Goal: Task Accomplishment & Management: Use online tool/utility

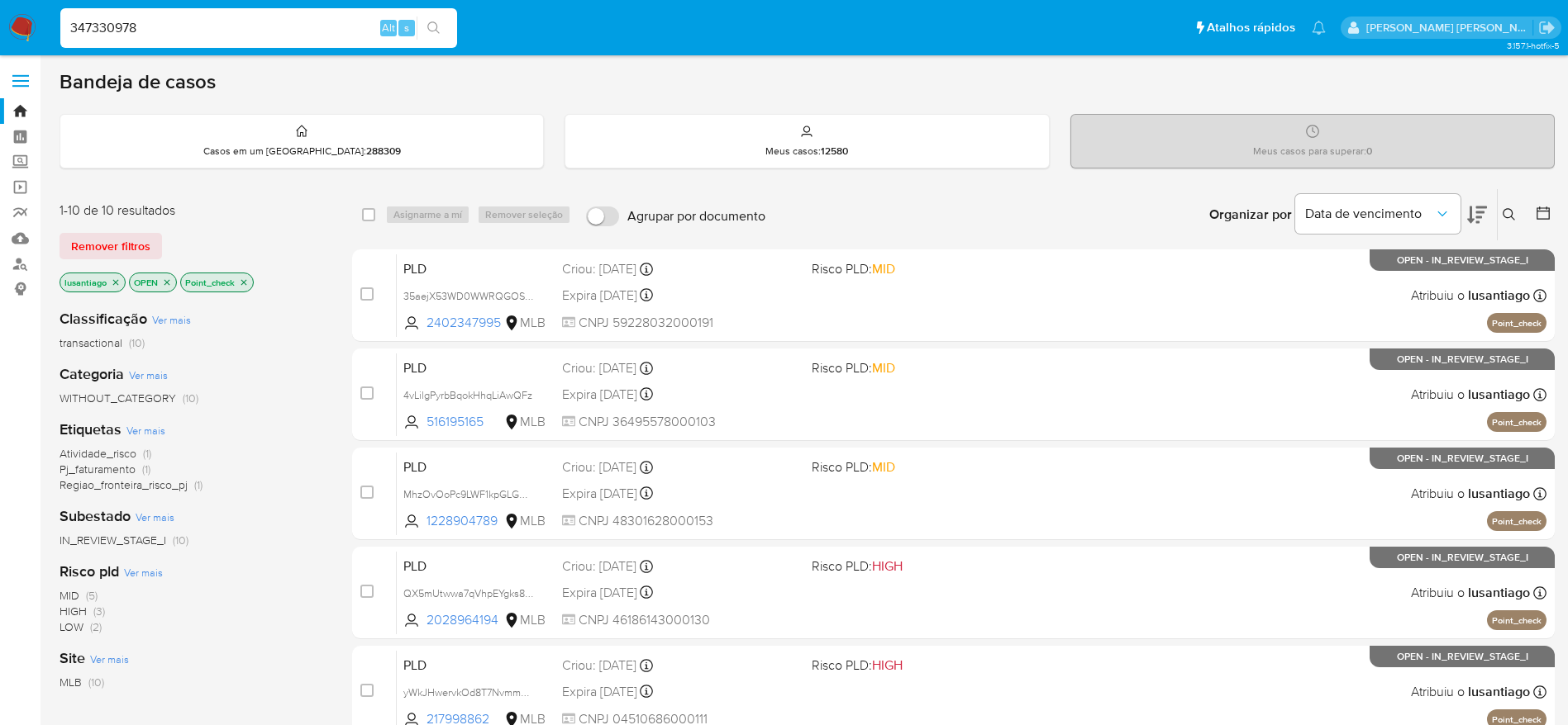
scroll to position [579, 0]
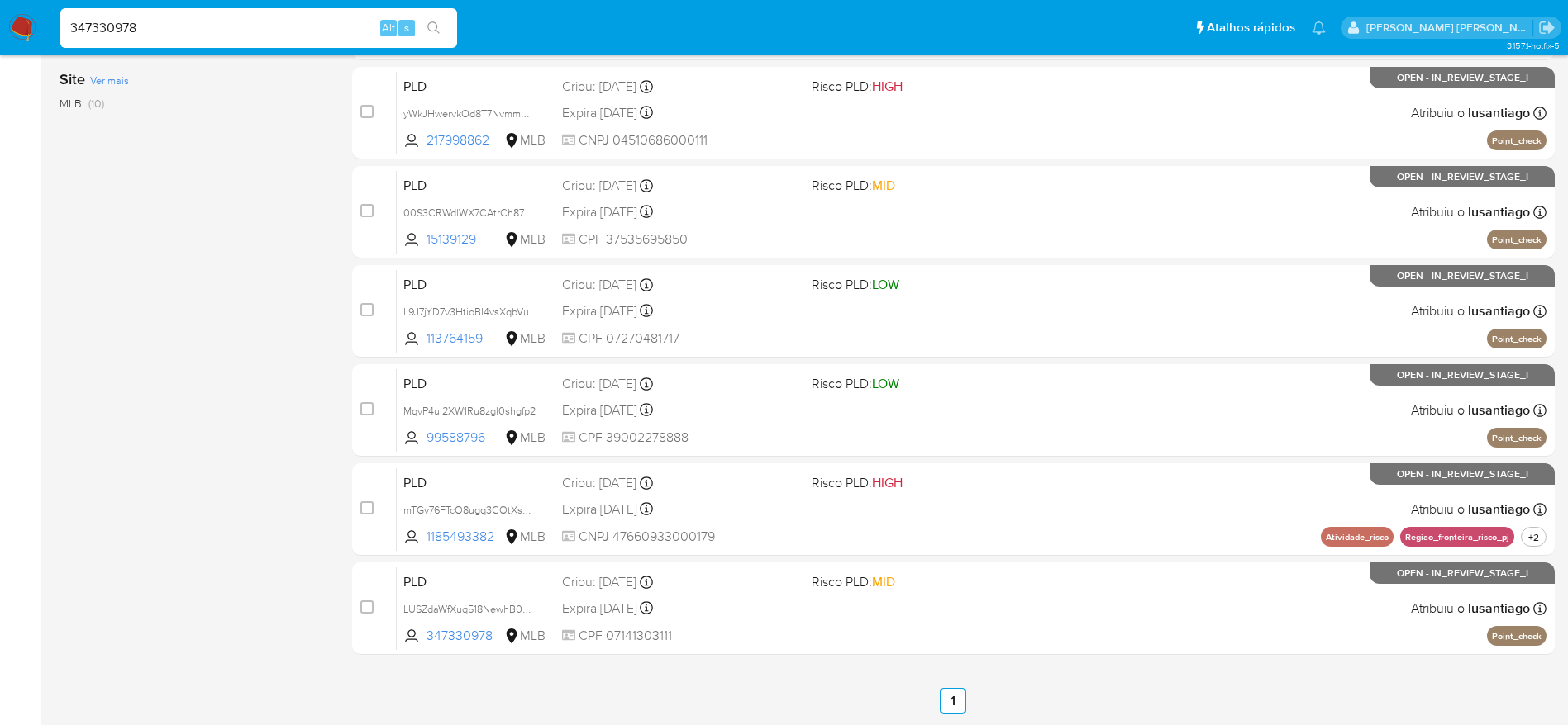
type input "347330978"
click at [430, 28] on icon "search-icon" at bounding box center [434, 28] width 13 height 13
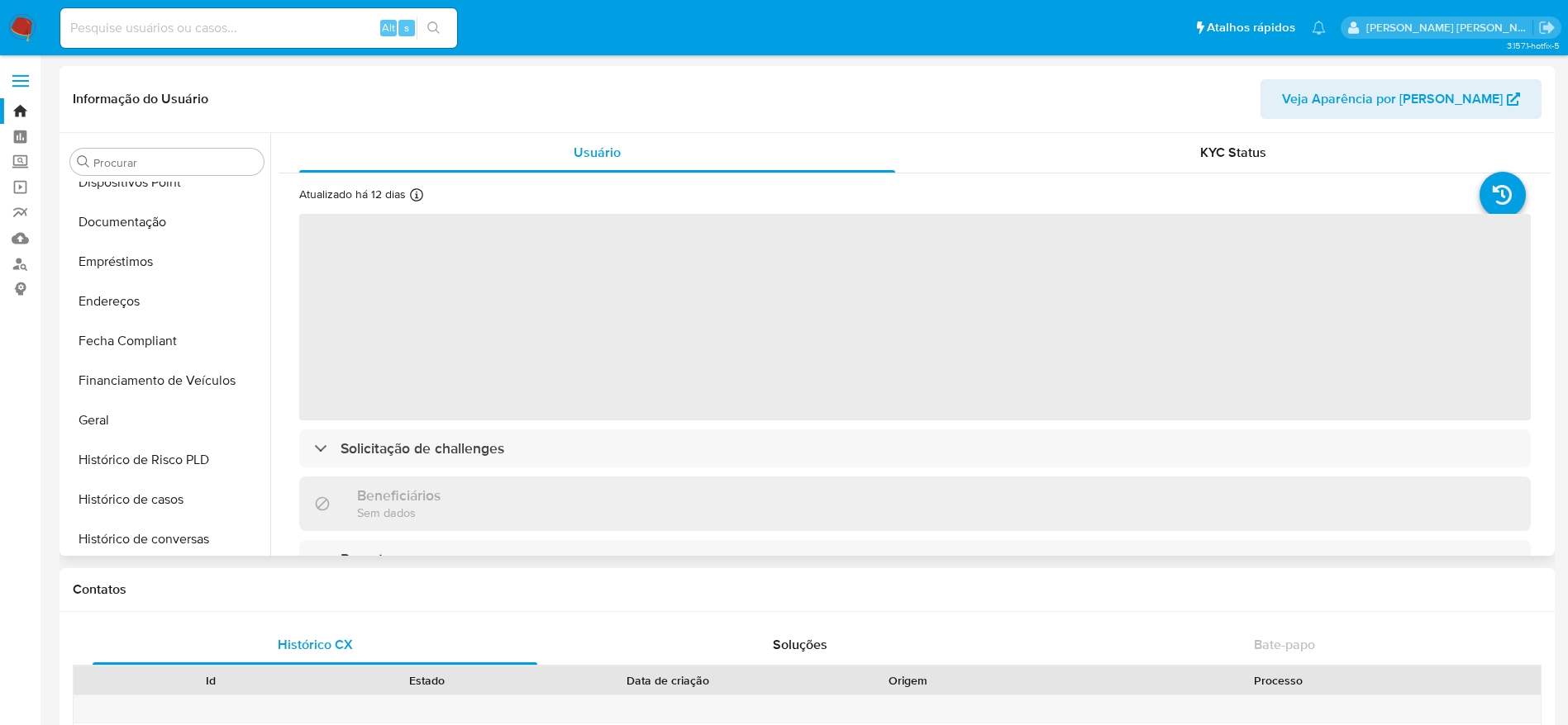
scroll to position [298, 0]
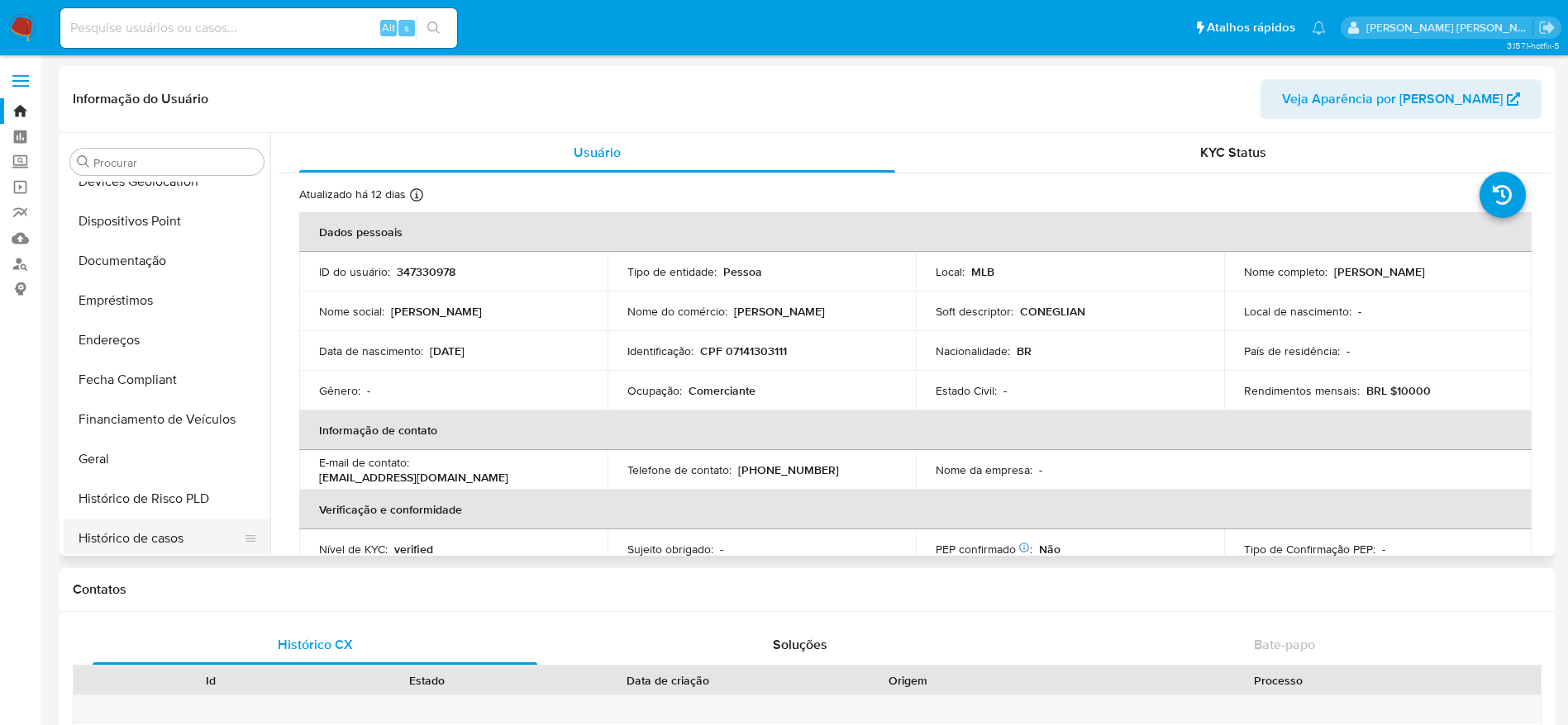
select select "10"
click at [136, 531] on button "Histórico de casos" at bounding box center [160, 539] width 193 height 40
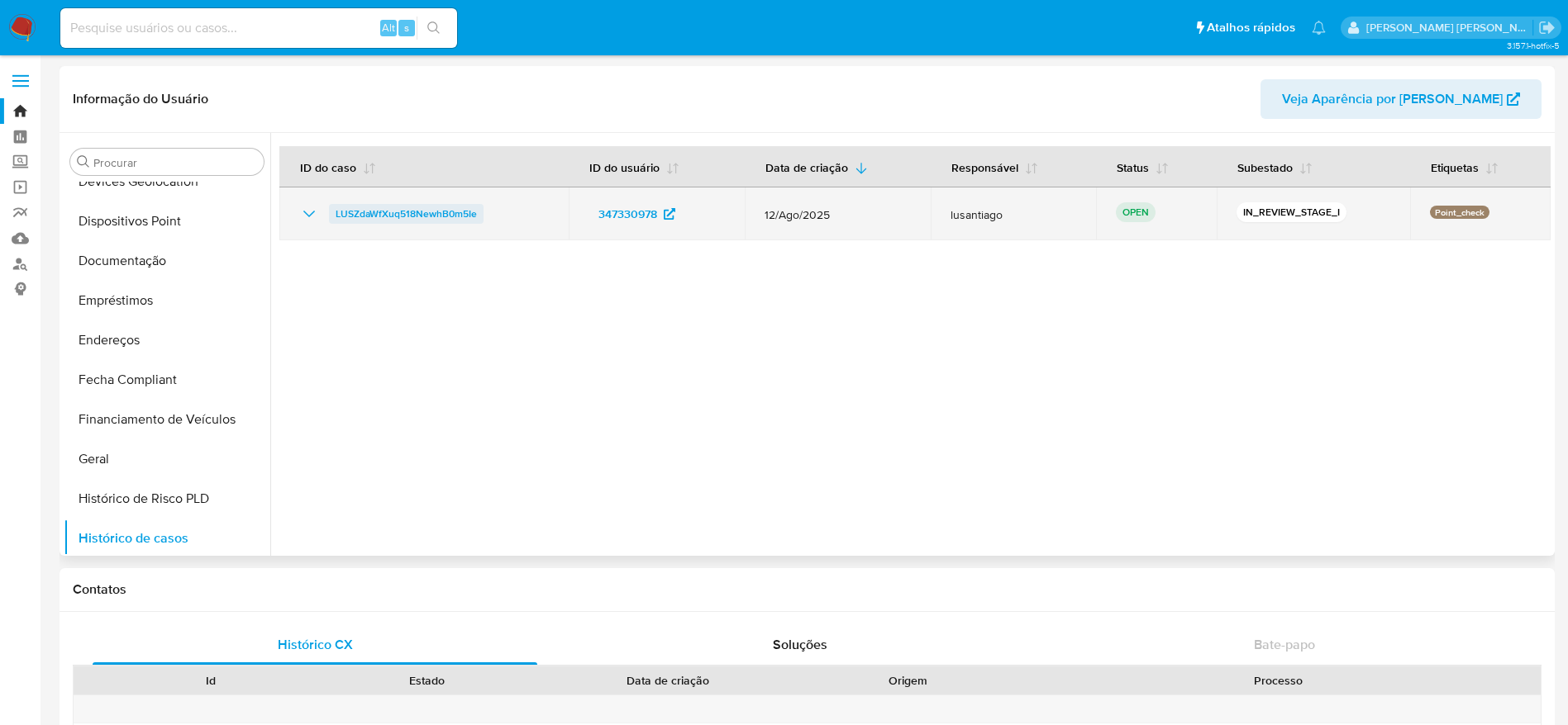
click at [453, 204] on span "LUSZdaWfXuq518NewhB0m5Ie" at bounding box center [406, 214] width 141 height 20
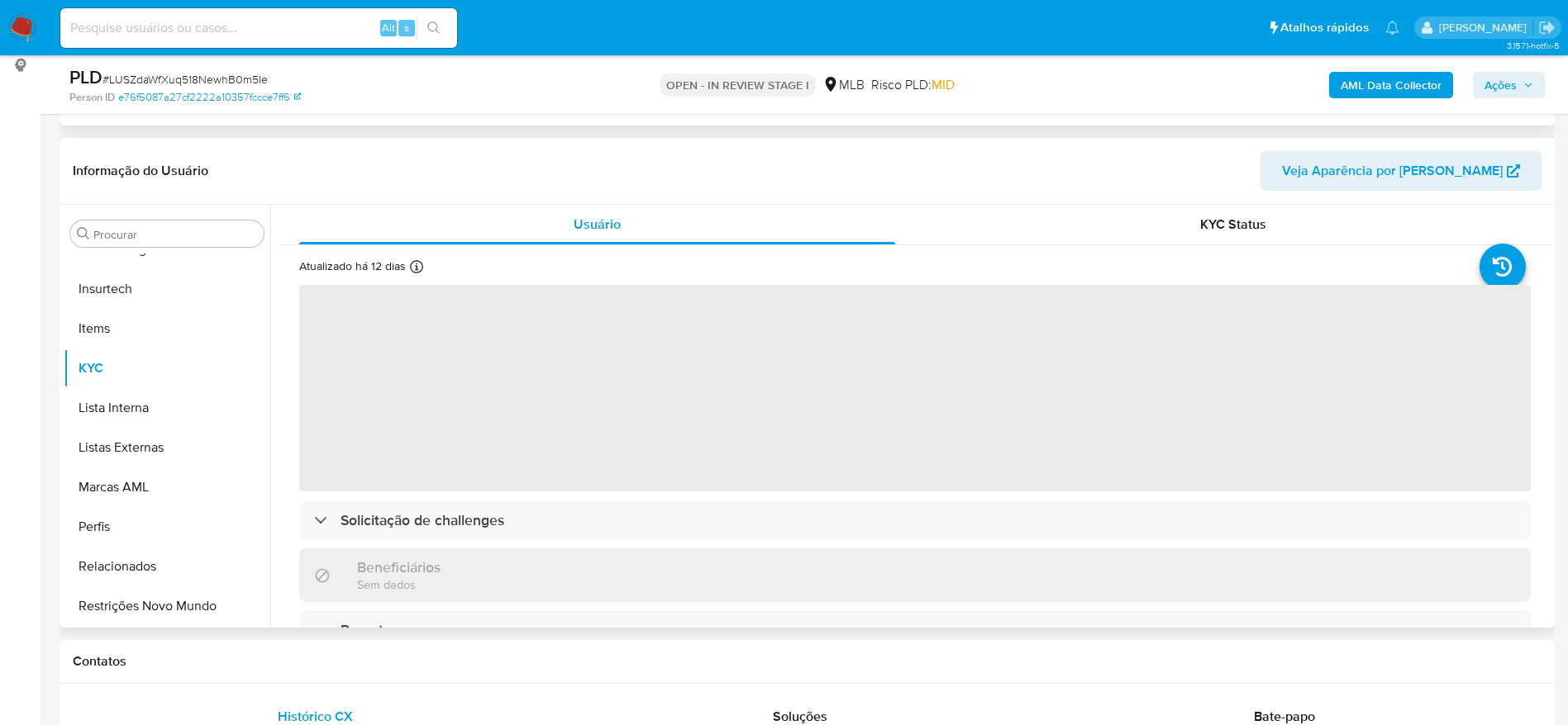
scroll to position [247, 0]
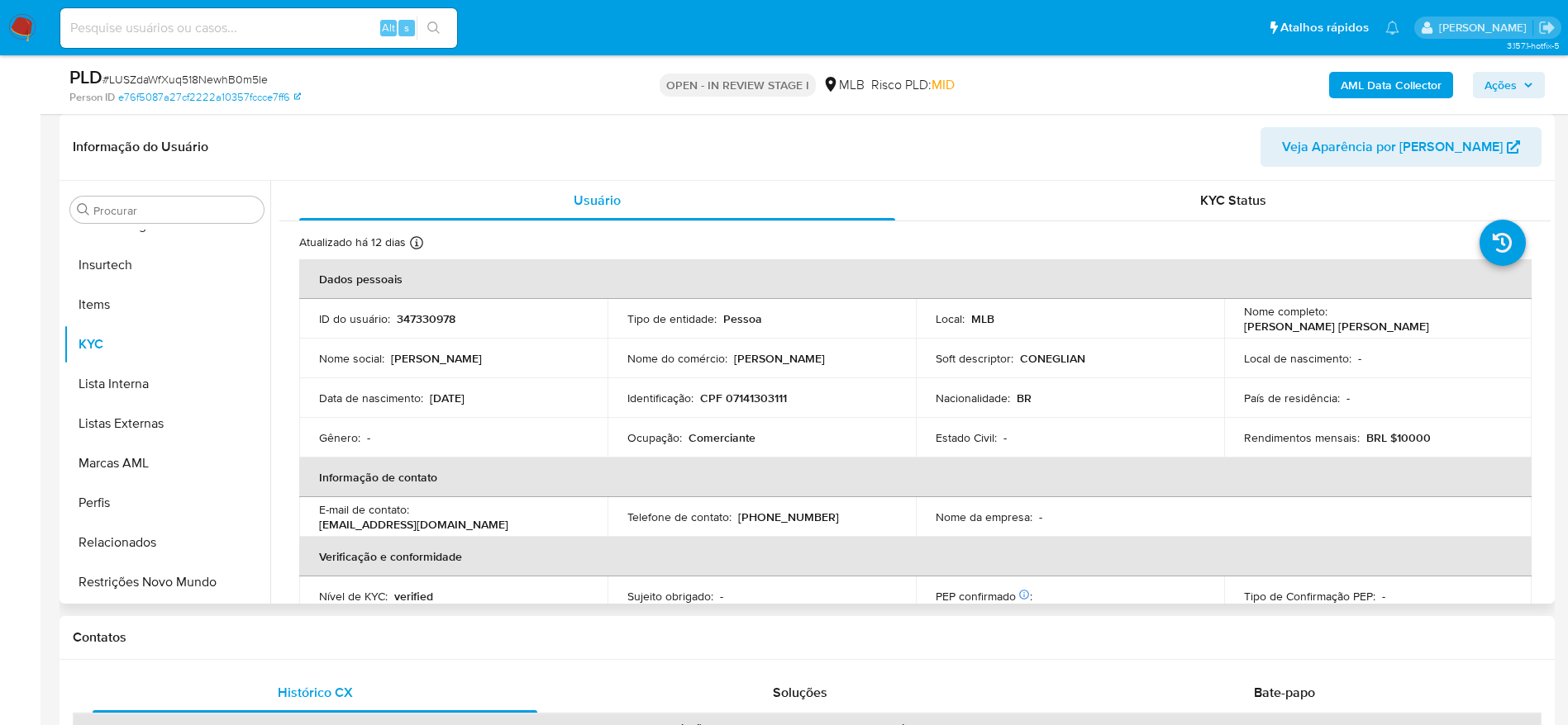
select select "10"
click at [741, 397] on p "CPF 07141303111" at bounding box center [743, 398] width 87 height 15
copy p "07141303111"
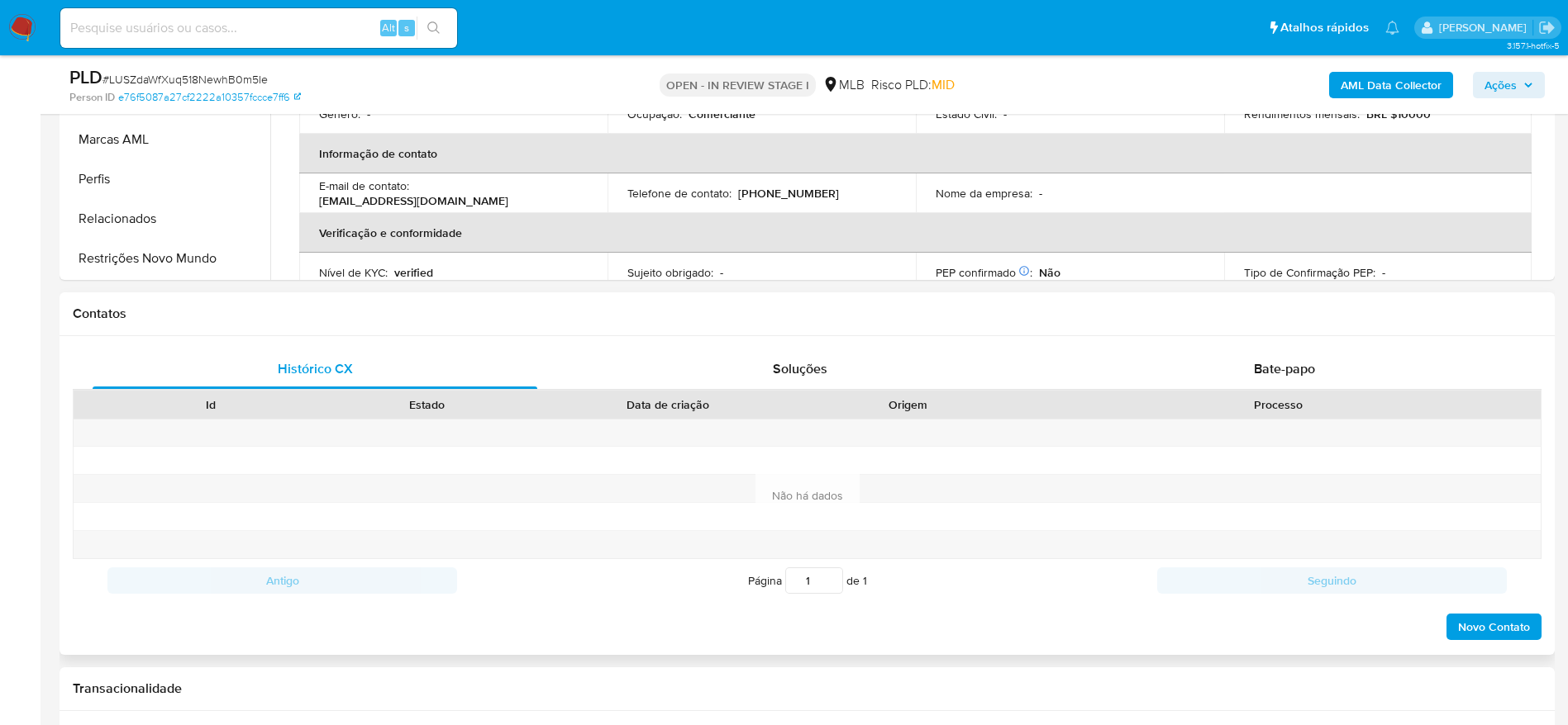
scroll to position [619, 0]
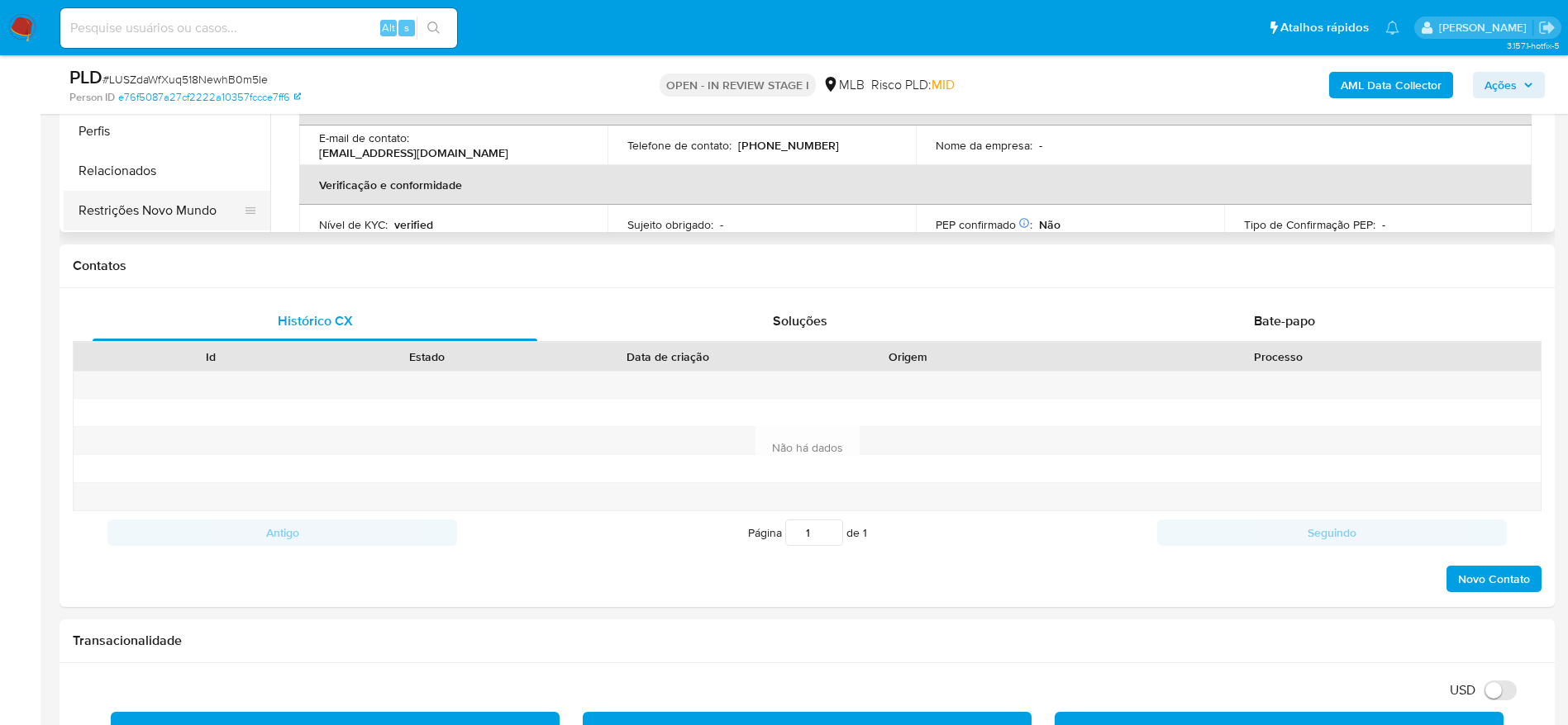
drag, startPoint x: 157, startPoint y: 233, endPoint x: 157, endPoint y: 217, distance: 16.0
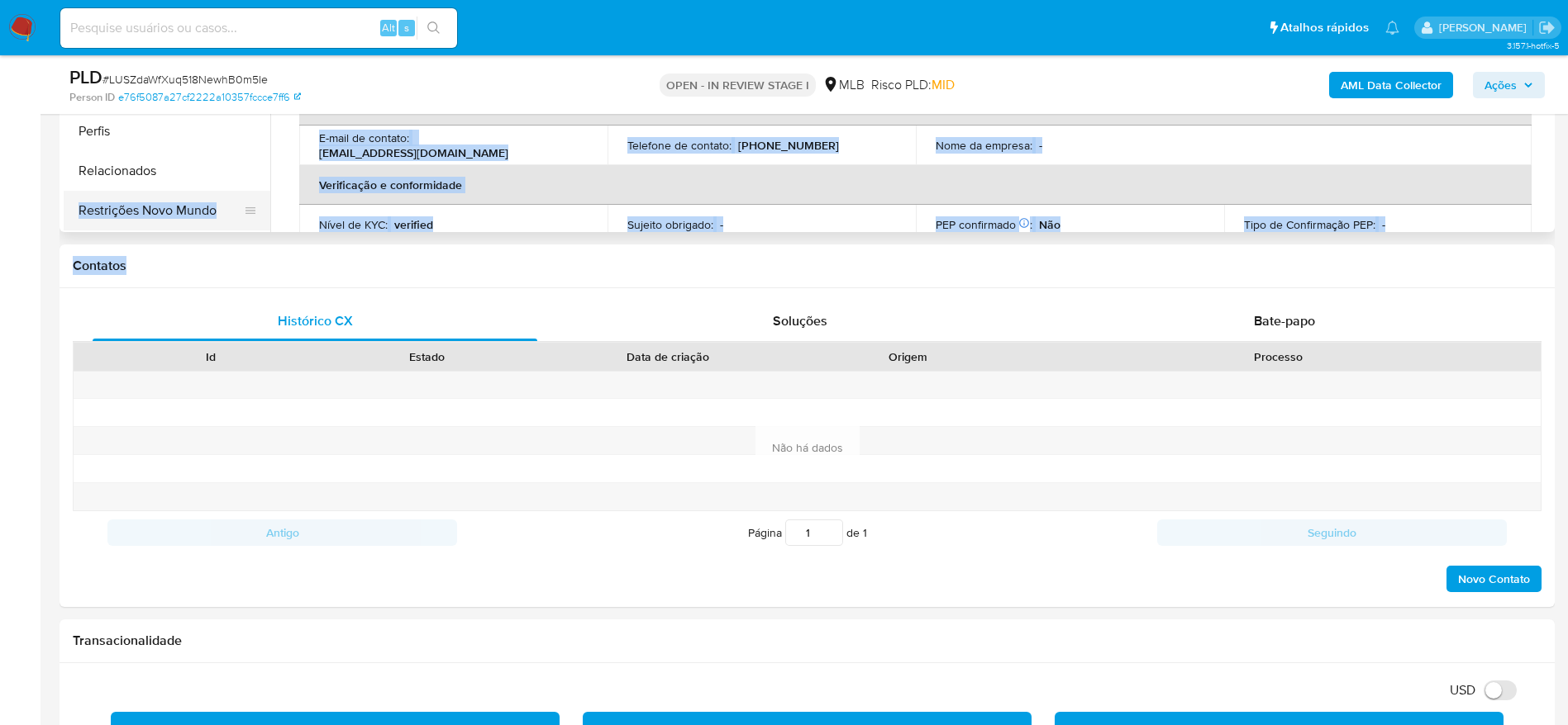
click at [157, 217] on button "Restrições Novo Mundo" at bounding box center [160, 211] width 193 height 40
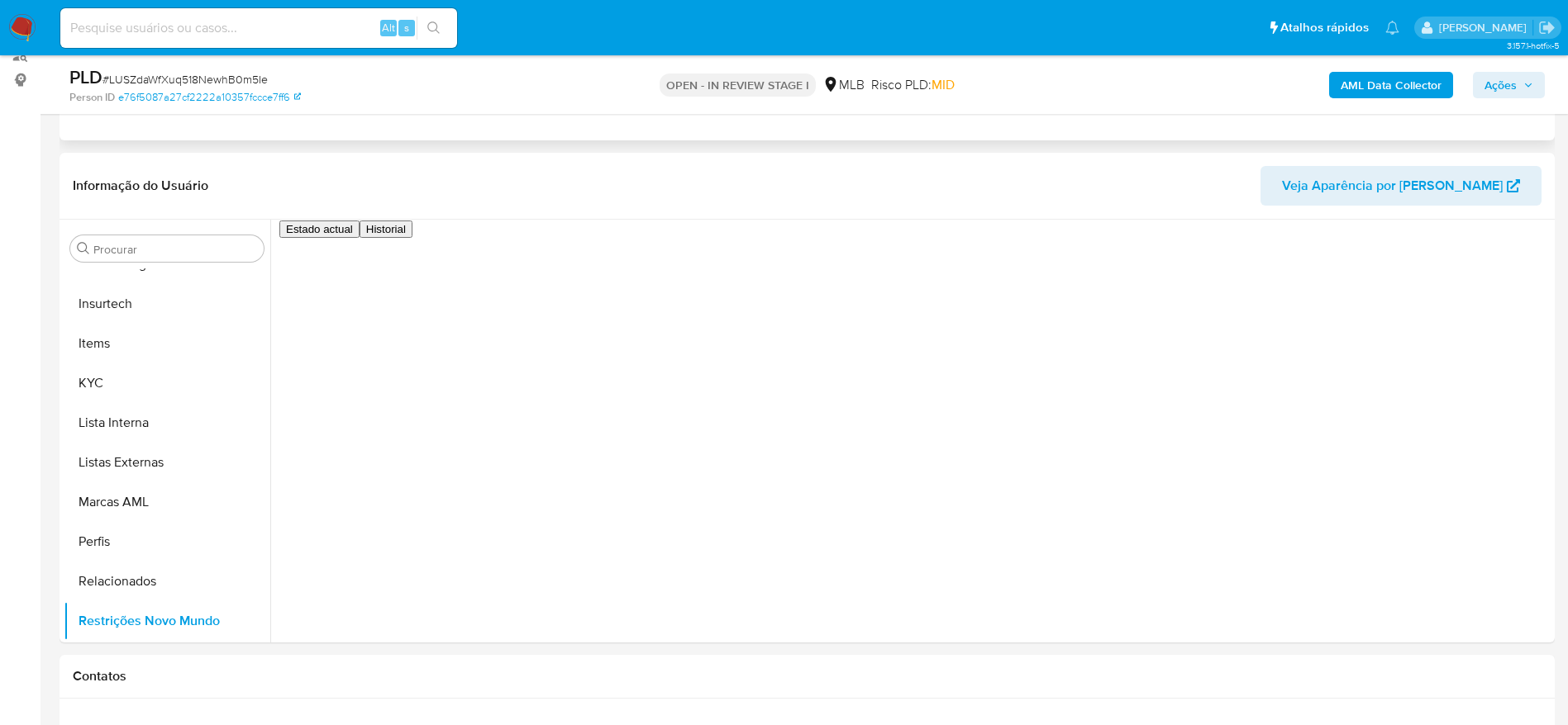
scroll to position [247, 0]
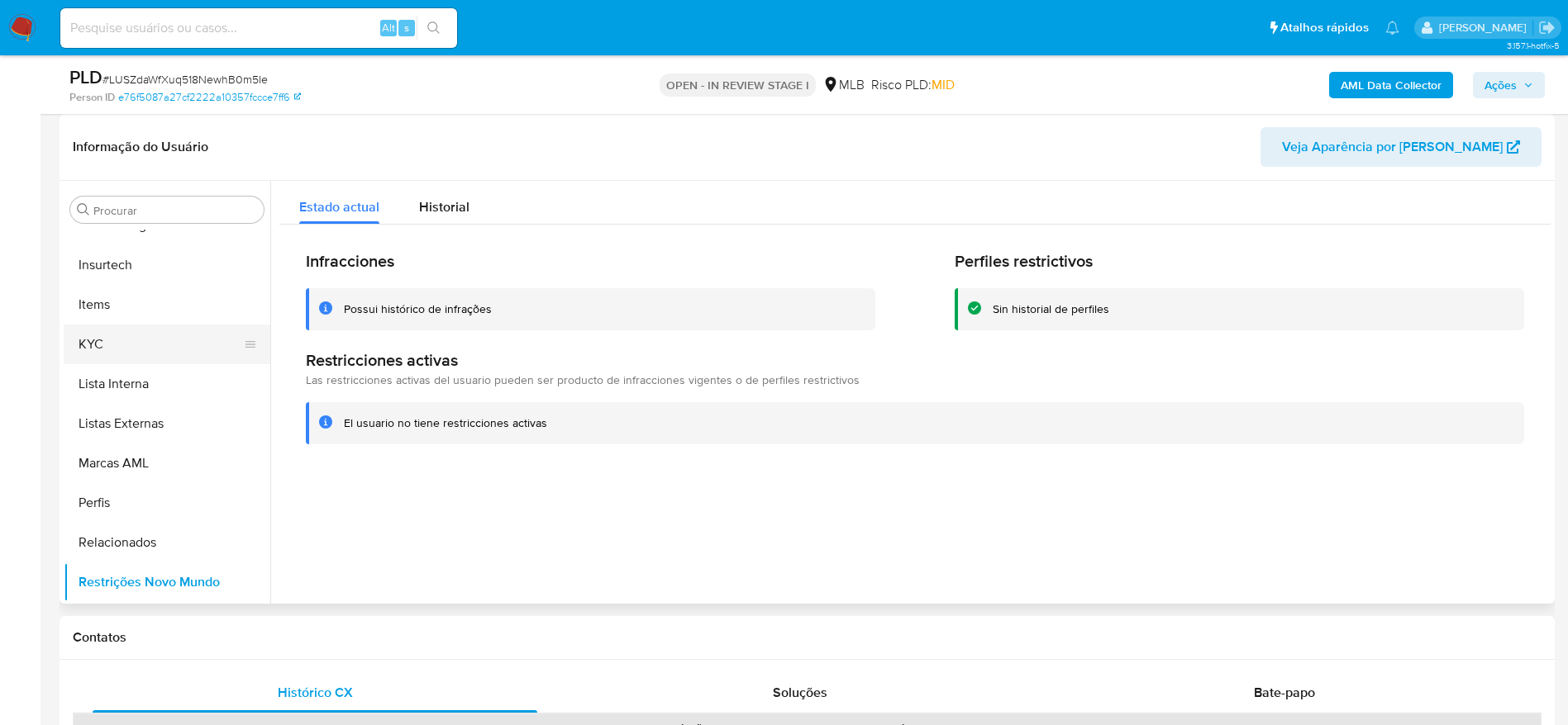
click at [150, 352] on button "KYC" at bounding box center [160, 344] width 193 height 40
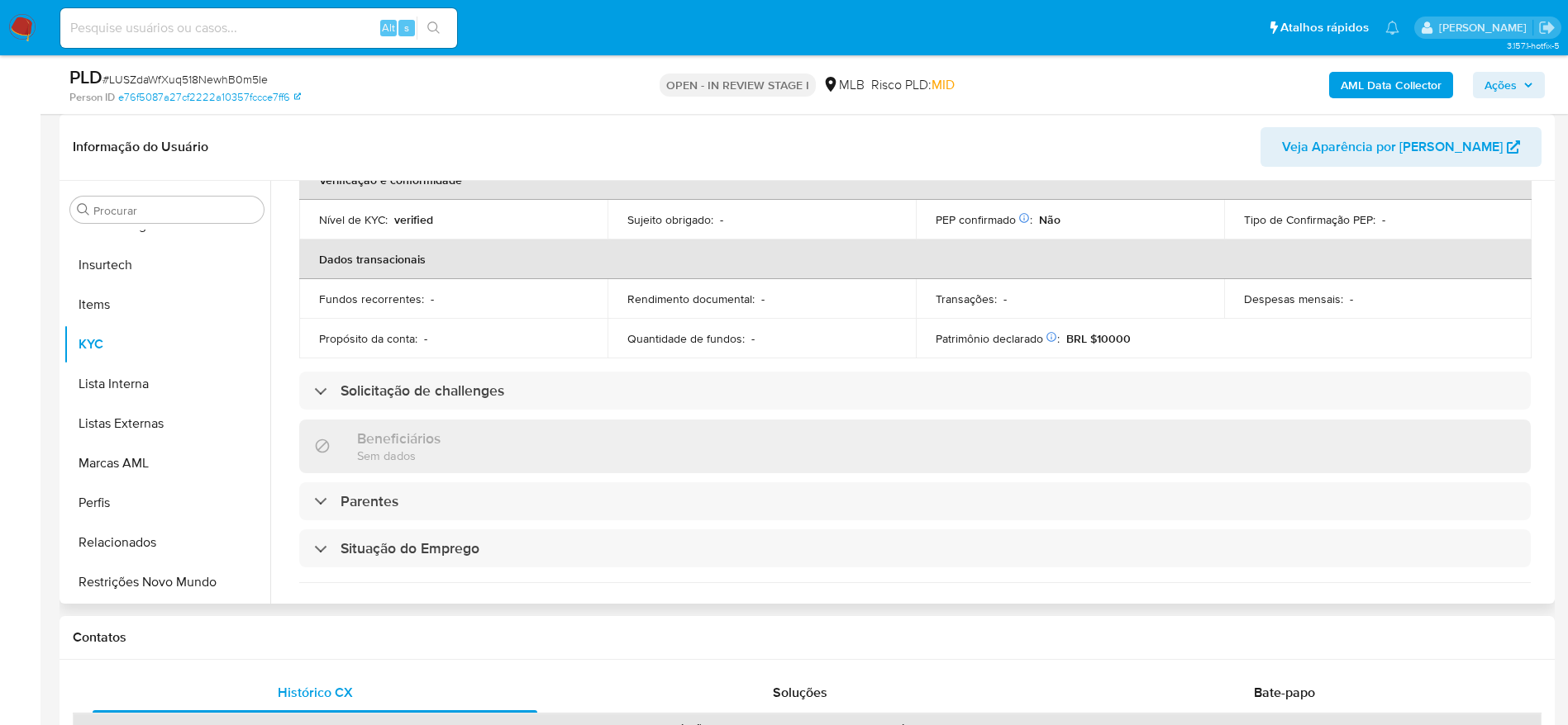
scroll to position [0, 0]
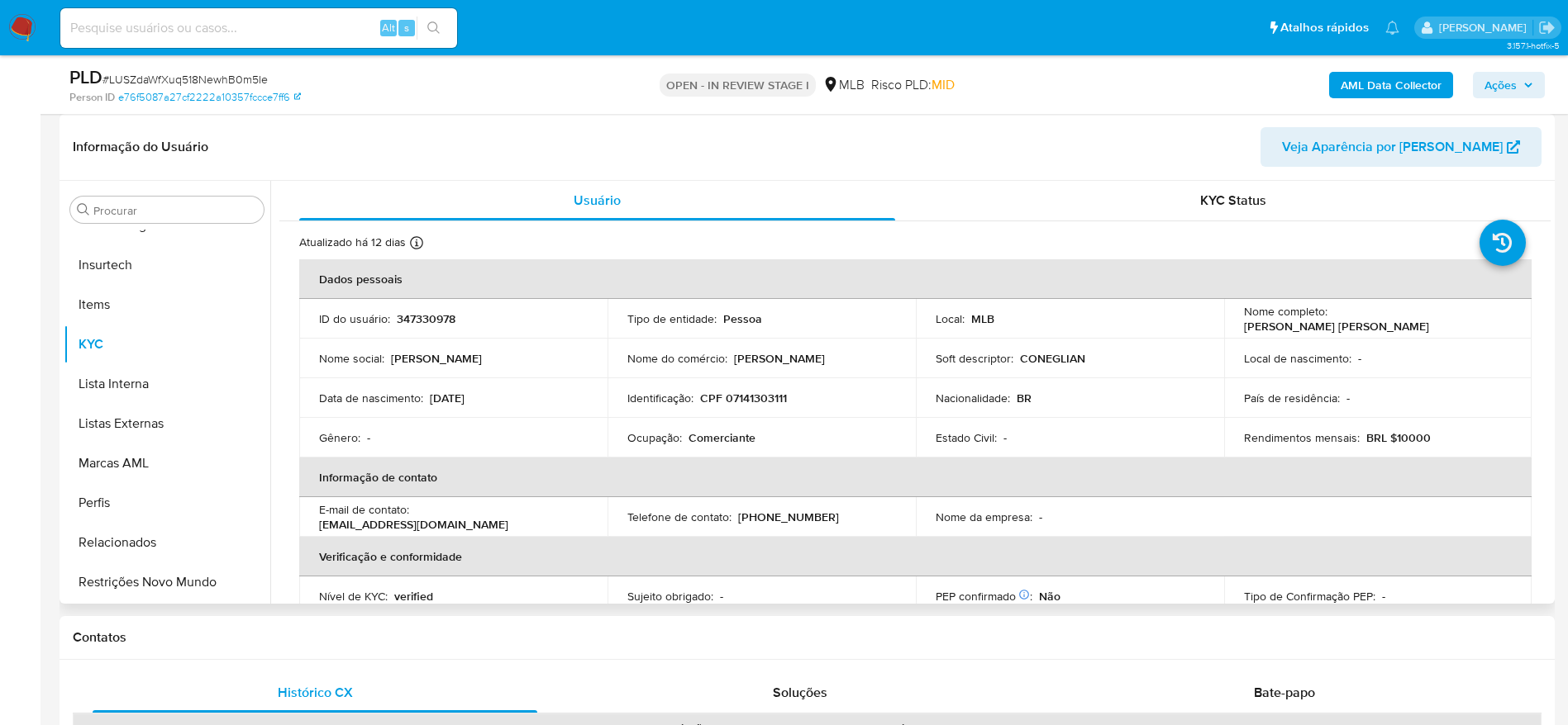
click at [736, 395] on p "CPF 07141303111" at bounding box center [743, 398] width 87 height 15
copy p "07141303111"
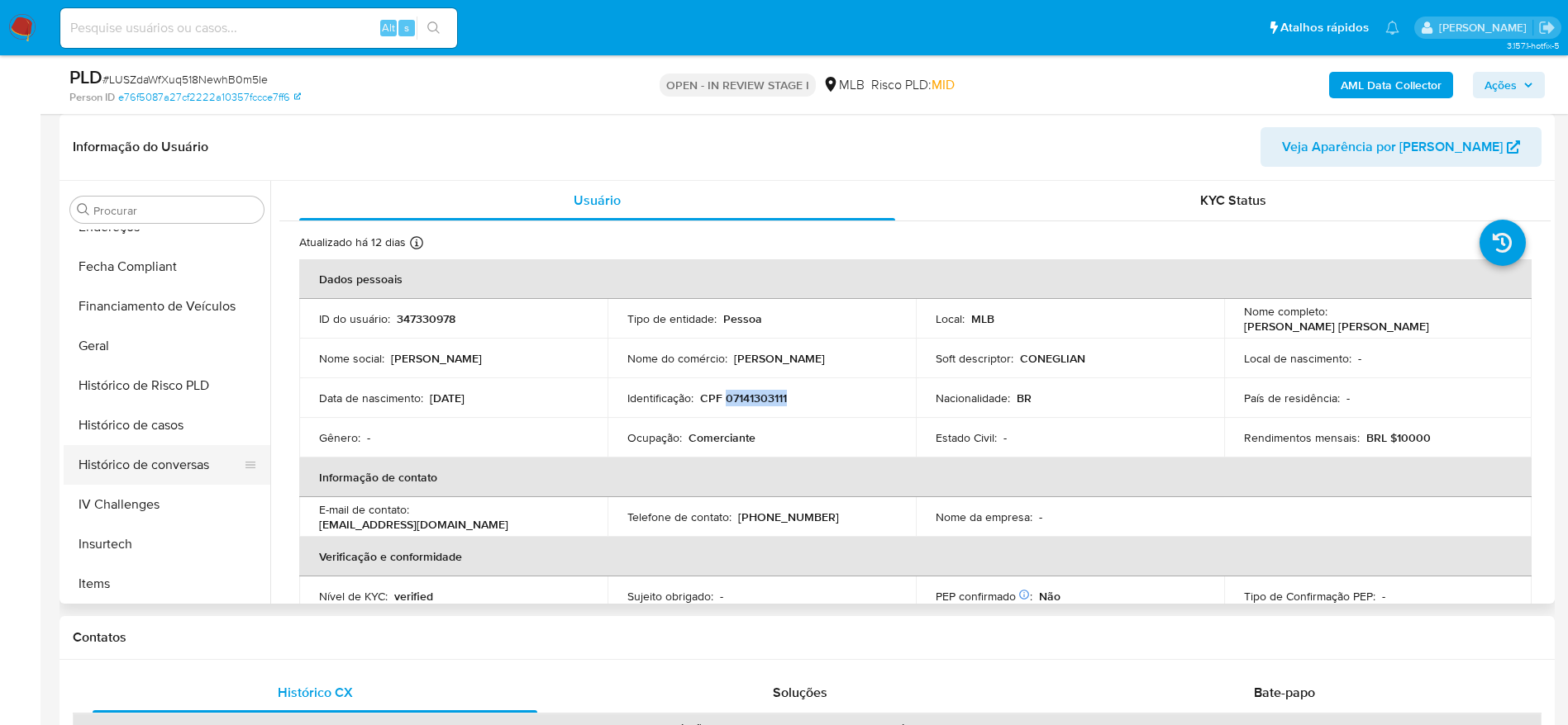
scroll to position [366, 0]
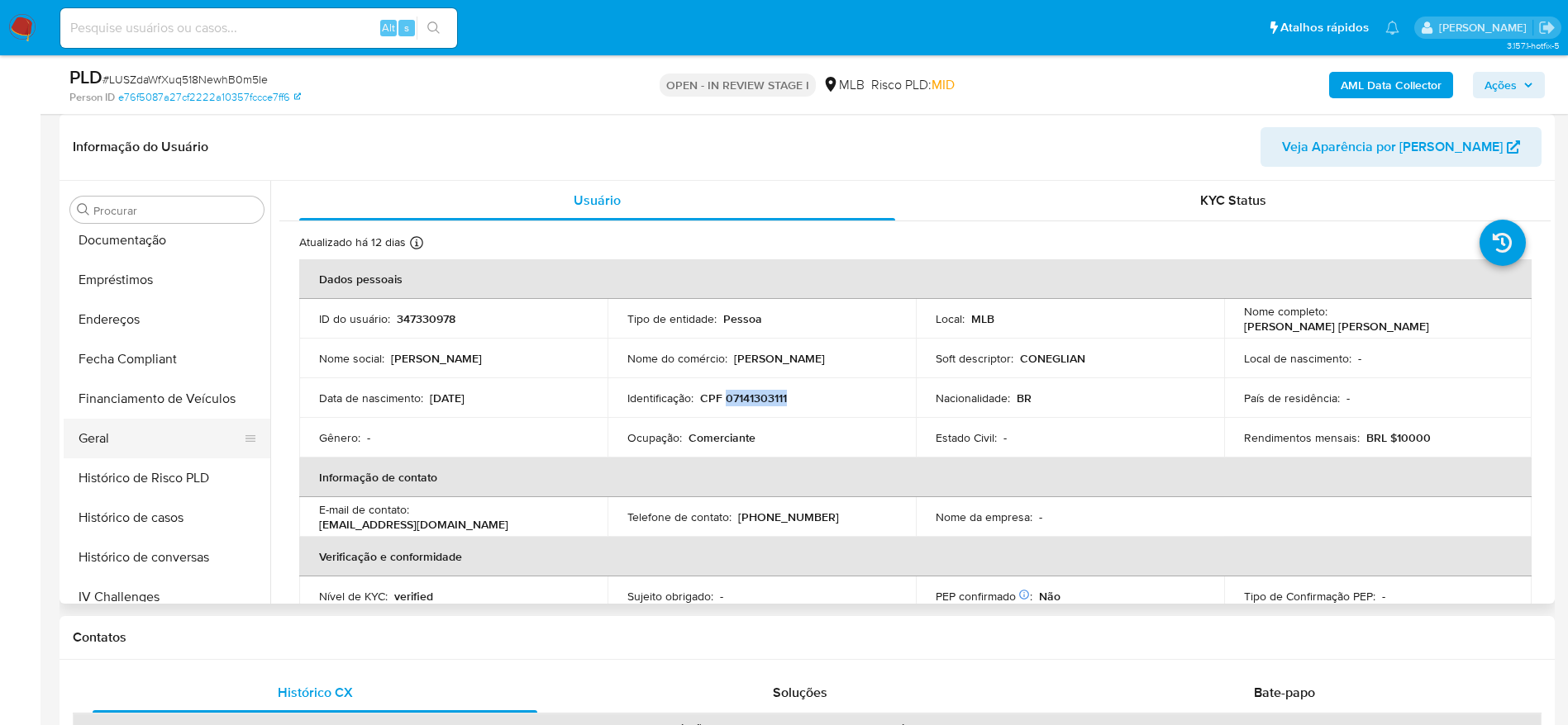
click at [125, 429] on button "Geral" at bounding box center [160, 439] width 193 height 40
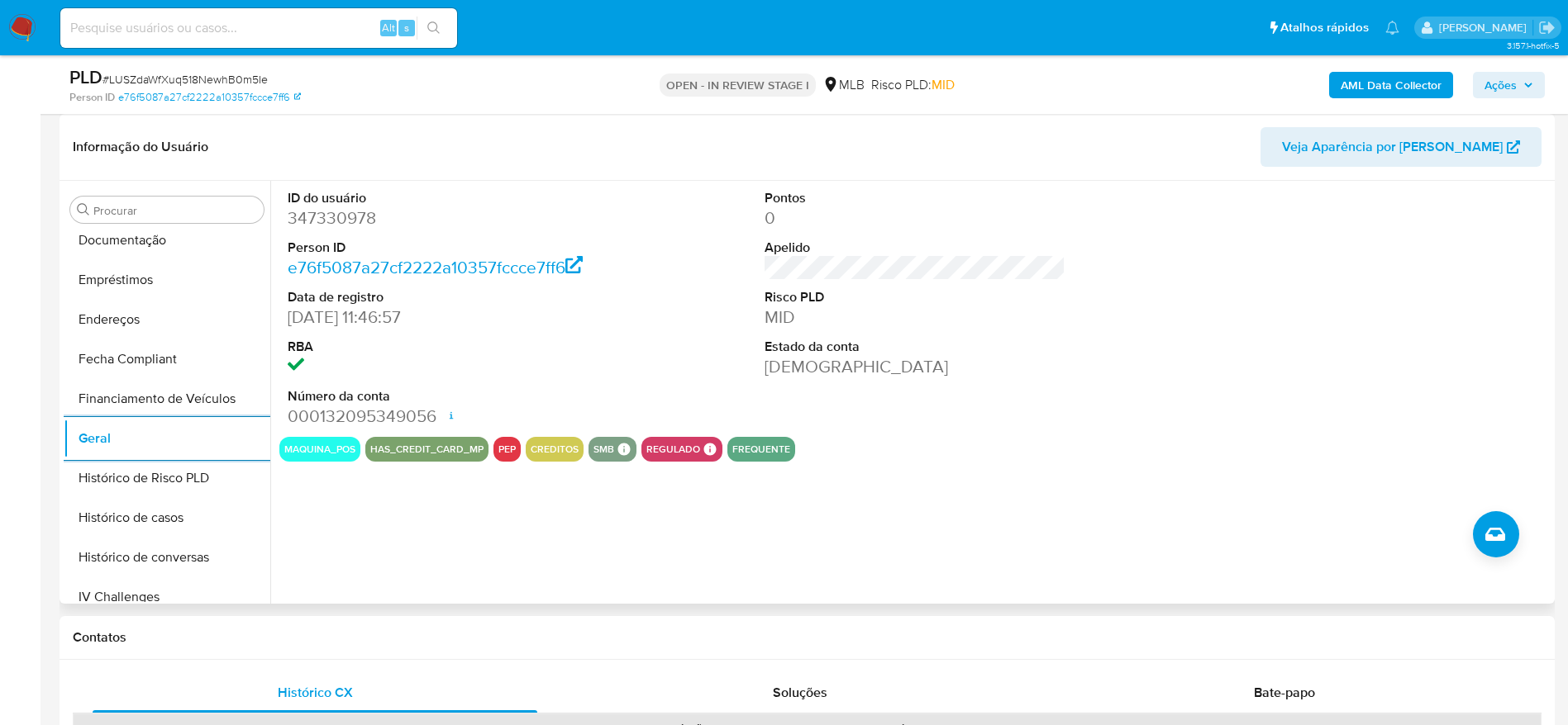
scroll to position [614, 0]
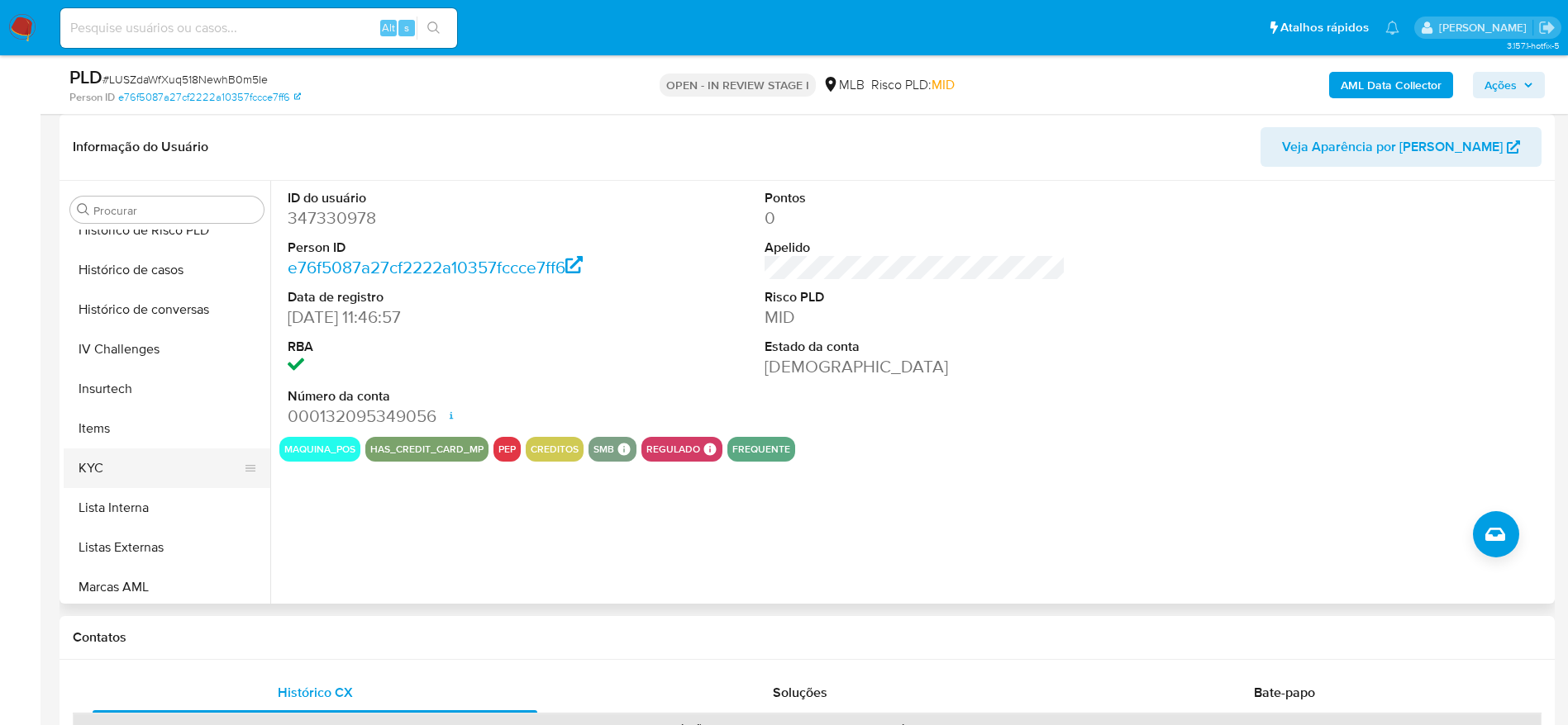
click at [113, 475] on button "KYC" at bounding box center [160, 469] width 193 height 40
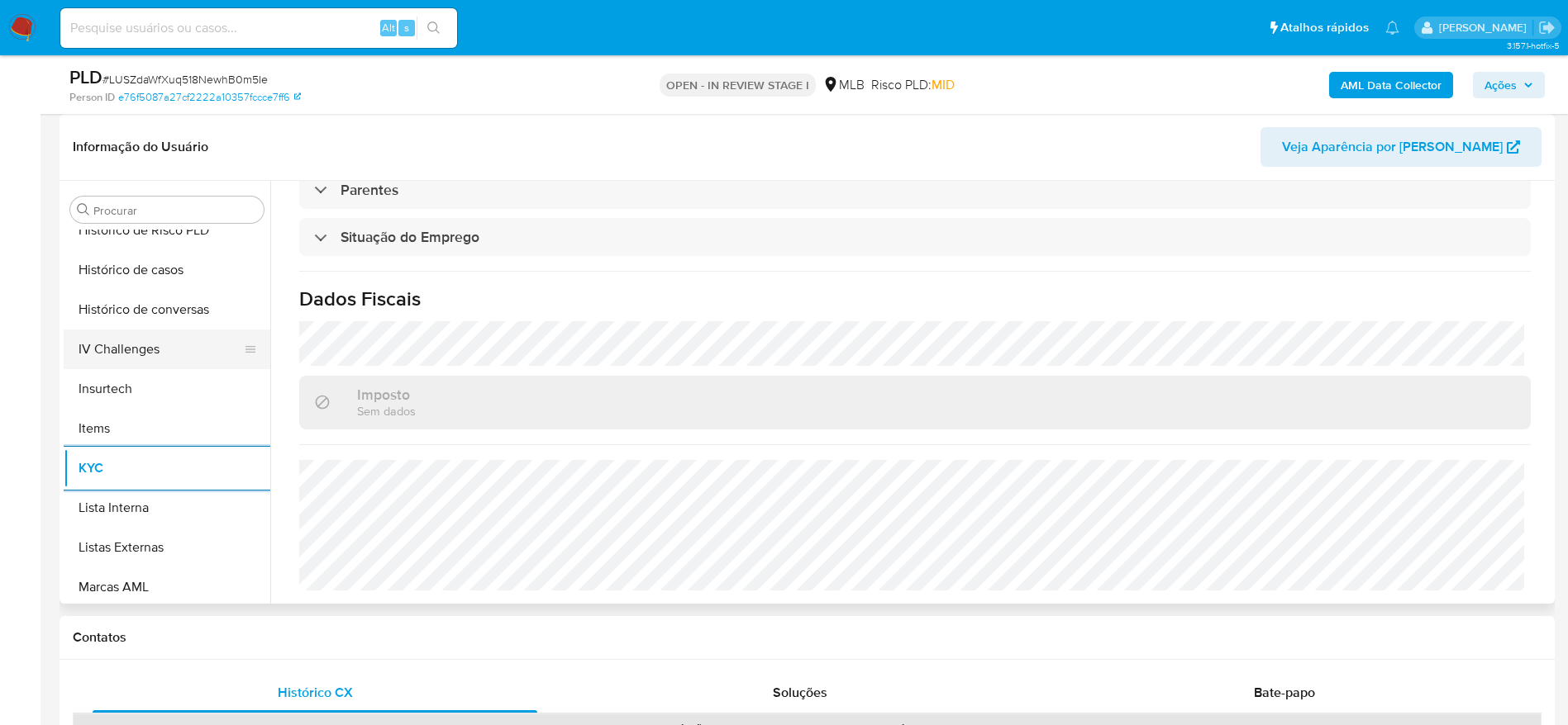
scroll to position [242, 0]
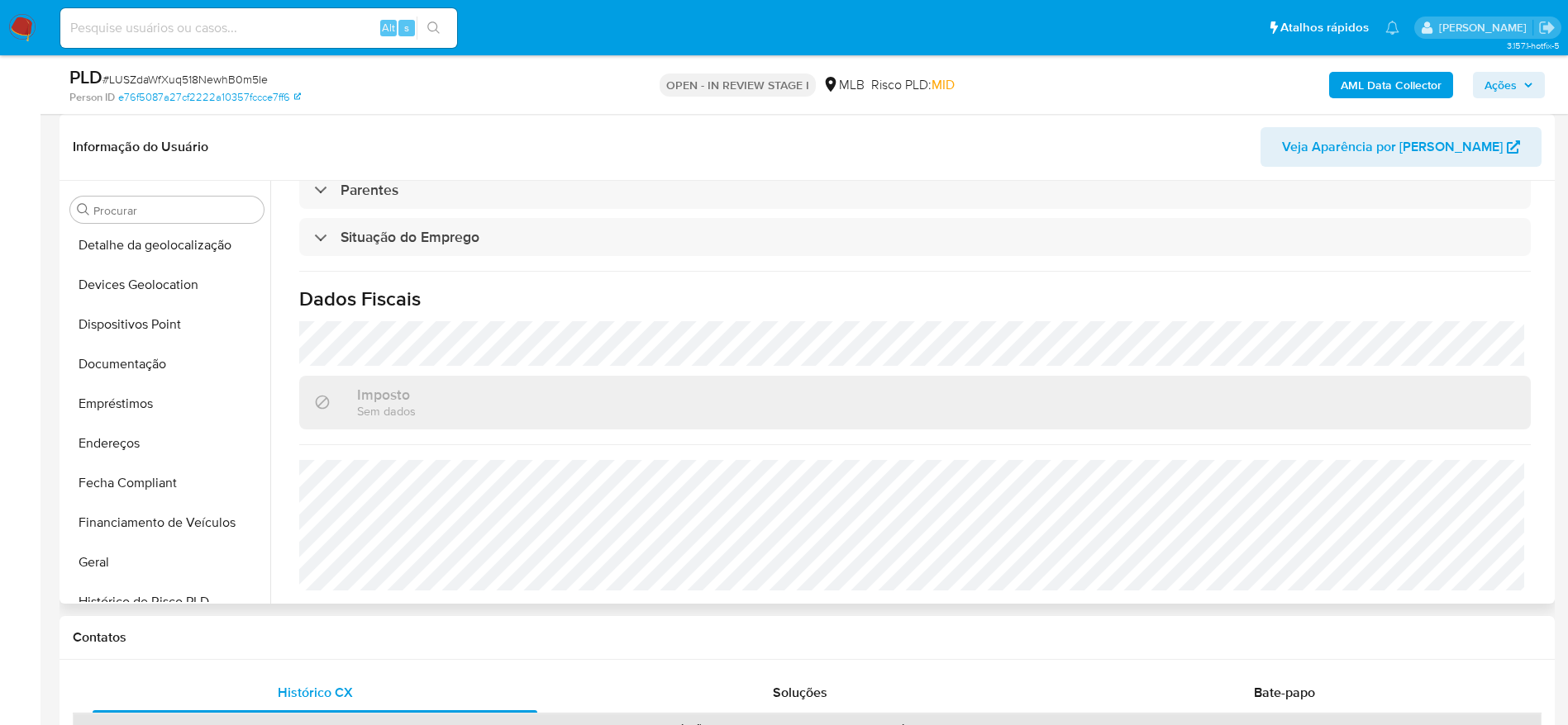
drag, startPoint x: 147, startPoint y: 445, endPoint x: 949, endPoint y: 446, distance: 802.0
click at [153, 446] on button "Endereços" at bounding box center [167, 444] width 207 height 40
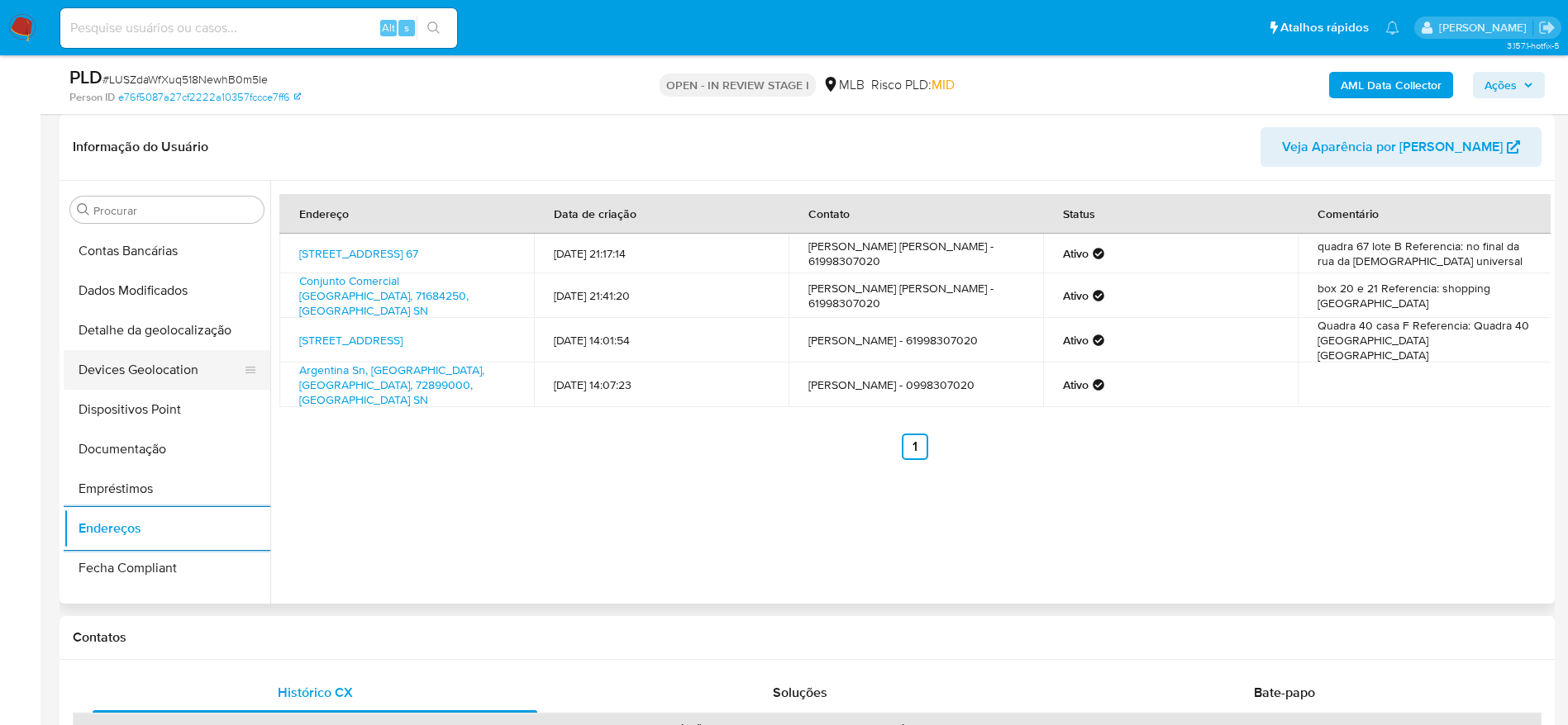
scroll to position [119, 0]
click at [155, 382] on button "Detalhe da geolocalização" at bounding box center [160, 369] width 193 height 40
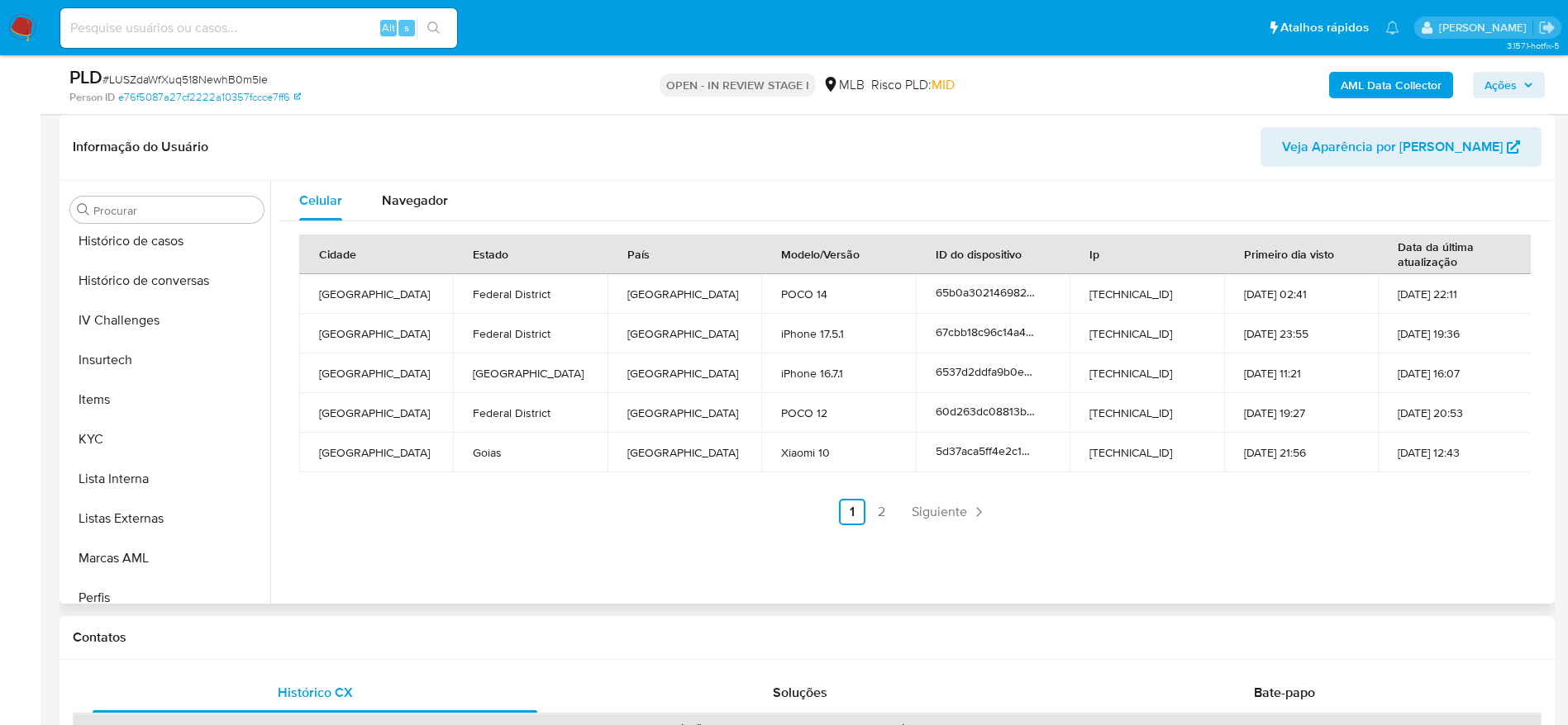
scroll to position [738, 0]
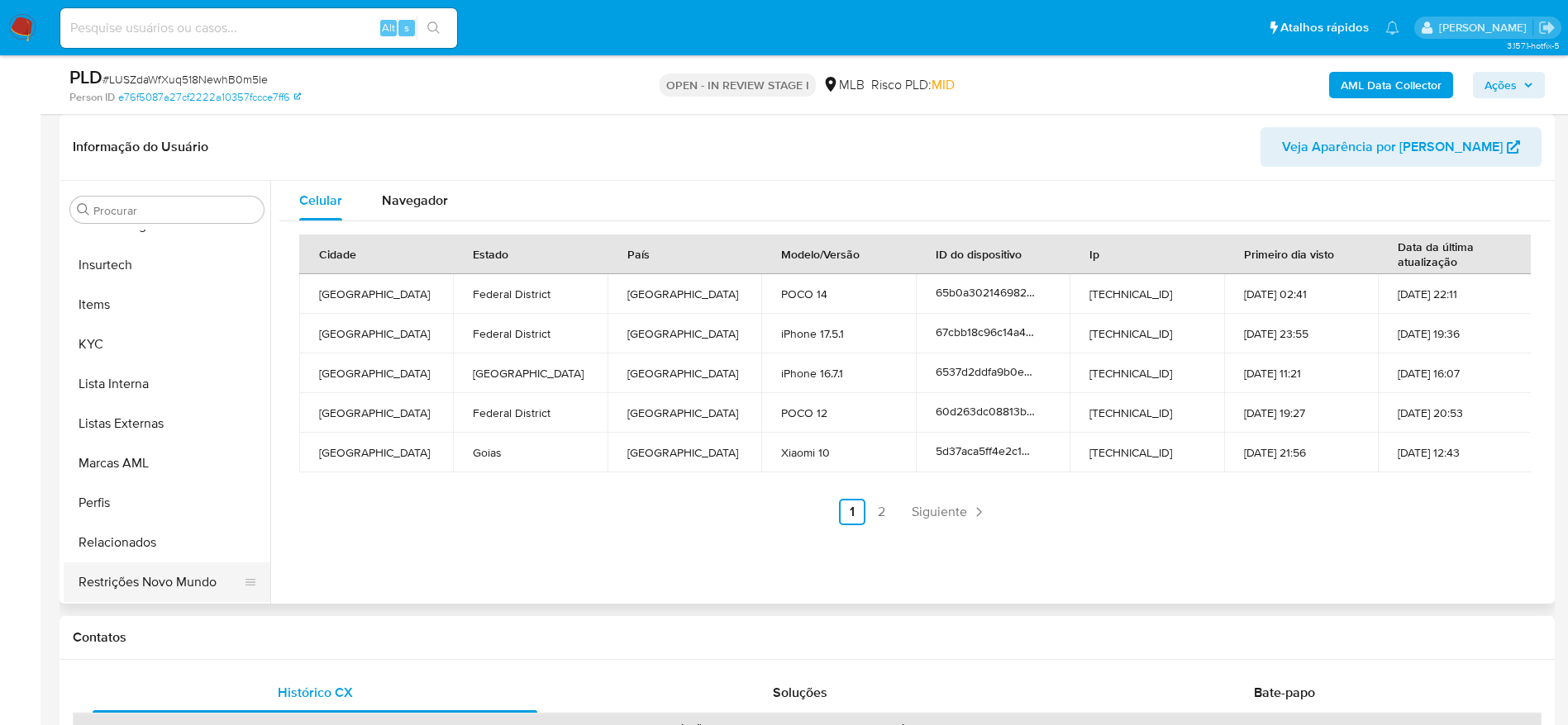
click at [138, 568] on button "Restrições Novo Mundo" at bounding box center [160, 582] width 193 height 40
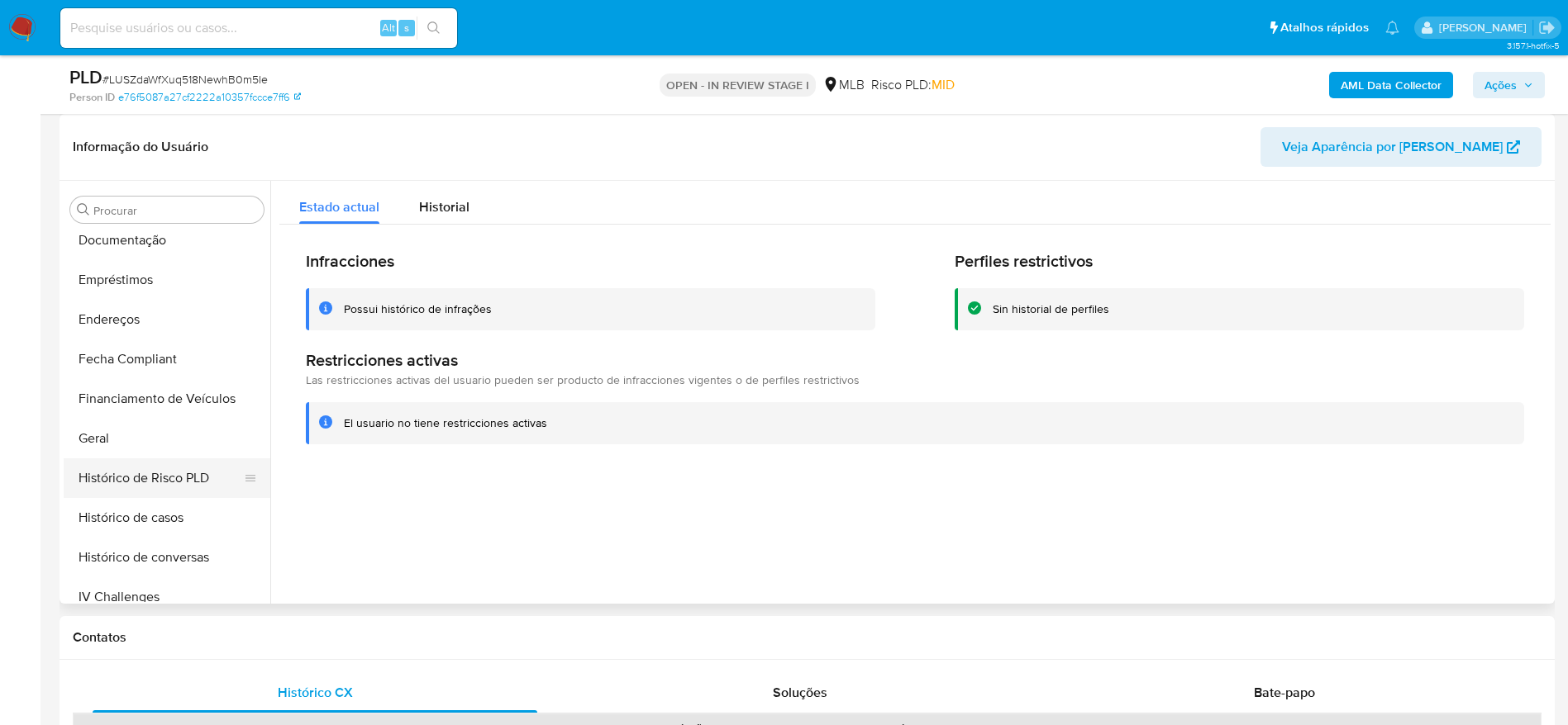
scroll to position [242, 0]
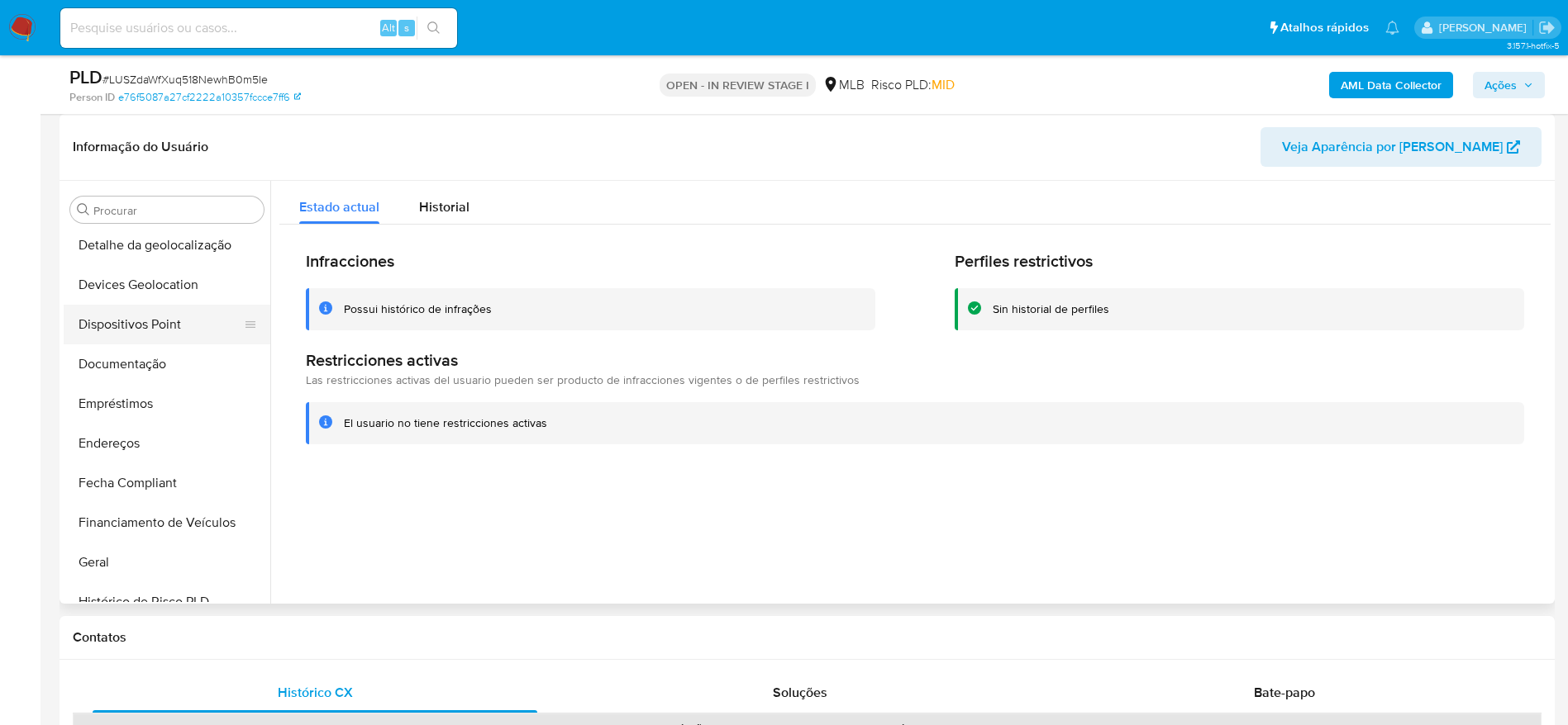
click at [157, 315] on button "Dispositivos Point" at bounding box center [160, 324] width 193 height 40
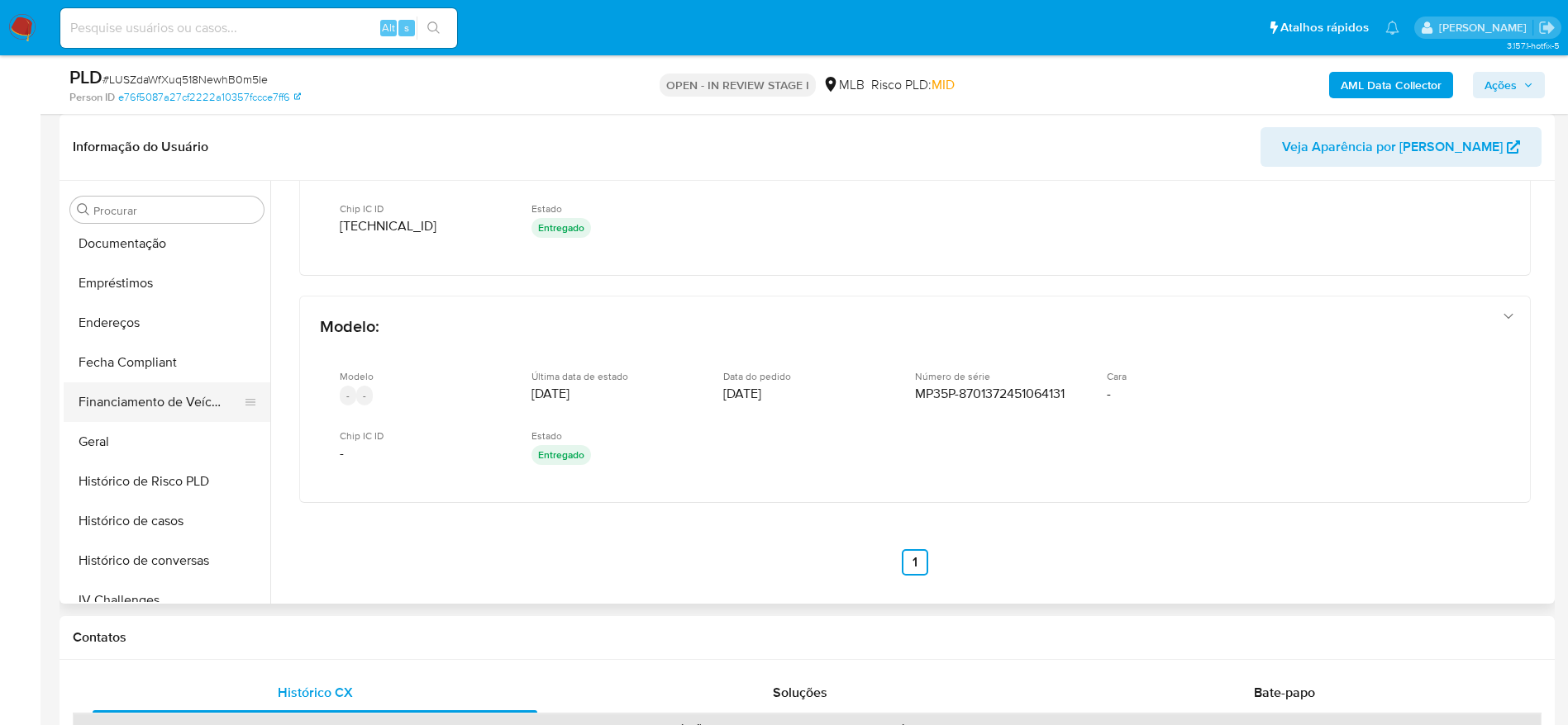
scroll to position [372, 0]
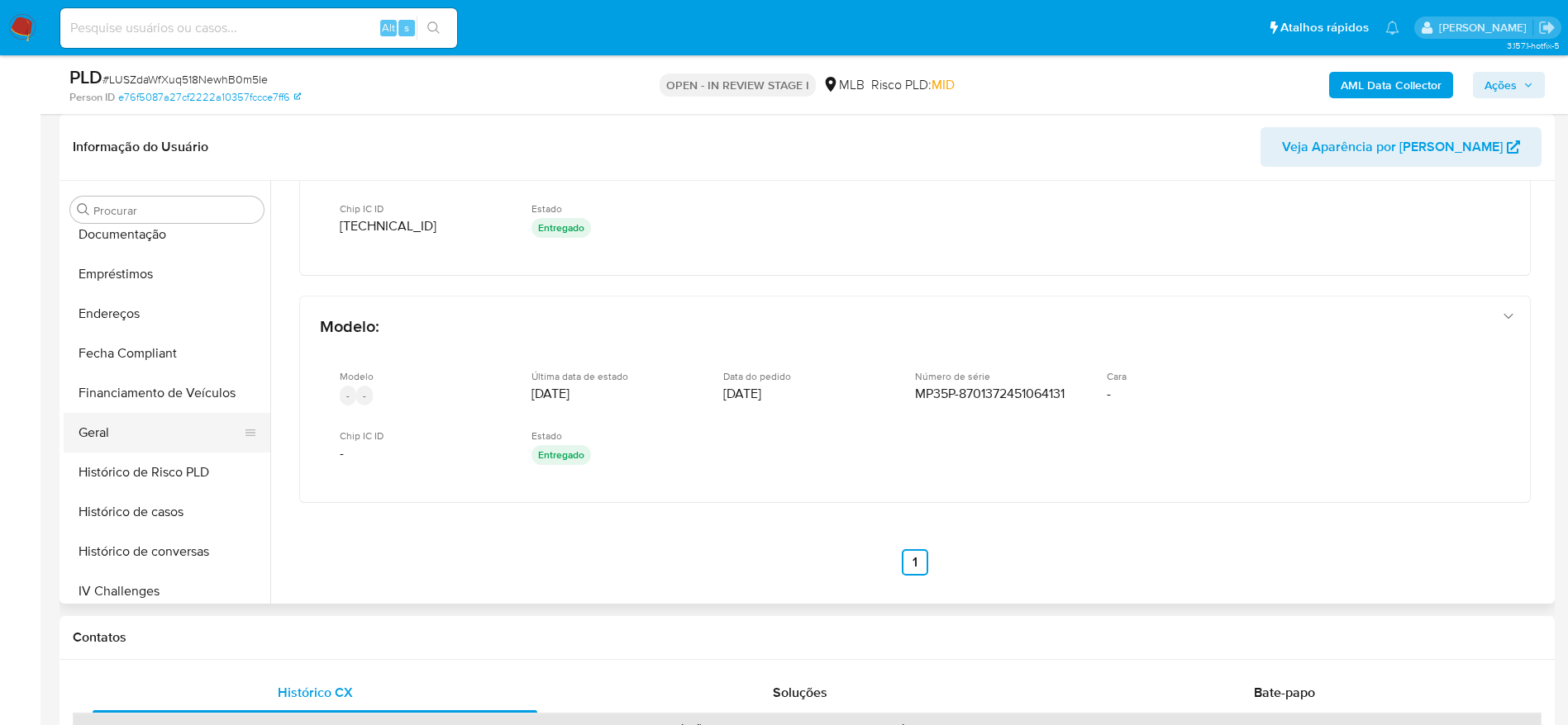
click at [124, 425] on button "Geral" at bounding box center [160, 433] width 193 height 40
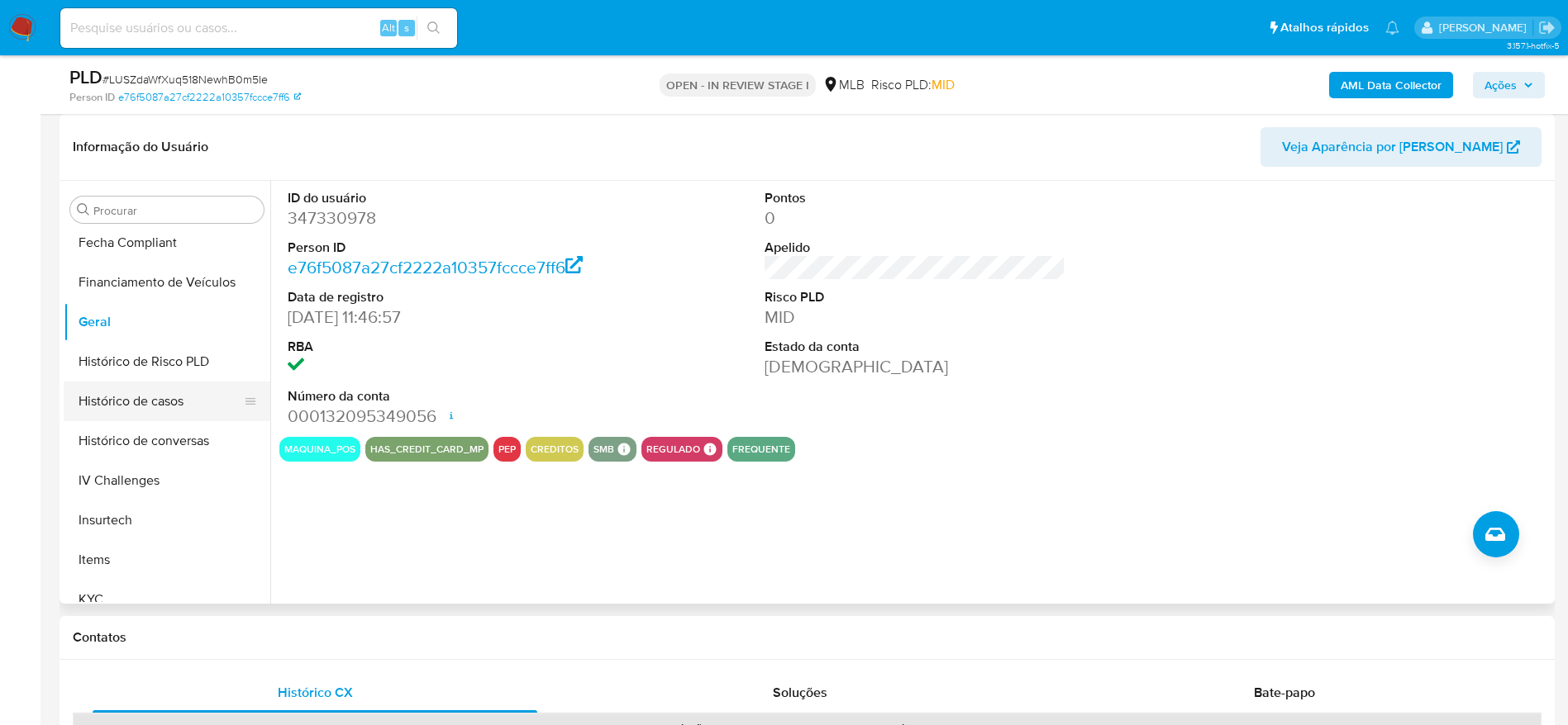
scroll to position [738, 0]
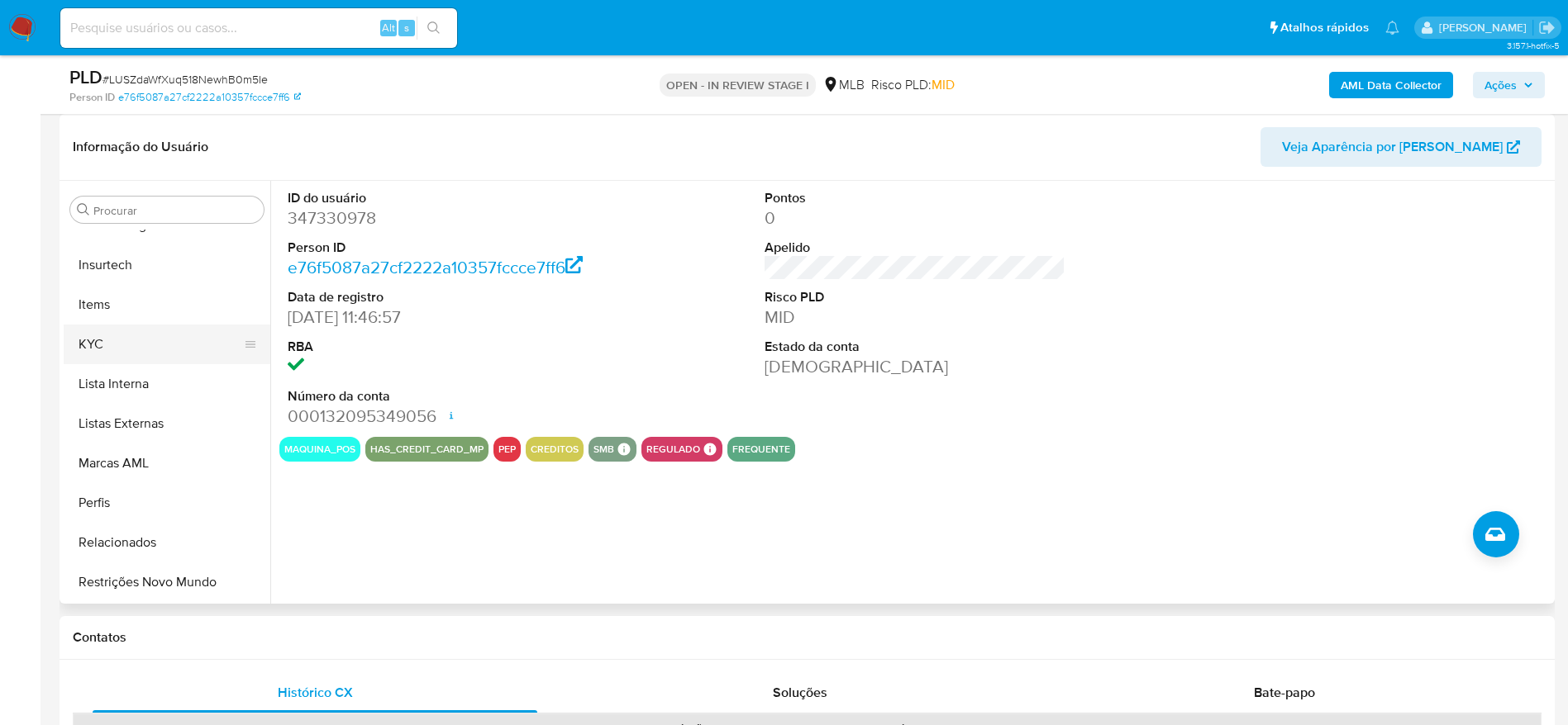
click at [114, 326] on button "KYC" at bounding box center [160, 344] width 193 height 40
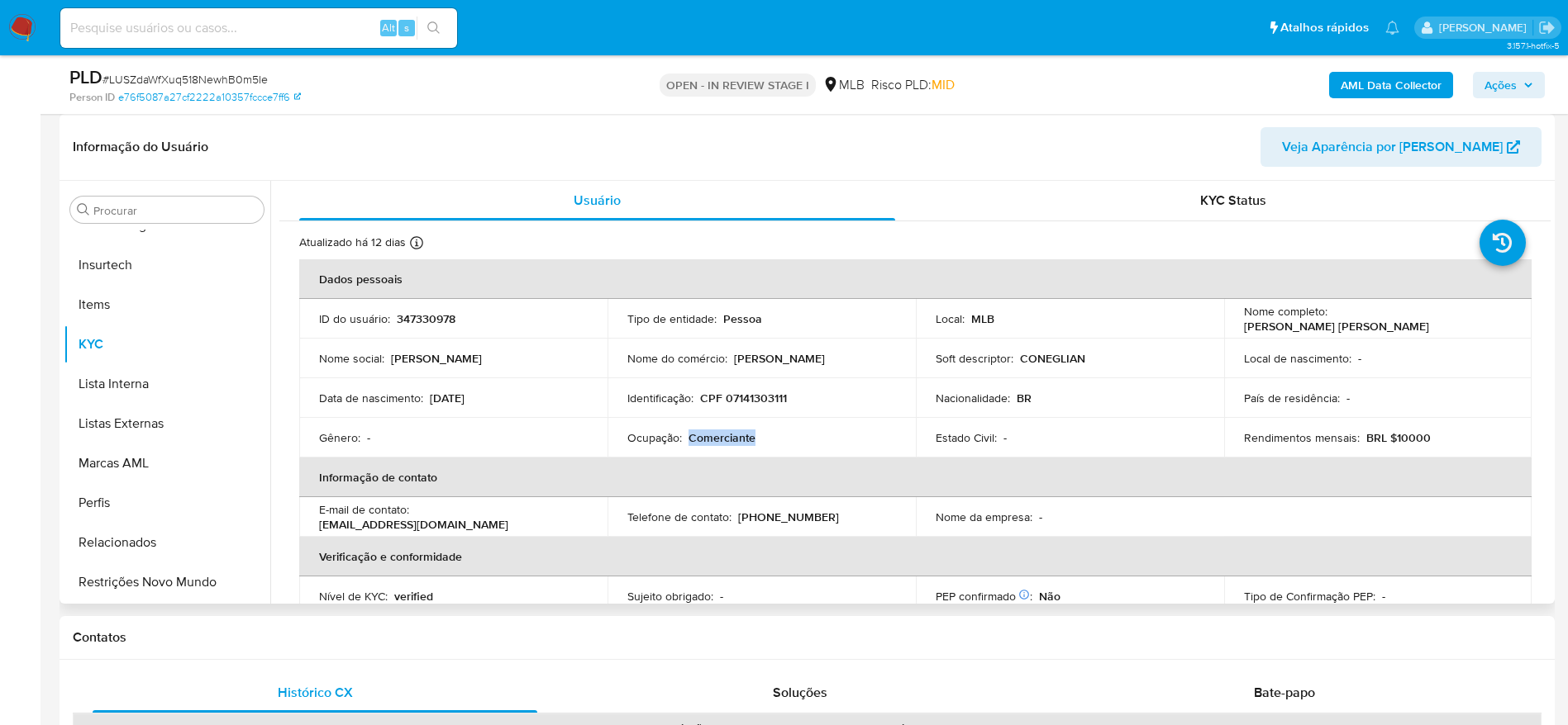
drag, startPoint x: 754, startPoint y: 438, endPoint x: 688, endPoint y: 441, distance: 66.1
click at [688, 441] on div "Ocupação : Comerciante" at bounding box center [762, 438] width 268 height 15
copy p "Comerciante"
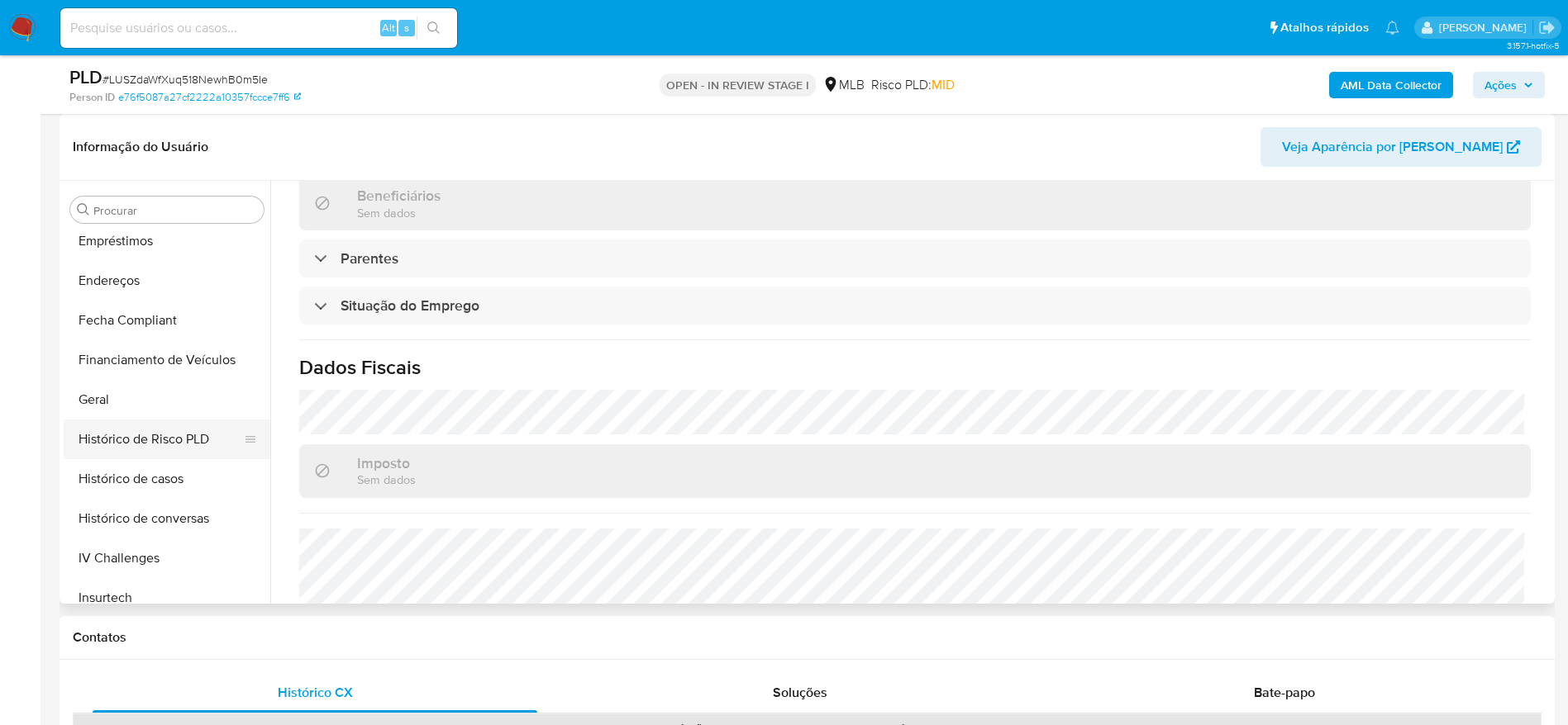
scroll to position [366, 0]
click at [138, 238] on button "Documentação" at bounding box center [160, 241] width 193 height 40
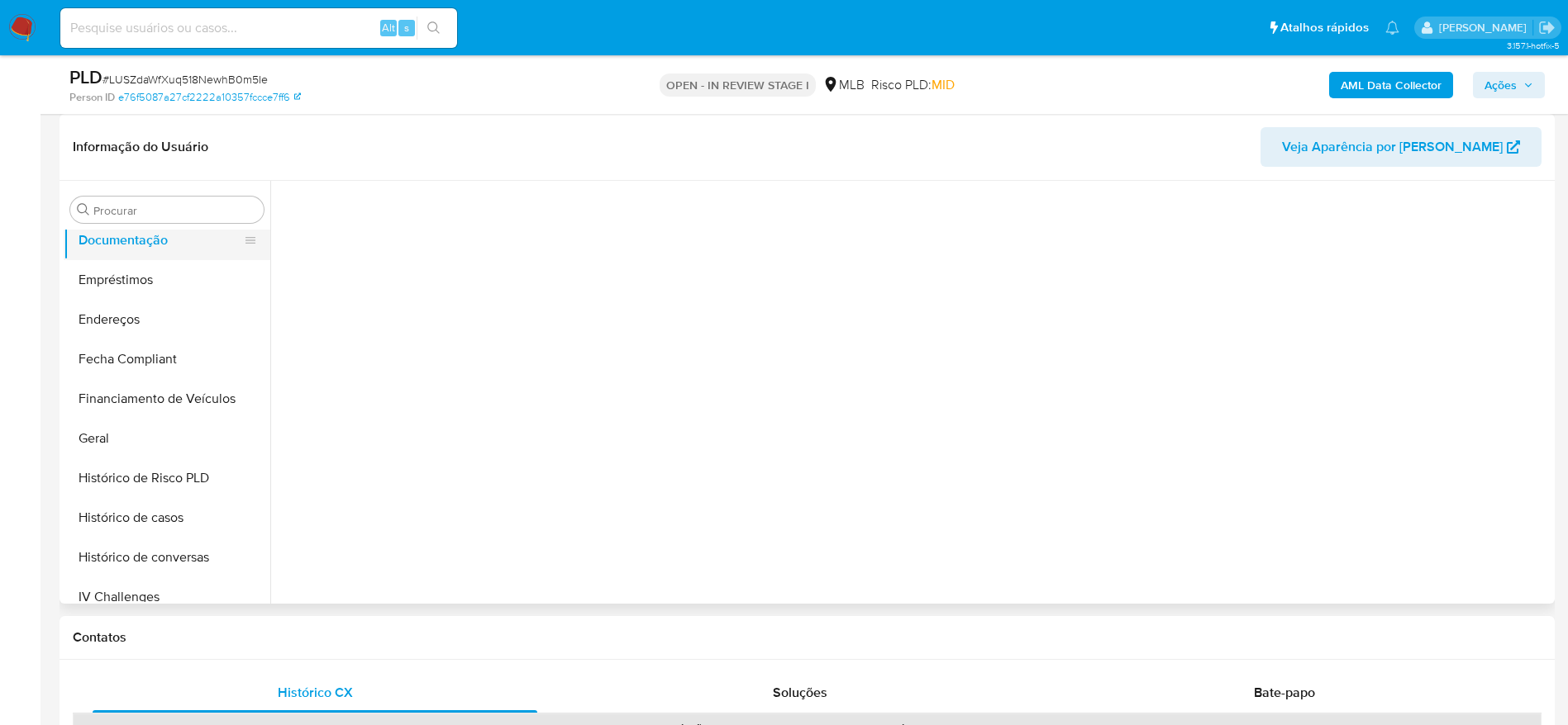
scroll to position [0, 0]
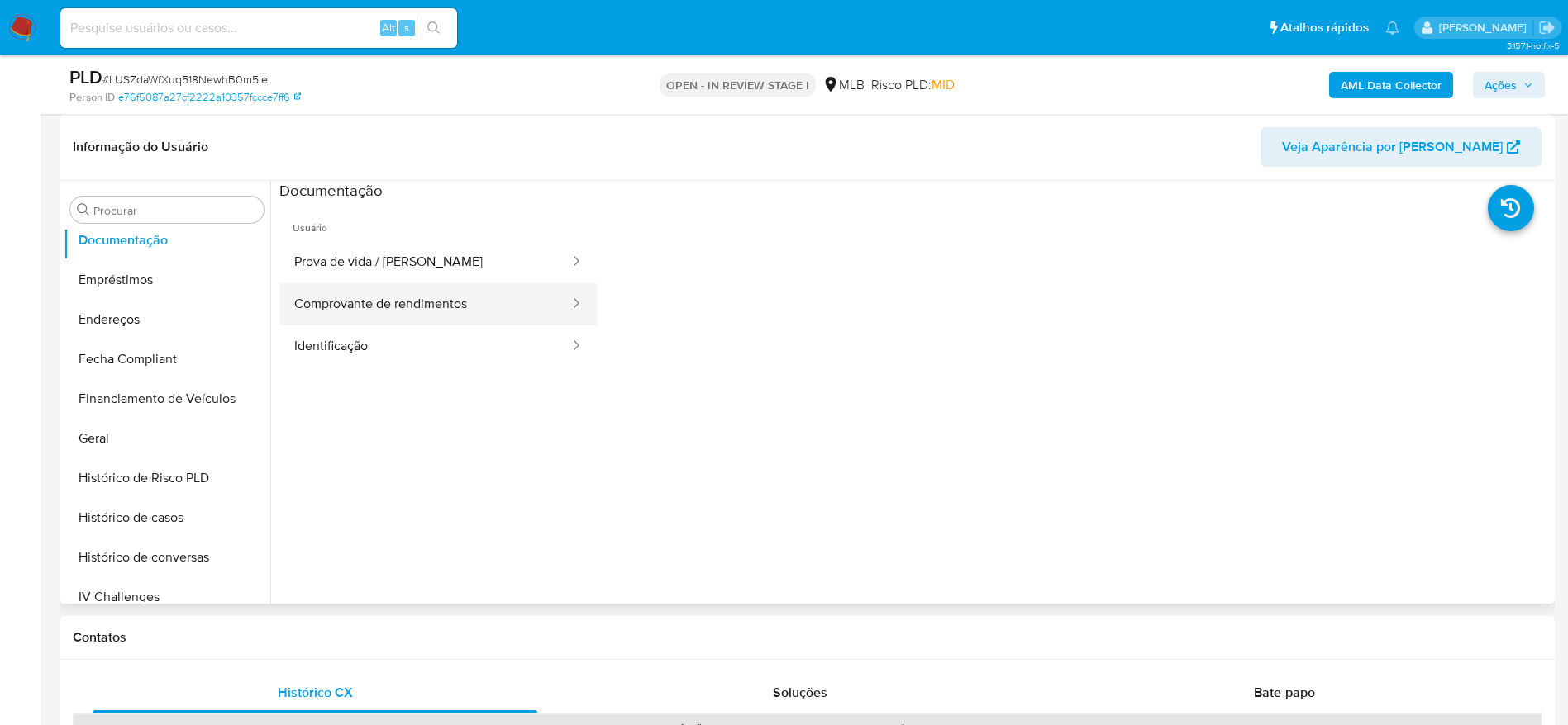
click at [488, 305] on button "Comprovante de rendimentos" at bounding box center [425, 305] width 292 height 42
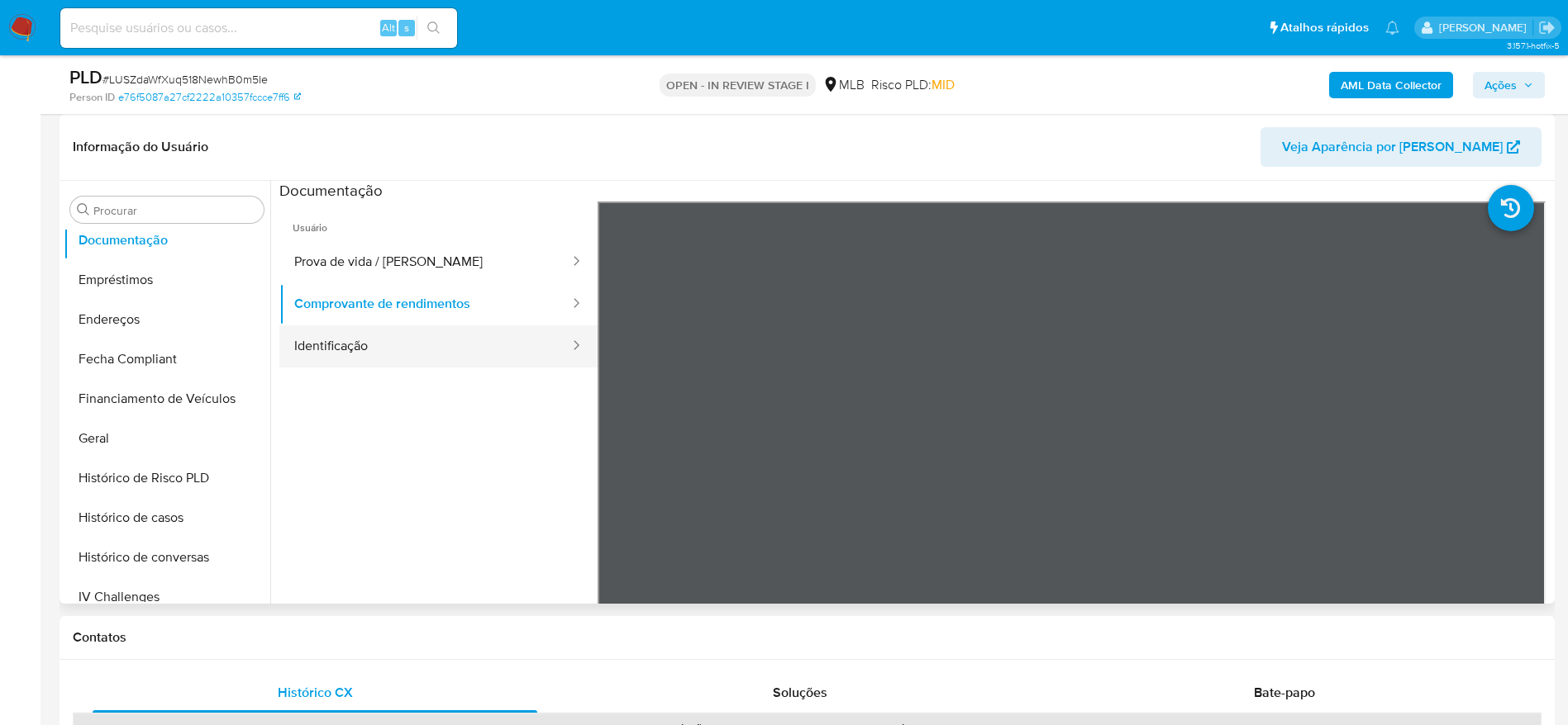
click at [405, 351] on button "Identificação" at bounding box center [425, 346] width 292 height 42
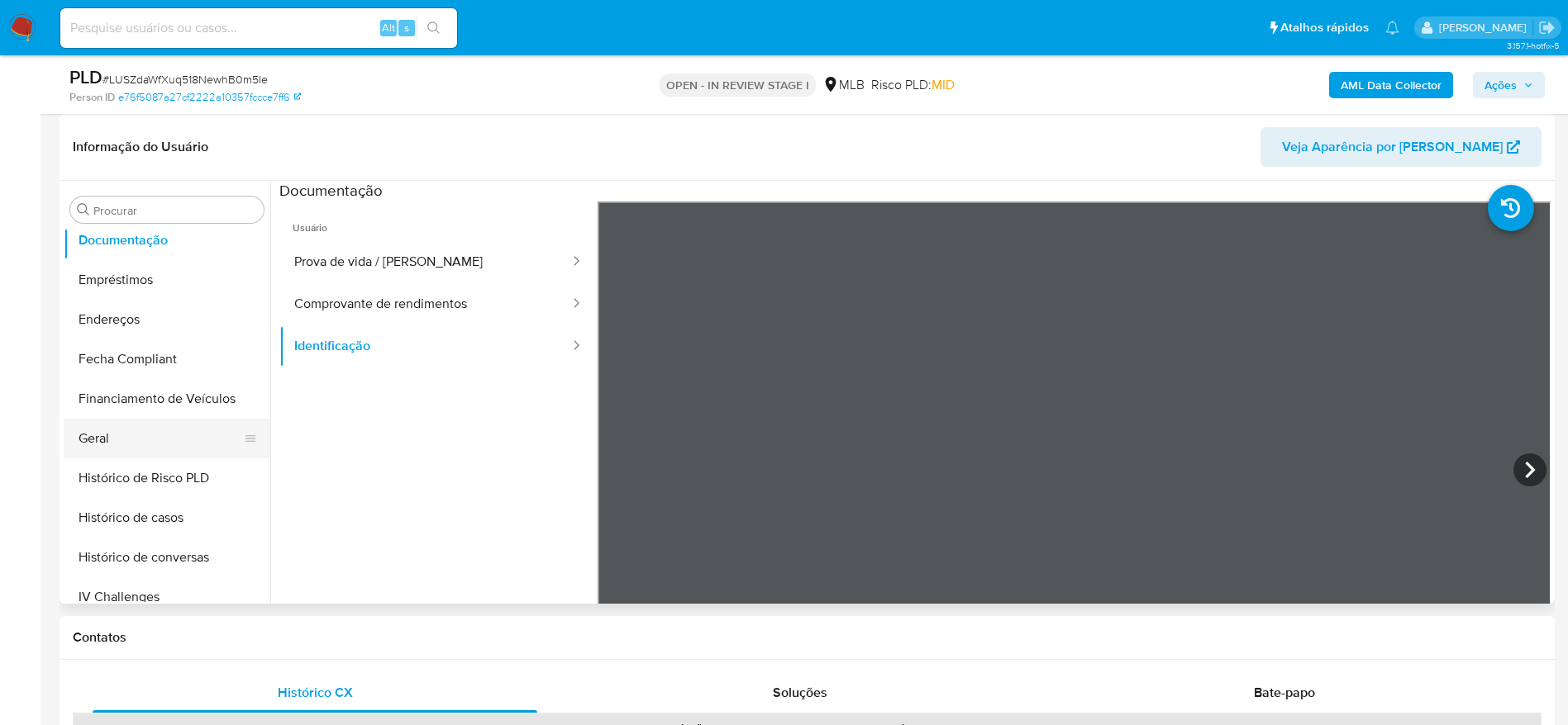
click at [113, 442] on button "Geral" at bounding box center [160, 439] width 193 height 40
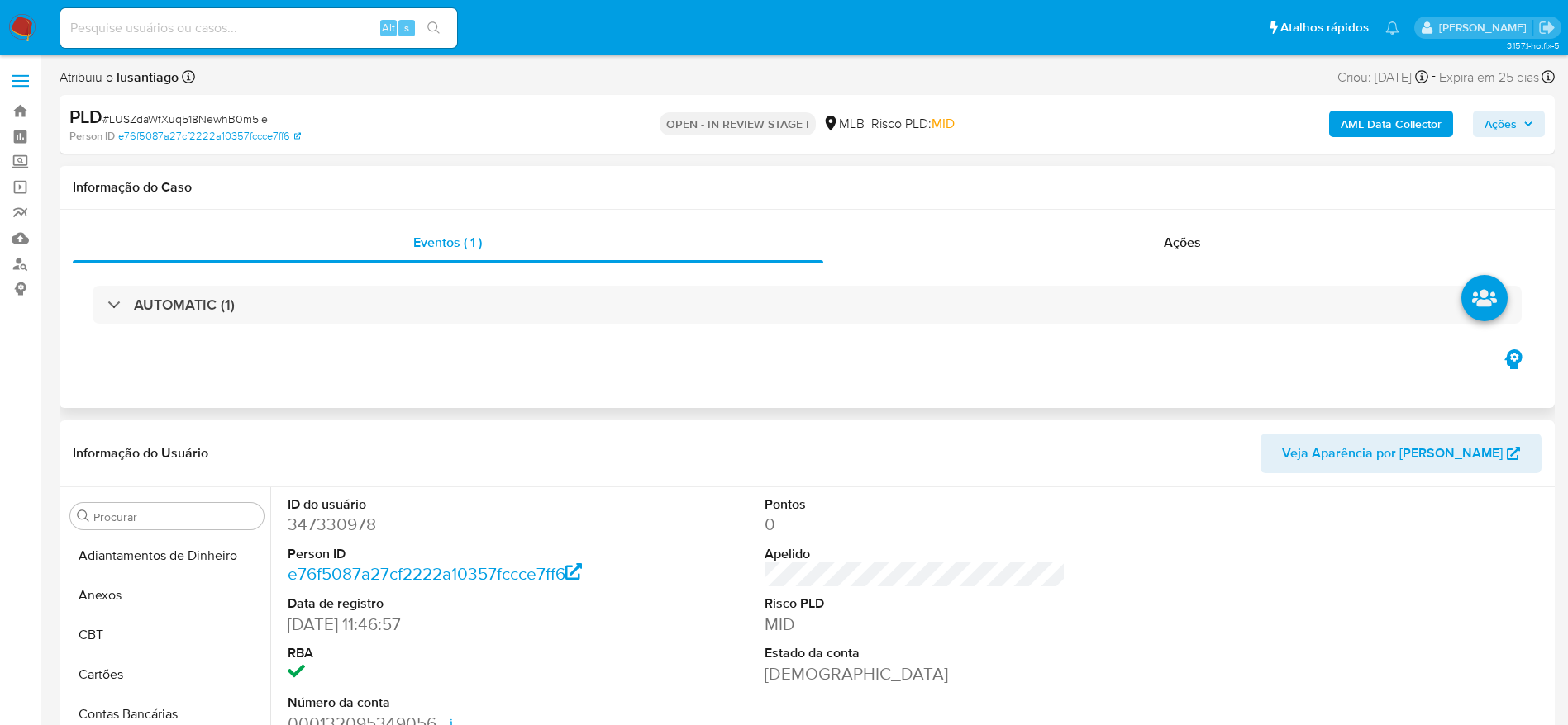
drag, startPoint x: 1531, startPoint y: 115, endPoint x: 1449, endPoint y: 136, distance: 84.6
click at [1529, 115] on span "Ações" at bounding box center [1508, 124] width 48 height 23
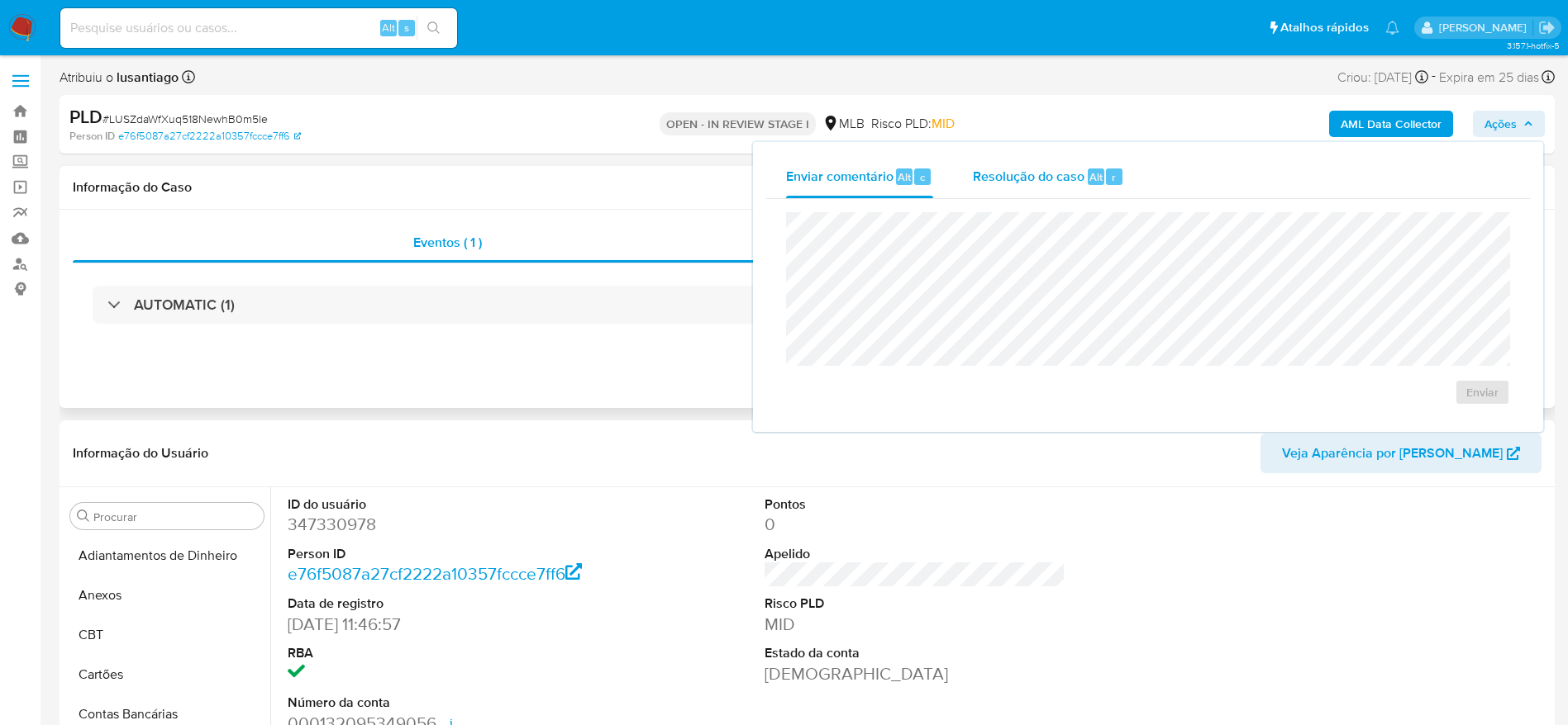
click at [980, 193] on div "Resolução do caso Alt r" at bounding box center [1048, 177] width 151 height 43
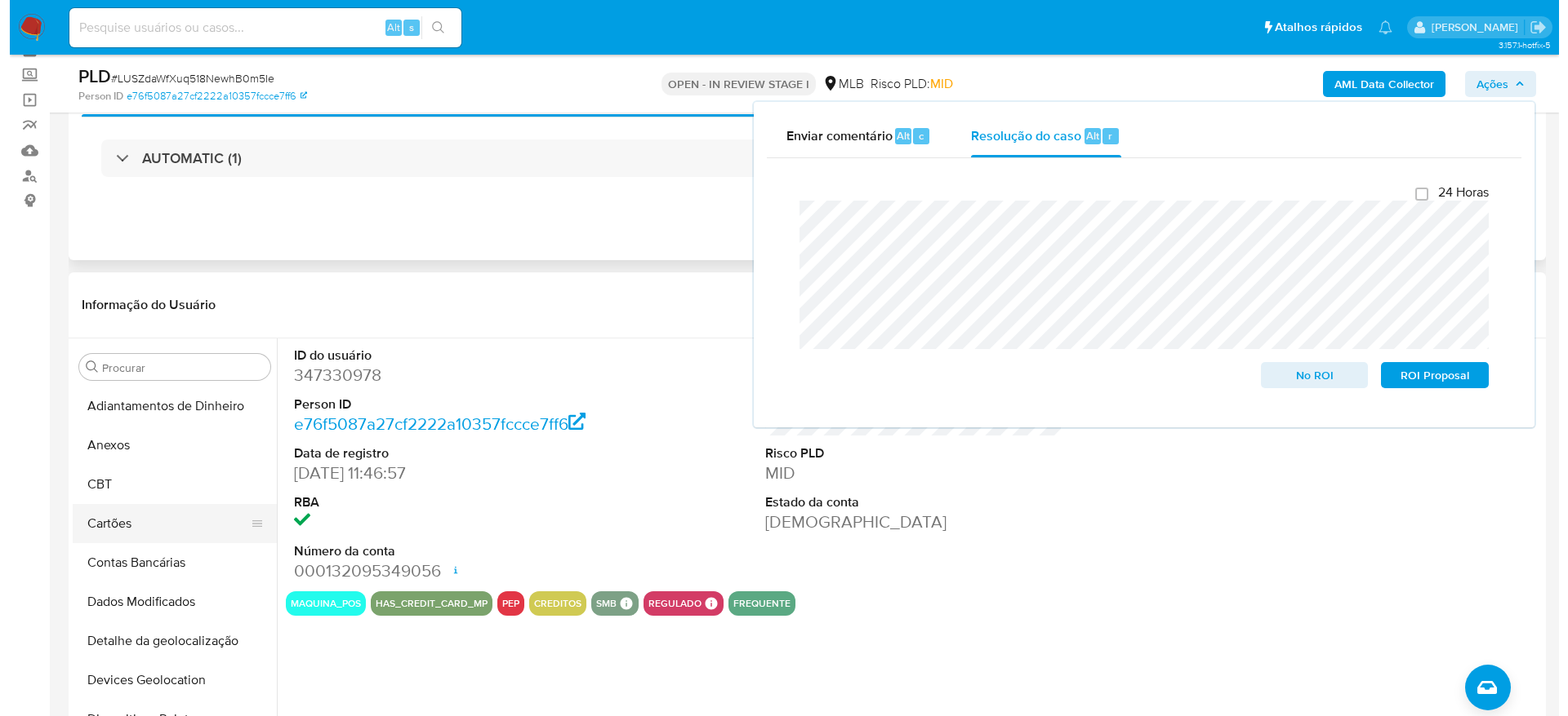
scroll to position [122, 0]
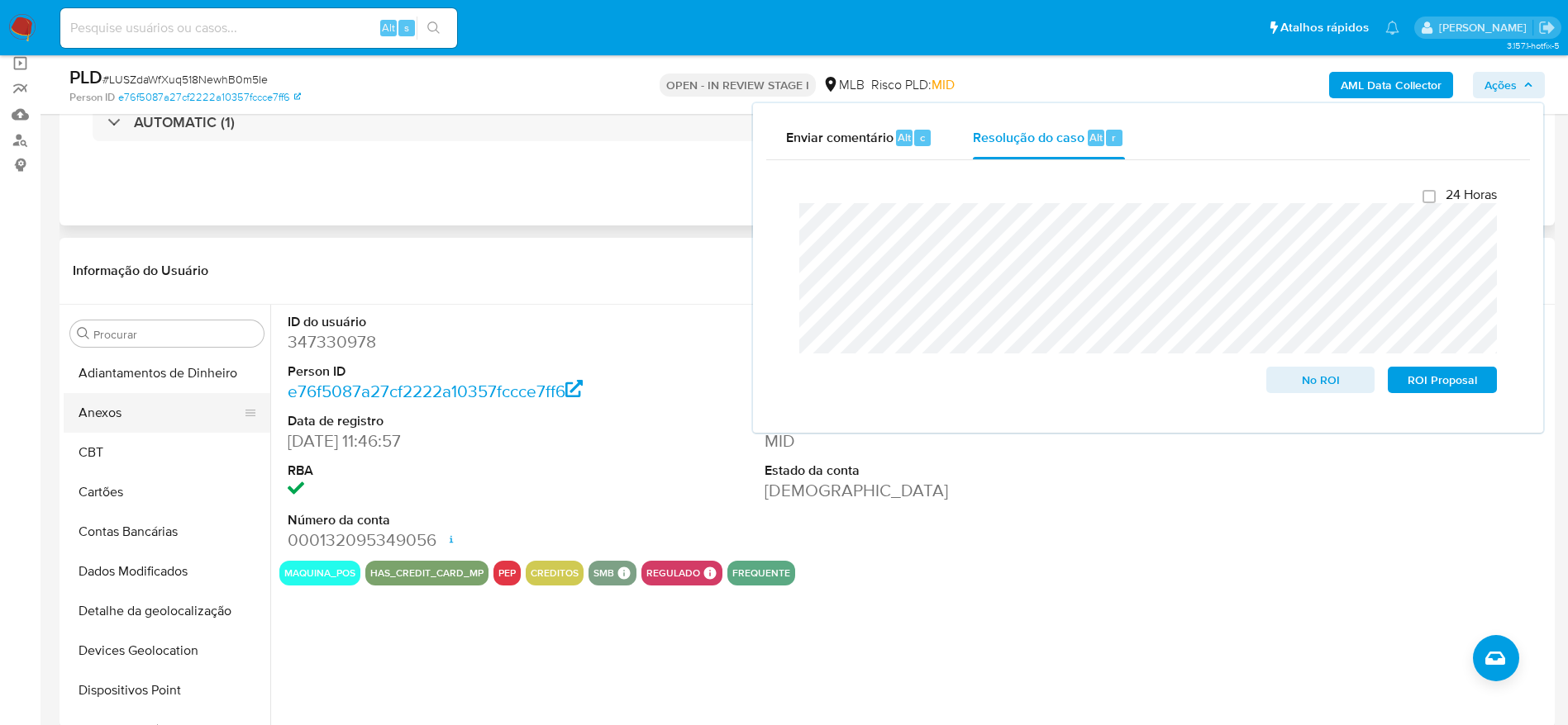
click at [125, 425] on button "Anexos" at bounding box center [160, 414] width 193 height 40
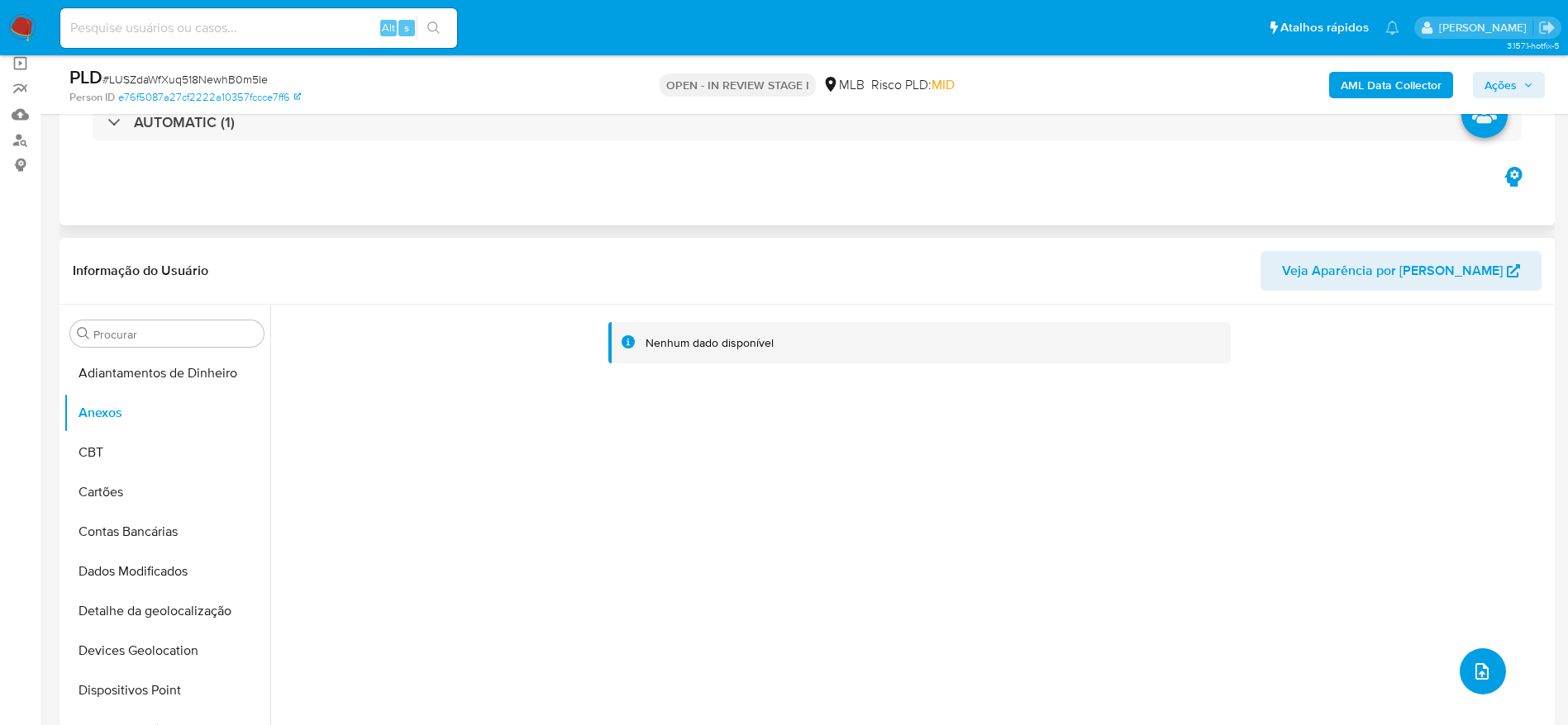
click at [1487, 672] on button "upload-file" at bounding box center [1481, 671] width 46 height 46
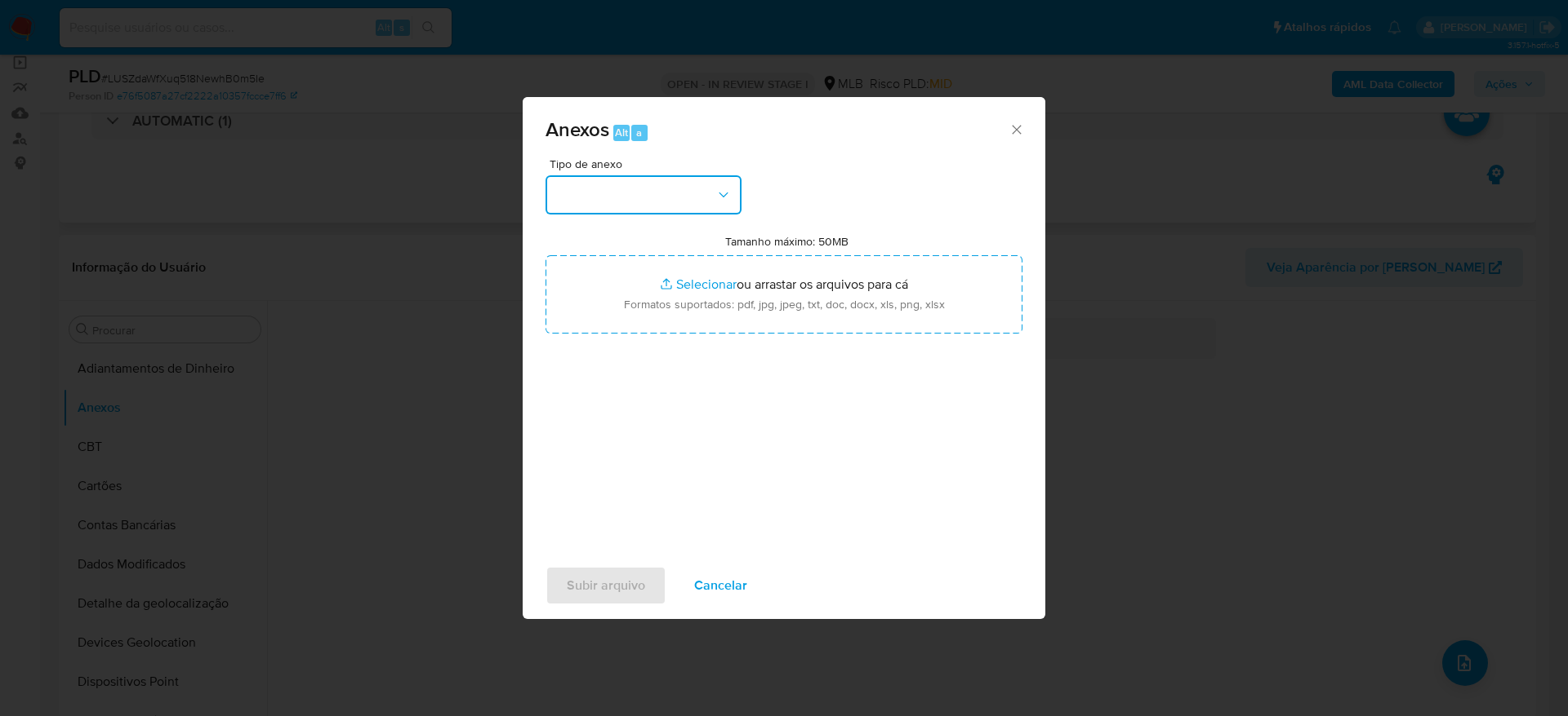
click at [711, 192] on button "button" at bounding box center [643, 195] width 196 height 39
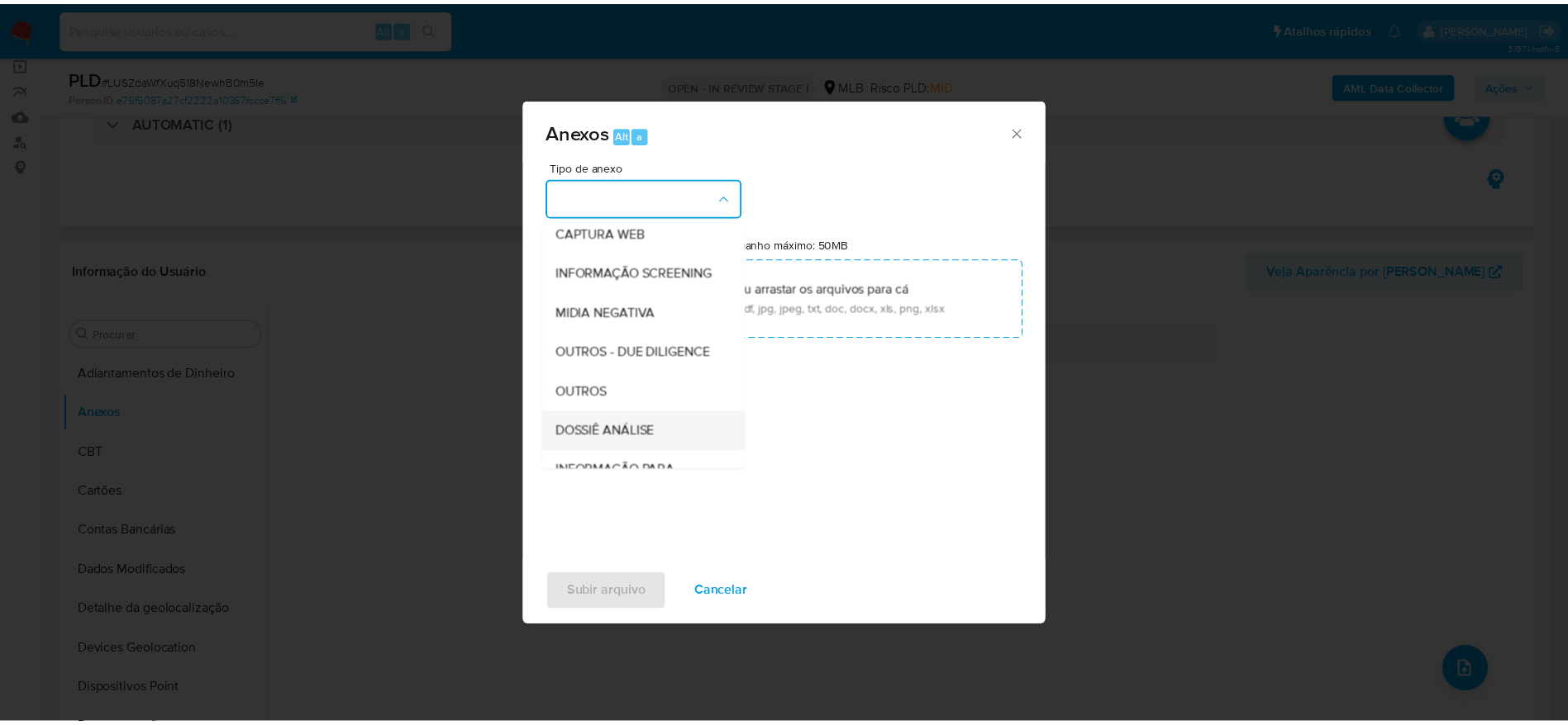
scroll to position [254, 0]
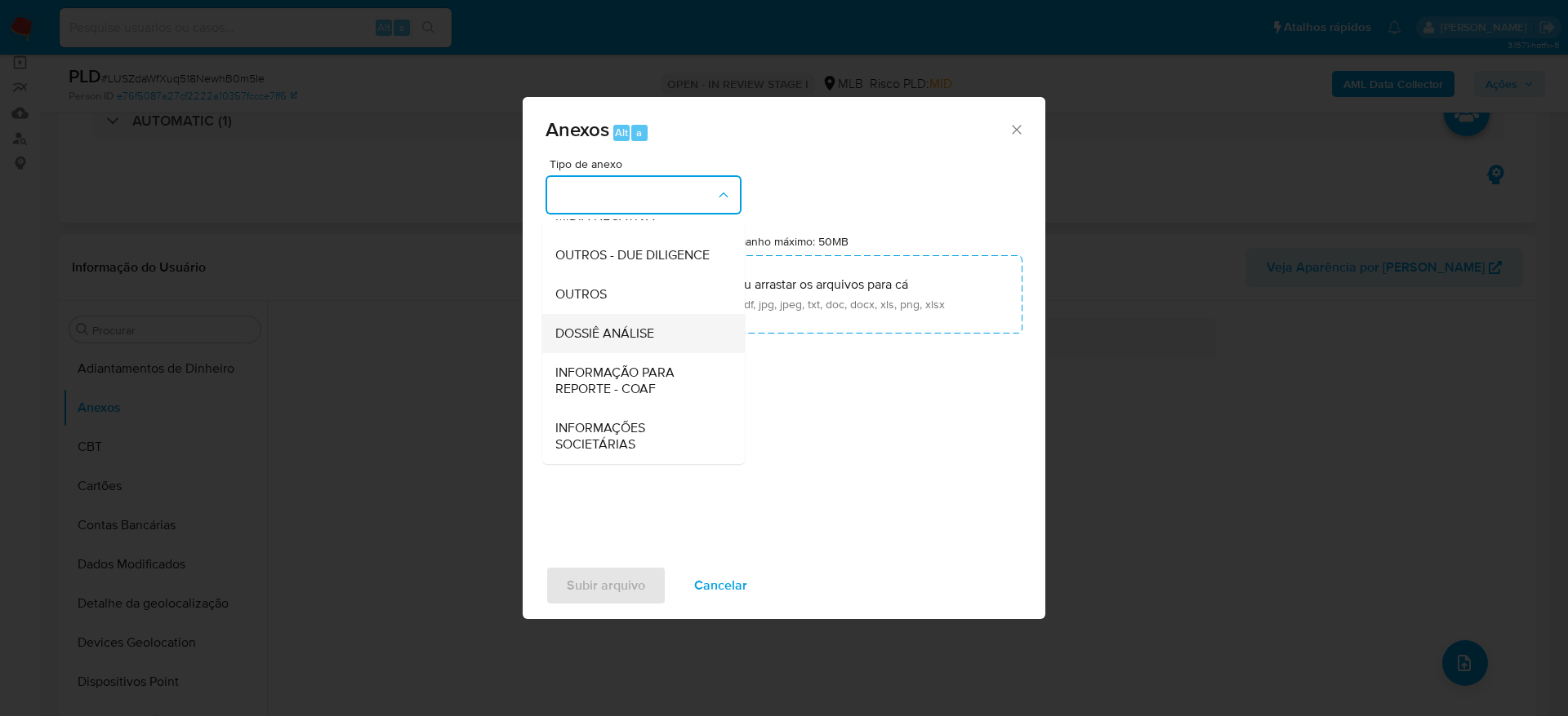
click at [649, 349] on div "DOSSIÊ ANÁLISE" at bounding box center [638, 334] width 167 height 39
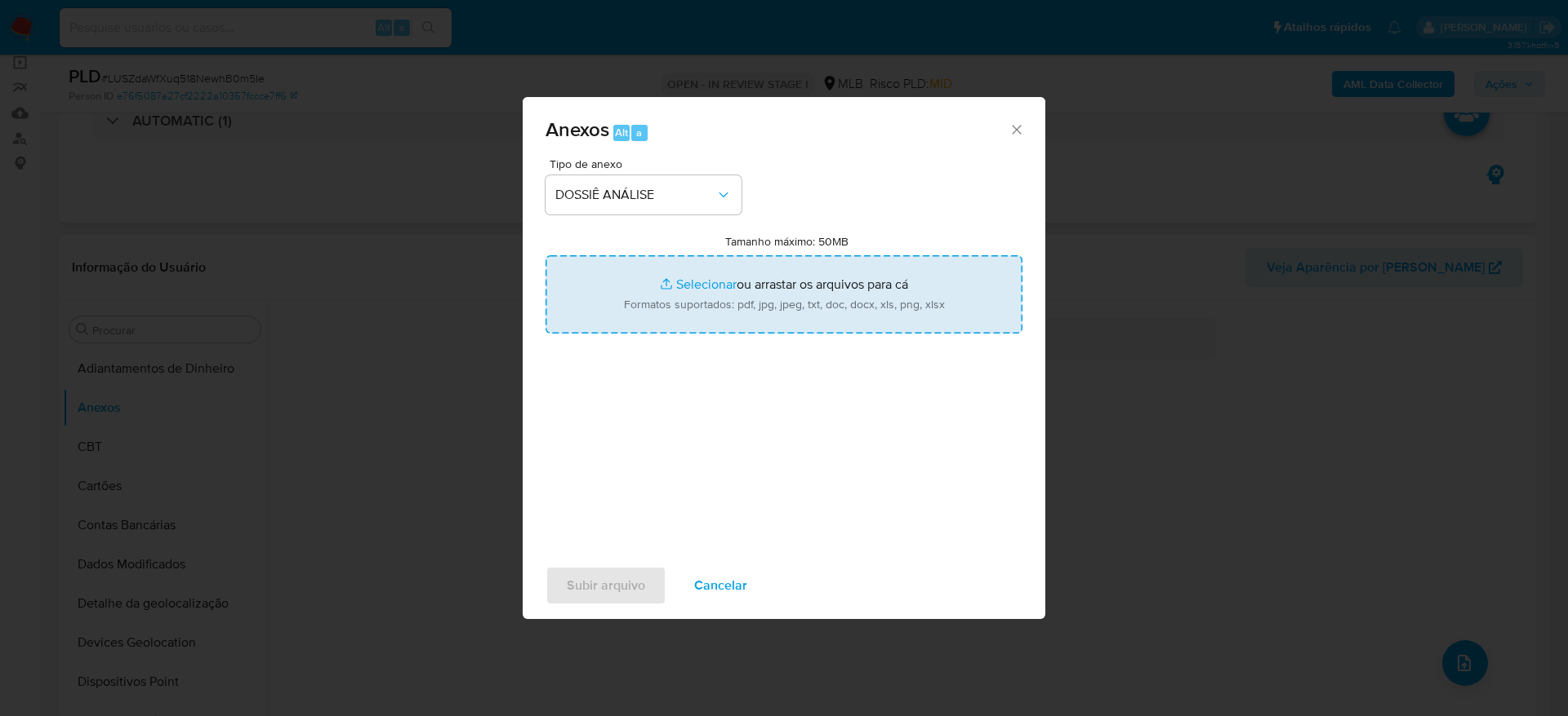
type input "C:\fakepath\Mulan 347330978_2025_09_01_05_59_29.xlsx"
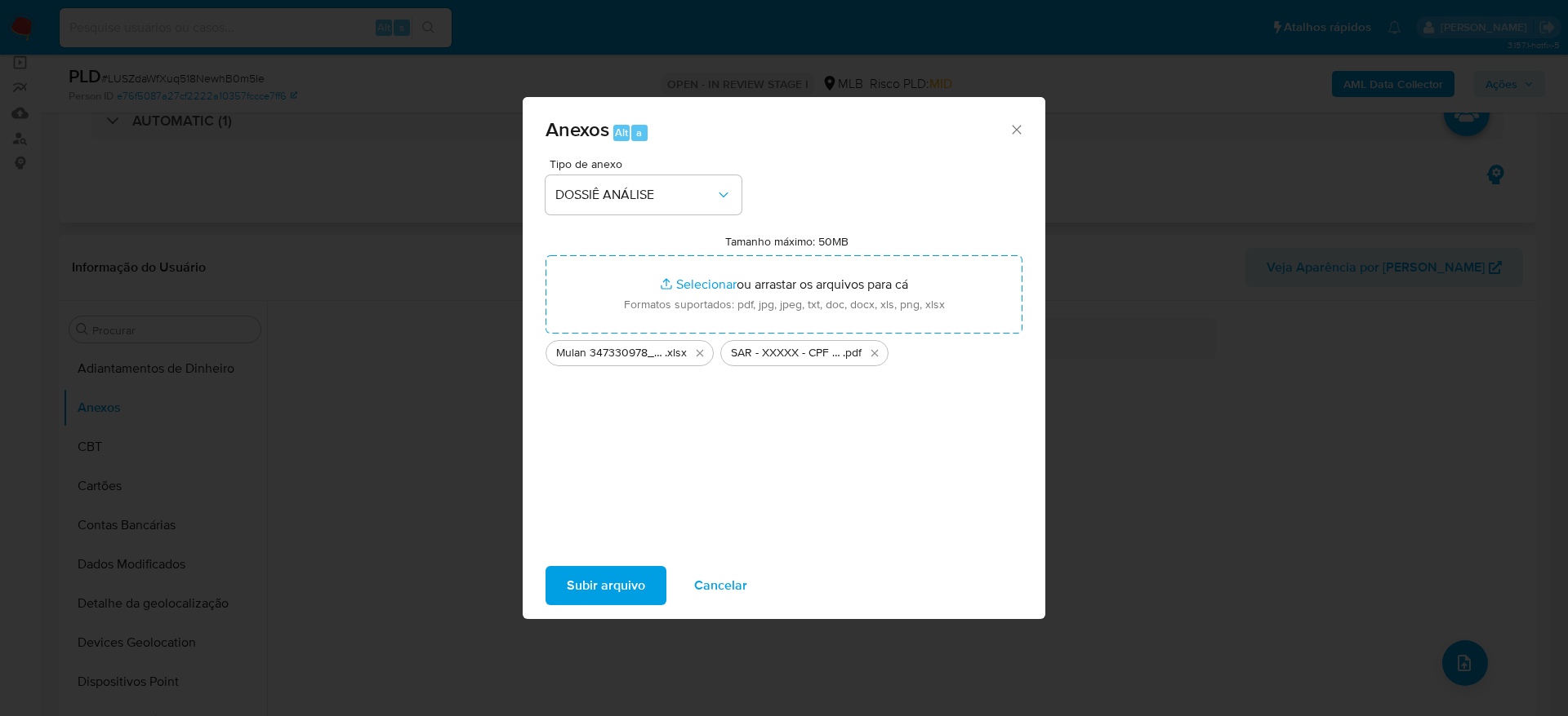
click at [599, 584] on span "Subir arquivo" at bounding box center [606, 586] width 79 height 36
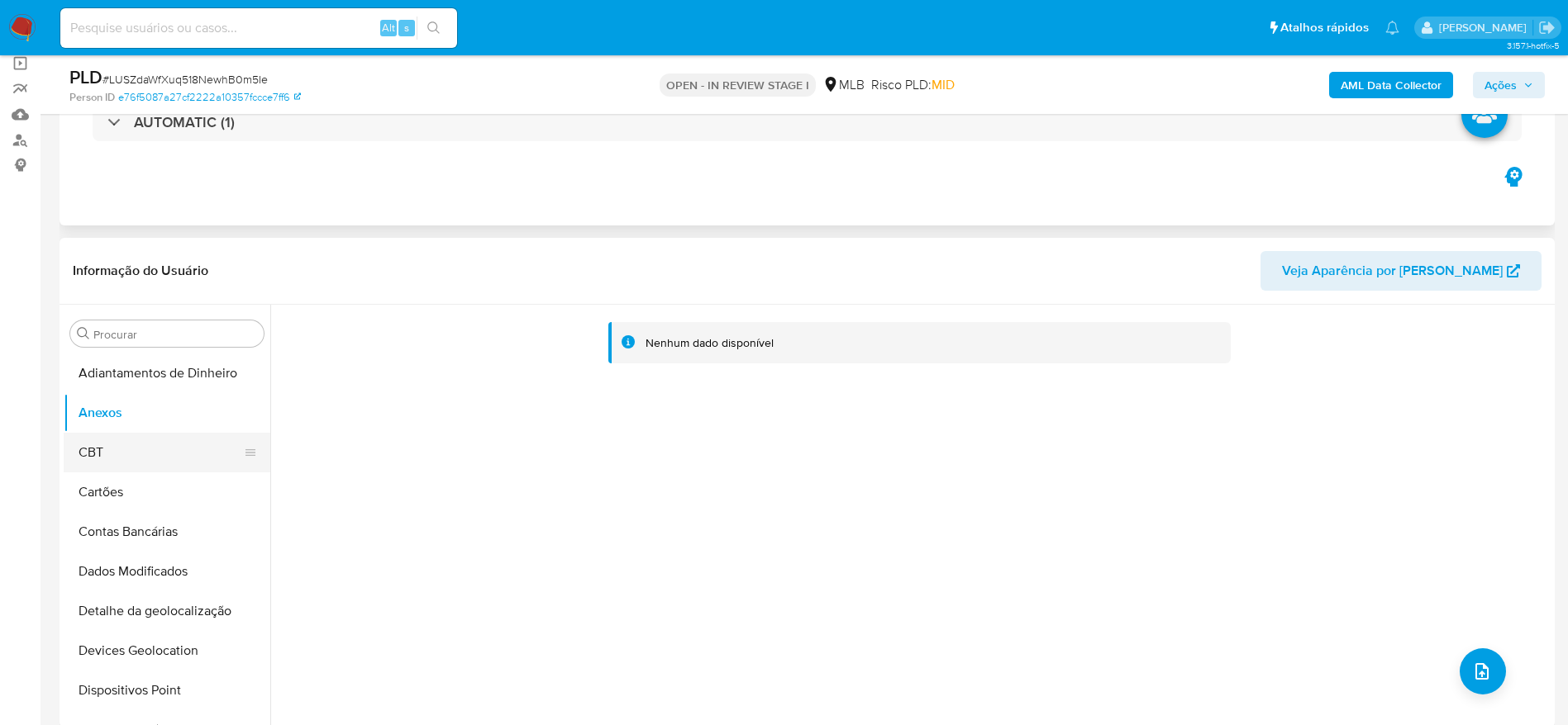
click at [85, 450] on button "CBT" at bounding box center [160, 452] width 193 height 40
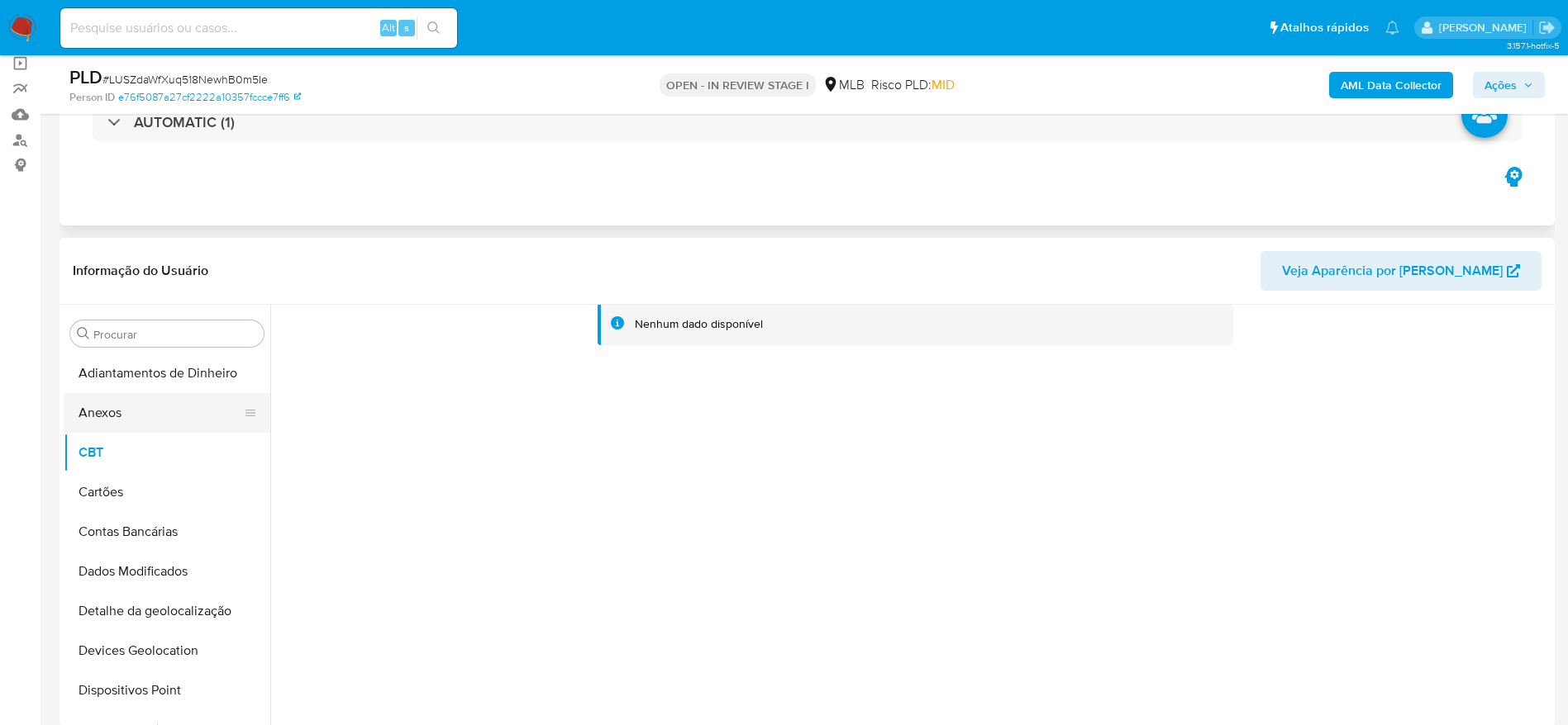
click at [167, 417] on button "Anexos" at bounding box center [160, 414] width 193 height 40
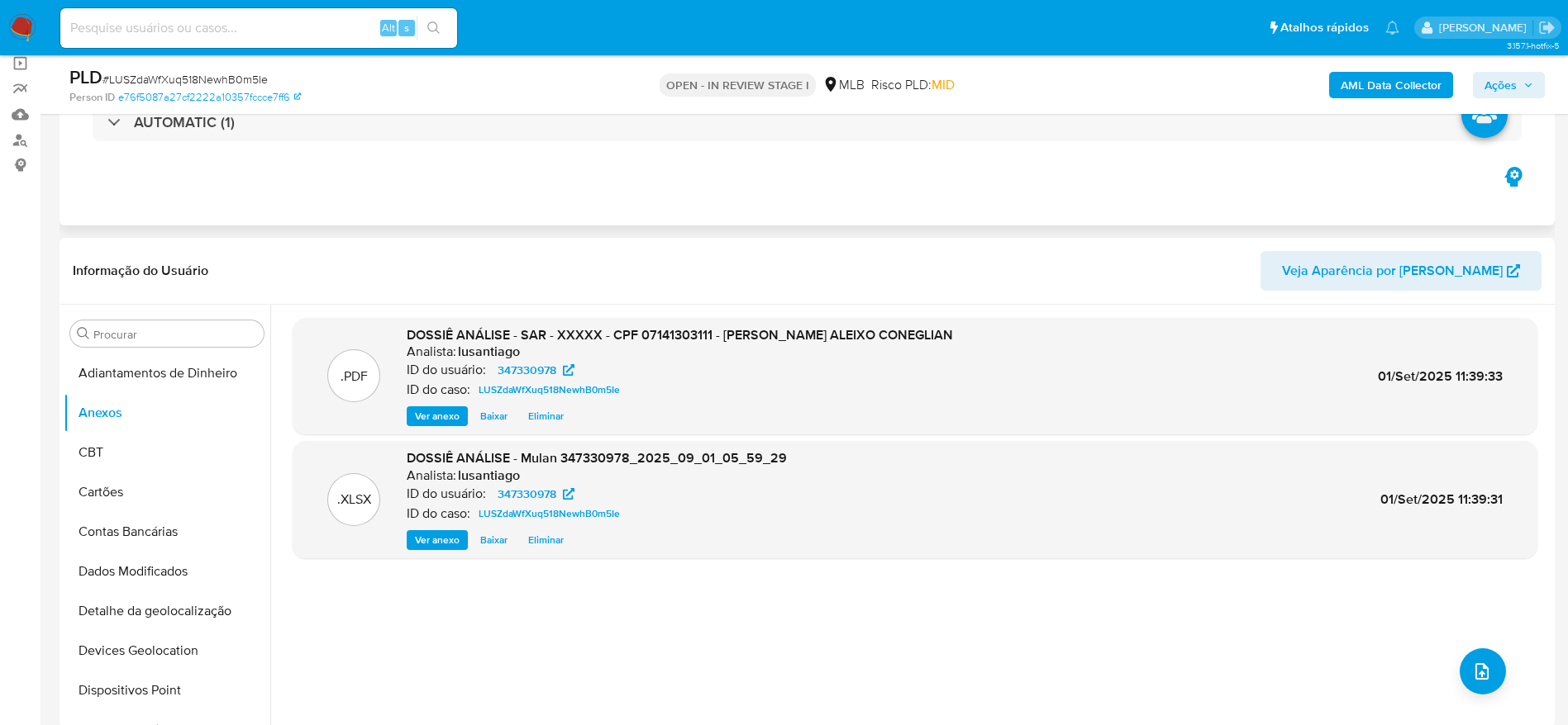
click at [1373, 81] on b "AML Data Collector" at bounding box center [1391, 85] width 101 height 27
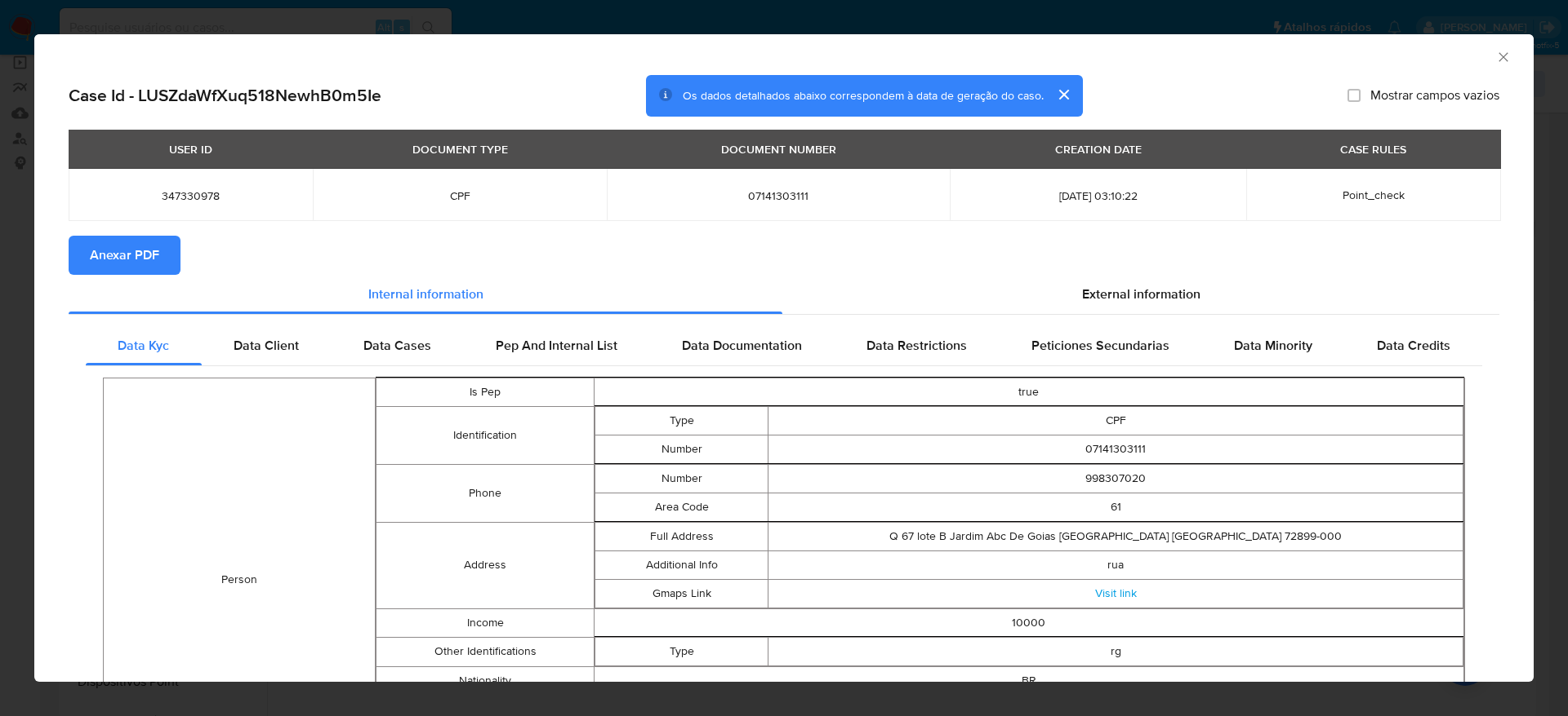
click at [127, 241] on span "Anexar PDF" at bounding box center [124, 255] width 69 height 36
click at [1495, 55] on icon "Fechar a janela" at bounding box center [1503, 56] width 16 height 16
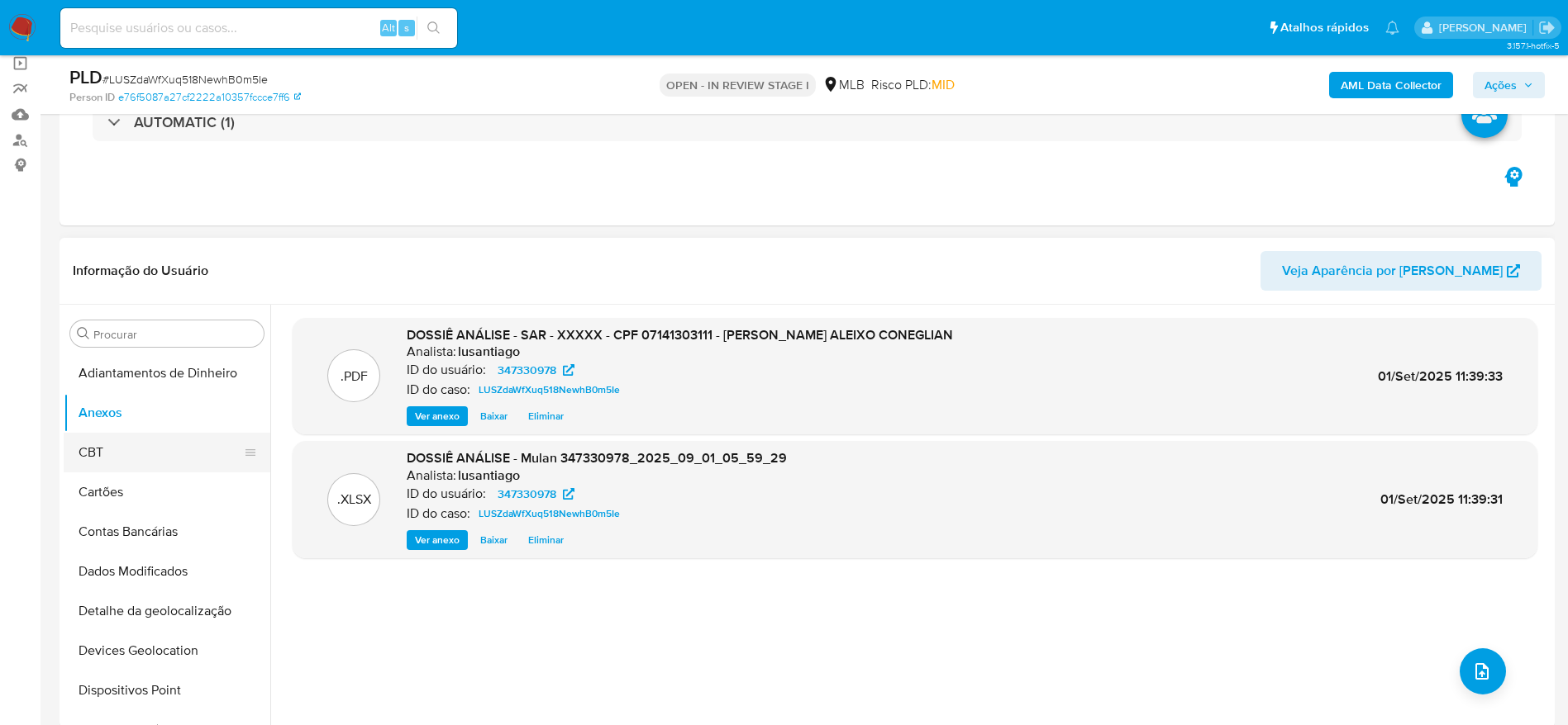
click at [124, 446] on button "CBT" at bounding box center [160, 452] width 193 height 40
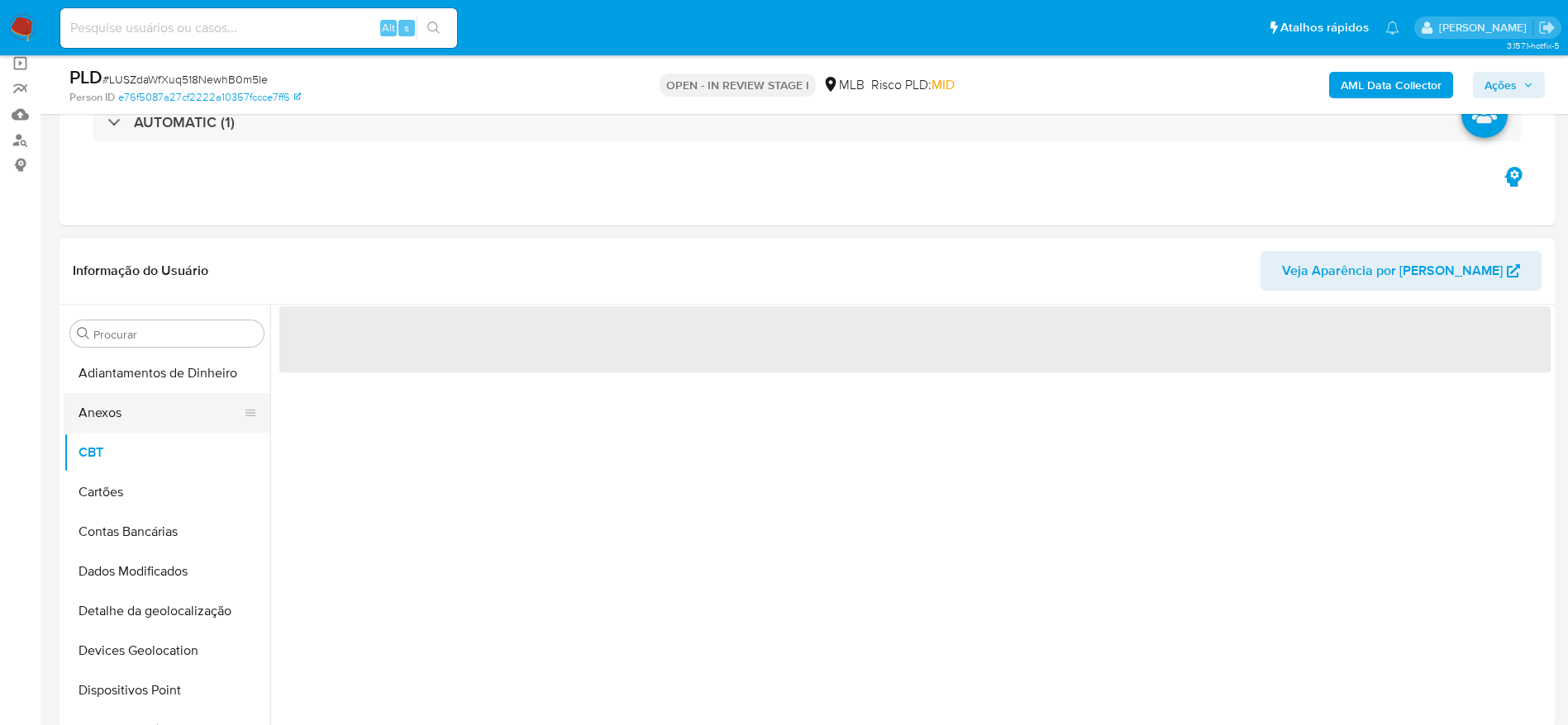
click at [137, 413] on button "Anexos" at bounding box center [160, 414] width 193 height 40
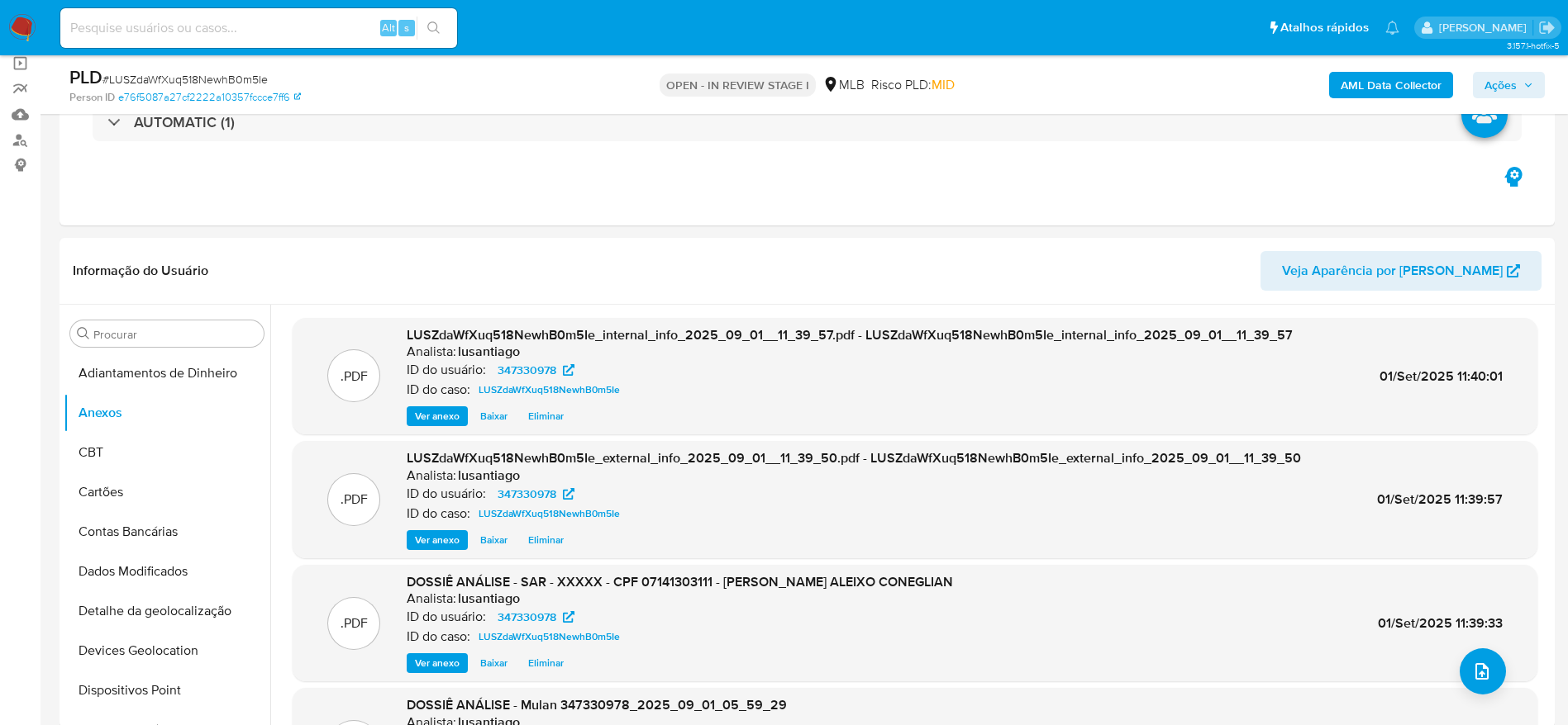
click at [1513, 88] on span "Ações" at bounding box center [1500, 85] width 32 height 27
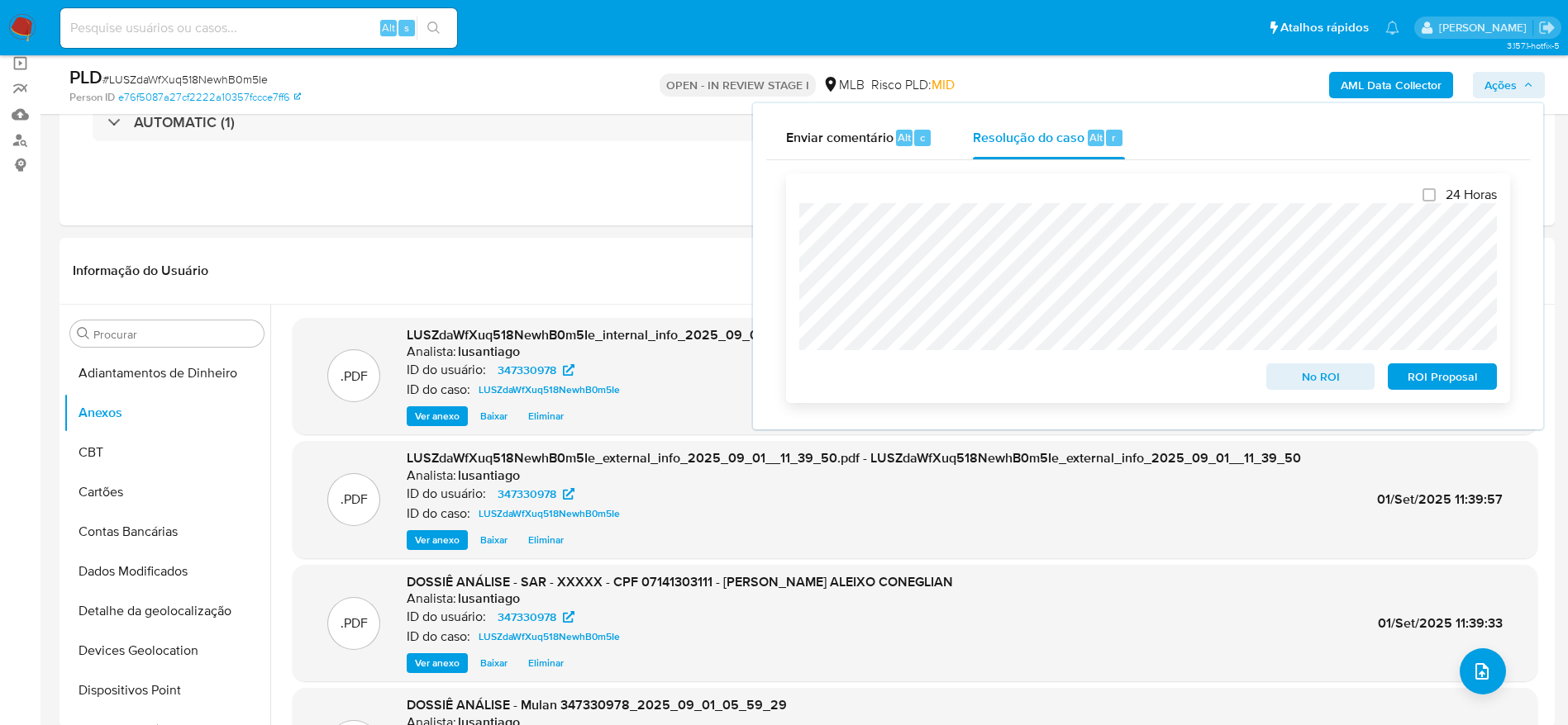
click at [1417, 383] on span "ROI Proposal" at bounding box center [1442, 376] width 86 height 23
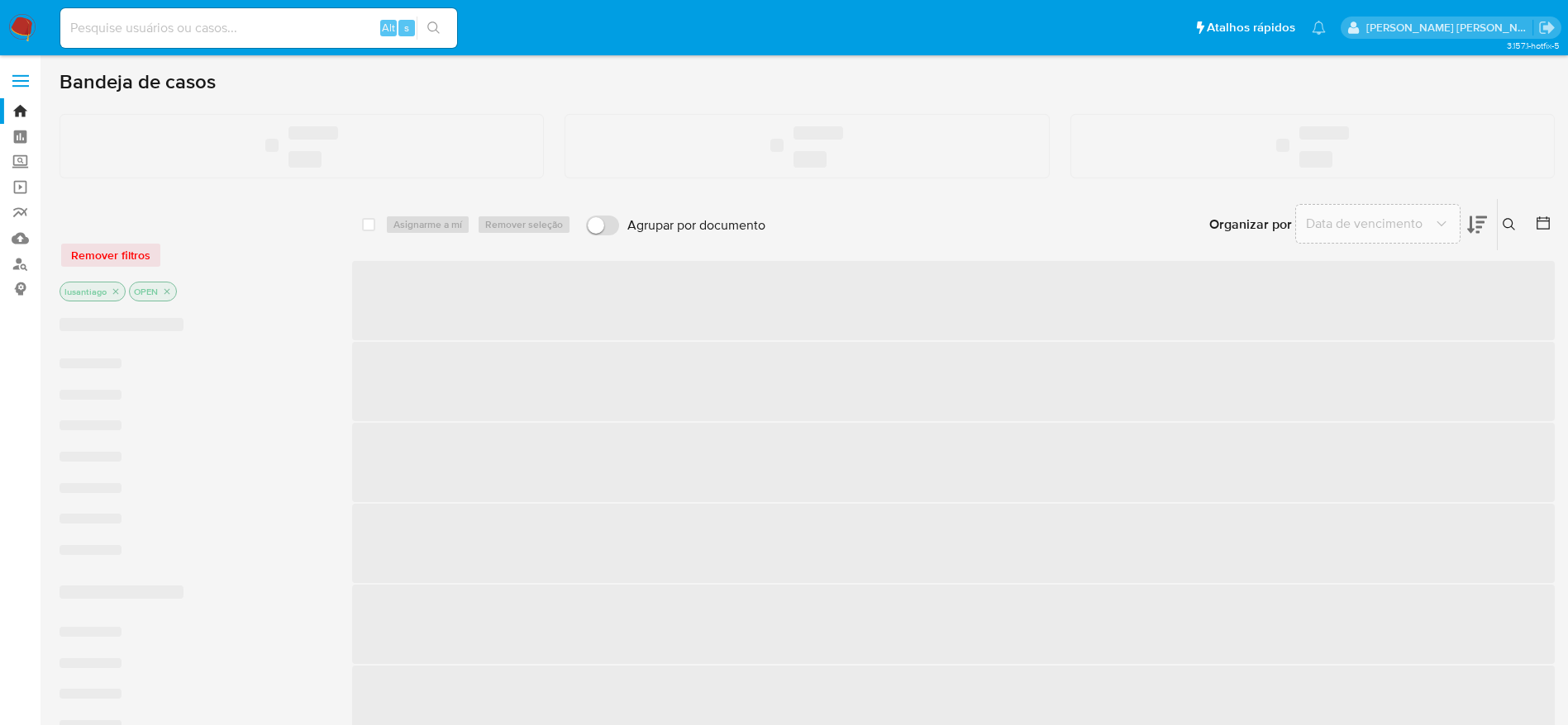
click at [125, 31] on input at bounding box center [259, 28] width 396 height 22
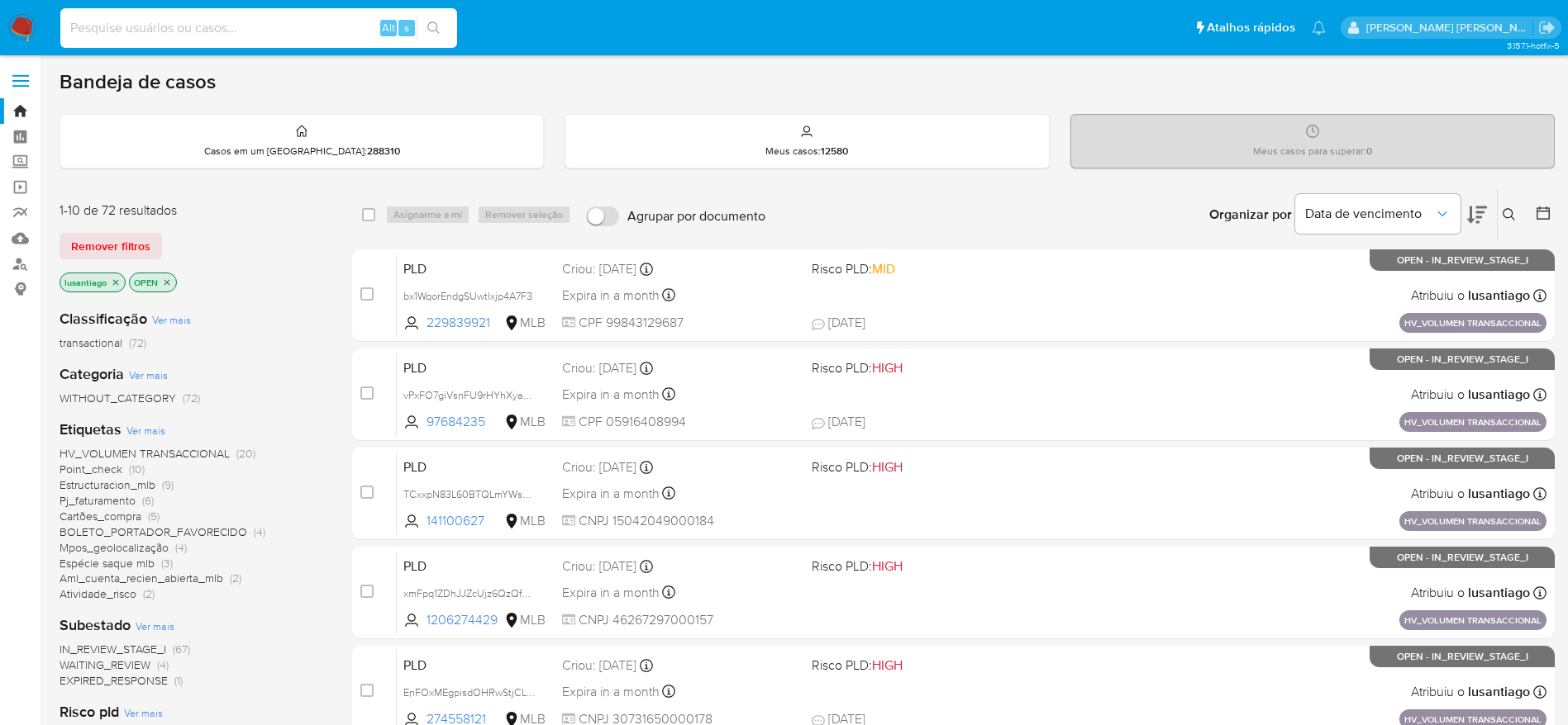
paste input "277473022"
type input "277473022"
click at [441, 27] on button "search-icon" at bounding box center [433, 28] width 34 height 23
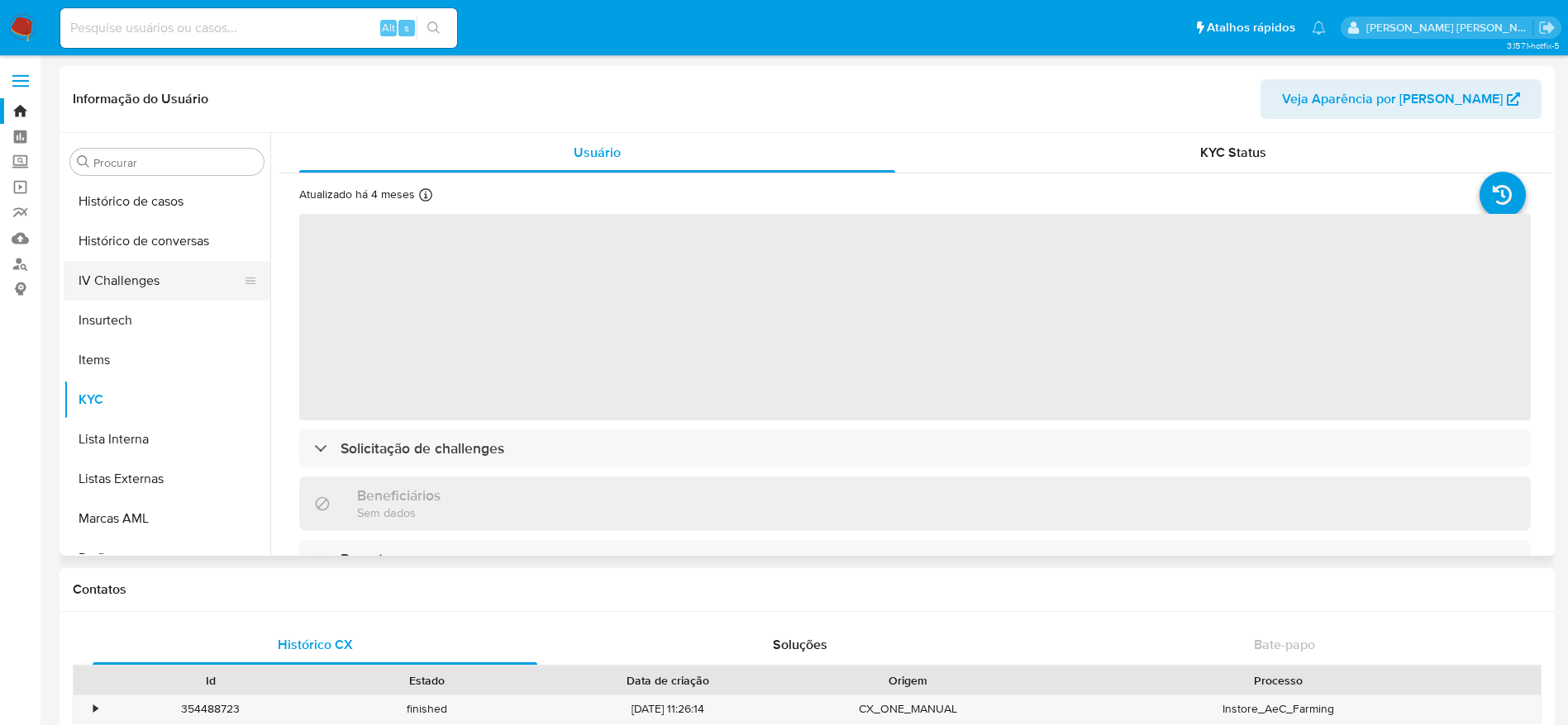
scroll to position [490, 0]
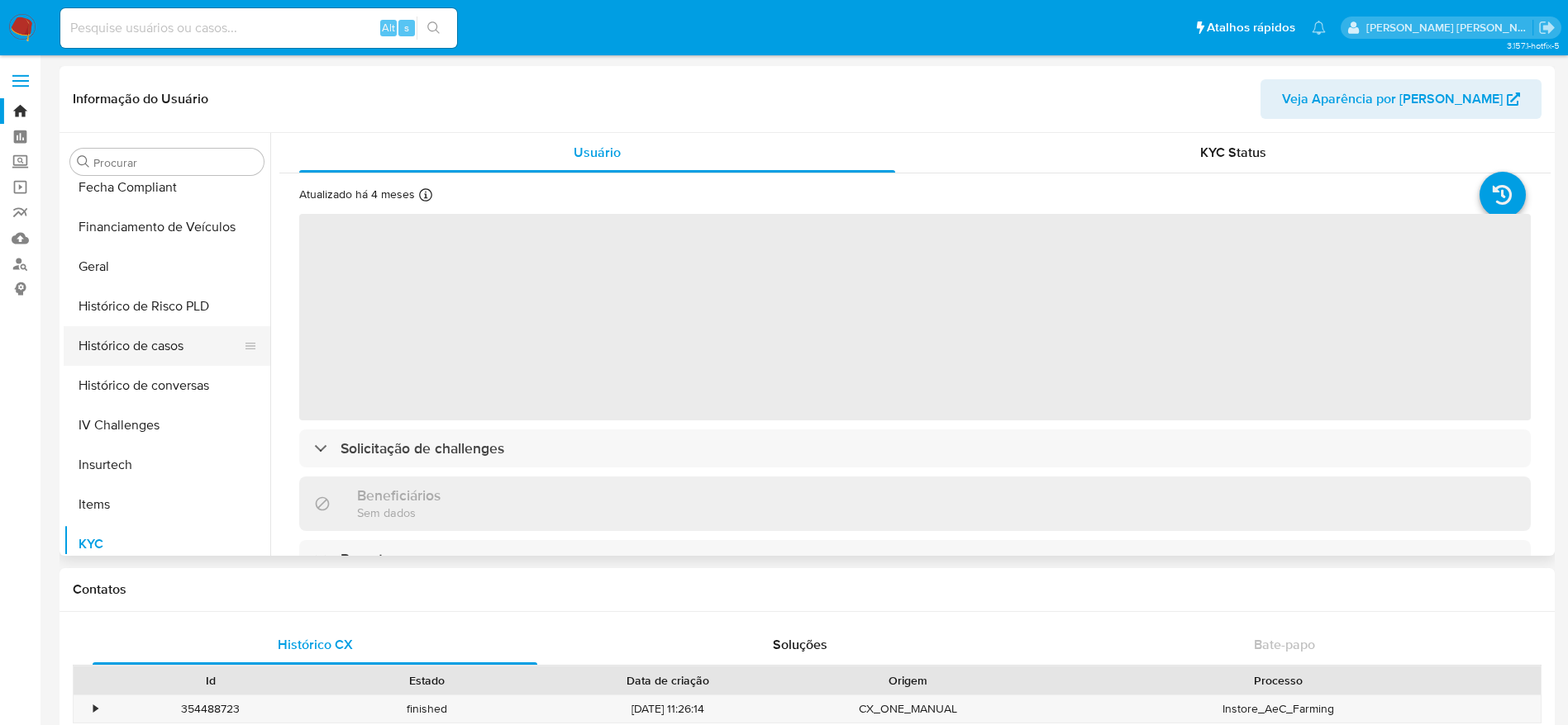
click at [125, 350] on button "Histórico de casos" at bounding box center [160, 346] width 193 height 40
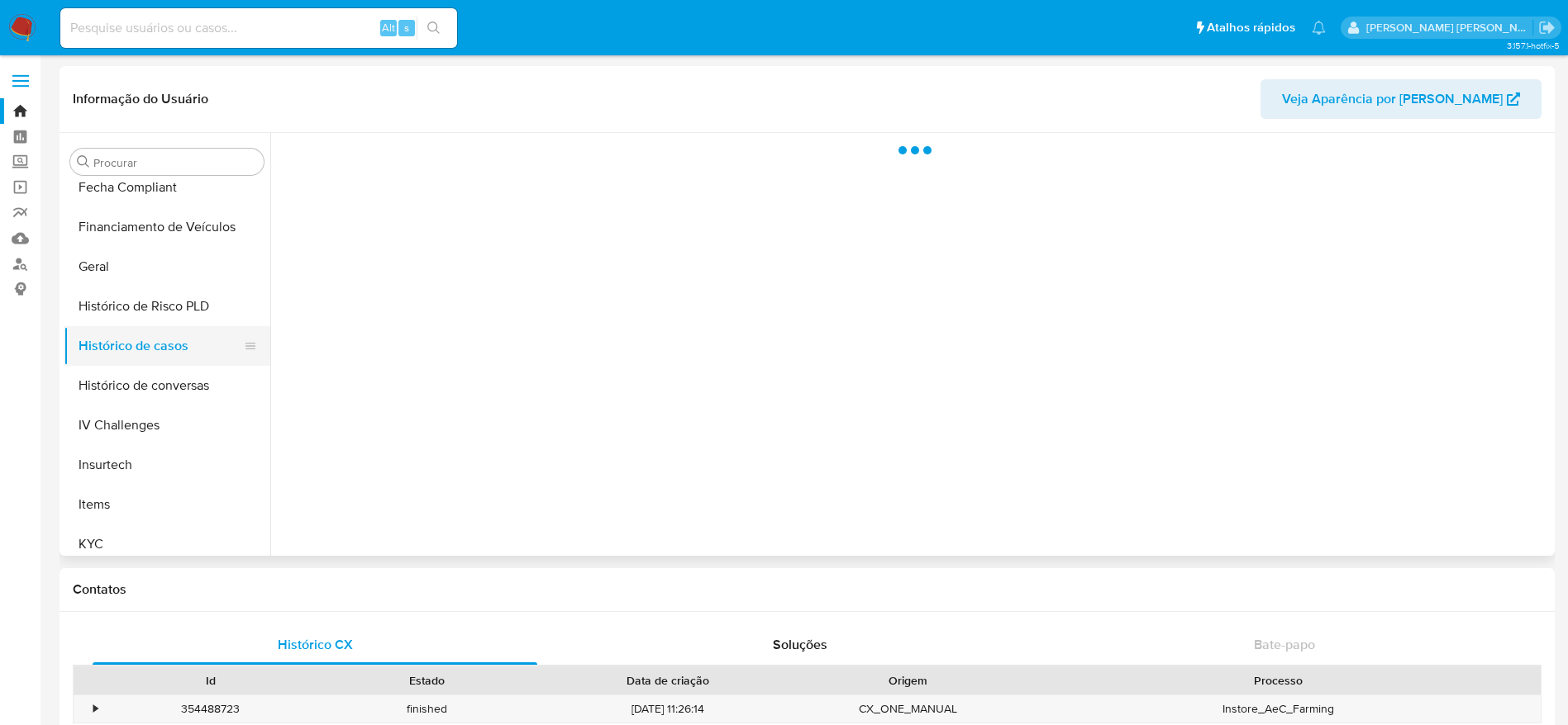
select select "10"
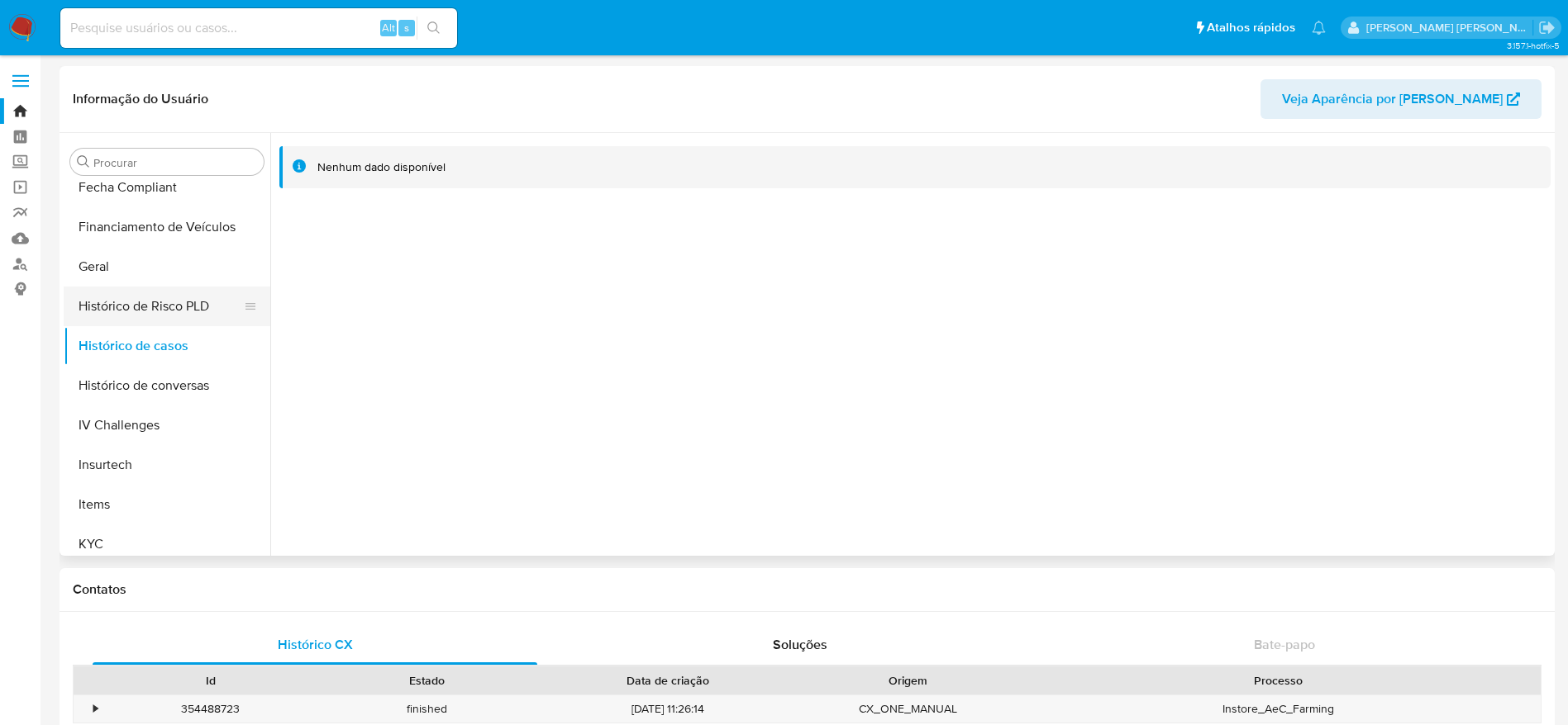
drag, startPoint x: 115, startPoint y: 279, endPoint x: 118, endPoint y: 298, distance: 19.2
click at [115, 279] on button "Geral" at bounding box center [167, 267] width 207 height 40
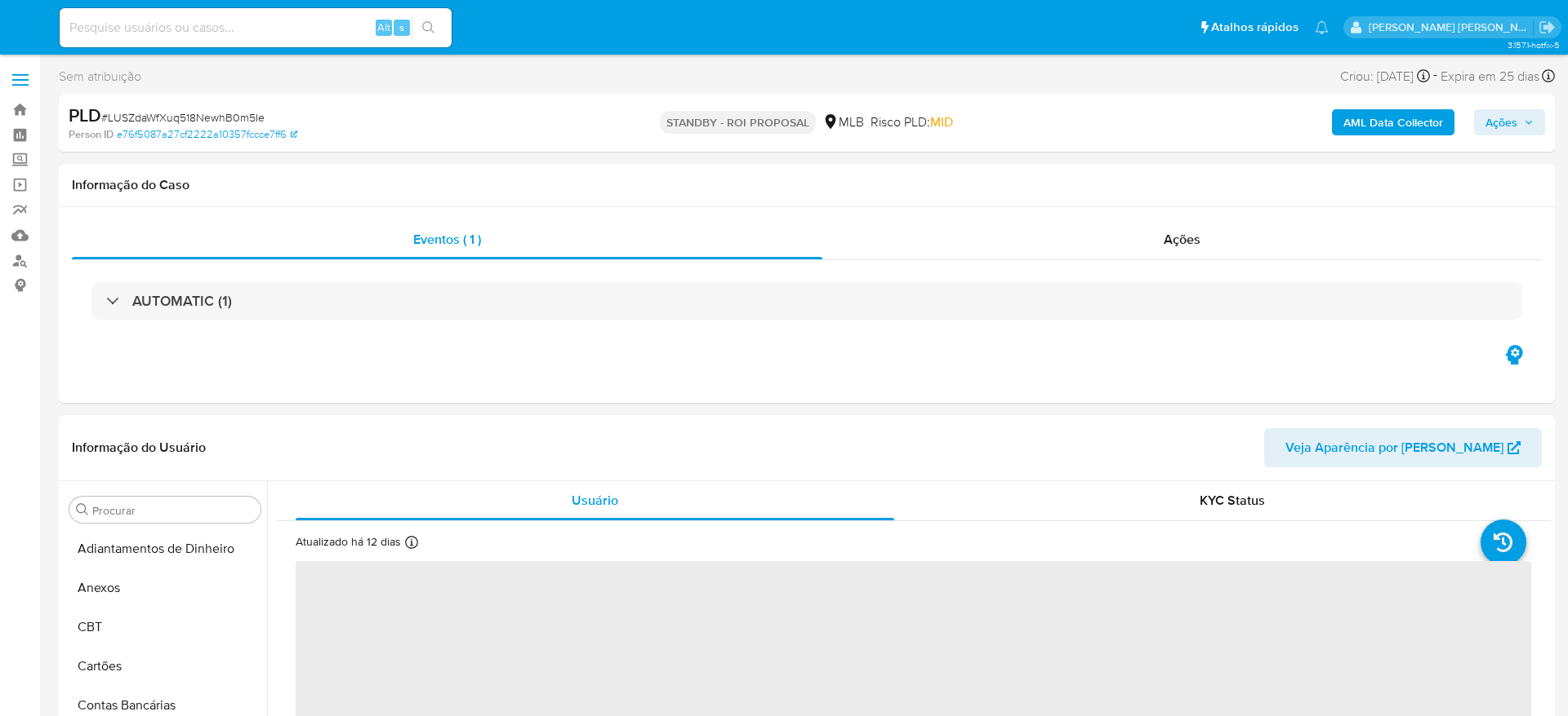
select select "10"
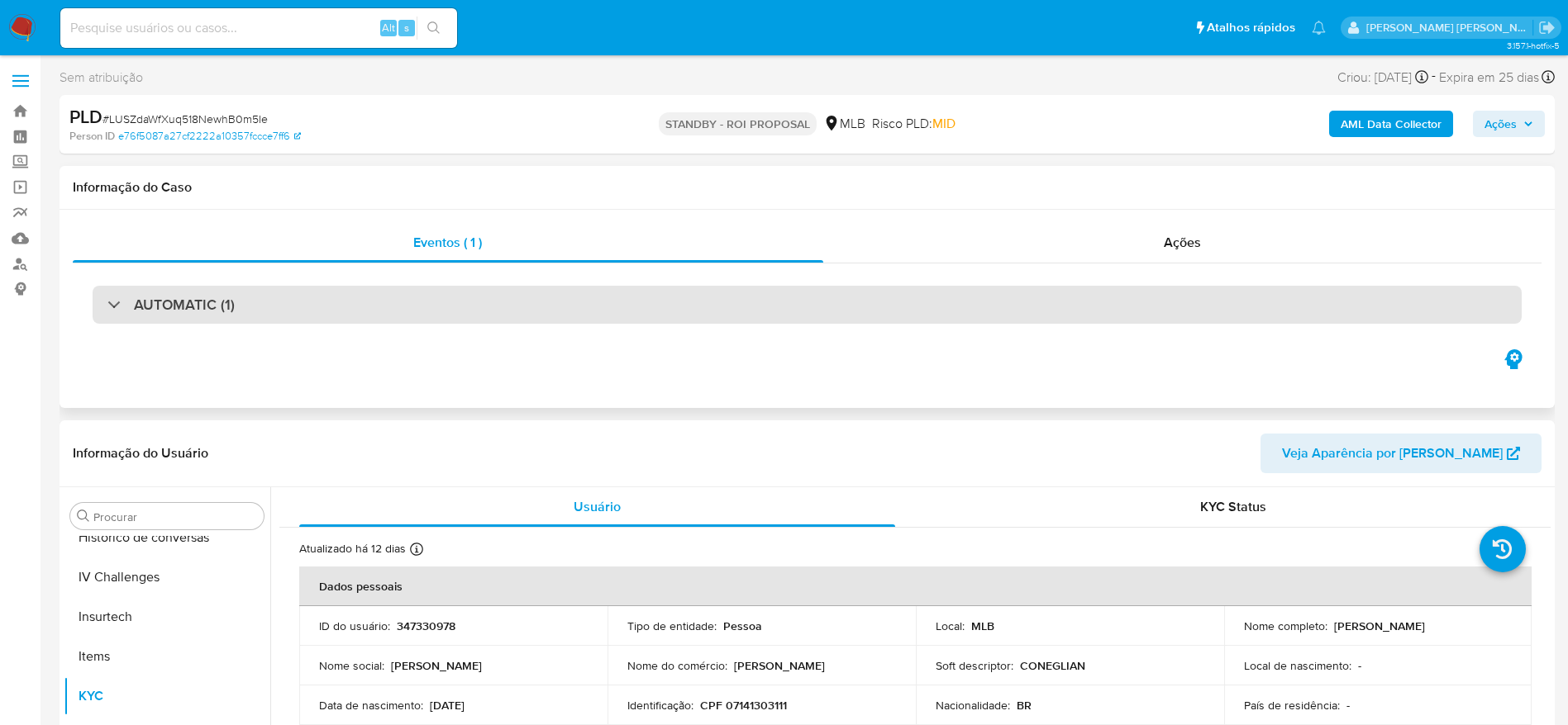
scroll to position [738, 0]
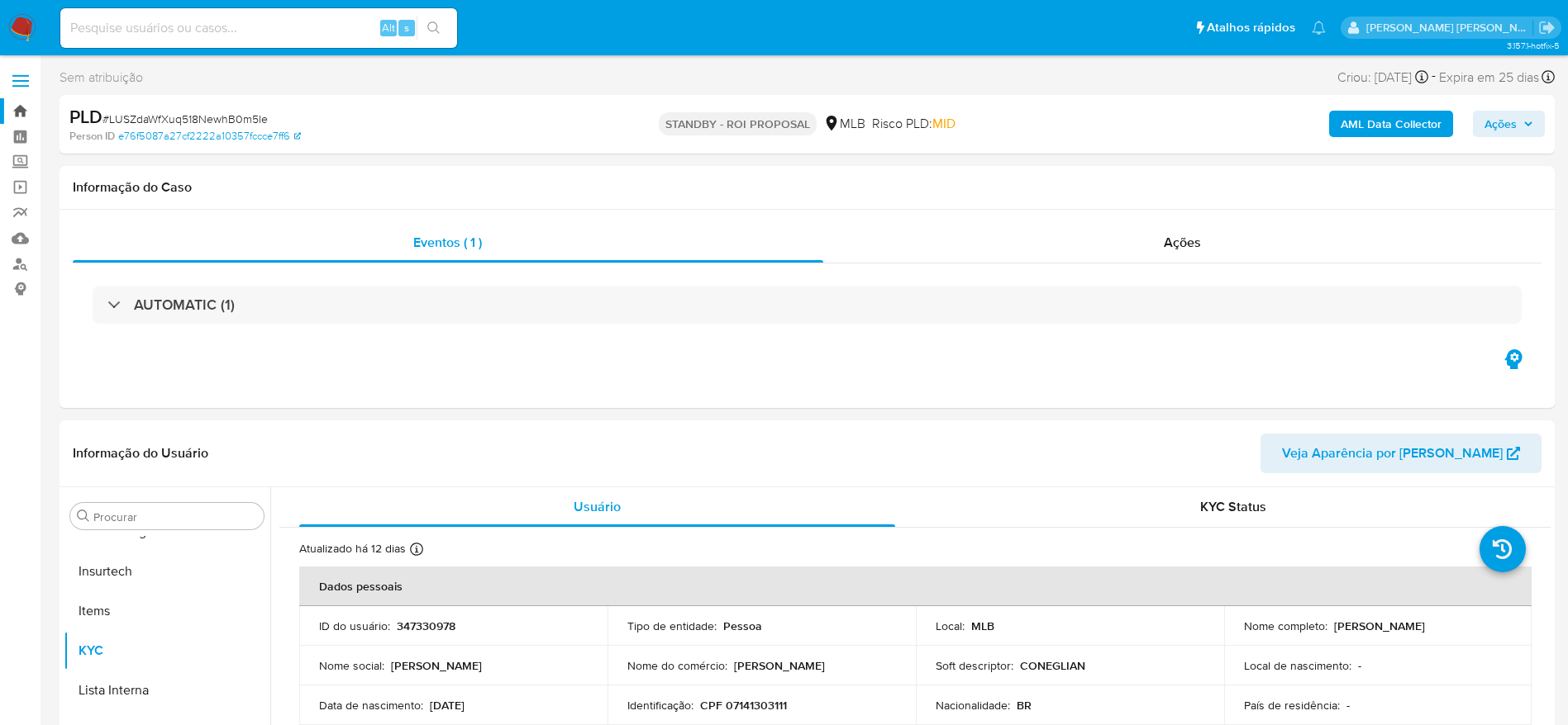
click at [24, 101] on link "Bandeja" at bounding box center [98, 112] width 196 height 26
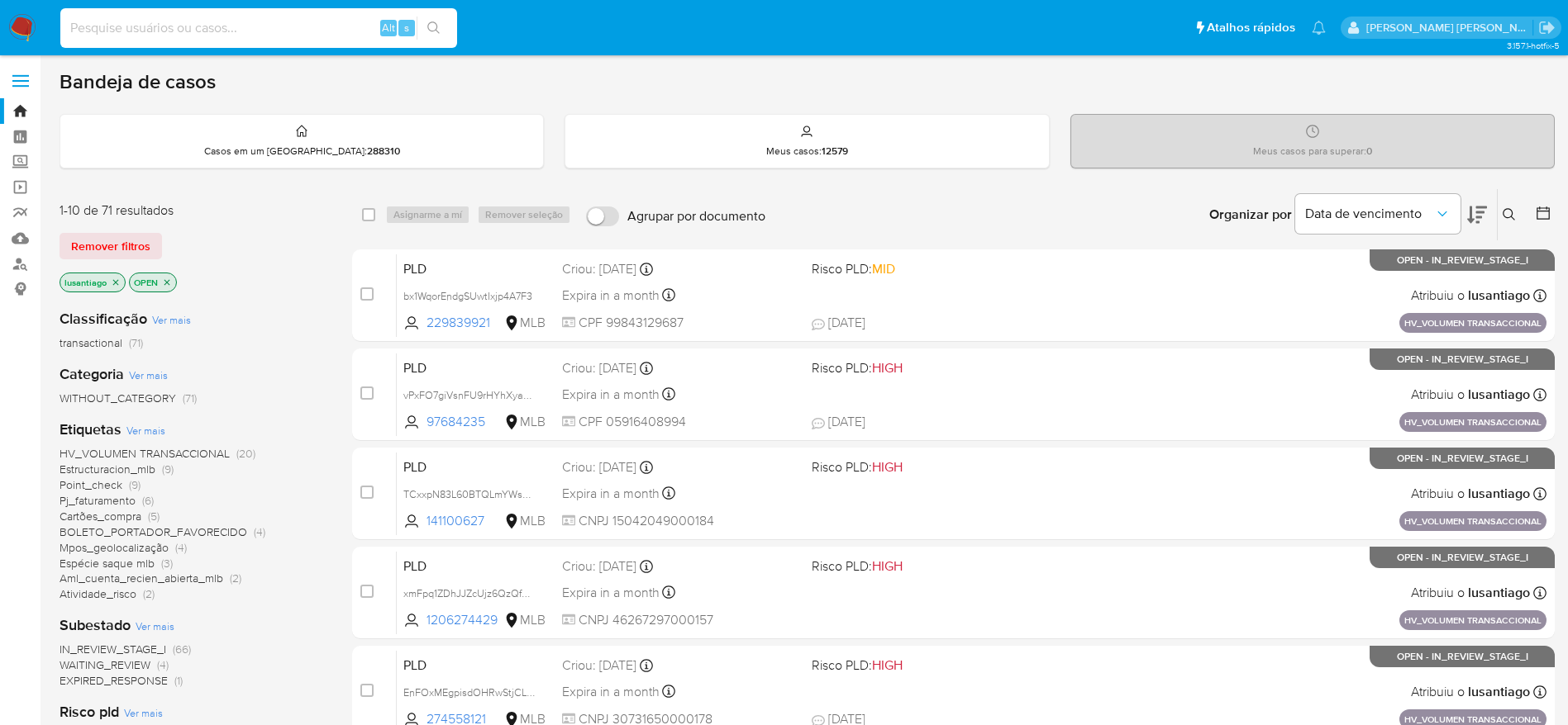
click at [253, 33] on input at bounding box center [259, 28] width 396 height 22
paste input "2132028679"
type input "2132028679"
click at [440, 30] on icon "search-icon" at bounding box center [434, 28] width 13 height 13
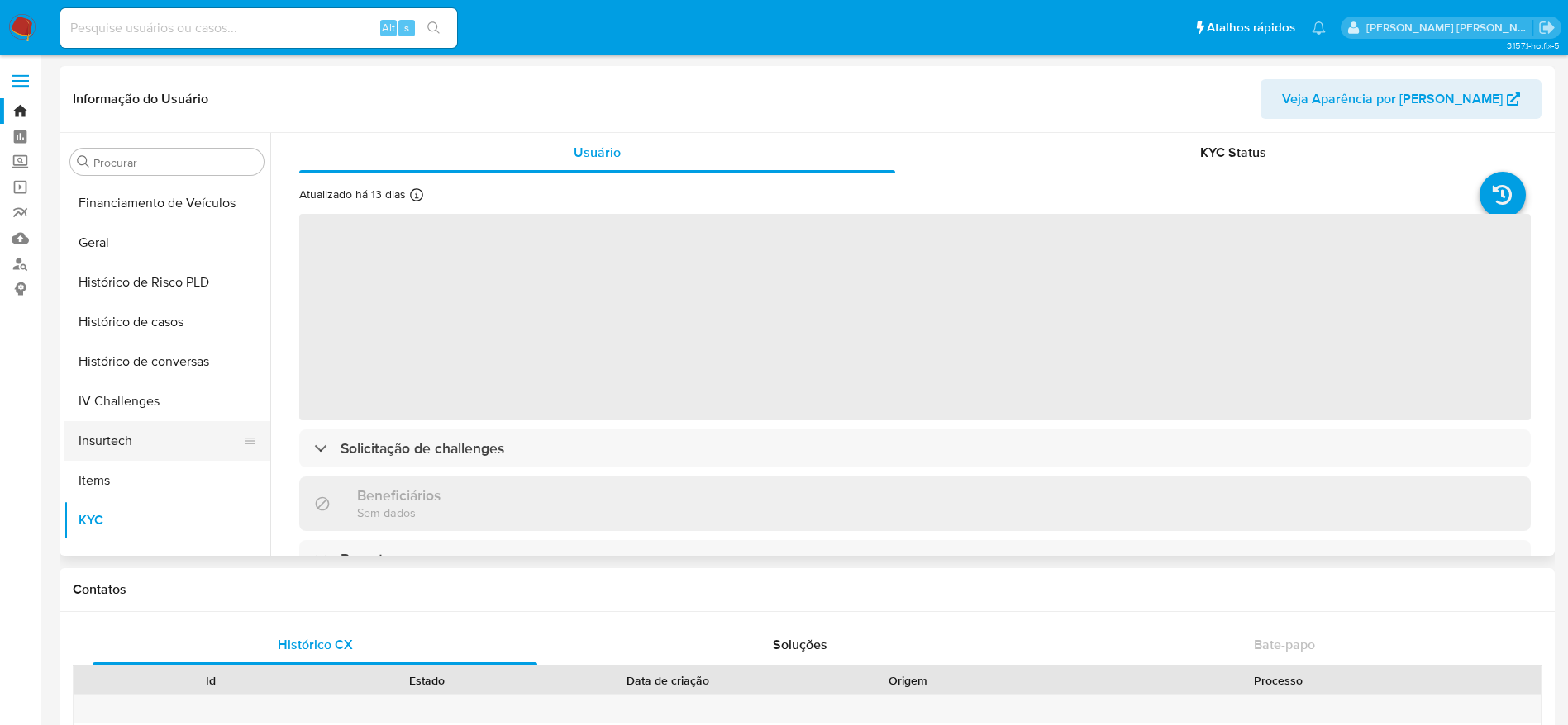
scroll to position [489, 0]
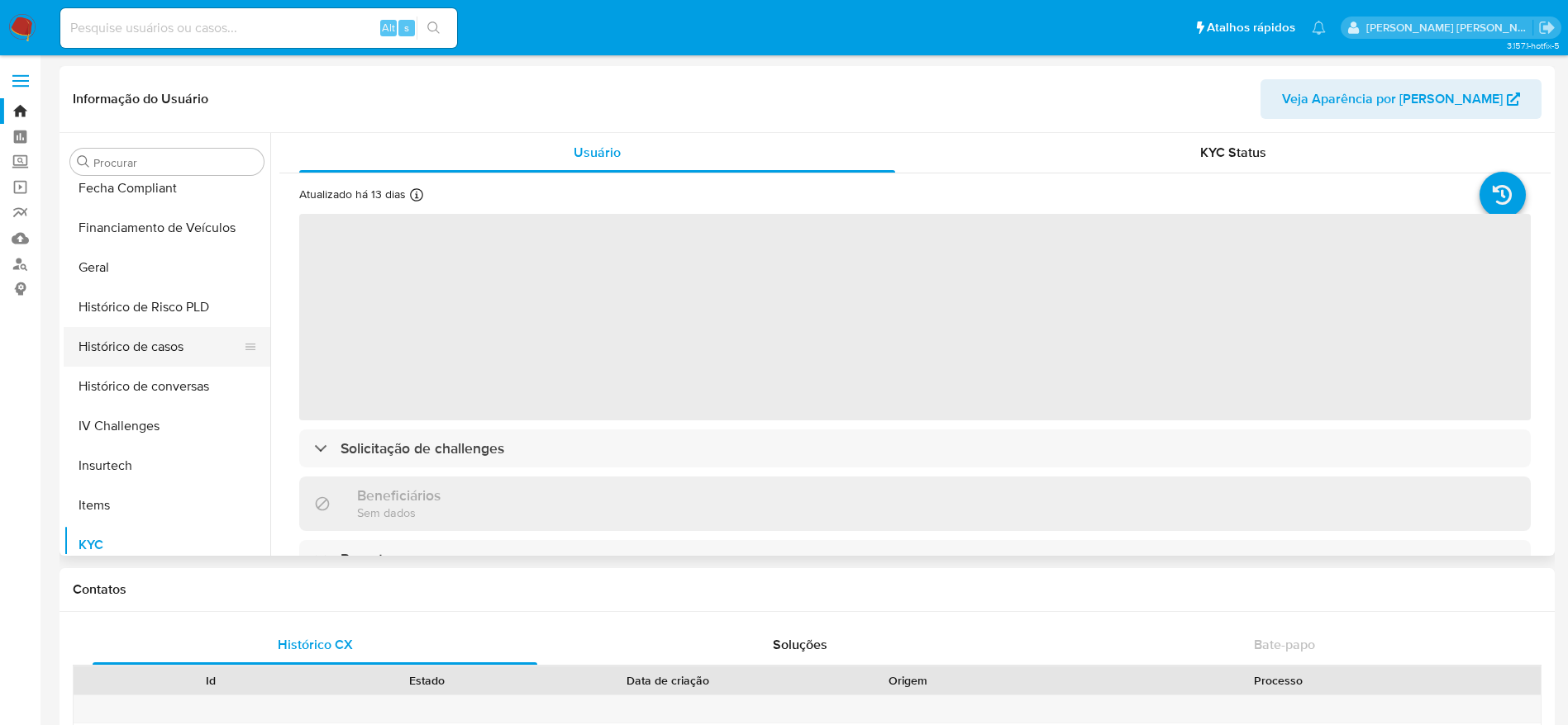
click at [147, 351] on button "Histórico de casos" at bounding box center [160, 347] width 193 height 40
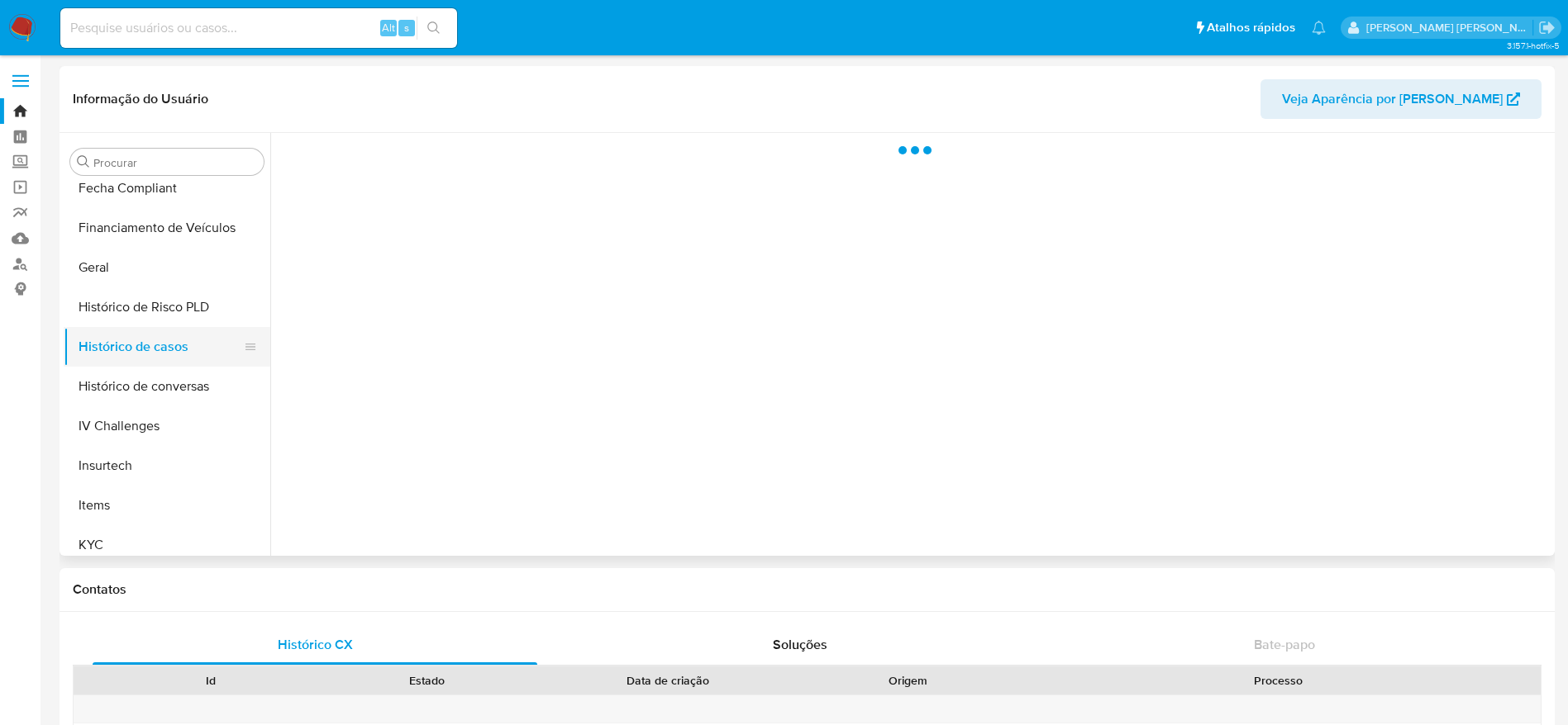
select select "10"
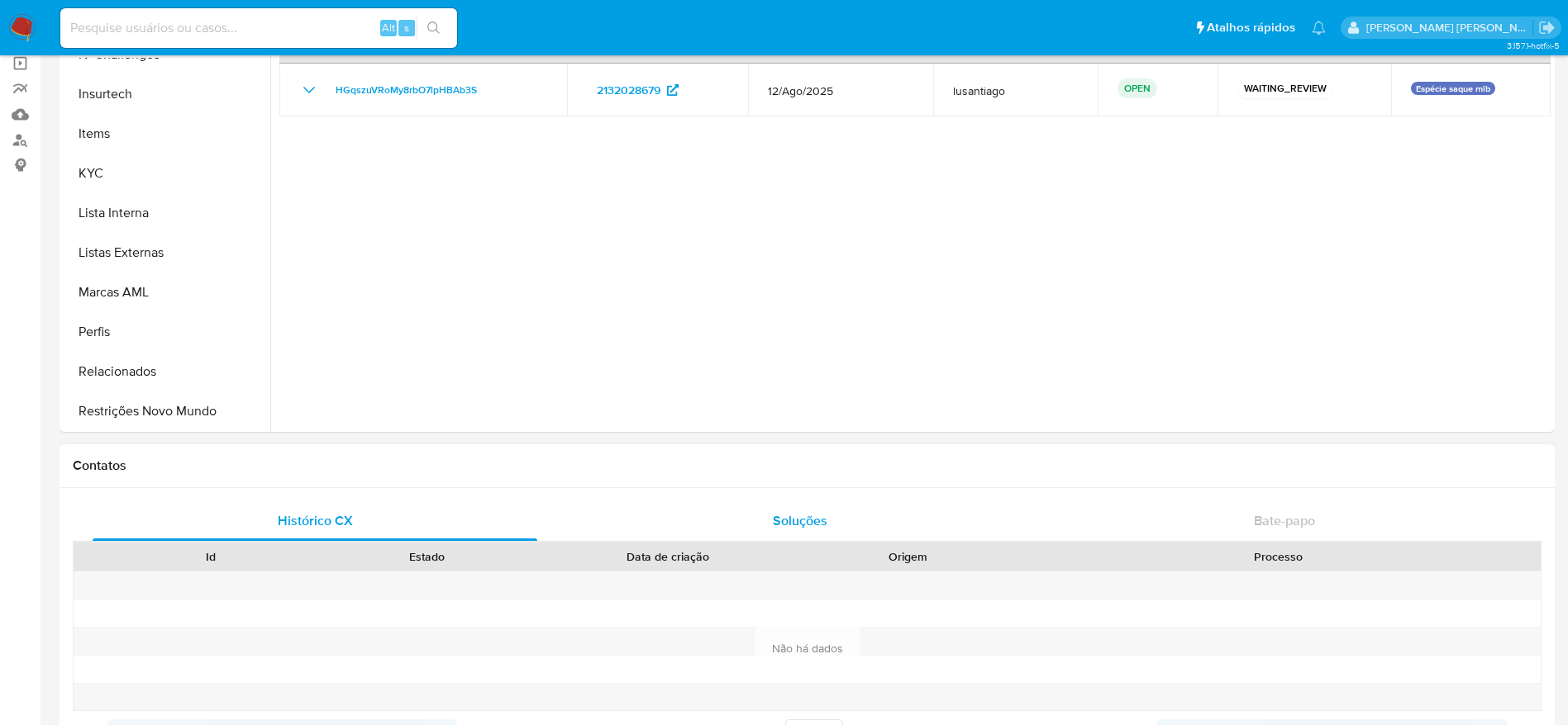
scroll to position [0, 0]
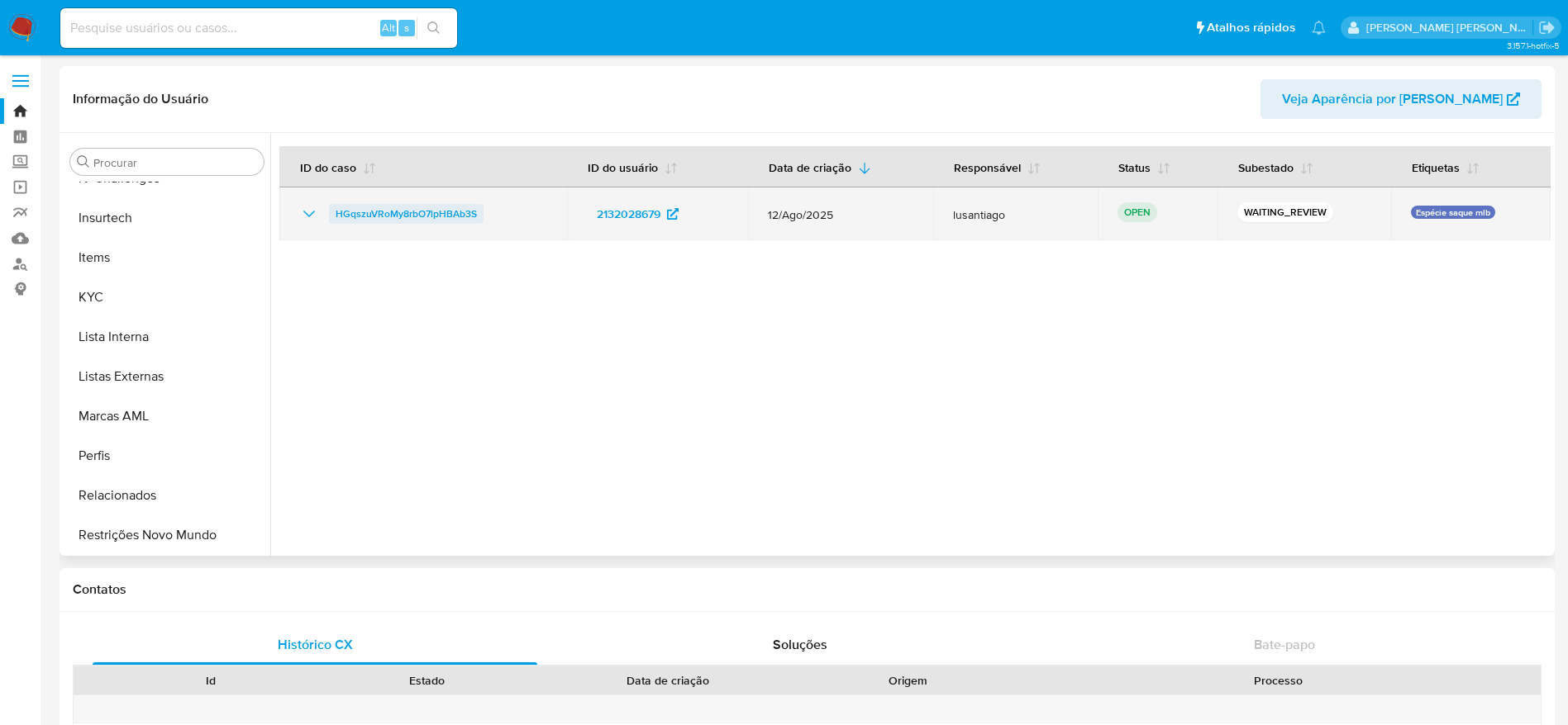
click at [431, 207] on span "HGqszuVRoMy8rbO7lpHBAb3S" at bounding box center [406, 214] width 141 height 20
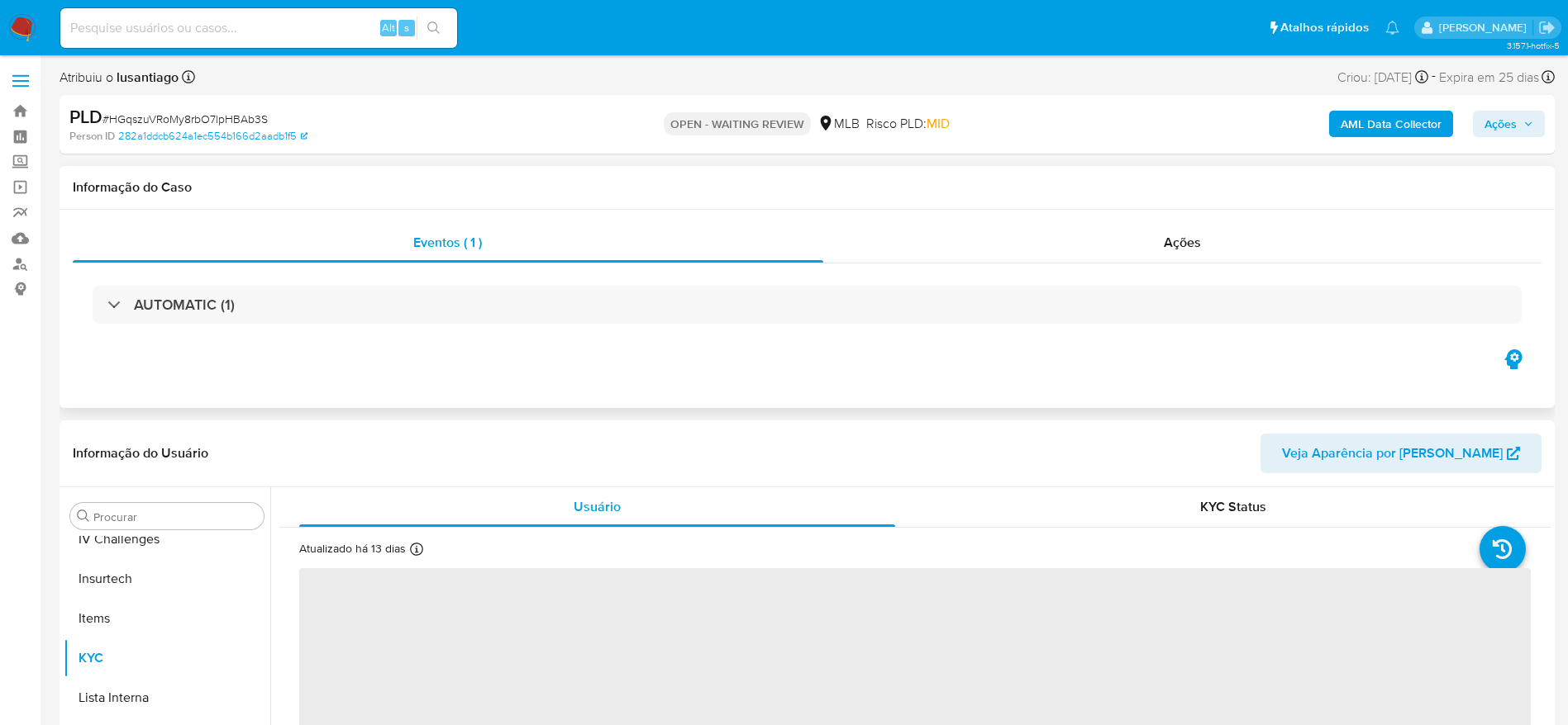
scroll to position [738, 0]
select select "10"
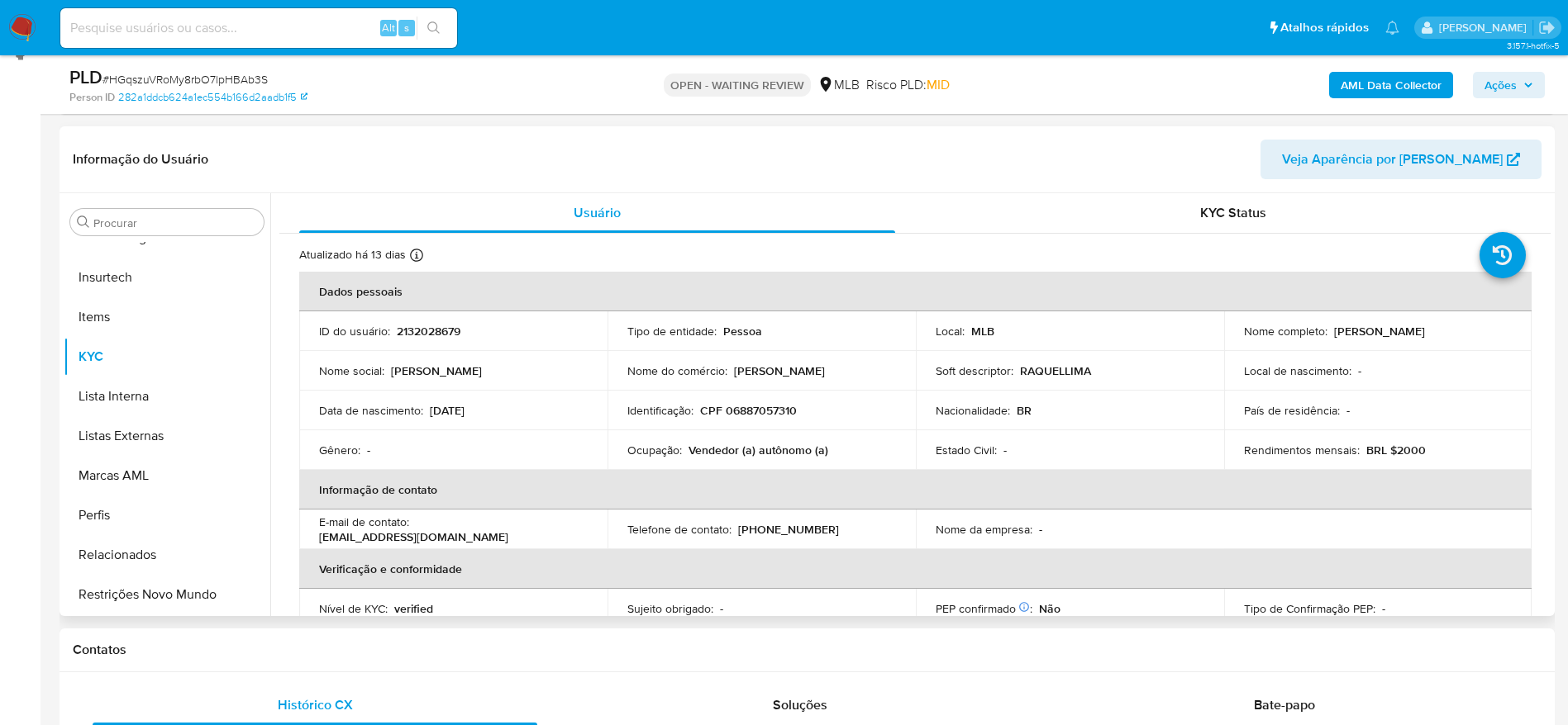
scroll to position [247, 0]
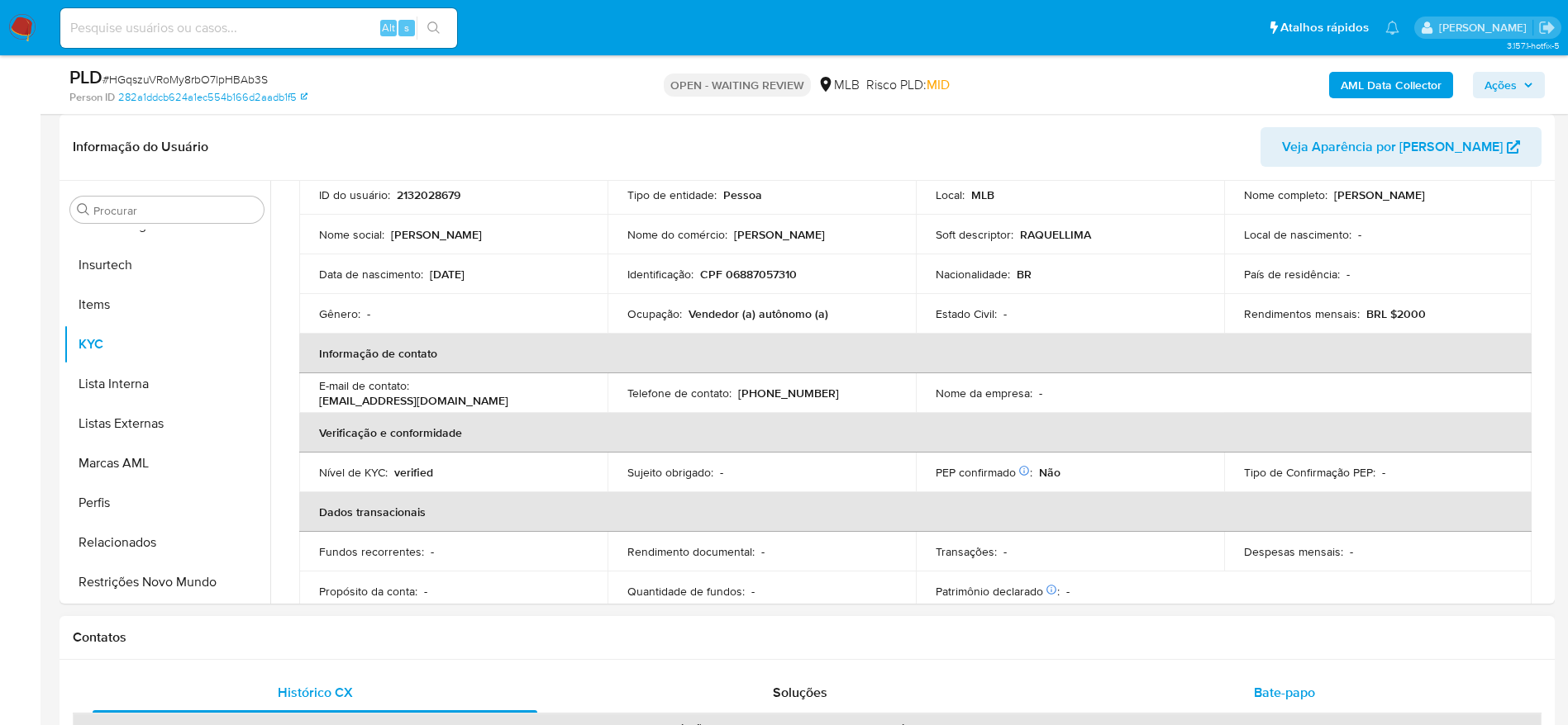
click at [1238, 683] on div "Bate-papo" at bounding box center [1284, 693] width 445 height 40
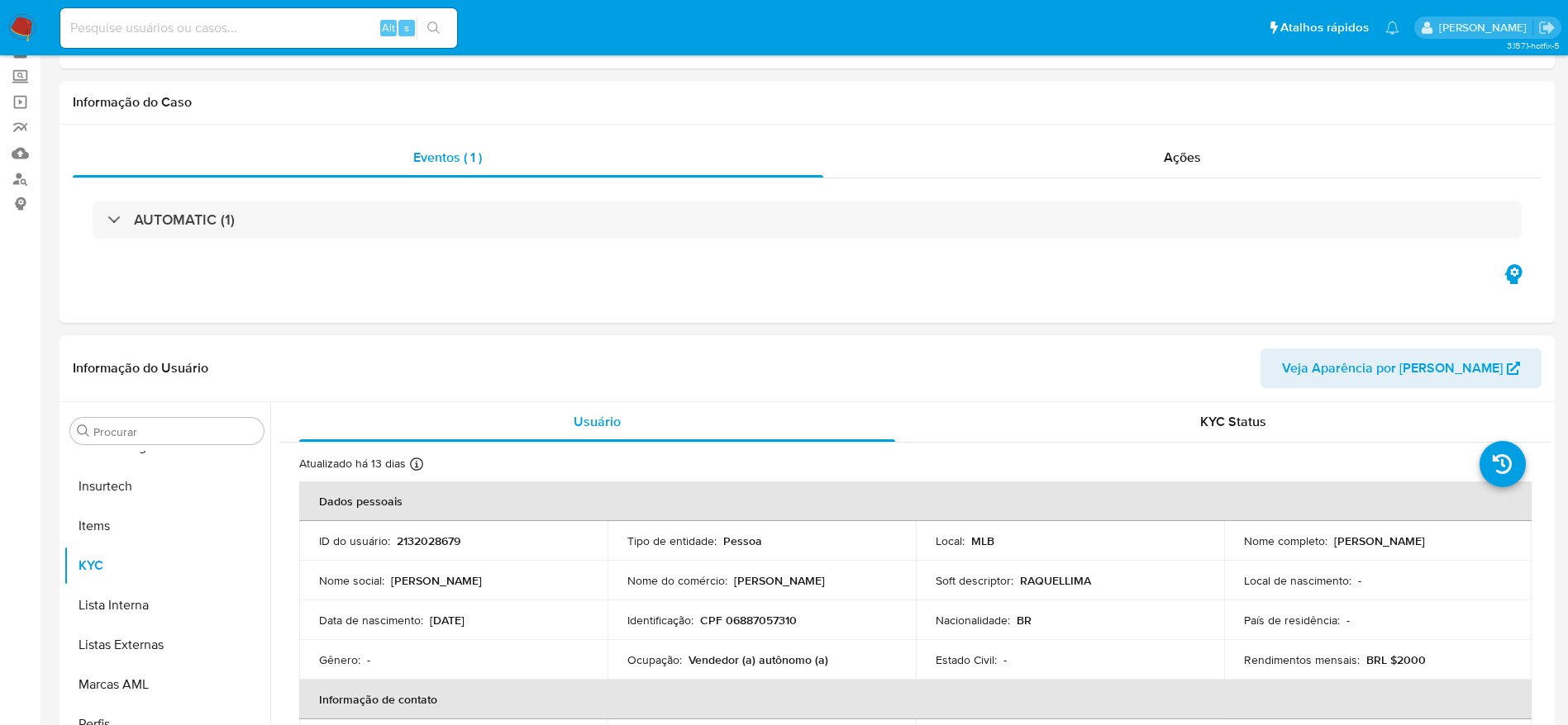
scroll to position [124, 0]
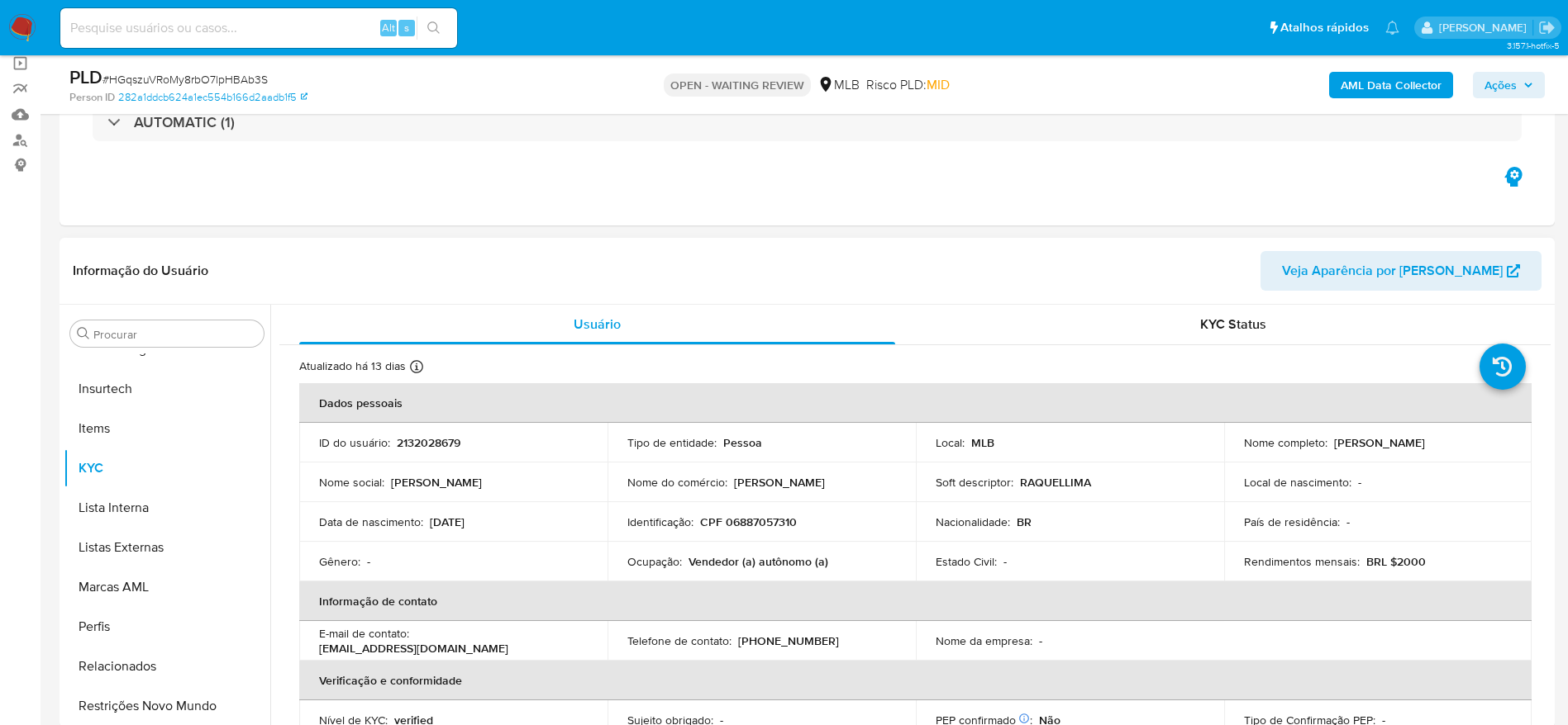
click at [740, 524] on p "CPF 06887057310" at bounding box center [749, 522] width 97 height 15
copy p "06887057310"
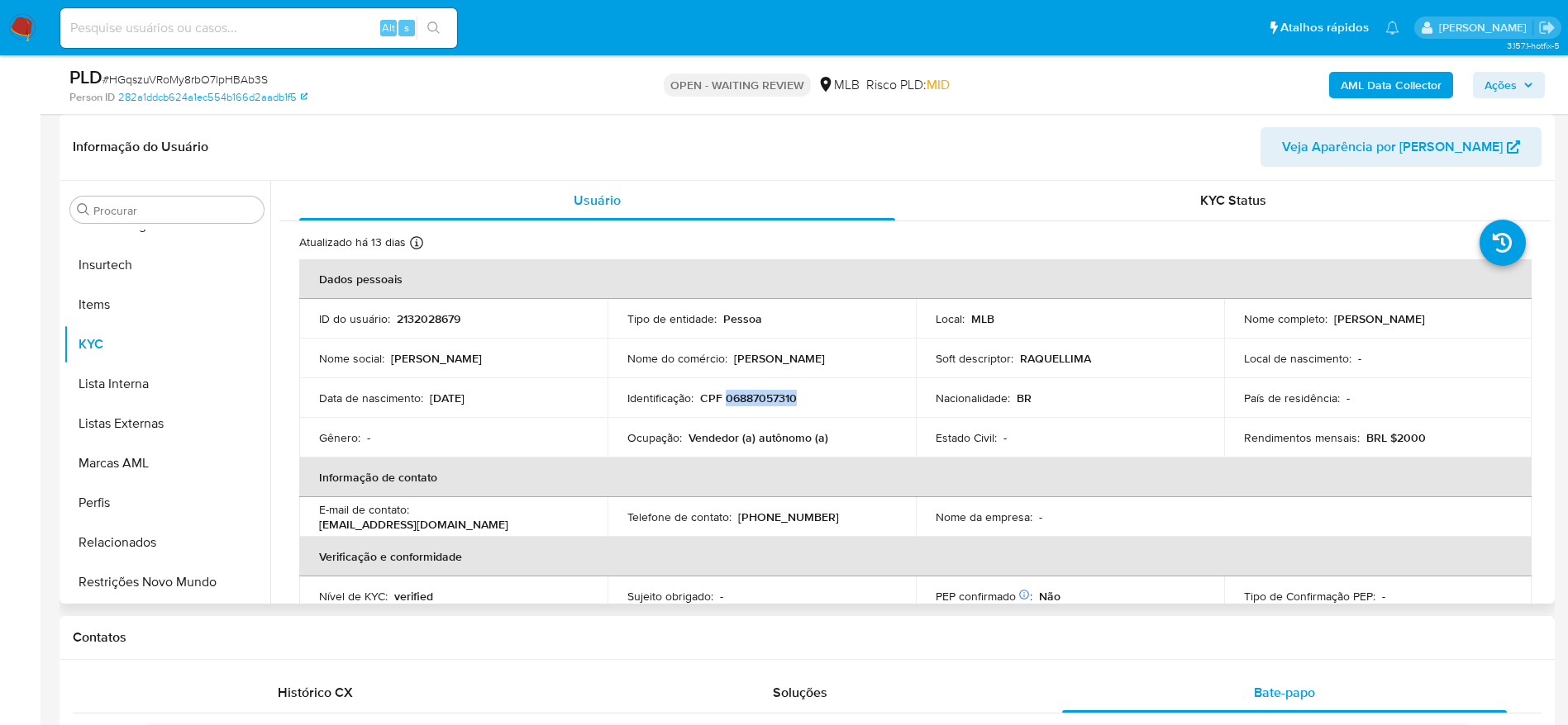
click at [757, 395] on p "CPF 06887057310" at bounding box center [749, 398] width 97 height 15
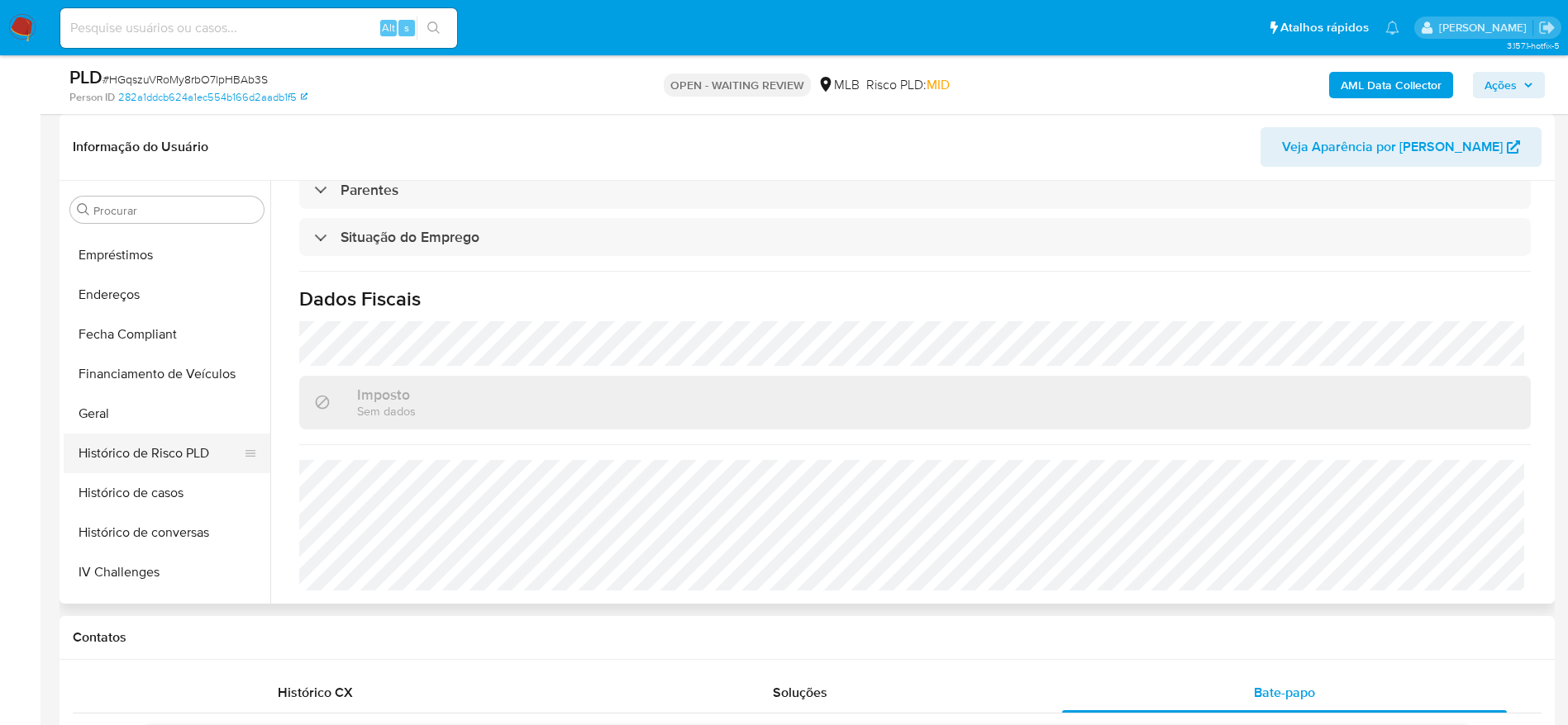
scroll to position [366, 0]
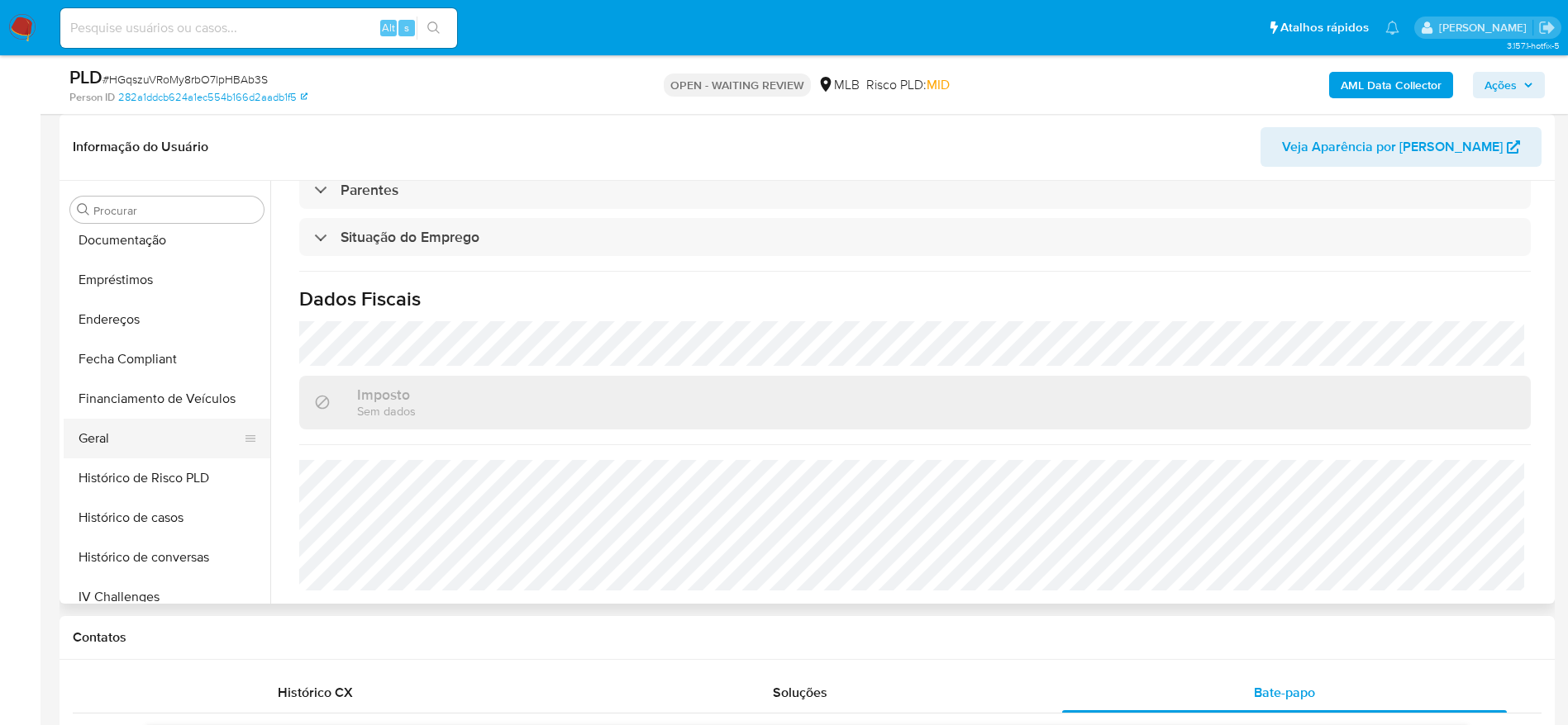
click at [129, 433] on button "Geral" at bounding box center [160, 439] width 193 height 40
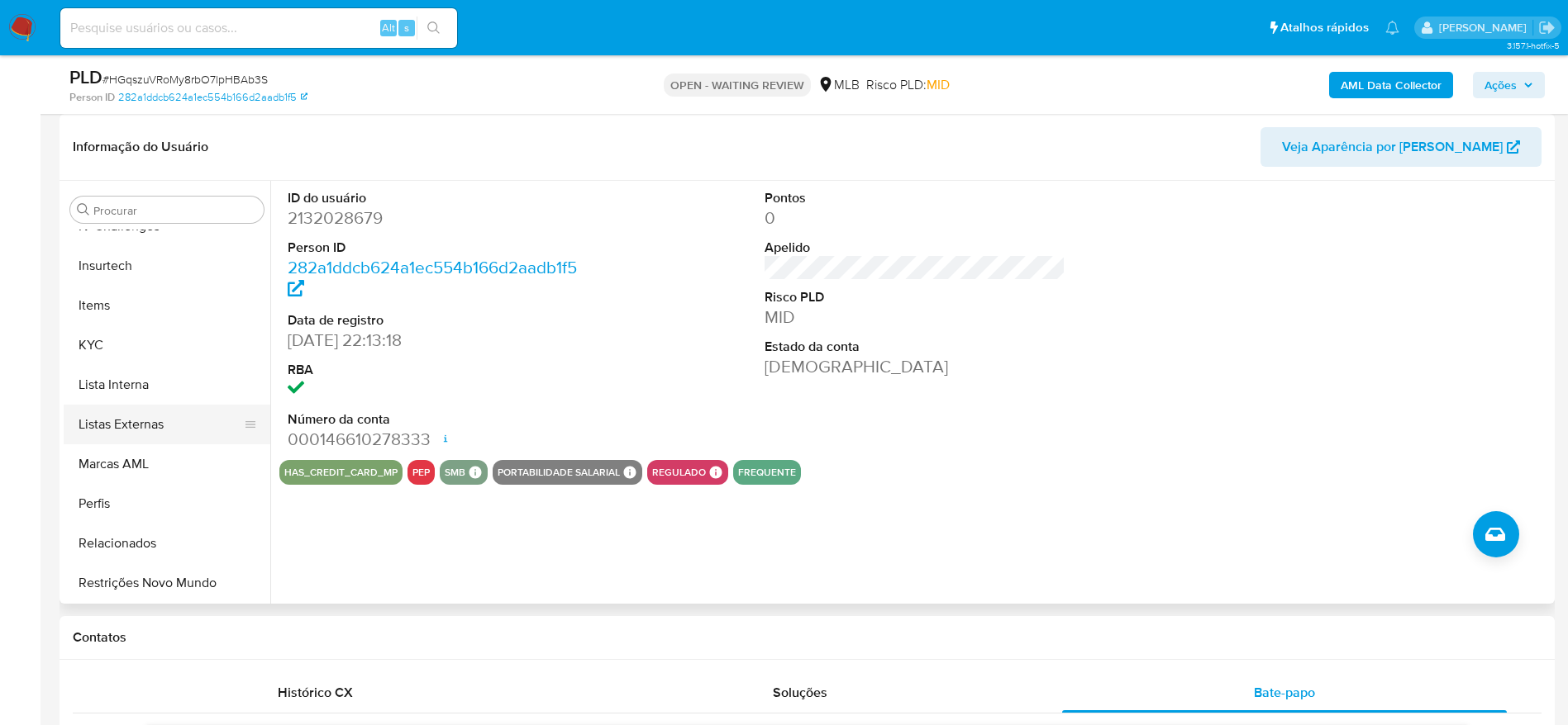
scroll to position [738, 0]
click at [100, 323] on button "Items" at bounding box center [160, 305] width 193 height 40
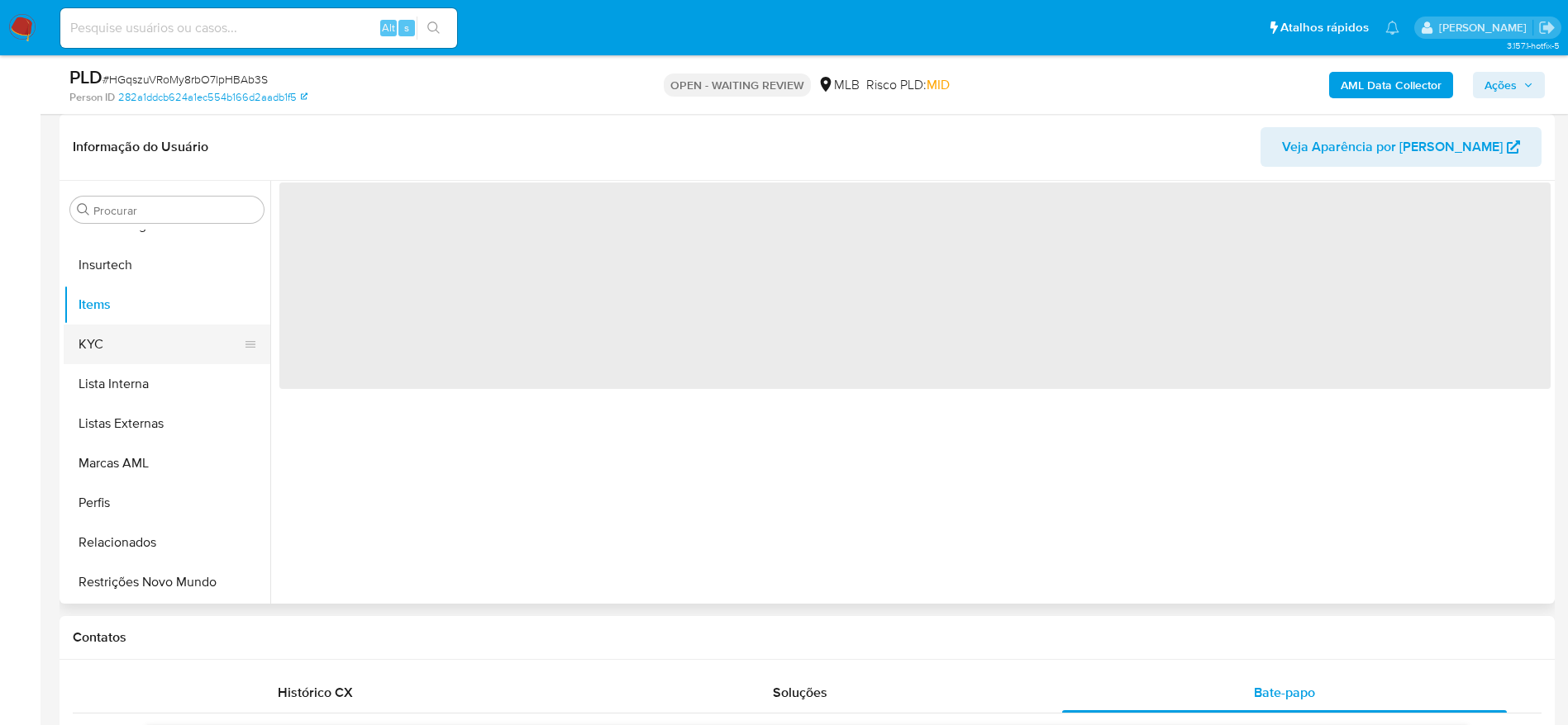
click at [157, 340] on button "KYC" at bounding box center [160, 344] width 193 height 40
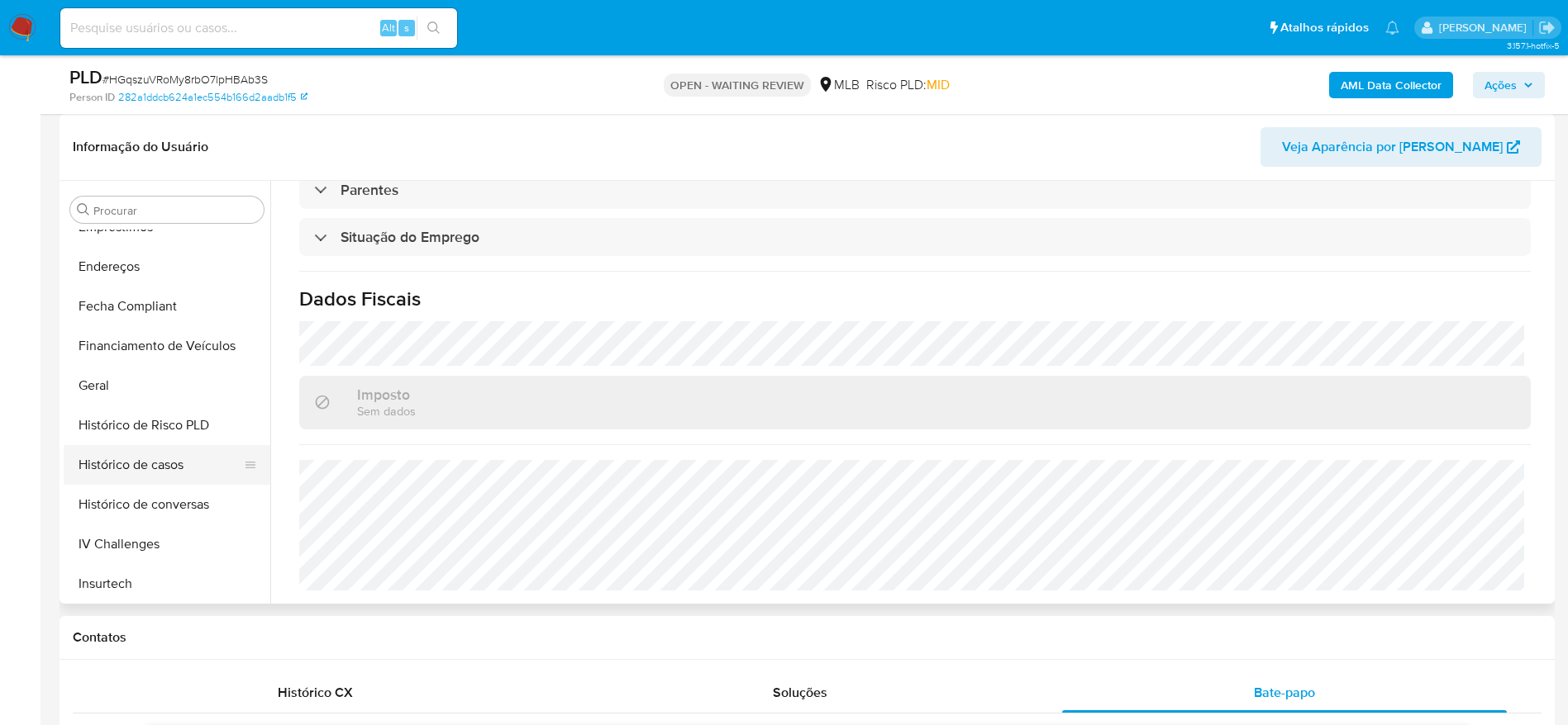
scroll to position [366, 0]
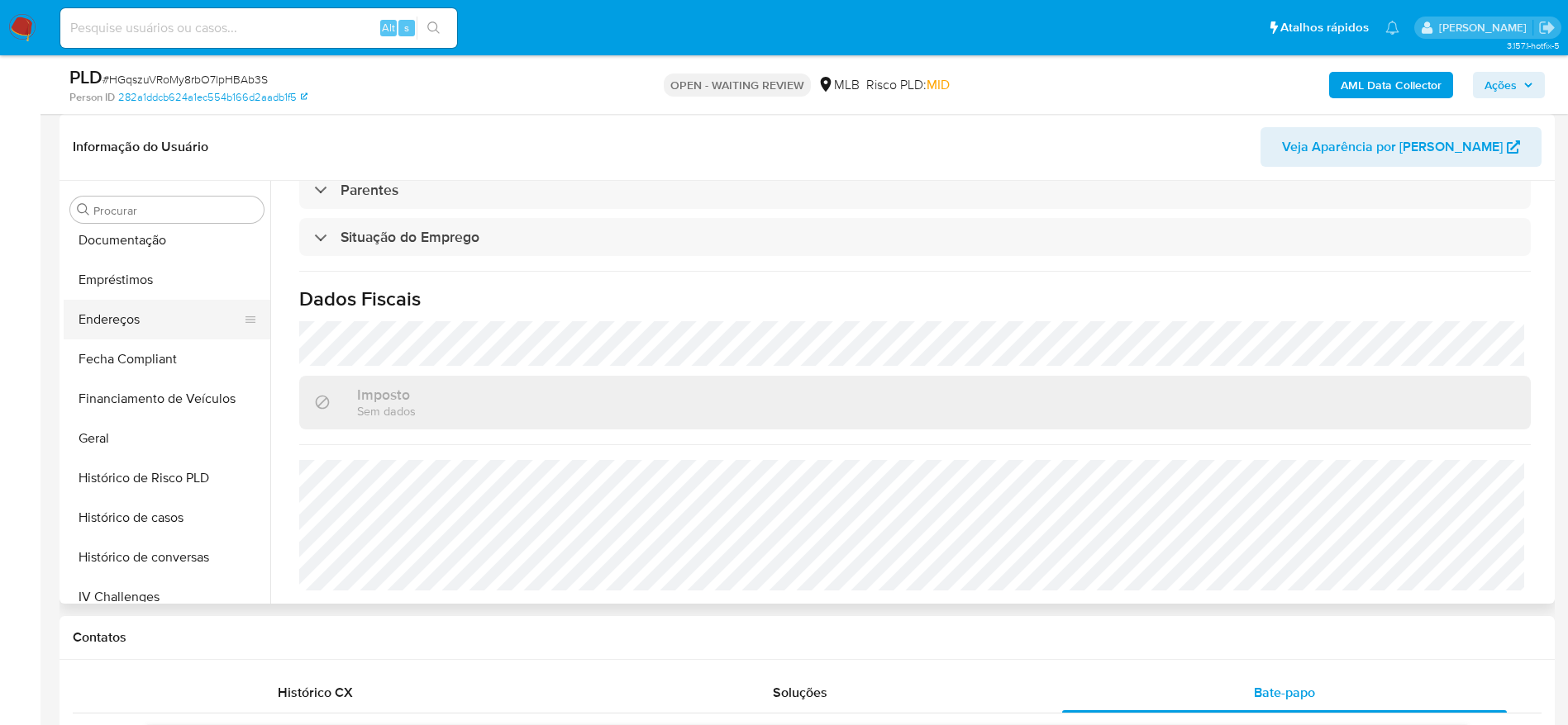
click at [120, 321] on button "Endereços" at bounding box center [160, 320] width 193 height 40
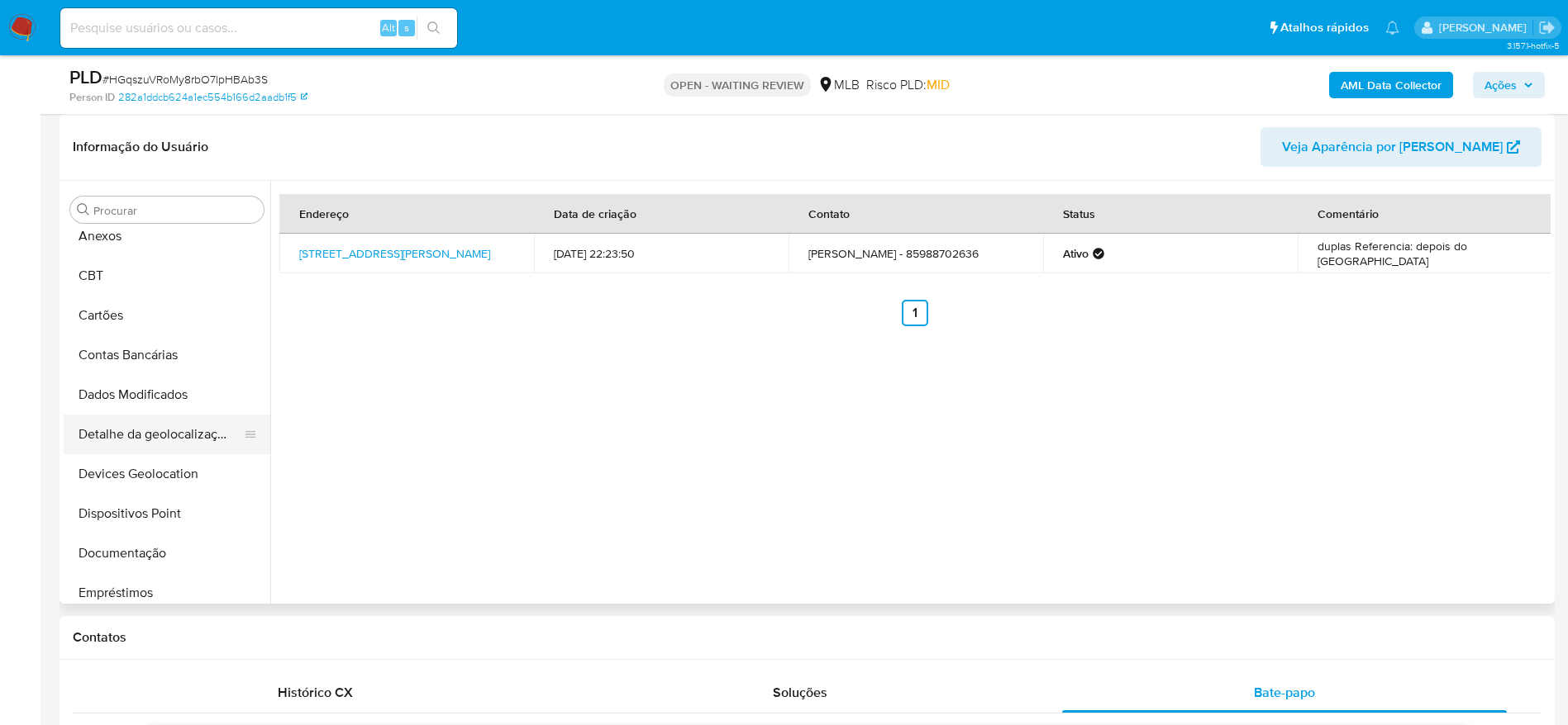
scroll to position [0, 0]
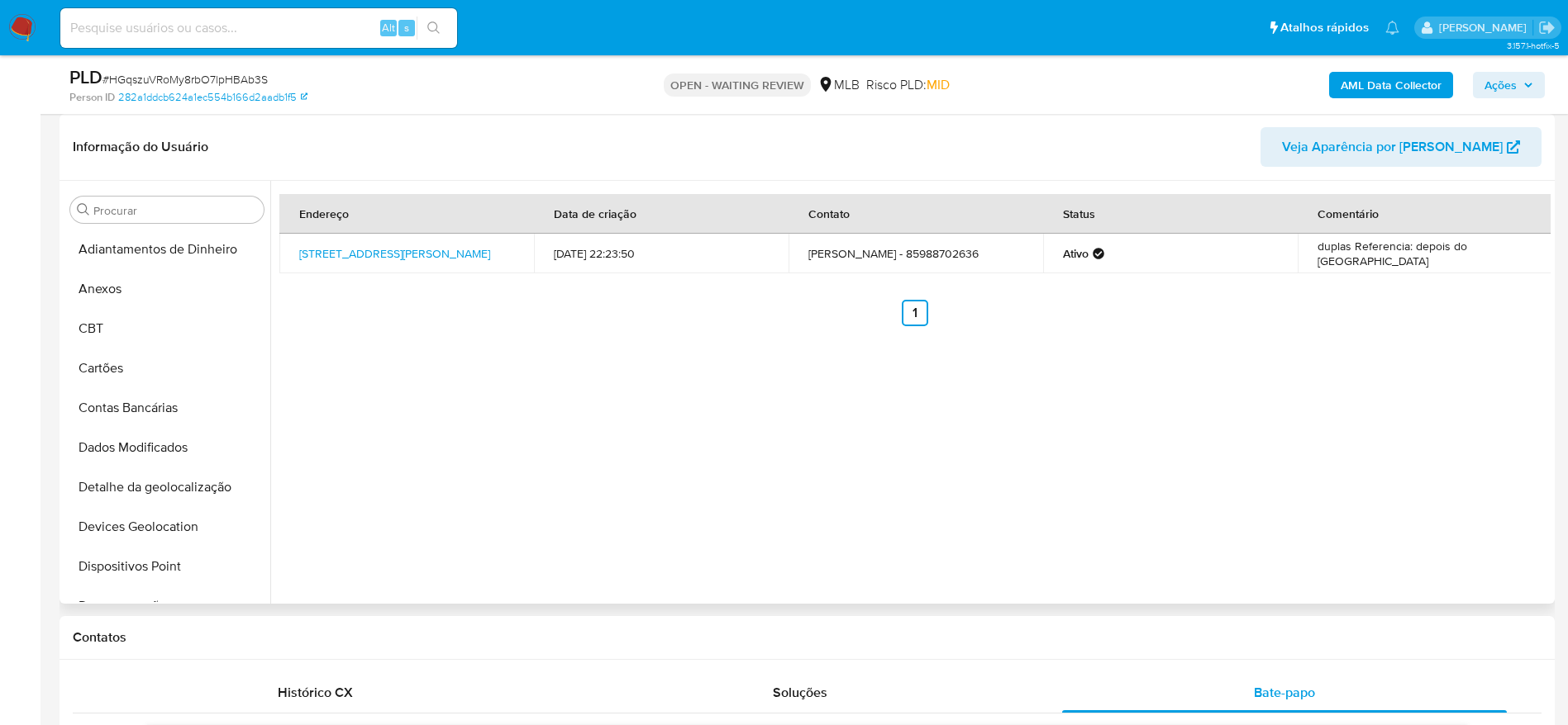
drag, startPoint x: 169, startPoint y: 472, endPoint x: 324, endPoint y: 490, distance: 156.0
click at [174, 475] on button "Detalhe da geolocalização" at bounding box center [167, 488] width 207 height 40
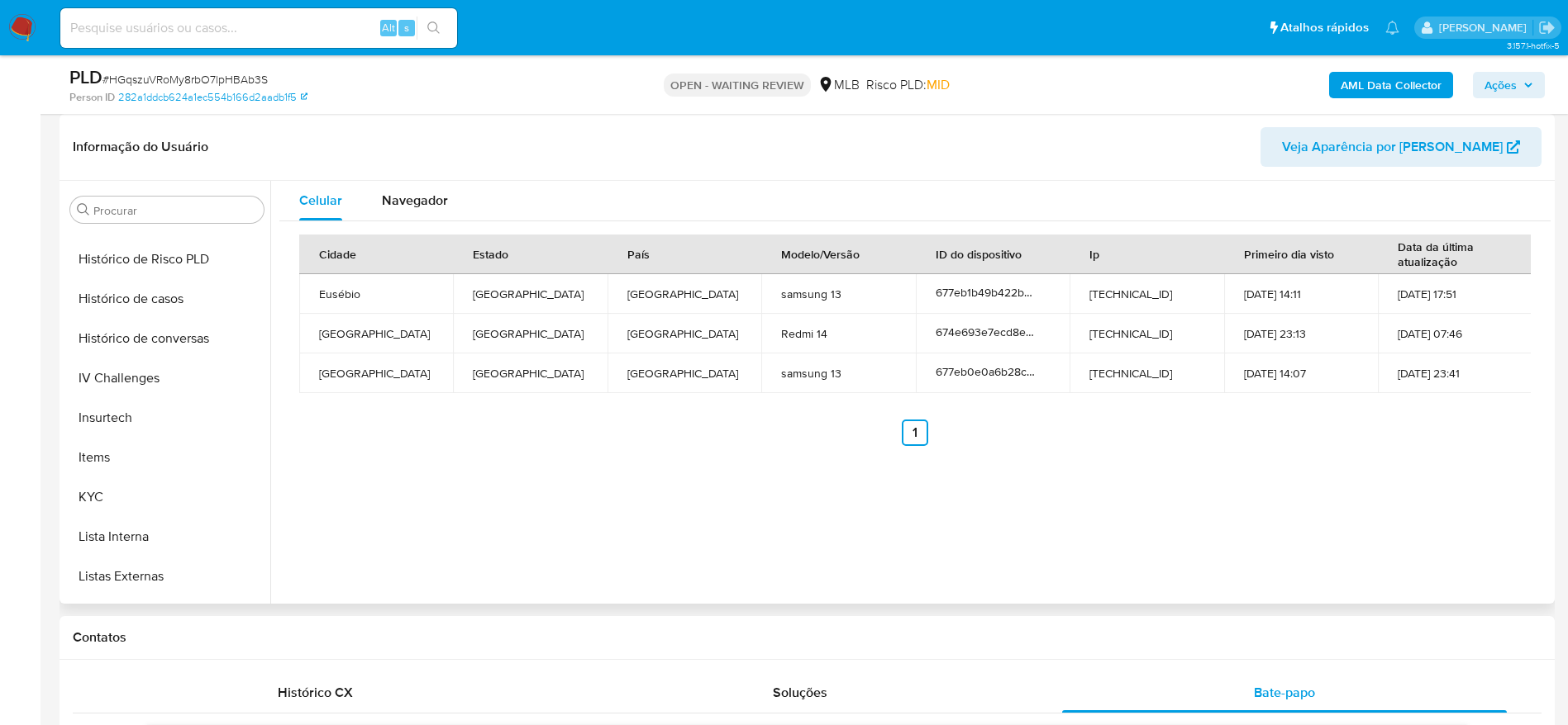
scroll to position [738, 0]
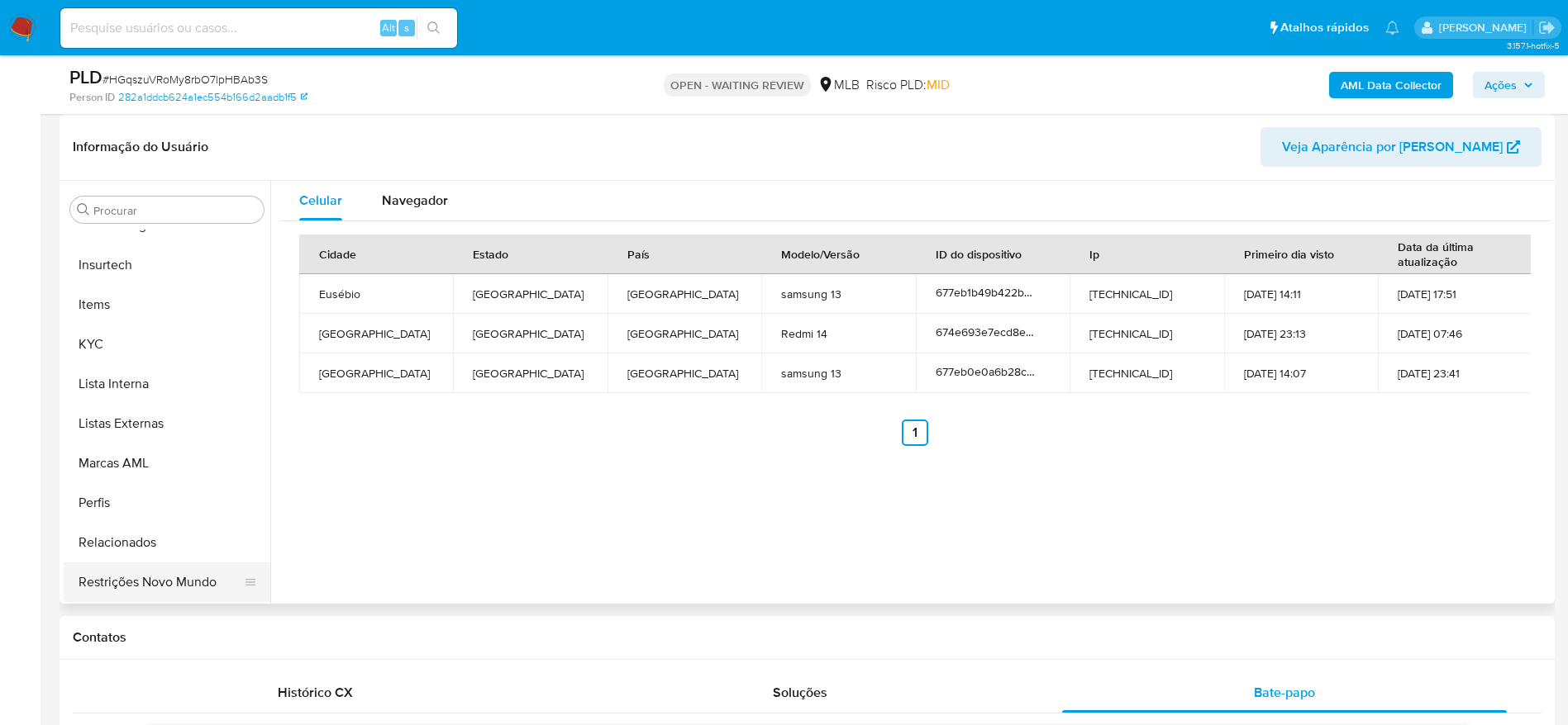
click at [128, 577] on button "Restrições Novo Mundo" at bounding box center [160, 582] width 193 height 40
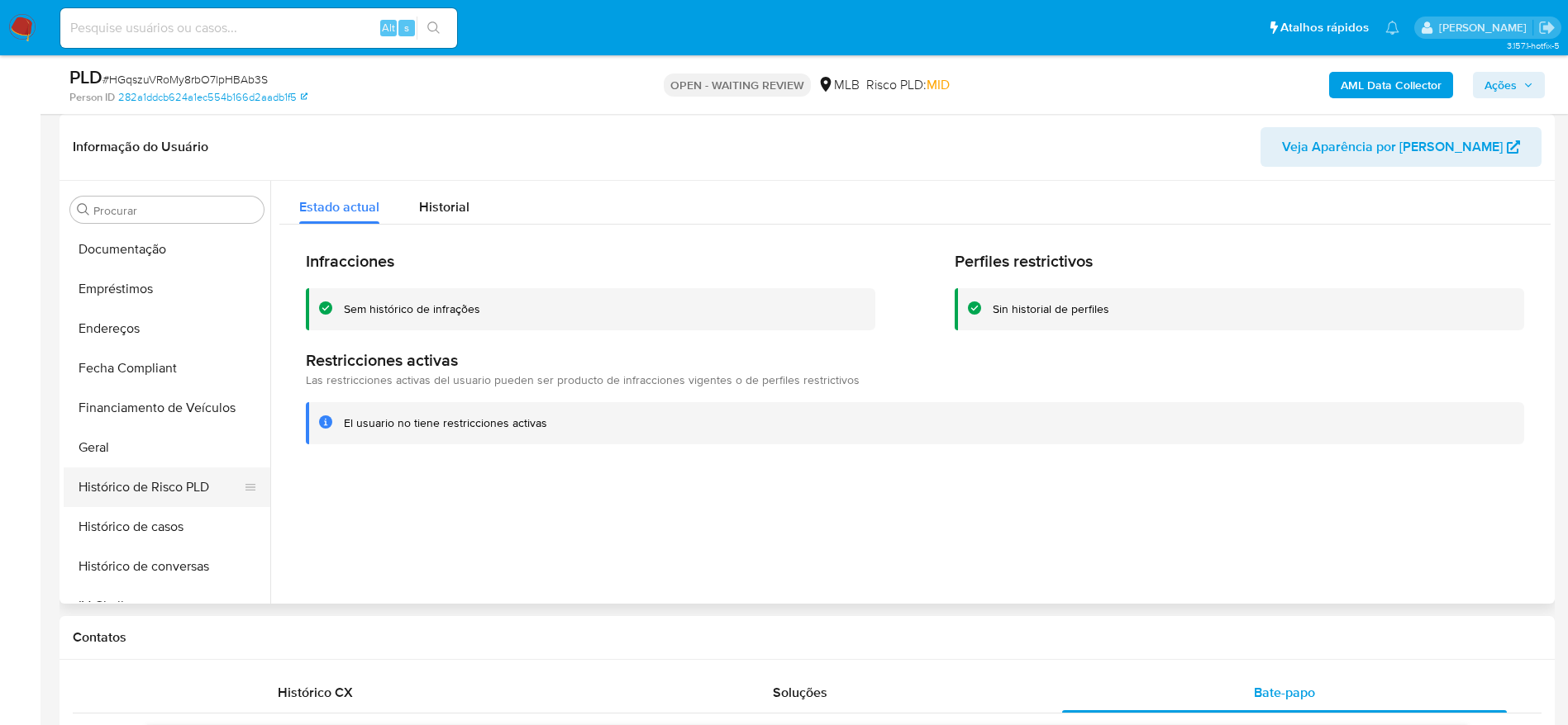
scroll to position [0, 0]
click at [142, 562] on button "Dispositivos Point" at bounding box center [160, 567] width 193 height 40
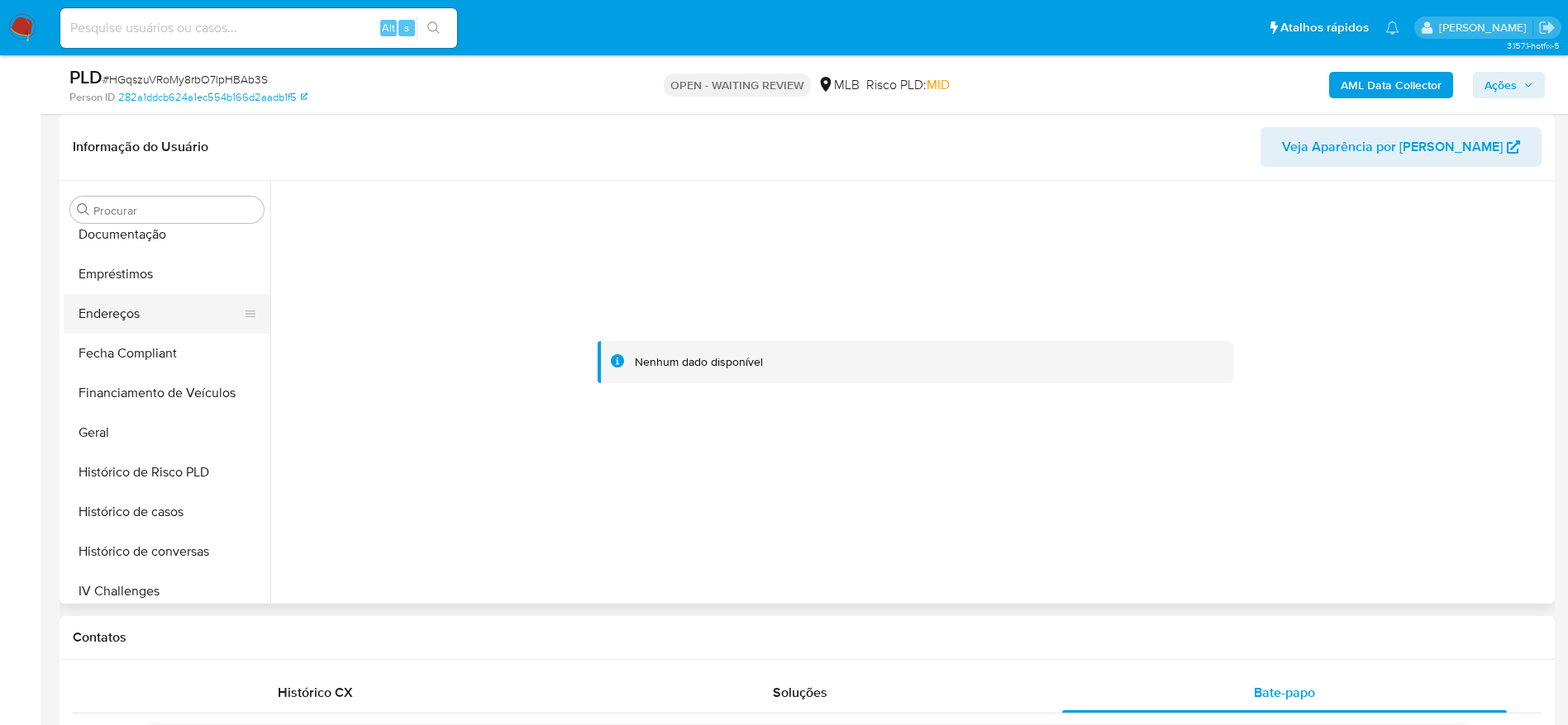
scroll to position [619, 0]
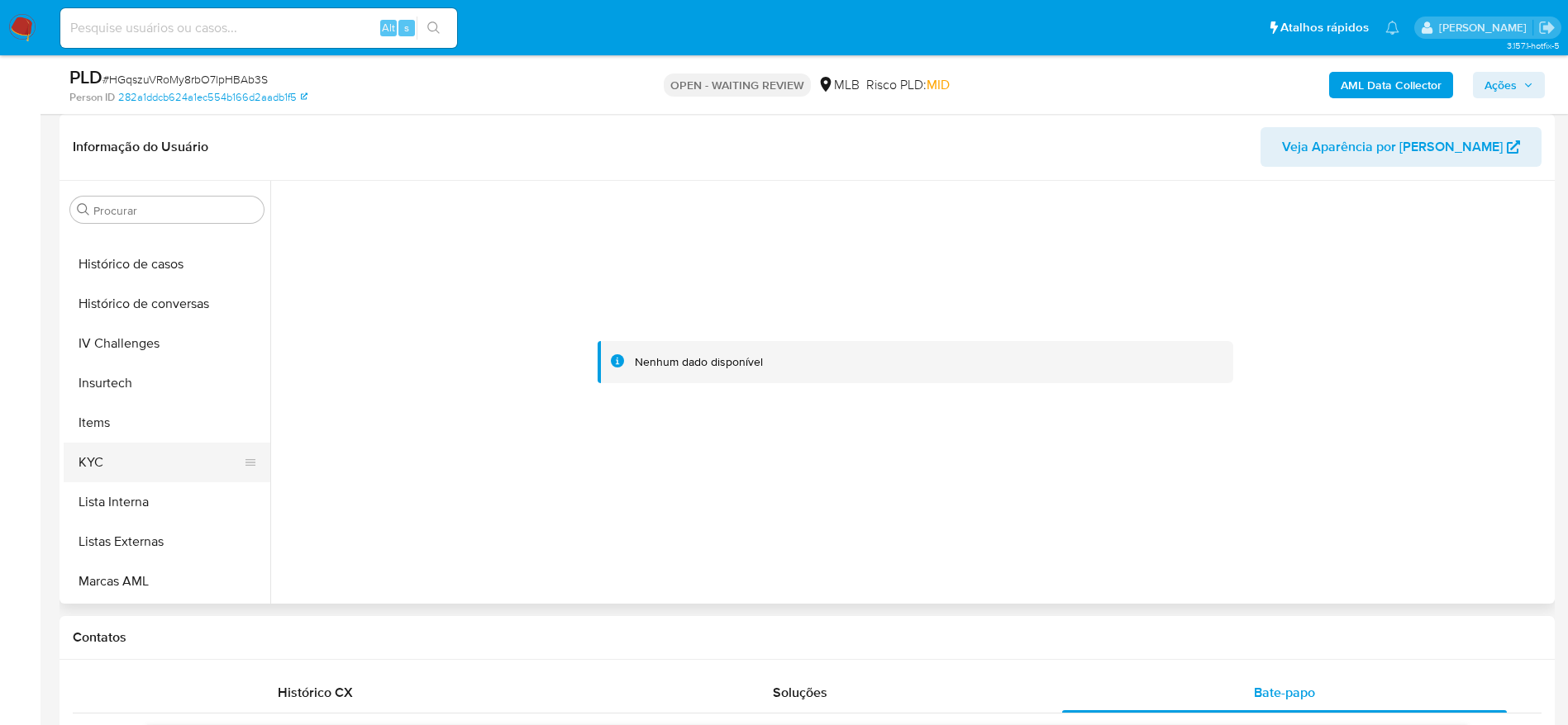
click at [133, 466] on button "KYC" at bounding box center [160, 463] width 193 height 40
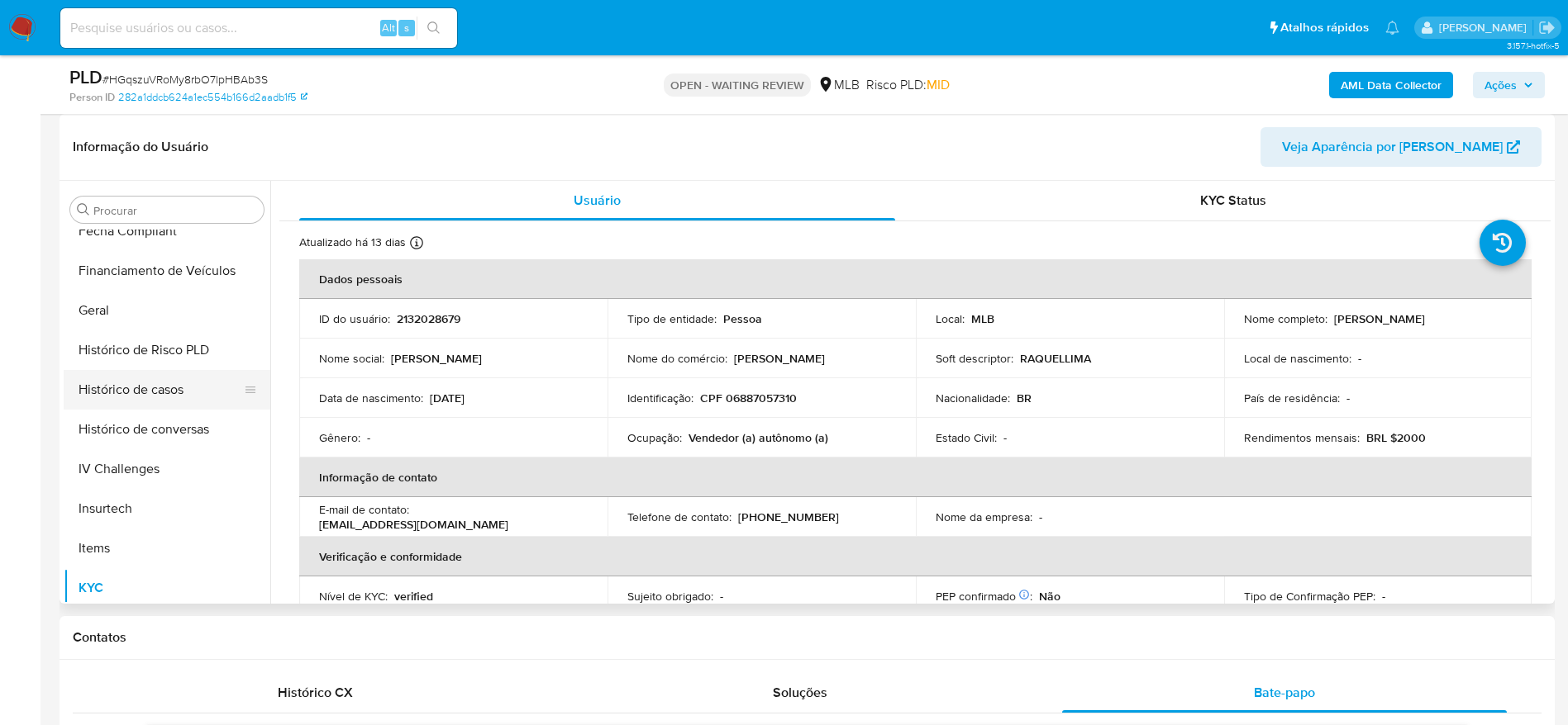
scroll to position [372, 0]
click at [138, 421] on button "Geral" at bounding box center [160, 433] width 193 height 40
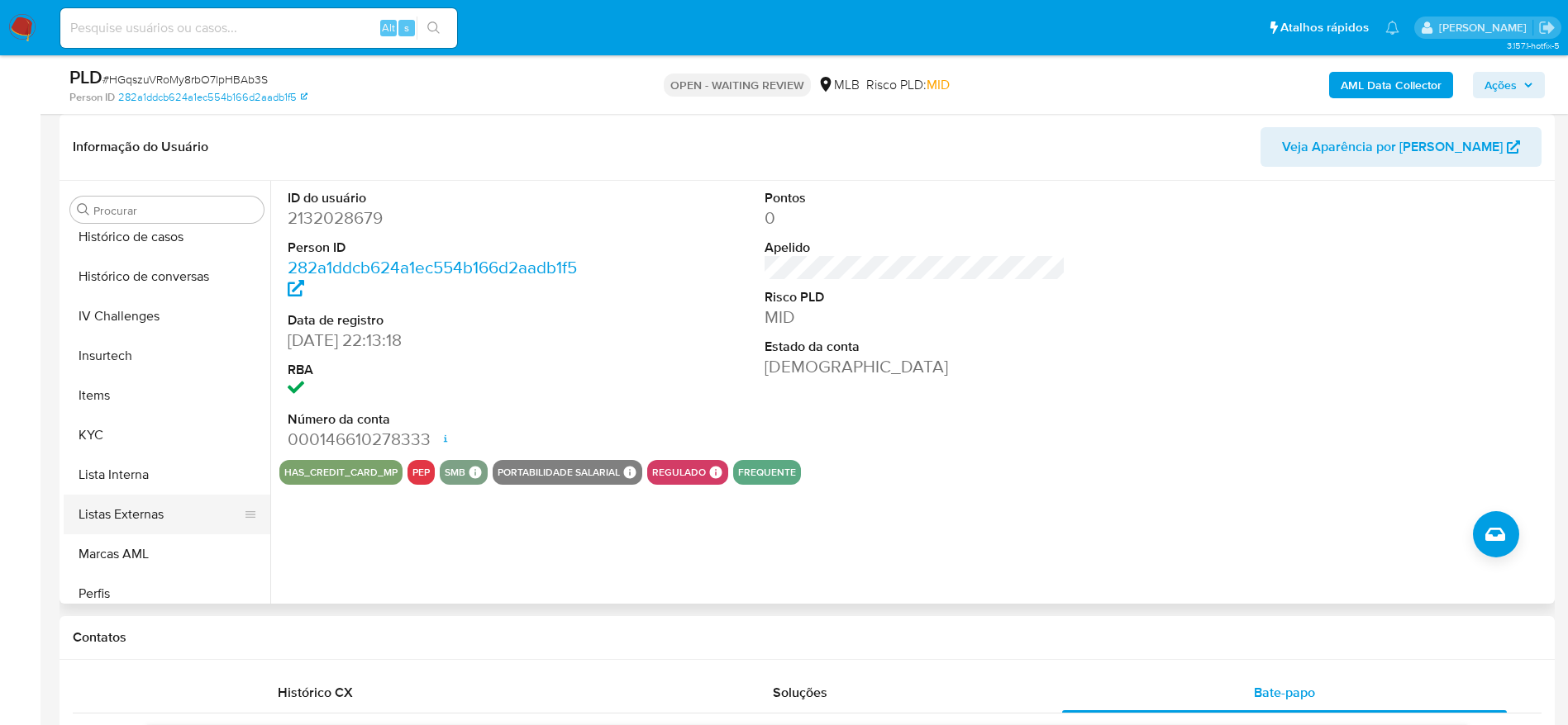
scroll to position [738, 0]
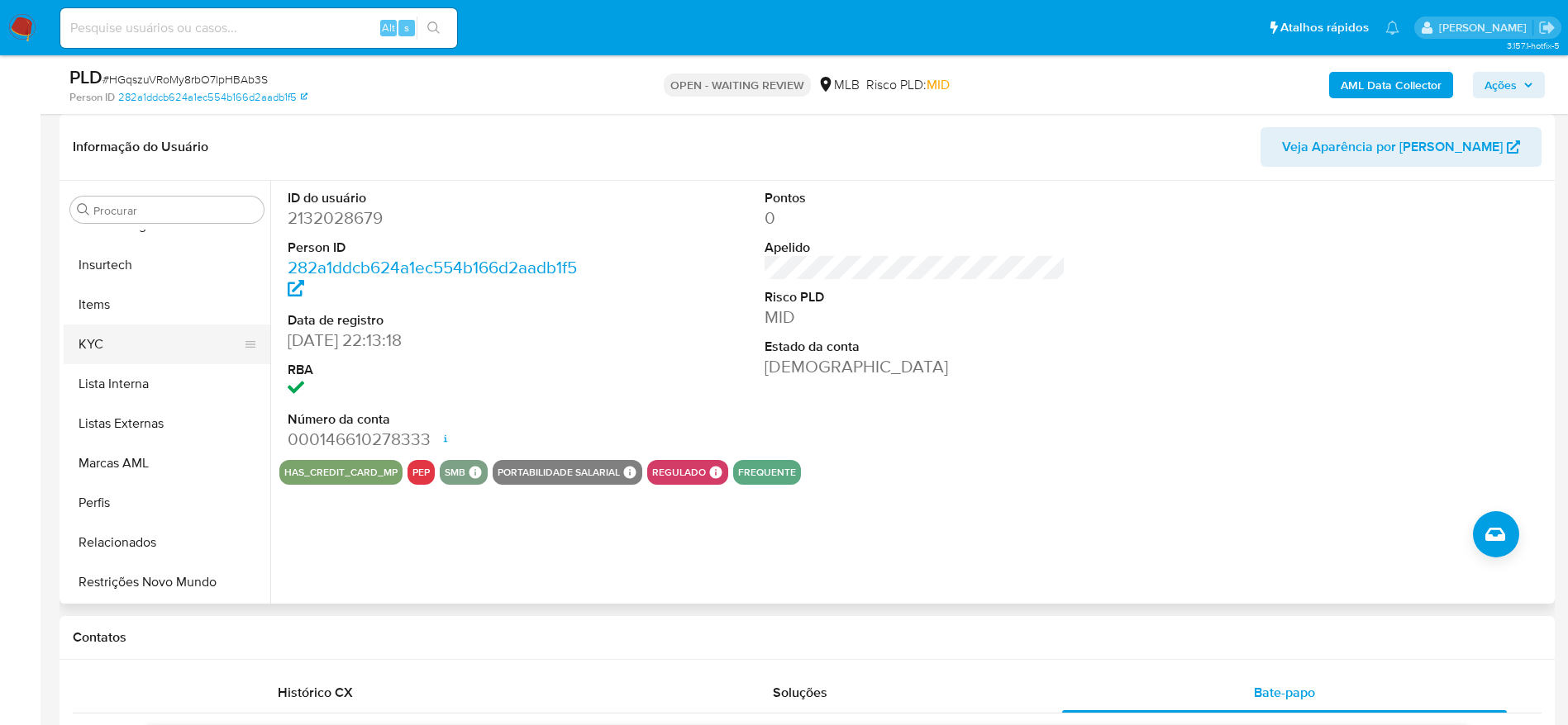
click at [132, 346] on button "KYC" at bounding box center [160, 344] width 193 height 40
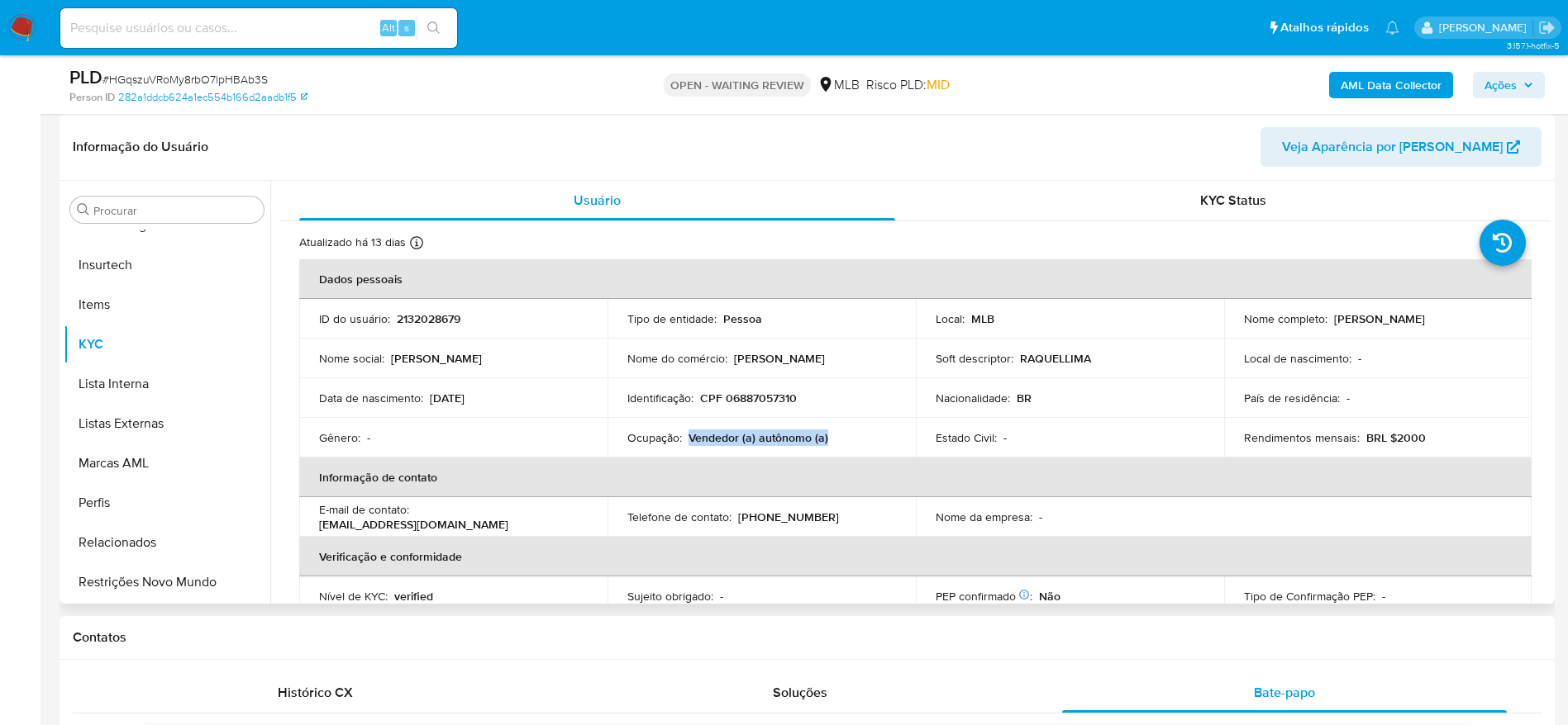
drag, startPoint x: 688, startPoint y: 436, endPoint x: 827, endPoint y: 441, distance: 139.1
click at [827, 441] on div "Ocupação : Vendedor (a) autônomo (a)" at bounding box center [762, 438] width 268 height 15
copy p "Vendedor (a) autônomo (a)"
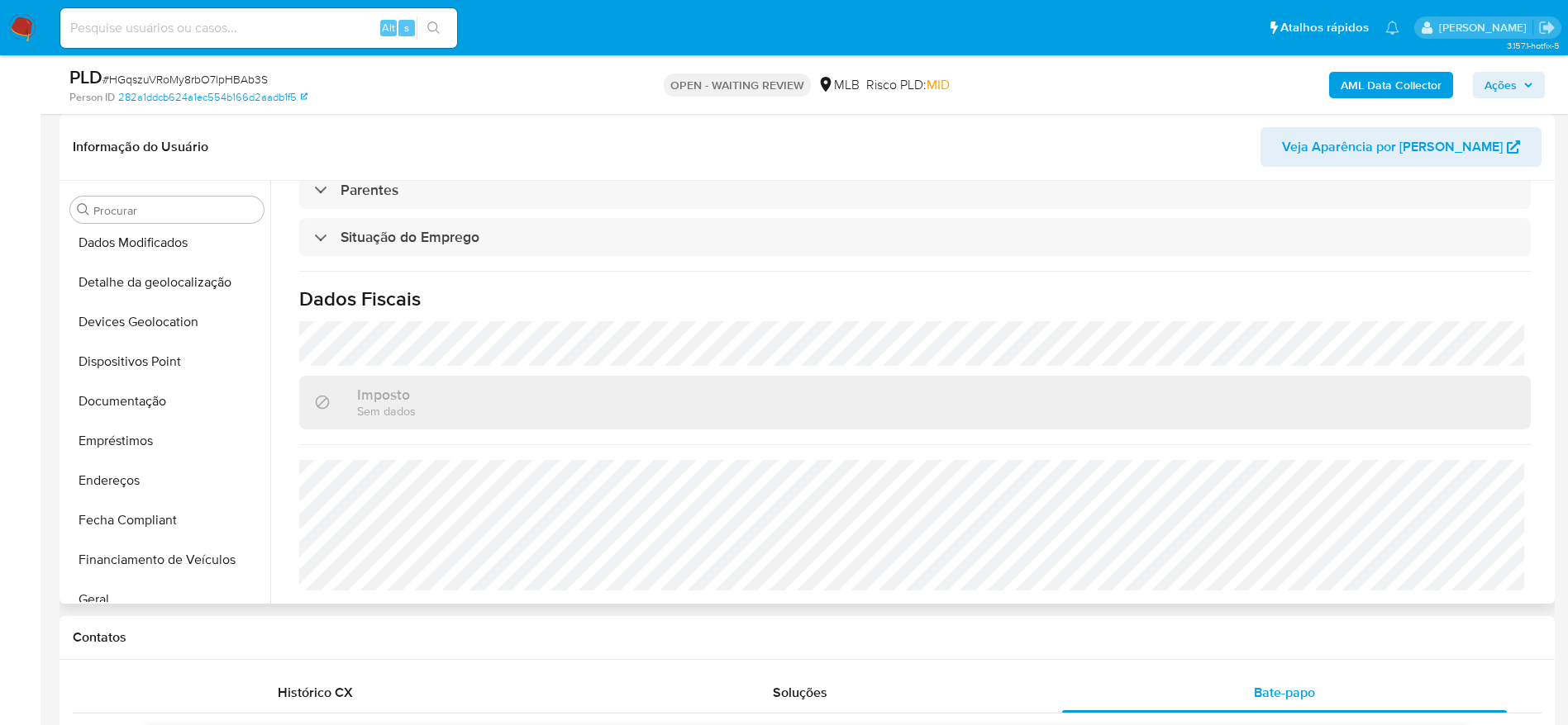
scroll to position [0, 0]
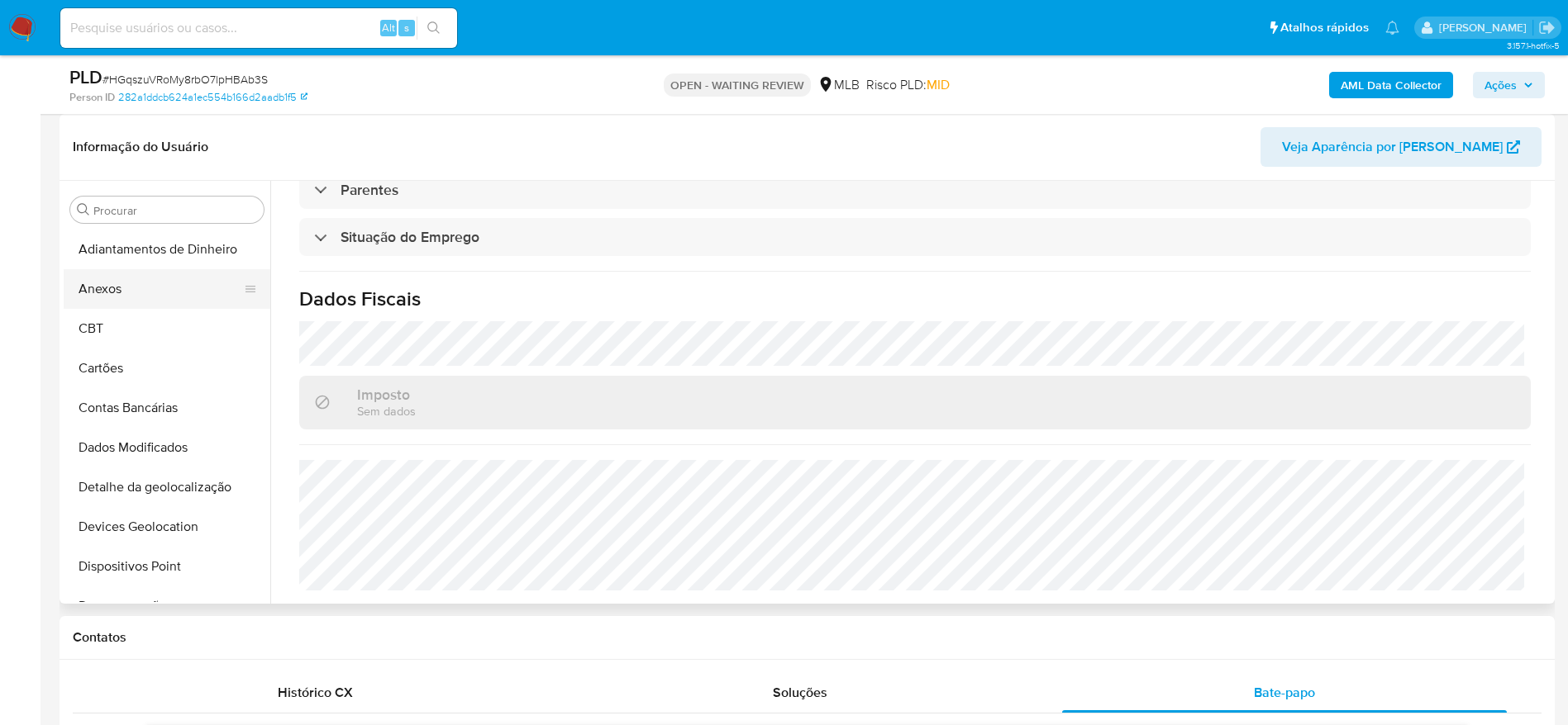
click at [119, 278] on button "Anexos" at bounding box center [160, 289] width 193 height 40
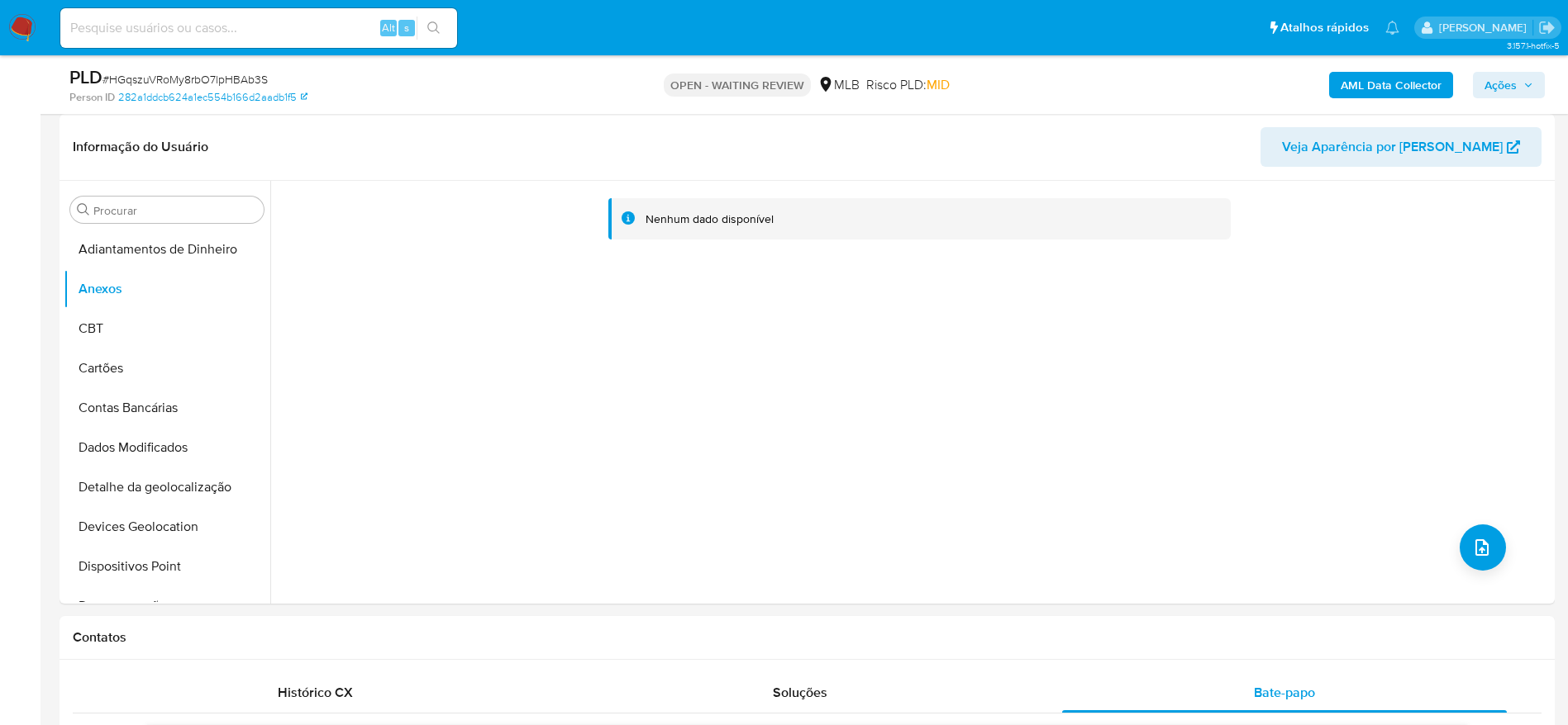
click at [1421, 89] on b "AML Data Collector" at bounding box center [1391, 85] width 101 height 27
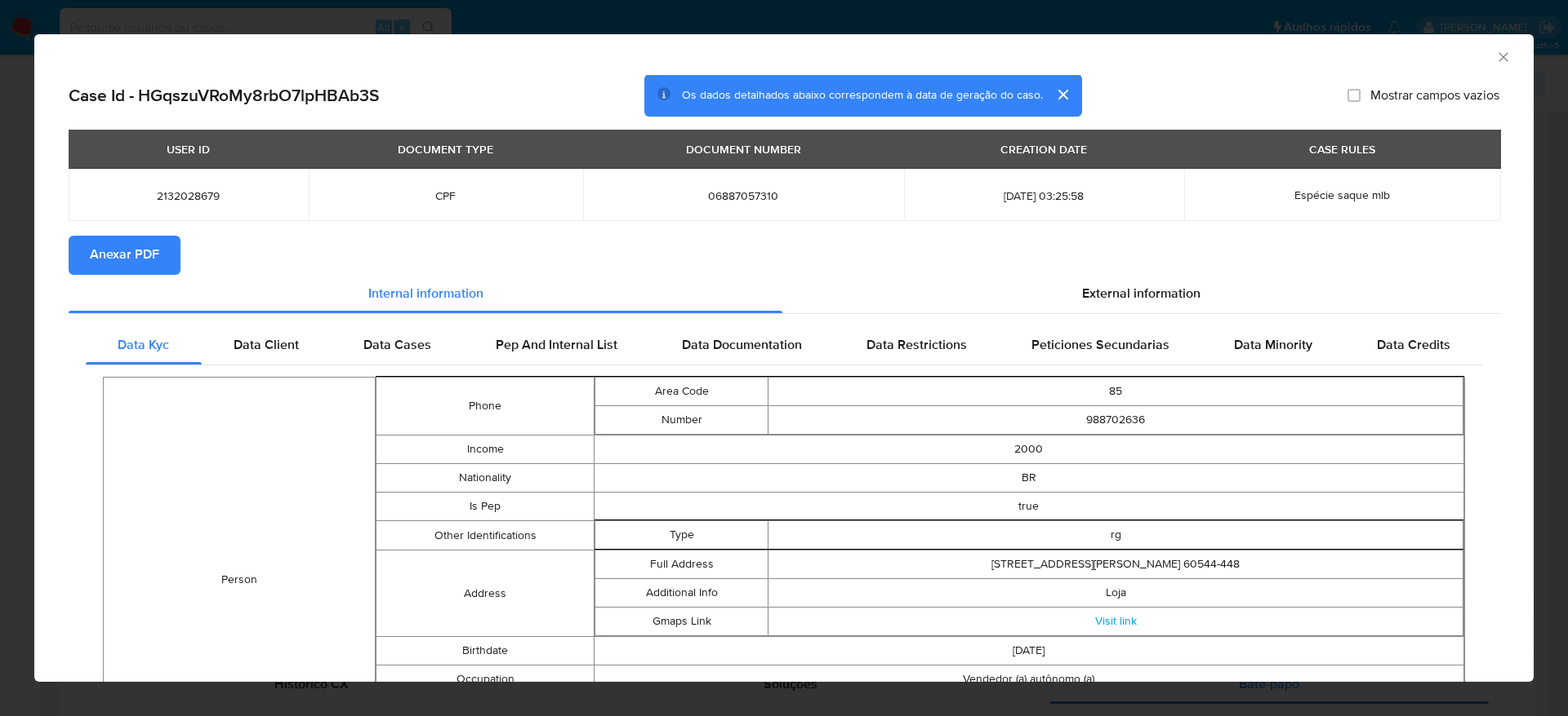
click at [151, 244] on span "Anexar PDF" at bounding box center [124, 255] width 69 height 36
click at [1495, 60] on icon "Fechar a janela" at bounding box center [1503, 56] width 16 height 16
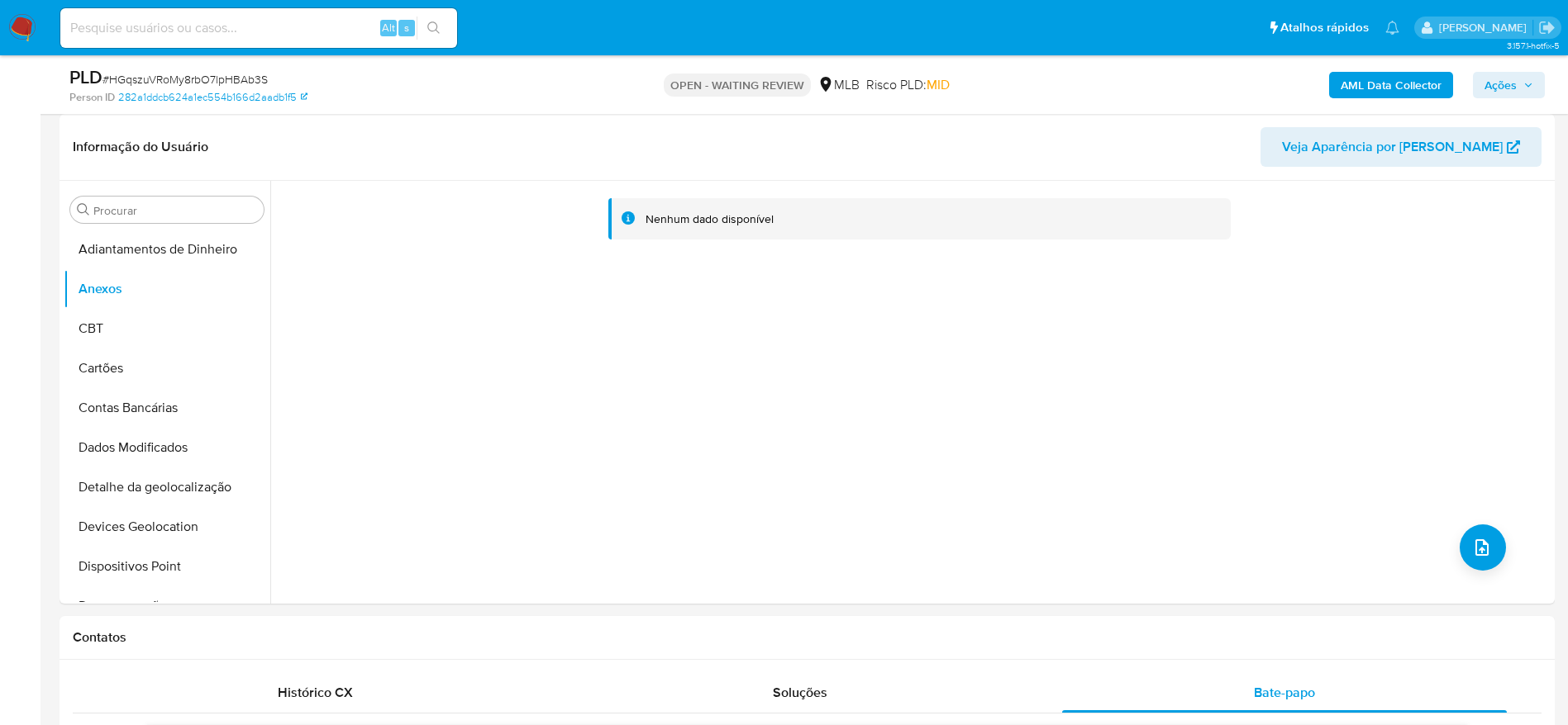
drag, startPoint x: 1540, startPoint y: 88, endPoint x: 1488, endPoint y: 99, distance: 53.2
click at [1538, 88] on button "Ações" at bounding box center [1508, 85] width 72 height 27
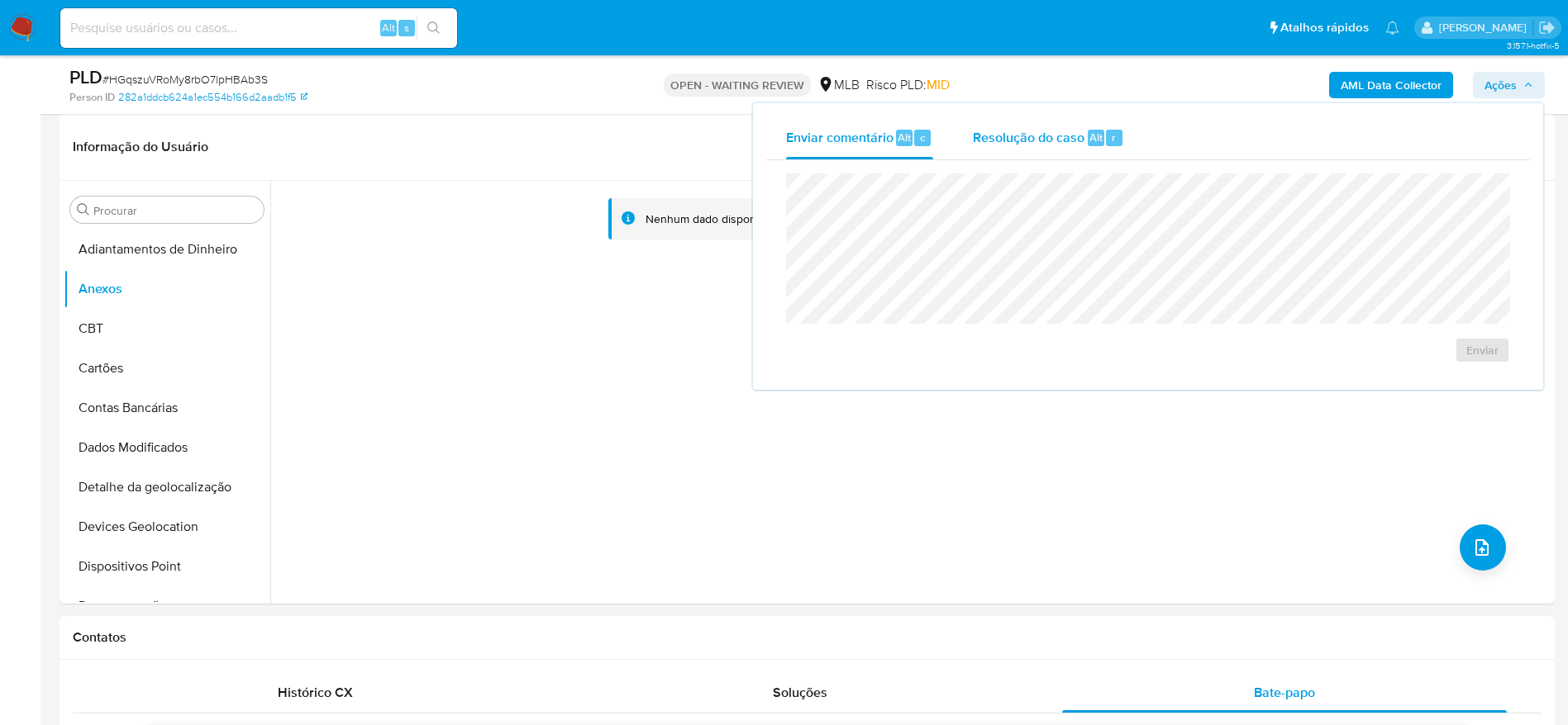
click at [1011, 138] on span "Resolução do caso" at bounding box center [1028, 137] width 112 height 19
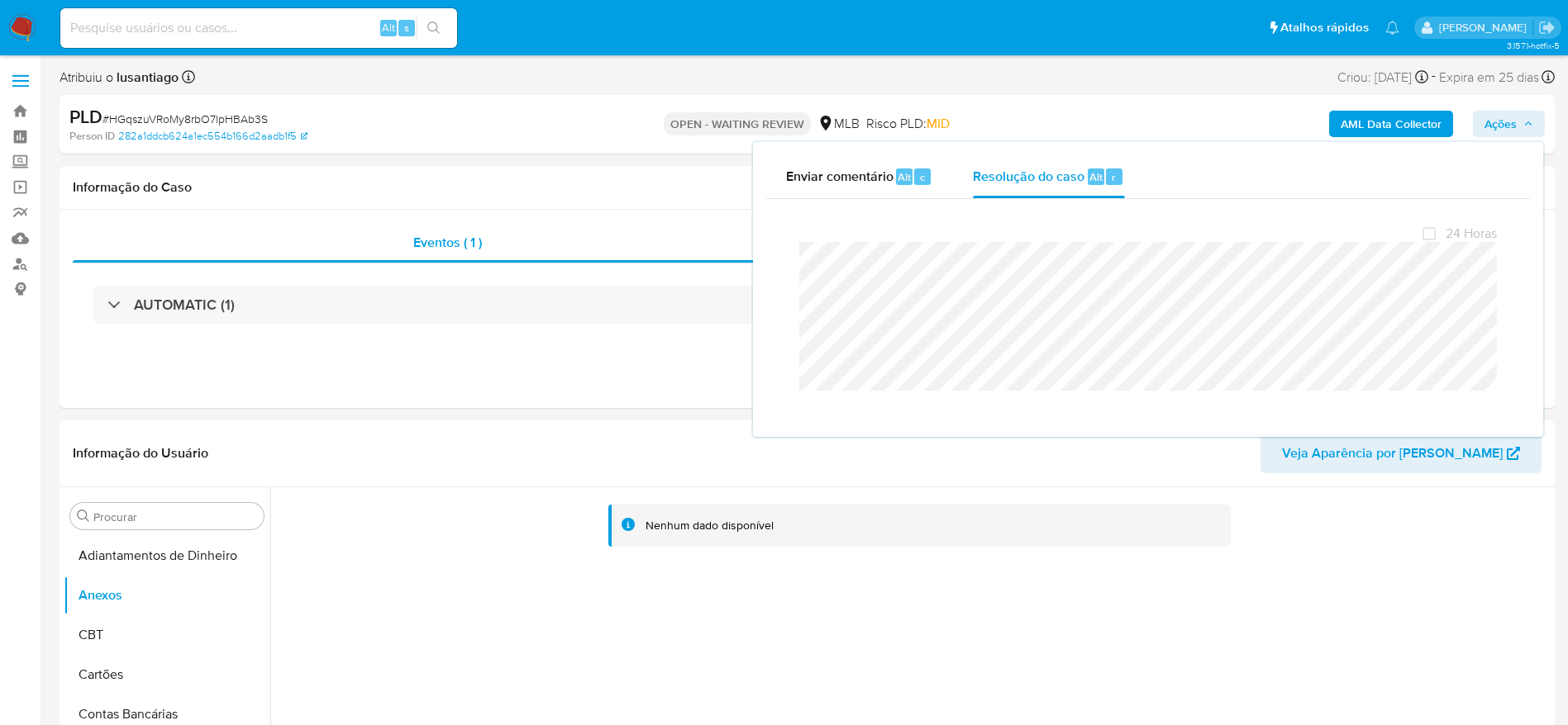
click at [175, 119] on span "# HGqszuVRoMy8rbO7lpHBAb3S" at bounding box center [184, 119] width 165 height 16
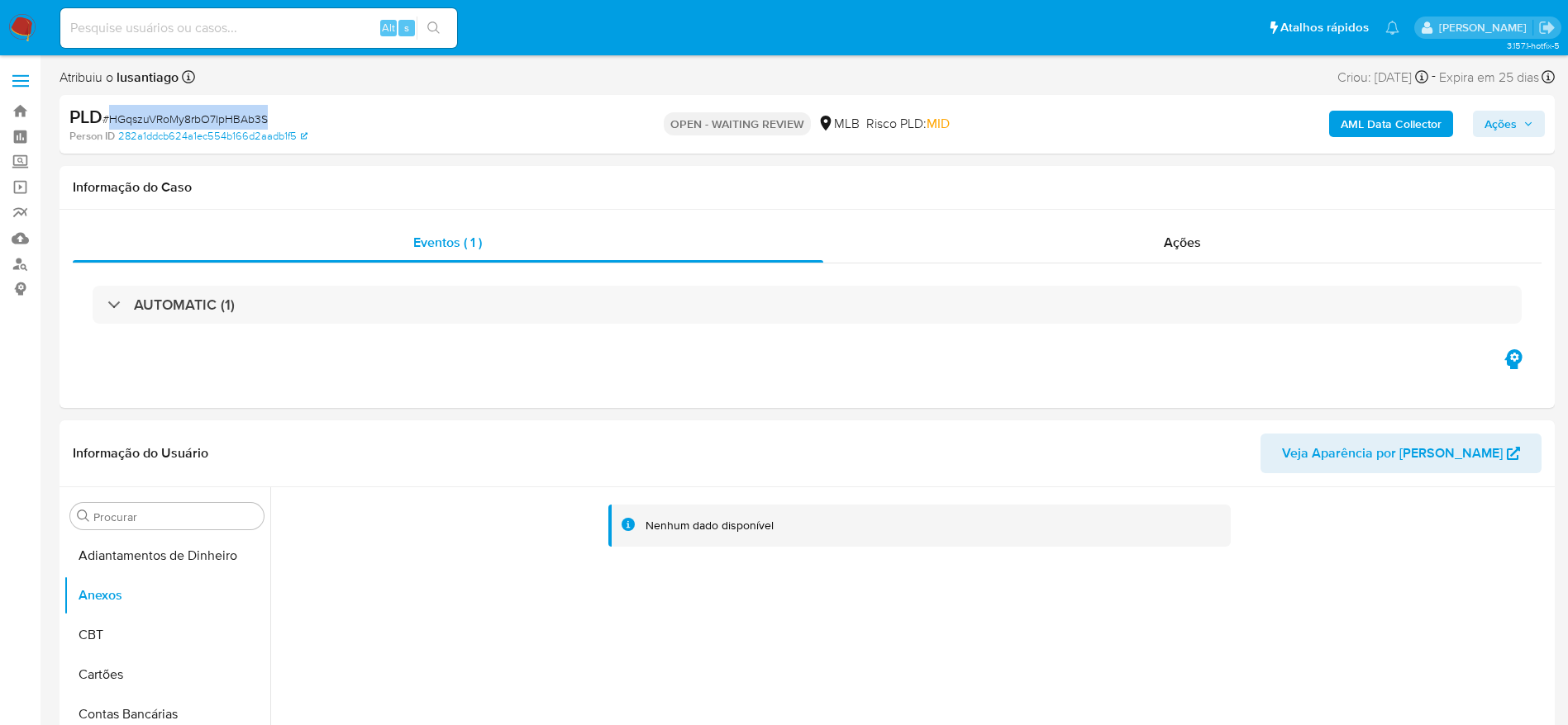
click at [175, 119] on span "# HGqszuVRoMy8rbO7lpHBAb3S" at bounding box center [184, 119] width 165 height 16
copy span "HGqszuVRoMy8rbO7lpHBAb3S"
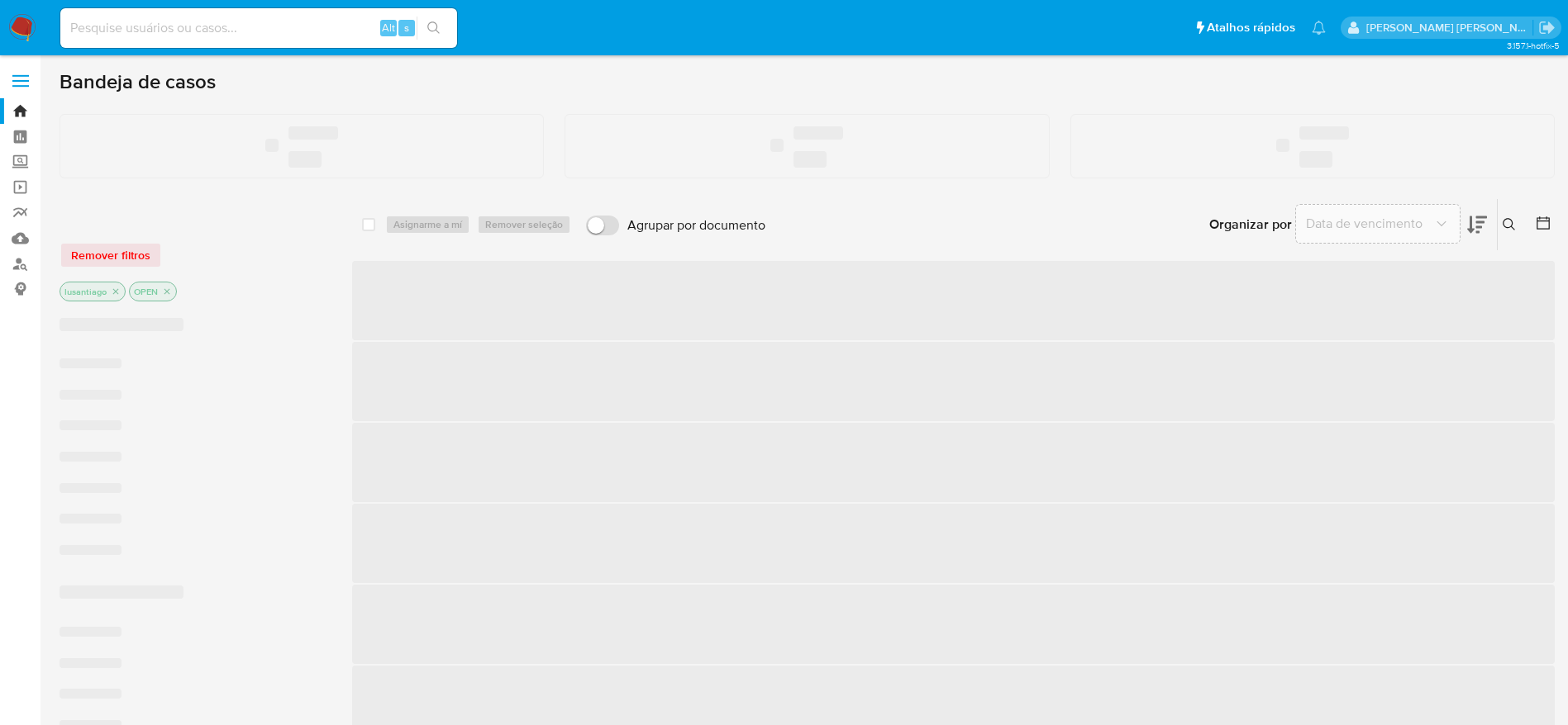
click at [230, 34] on input at bounding box center [259, 28] width 396 height 22
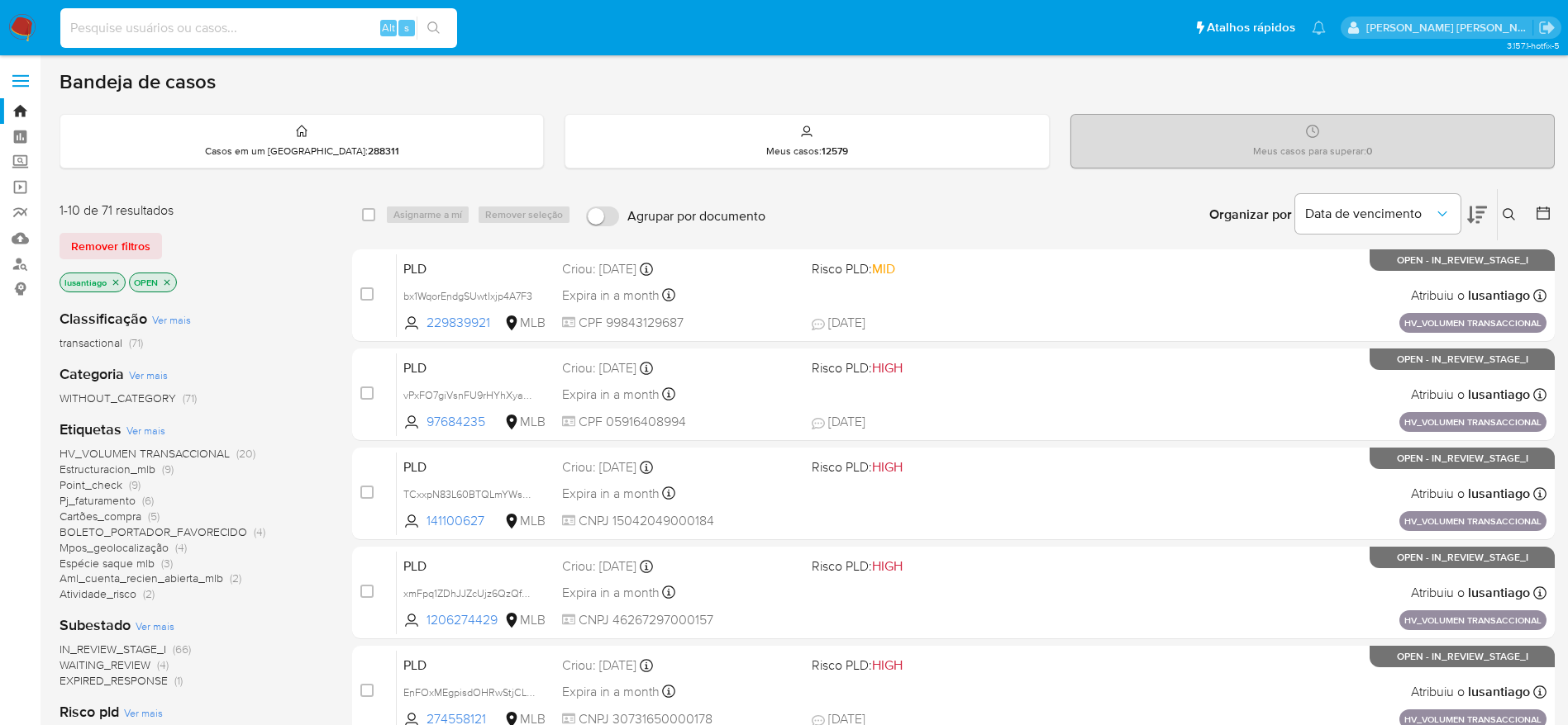
paste input "2247388039"
type input "2247388039"
click at [436, 30] on icon "search-icon" at bounding box center [434, 28] width 13 height 13
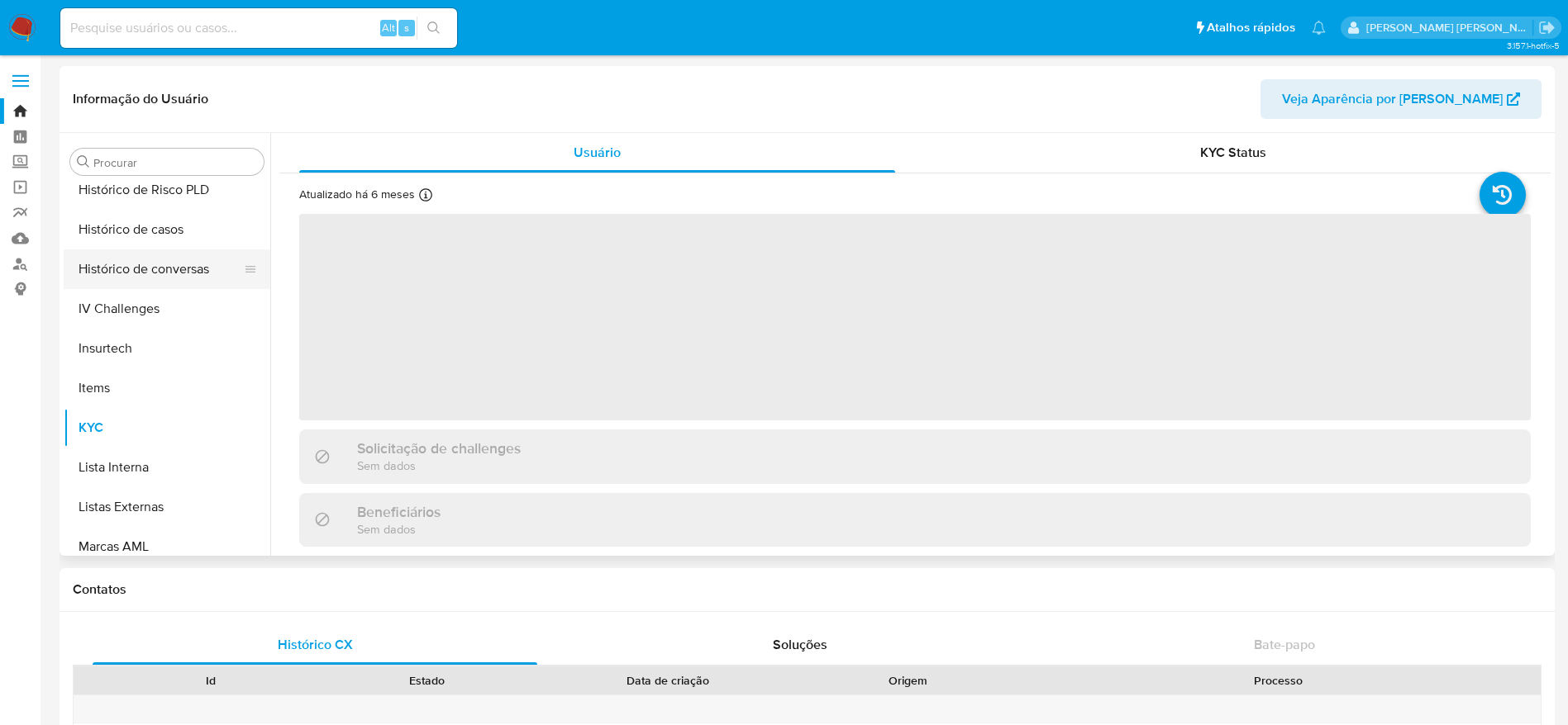
scroll to position [490, 0]
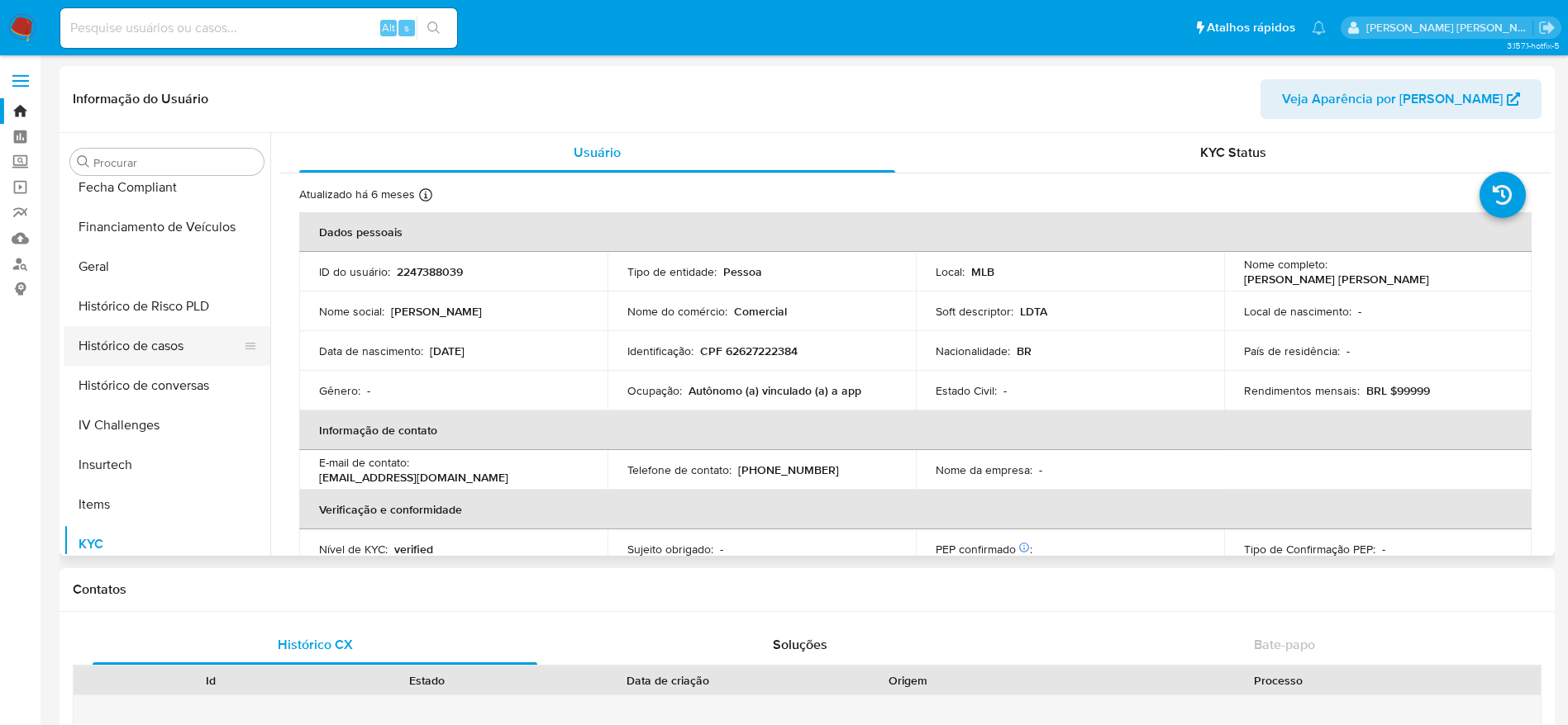
click at [124, 345] on button "Histórico de casos" at bounding box center [160, 346] width 193 height 40
select select "10"
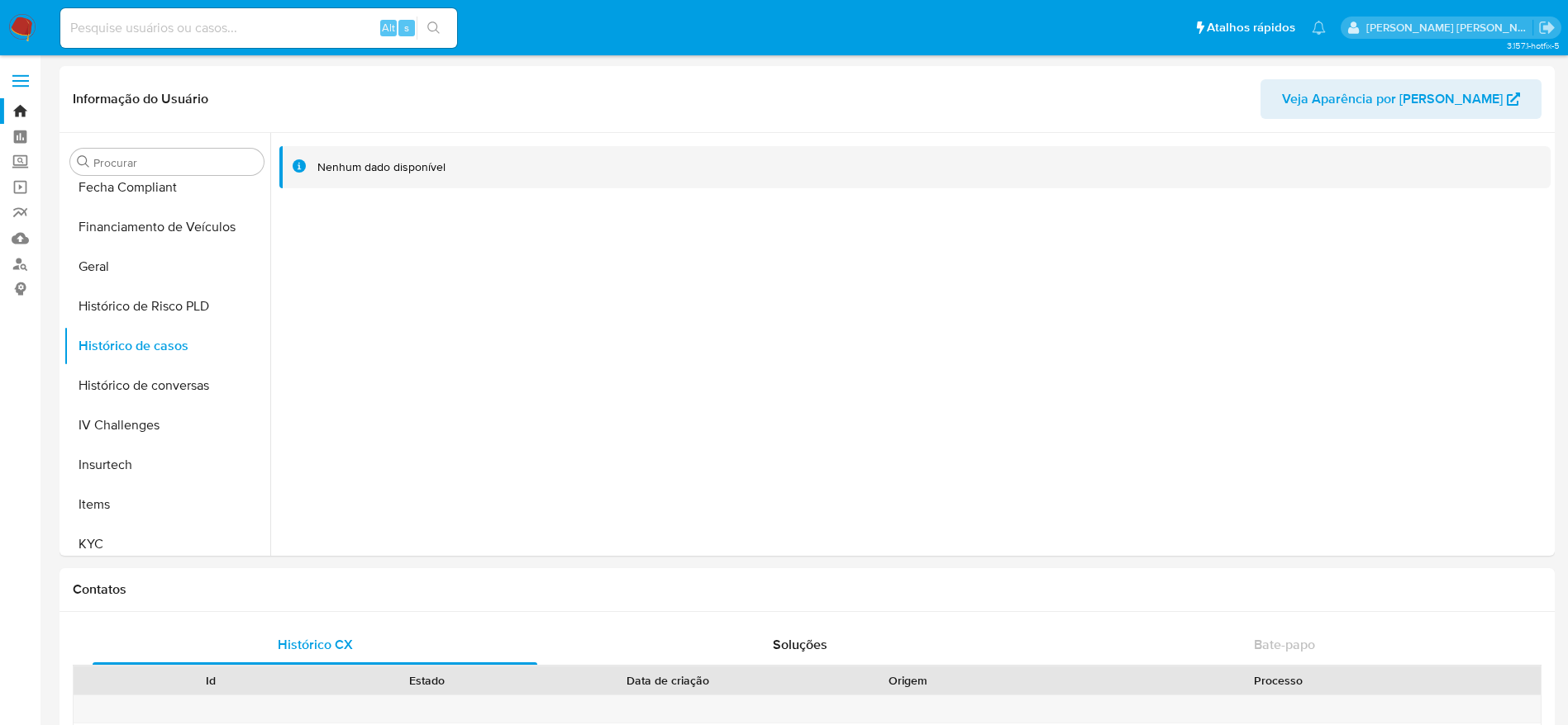
click at [278, 32] on input at bounding box center [259, 28] width 396 height 22
paste input "600336801"
type input "600336801"
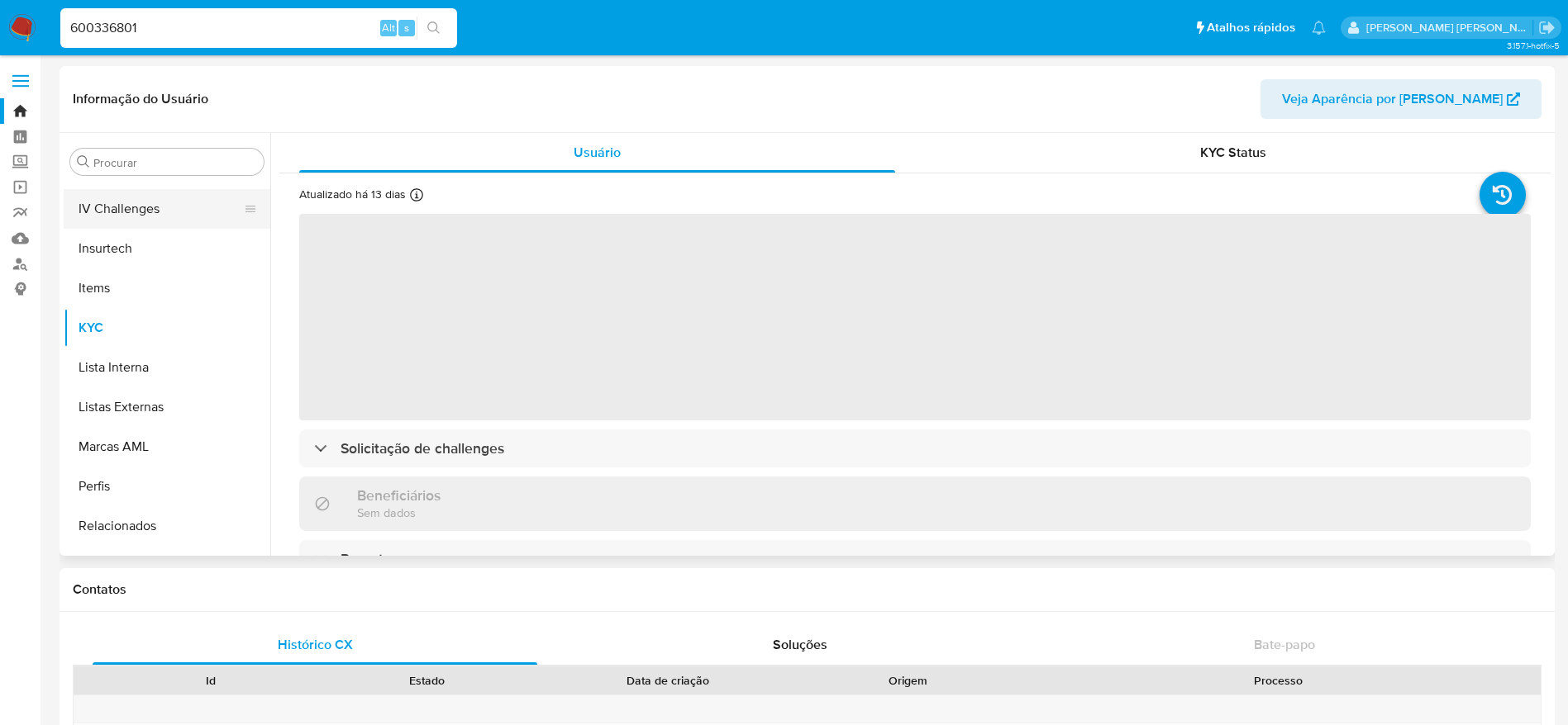
scroll to position [490, 0]
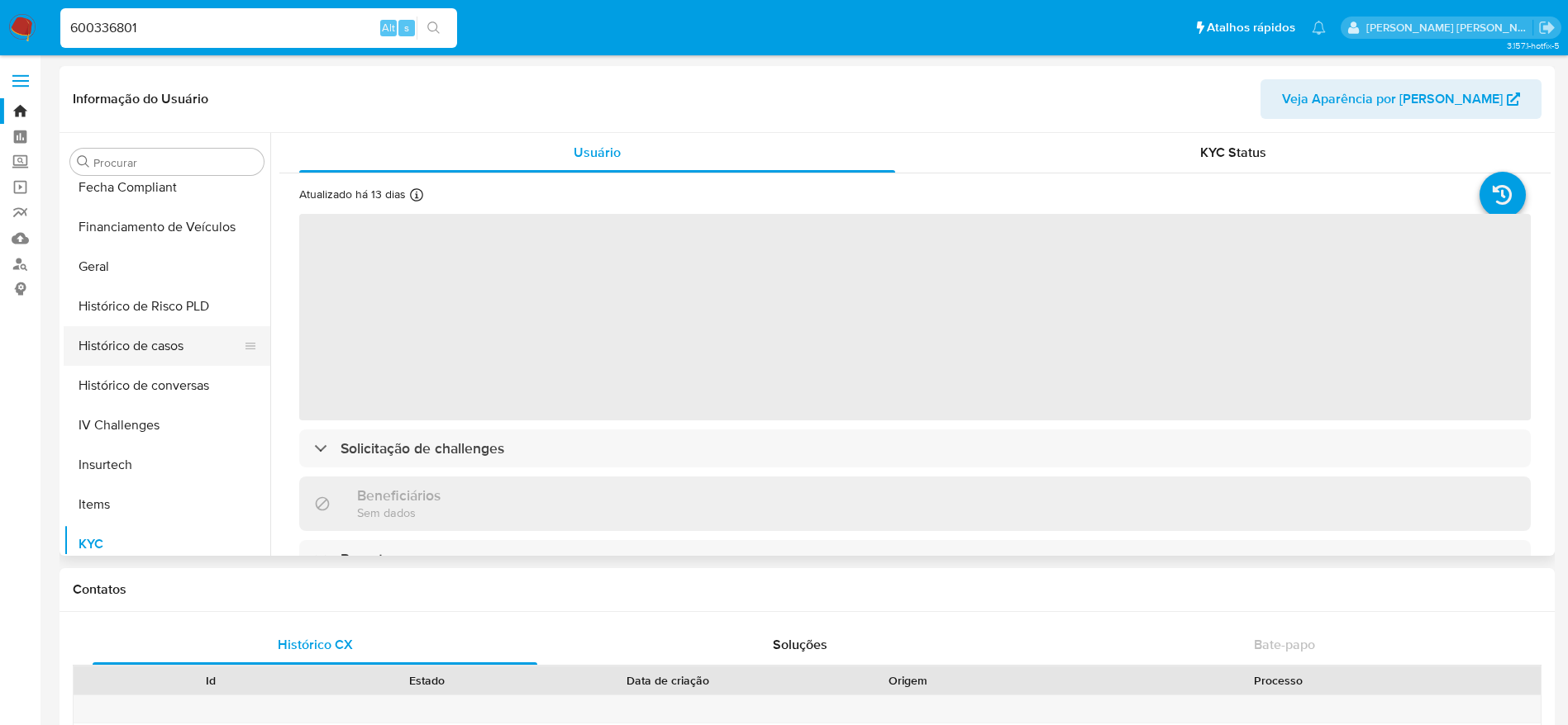
click at [132, 347] on button "Histórico de casos" at bounding box center [160, 346] width 193 height 40
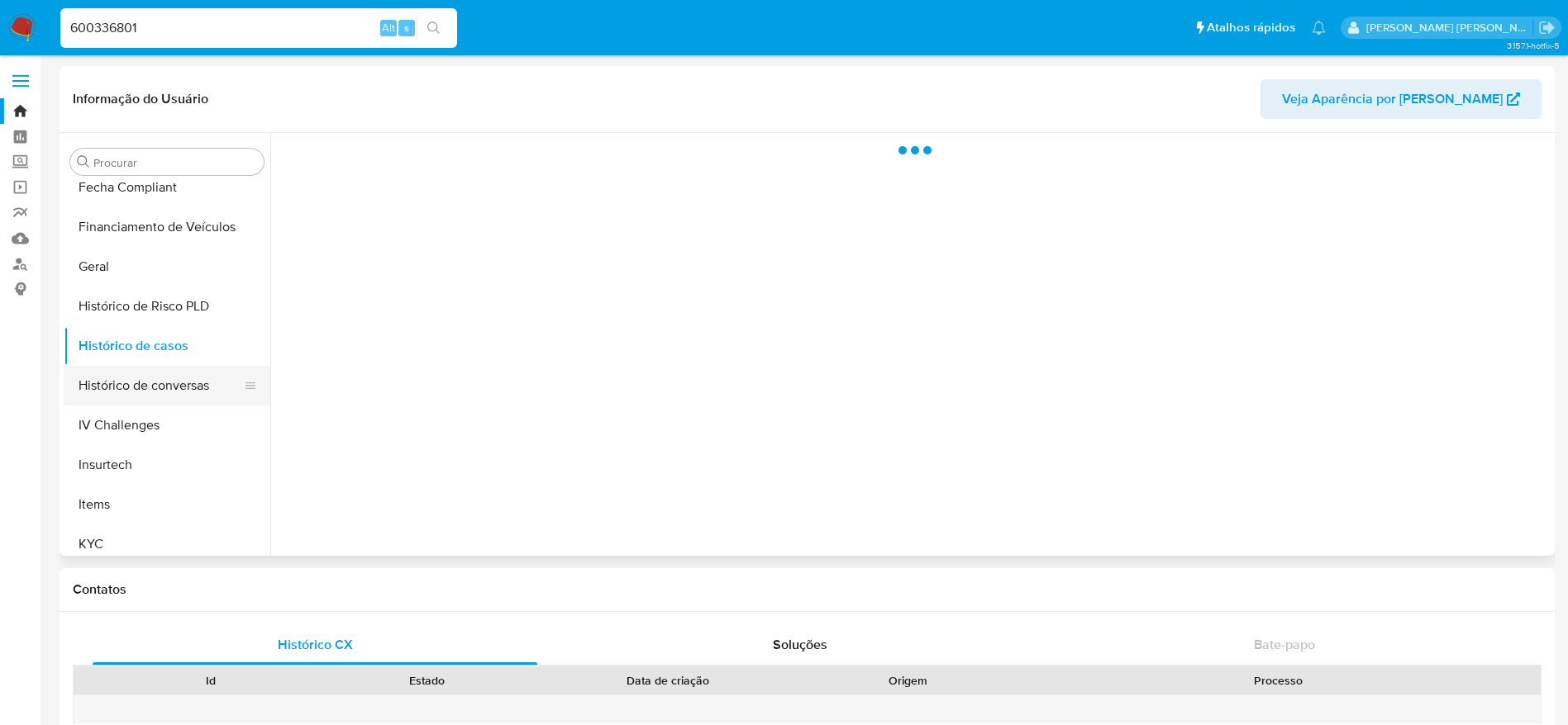
select select "10"
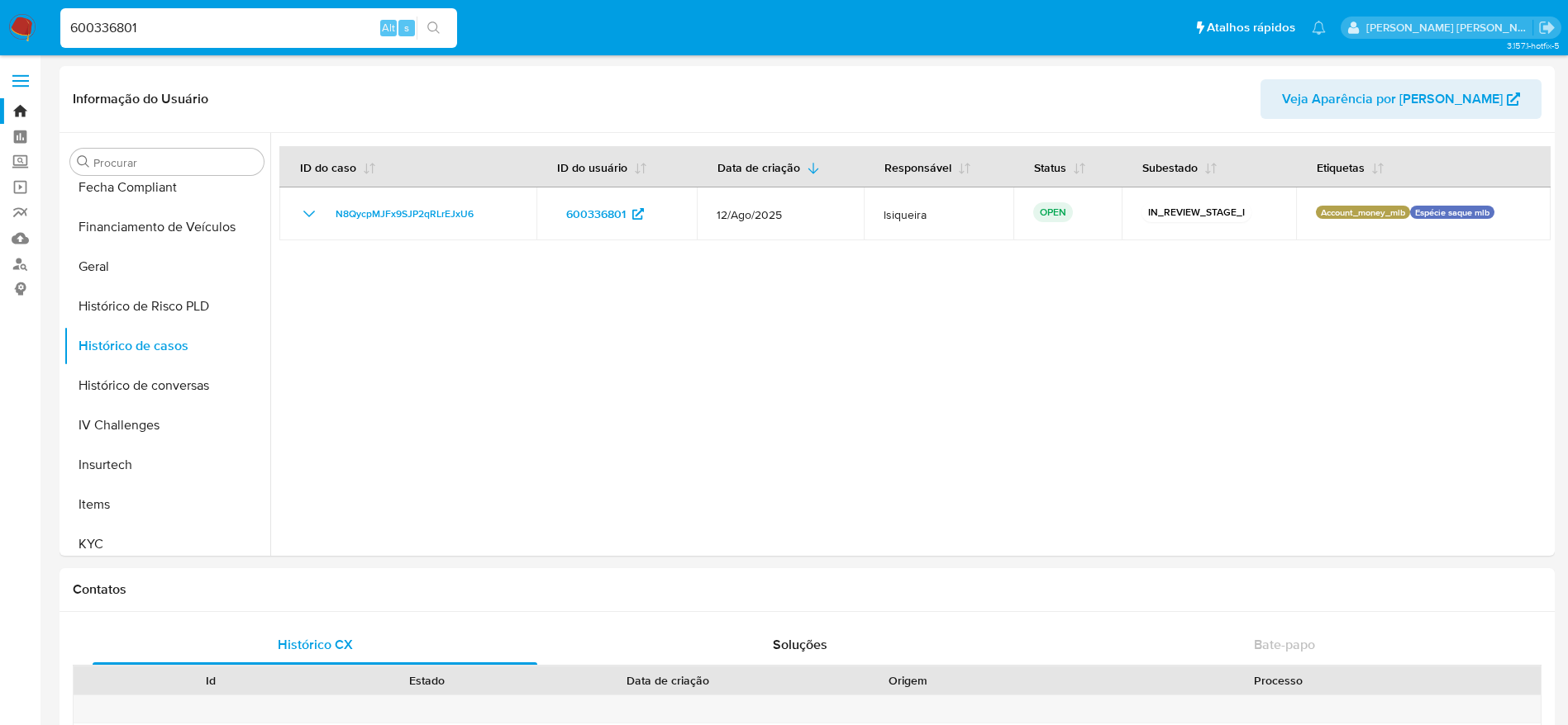
click at [223, 33] on input "600336801" at bounding box center [259, 28] width 396 height 22
paste input "1673028205"
type input "1673028205"
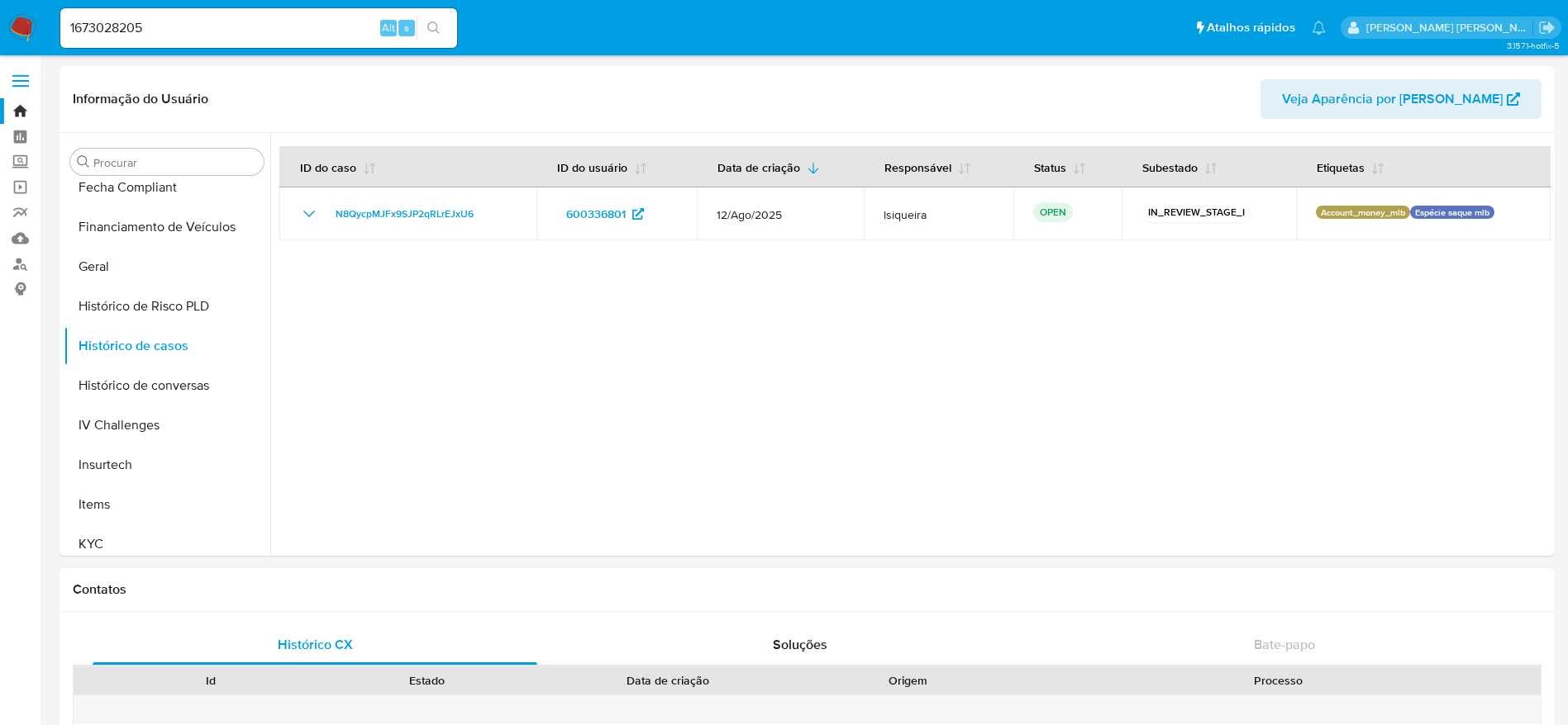
click at [426, 13] on div "1673028205 Alt s" at bounding box center [259, 29] width 396 height 40
click at [442, 26] on button "search-icon" at bounding box center [433, 28] width 34 height 23
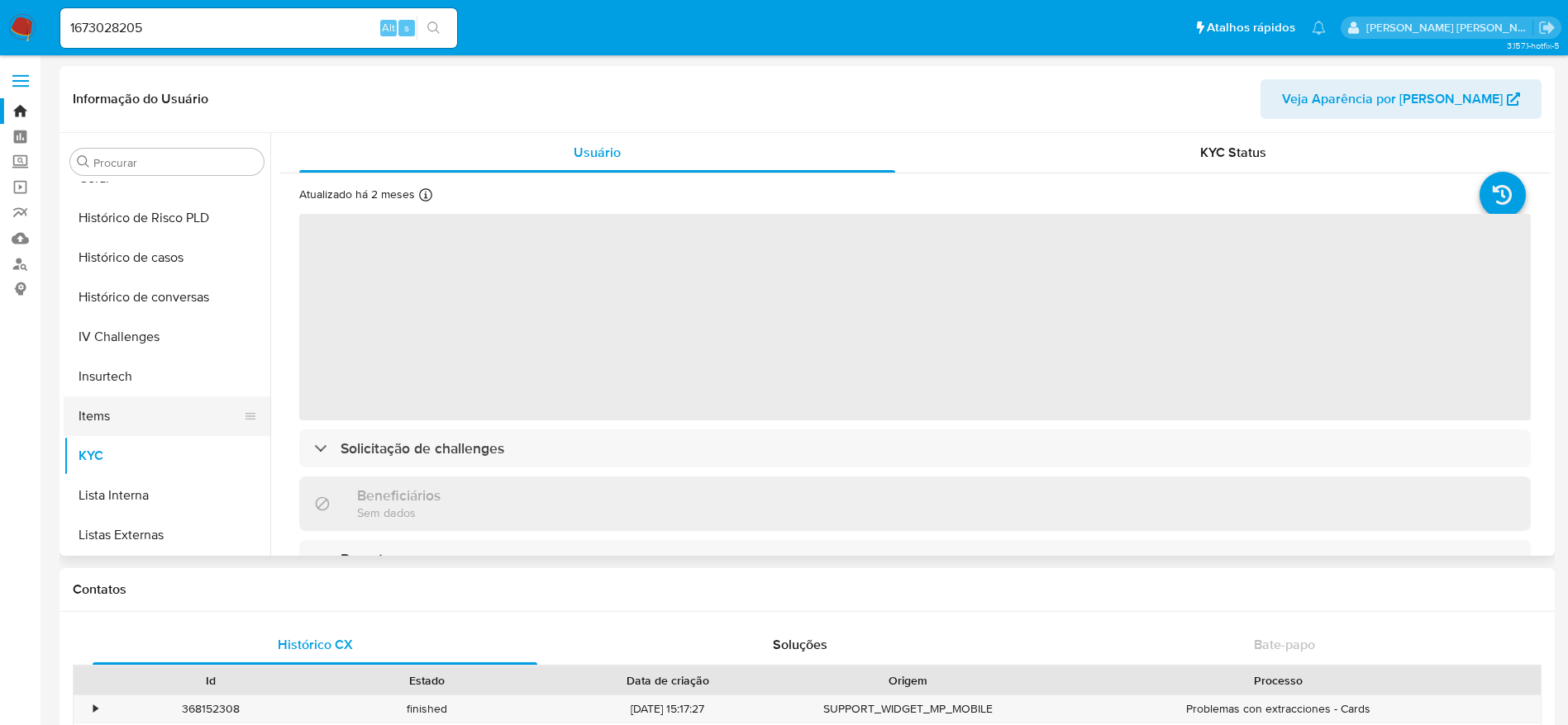
scroll to position [490, 0]
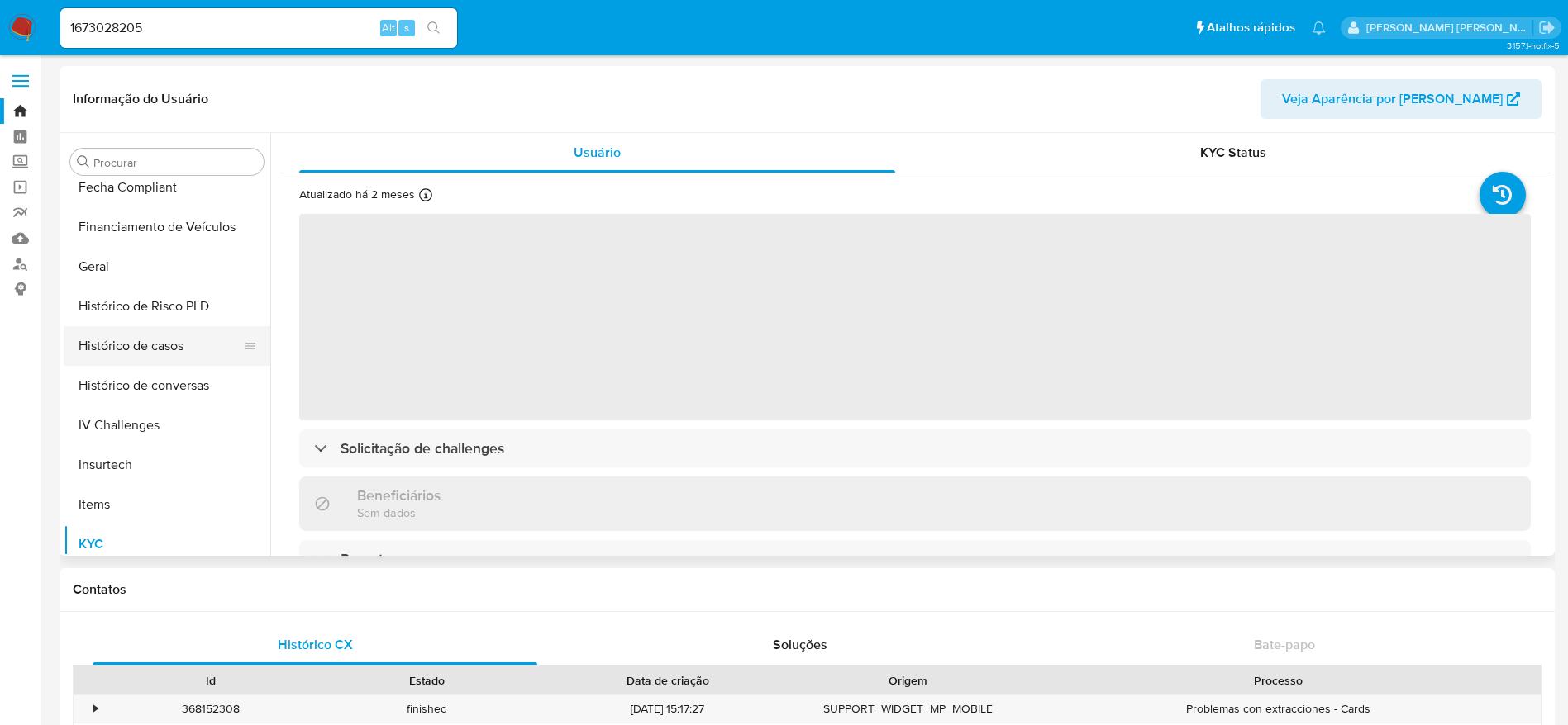
click at [130, 353] on button "Histórico de casos" at bounding box center [160, 346] width 193 height 40
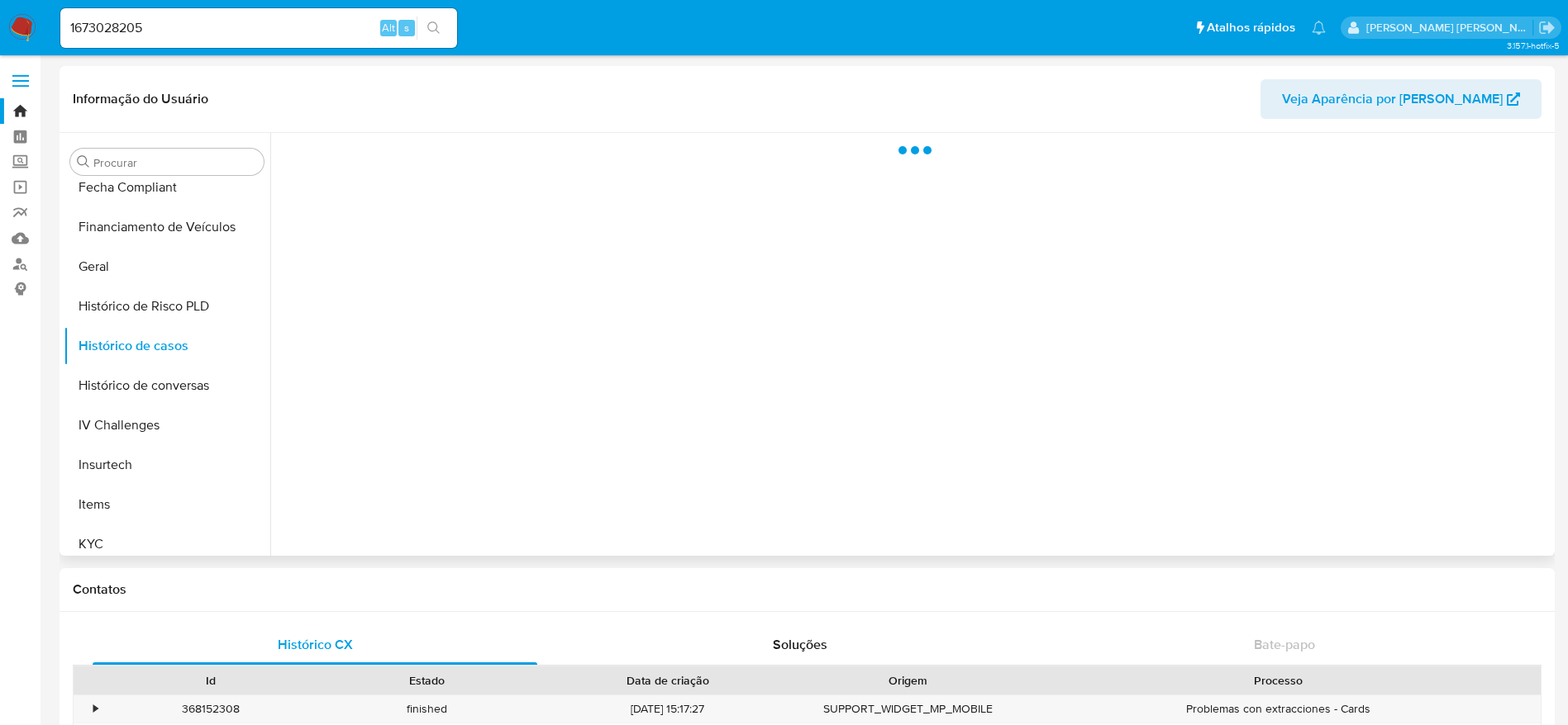
select select "10"
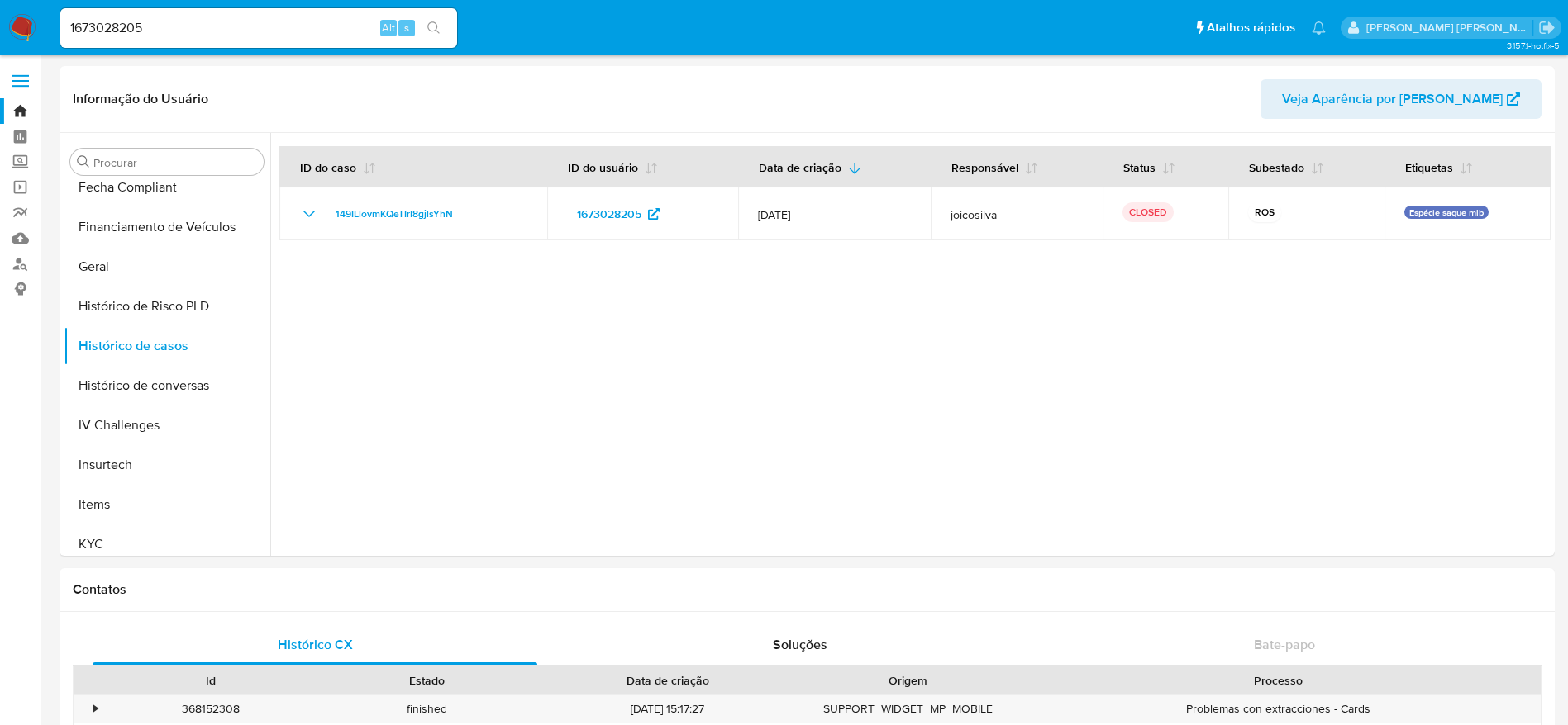
click at [272, 22] on input "1673028205" at bounding box center [259, 28] width 396 height 22
paste input "767403893"
type input "1767403893"
click at [434, 29] on icon "search-icon" at bounding box center [434, 28] width 13 height 13
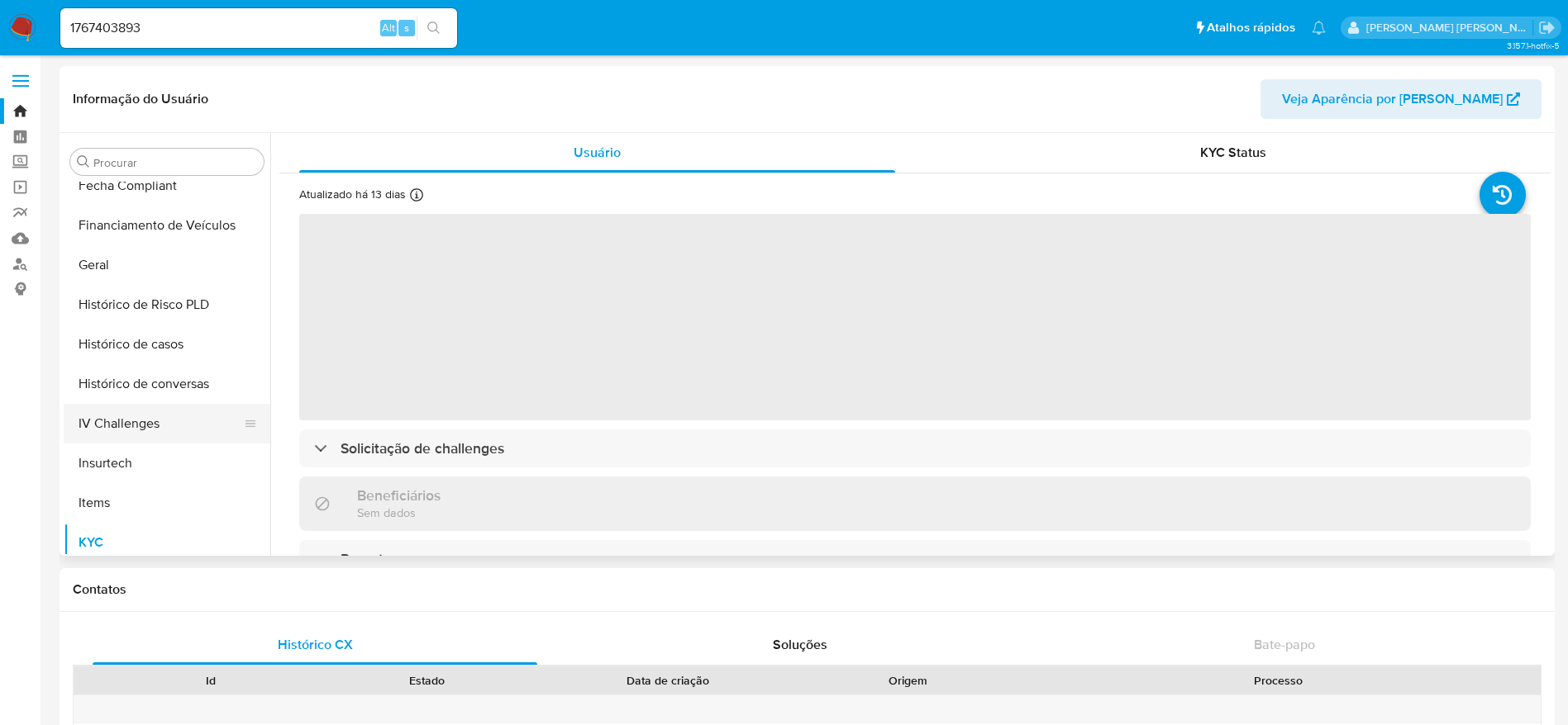
scroll to position [487, 0]
click at [138, 366] on button "Histórico de casos" at bounding box center [160, 349] width 193 height 40
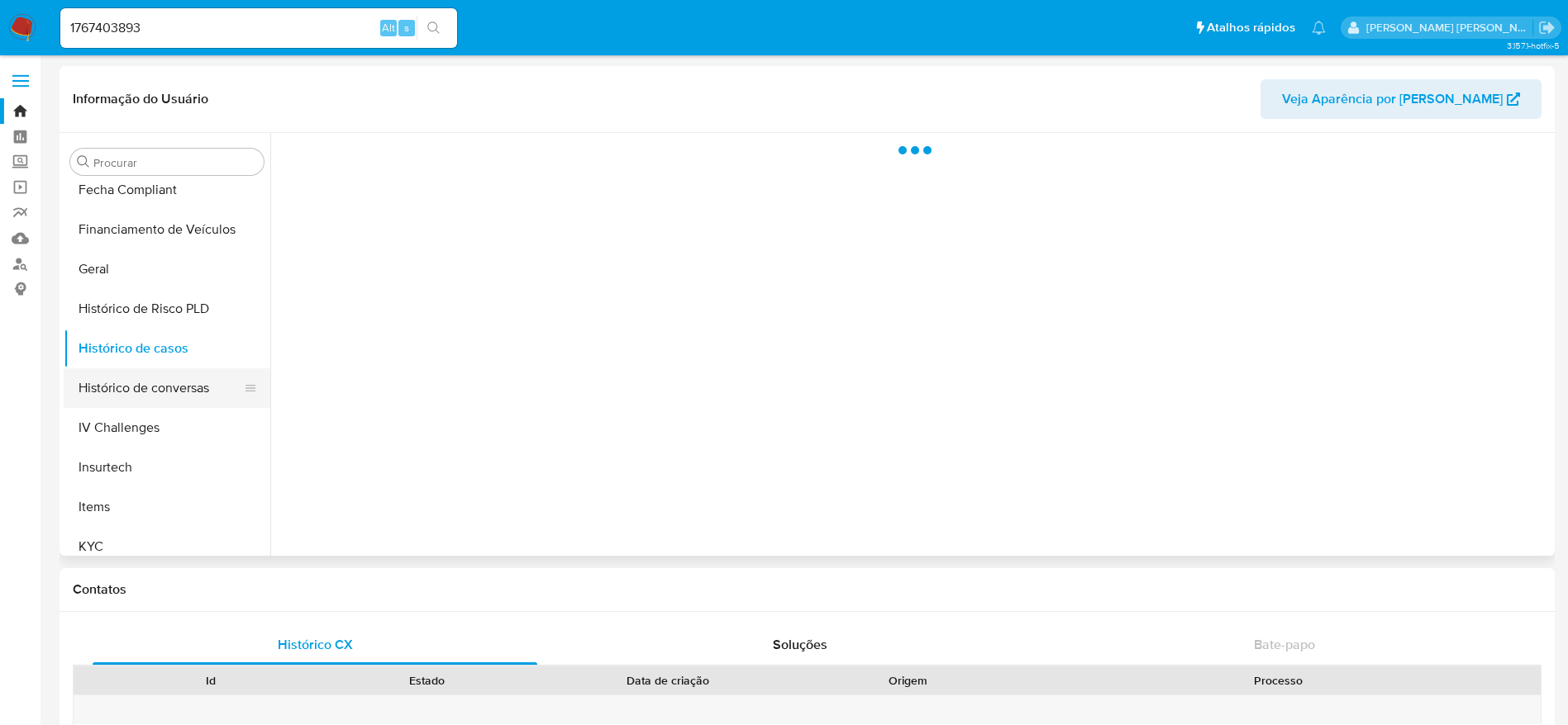
select select "10"
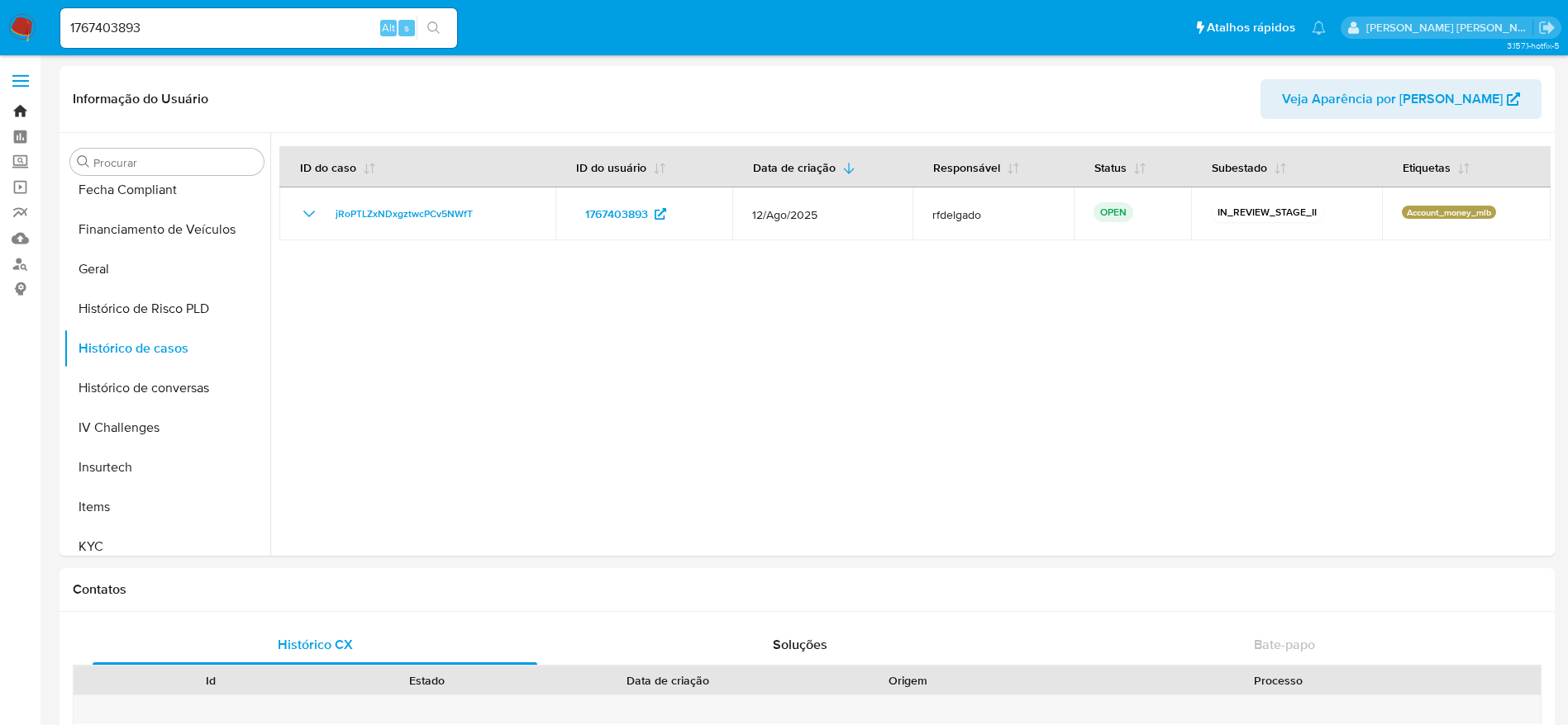
click at [19, 113] on link "Bandeja" at bounding box center [98, 112] width 196 height 26
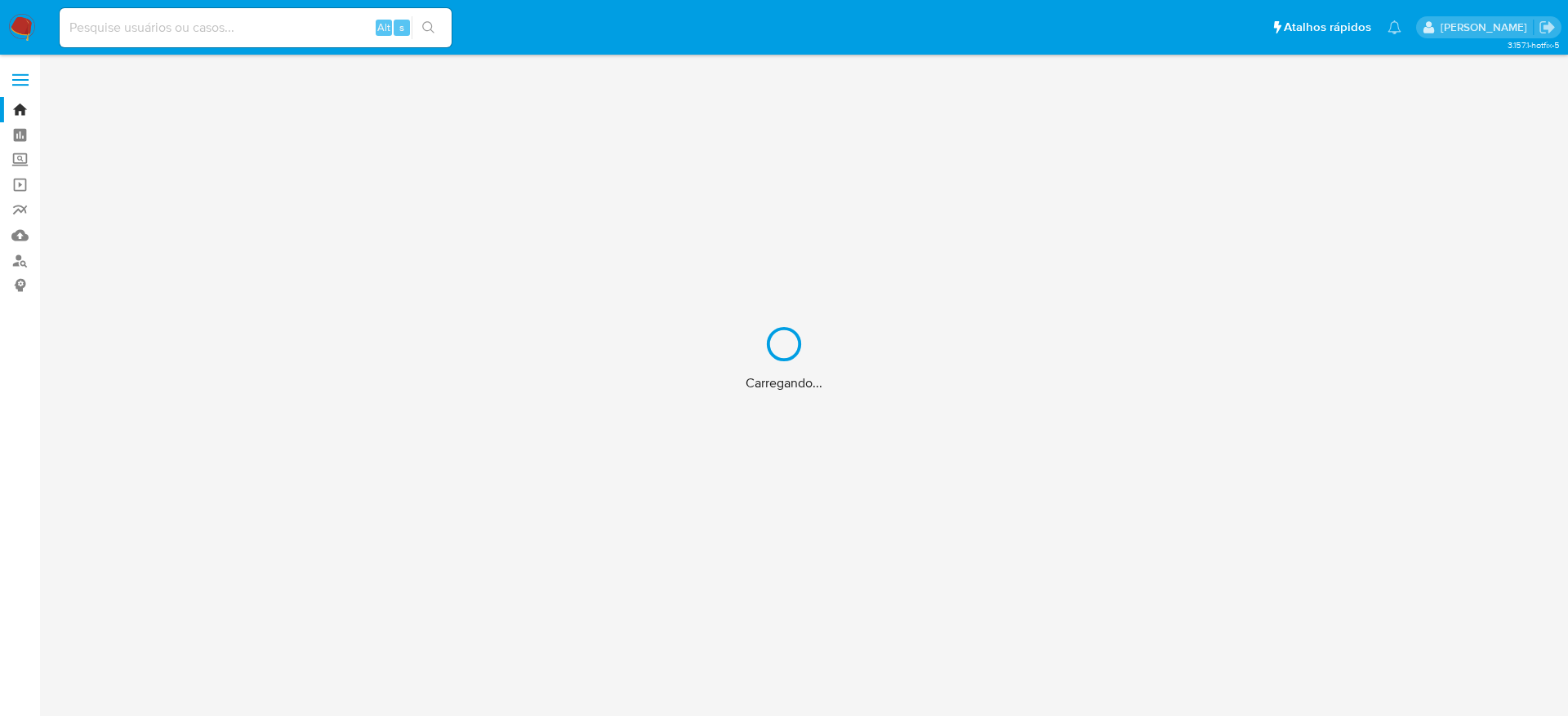
click at [226, 20] on div "Carregando..." at bounding box center [784, 358] width 1568 height 716
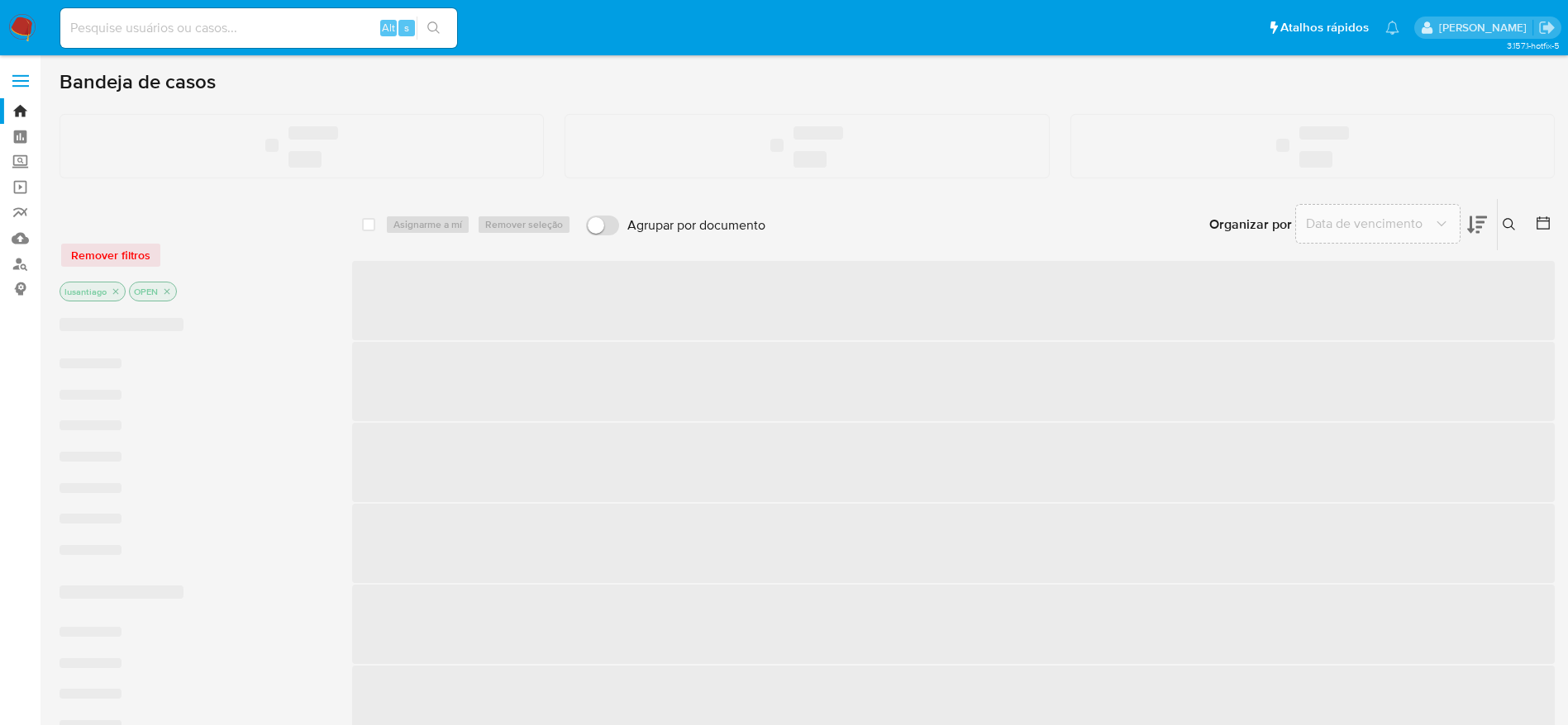
click at [172, 33] on input at bounding box center [259, 28] width 396 height 22
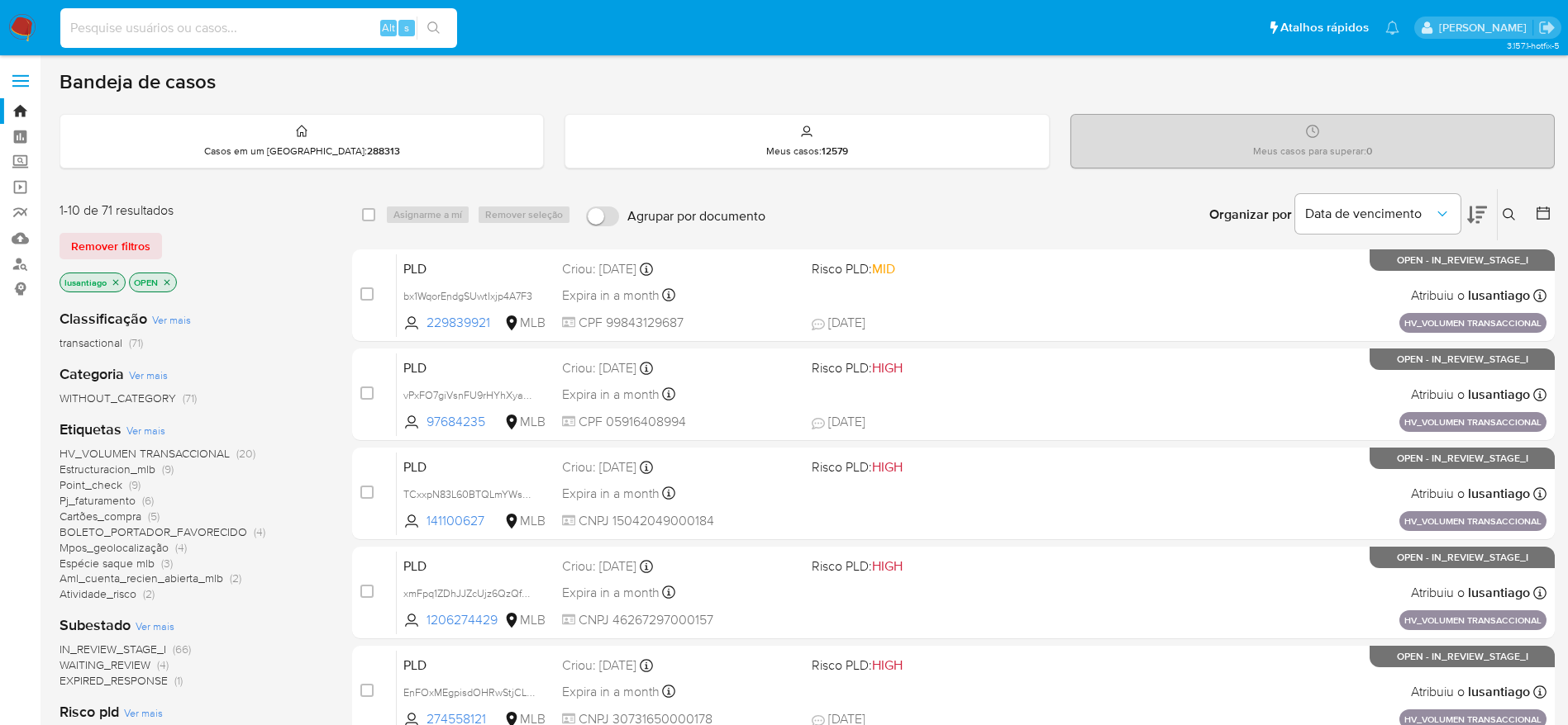
paste input "HGqszuVRoMy8rbO7lpHBAb3S"
type input "HGqszuVRoMy8rbO7lpHBAb3S"
click at [427, 33] on icon "search-icon" at bounding box center [434, 28] width 13 height 13
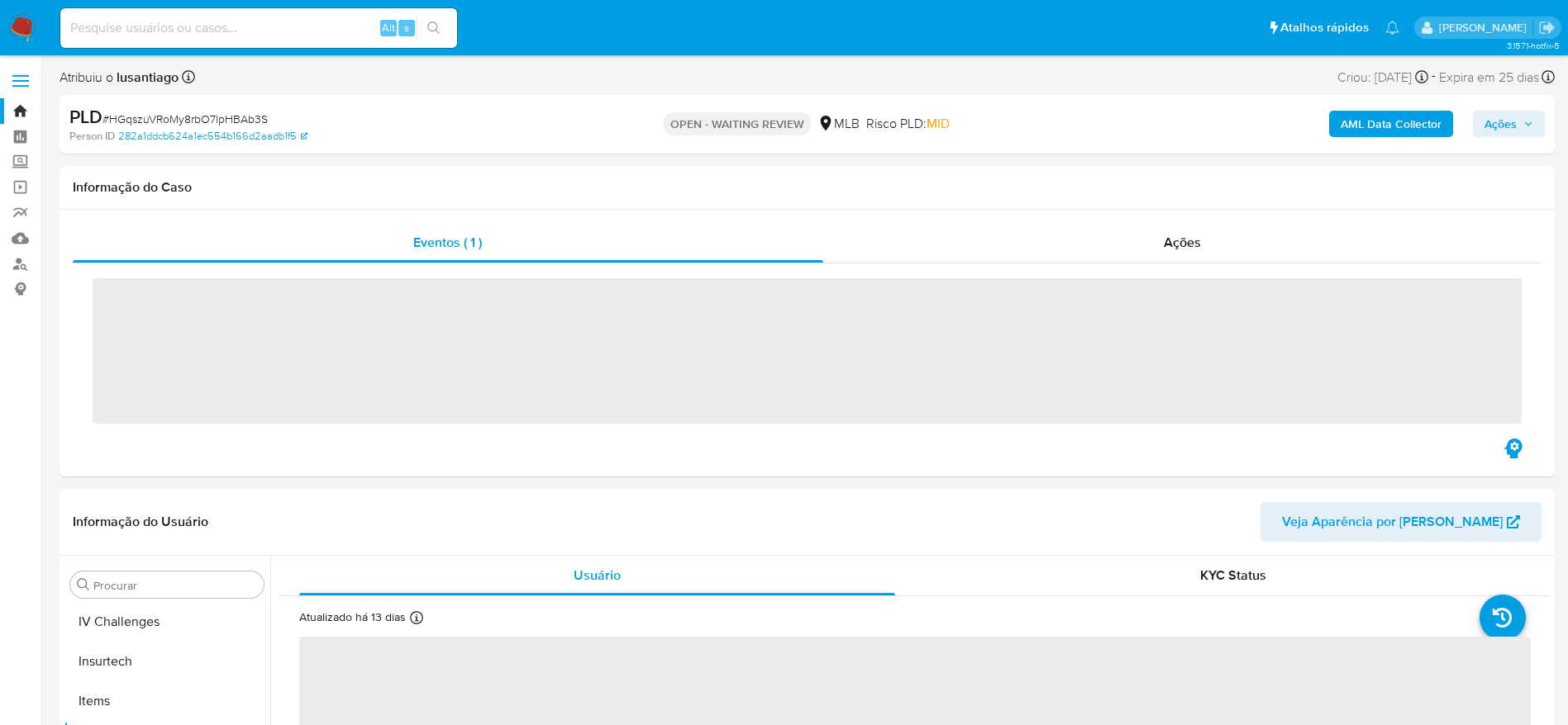
scroll to position [738, 0]
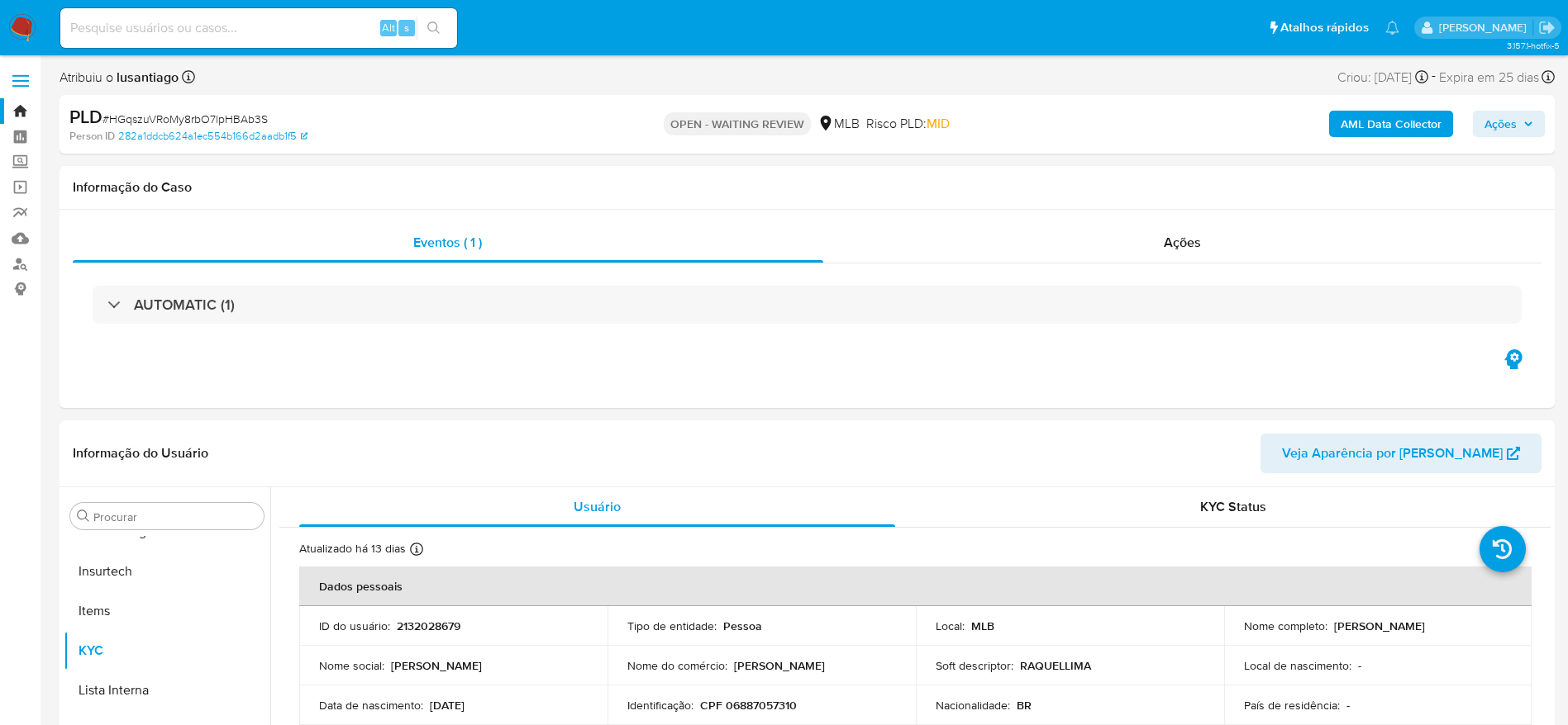
select select "10"
click at [1534, 114] on button "Ações" at bounding box center [1508, 124] width 72 height 27
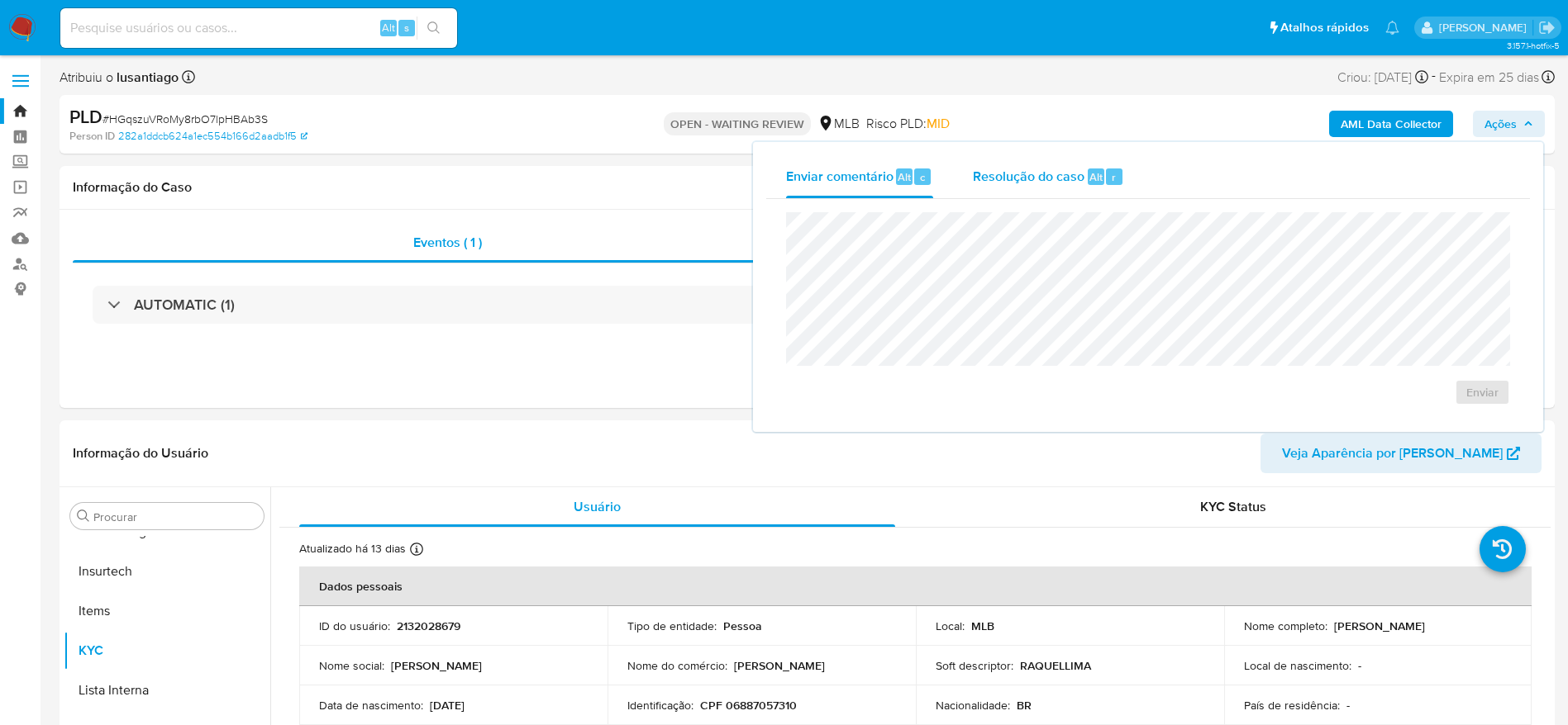
click at [999, 176] on span "Resolução do caso" at bounding box center [1028, 176] width 112 height 19
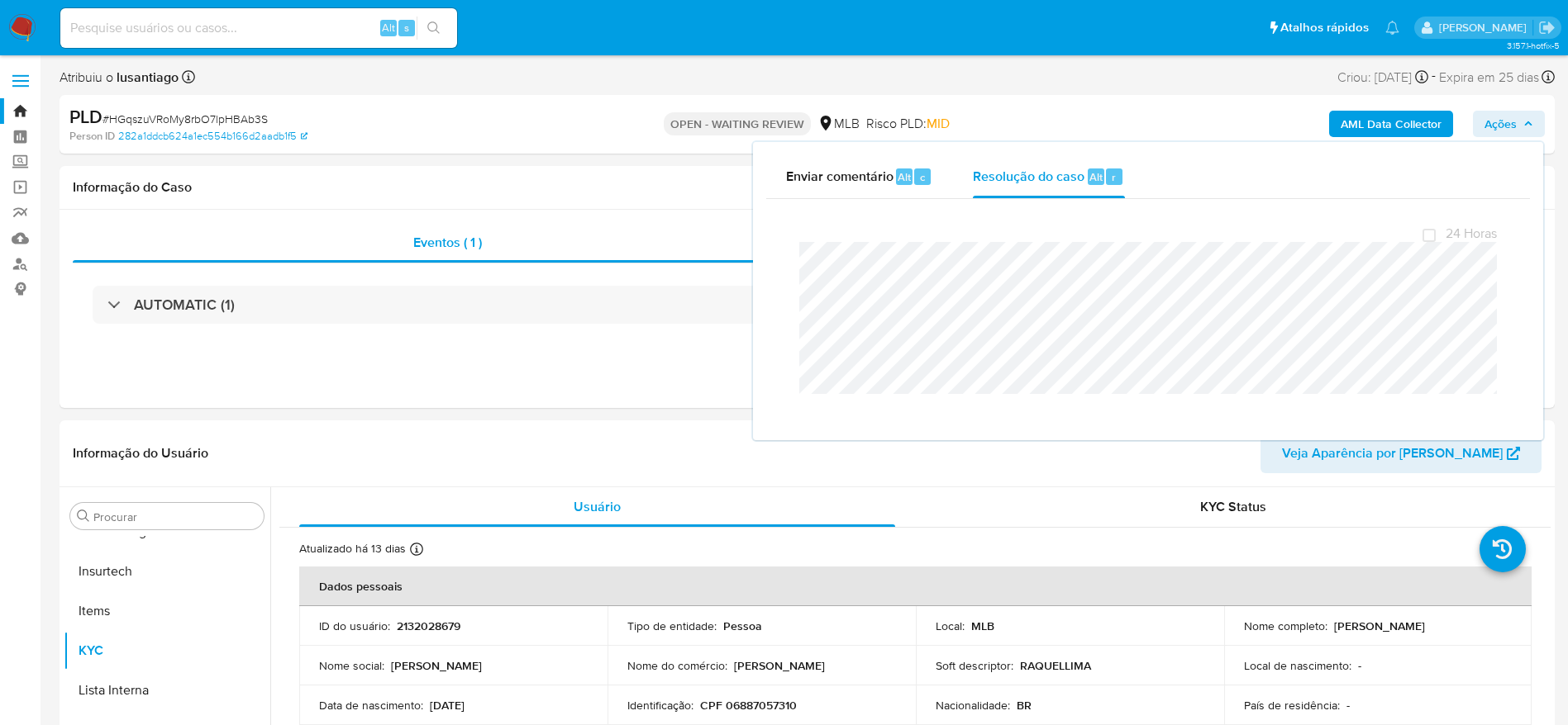
click at [15, 109] on link "Bandeja" at bounding box center [98, 112] width 196 height 26
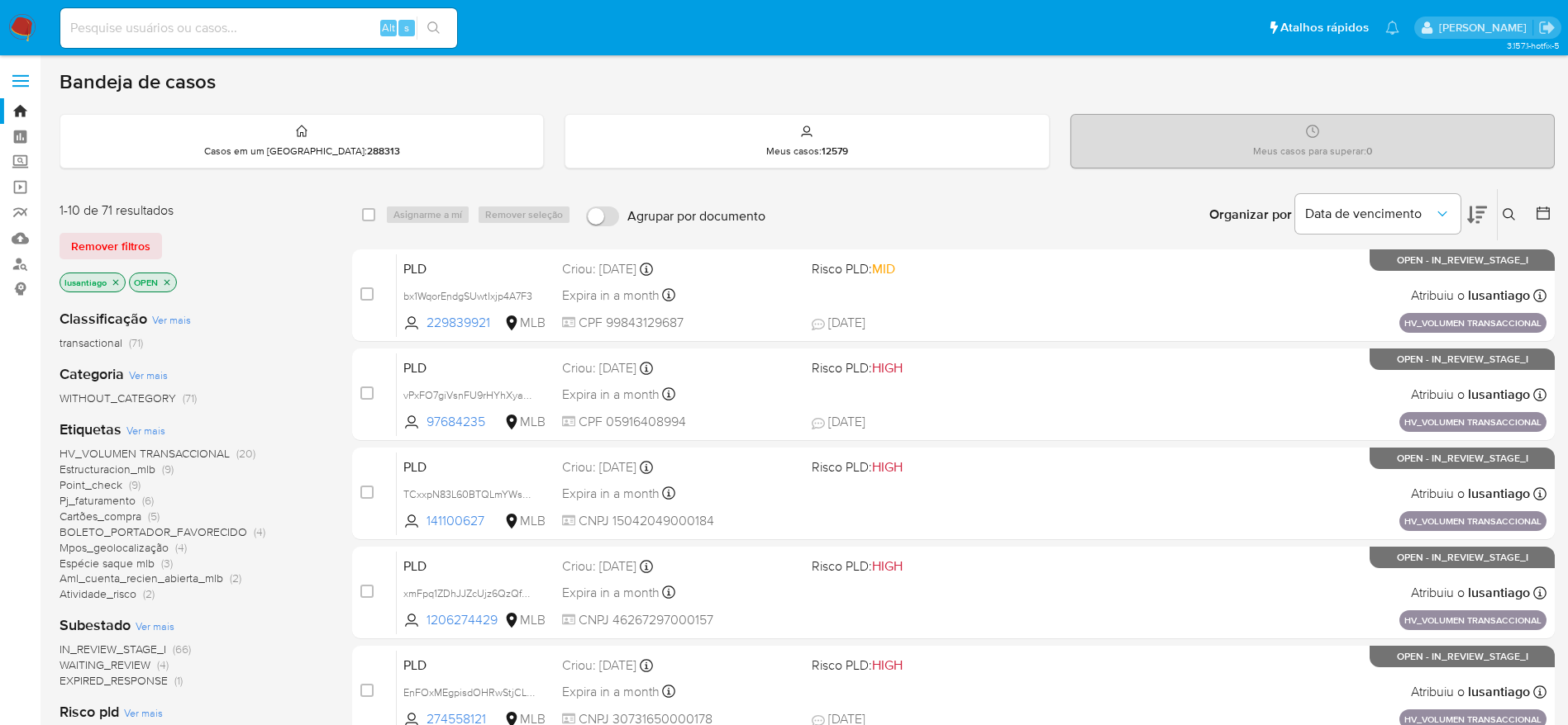
click at [1507, 213] on icon at bounding box center [1508, 215] width 13 height 13
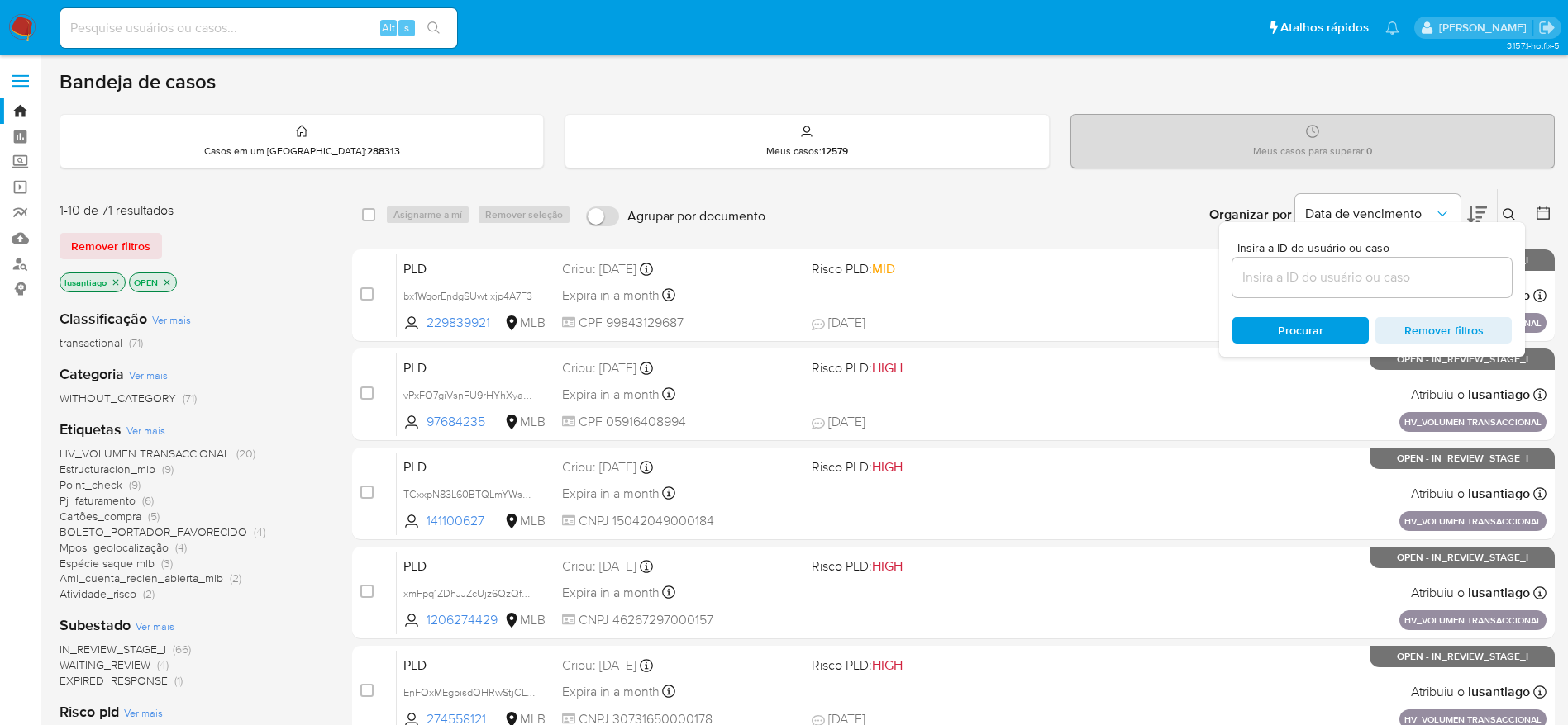
click at [1263, 287] on input at bounding box center [1372, 277] width 280 height 22
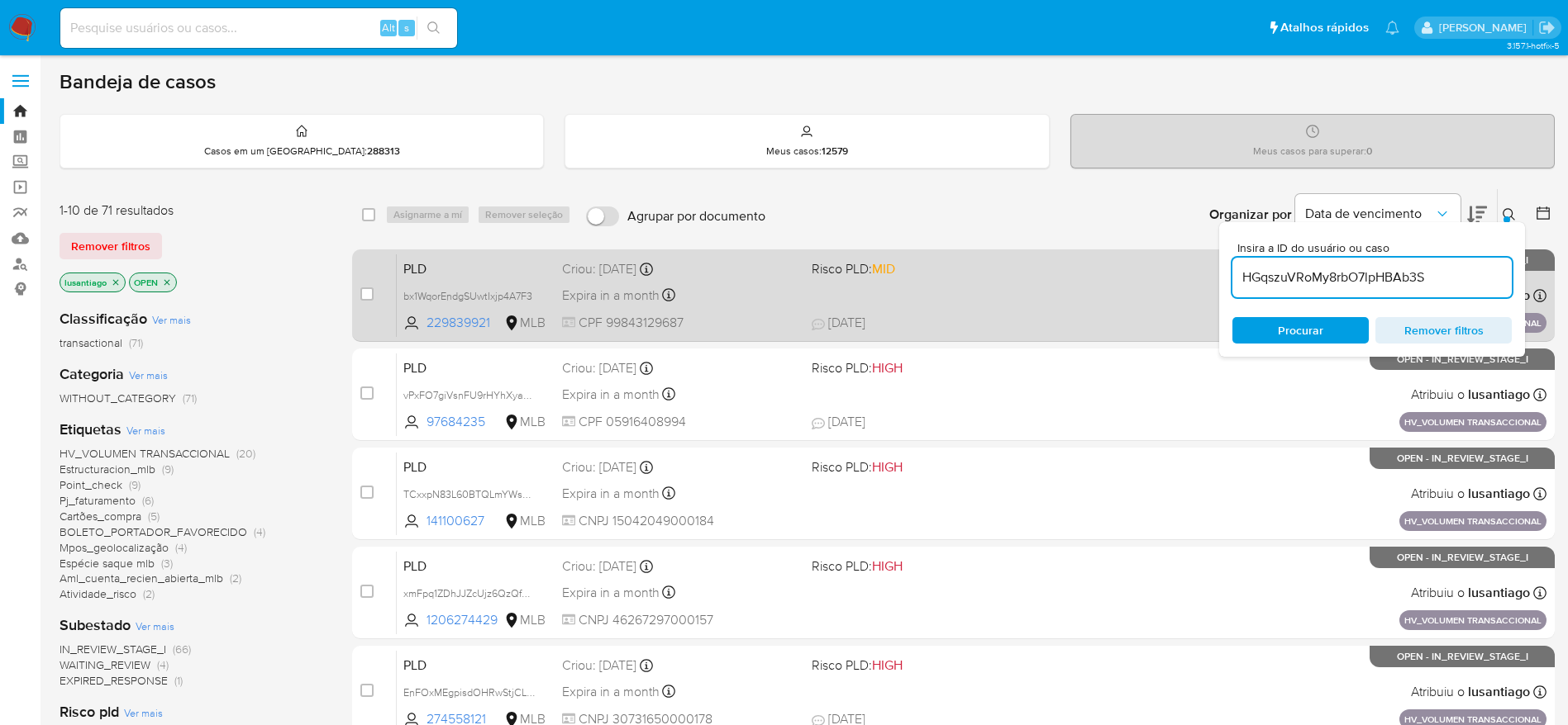
type input "HGqszuVRoMy8rbO7lpHBAb3S"
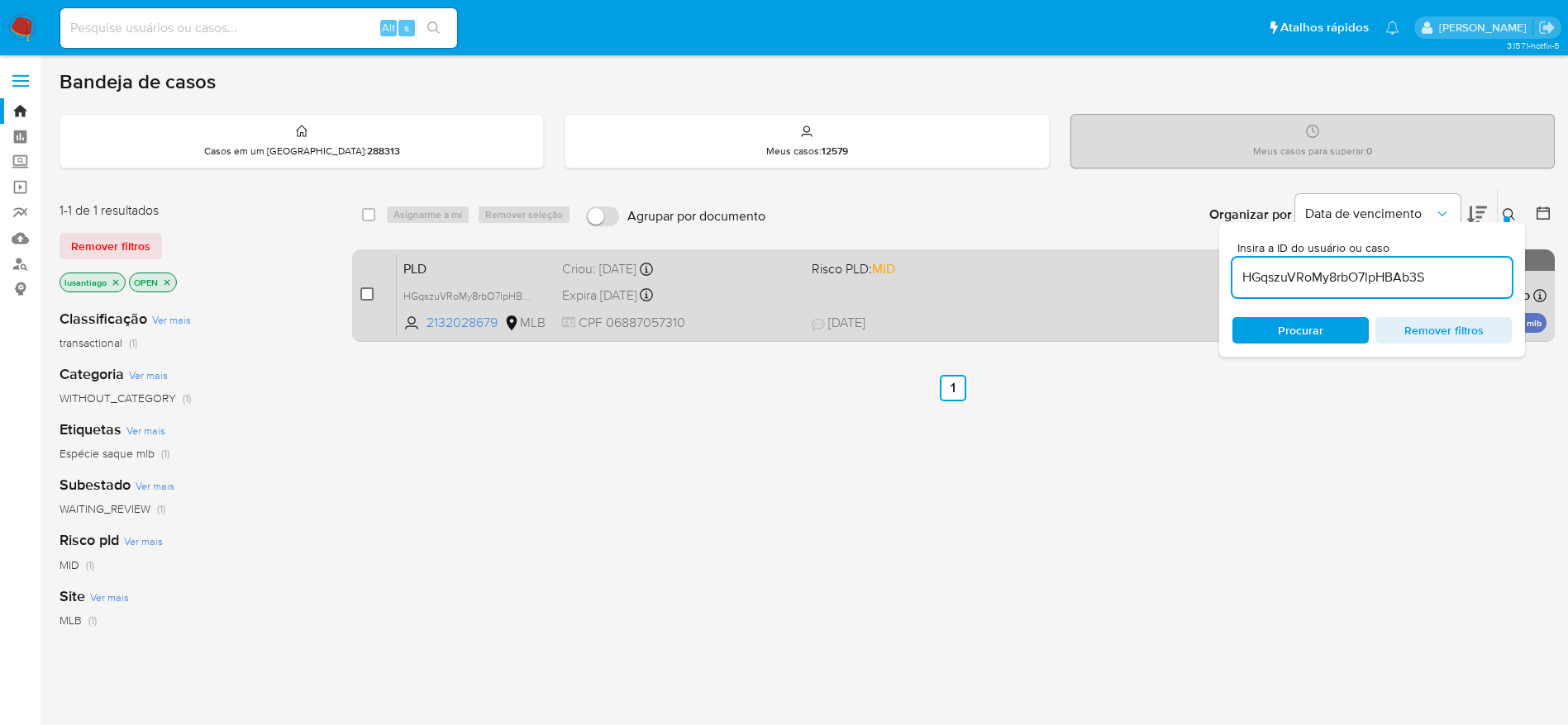
click at [363, 298] on input "checkbox" at bounding box center [366, 293] width 13 height 13
checkbox input "true"
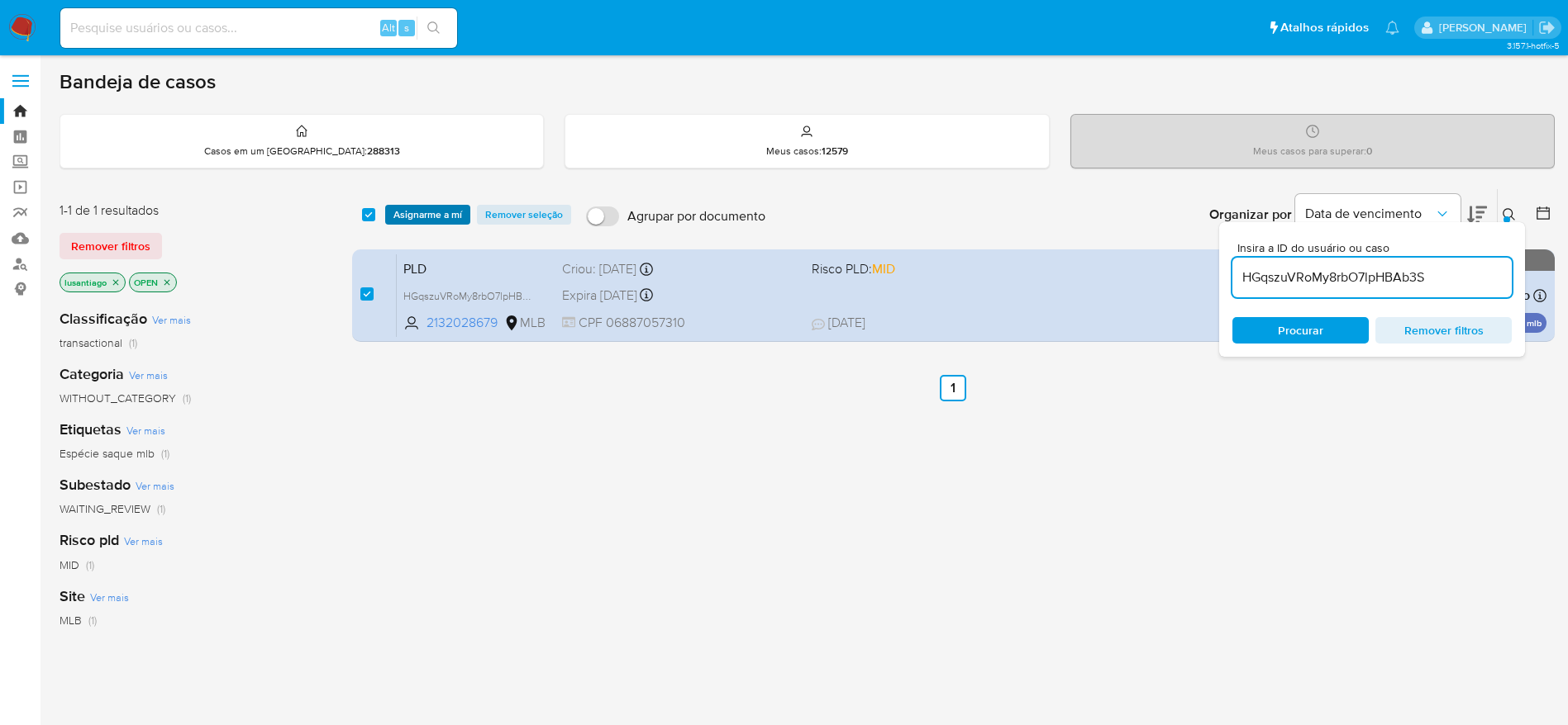
click at [417, 213] on span "Asignarme a mí" at bounding box center [427, 215] width 68 height 16
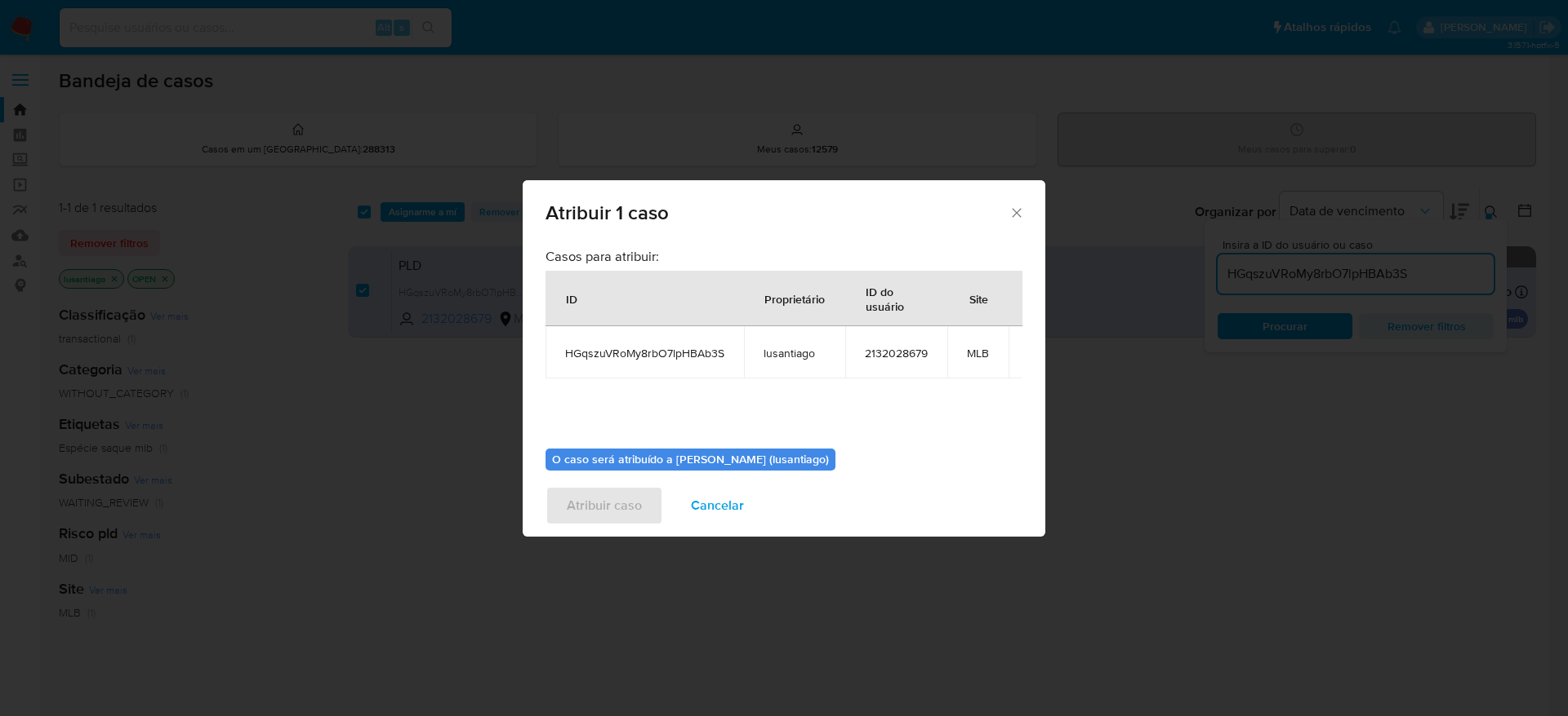
scroll to position [103, 0]
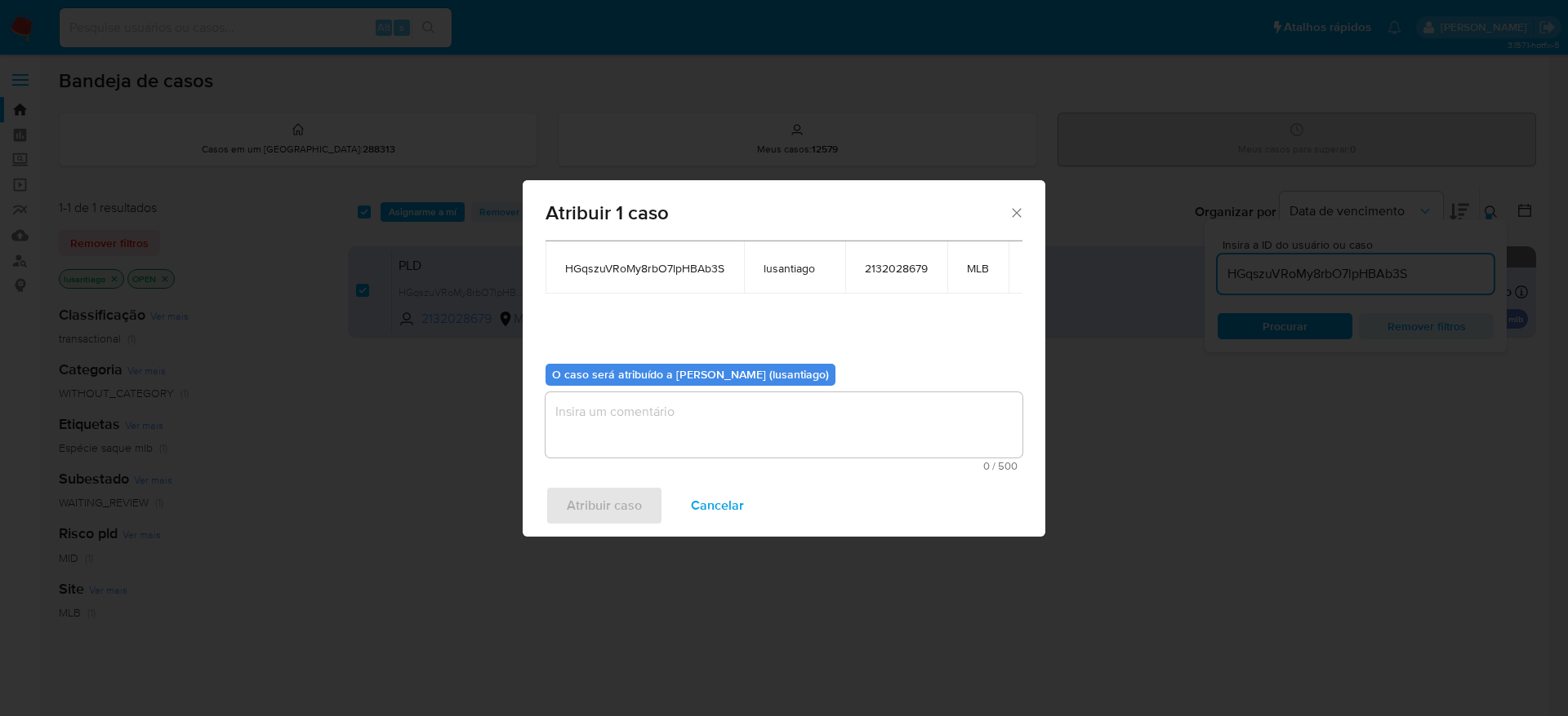
click at [640, 415] on textarea "assign-modal" at bounding box center [784, 425] width 477 height 65
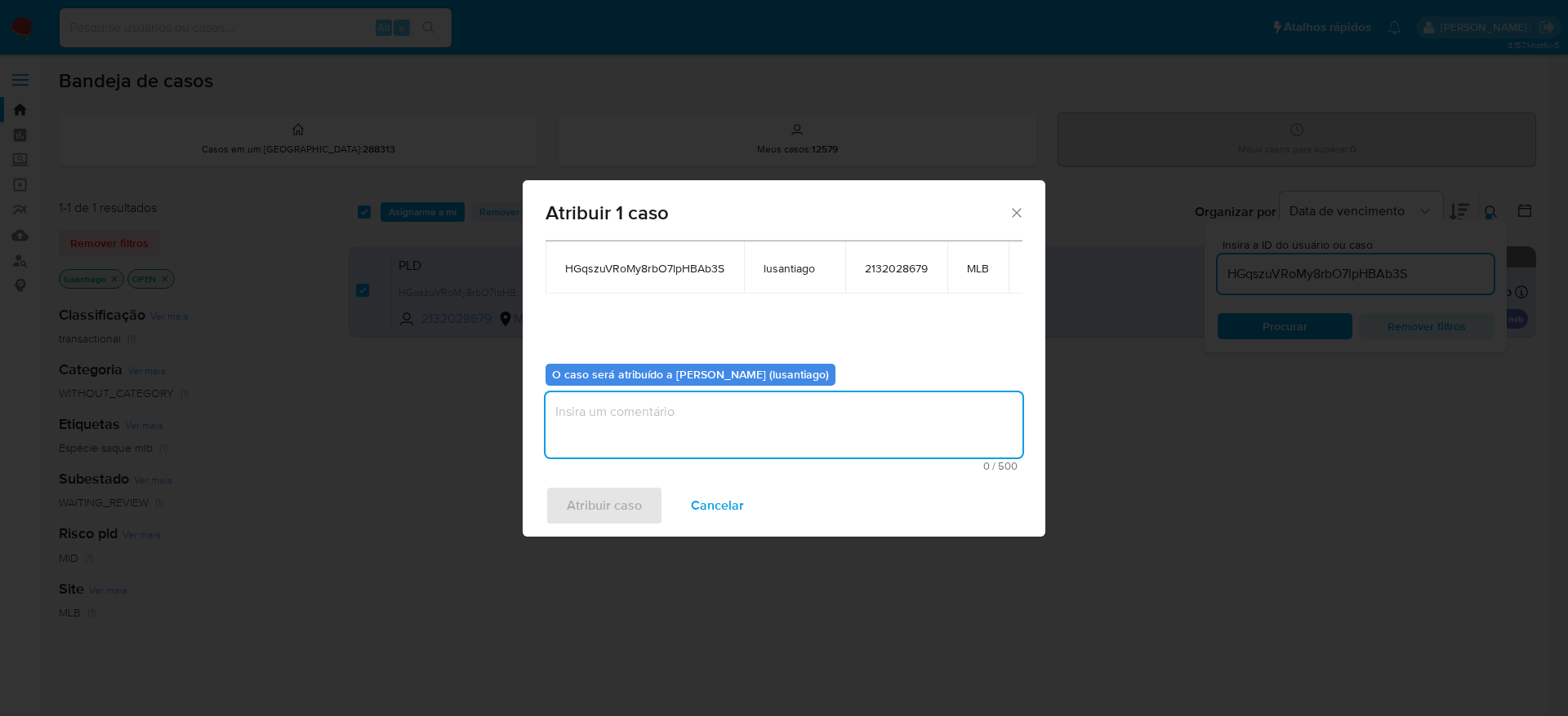
type textarea "r"
type textarea "Respondido"
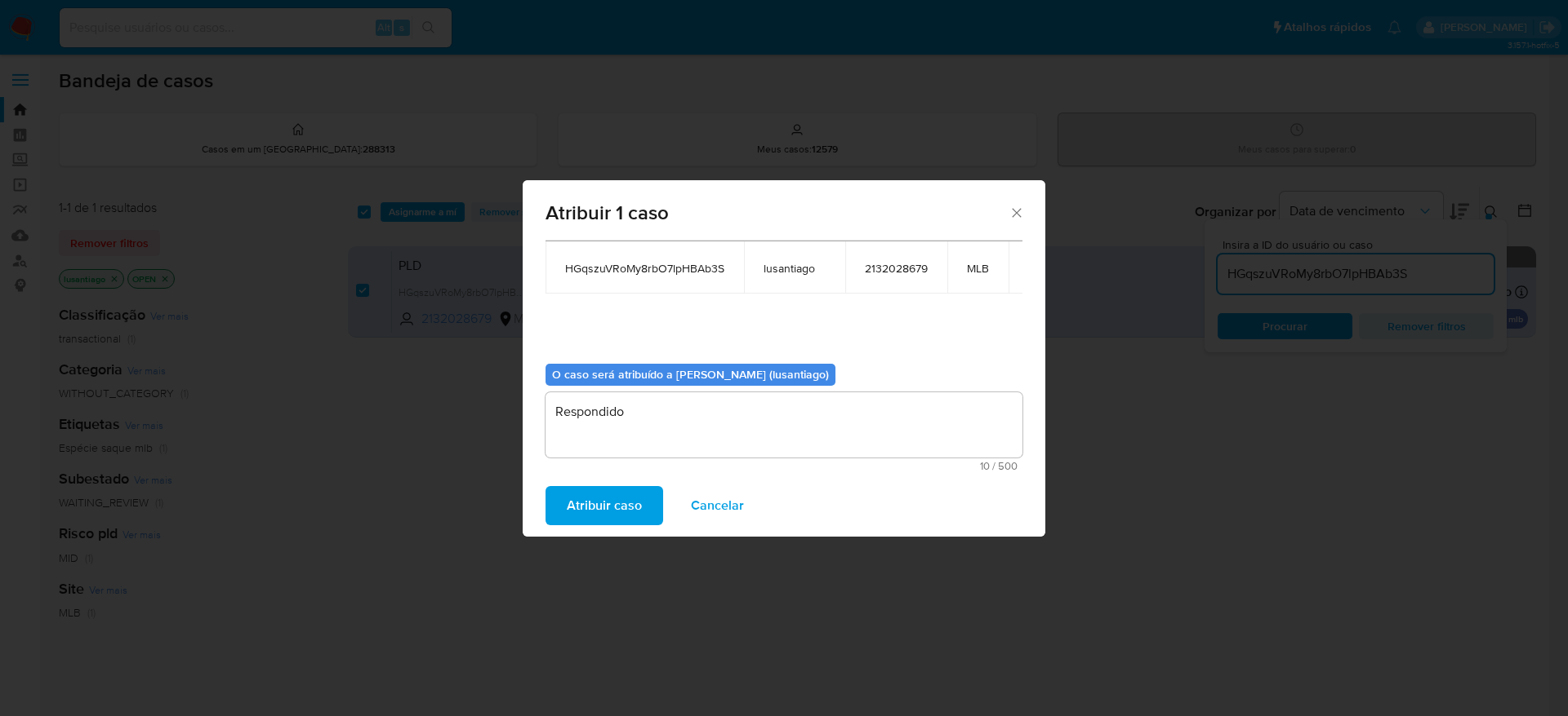
click at [581, 514] on span "Atribuir caso" at bounding box center [604, 506] width 75 height 36
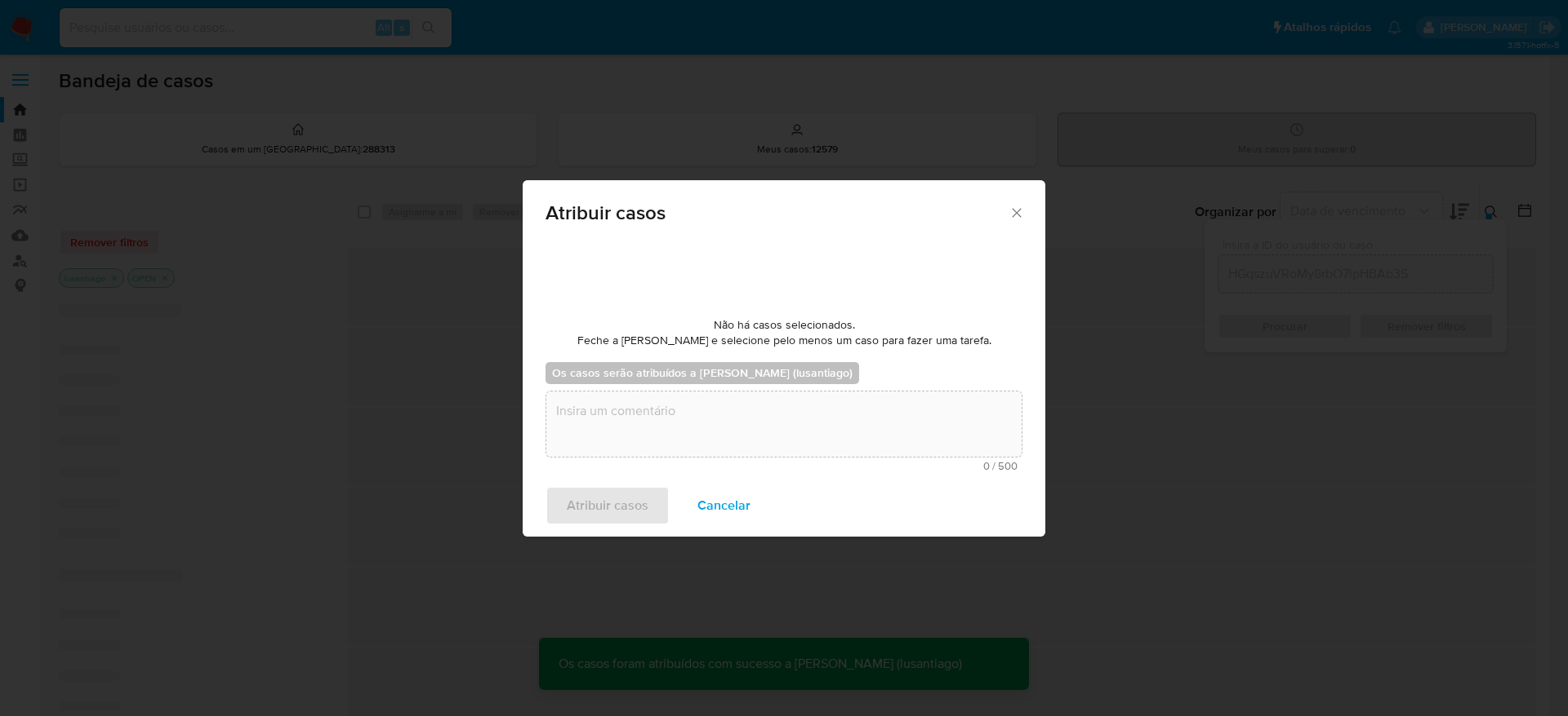
checkbox input "false"
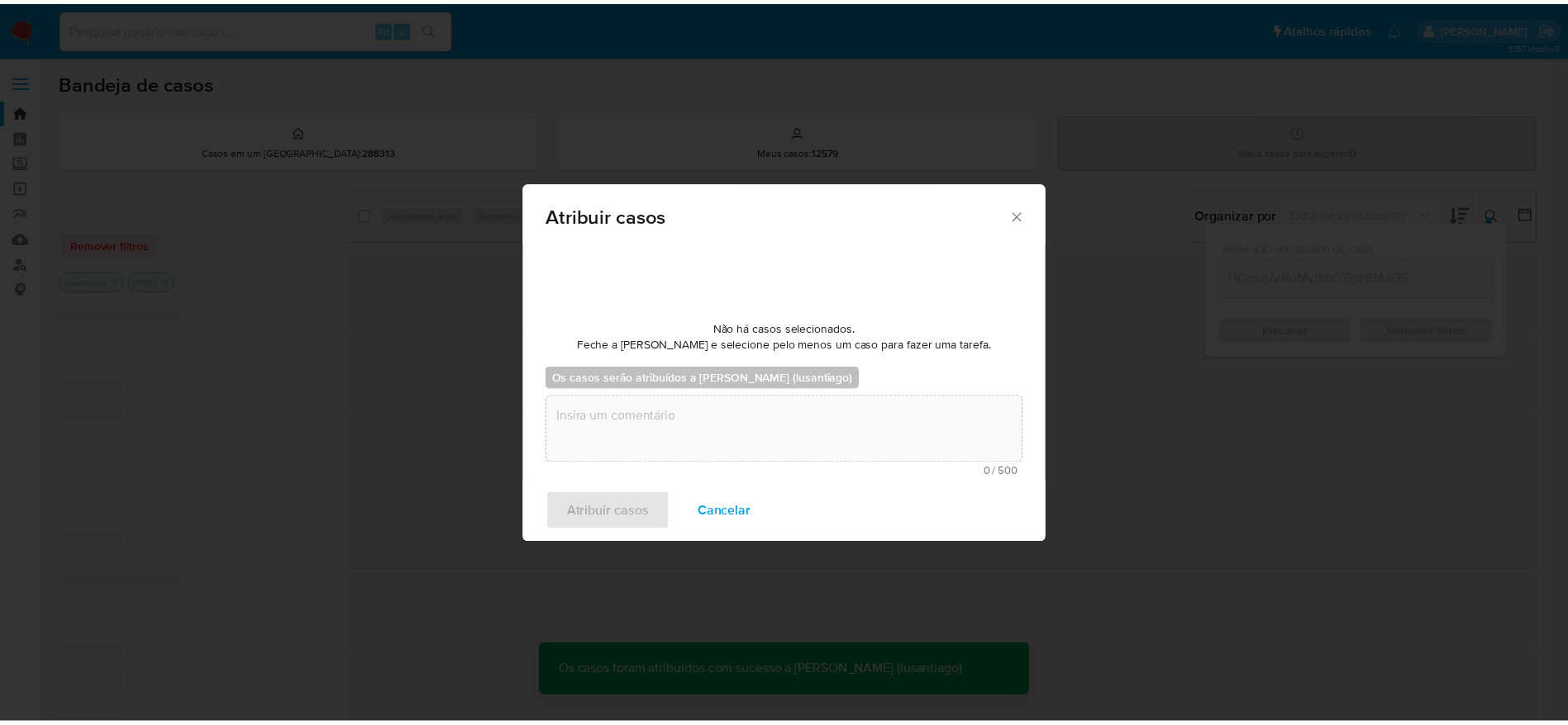
scroll to position [100, 0]
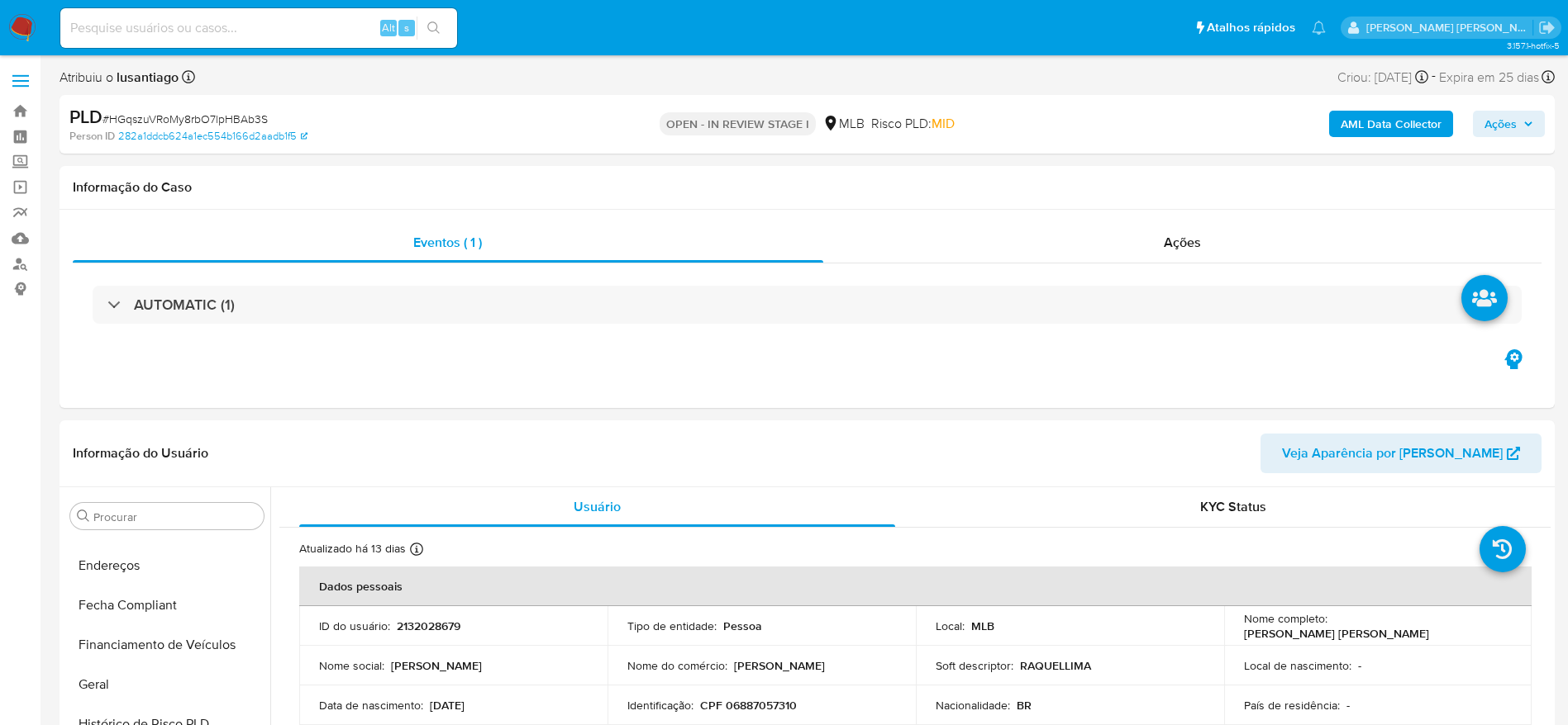
scroll to position [738, 0]
drag, startPoint x: 1513, startPoint y: 109, endPoint x: 1499, endPoint y: 125, distance: 21.3
click at [1512, 110] on div "AML Data Collector Ações" at bounding box center [1300, 124] width 487 height 39
select select "10"
click at [1523, 119] on icon "button" at bounding box center [1527, 124] width 10 height 10
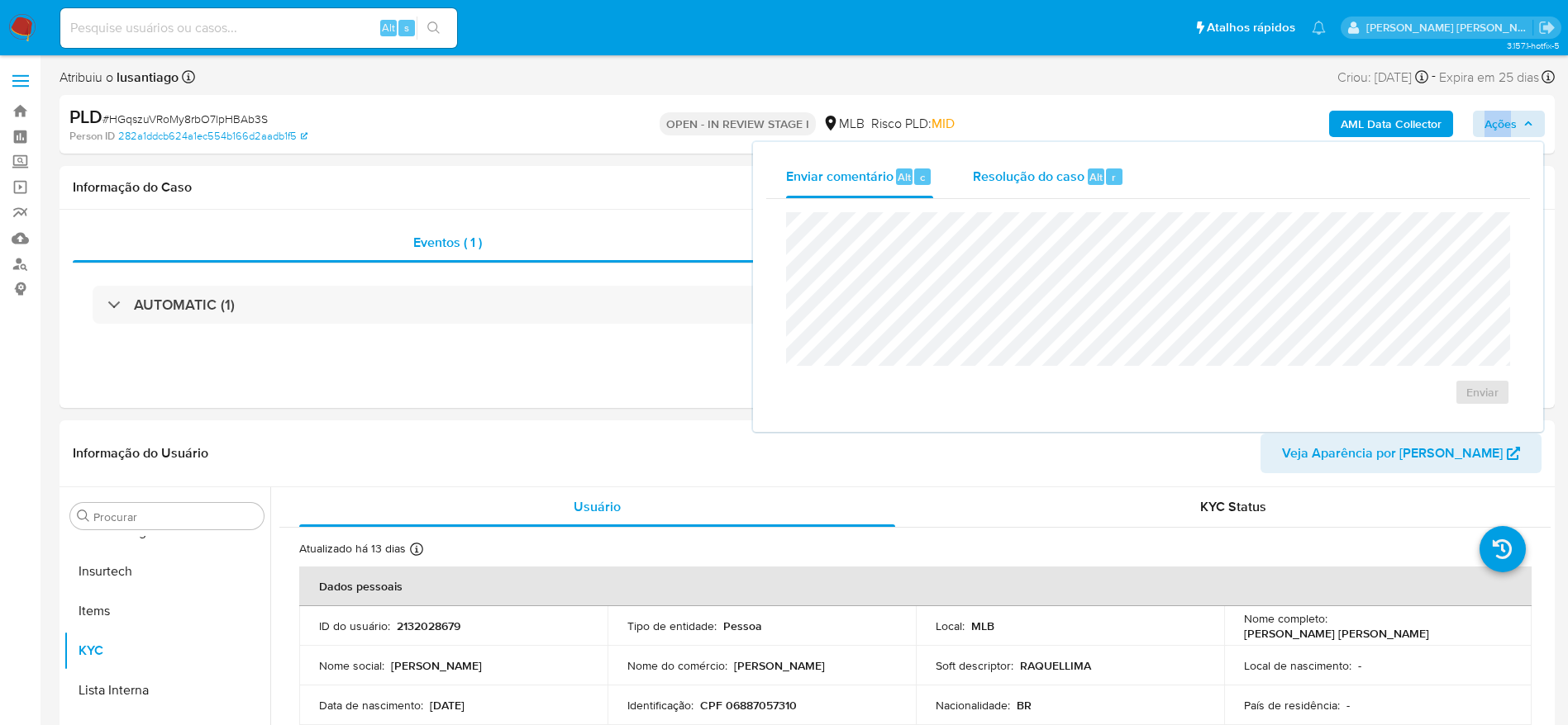
click at [999, 180] on span "Resolução do caso" at bounding box center [1028, 176] width 112 height 19
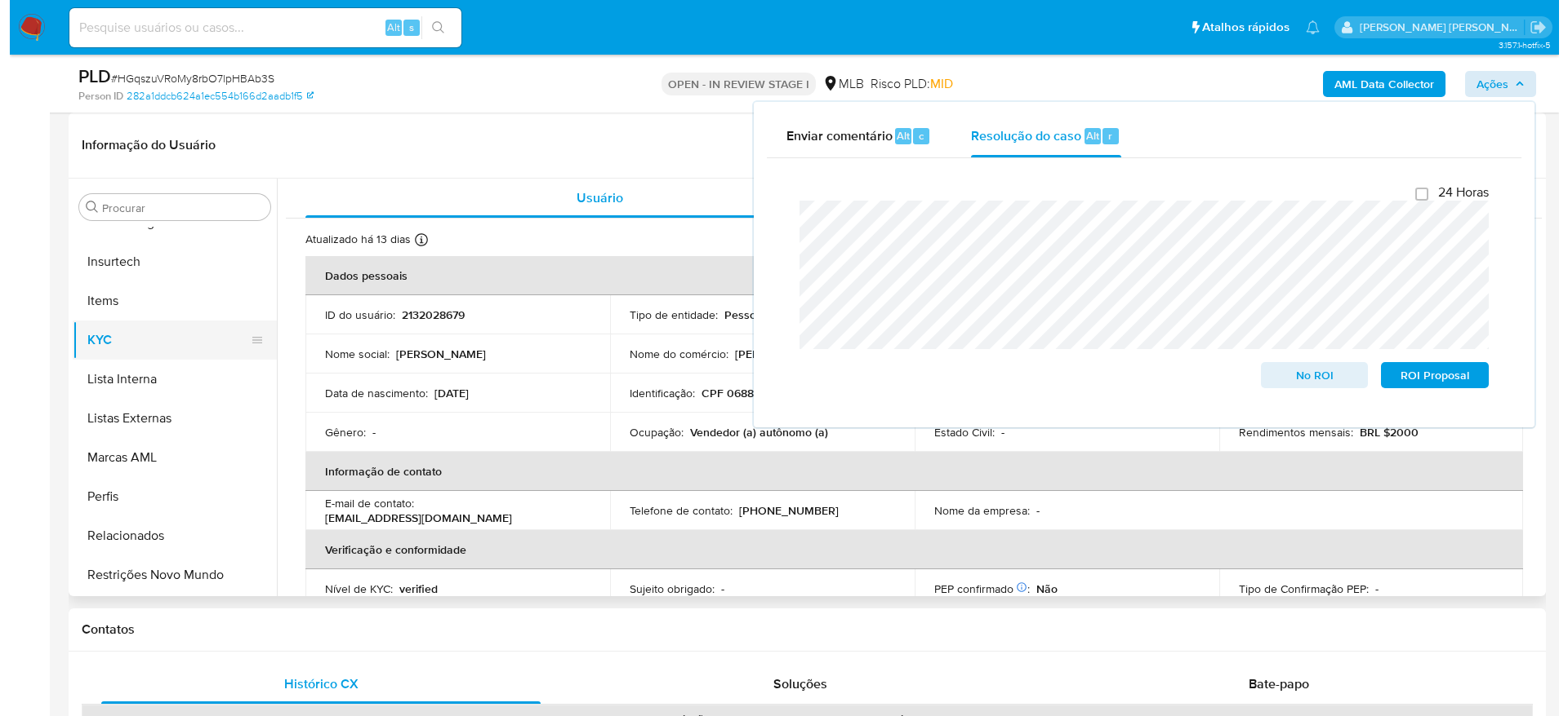
scroll to position [0, 0]
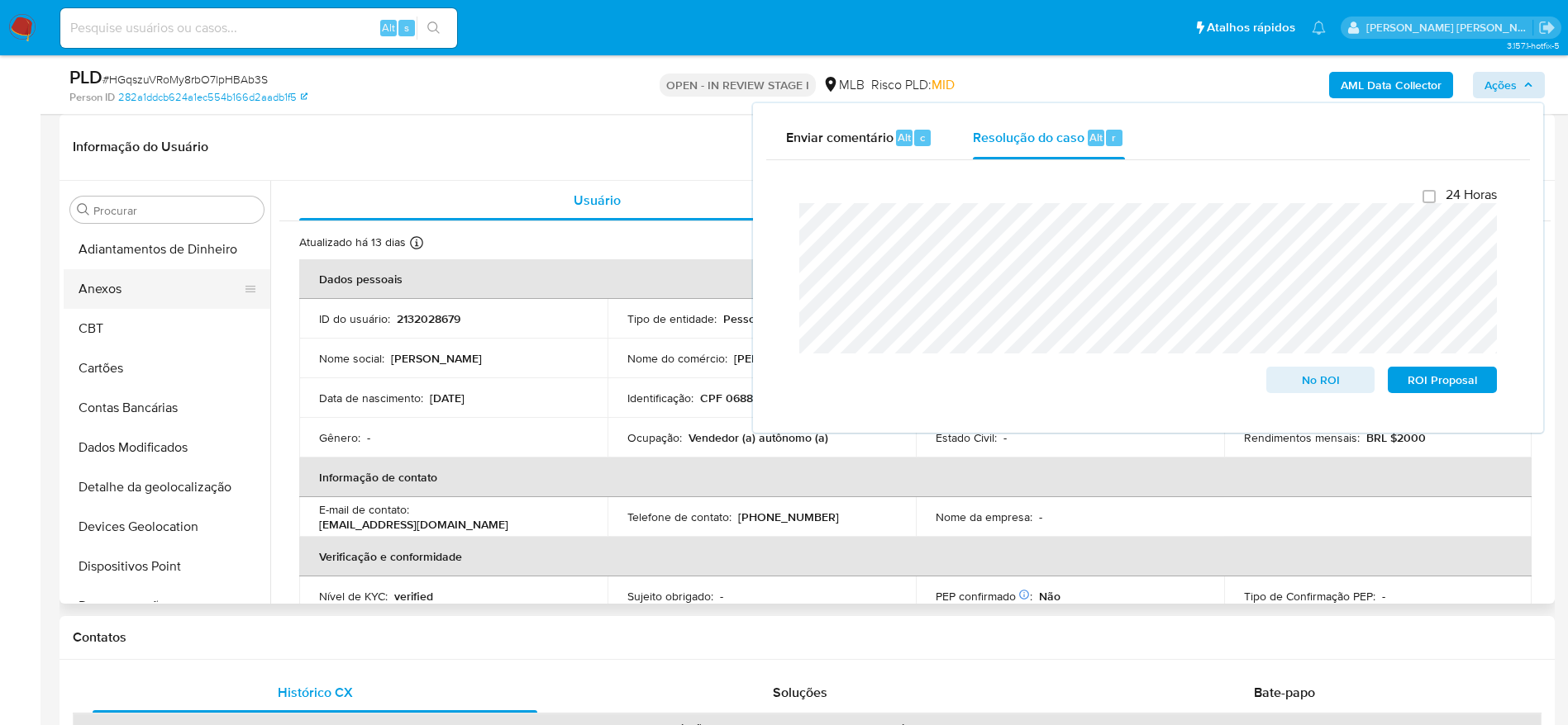
click at [168, 298] on button "Anexos" at bounding box center [160, 289] width 193 height 40
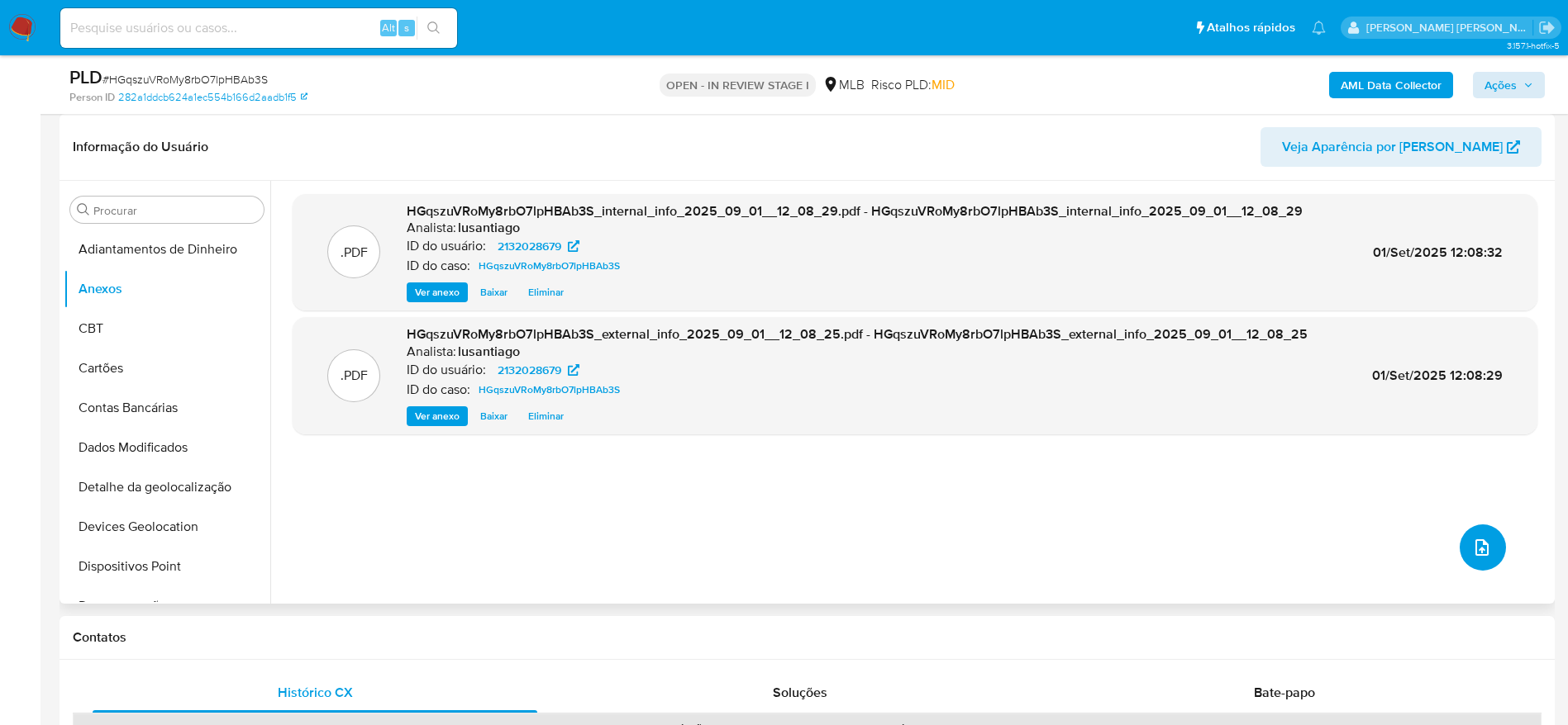
click at [1472, 545] on icon "upload-file" at bounding box center [1481, 548] width 20 height 20
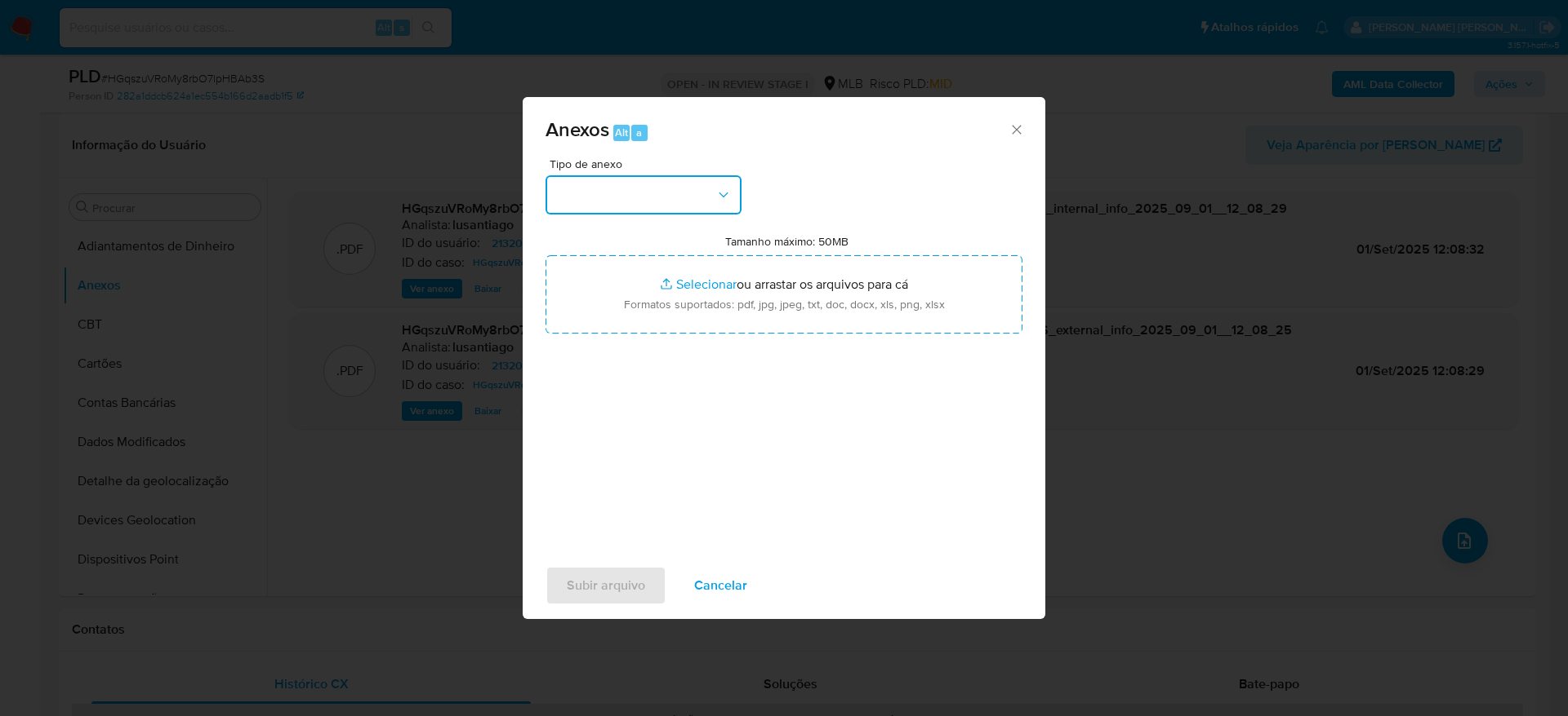
click at [589, 194] on button "button" at bounding box center [643, 195] width 196 height 39
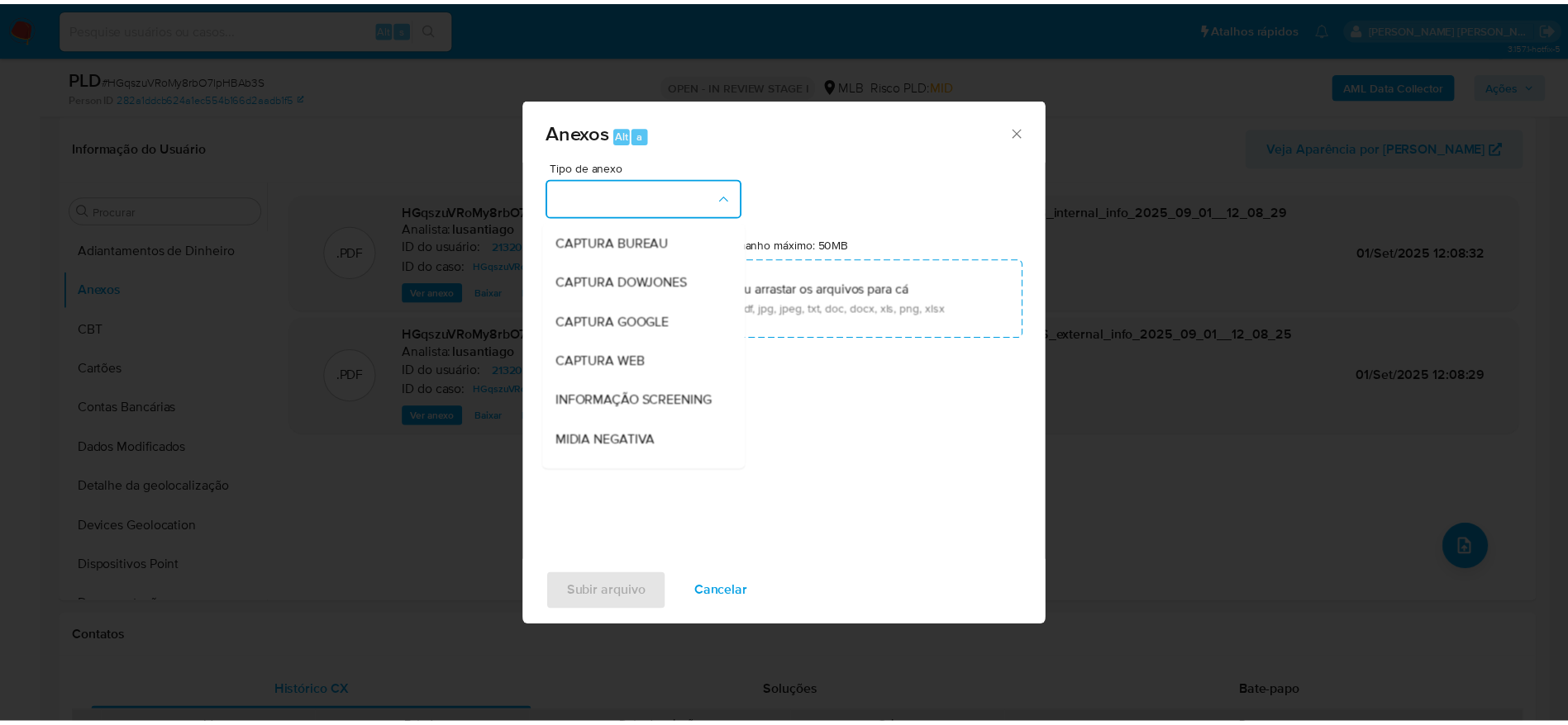
scroll to position [254, 0]
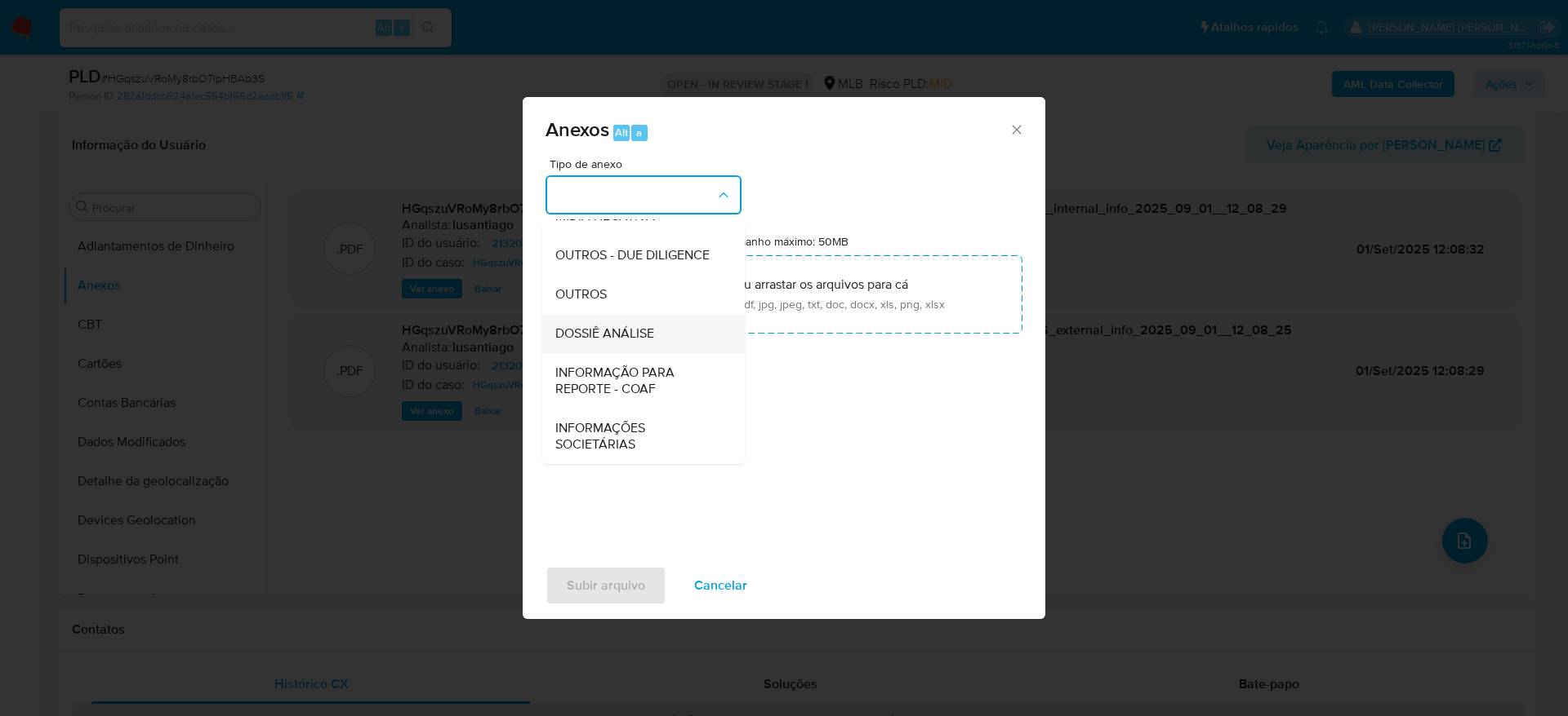
click at [598, 332] on span "DOSSIÊ ANÁLISE" at bounding box center [604, 333] width 99 height 16
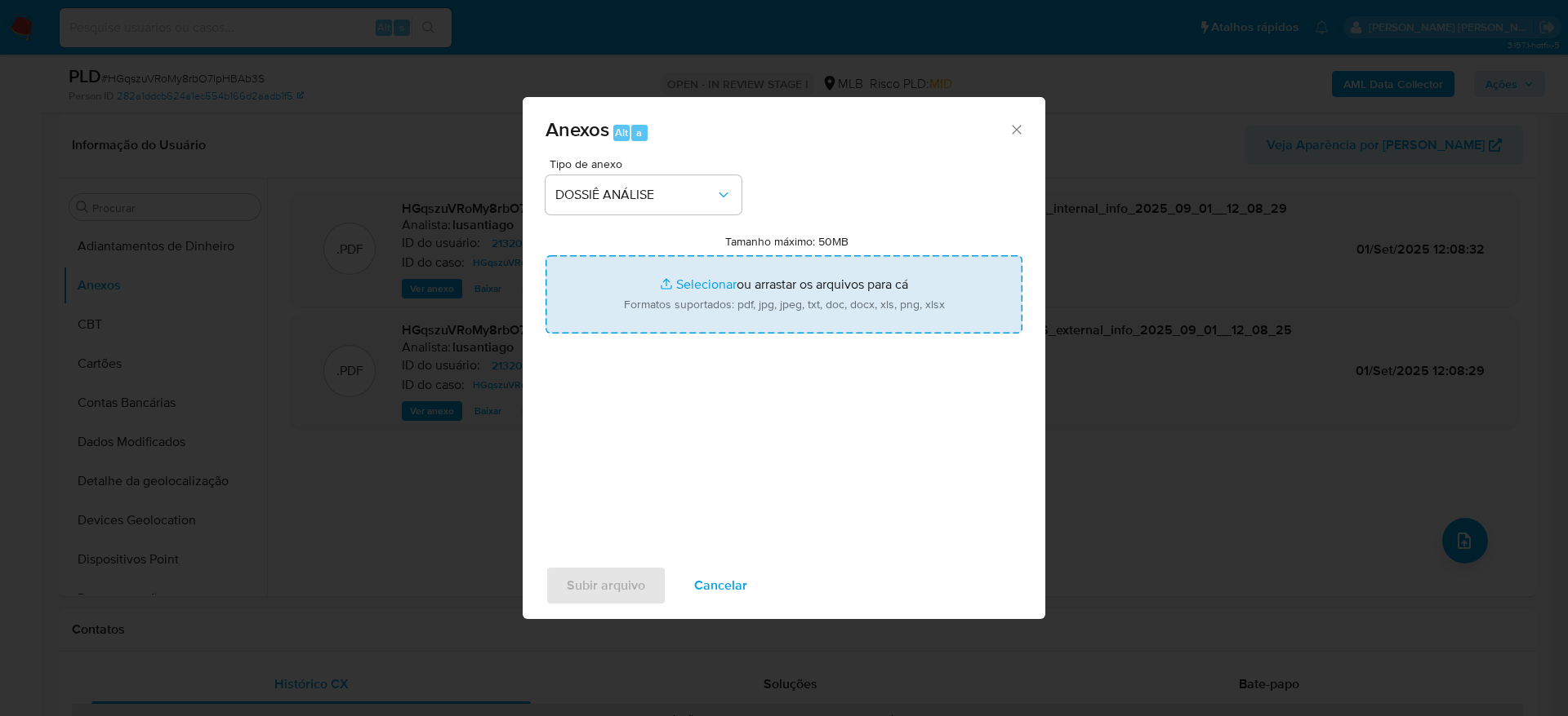
type input "C:\fakepath\Mulan 2132028679_2025_09_01_05_57_25.xlsx"
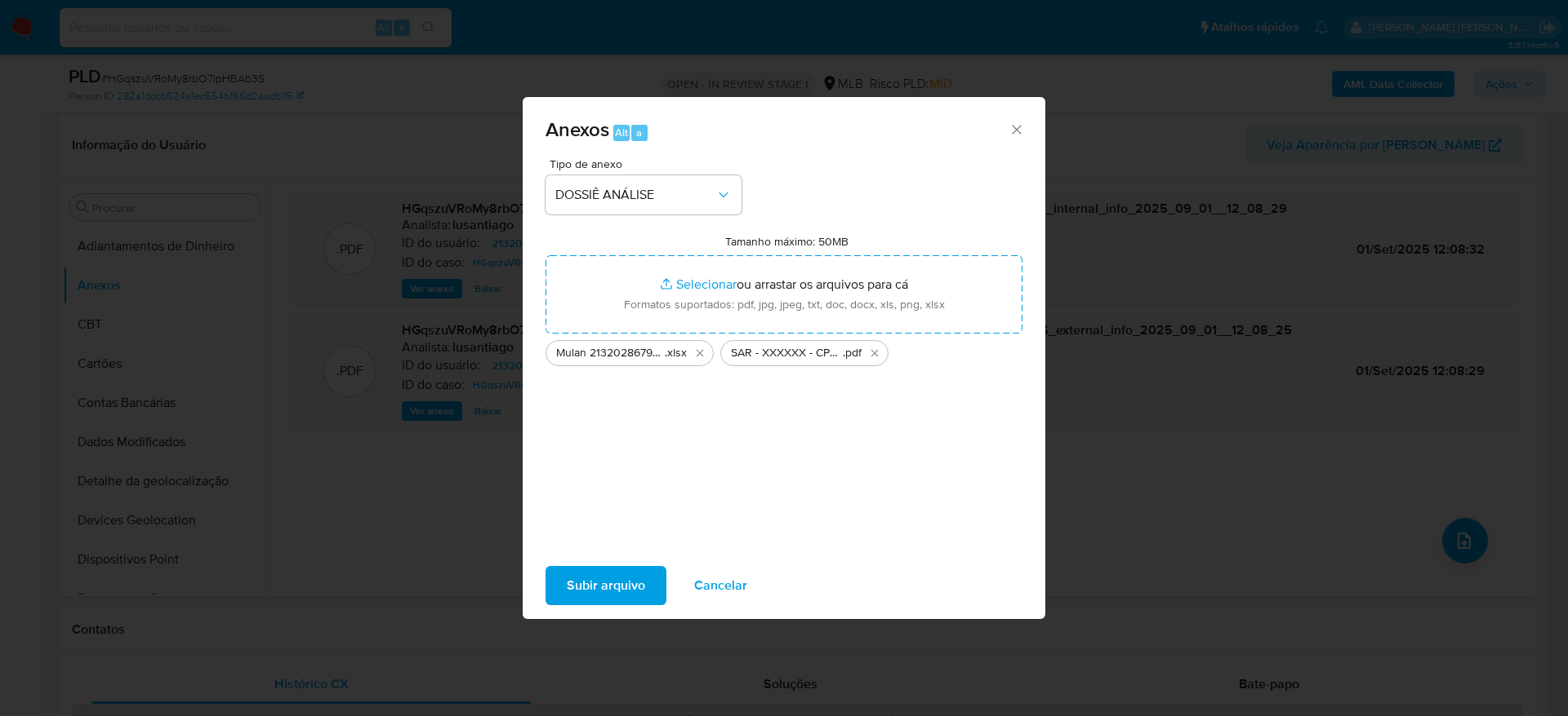
click at [624, 580] on span "Subir arquivo" at bounding box center [606, 586] width 79 height 36
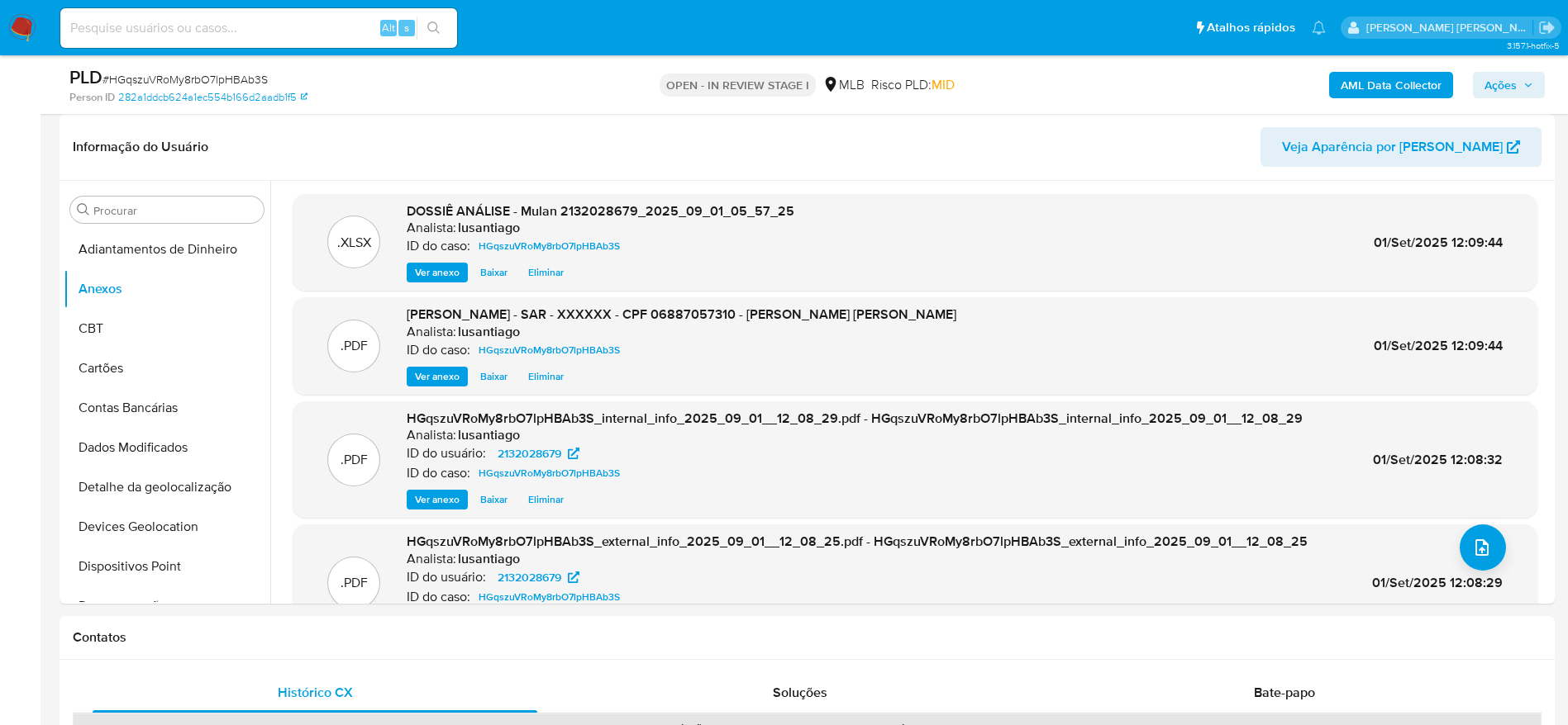
click at [1510, 86] on span "Ações" at bounding box center [1500, 85] width 32 height 27
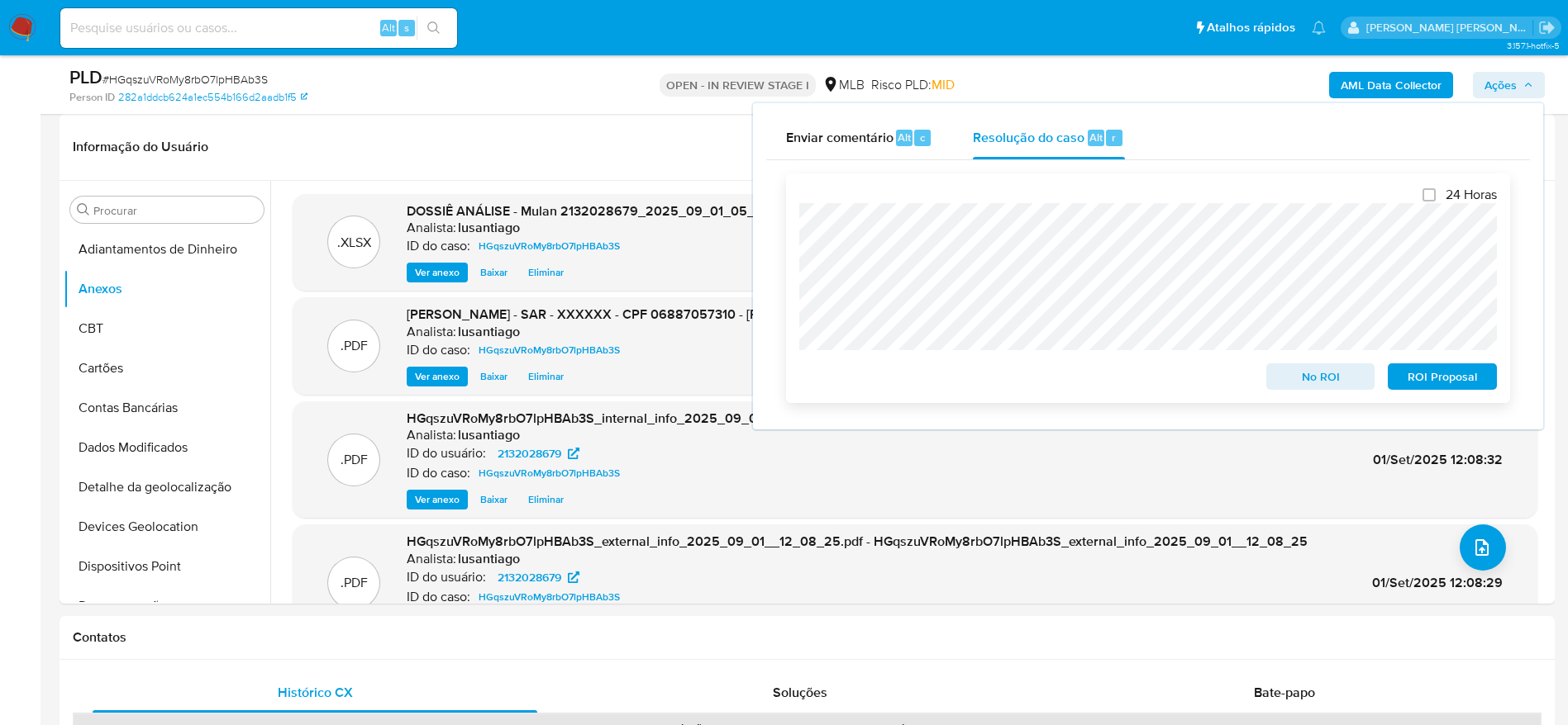
click at [1451, 382] on span "ROI Proposal" at bounding box center [1442, 376] width 86 height 23
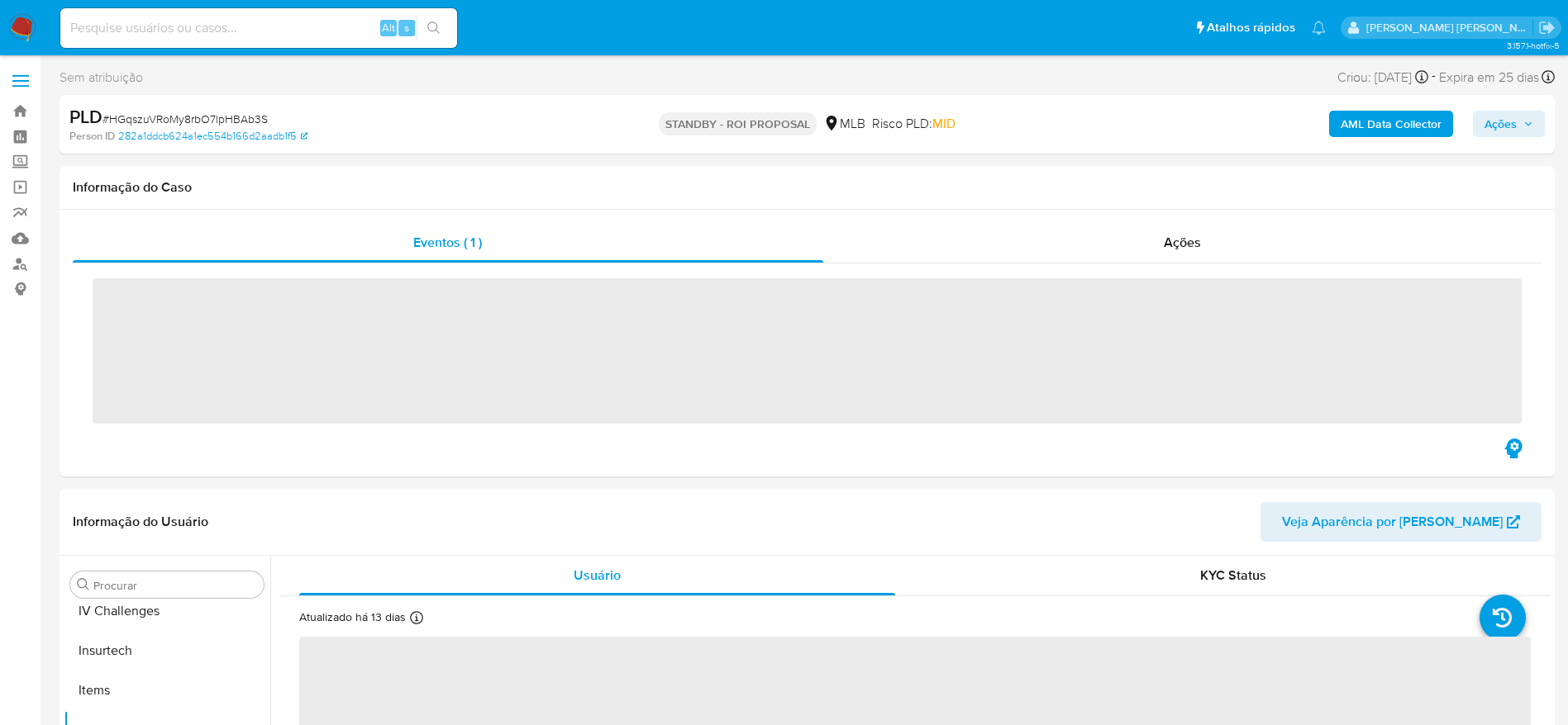
scroll to position [738, 0]
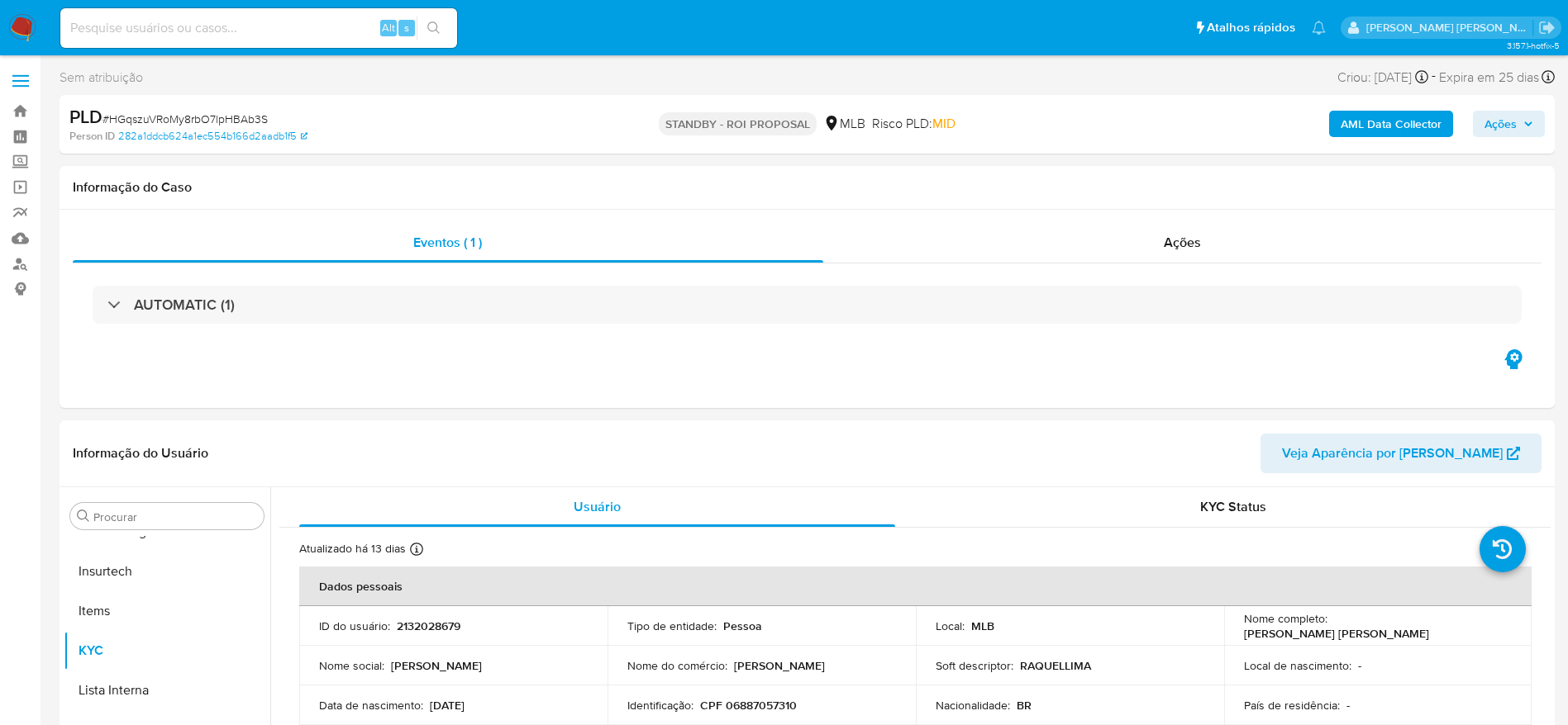
select select "10"
click at [16, 107] on link "Bandeja" at bounding box center [98, 112] width 196 height 26
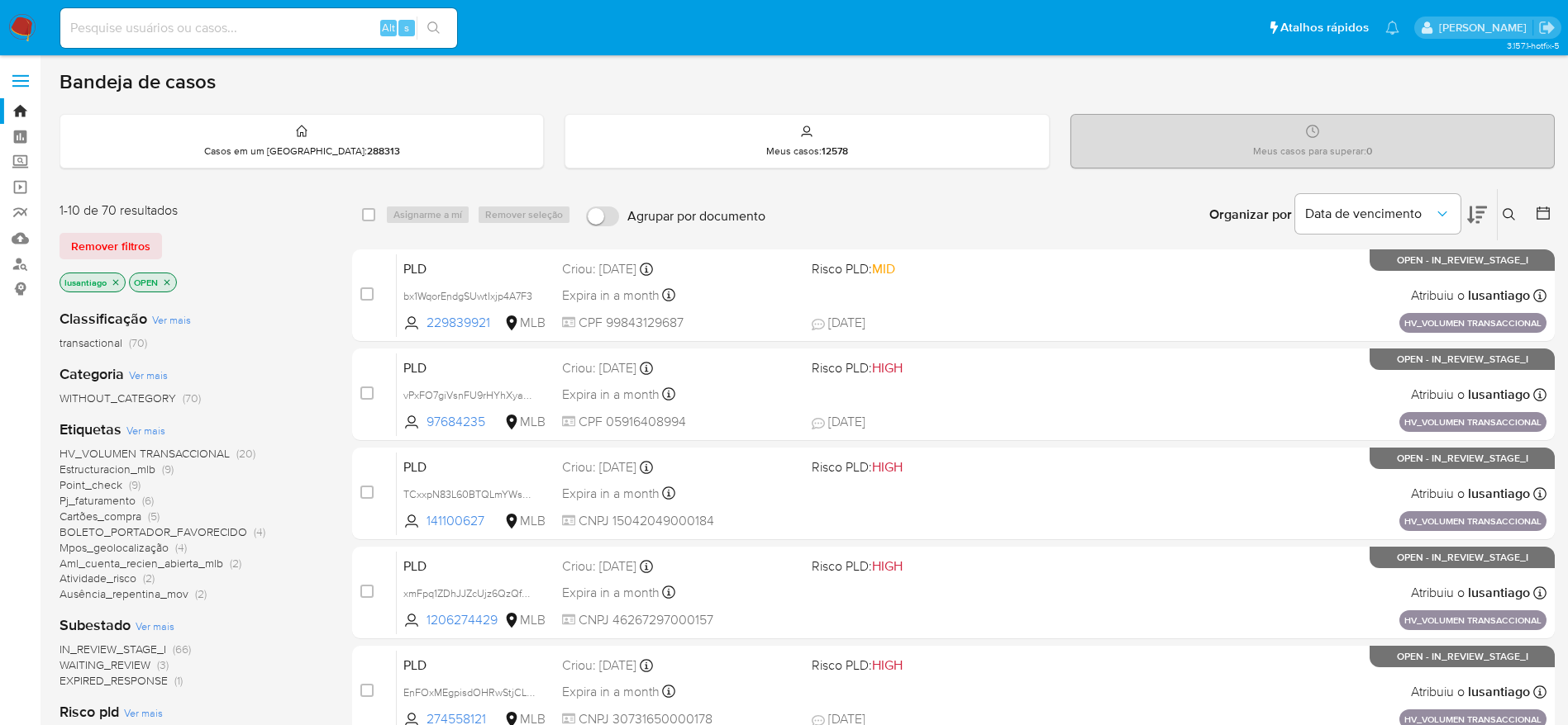
click at [293, 25] on input at bounding box center [259, 28] width 396 height 22
paste input "99588796"
type input "99588796"
click at [431, 29] on icon "search-icon" at bounding box center [434, 28] width 13 height 13
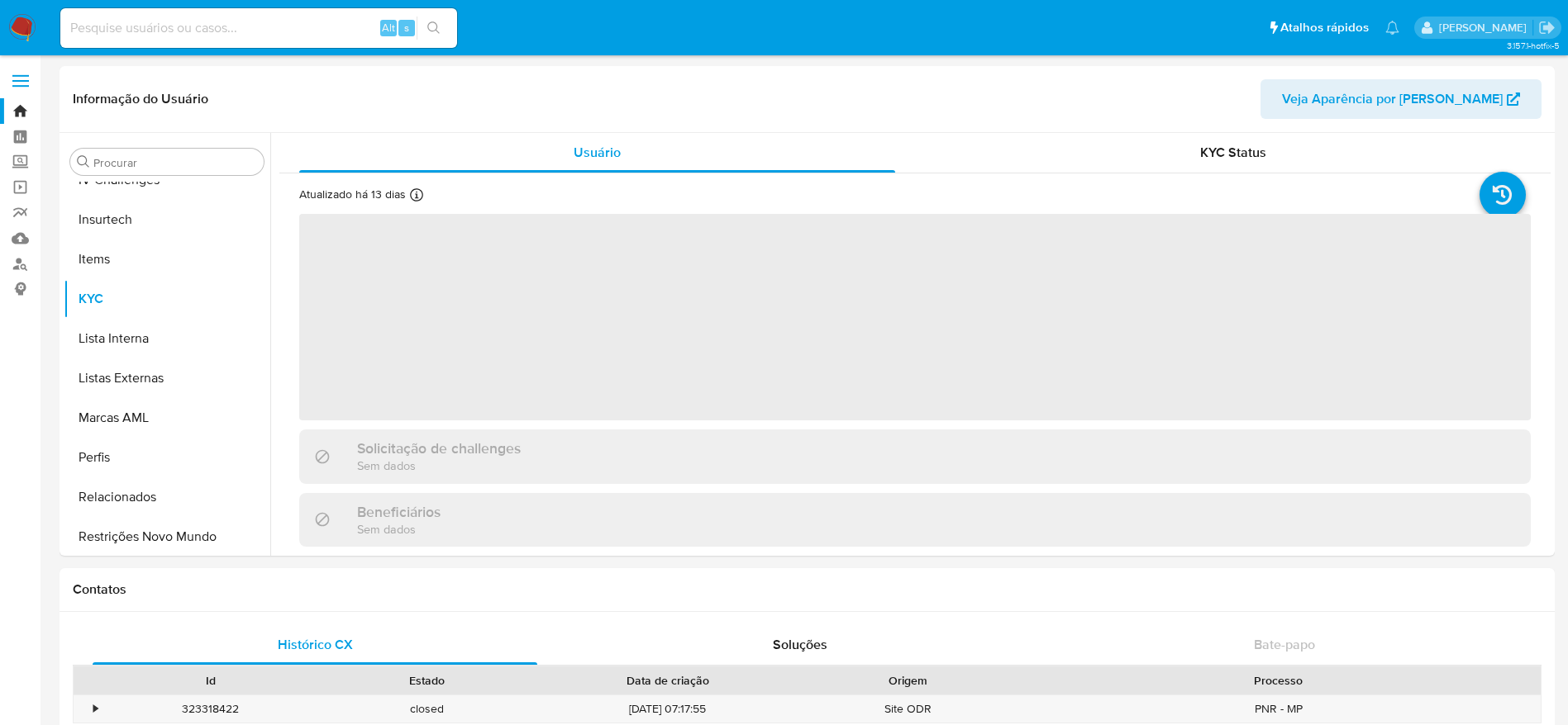
scroll to position [738, 0]
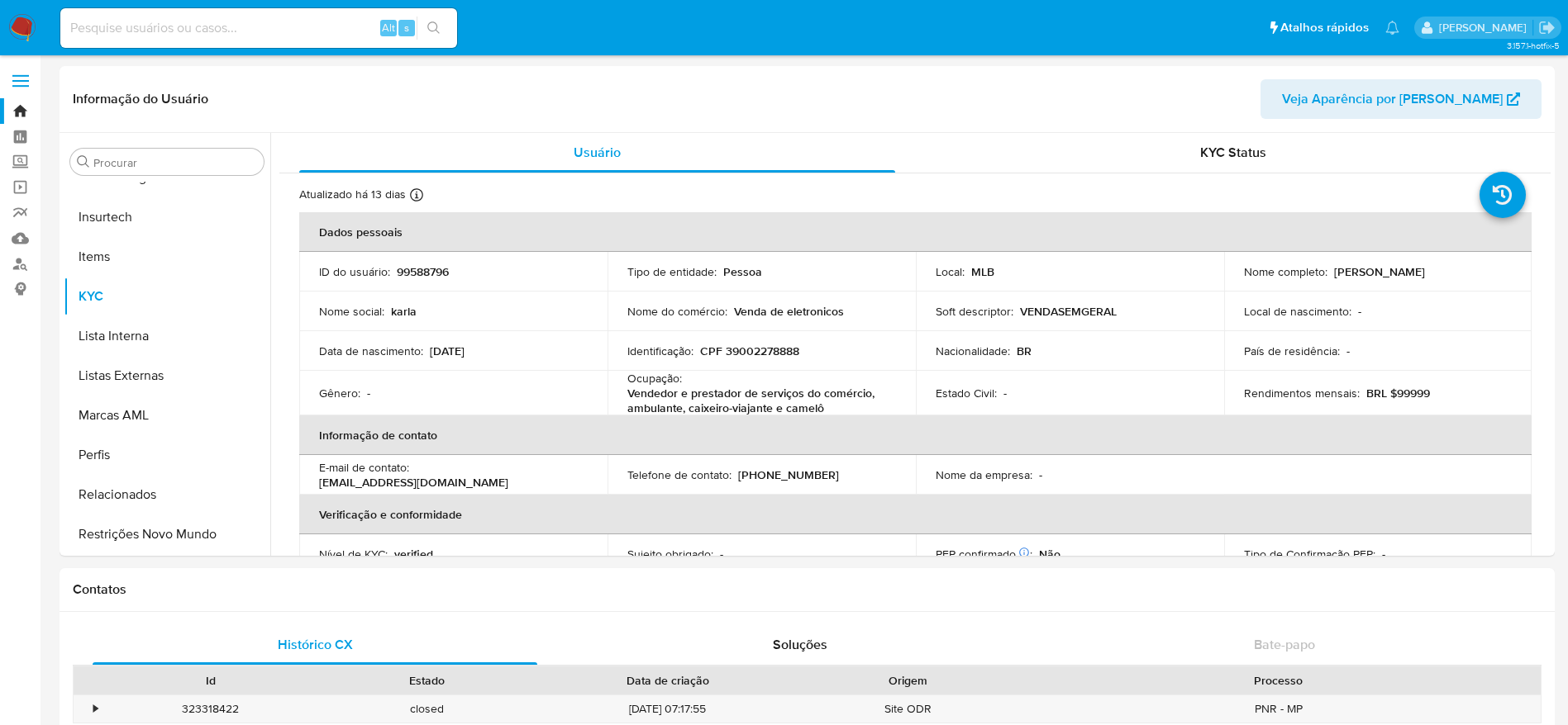
select select "10"
click at [765, 348] on p "CPF 39002278888" at bounding box center [749, 350] width 100 height 15
copy p "39002278888"
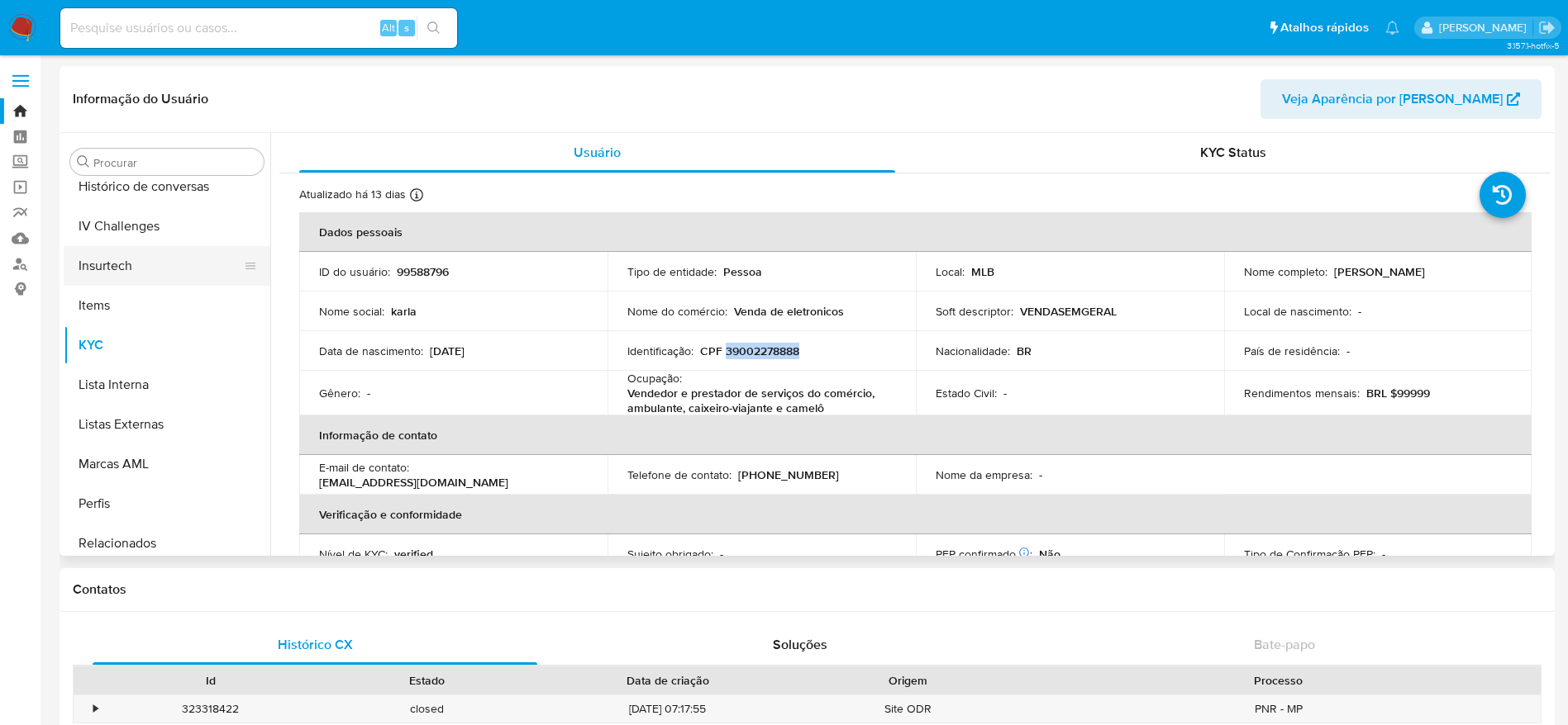
scroll to position [614, 0]
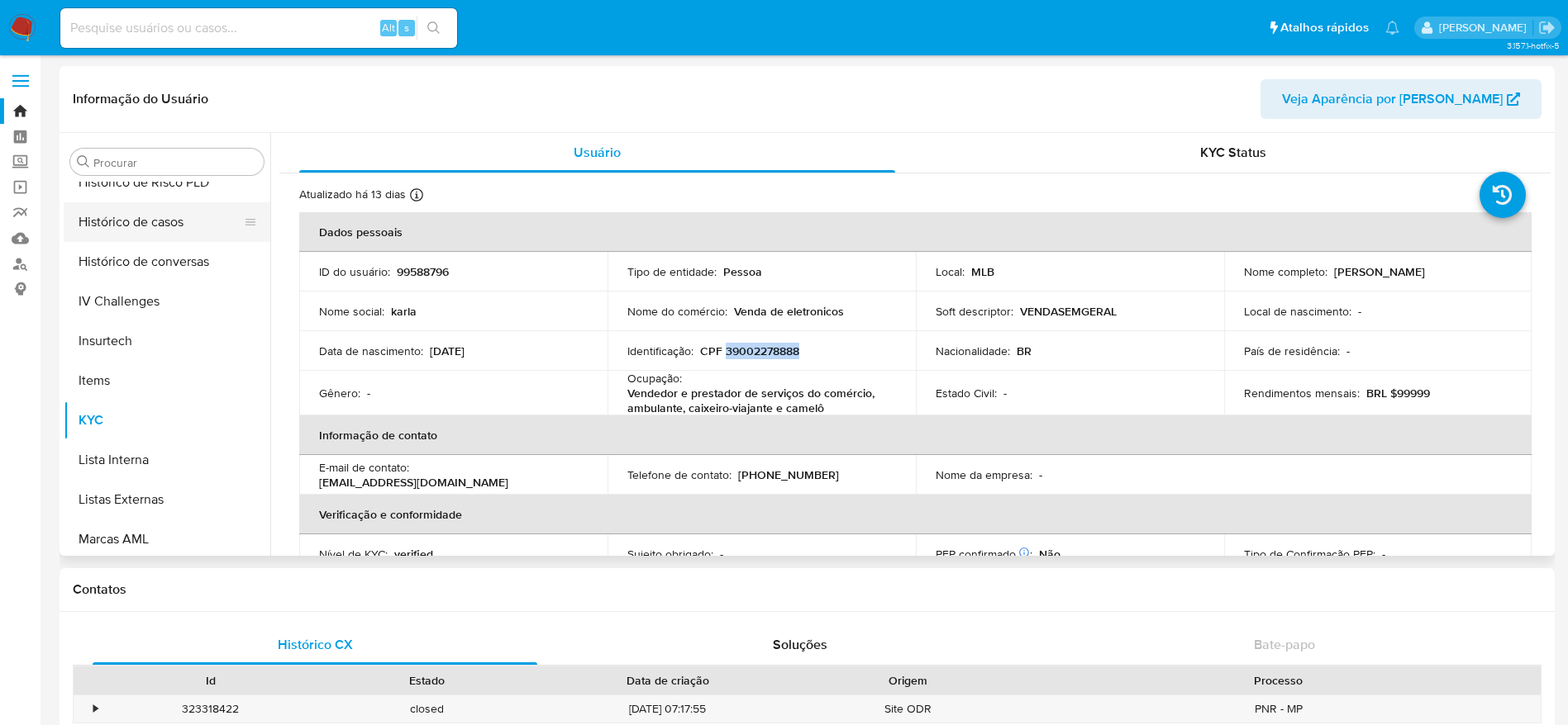
click at [135, 232] on button "Histórico de casos" at bounding box center [160, 222] width 193 height 40
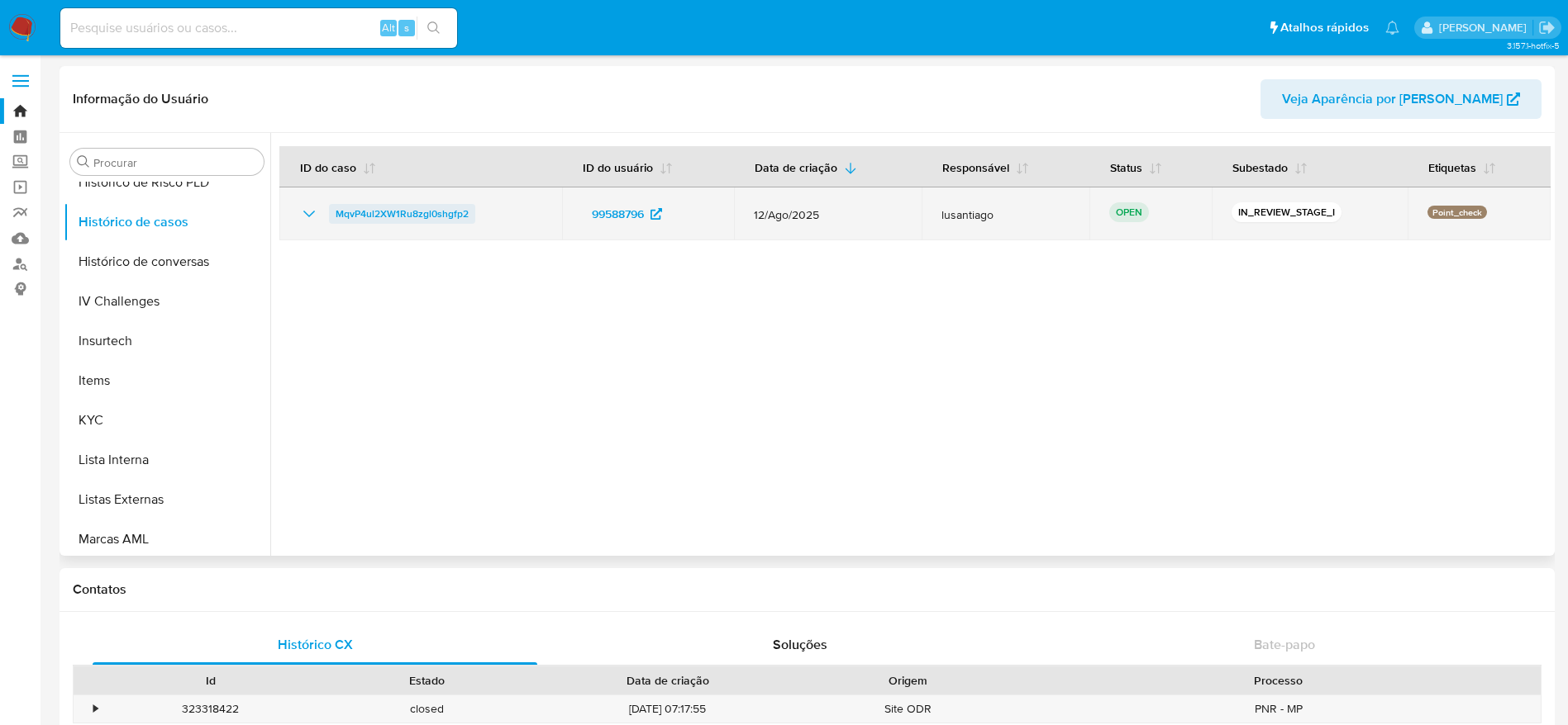
click at [394, 211] on span "MqvP4ul2XW1Ru8zgl0shgfp2" at bounding box center [402, 214] width 133 height 20
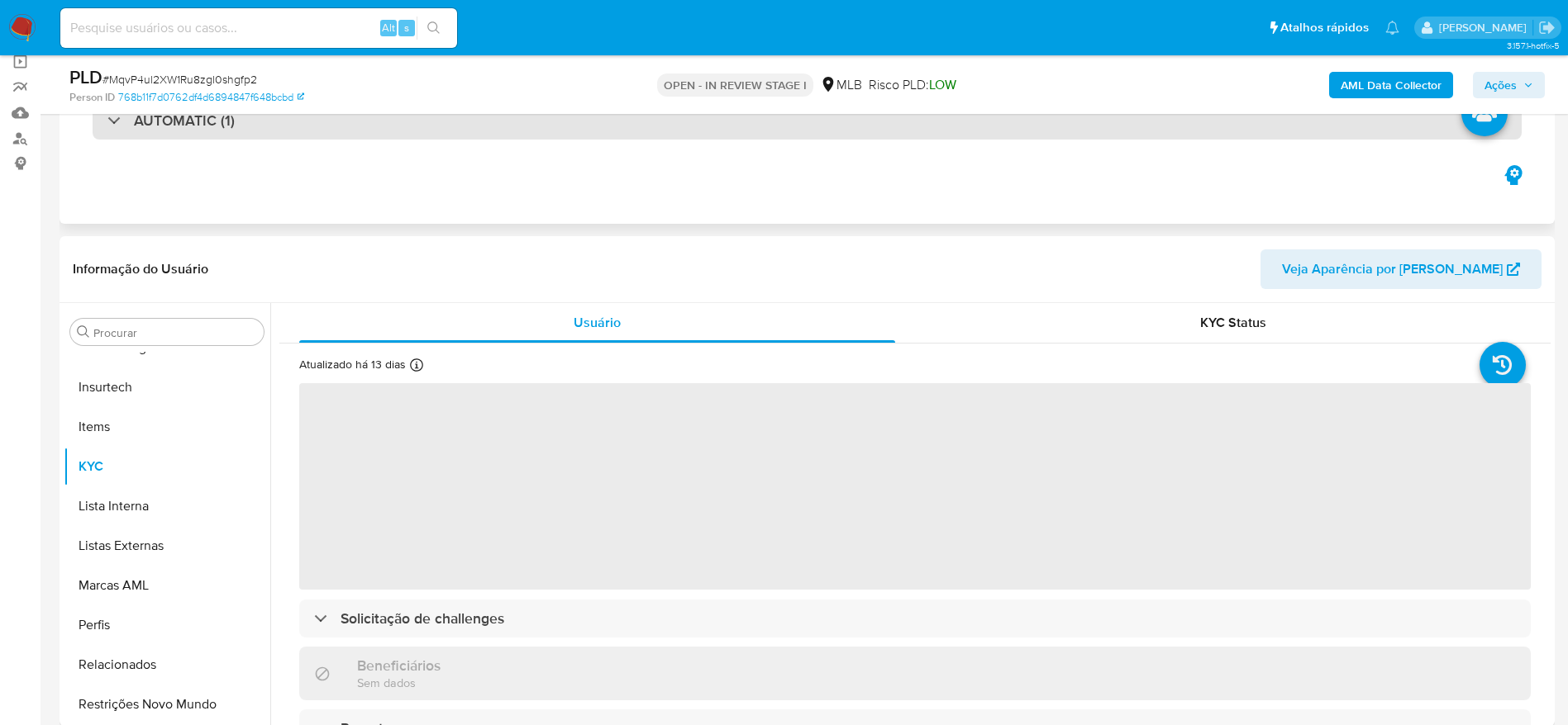
scroll to position [247, 0]
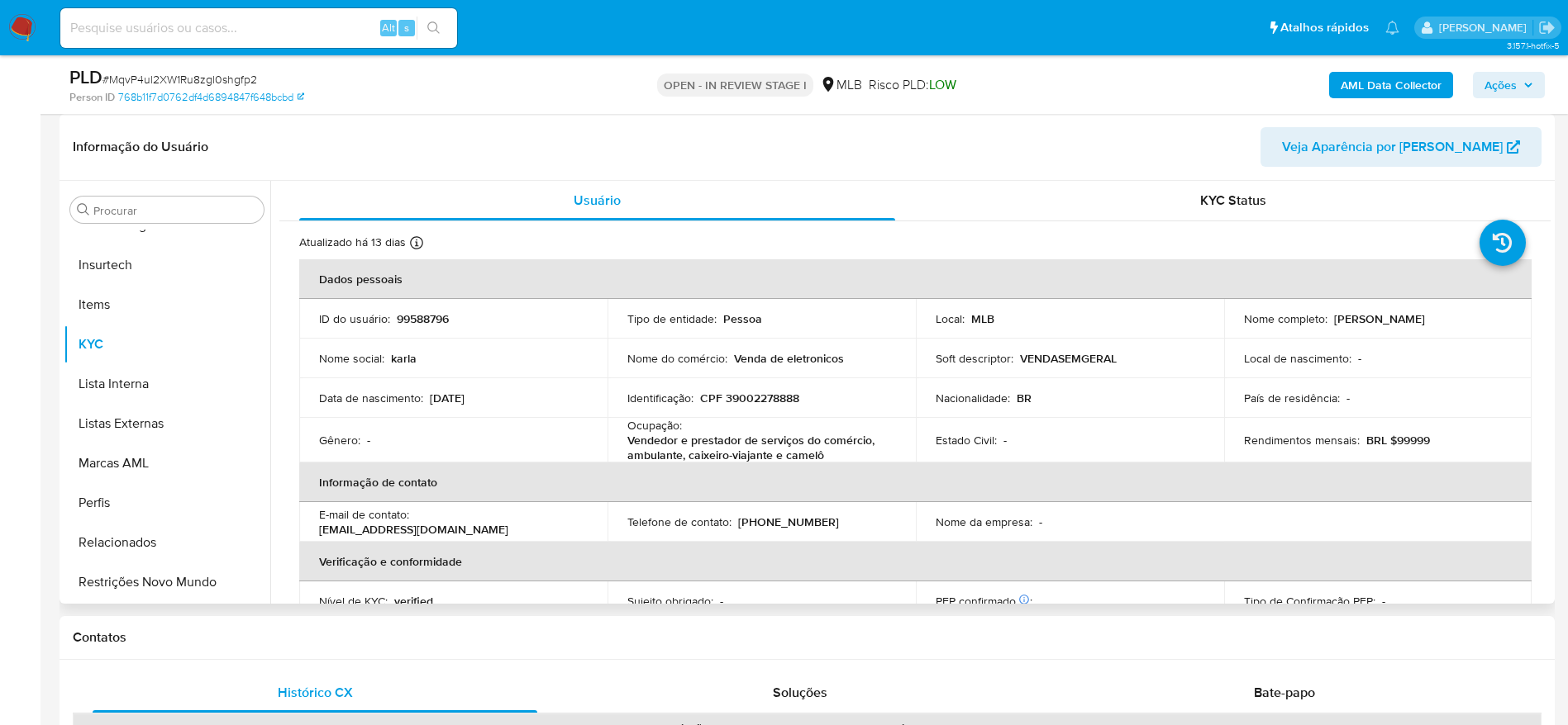
select select "10"
click at [770, 397] on p "CPF 39002278888" at bounding box center [749, 398] width 100 height 15
copy p "39002278888"
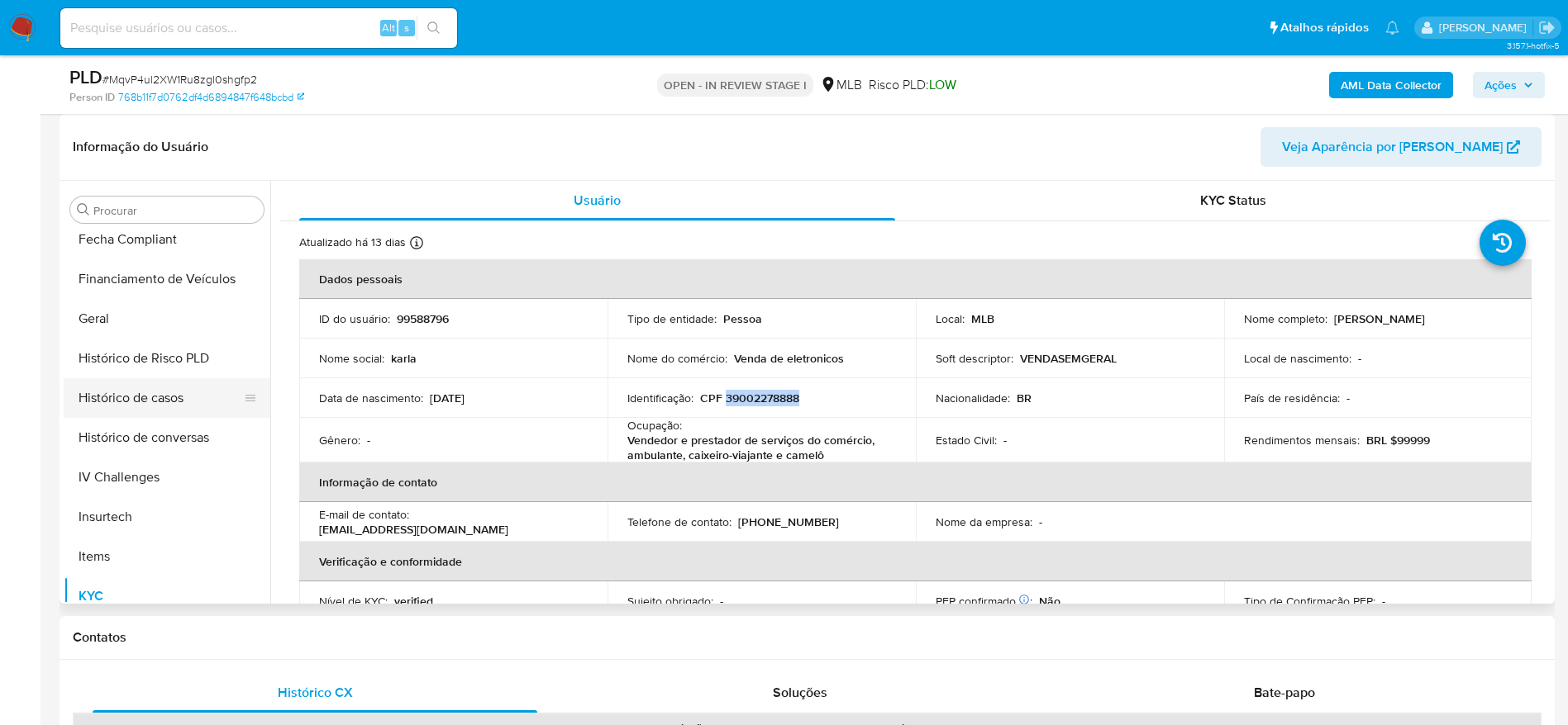
scroll to position [490, 0]
click at [132, 321] on button "Geral" at bounding box center [160, 315] width 193 height 40
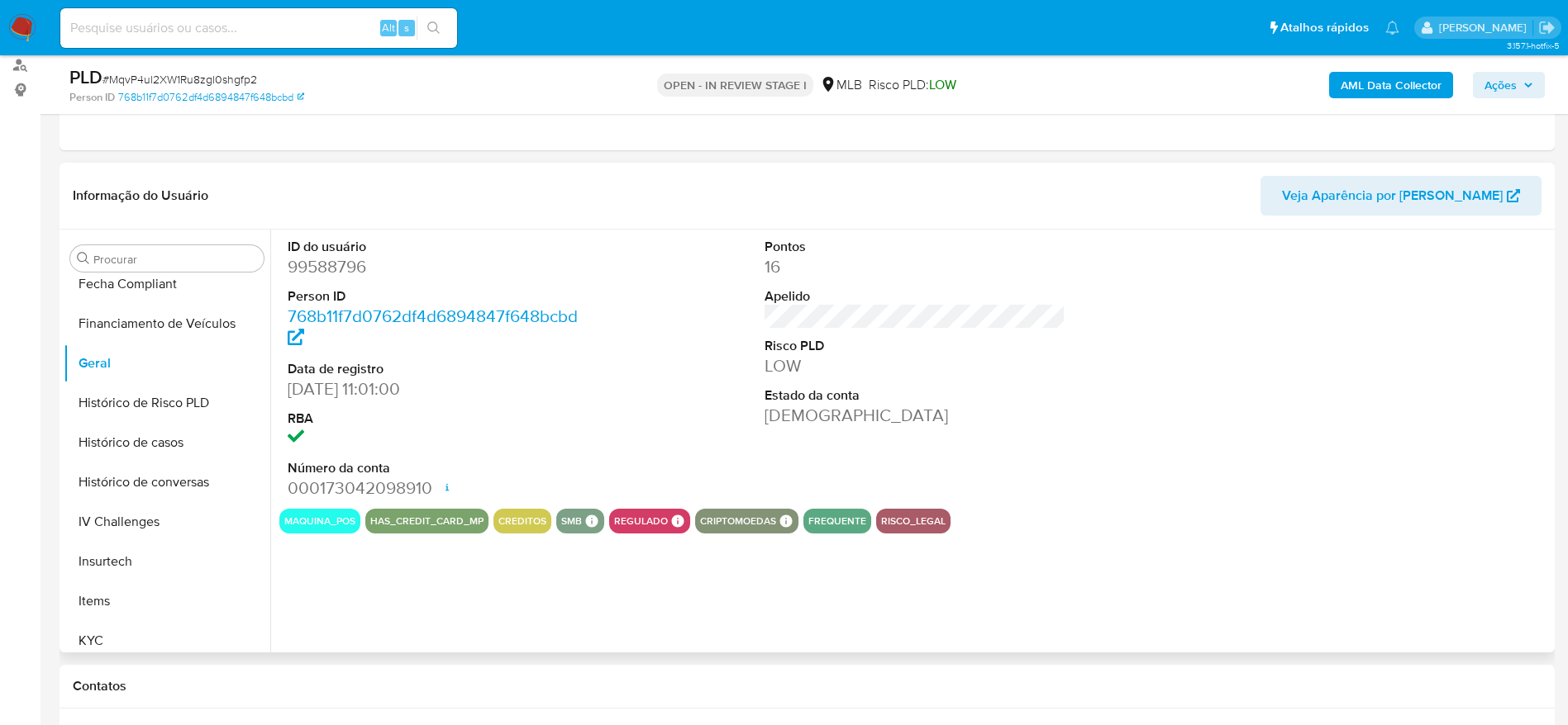
scroll to position [124, 0]
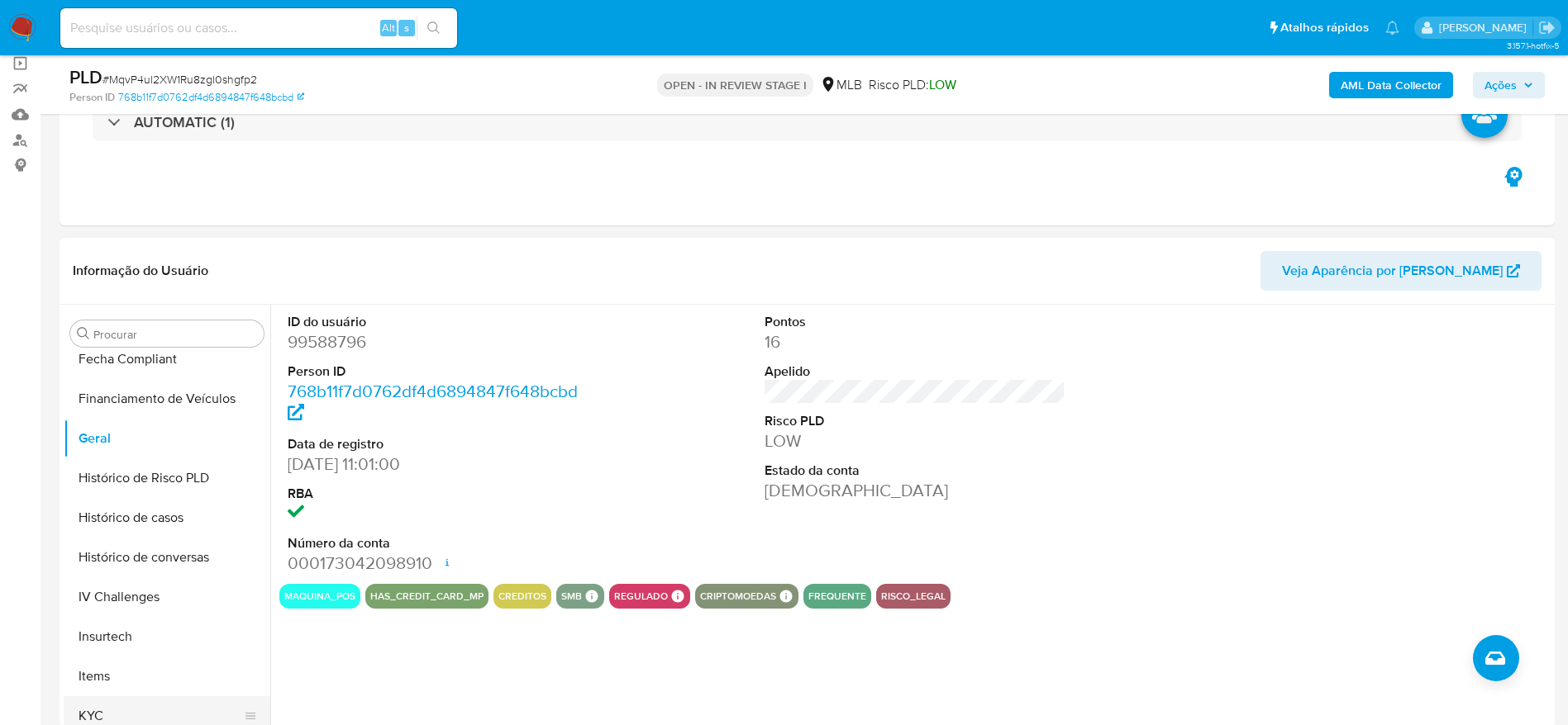
drag, startPoint x: 90, startPoint y: 713, endPoint x: 227, endPoint y: 722, distance: 137.3
click at [91, 715] on button "KYC" at bounding box center [160, 716] width 193 height 40
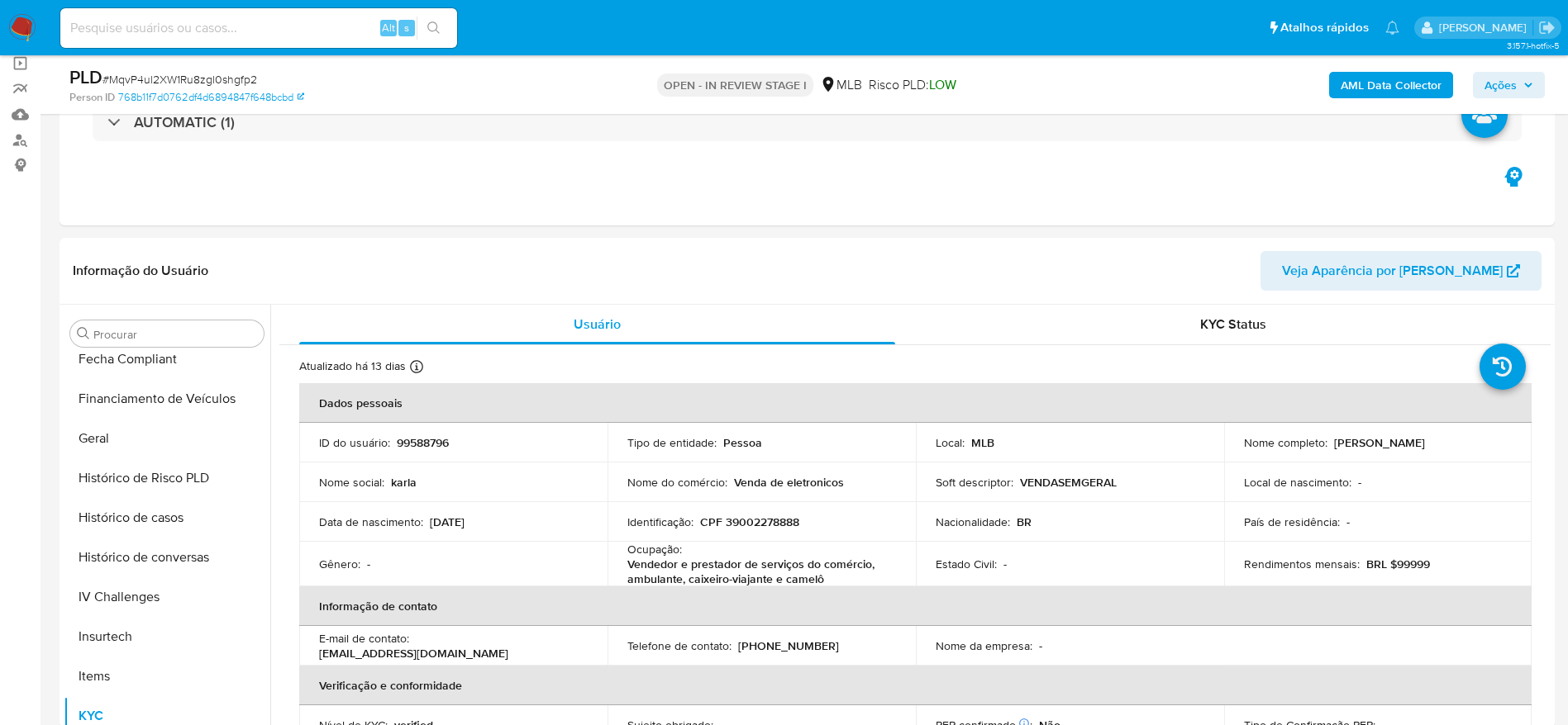
scroll to position [262, 0]
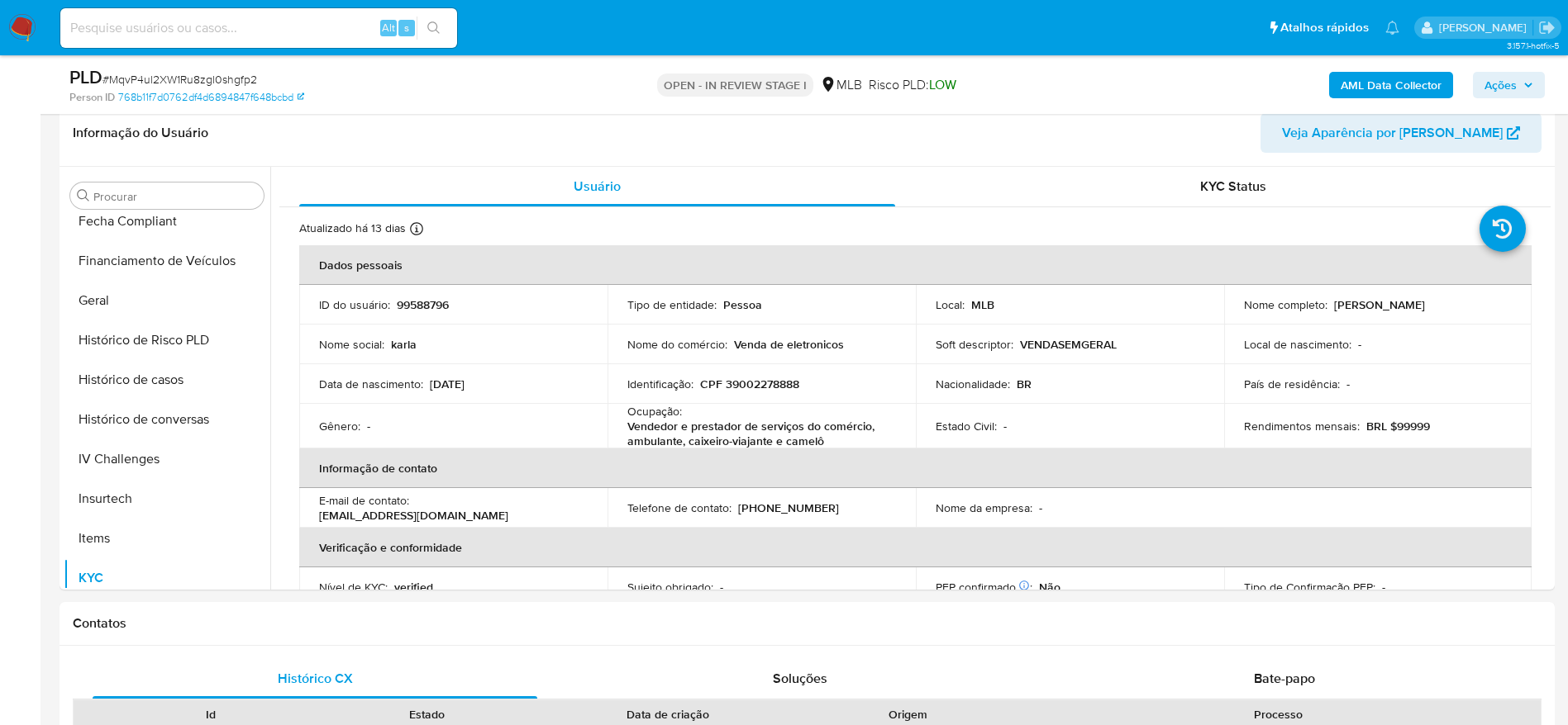
drag, startPoint x: 1552, startPoint y: 252, endPoint x: 1555, endPoint y: 268, distance: 16.3
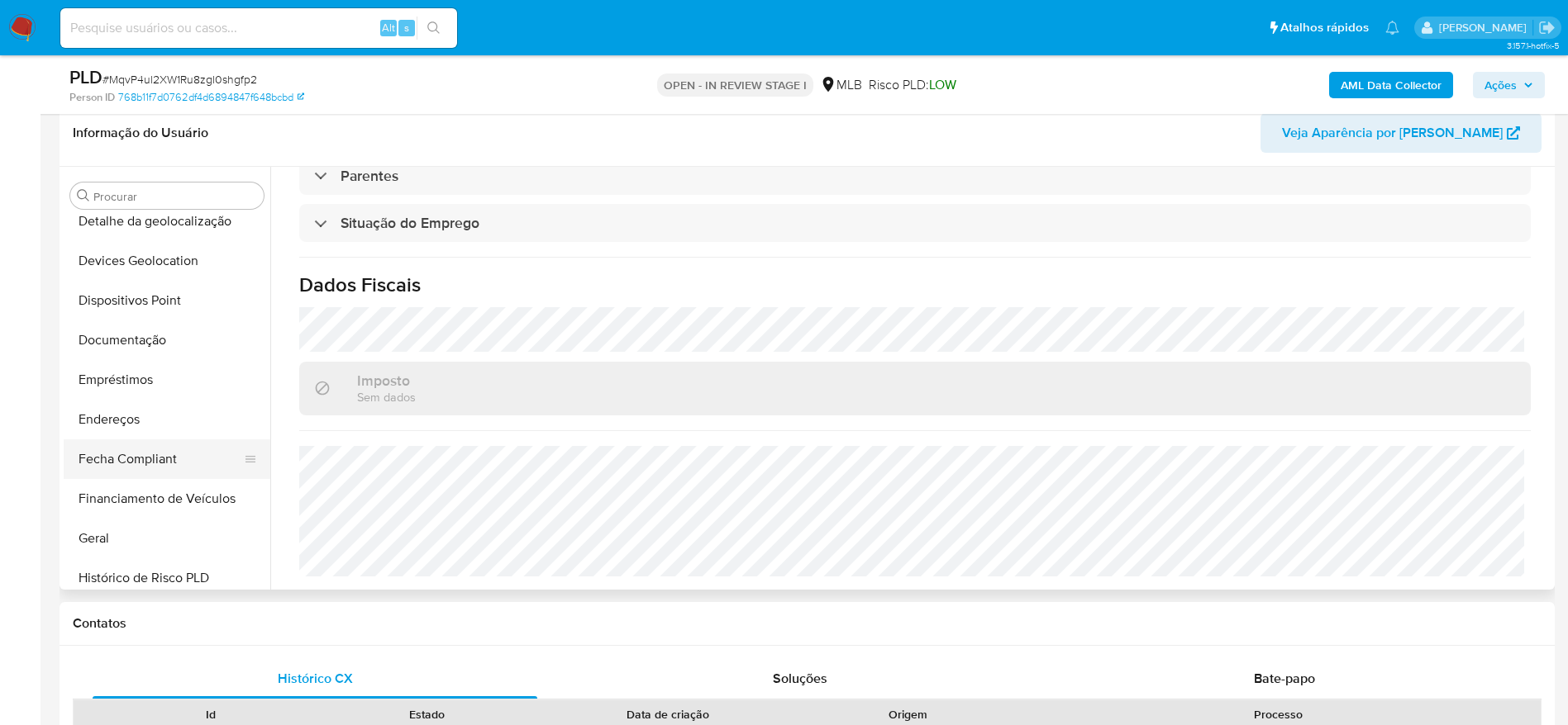
scroll to position [242, 0]
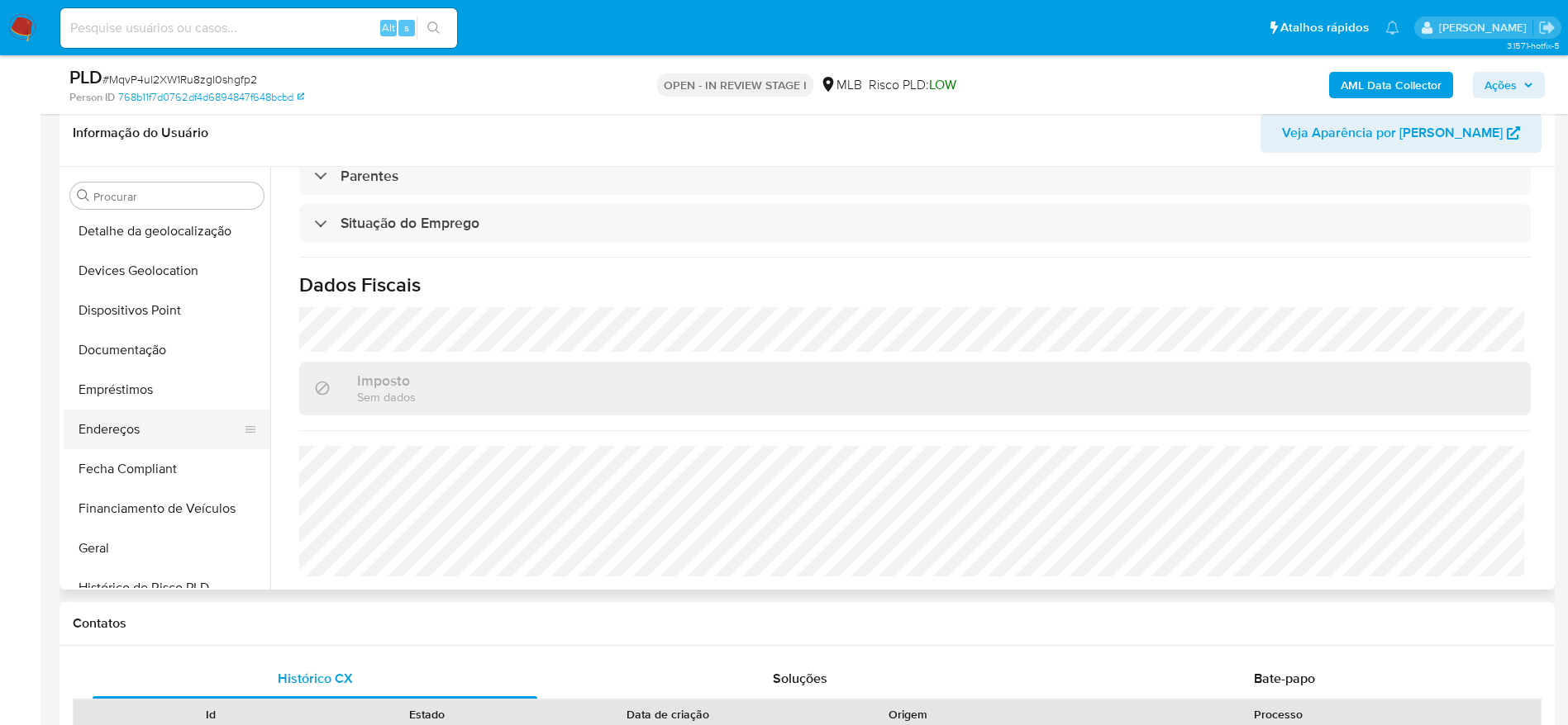
click at [109, 423] on button "Endereços" at bounding box center [160, 430] width 193 height 40
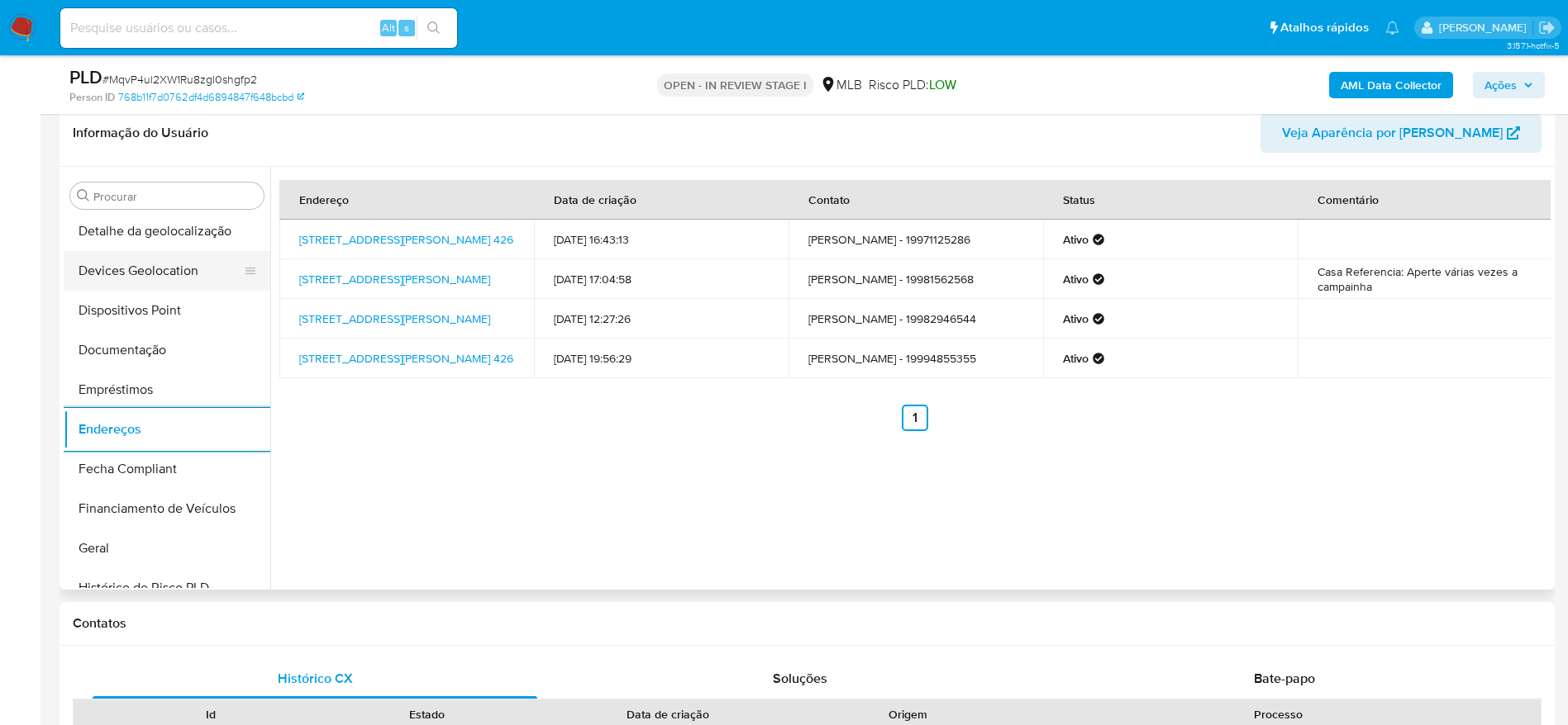
scroll to position [0, 0]
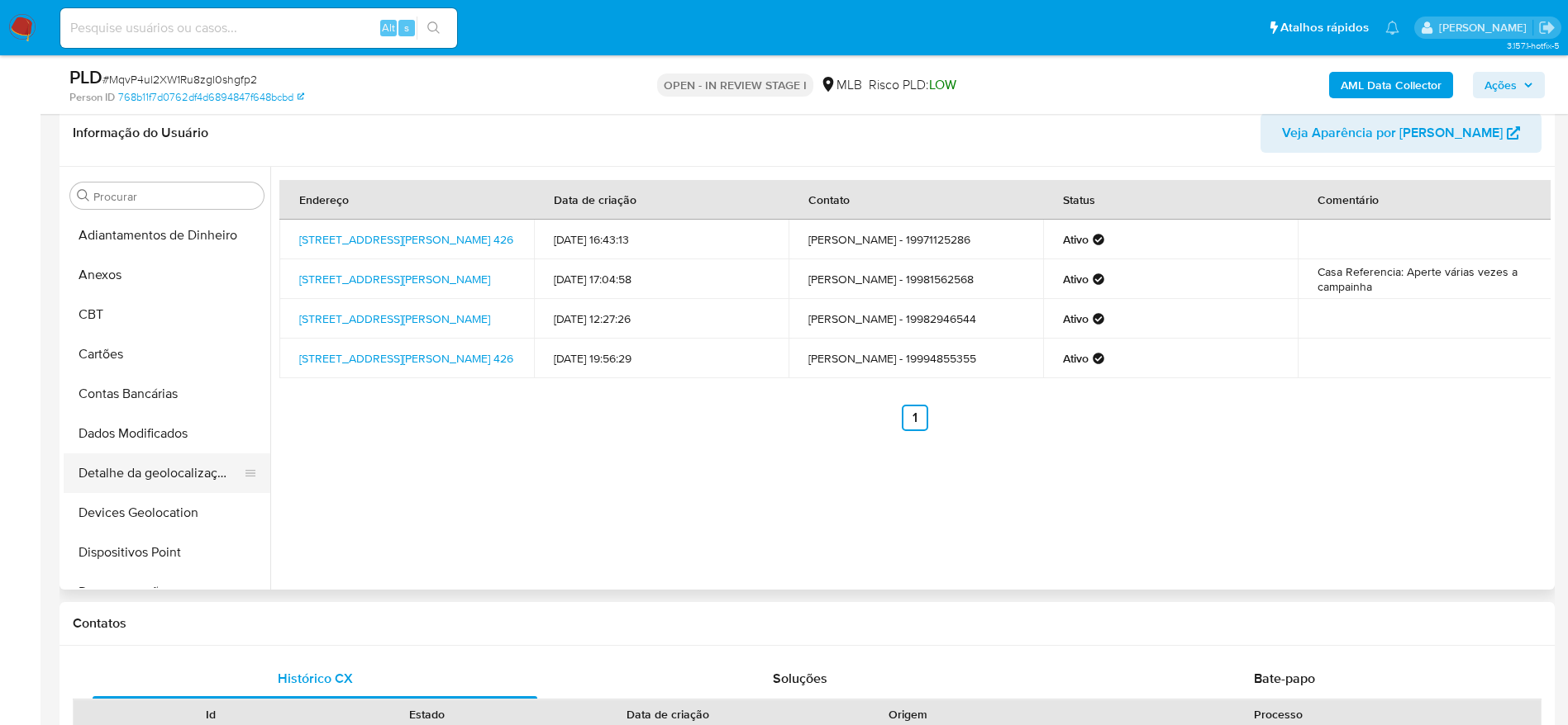
click at [122, 478] on button "Detalhe da geolocalização" at bounding box center [160, 473] width 193 height 40
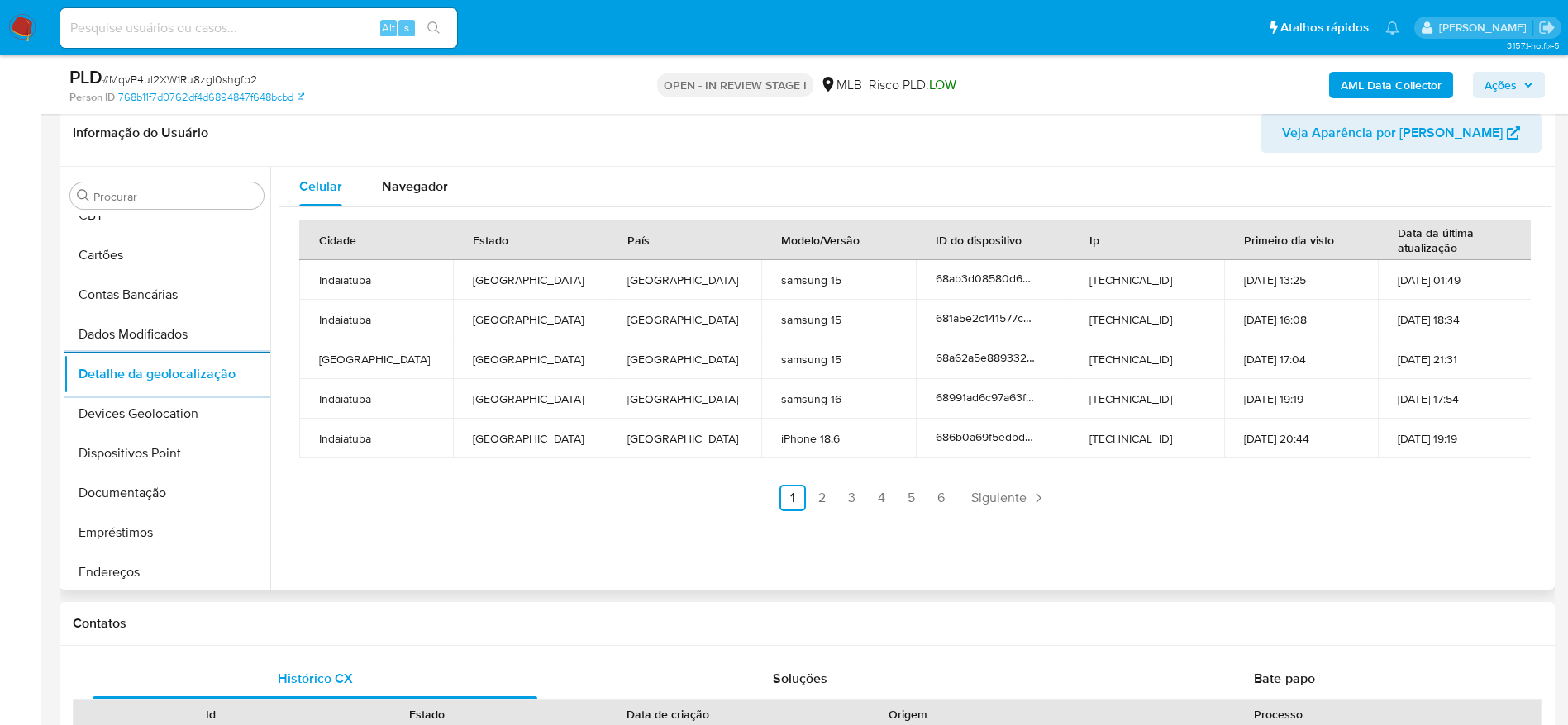
scroll to position [738, 0]
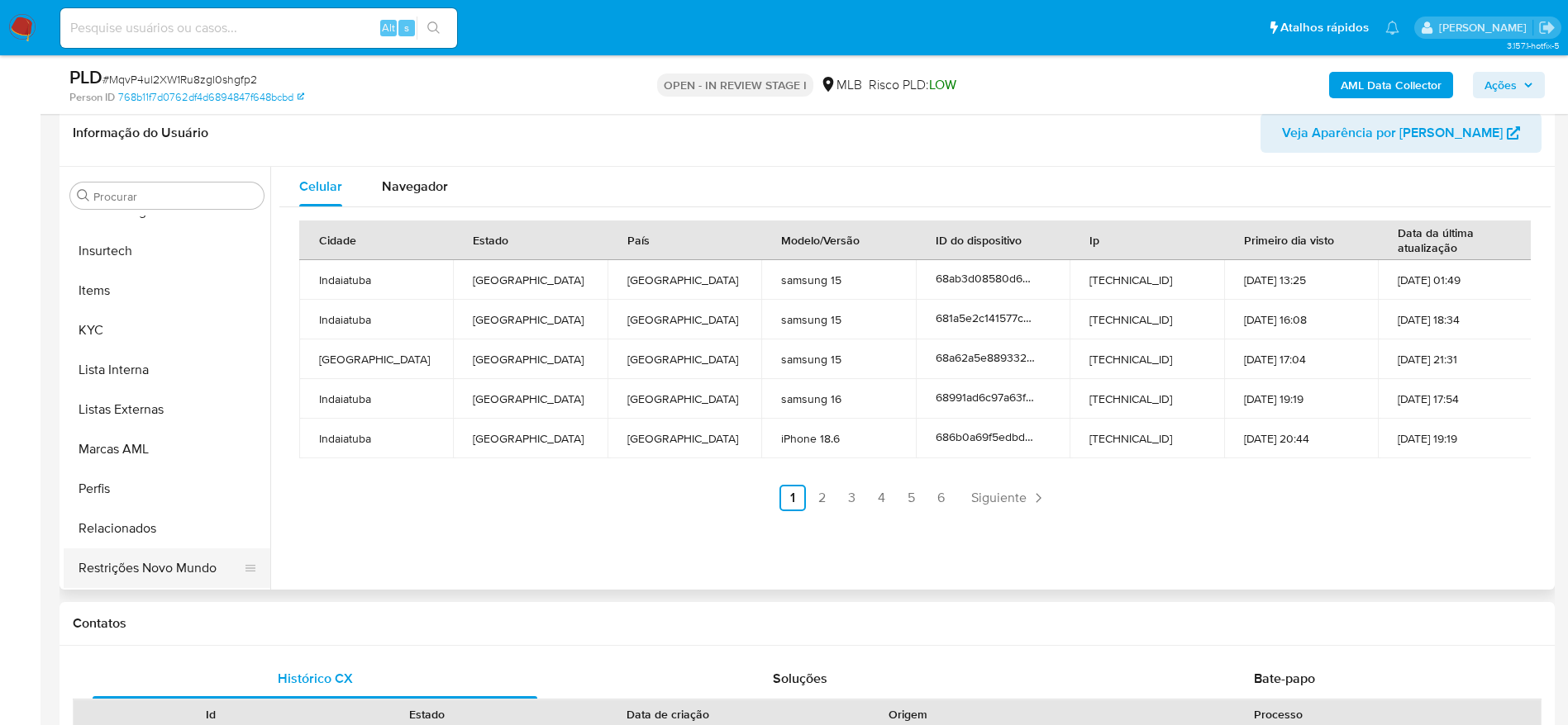
click at [123, 584] on button "Restrições Novo Mundo" at bounding box center [160, 568] width 193 height 40
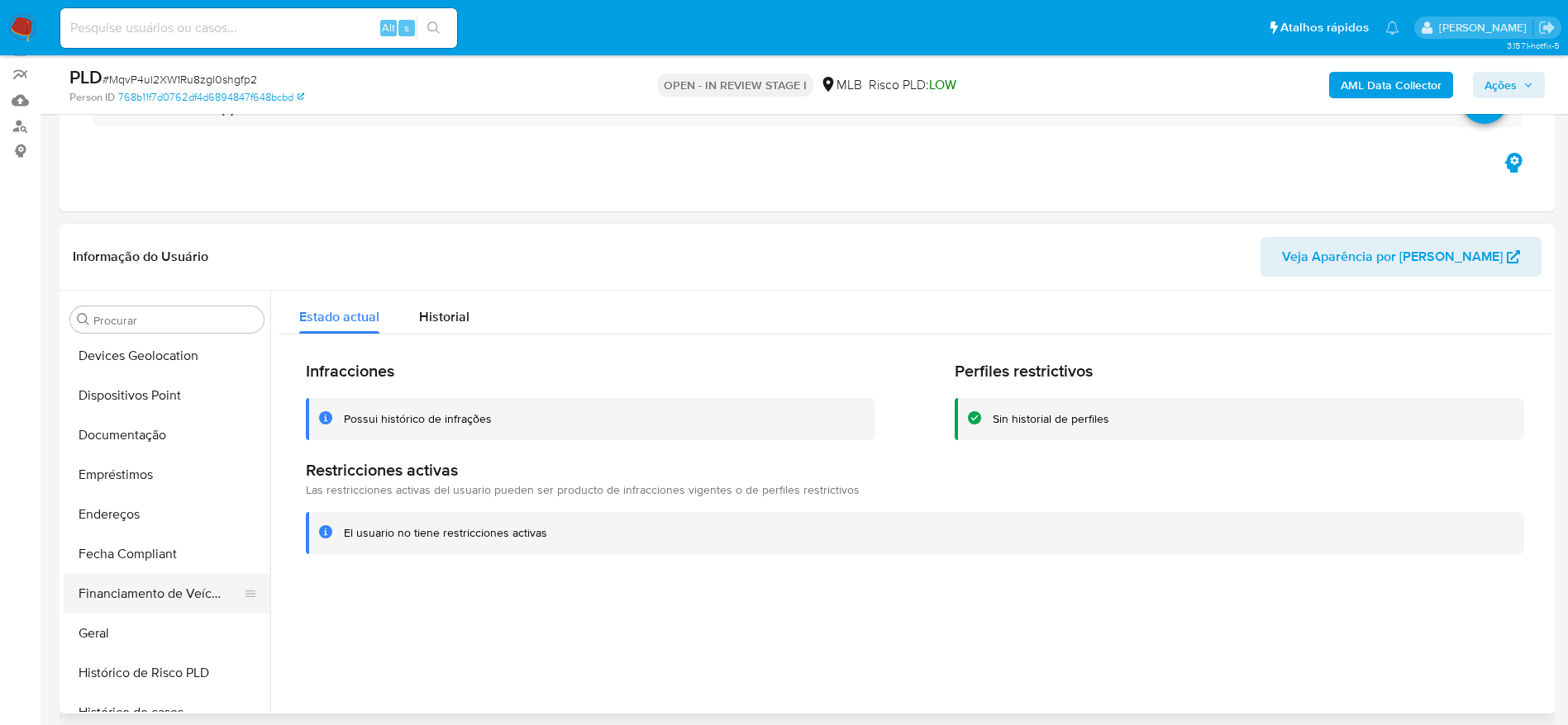
scroll to position [242, 0]
click at [145, 416] on button "Dispositivos Point" at bounding box center [160, 434] width 193 height 40
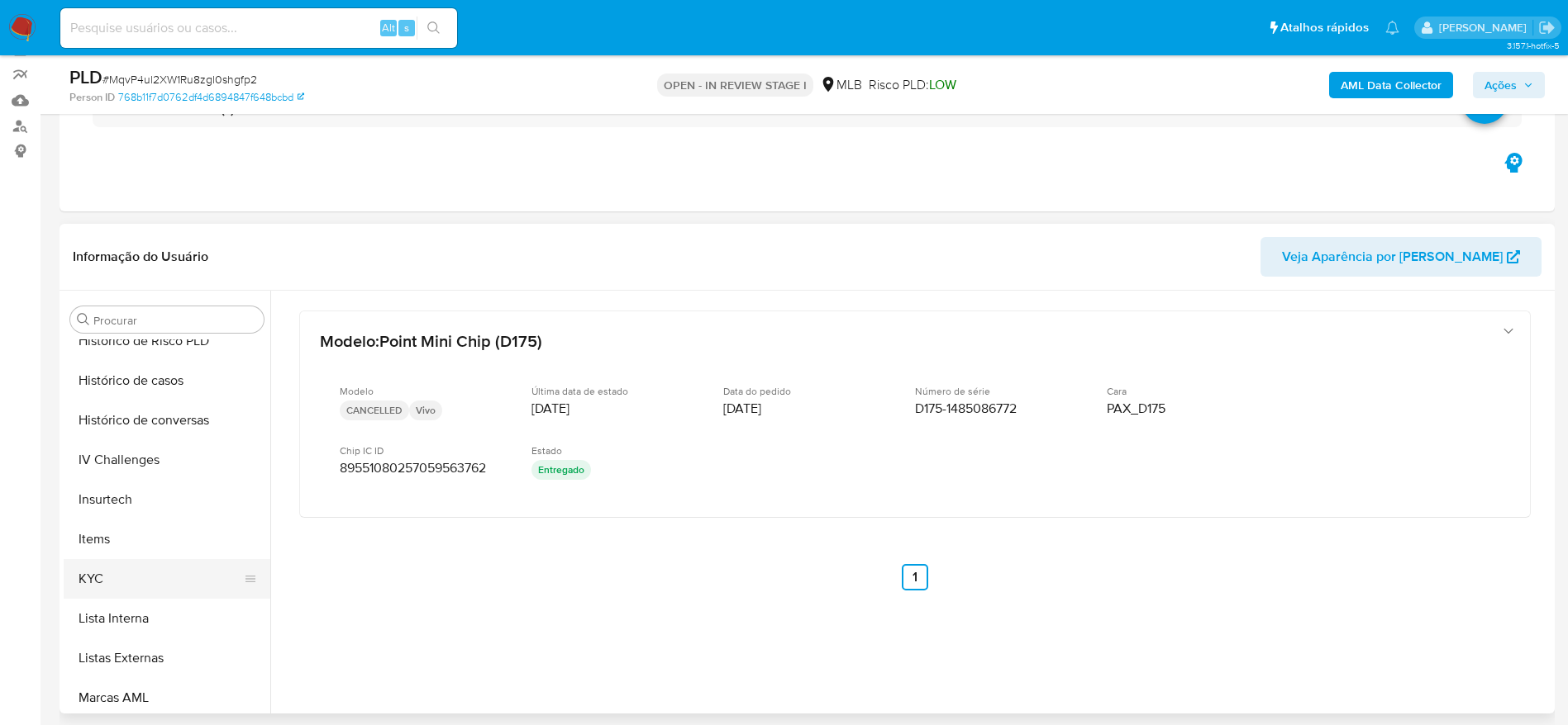
scroll to position [614, 0]
click at [119, 567] on button "KYC" at bounding box center [160, 579] width 193 height 40
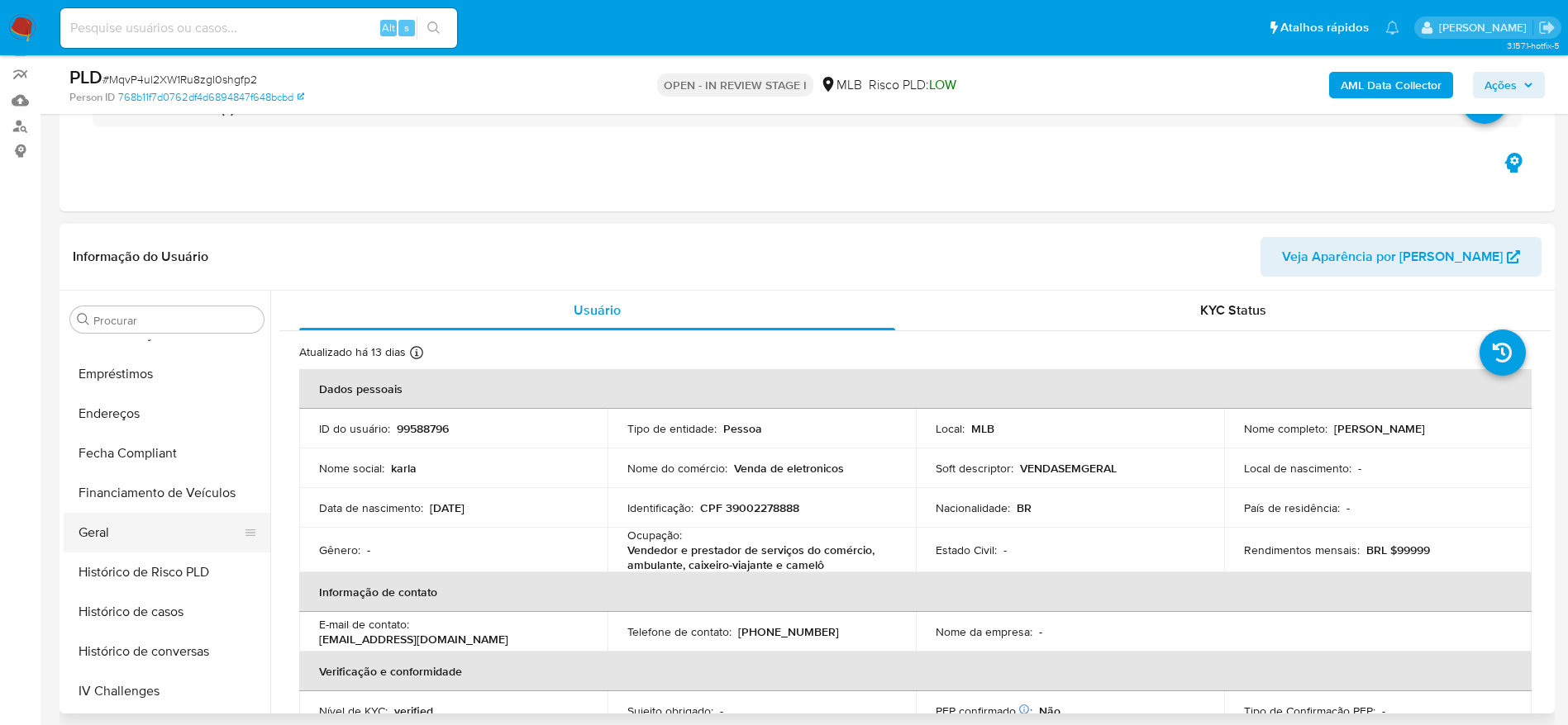
scroll to position [366, 0]
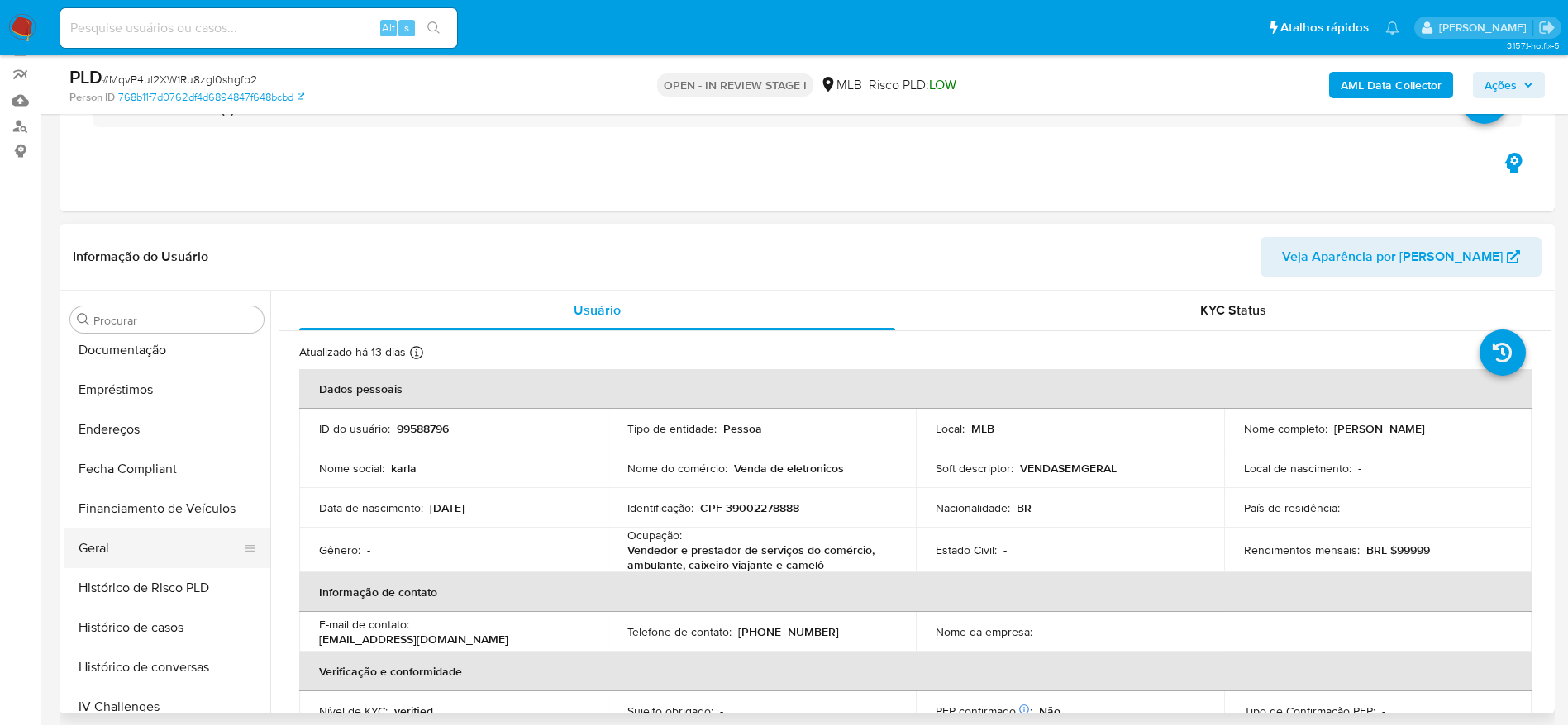
click at [139, 529] on button "Geral" at bounding box center [160, 549] width 193 height 40
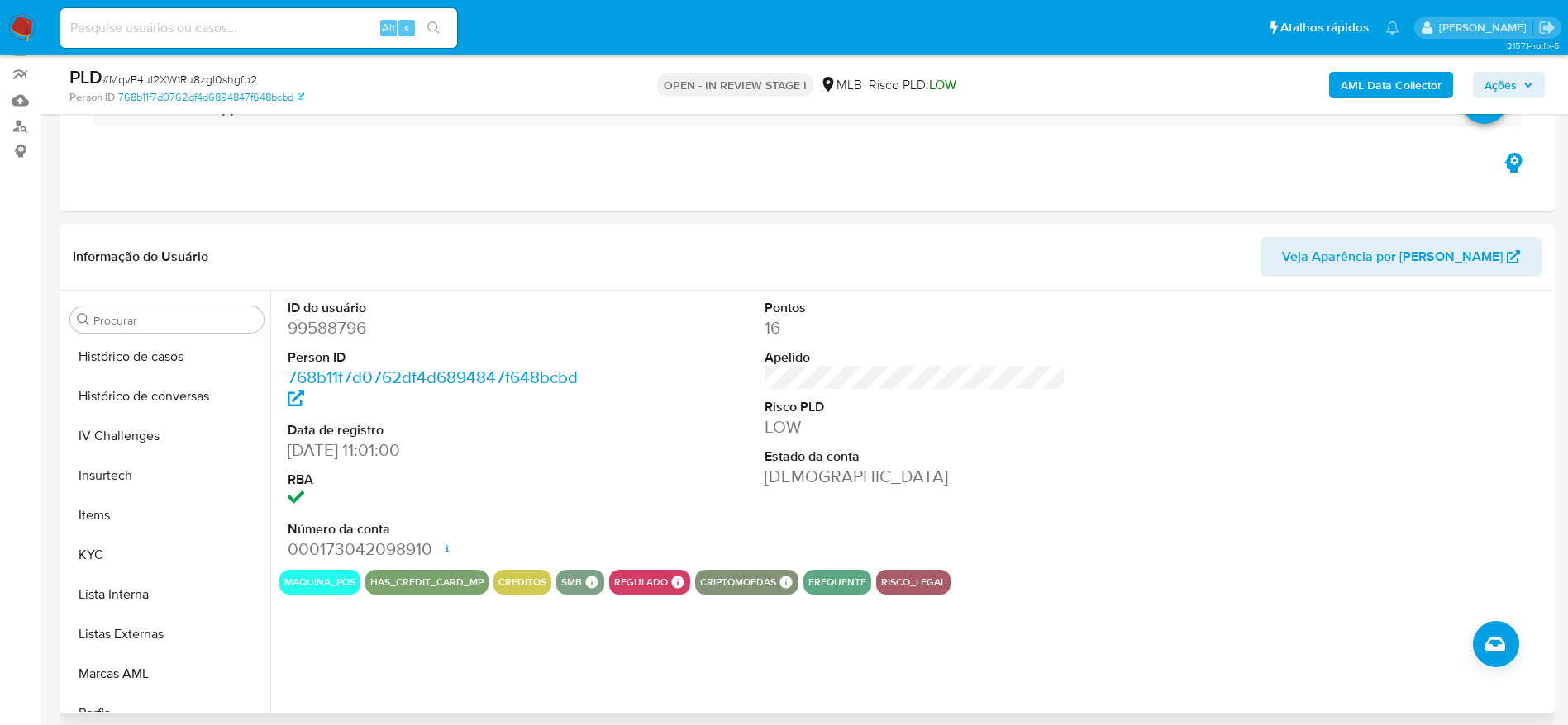
scroll to position [738, 0]
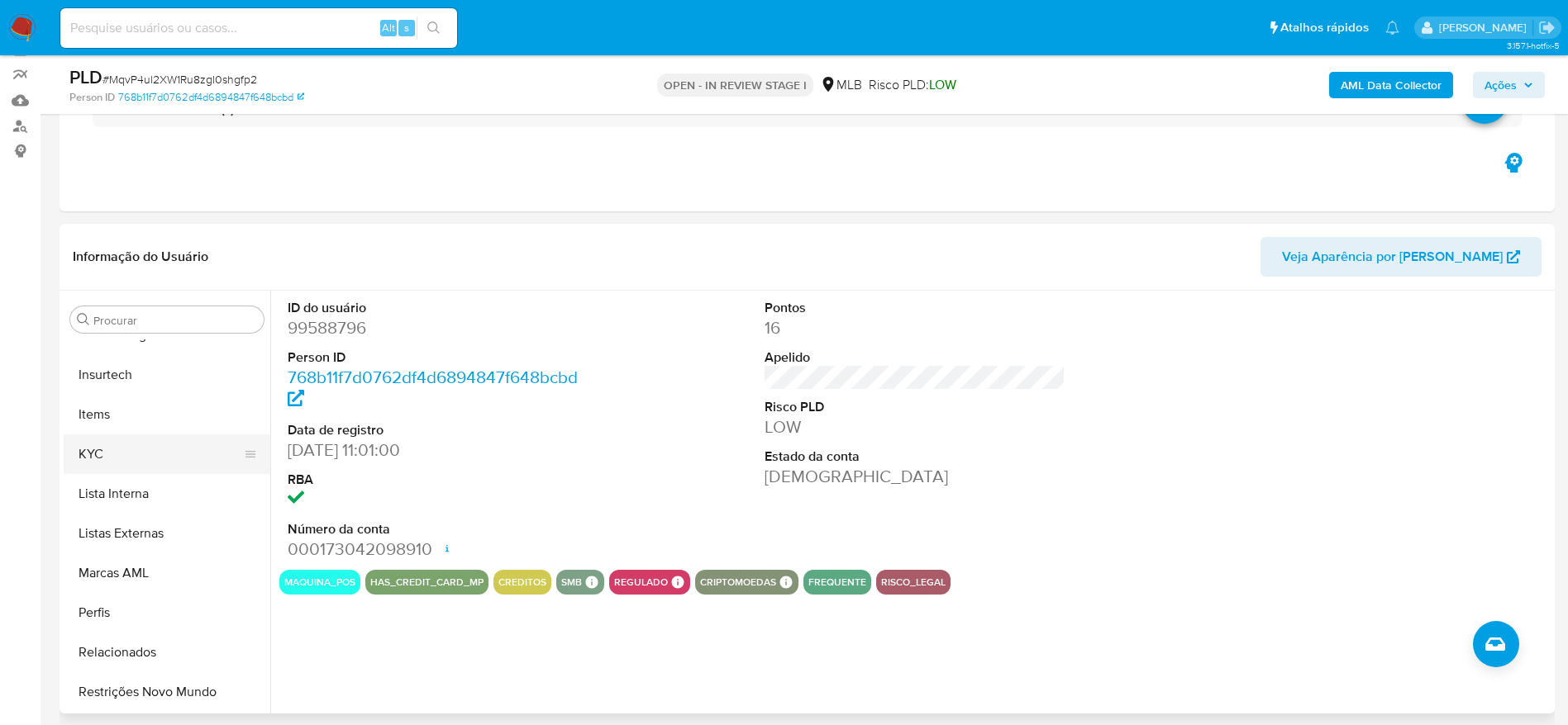
click at [101, 461] on button "KYC" at bounding box center [160, 454] width 193 height 40
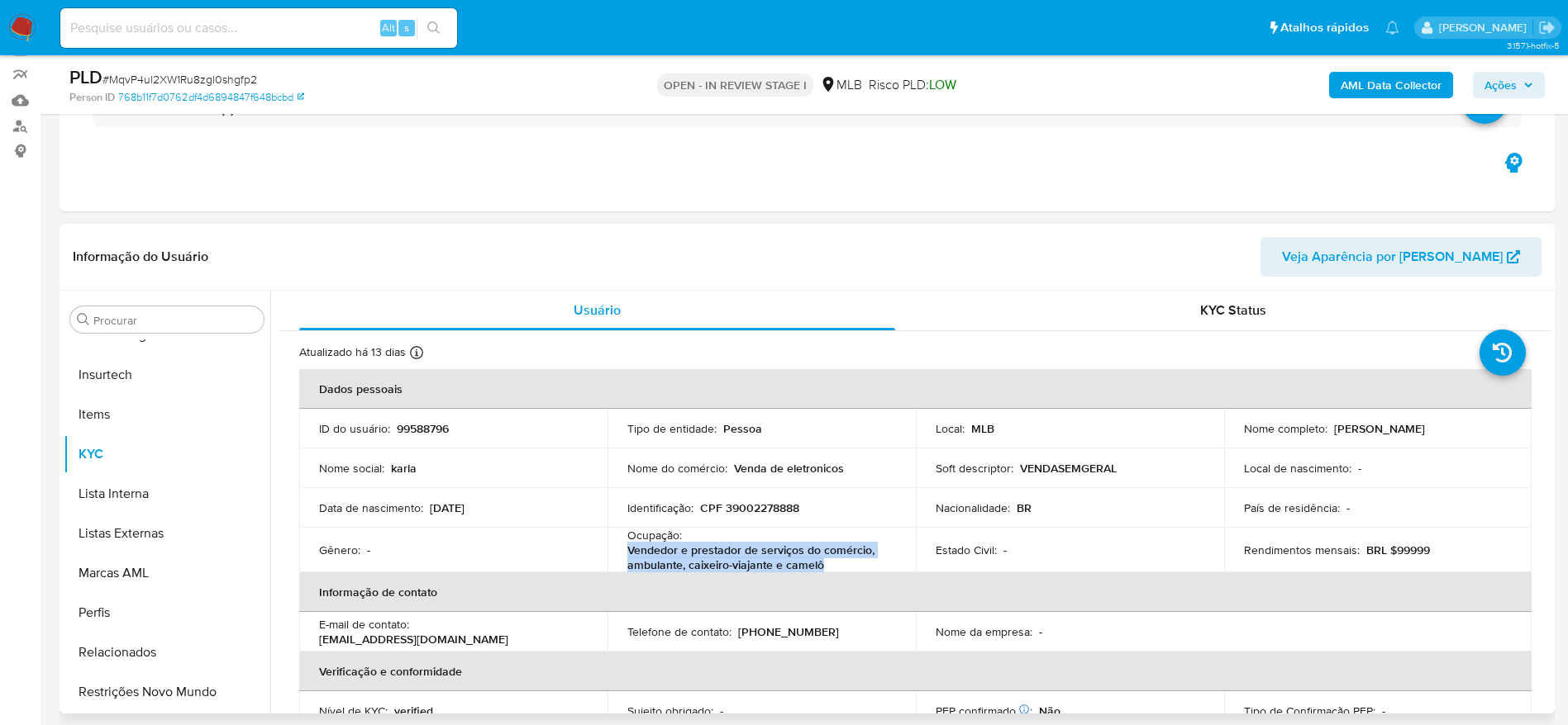
drag, startPoint x: 626, startPoint y: 550, endPoint x: 828, endPoint y: 560, distance: 202.2
click at [828, 560] on p "Vendedor e prestador de serviços do comércio, ambulante, caixeiro-viajante e ca…" at bounding box center [758, 557] width 262 height 29
copy p "Vendedor e prestador de serviços do comércio, ambulante, caixeiro-viajante e ca…"
click at [1499, 79] on span "Ações" at bounding box center [1500, 85] width 32 height 27
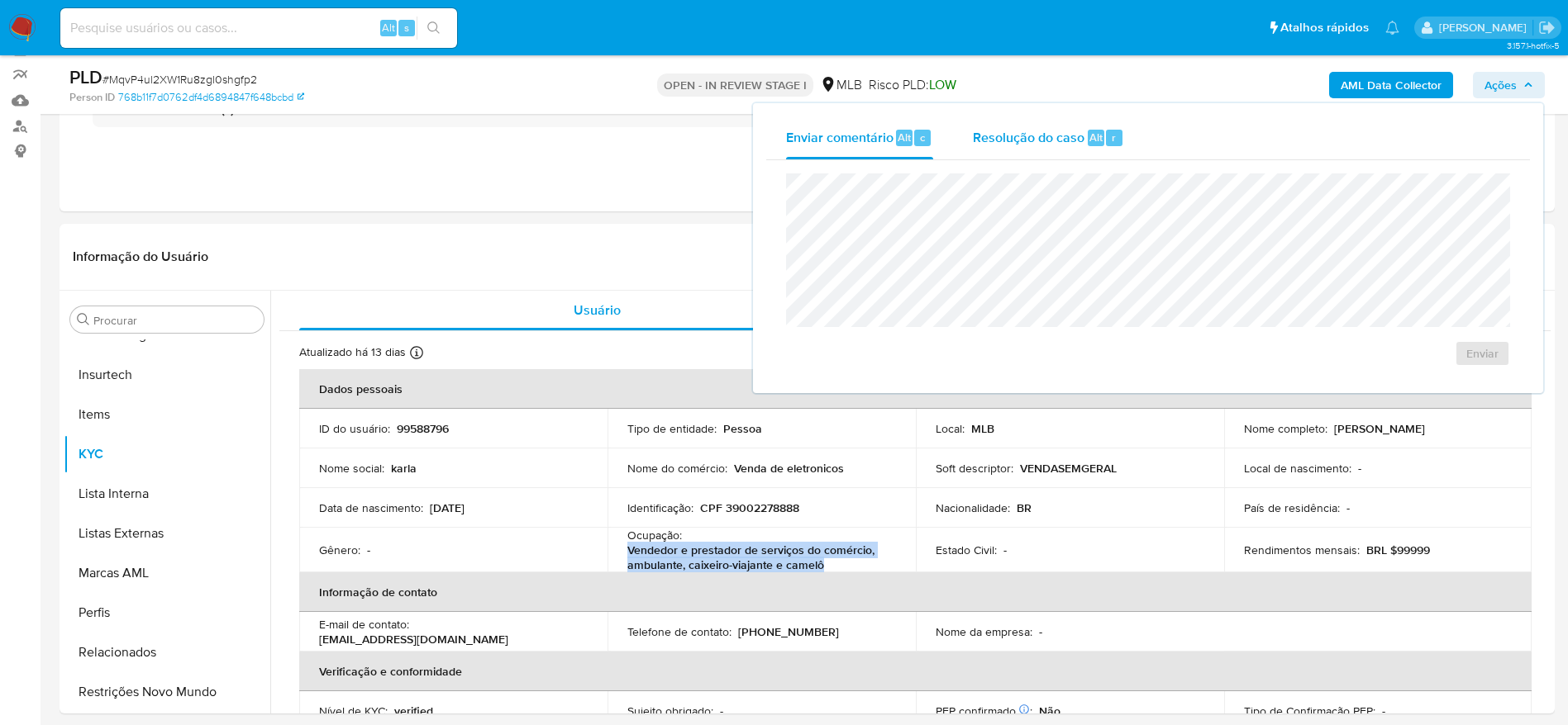
click at [1044, 131] on span "Resolução do caso" at bounding box center [1028, 137] width 112 height 19
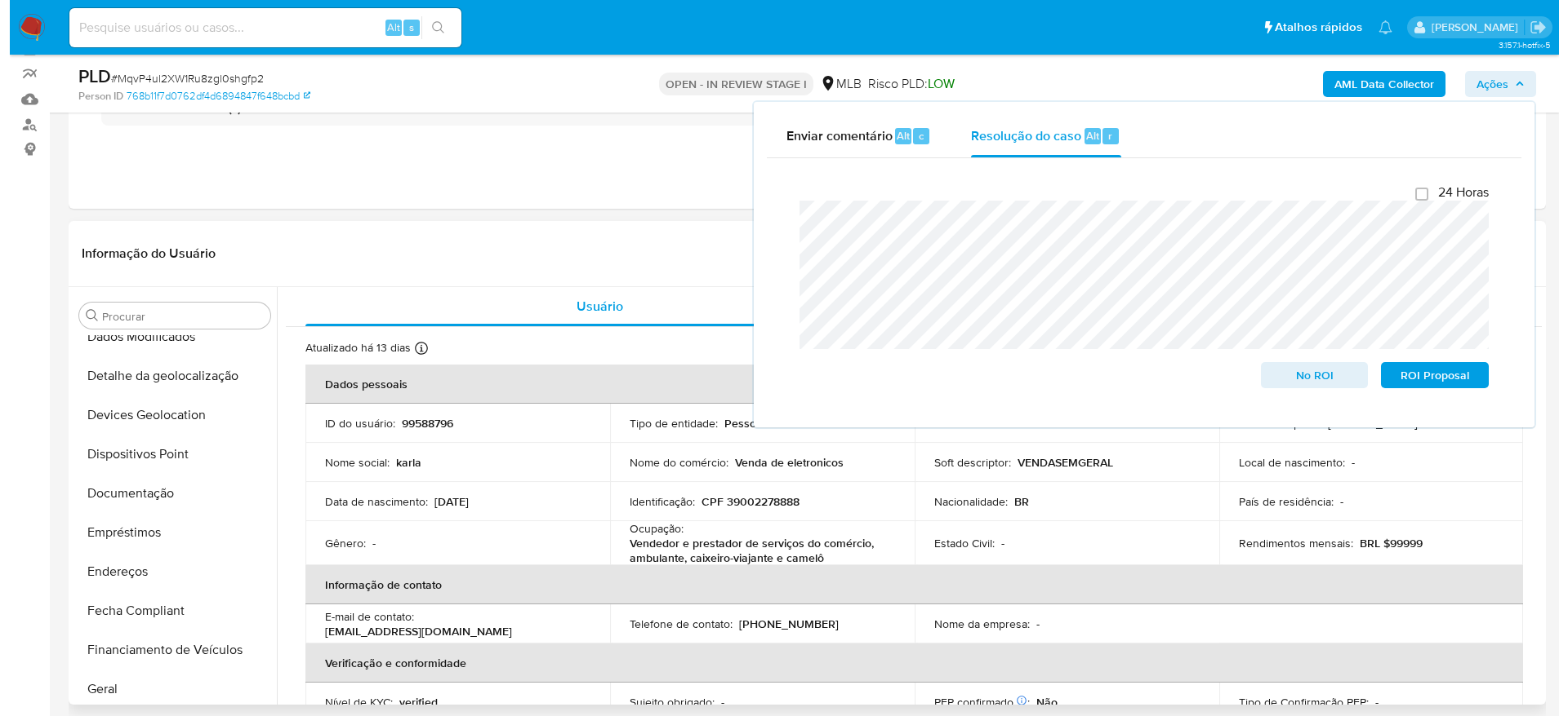
scroll to position [0, 0]
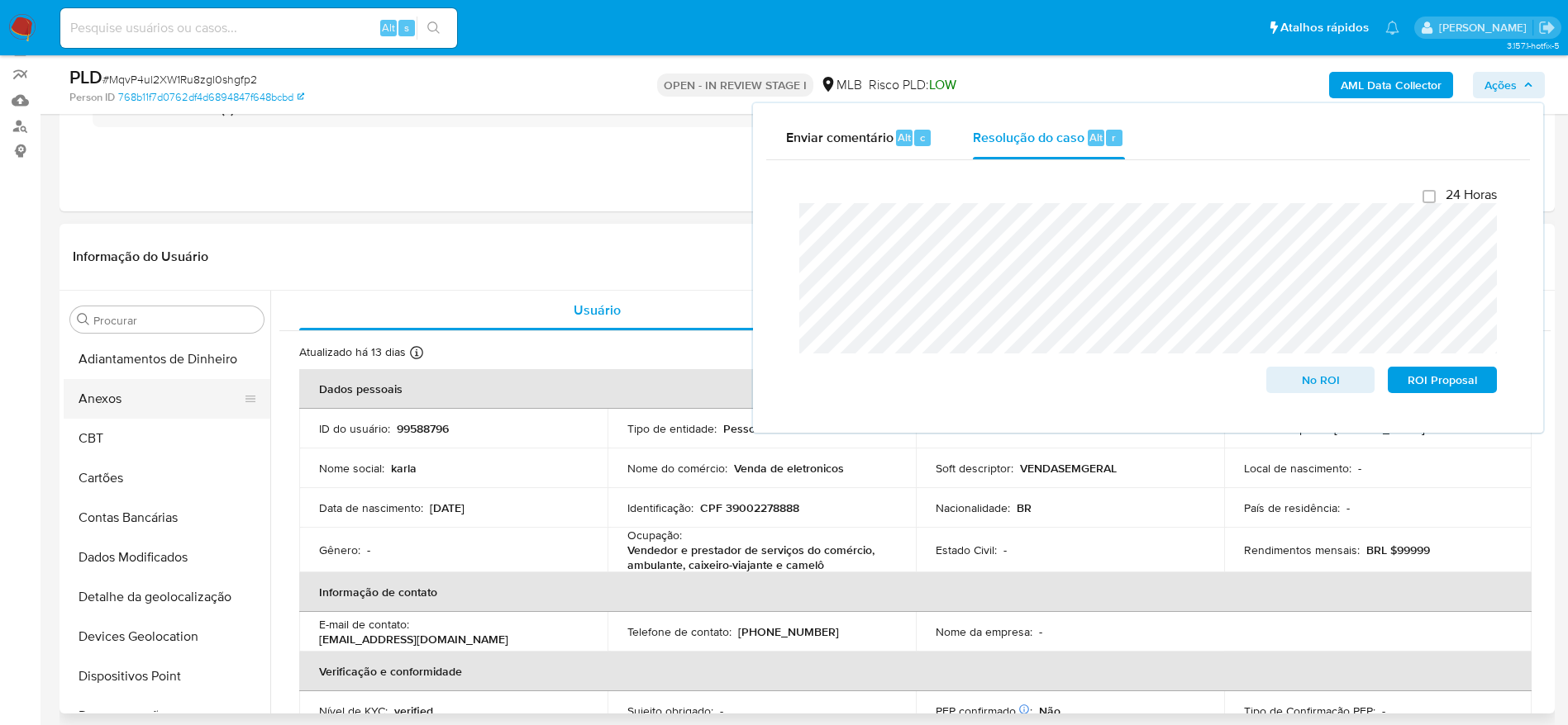
click at [141, 402] on button "Anexos" at bounding box center [160, 399] width 193 height 40
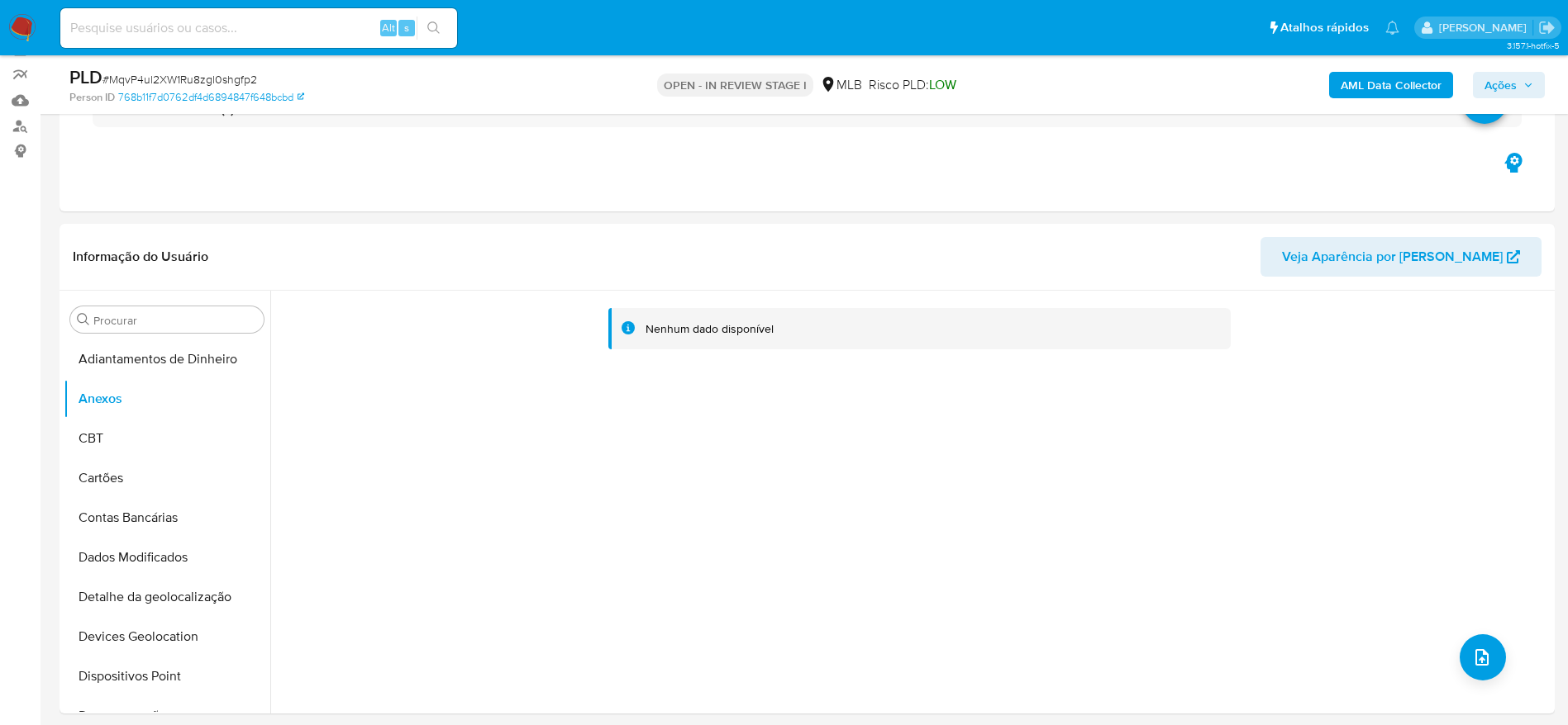
click at [1386, 81] on b "AML Data Collector" at bounding box center [1391, 85] width 101 height 27
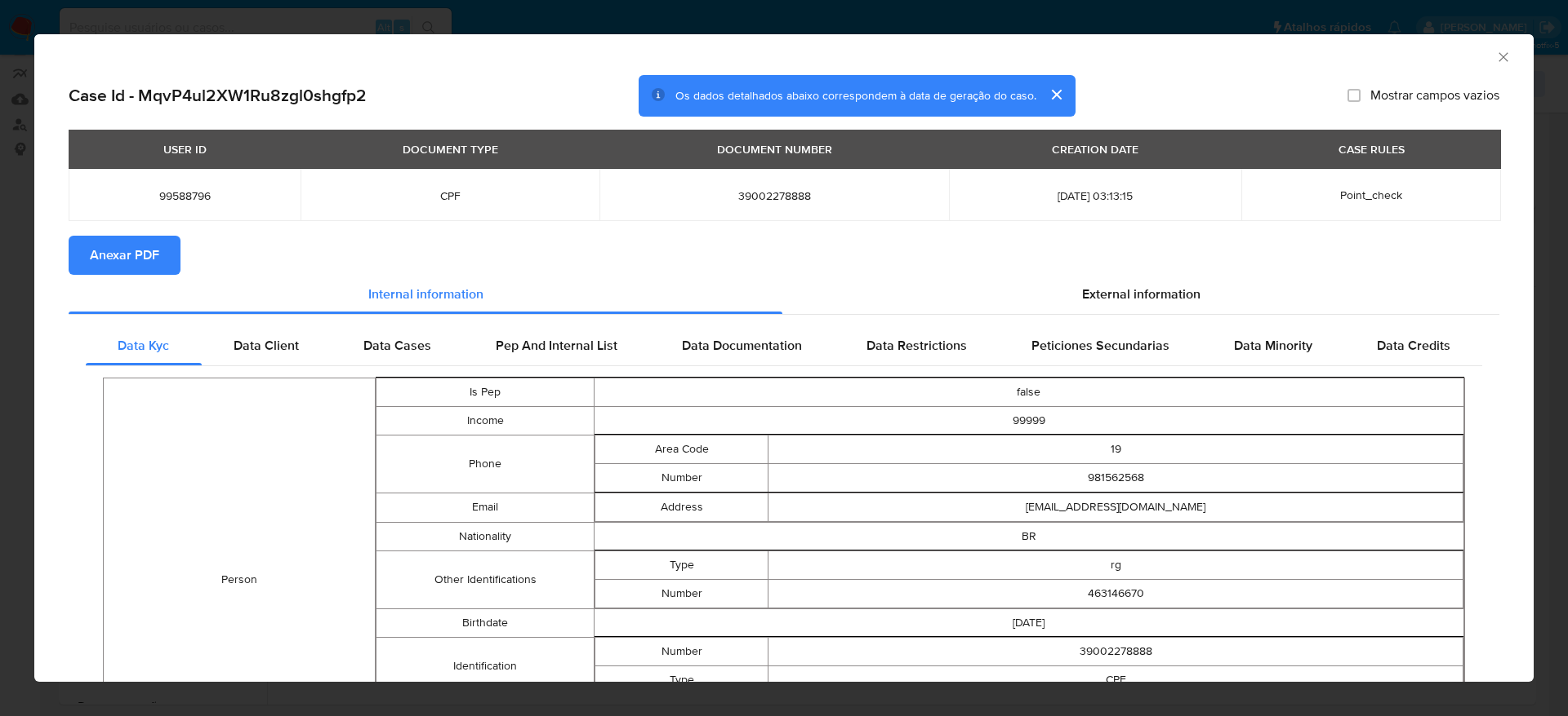
click at [99, 238] on span "Anexar PDF" at bounding box center [124, 255] width 69 height 36
click at [1495, 53] on icon "Fechar a janela" at bounding box center [1503, 56] width 16 height 16
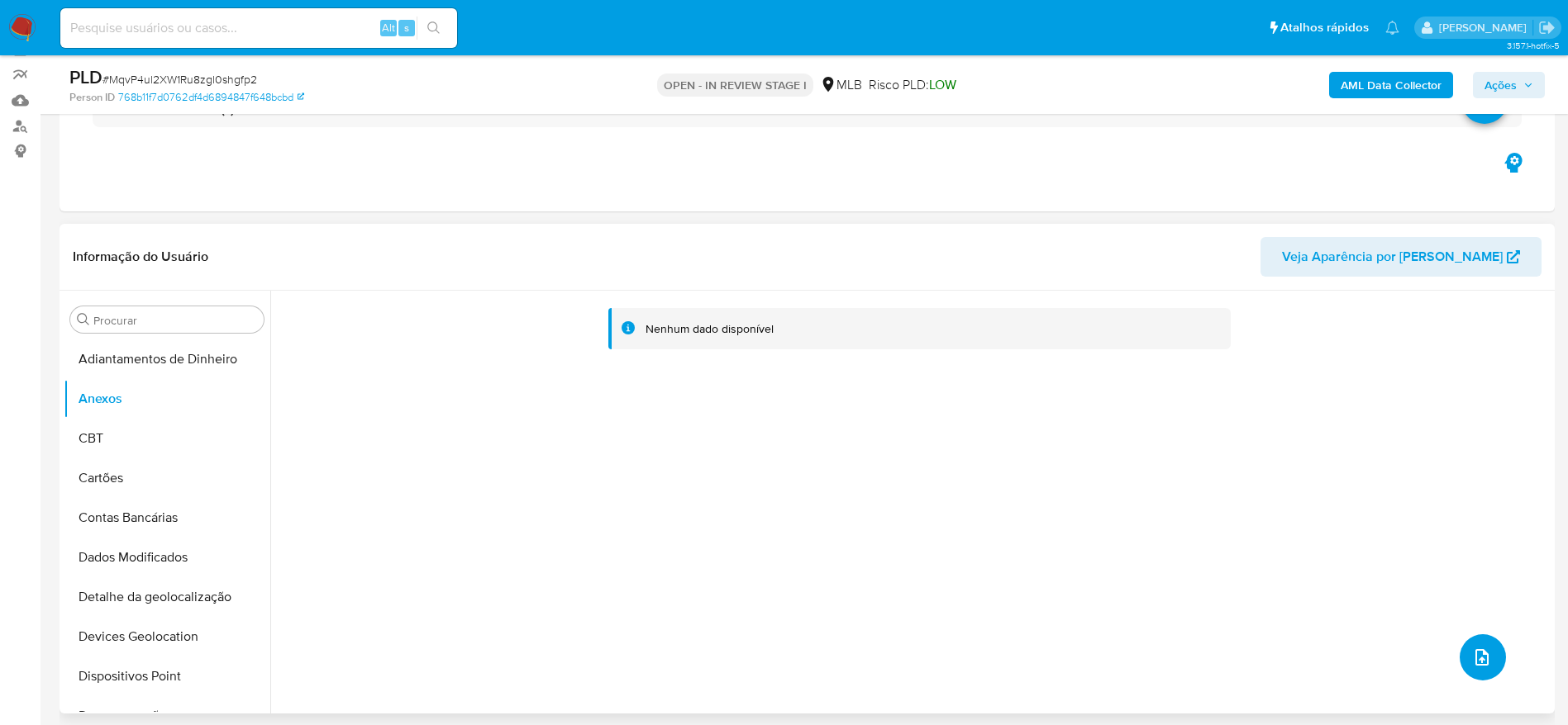
click at [1476, 664] on icon "upload-file" at bounding box center [1481, 658] width 20 height 20
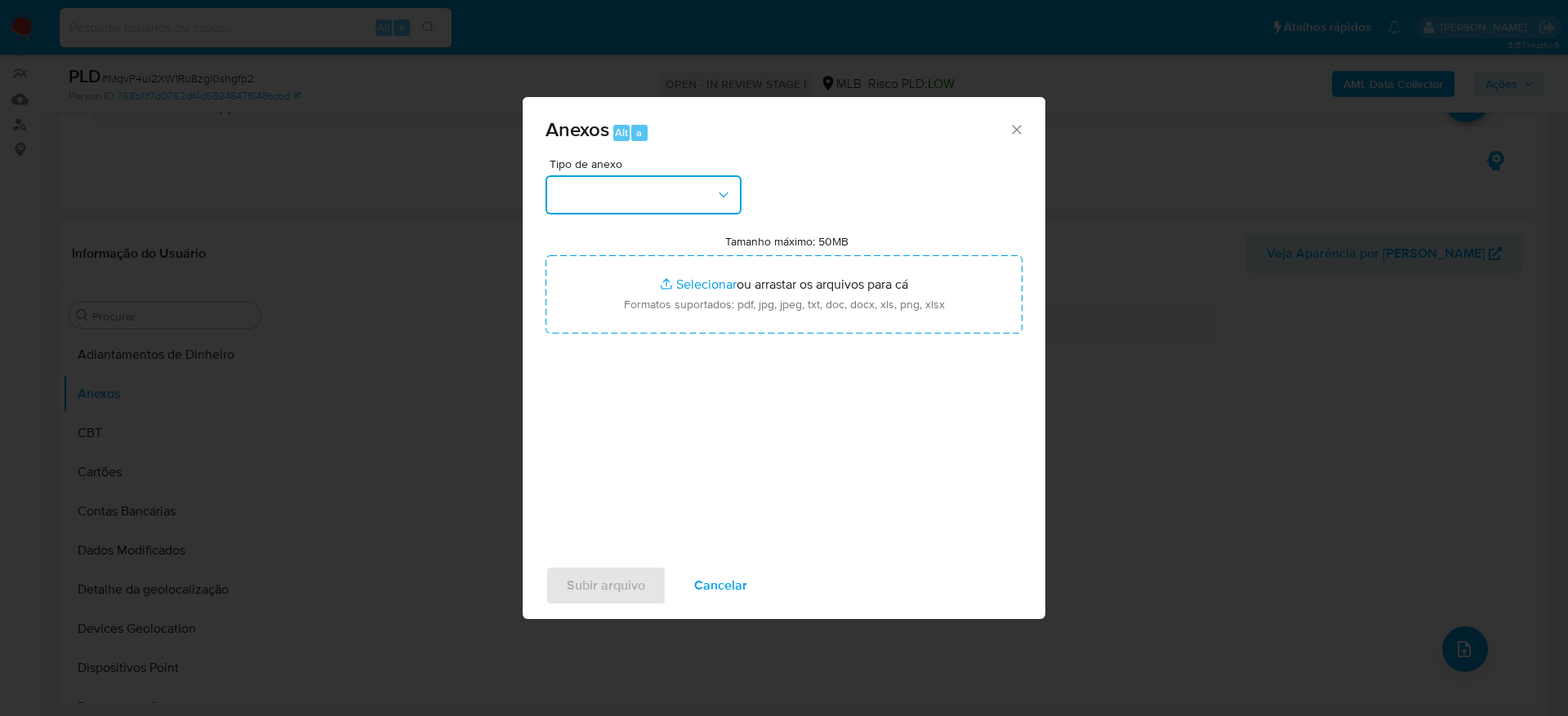
click at [663, 186] on button "button" at bounding box center [643, 195] width 196 height 39
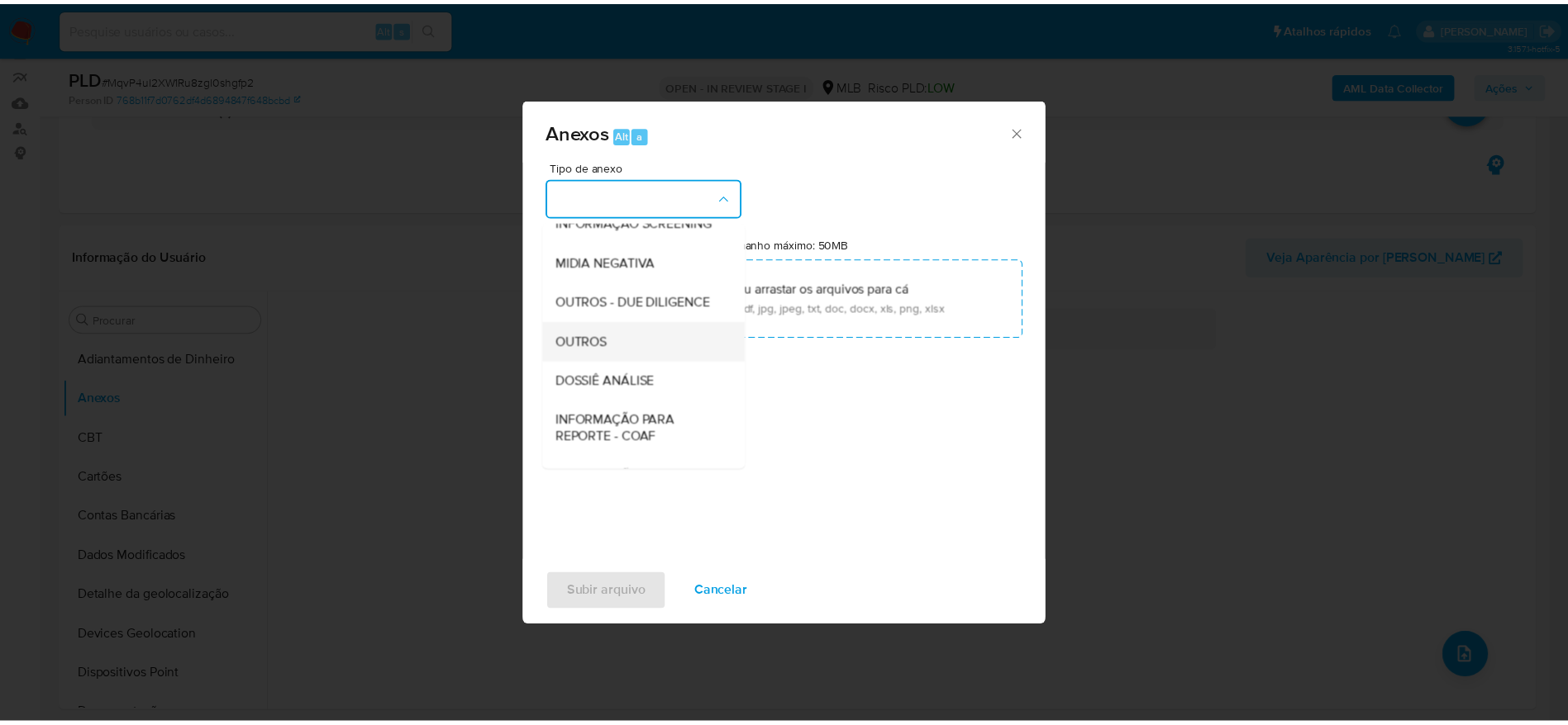
scroll to position [254, 0]
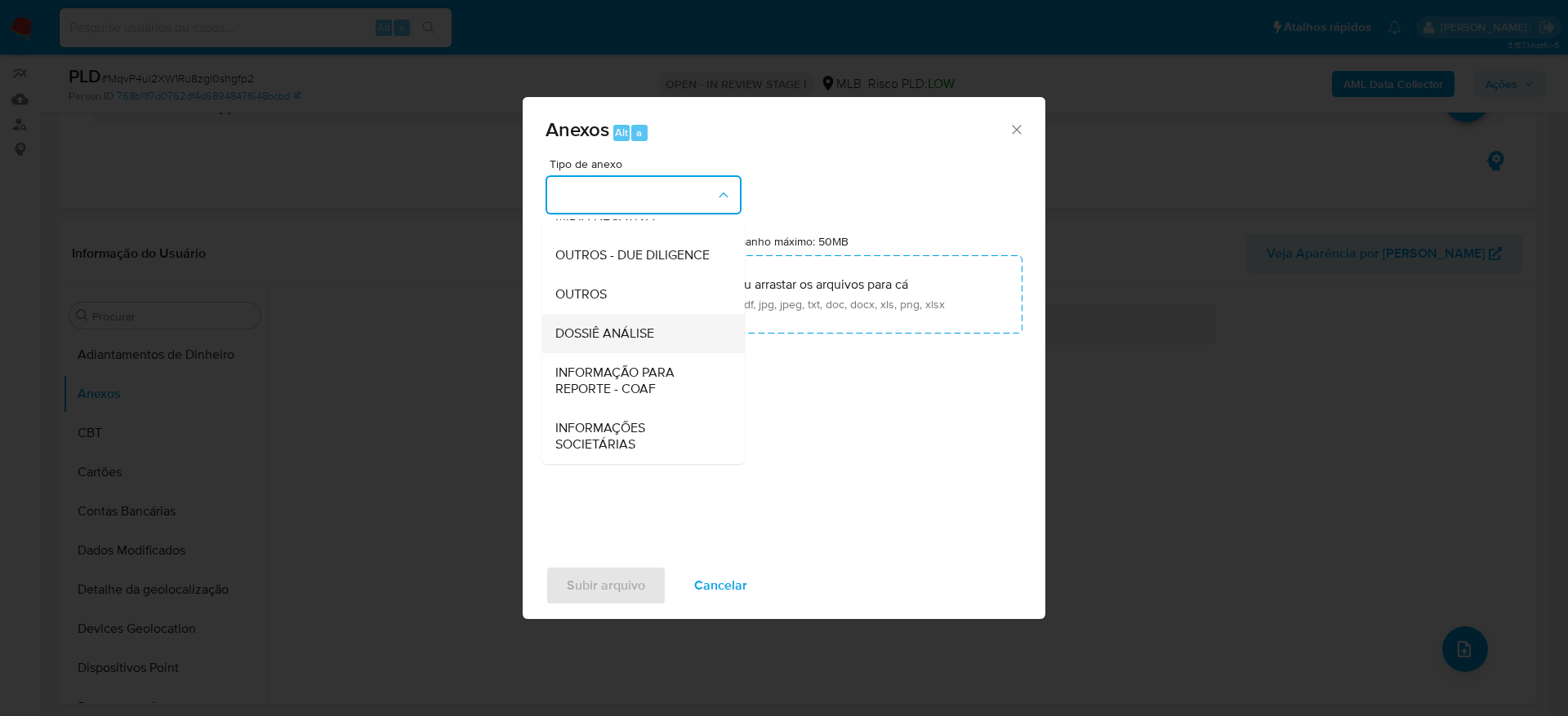
click at [622, 337] on span "DOSSIÊ ANÁLISE" at bounding box center [604, 333] width 99 height 16
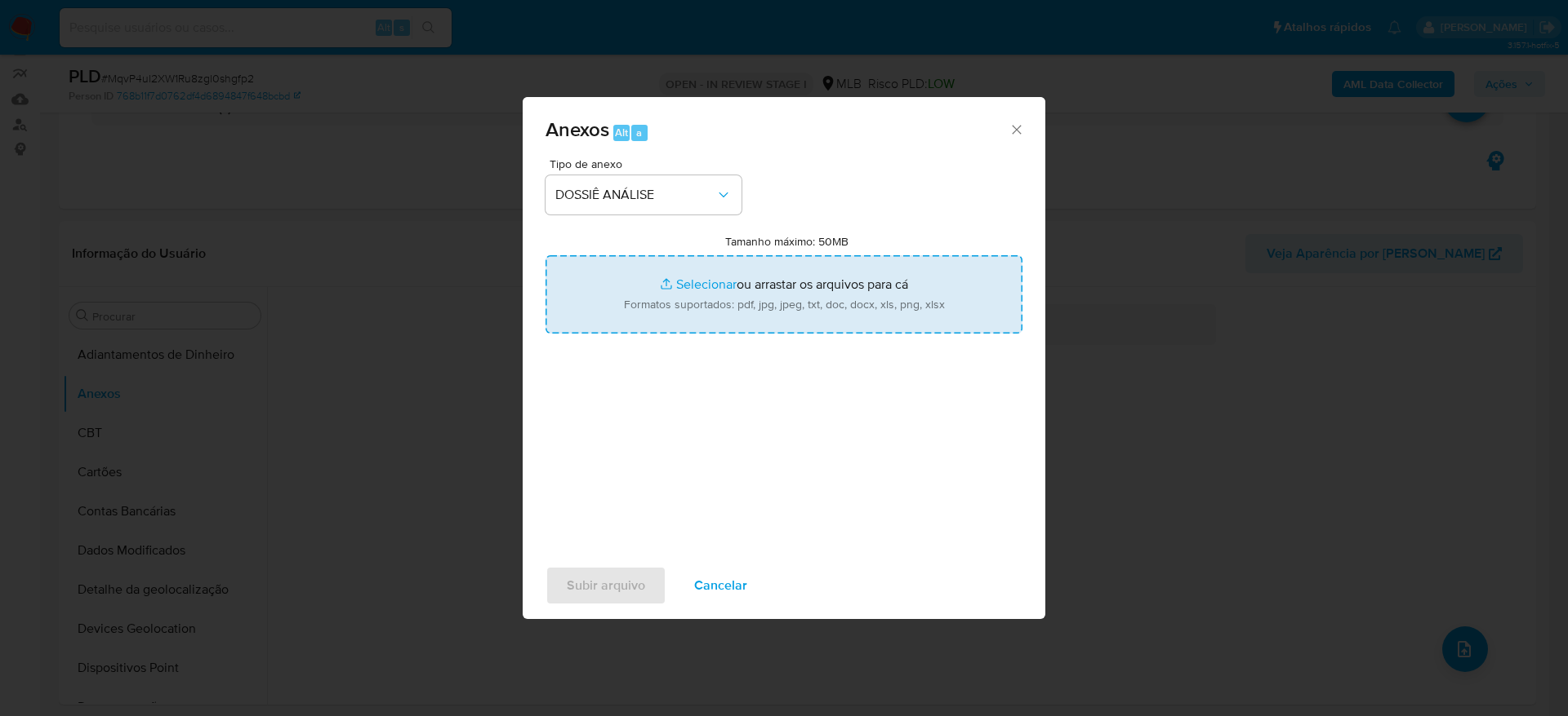
type input "C:\fakepath\Mulan 99588796_2025_09_01_06_00_13.xlsx"
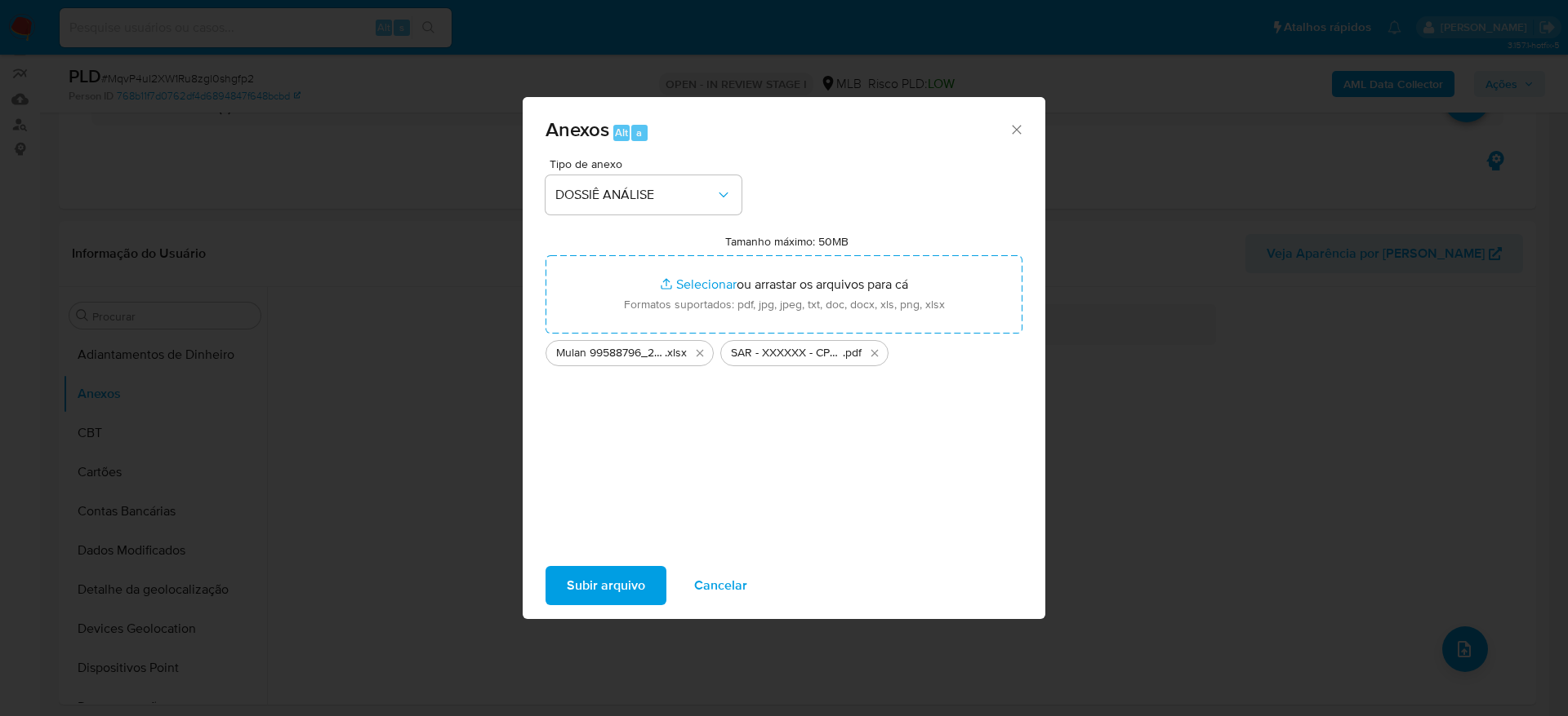
click at [616, 581] on span "Subir arquivo" at bounding box center [606, 586] width 79 height 36
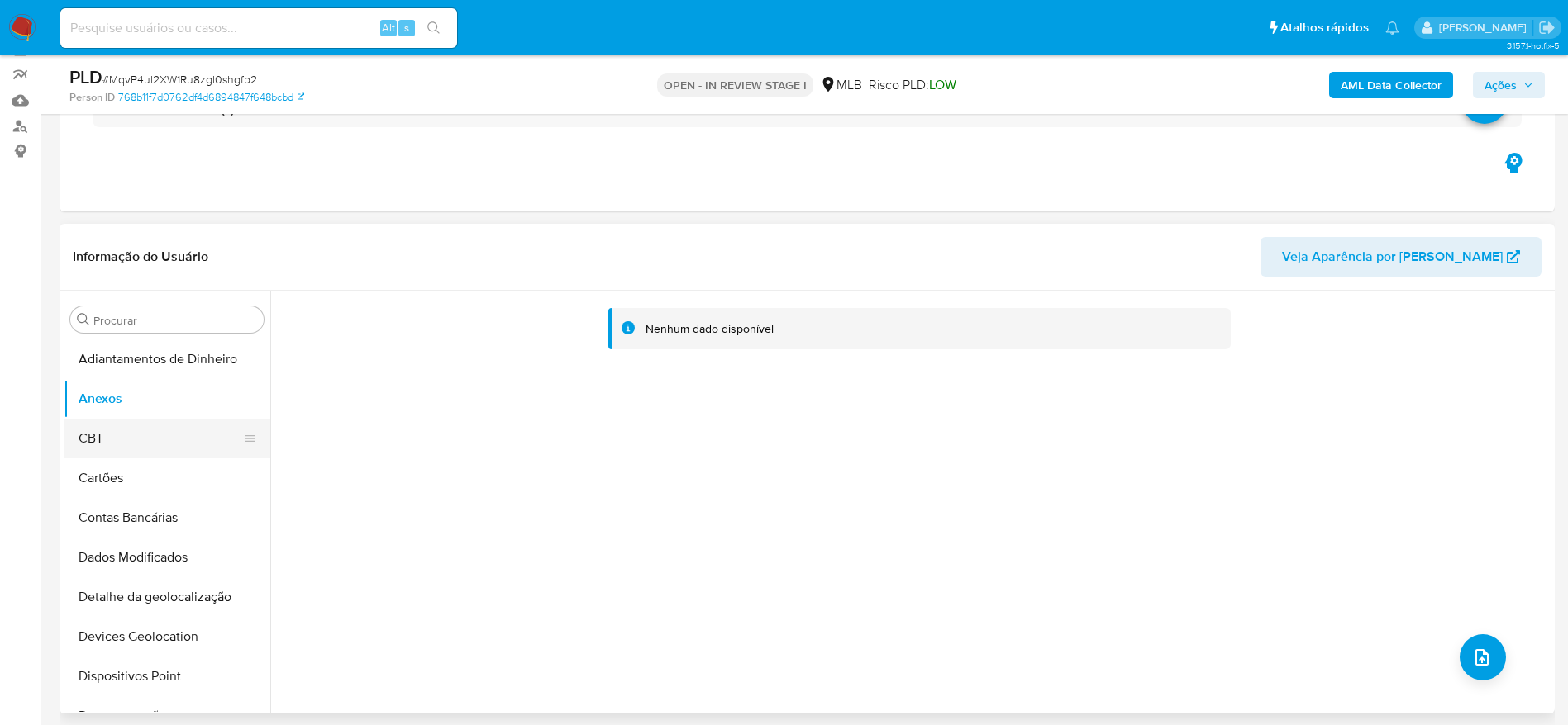
click at [119, 419] on button "CBT" at bounding box center [160, 439] width 193 height 40
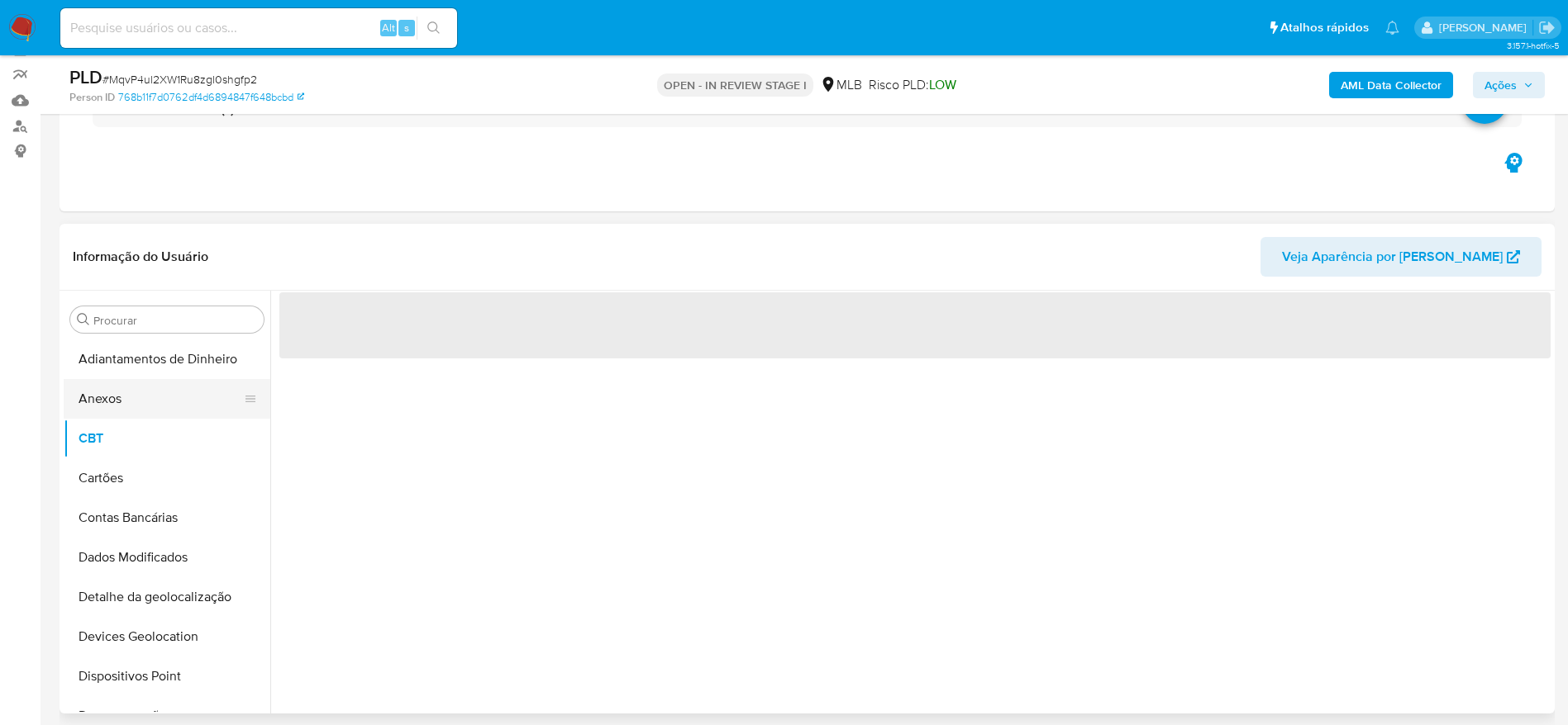
click at [118, 403] on button "Anexos" at bounding box center [160, 399] width 193 height 40
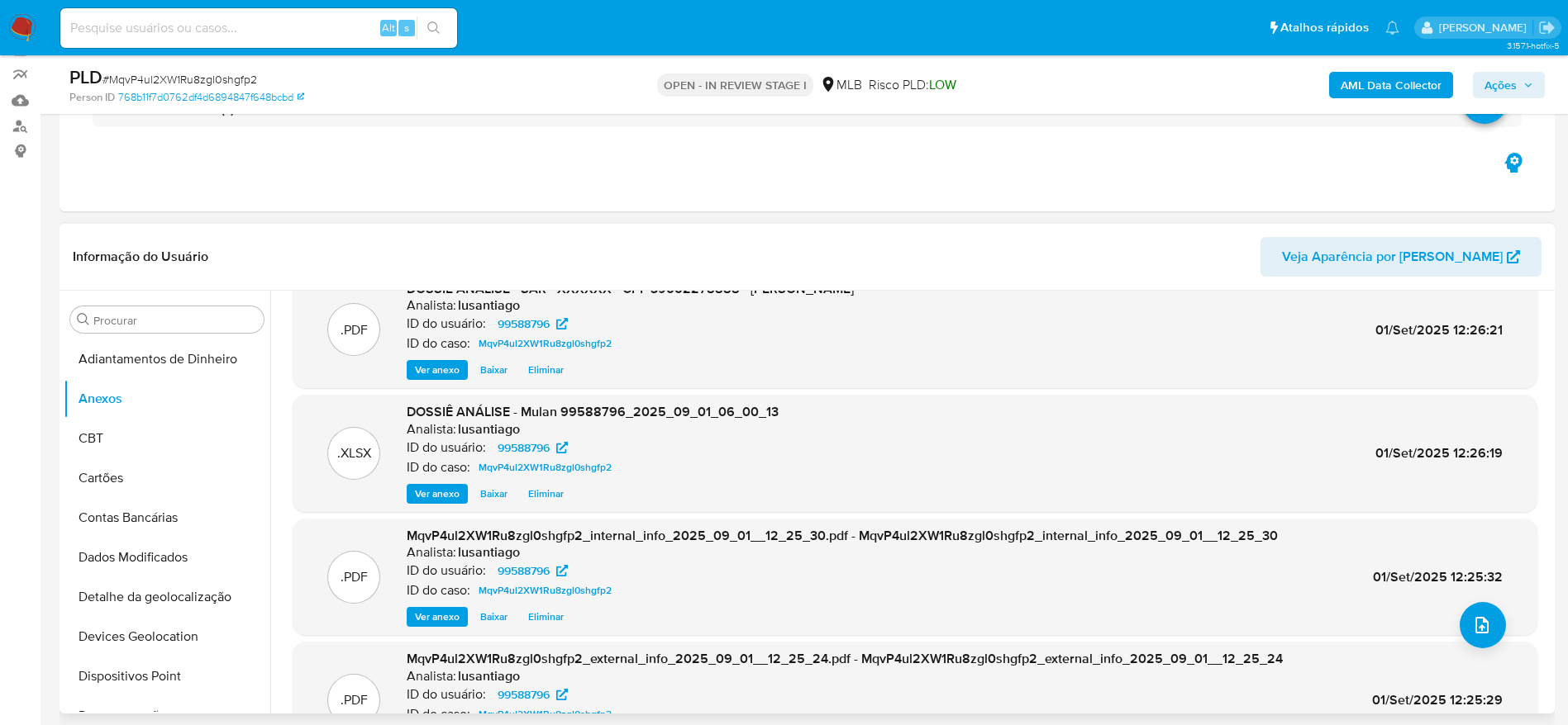
scroll to position [0, 0]
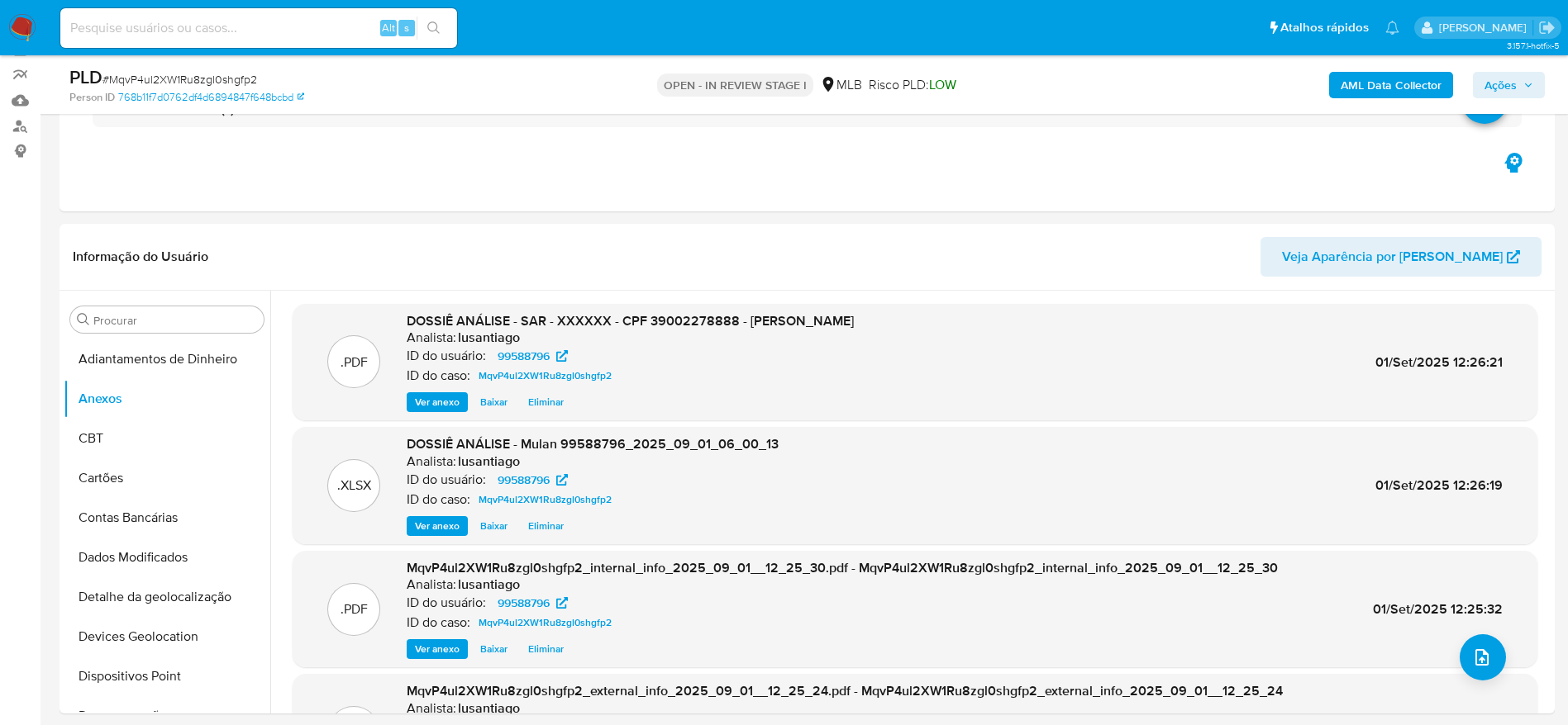
click at [1514, 85] on span "Ações" at bounding box center [1500, 85] width 32 height 27
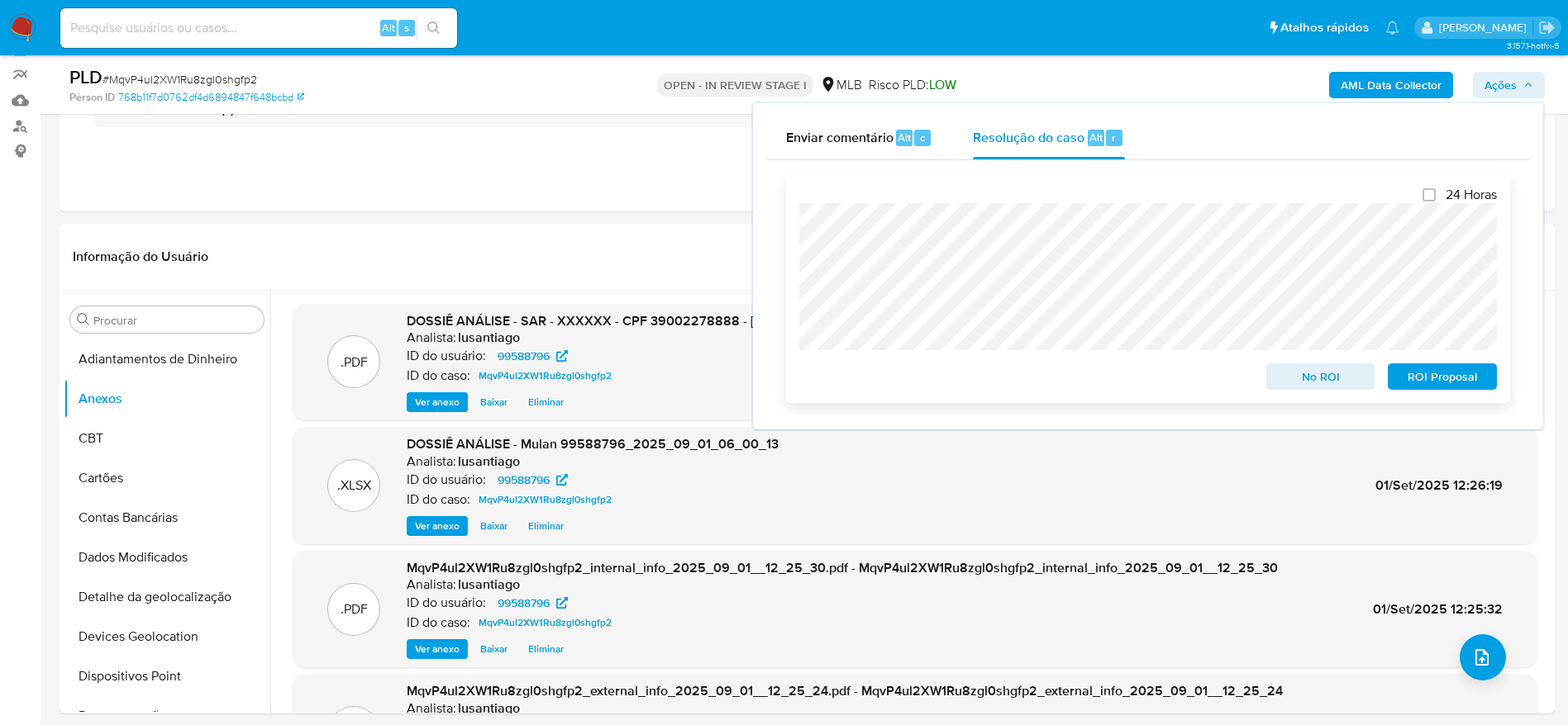
click at [1424, 375] on span "ROI Proposal" at bounding box center [1442, 376] width 86 height 23
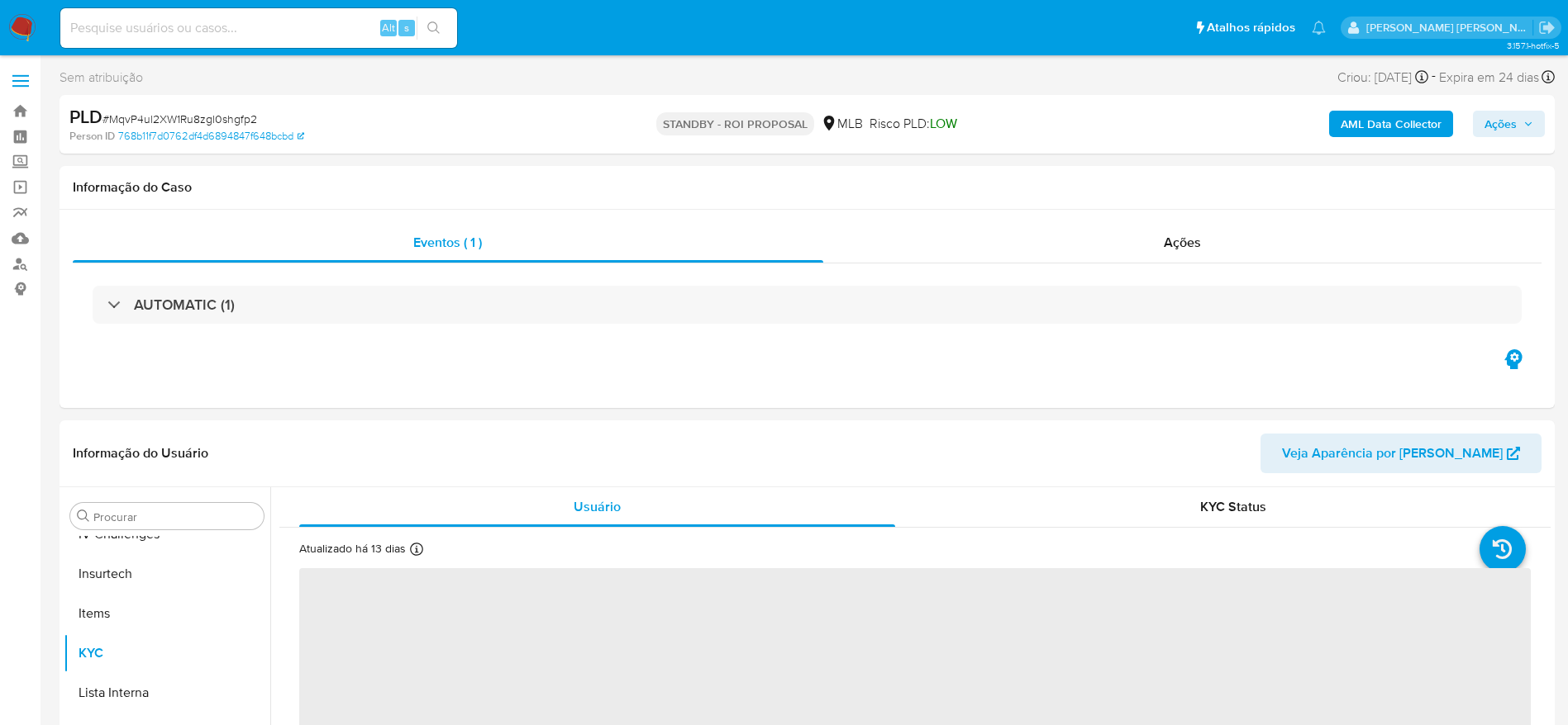
scroll to position [738, 0]
select select "10"
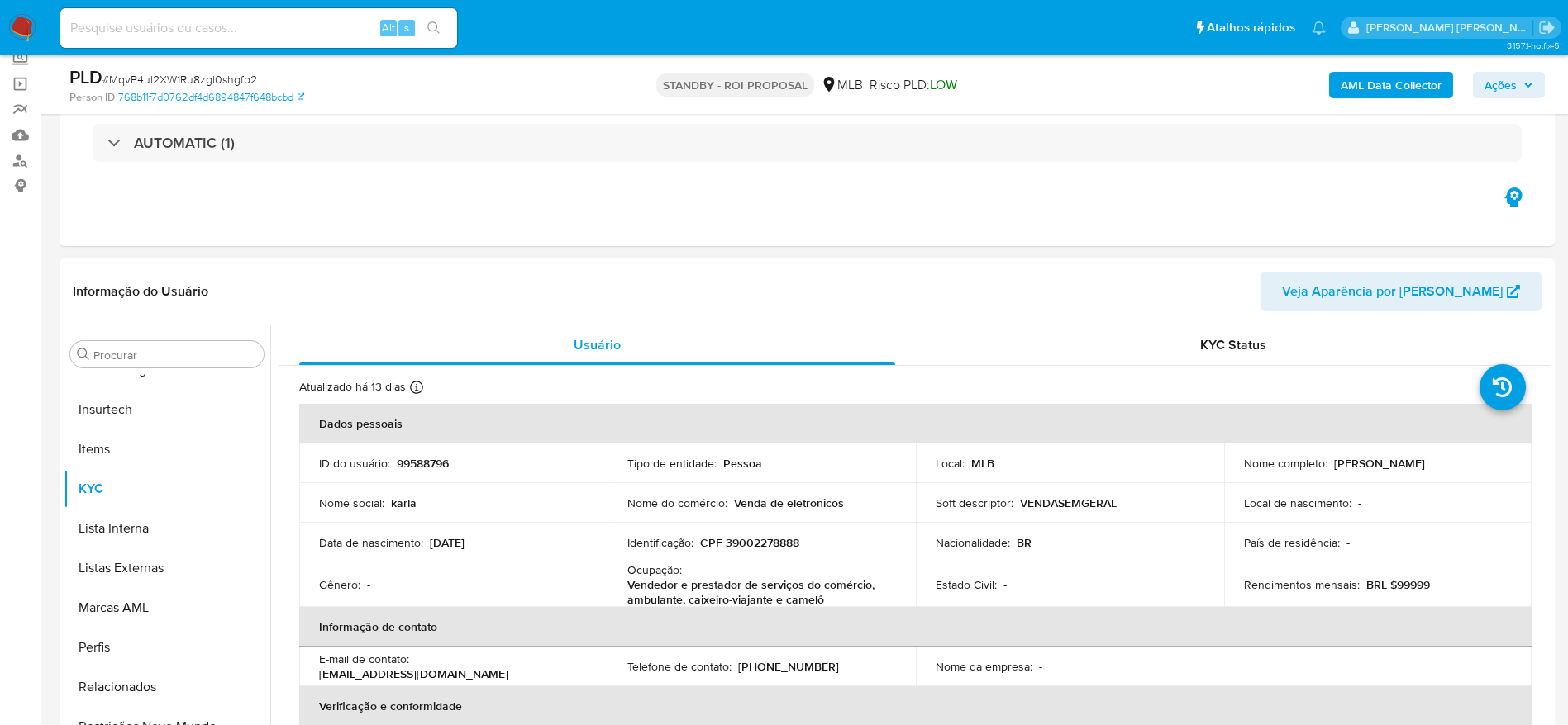
scroll to position [247, 0]
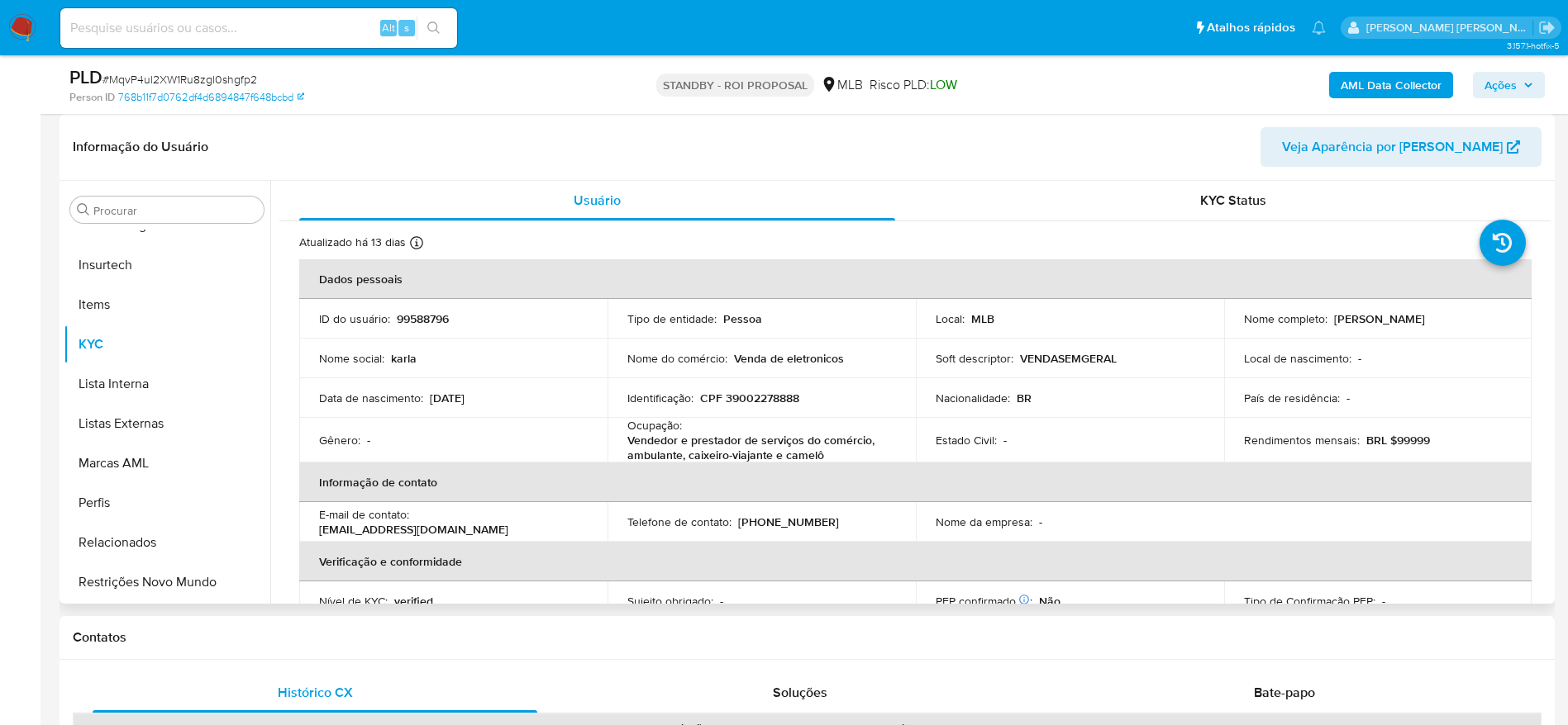
click at [763, 395] on p "CPF 39002278888" at bounding box center [749, 398] width 100 height 15
copy p "39002278888"
click at [317, 39] on div "Alt s" at bounding box center [259, 29] width 396 height 40
click at [315, 27] on input at bounding box center [259, 28] width 396 height 22
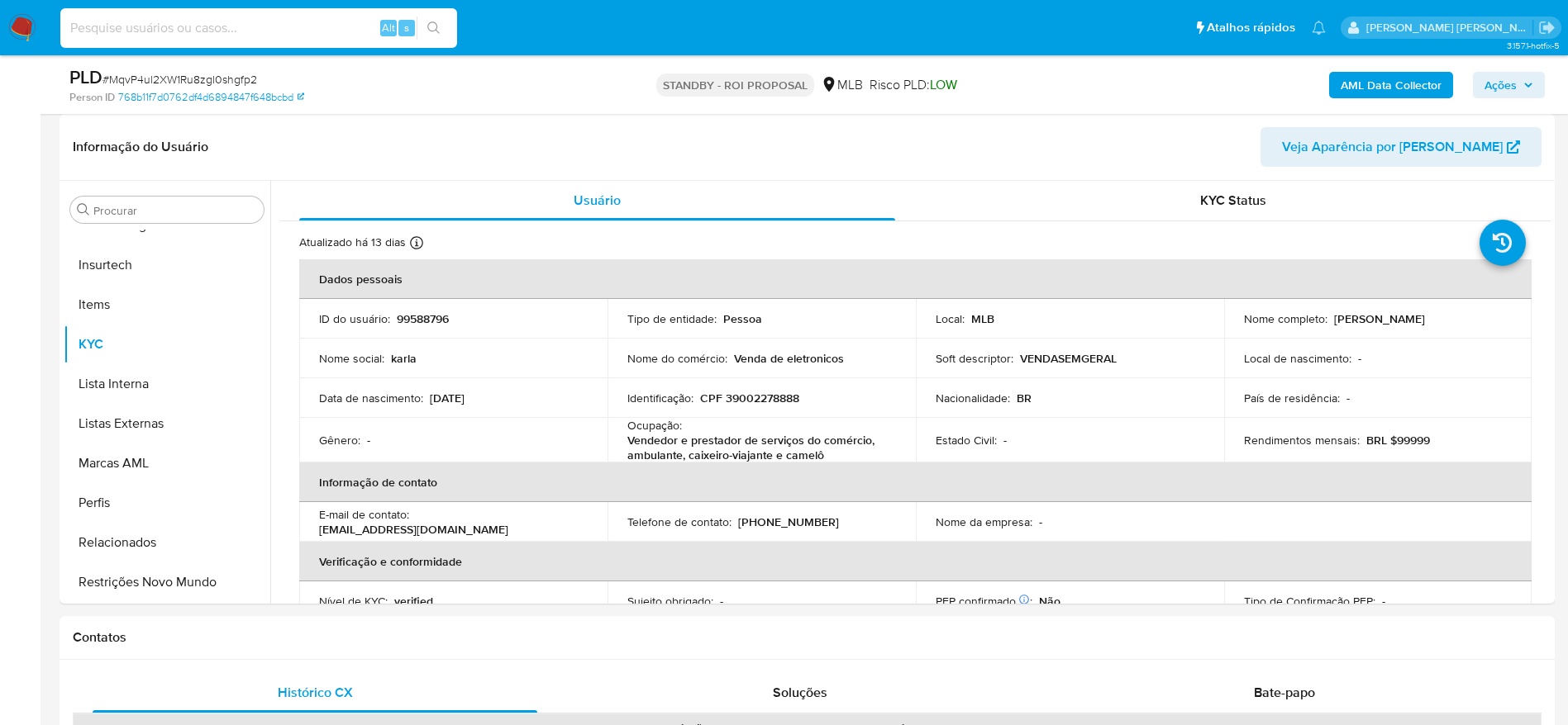
paste input "1185493382"
type input "1185493382"
click at [439, 33] on icon "search-icon" at bounding box center [434, 28] width 13 height 13
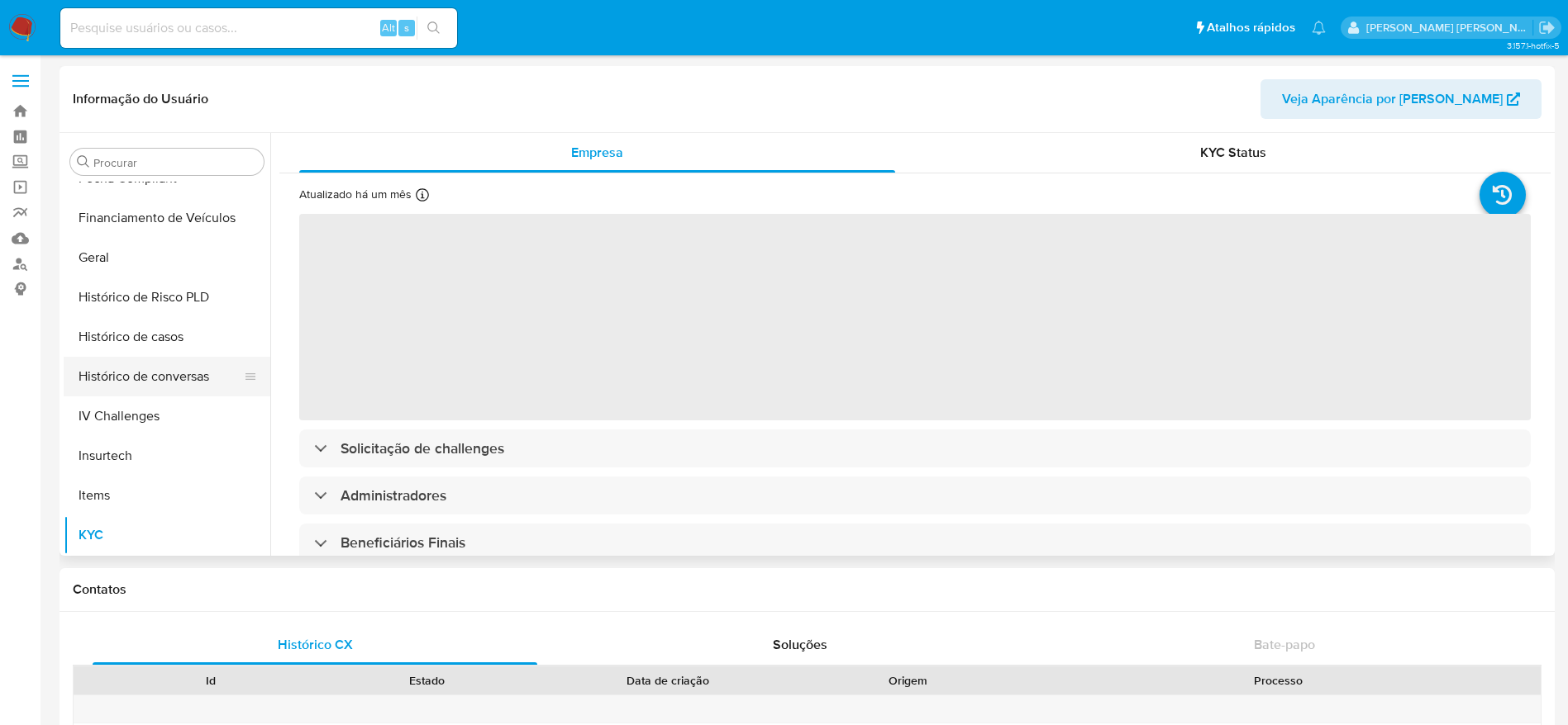
scroll to position [490, 0]
click at [133, 340] on button "Histórico de casos" at bounding box center [160, 346] width 193 height 40
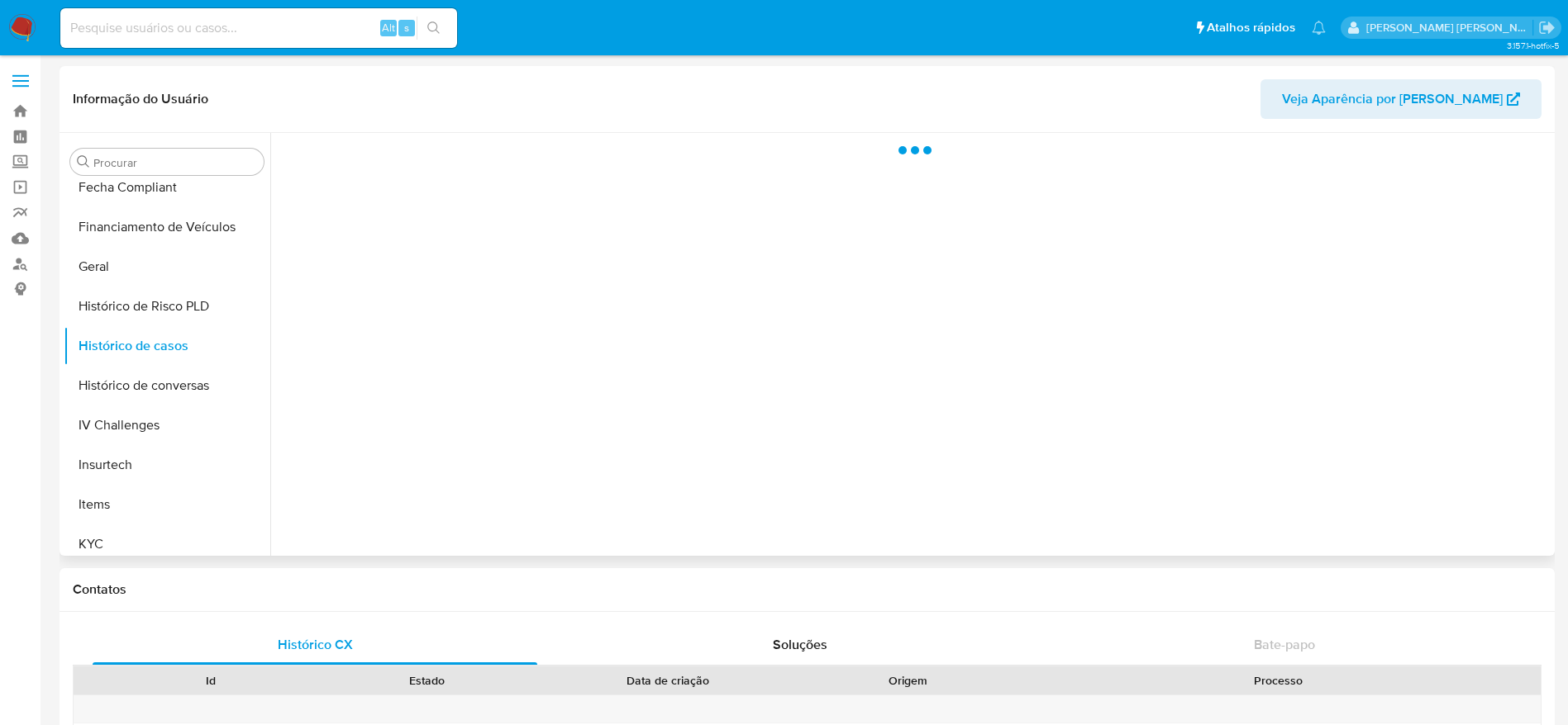
select select "10"
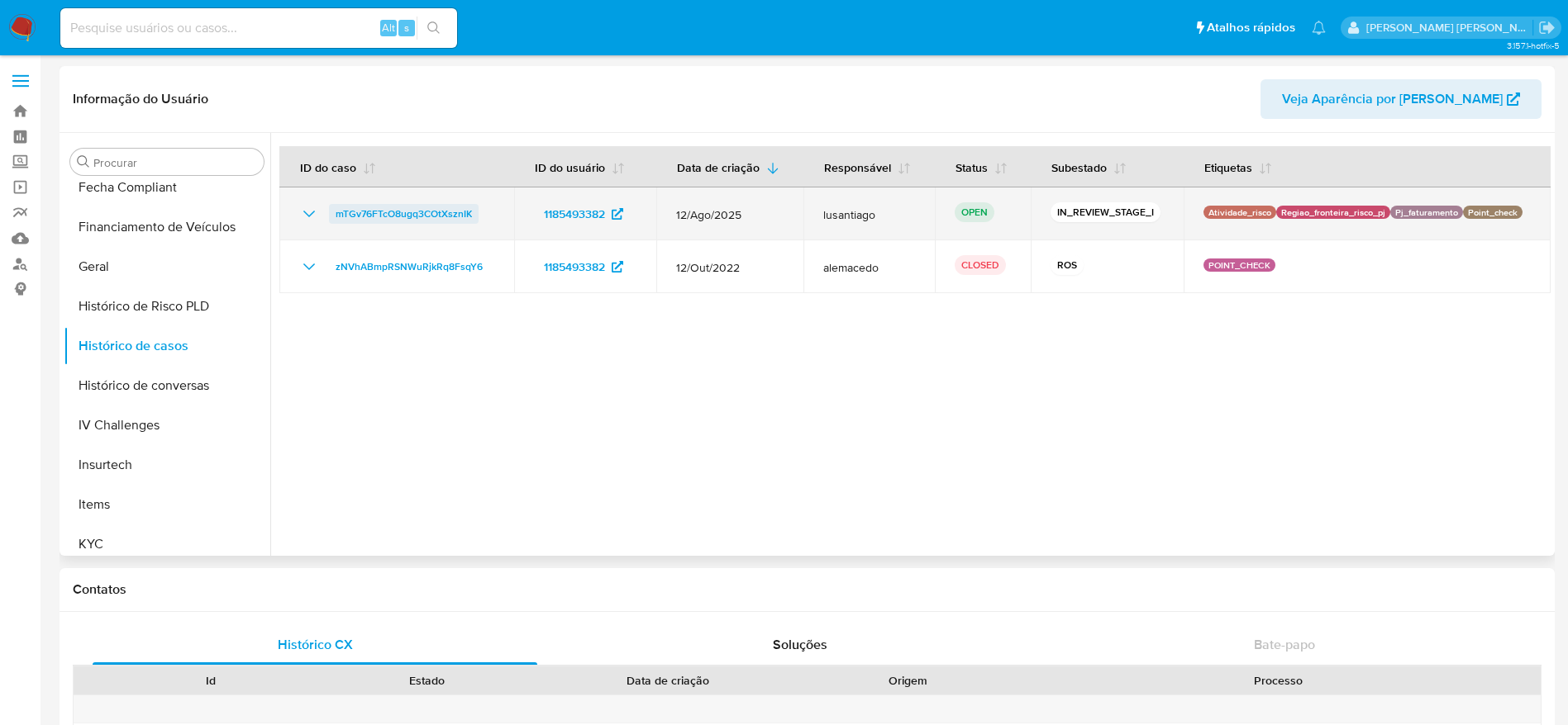
click at [430, 215] on span "mTGv76FTcO8ugq3COtXsznIK" at bounding box center [404, 214] width 137 height 20
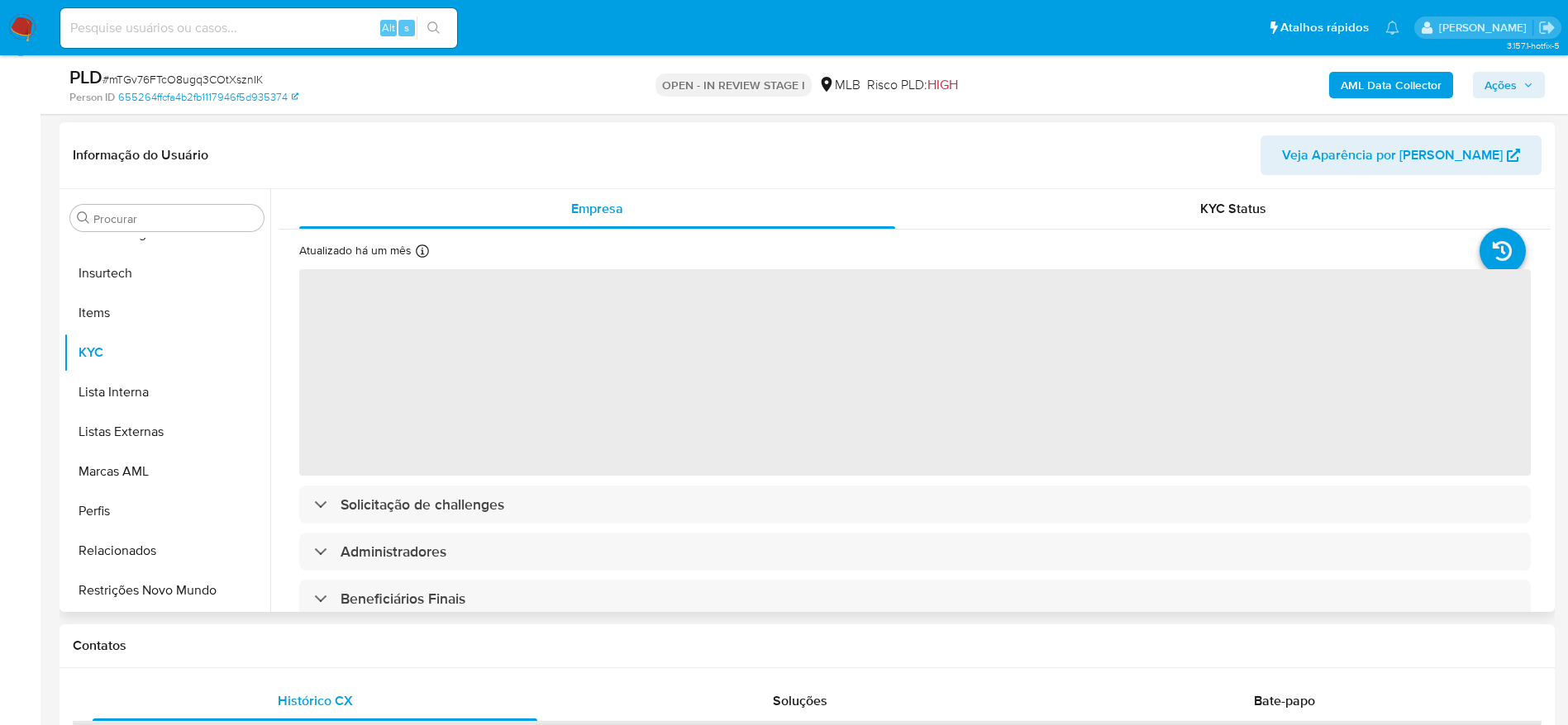
scroll to position [247, 0]
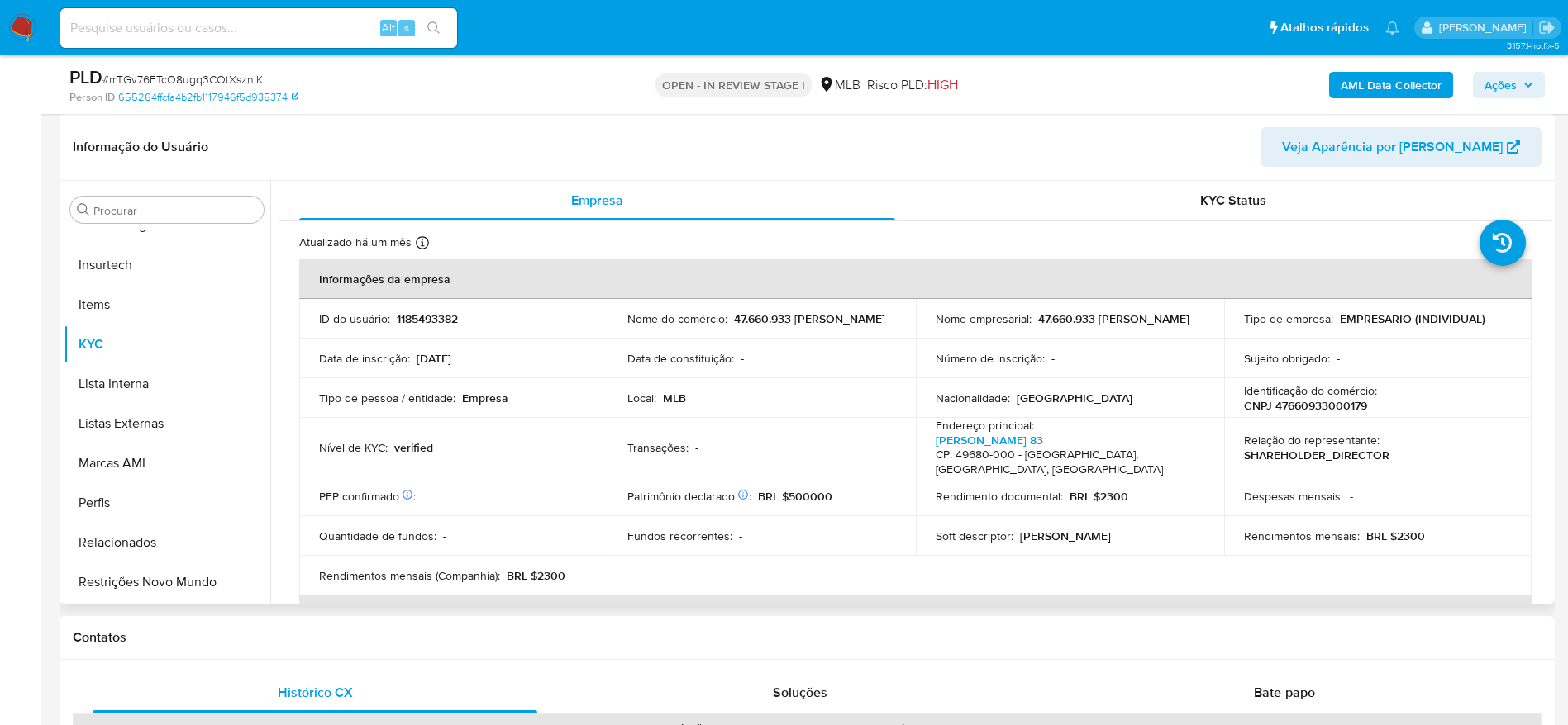
select select "10"
click at [1305, 403] on p "CNPJ 47660933000179" at bounding box center [1305, 405] width 123 height 15
copy p "47660933000179"
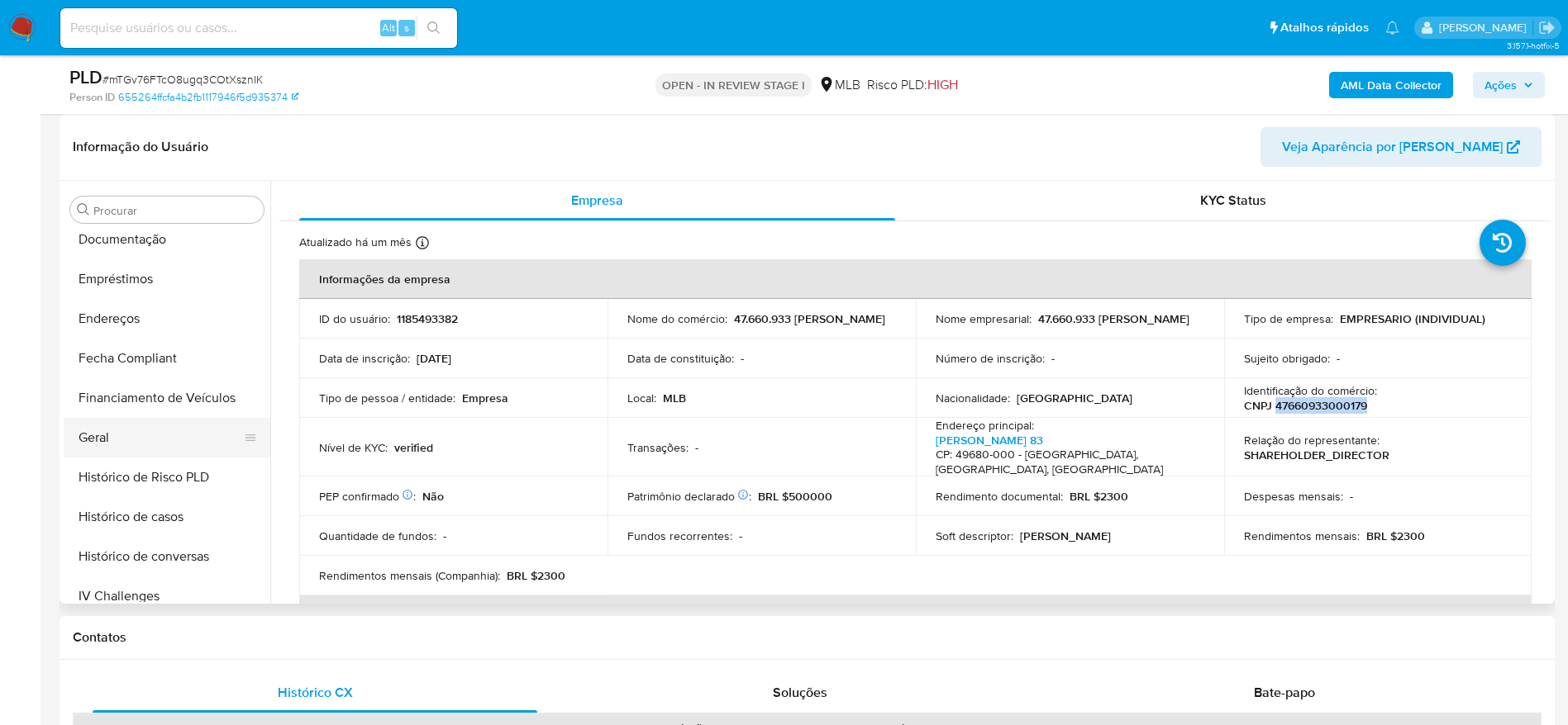
scroll to position [366, 0]
click at [121, 439] on button "Geral" at bounding box center [160, 439] width 193 height 40
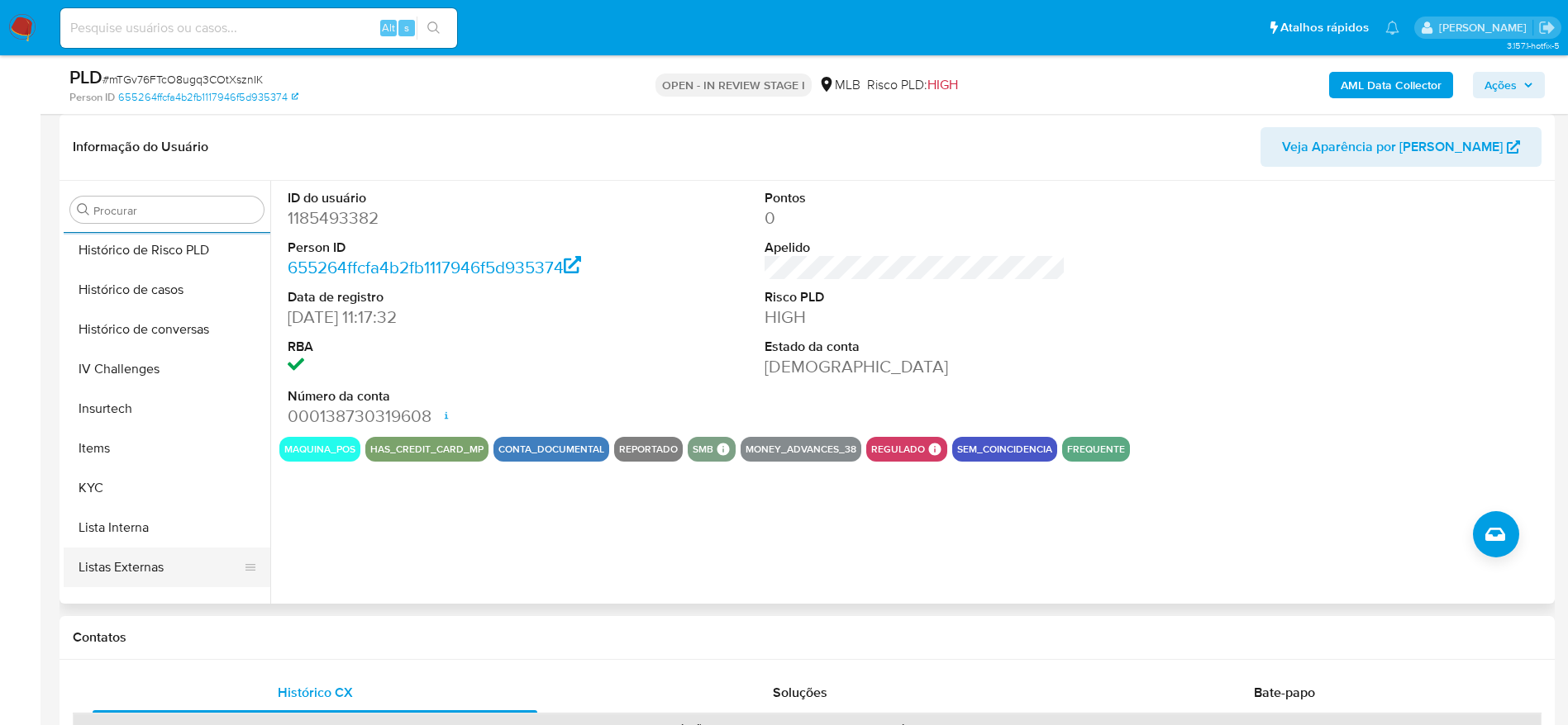
scroll to position [738, 0]
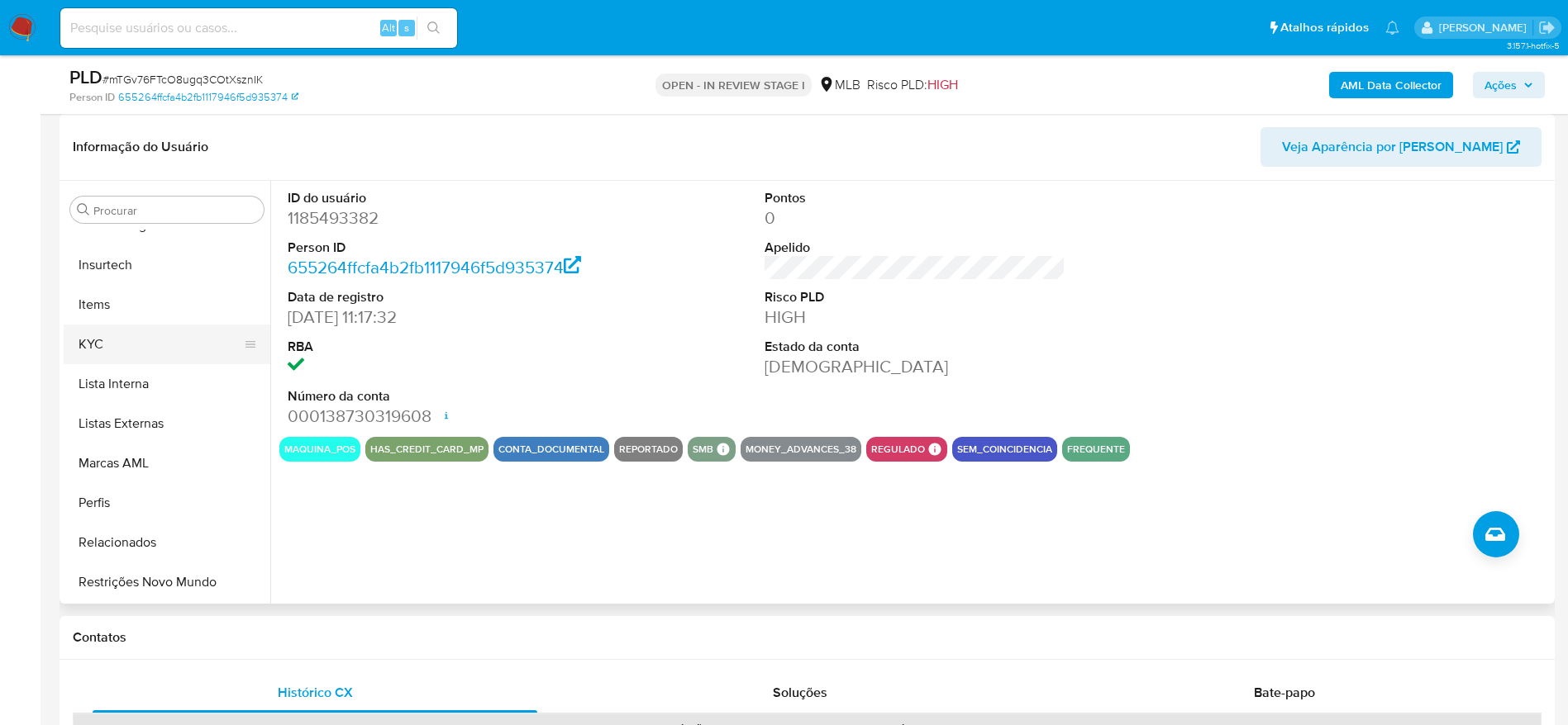
click at [122, 347] on button "KYC" at bounding box center [160, 344] width 193 height 40
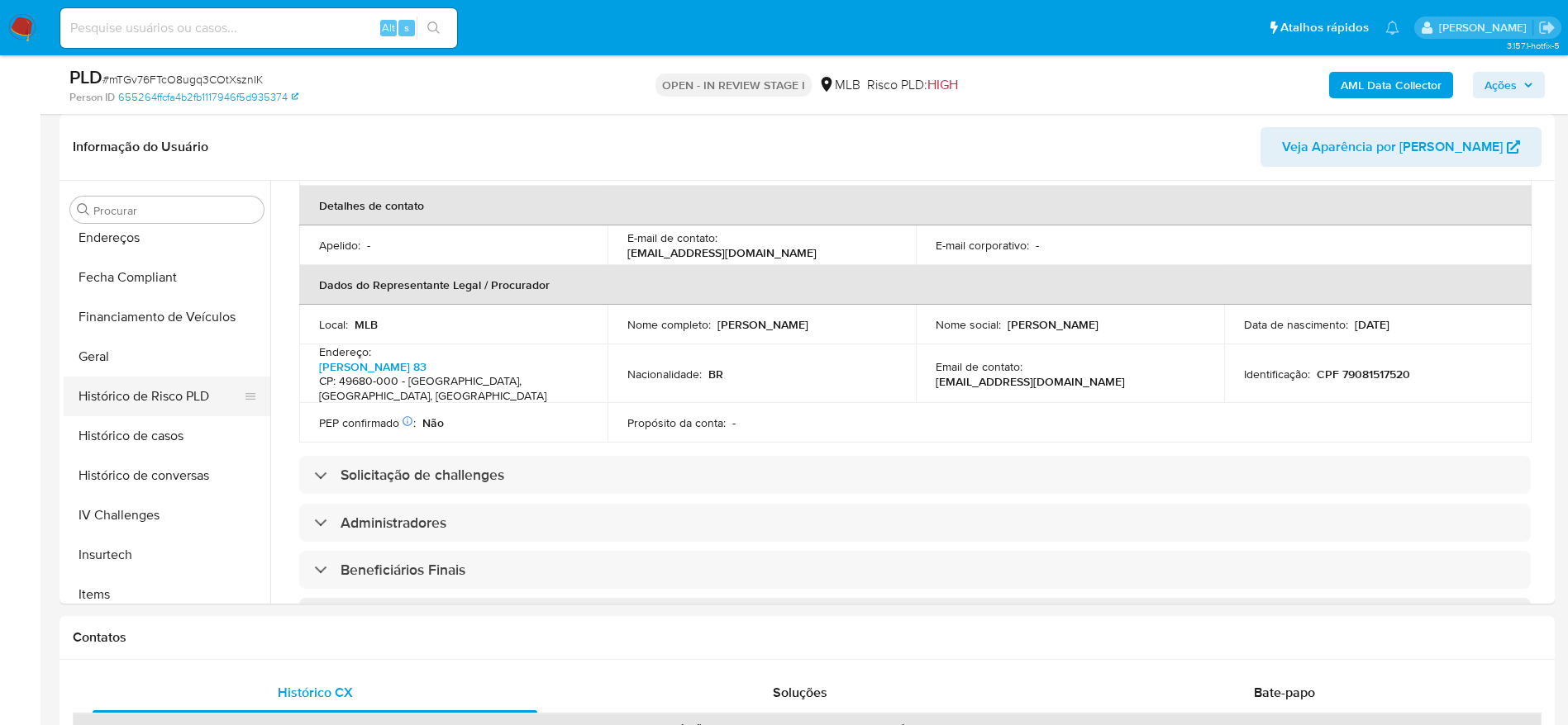
scroll to position [366, 0]
click at [153, 330] on button "Endereços" at bounding box center [160, 320] width 193 height 40
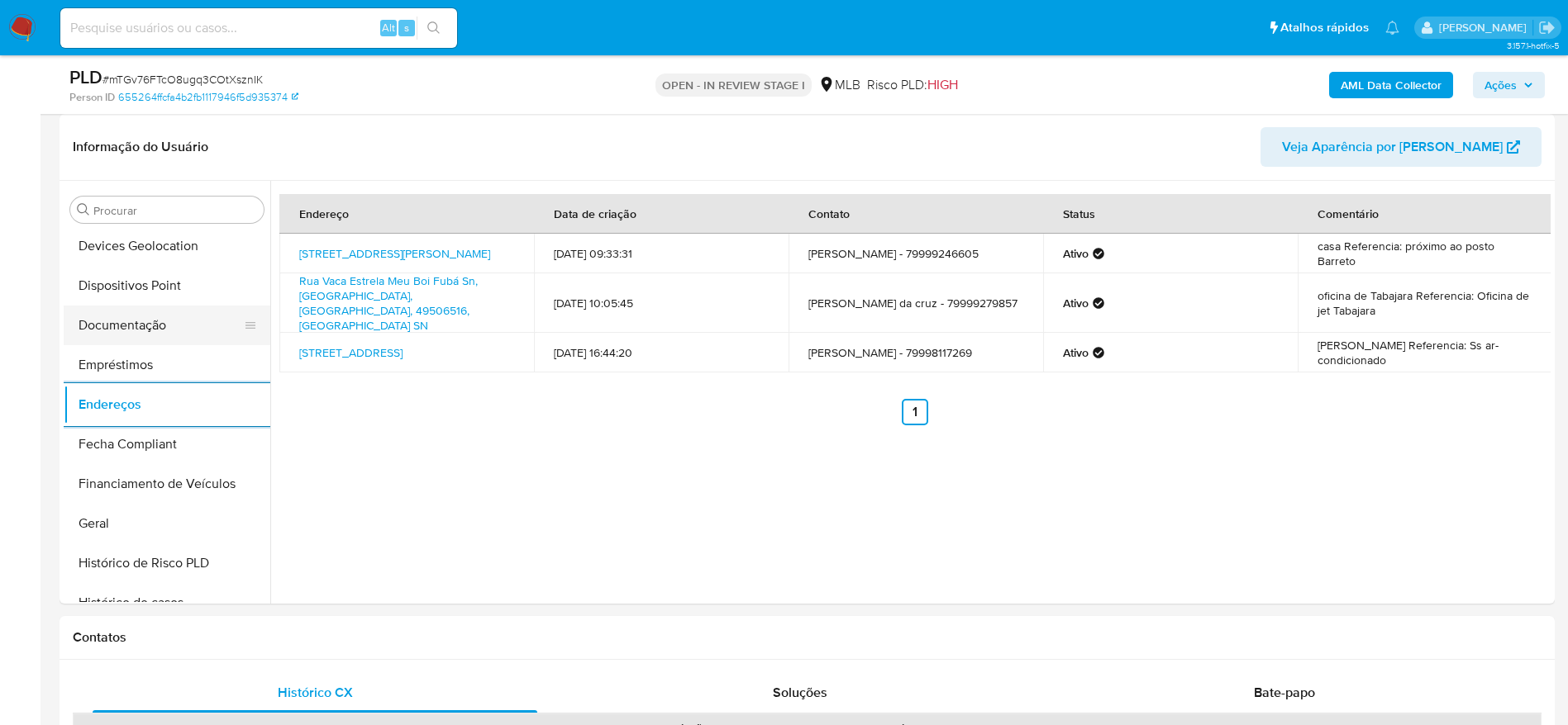
scroll to position [119, 0]
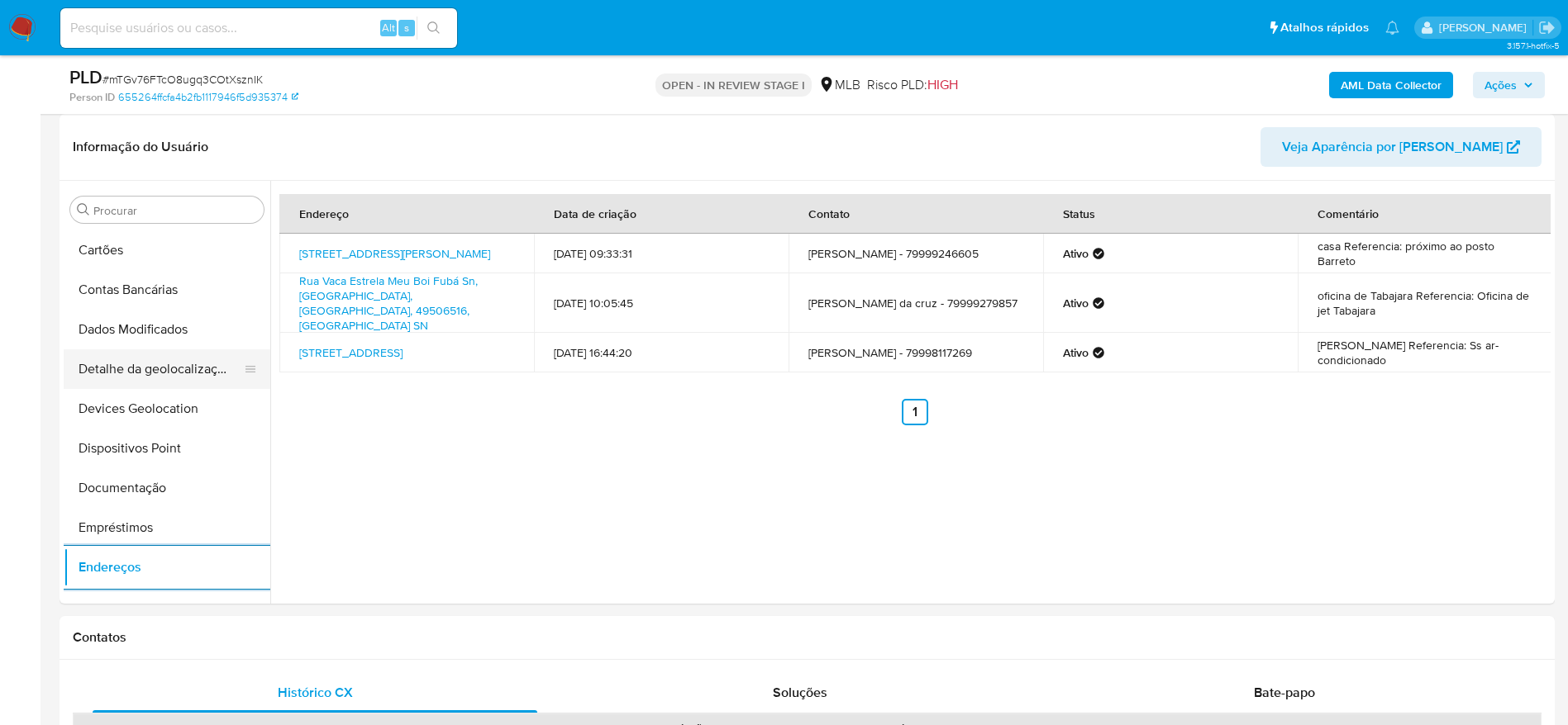
click at [163, 379] on button "Detalhe da geolocalização" at bounding box center [160, 369] width 193 height 40
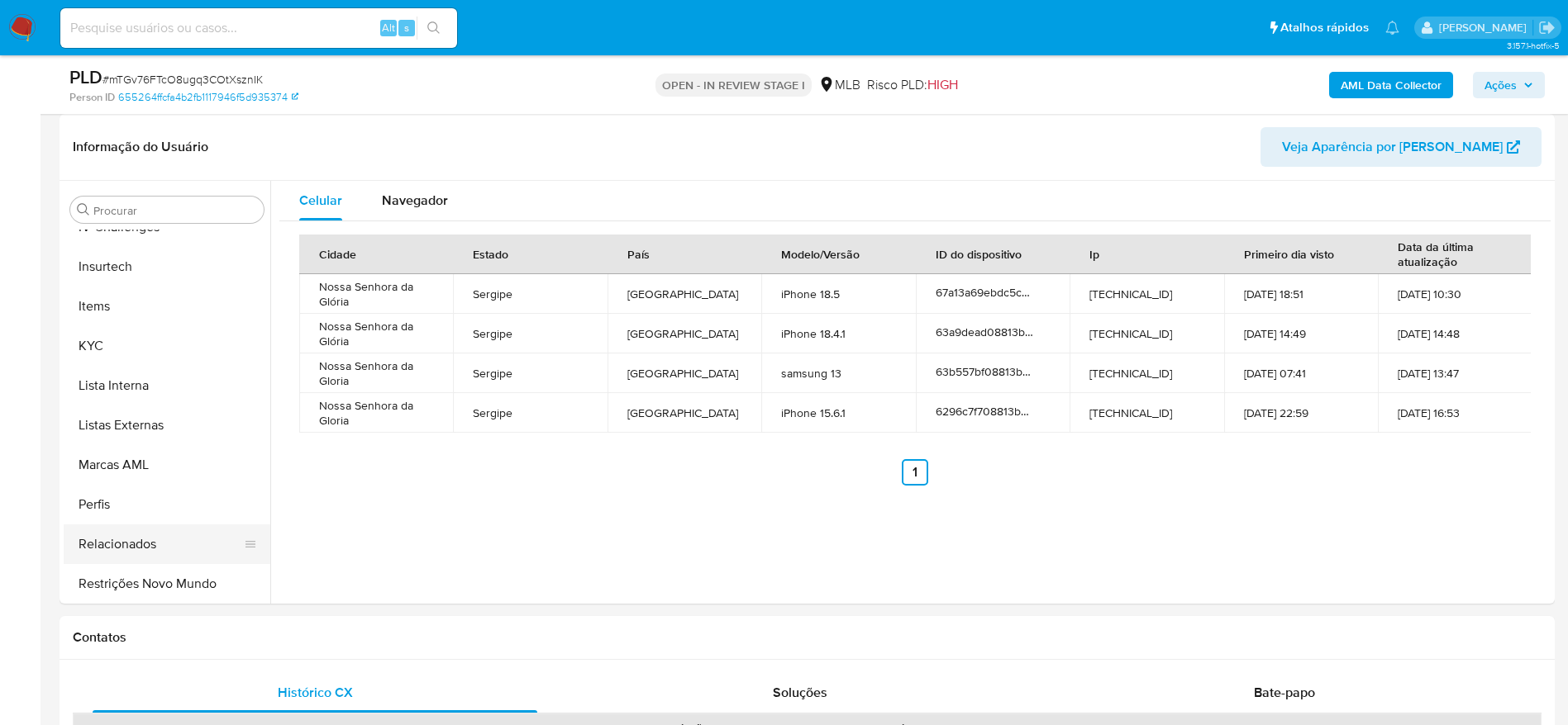
scroll to position [738, 0]
click at [110, 581] on button "Restrições Novo Mundo" at bounding box center [160, 582] width 193 height 40
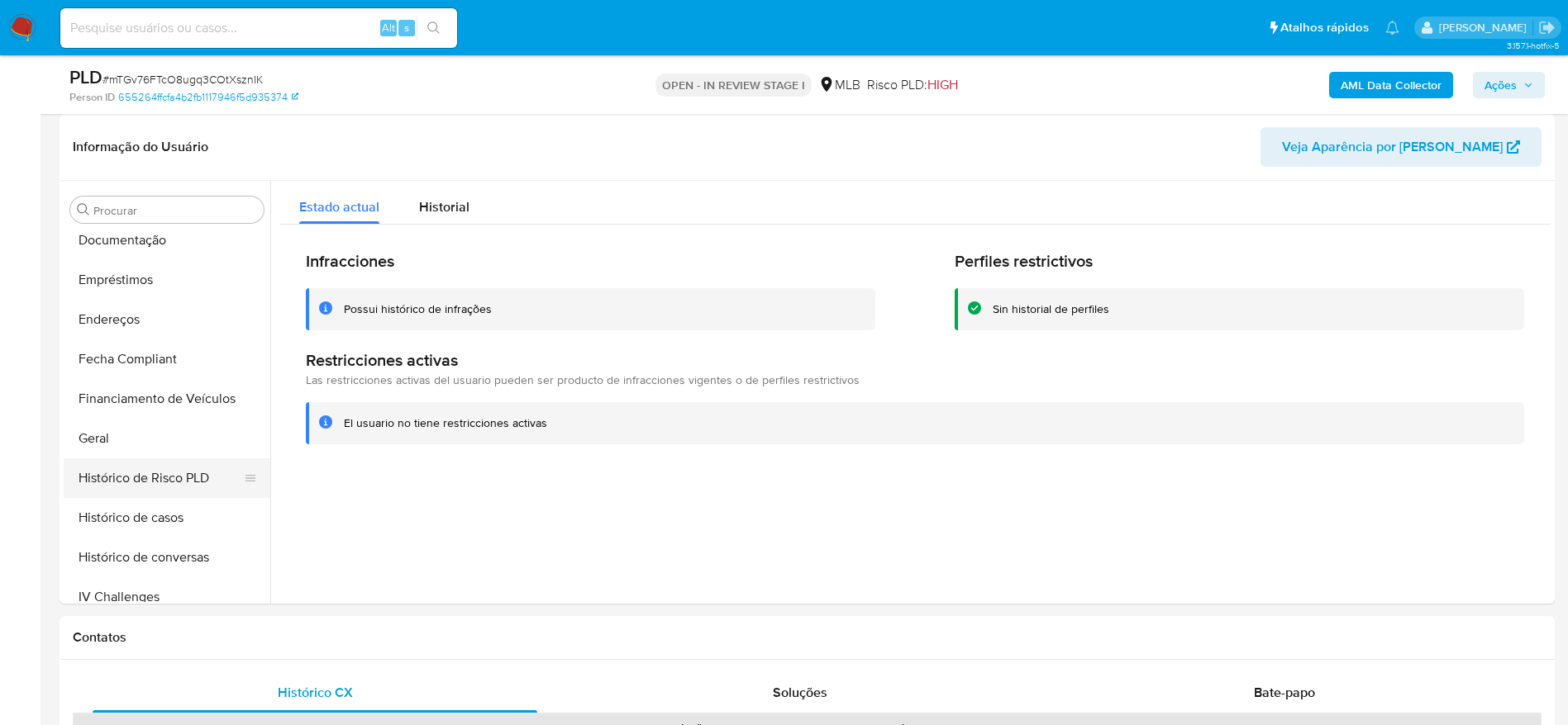
scroll to position [242, 0]
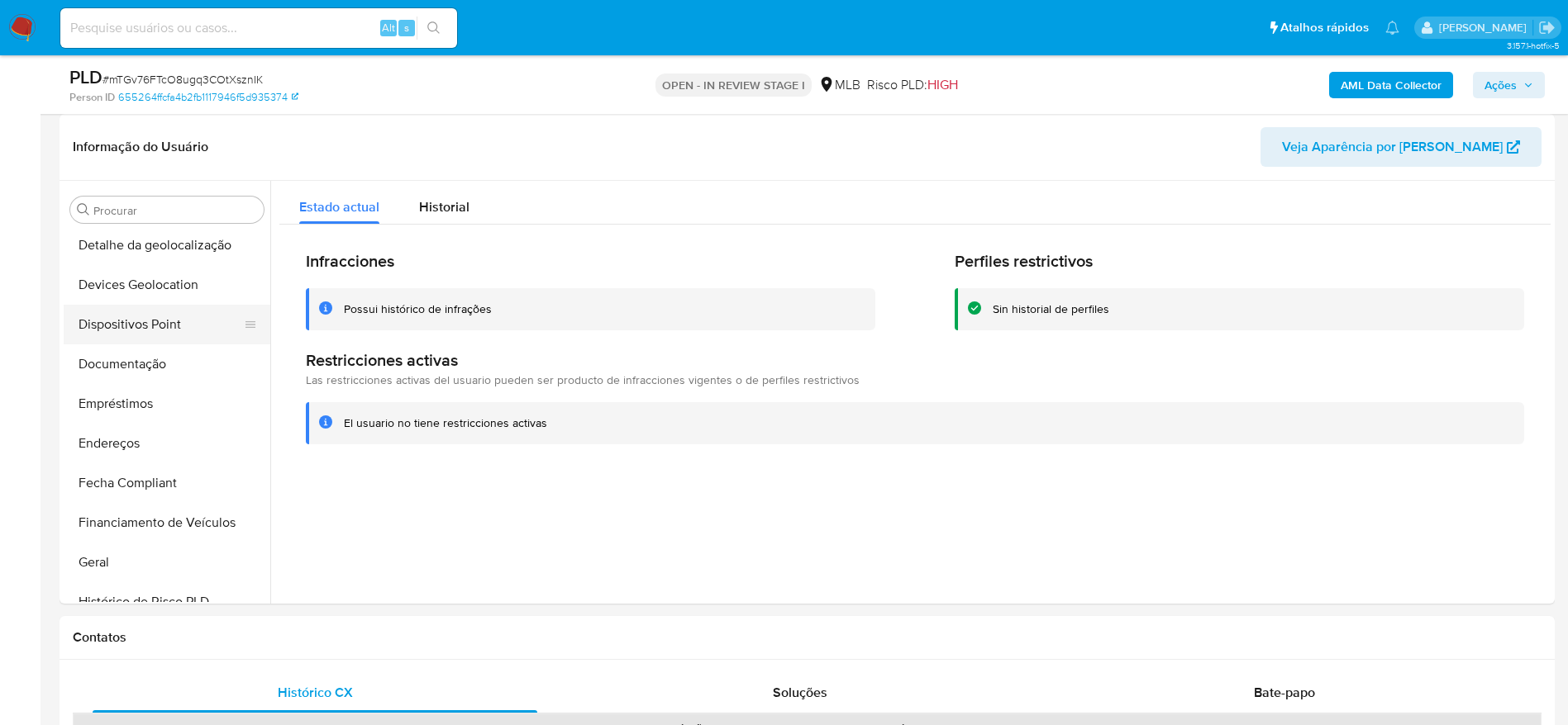
click at [154, 321] on button "Dispositivos Point" at bounding box center [160, 324] width 193 height 40
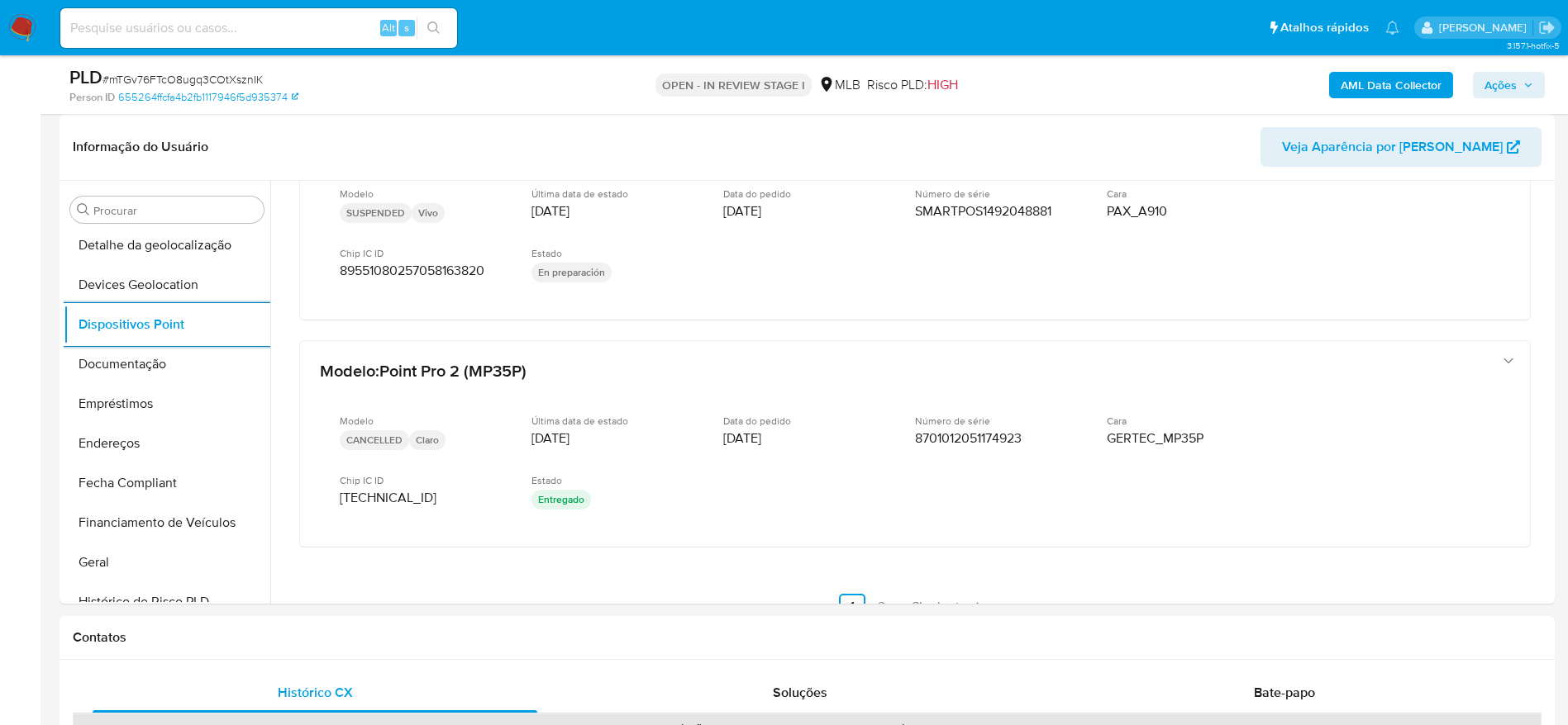
scroll to position [837, 0]
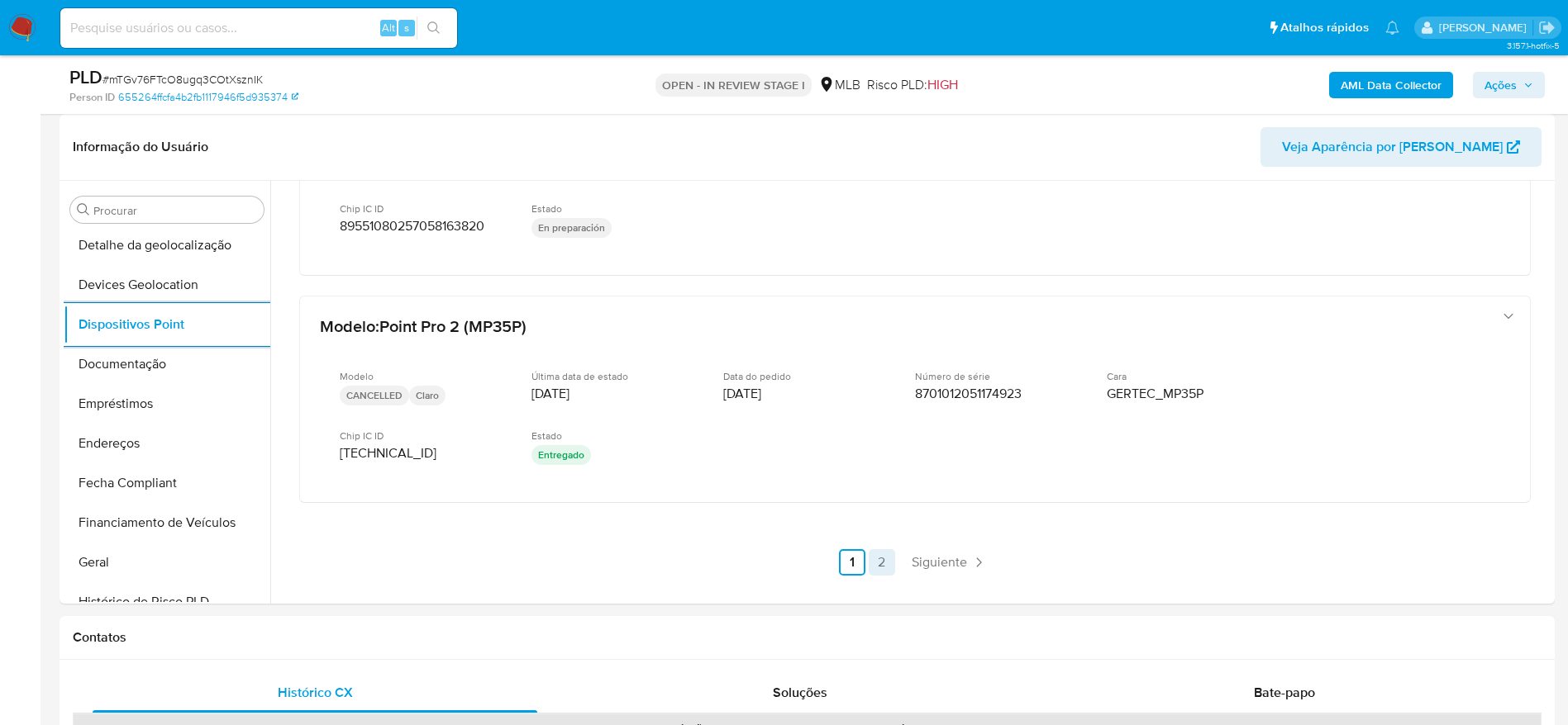
click at [884, 559] on link "2" at bounding box center [882, 562] width 27 height 27
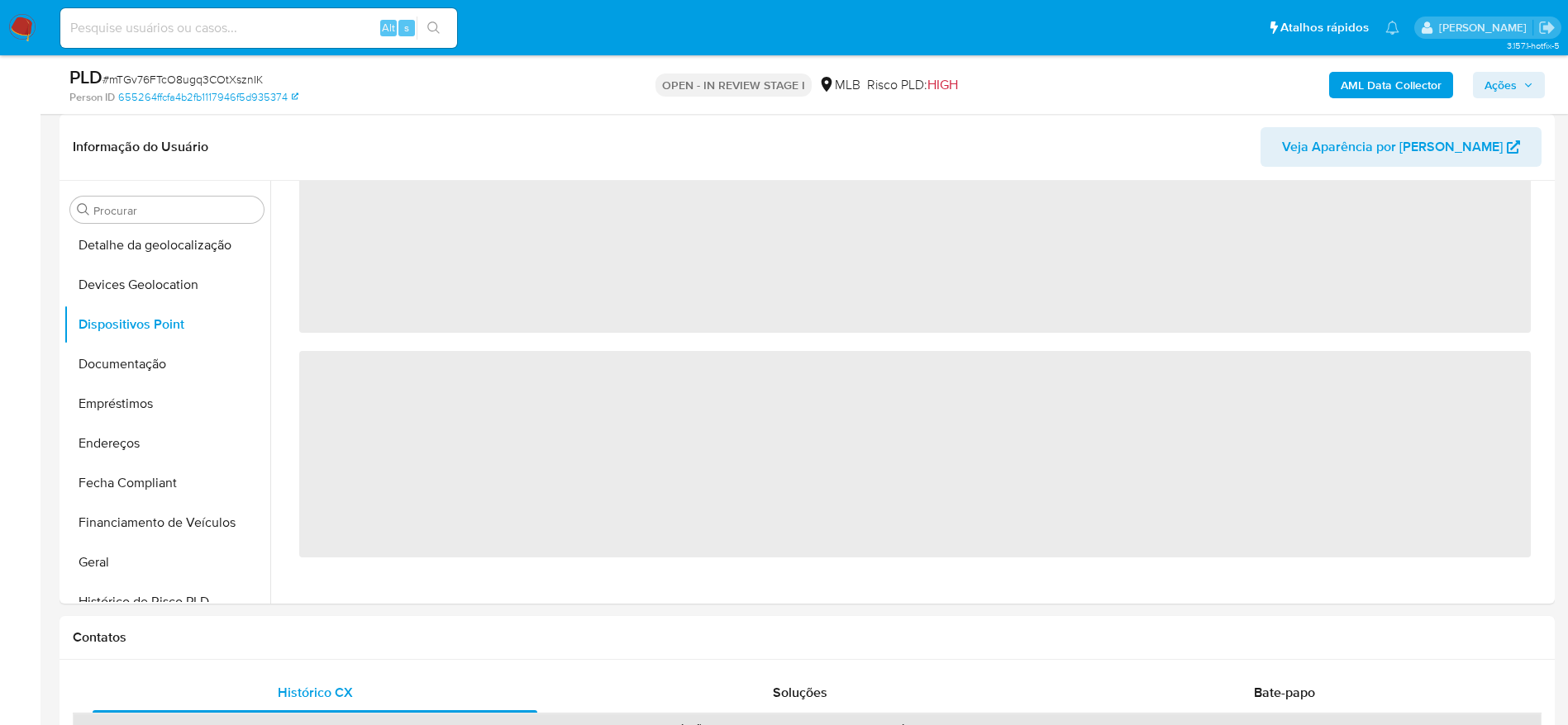
scroll to position [0, 0]
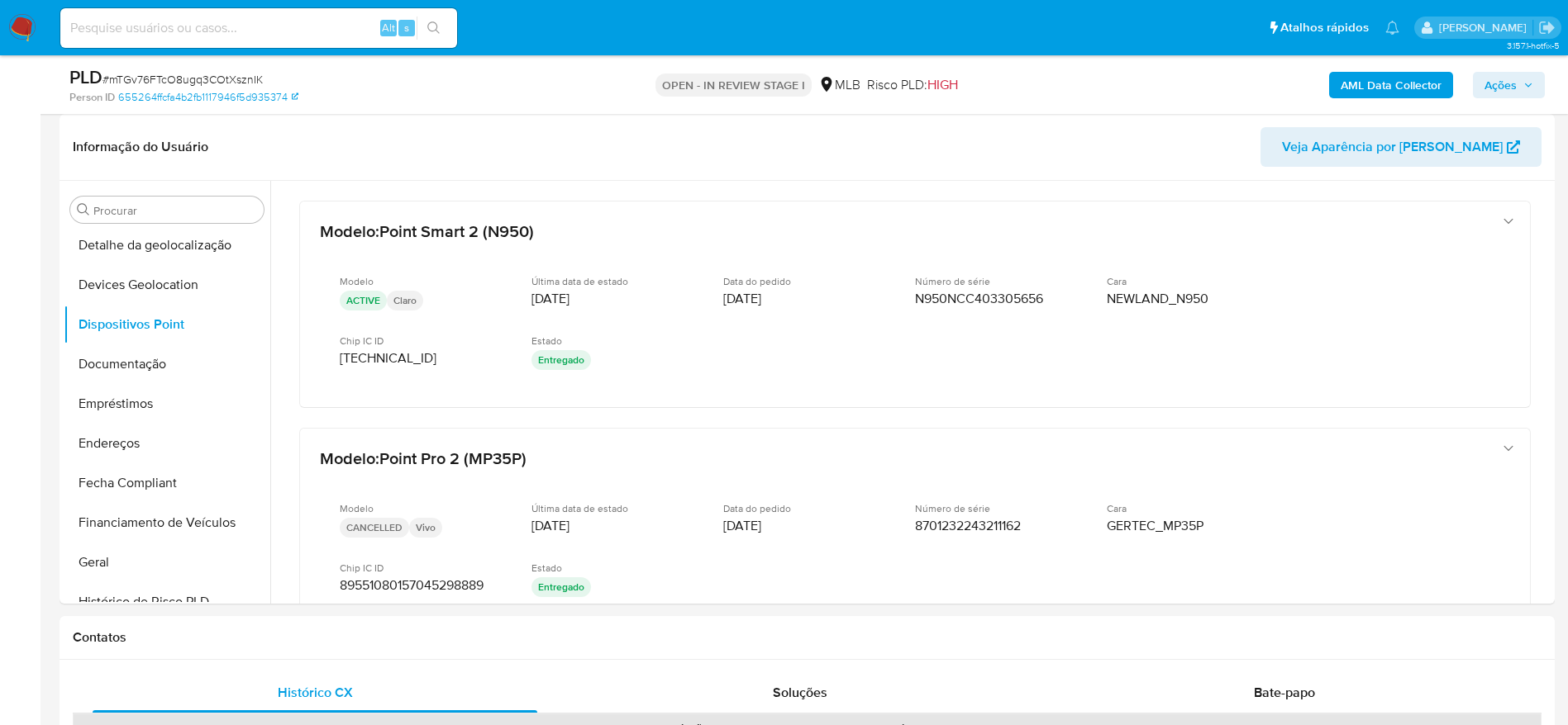
drag, startPoint x: 1541, startPoint y: 239, endPoint x: 1550, endPoint y: 256, distance: 19.2
click at [1550, 256] on div at bounding box center [909, 392] width 1280 height 423
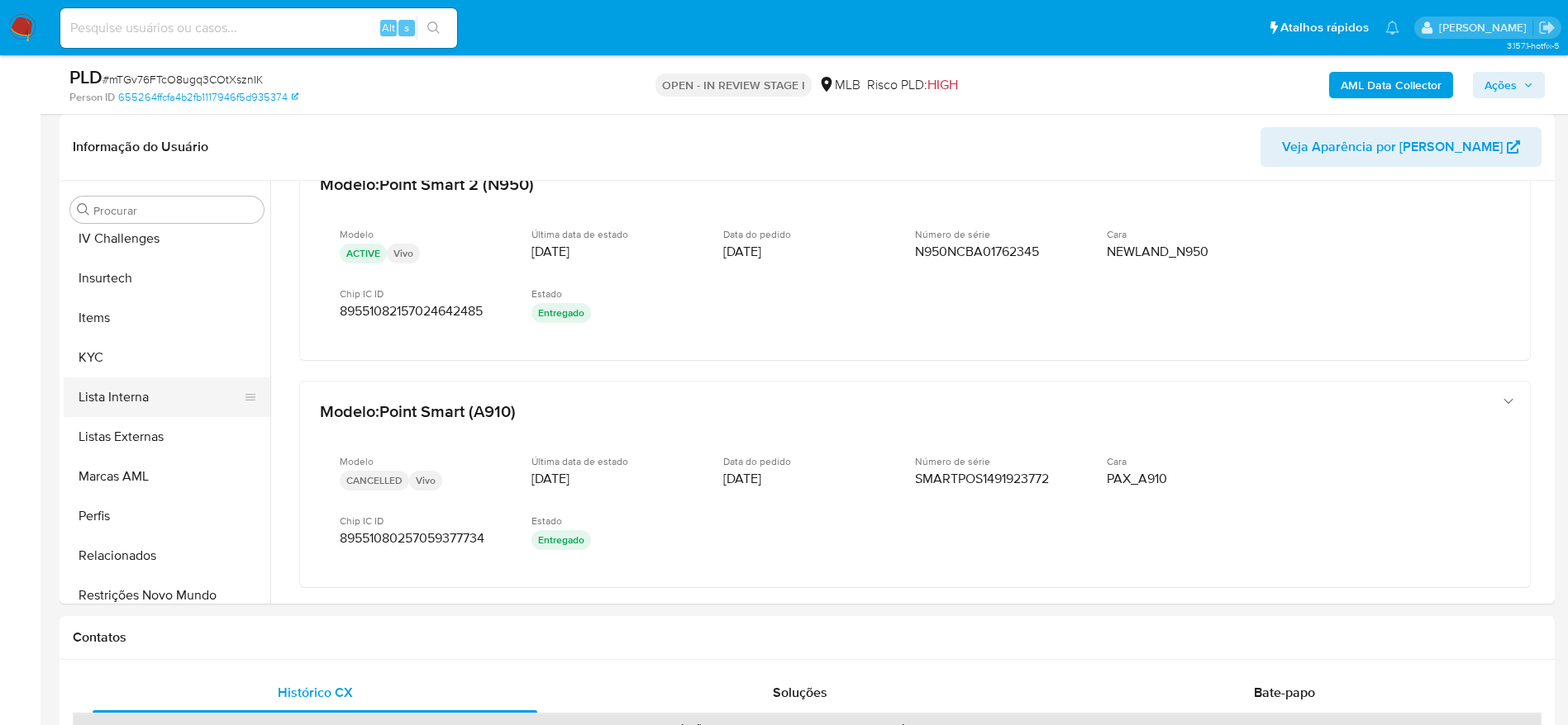
scroll to position [738, 0]
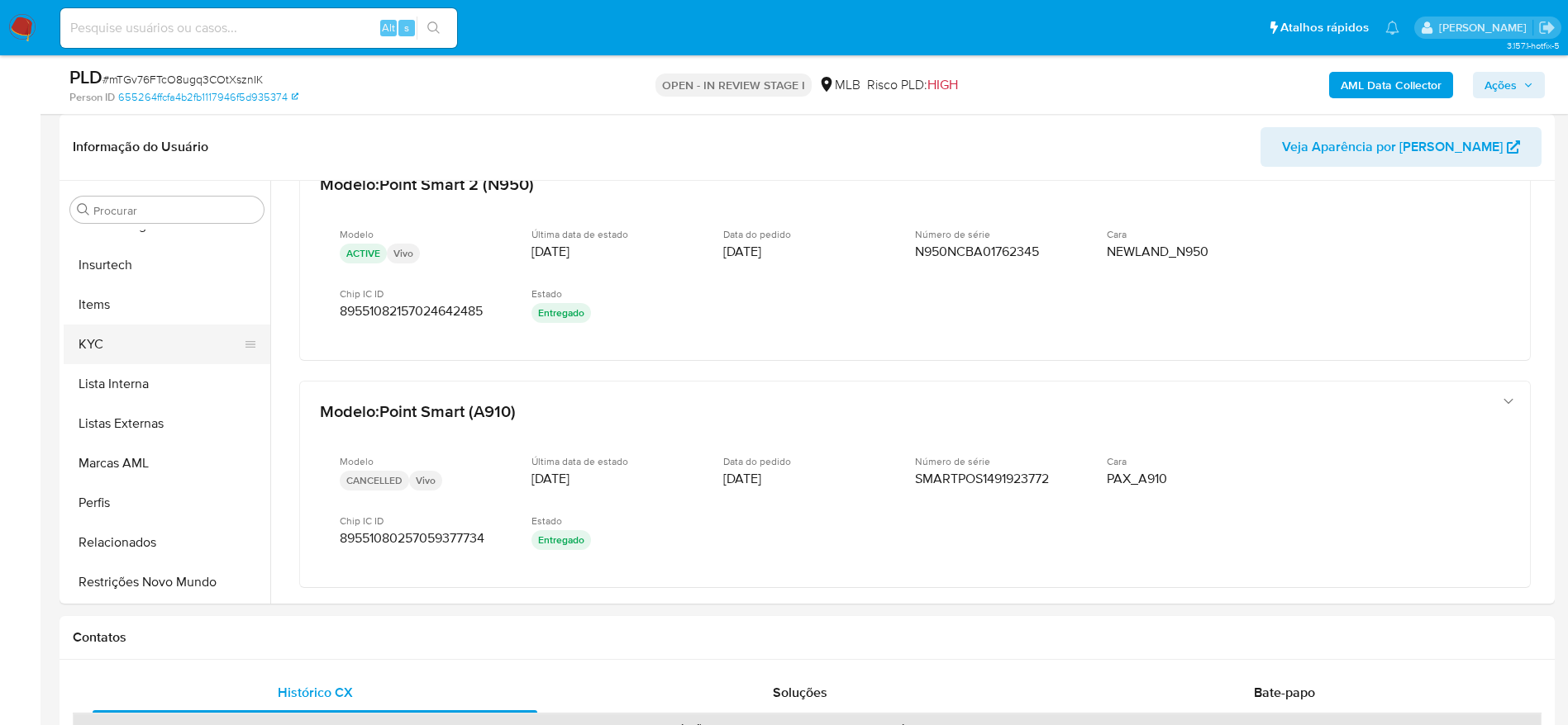
click at [122, 333] on button "KYC" at bounding box center [160, 344] width 193 height 40
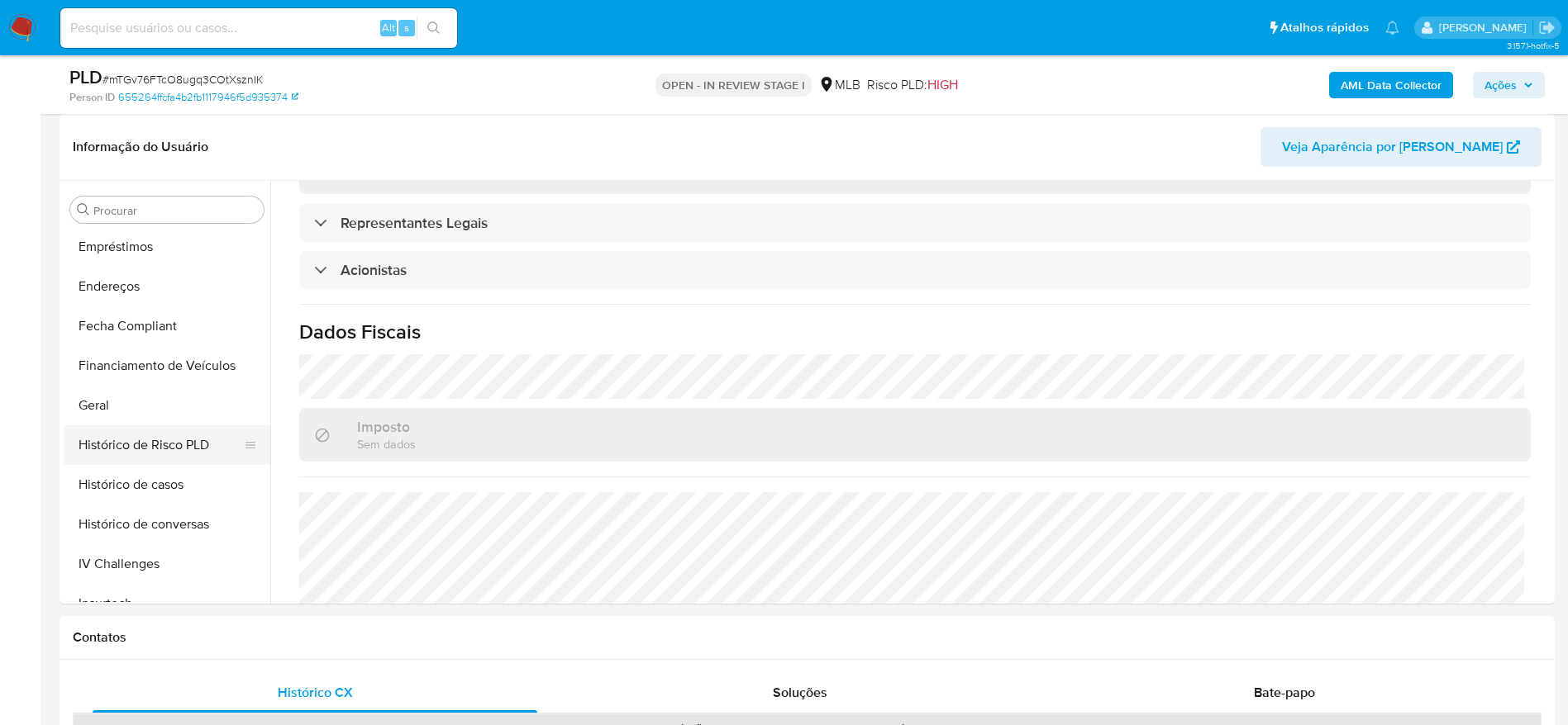
scroll to position [366, 0]
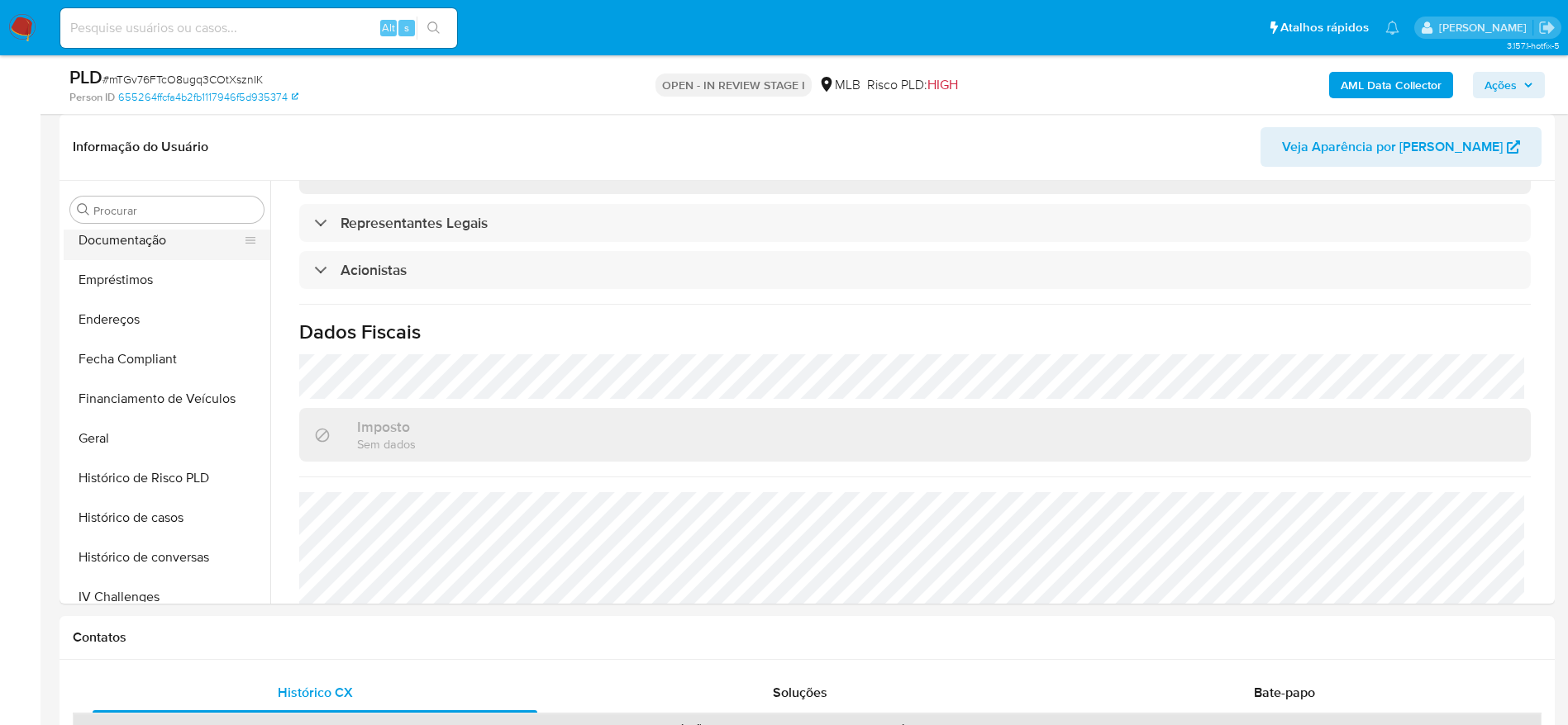
click at [152, 244] on button "Documentação" at bounding box center [160, 241] width 193 height 40
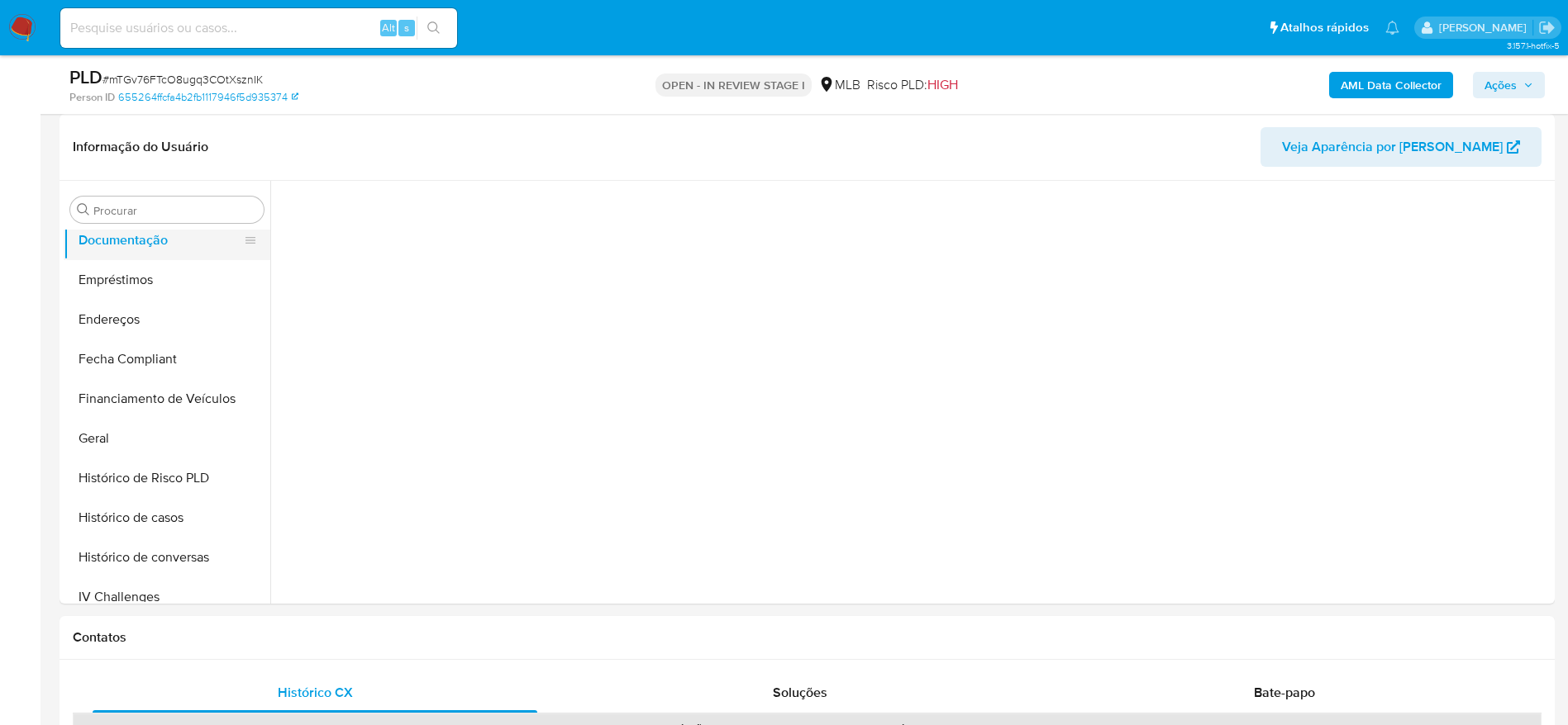
scroll to position [0, 0]
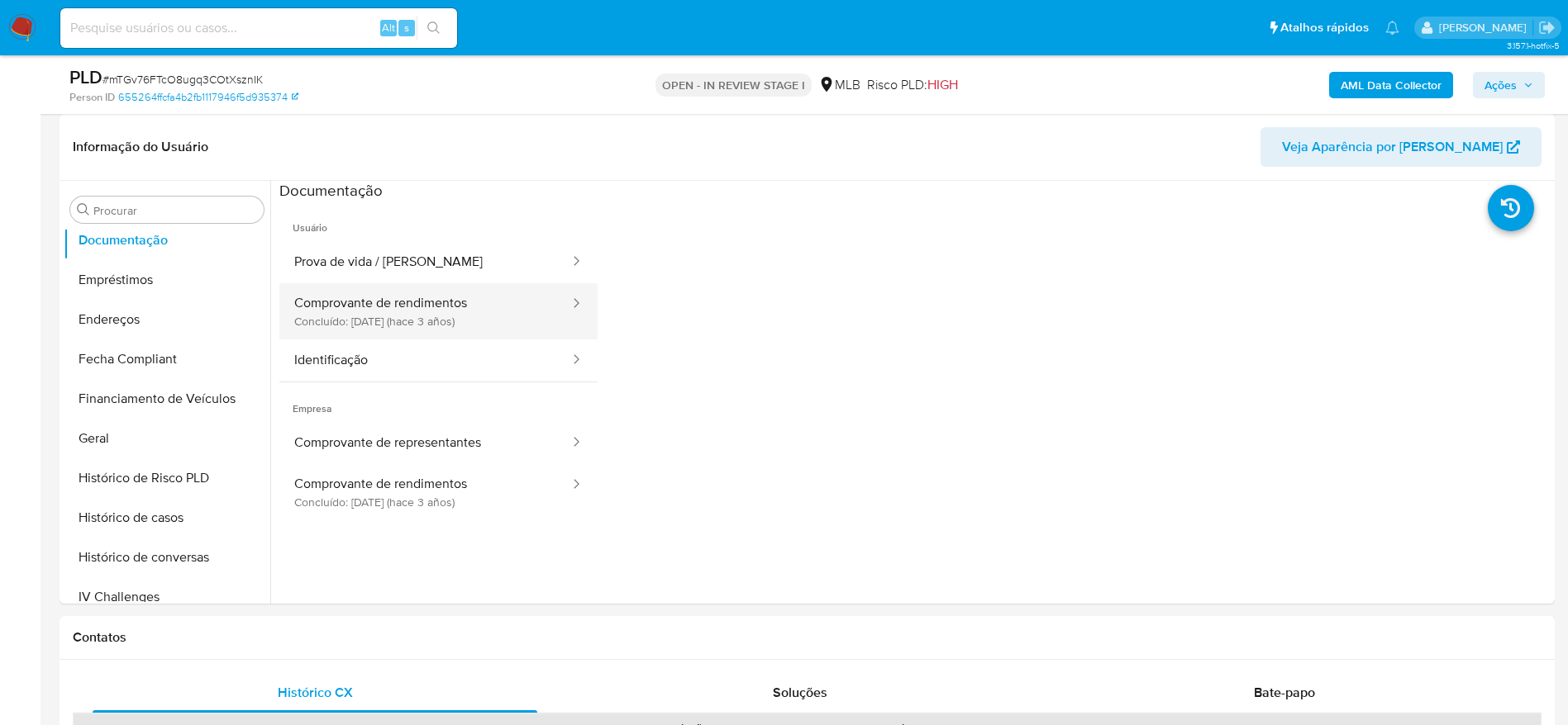
click at [428, 301] on button "Comprovante de rendimentos Concluído: 10/12/2022 (hace 3 años)" at bounding box center [425, 311] width 292 height 56
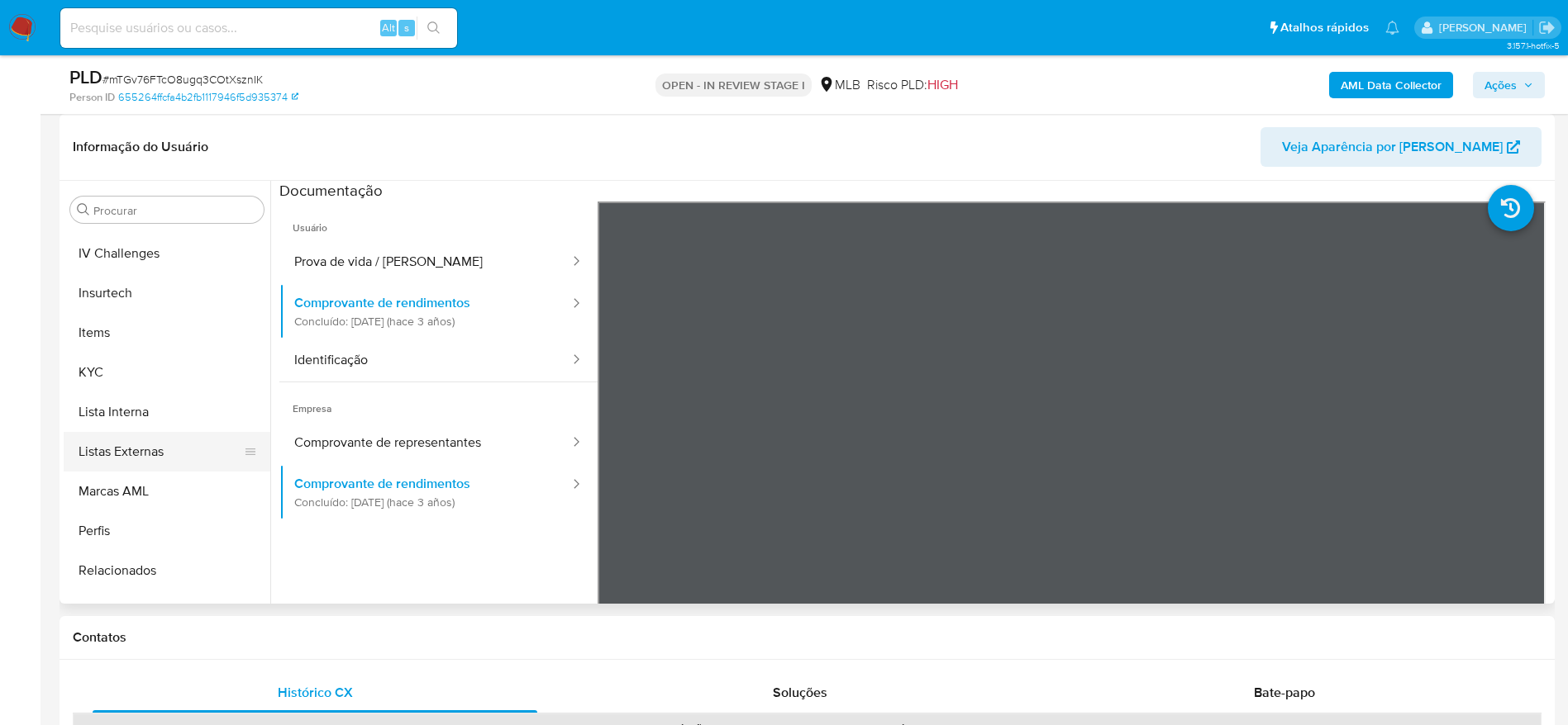
scroll to position [738, 0]
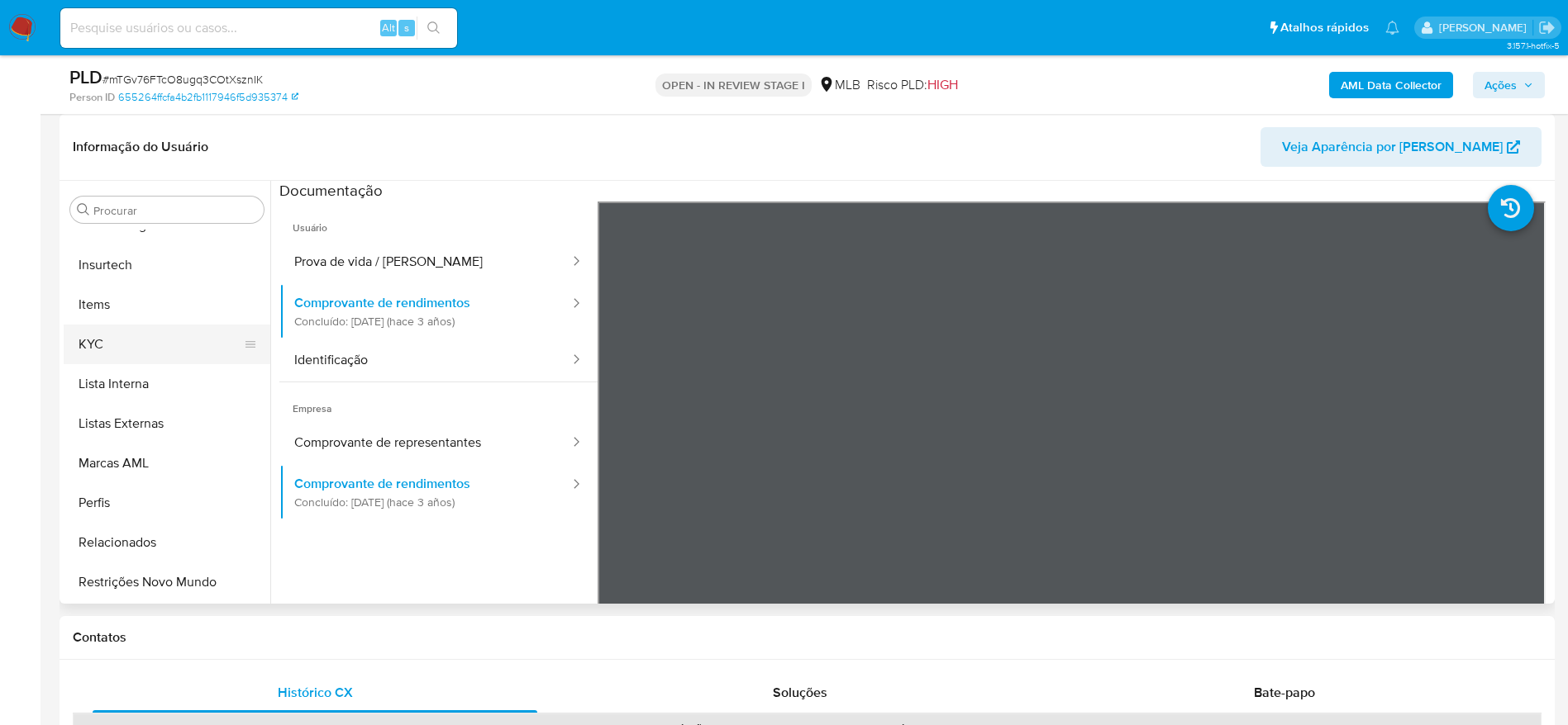
click at [123, 336] on button "KYC" at bounding box center [160, 344] width 193 height 40
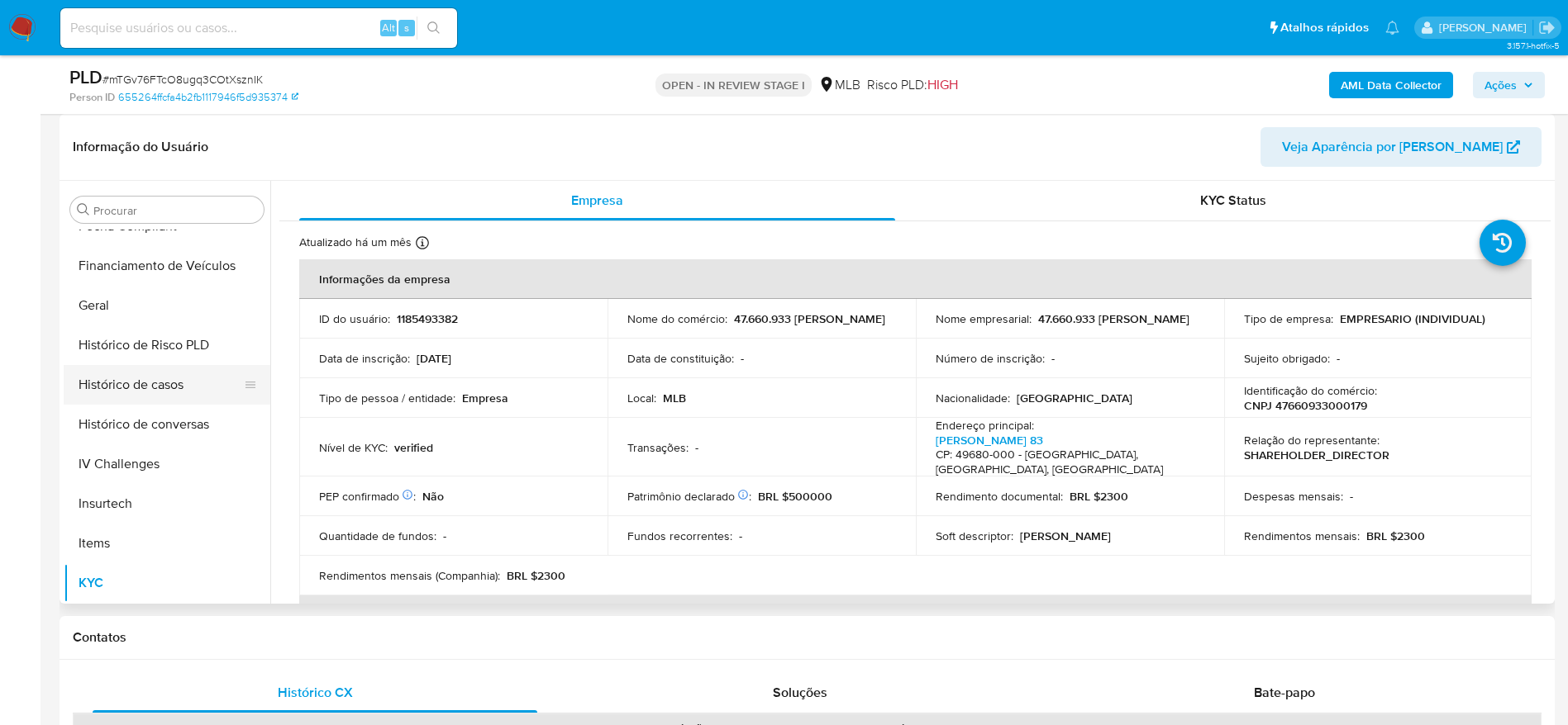
scroll to position [490, 0]
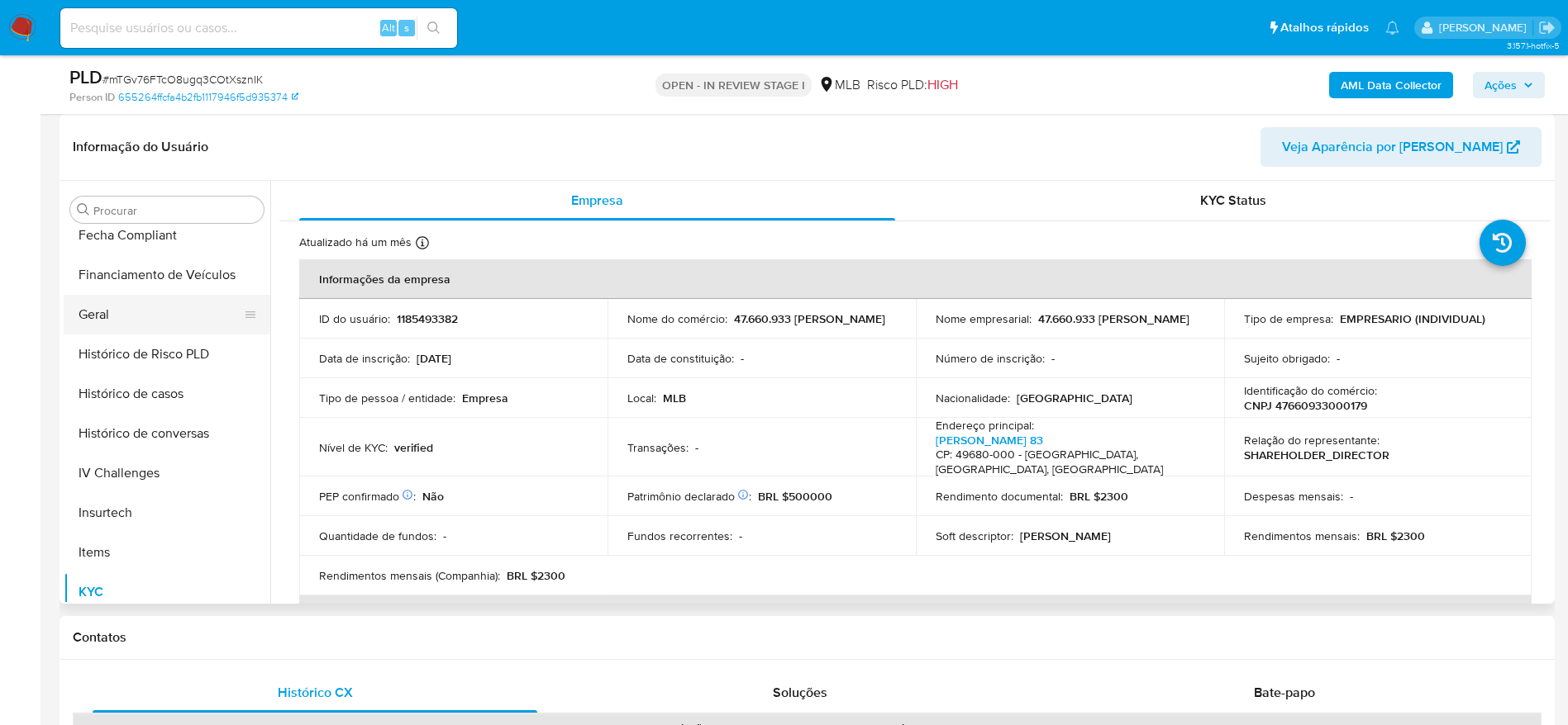
click at [118, 321] on button "Geral" at bounding box center [160, 315] width 193 height 40
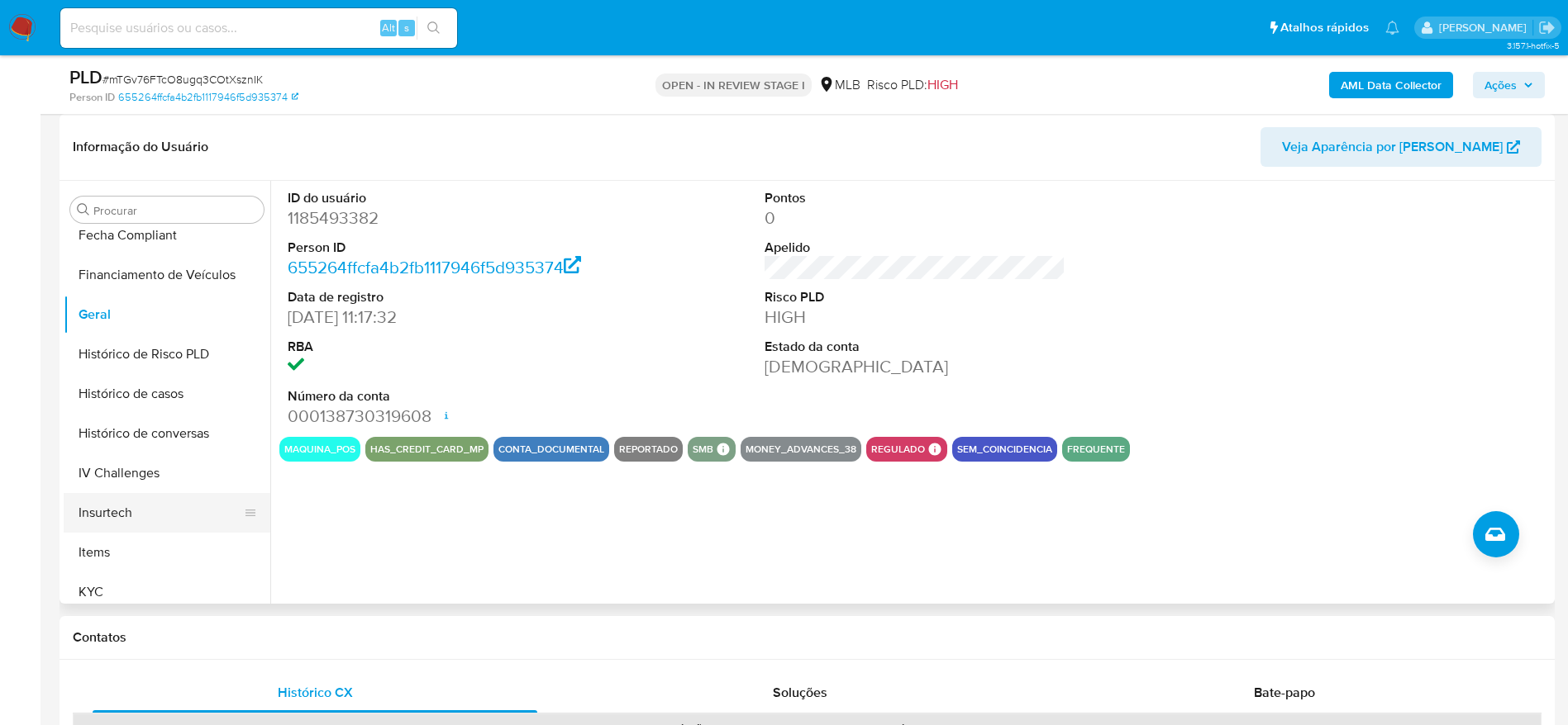
scroll to position [738, 0]
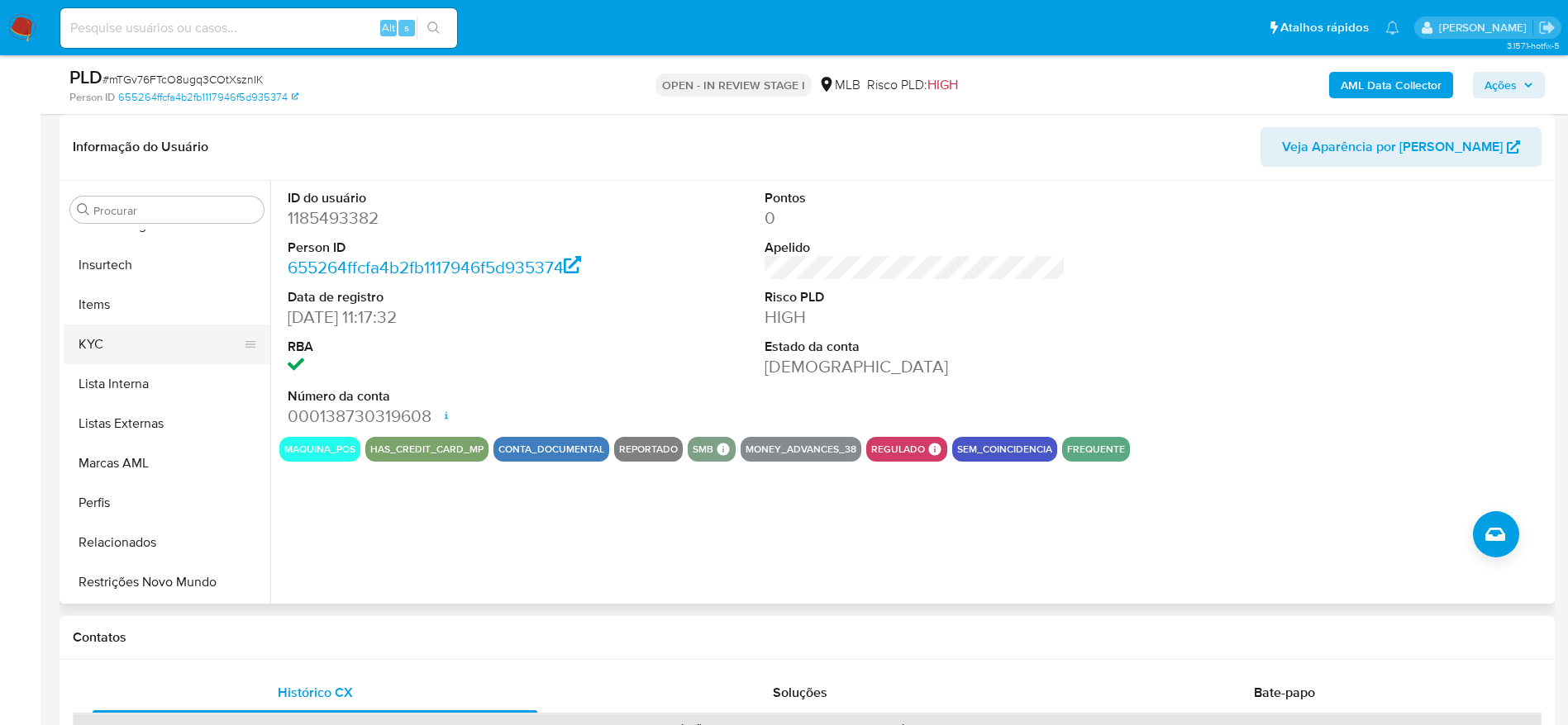
click at [150, 348] on button "KYC" at bounding box center [160, 344] width 193 height 40
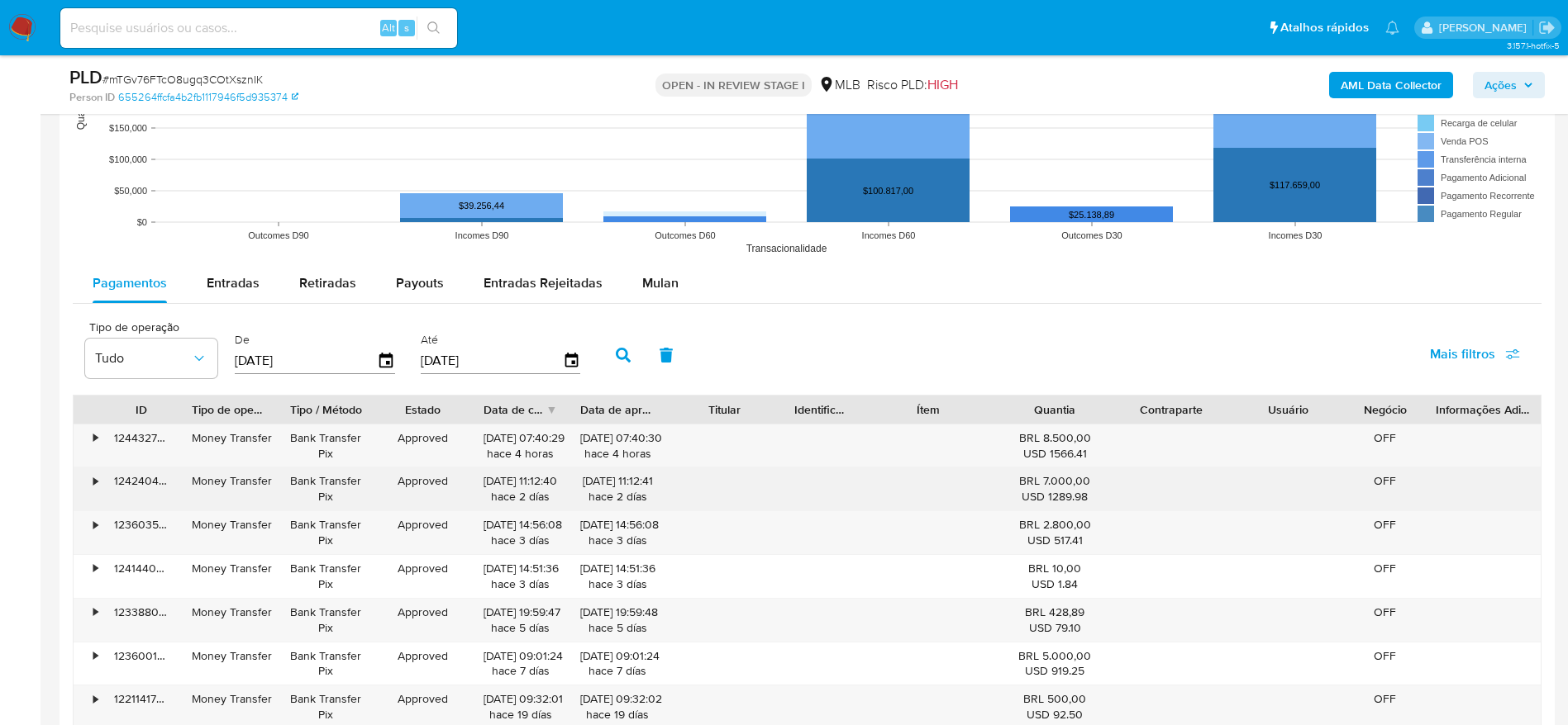
scroll to position [1859, 0]
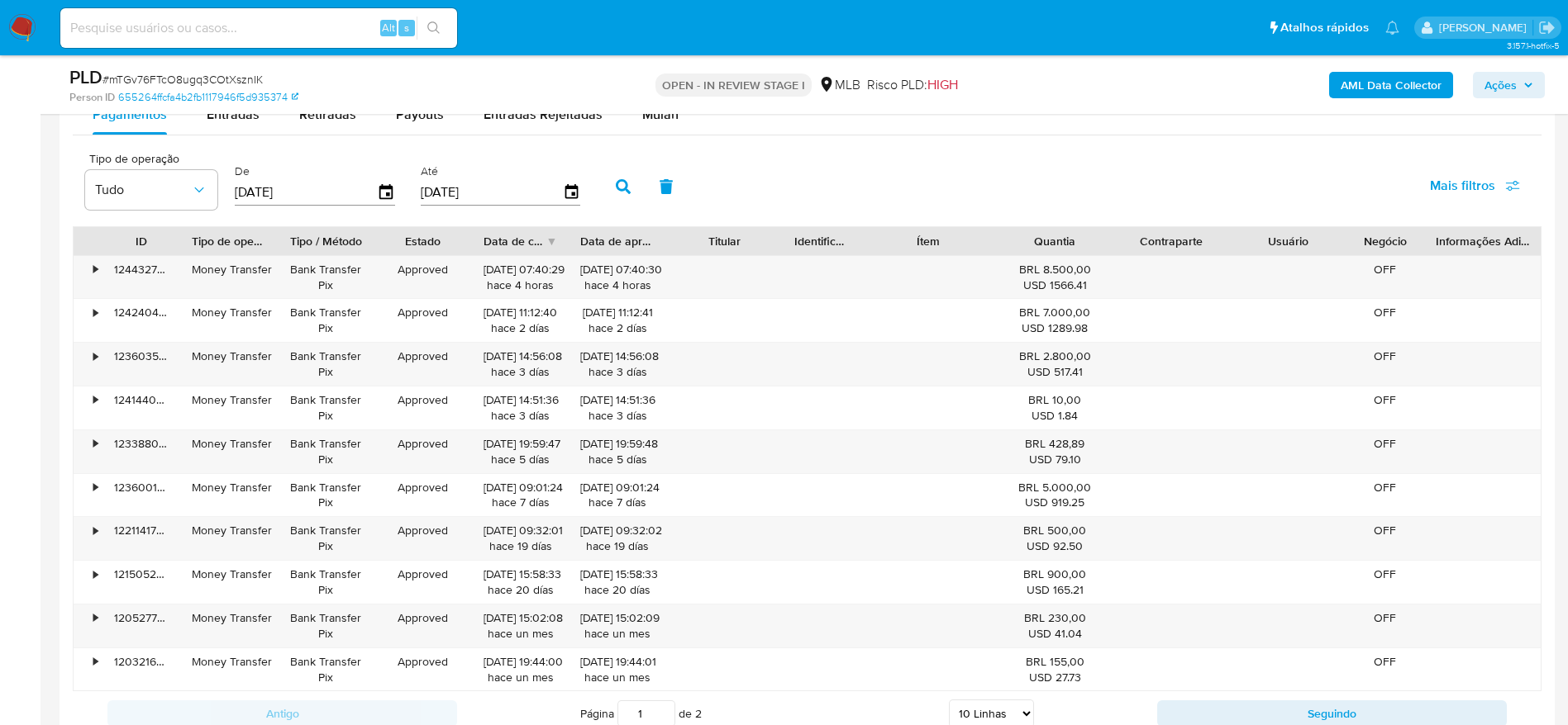
click at [220, 112] on div "PLD # mTGv76FTcO8ugq3COtXsznIK Person ID 655264ffcfa4b2fb1117946f5d935374 OPEN …" at bounding box center [807, 85] width 1495 height 59
click at [221, 116] on span "Entradas" at bounding box center [233, 114] width 53 height 19
select select "10"
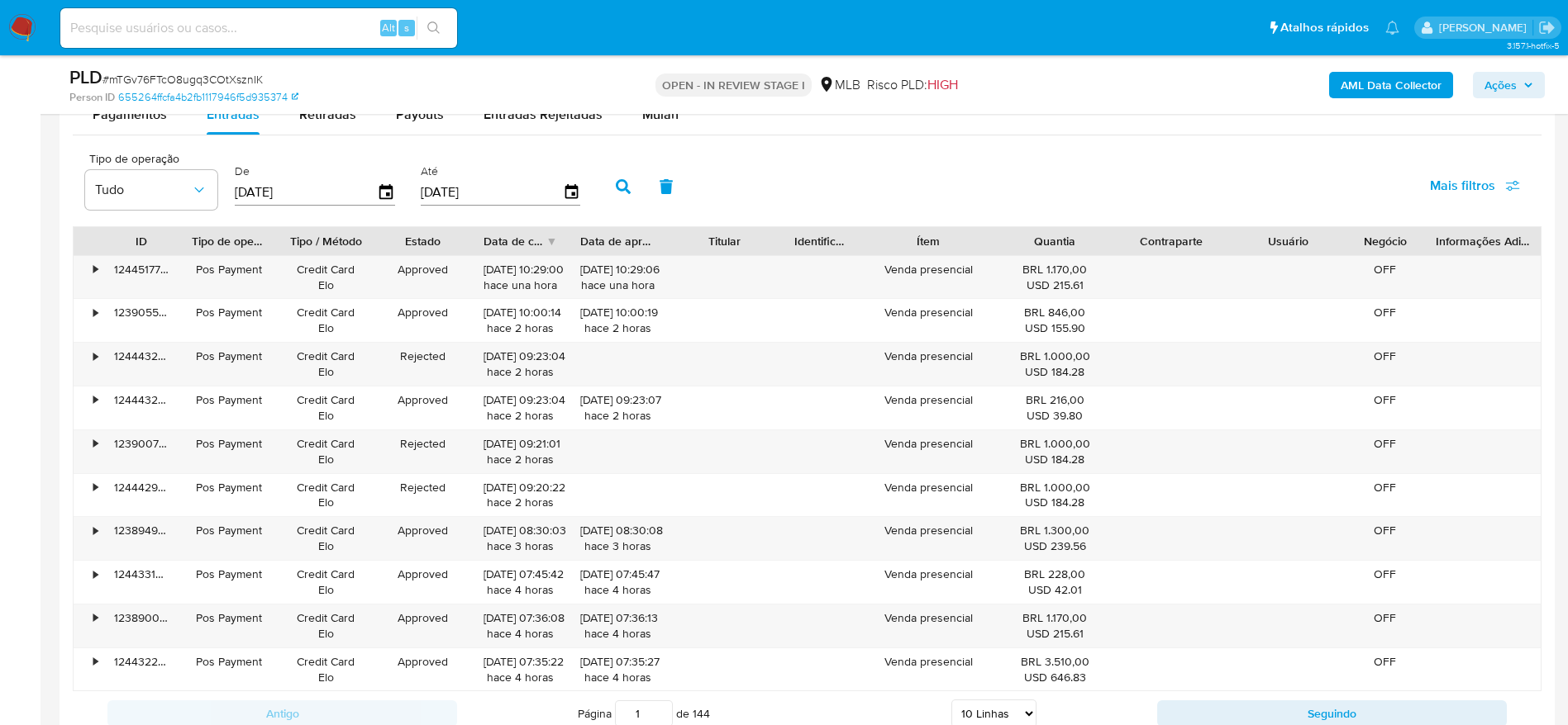
drag, startPoint x: 1511, startPoint y: 87, endPoint x: 1467, endPoint y: 100, distance: 45.9
click at [1510, 87] on span "Ações" at bounding box center [1500, 85] width 32 height 27
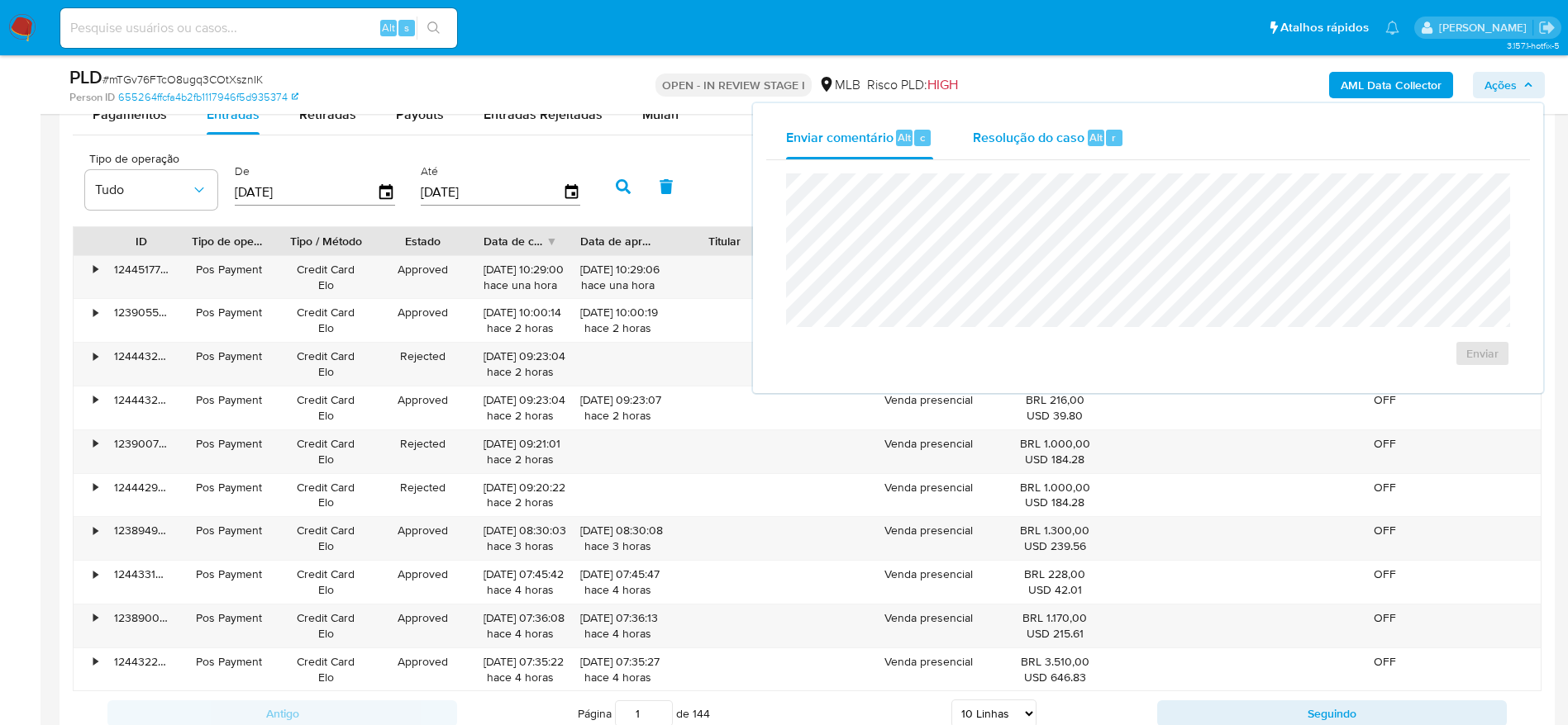
drag, startPoint x: 1012, startPoint y: 134, endPoint x: 1001, endPoint y: 161, distance: 29.2
click at [1012, 136] on span "Resolução do caso" at bounding box center [1028, 137] width 112 height 19
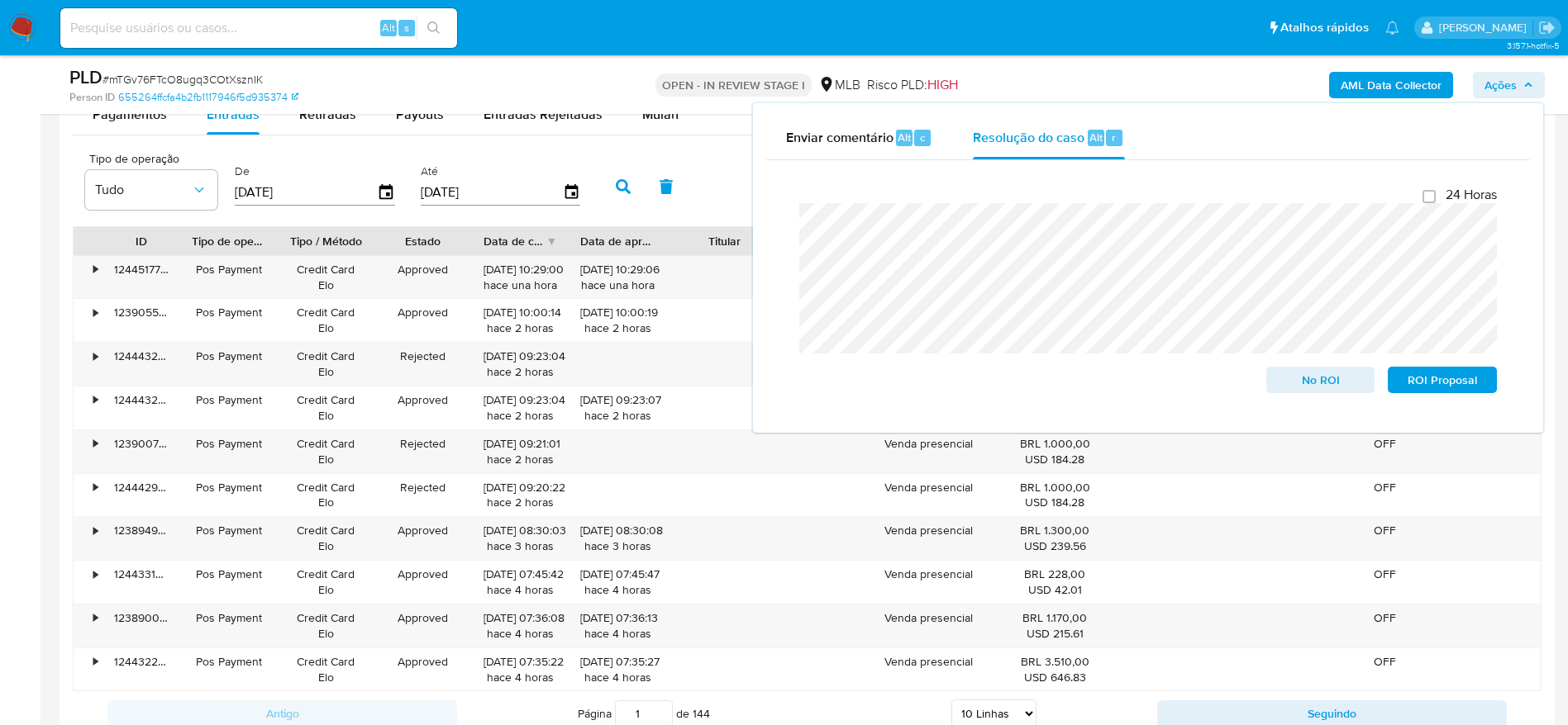
click at [1397, 87] on b "AML Data Collector" at bounding box center [1391, 85] width 101 height 27
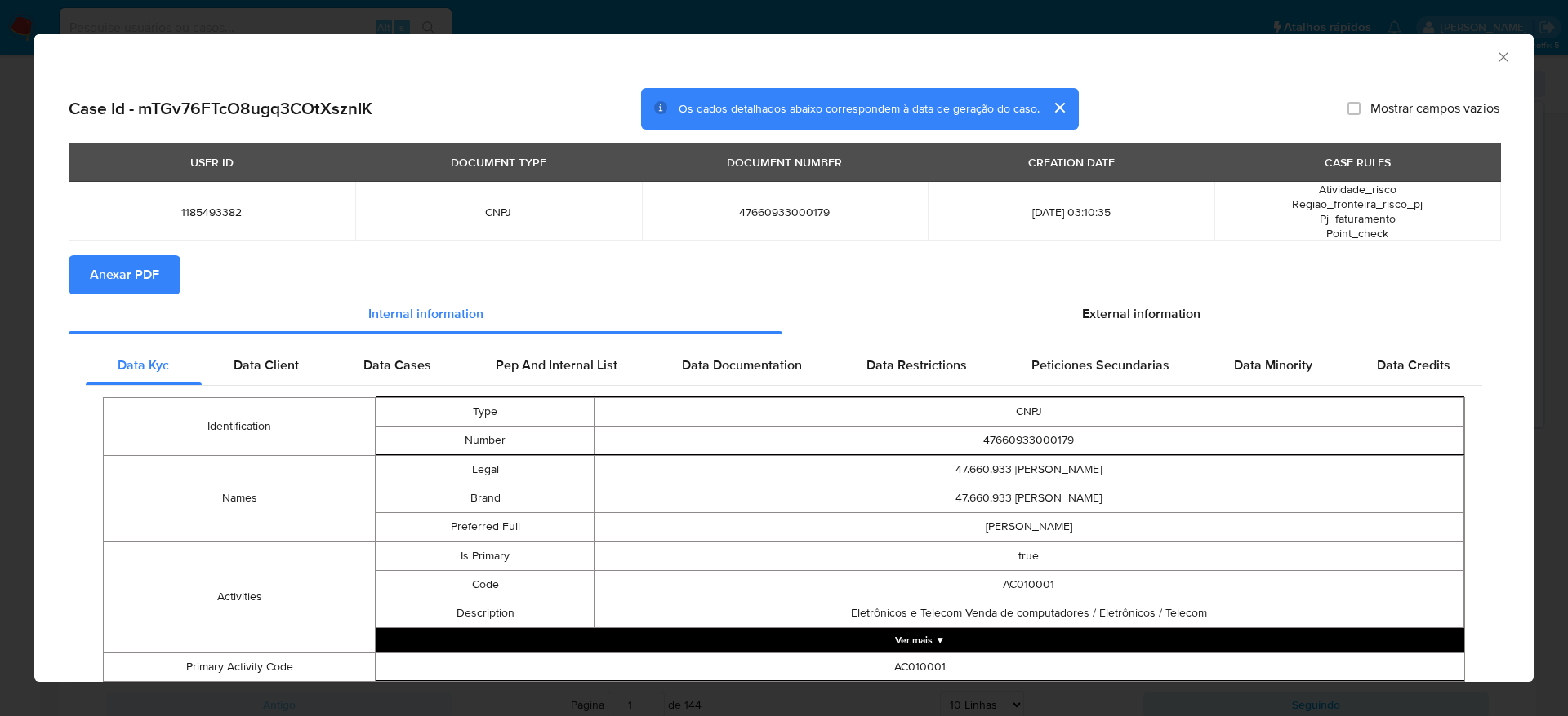
click at [139, 263] on span "Anexar PDF" at bounding box center [124, 275] width 69 height 36
click at [113, 271] on span "Anexar PDF" at bounding box center [124, 275] width 69 height 36
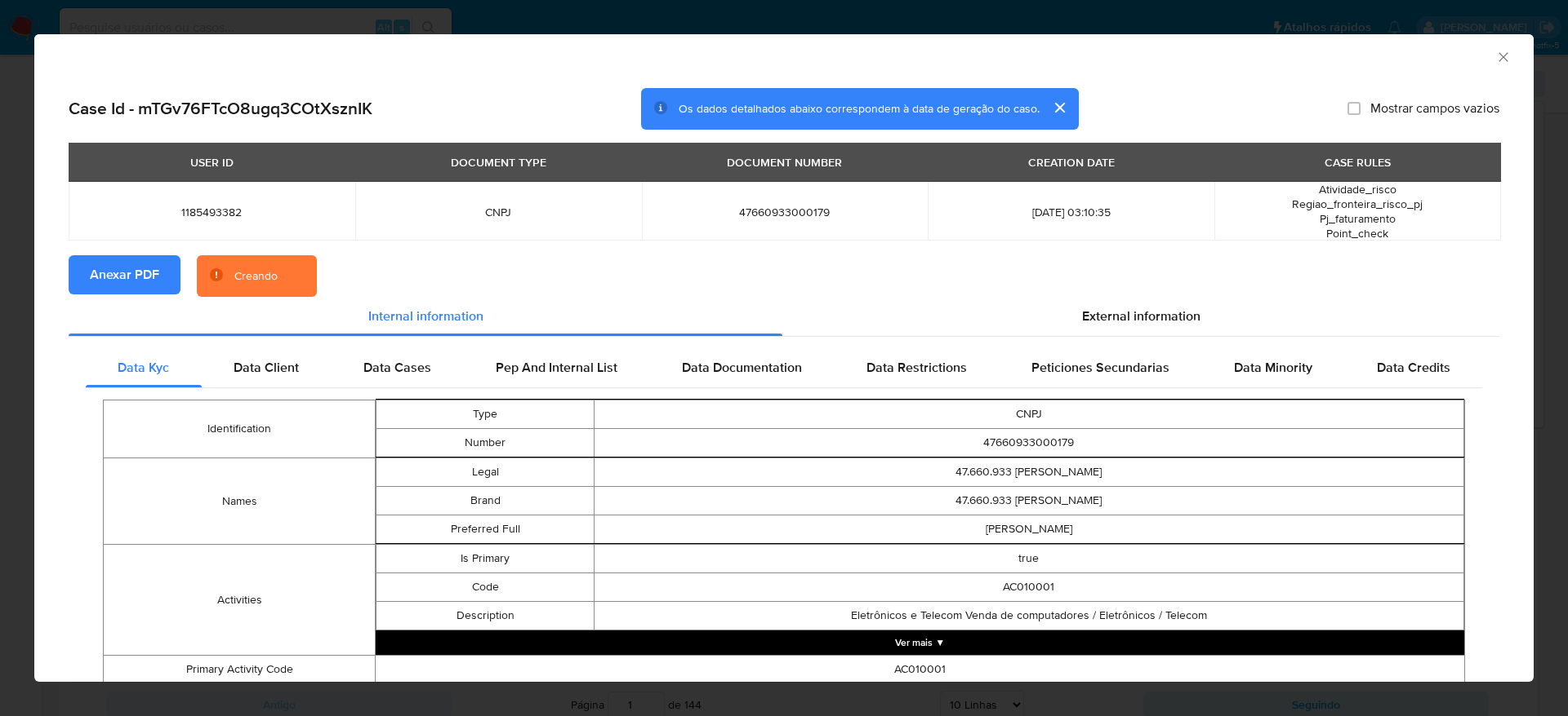
click at [1046, 109] on button "cerrar" at bounding box center [1059, 108] width 39 height 39
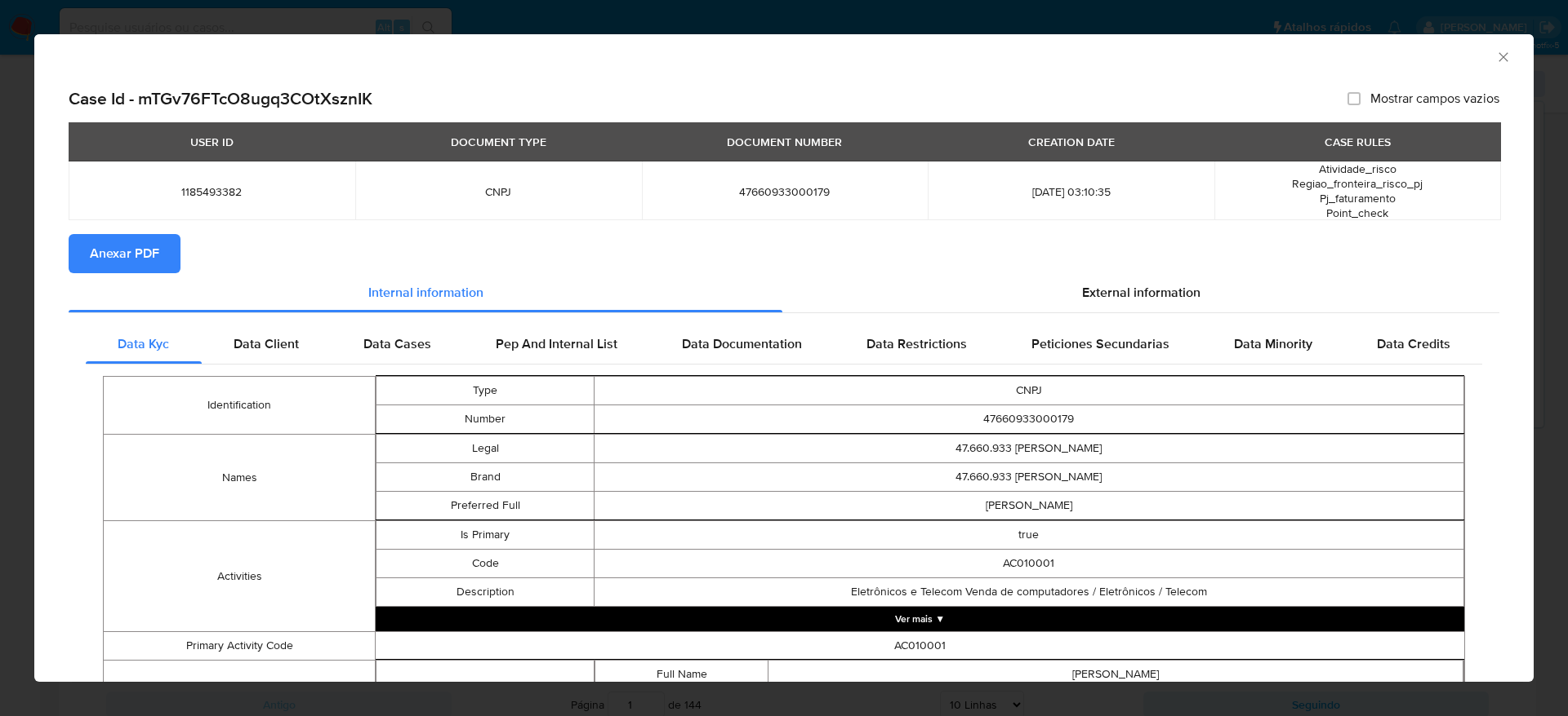
click at [1495, 53] on icon "Fechar a janela" at bounding box center [1503, 56] width 16 height 16
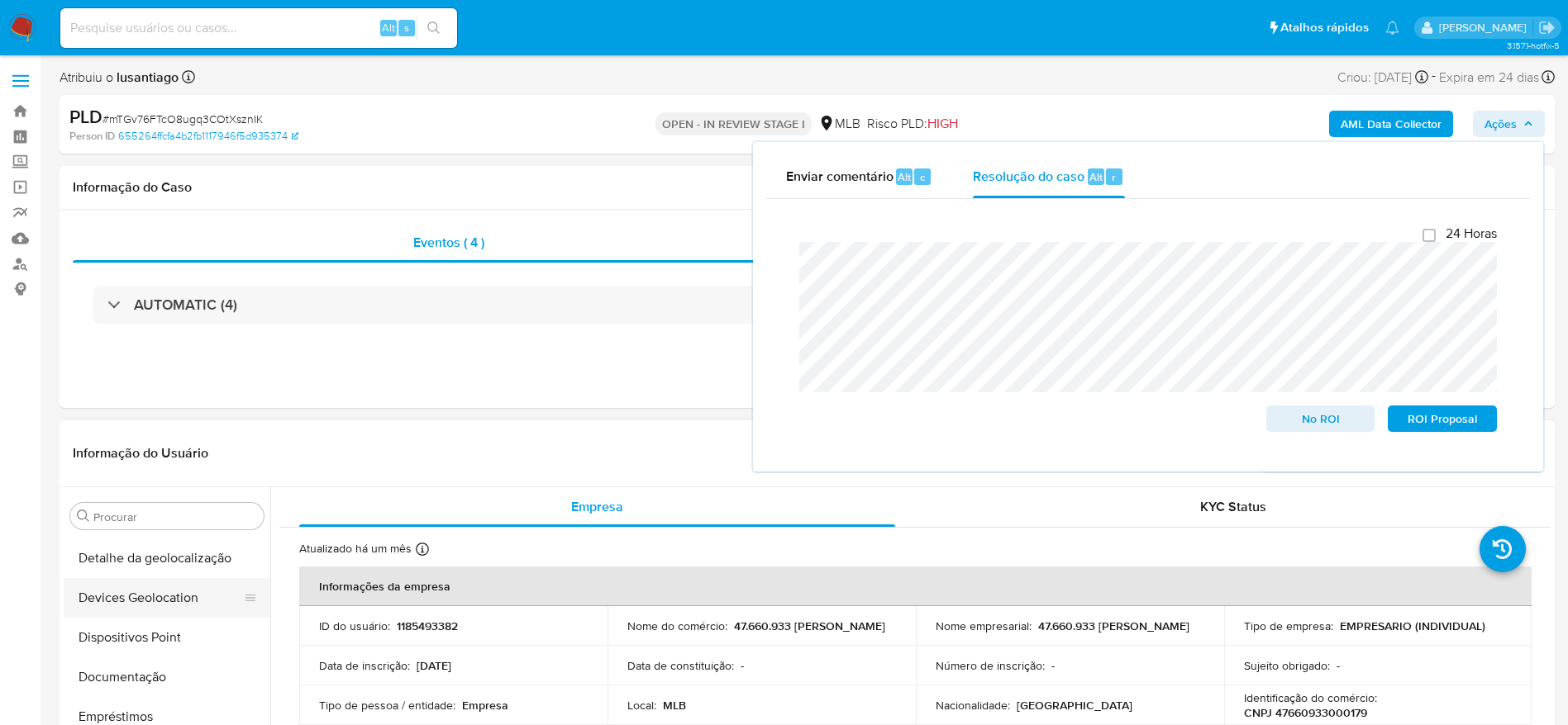
scroll to position [0, 0]
click at [116, 587] on button "Anexos" at bounding box center [160, 596] width 193 height 40
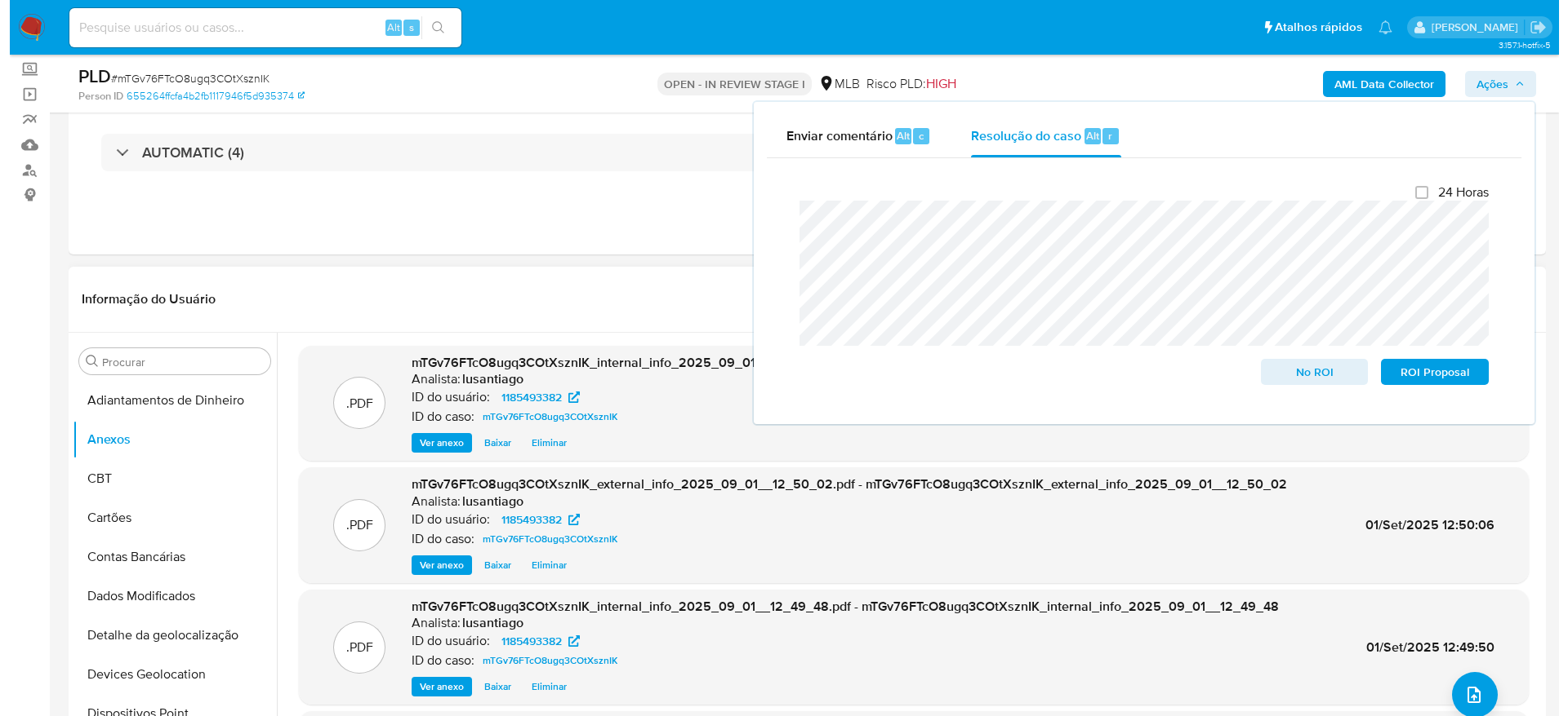
scroll to position [122, 0]
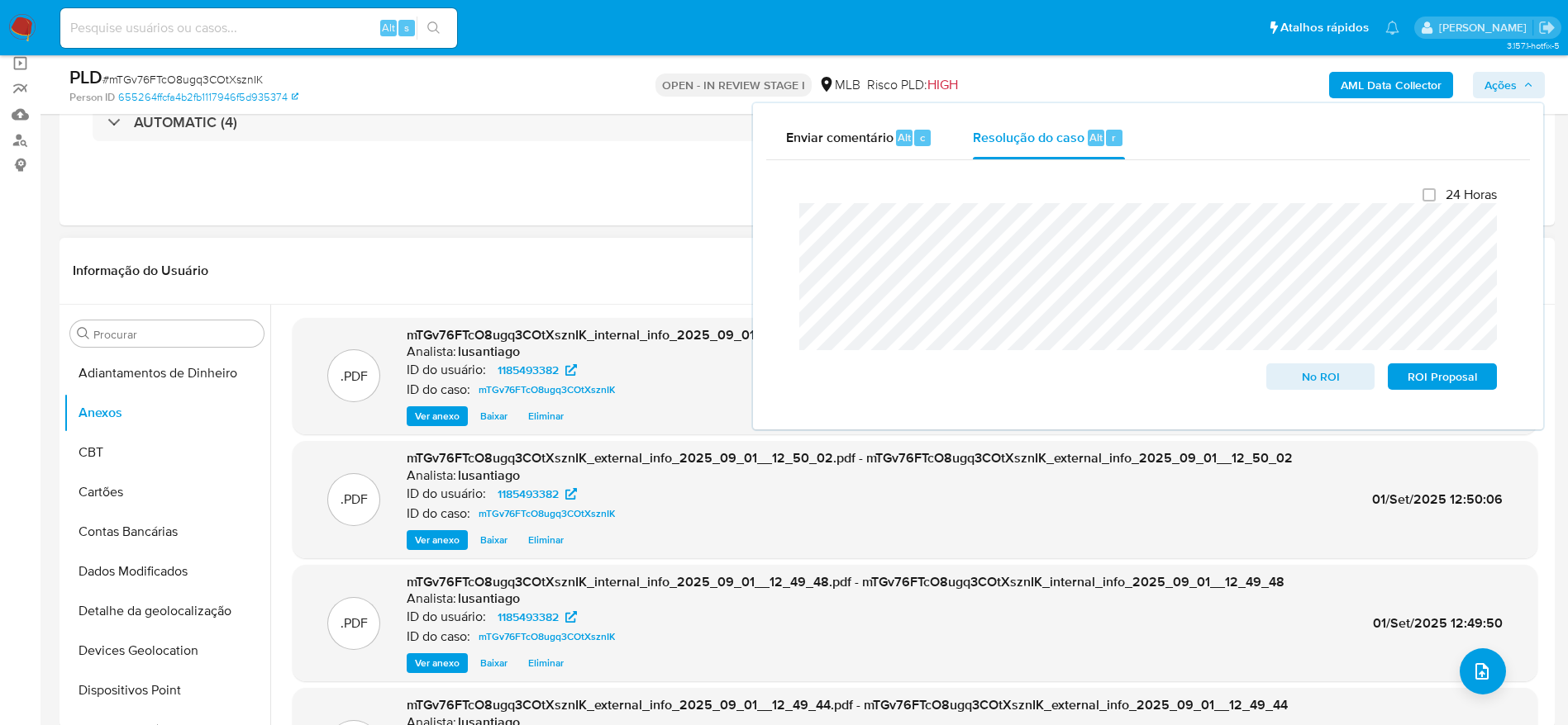
click at [484, 258] on header "Informação do Usuário Veja Aparência por Pessoa" at bounding box center [806, 271] width 1468 height 40
click at [1501, 85] on span "Ações" at bounding box center [1500, 85] width 32 height 27
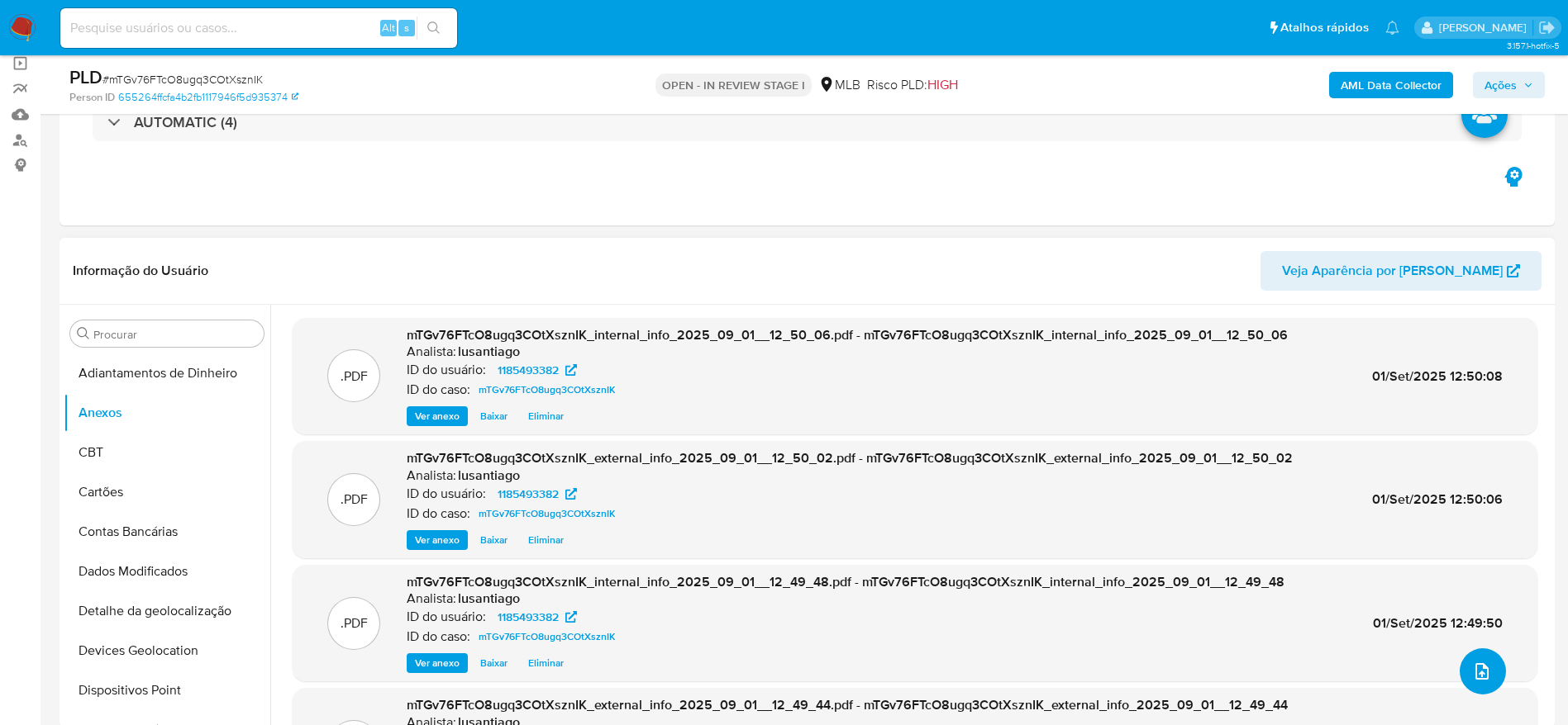
click at [1480, 660] on button "upload-file" at bounding box center [1481, 671] width 46 height 46
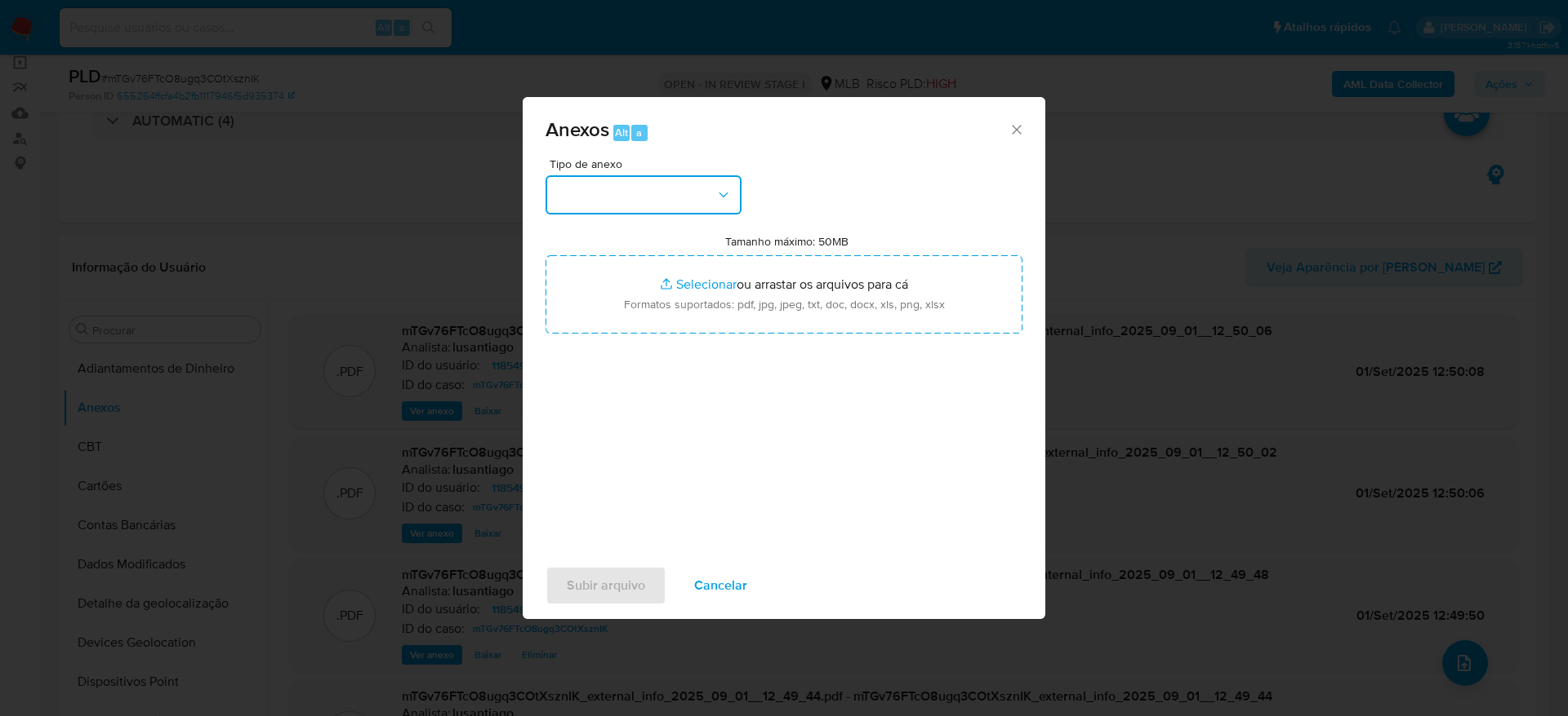
click at [662, 202] on button "button" at bounding box center [643, 195] width 196 height 39
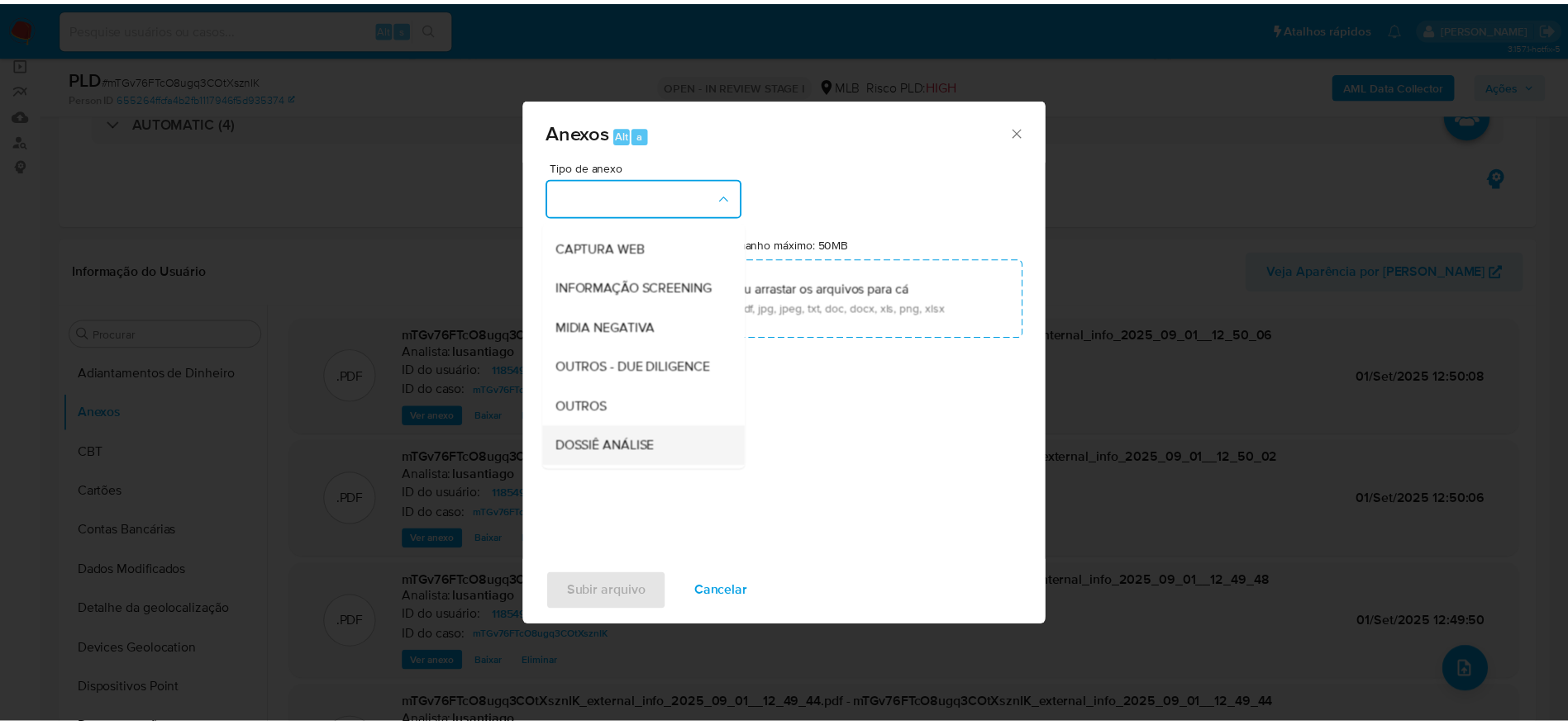
scroll to position [254, 0]
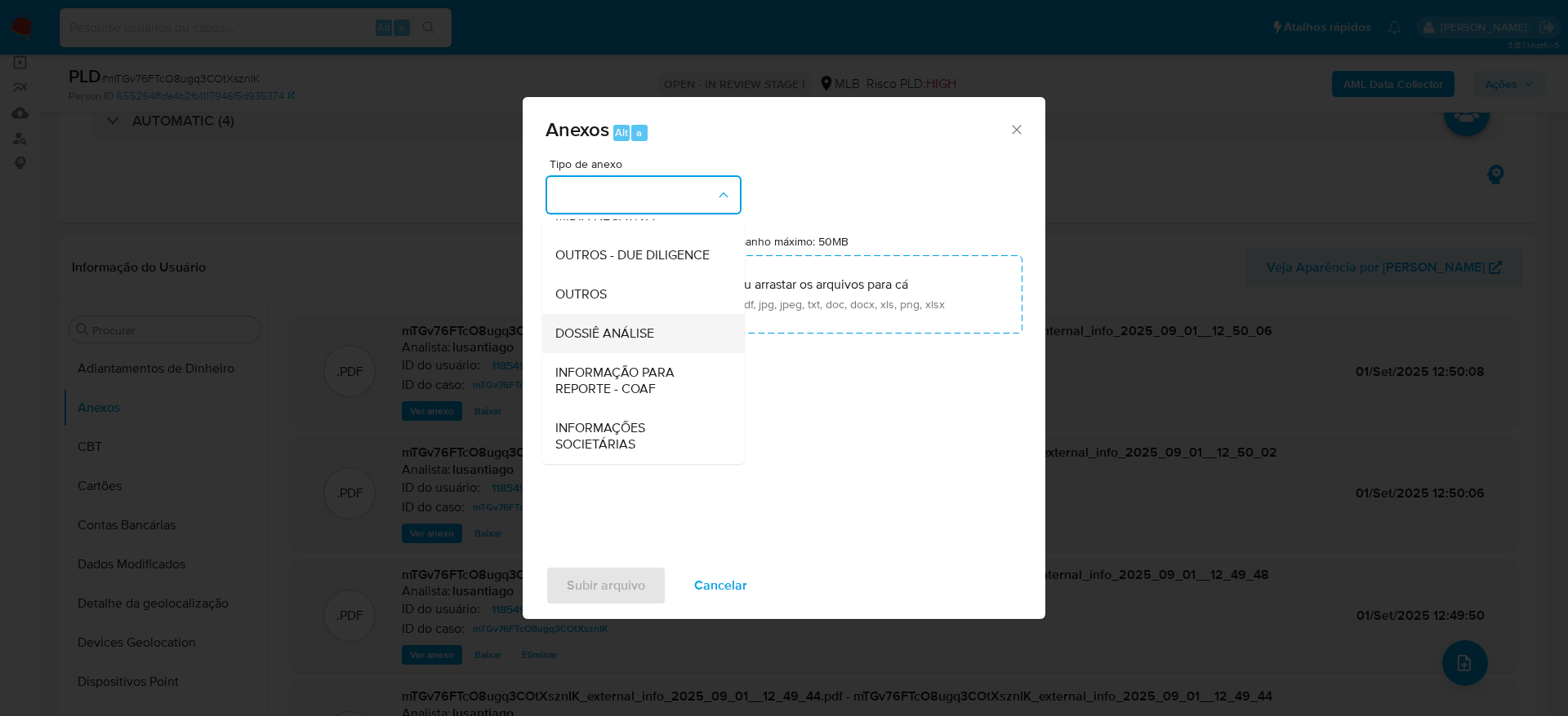
click at [588, 326] on span "DOSSIÊ ANÁLISE" at bounding box center [604, 333] width 99 height 16
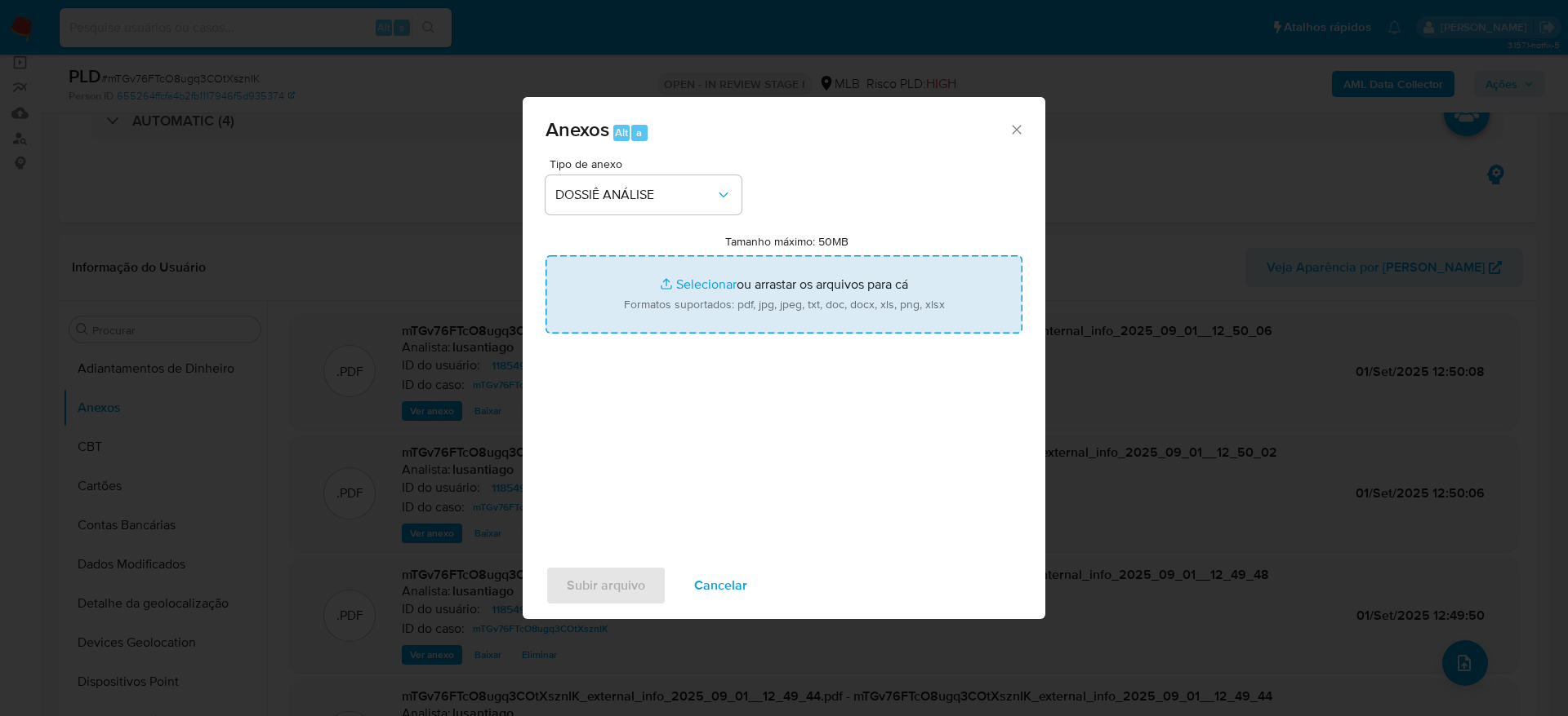
type input "C:\fakepath\SAR - xxxxxx - CNPJ 47660933000179 - 47.660.933 JOSE ALMEIDA DOS SA…"
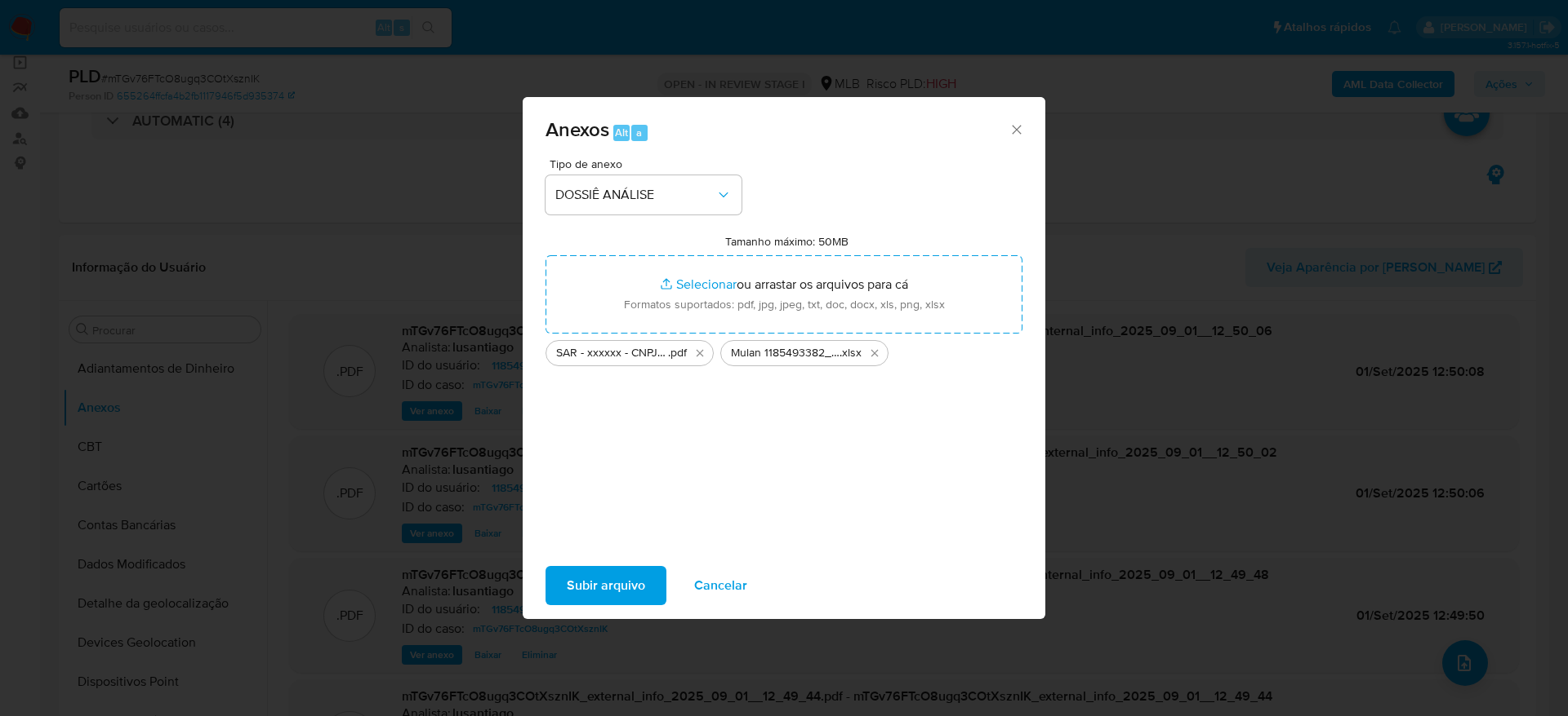
click at [593, 584] on span "Subir arquivo" at bounding box center [606, 586] width 79 height 36
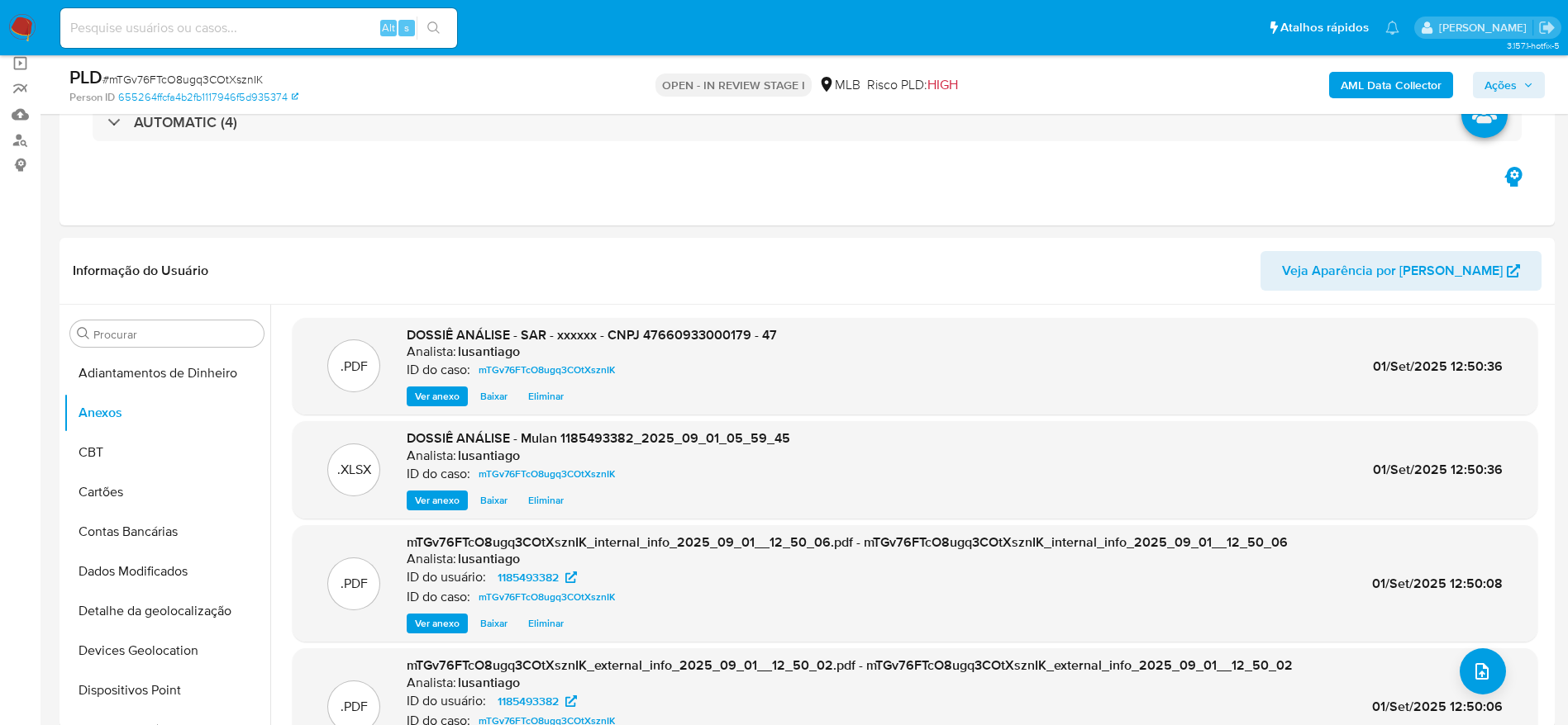
click at [1518, 82] on span "Ações" at bounding box center [1508, 85] width 48 height 23
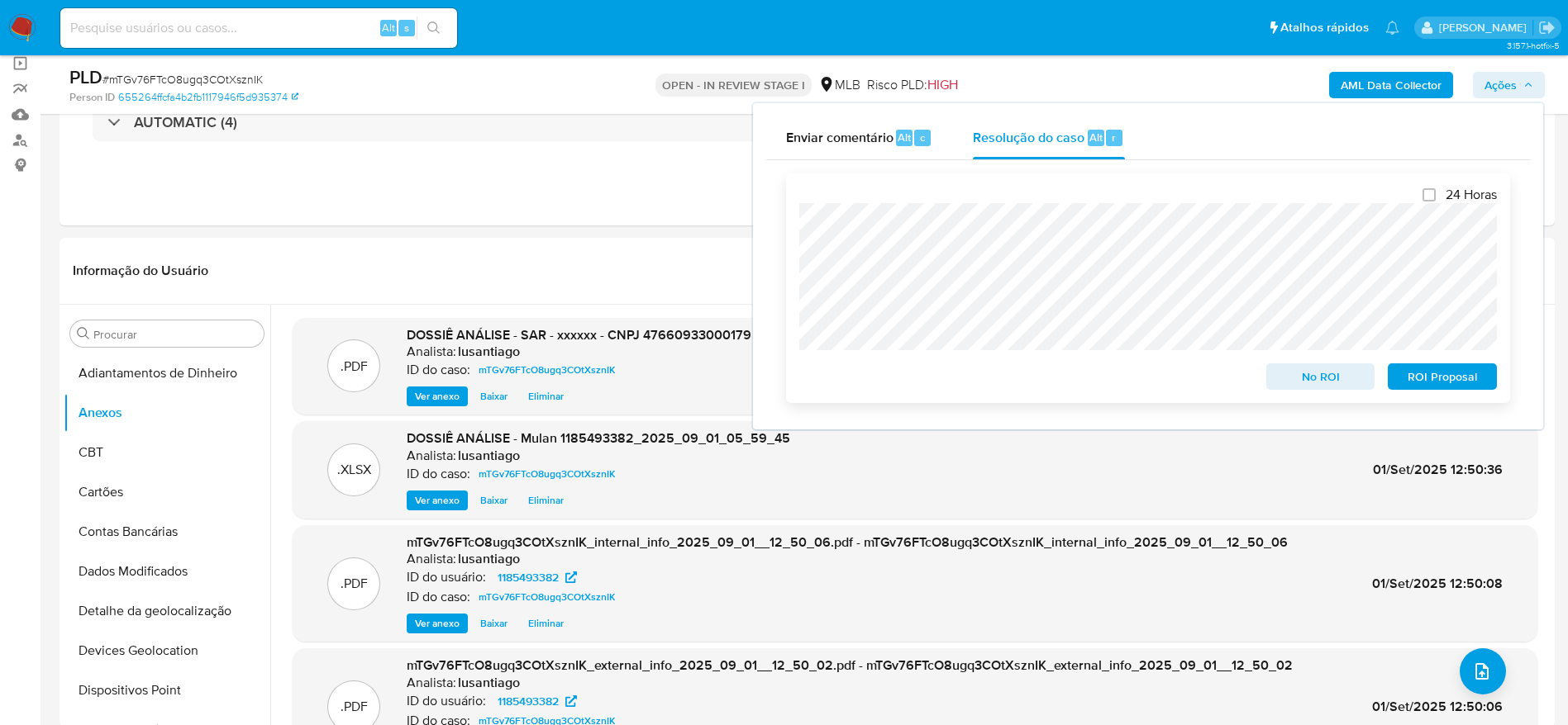
click at [1434, 384] on span "ROI Proposal" at bounding box center [1442, 376] width 86 height 23
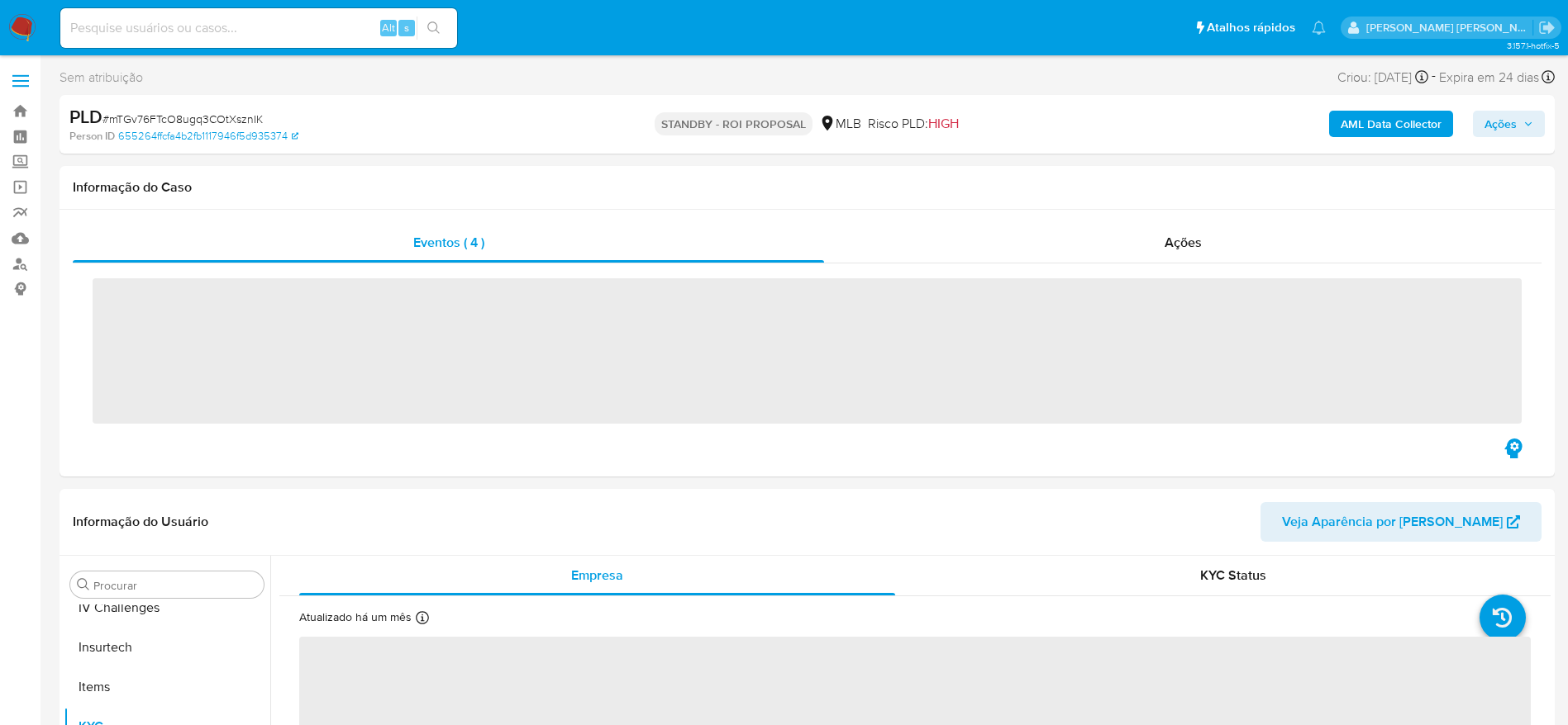
scroll to position [738, 0]
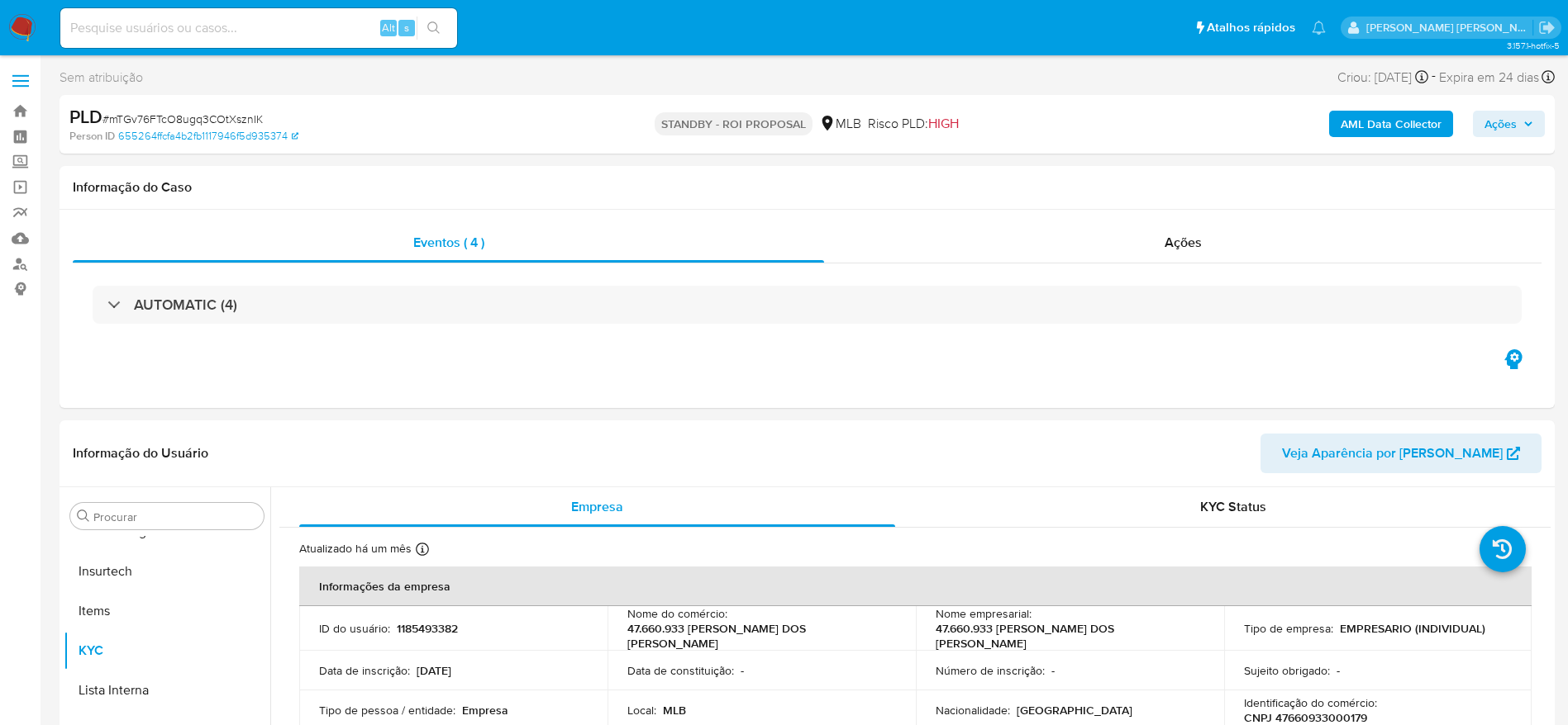
select select "10"
click at [10, 119] on link "Bandeja" at bounding box center [98, 112] width 196 height 26
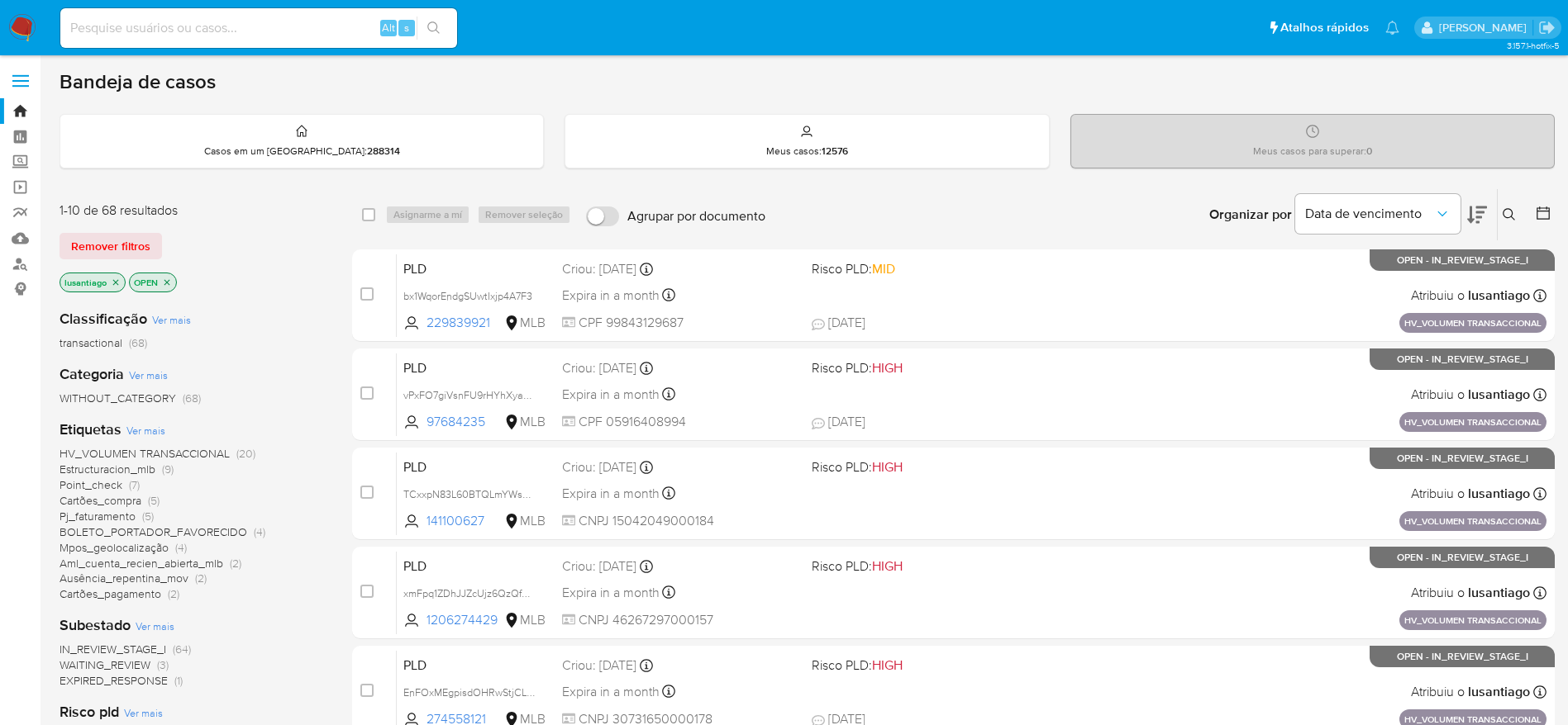
click at [255, 40] on div "Alt s" at bounding box center [259, 29] width 396 height 40
click at [254, 28] on input at bounding box center [259, 28] width 396 height 22
paste input "195708846"
type input "195708846"
click at [431, 25] on icon "search-icon" at bounding box center [434, 28] width 13 height 13
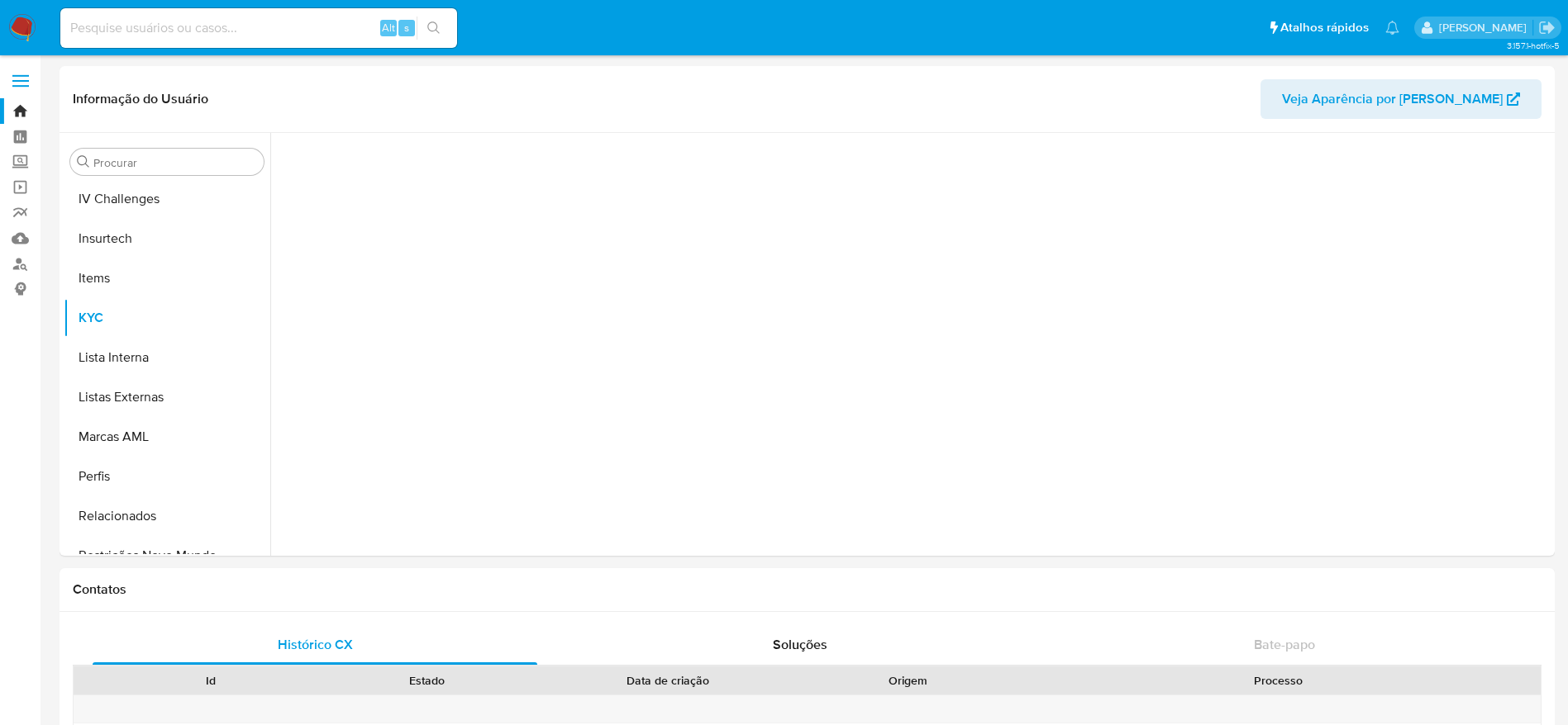
scroll to position [738, 0]
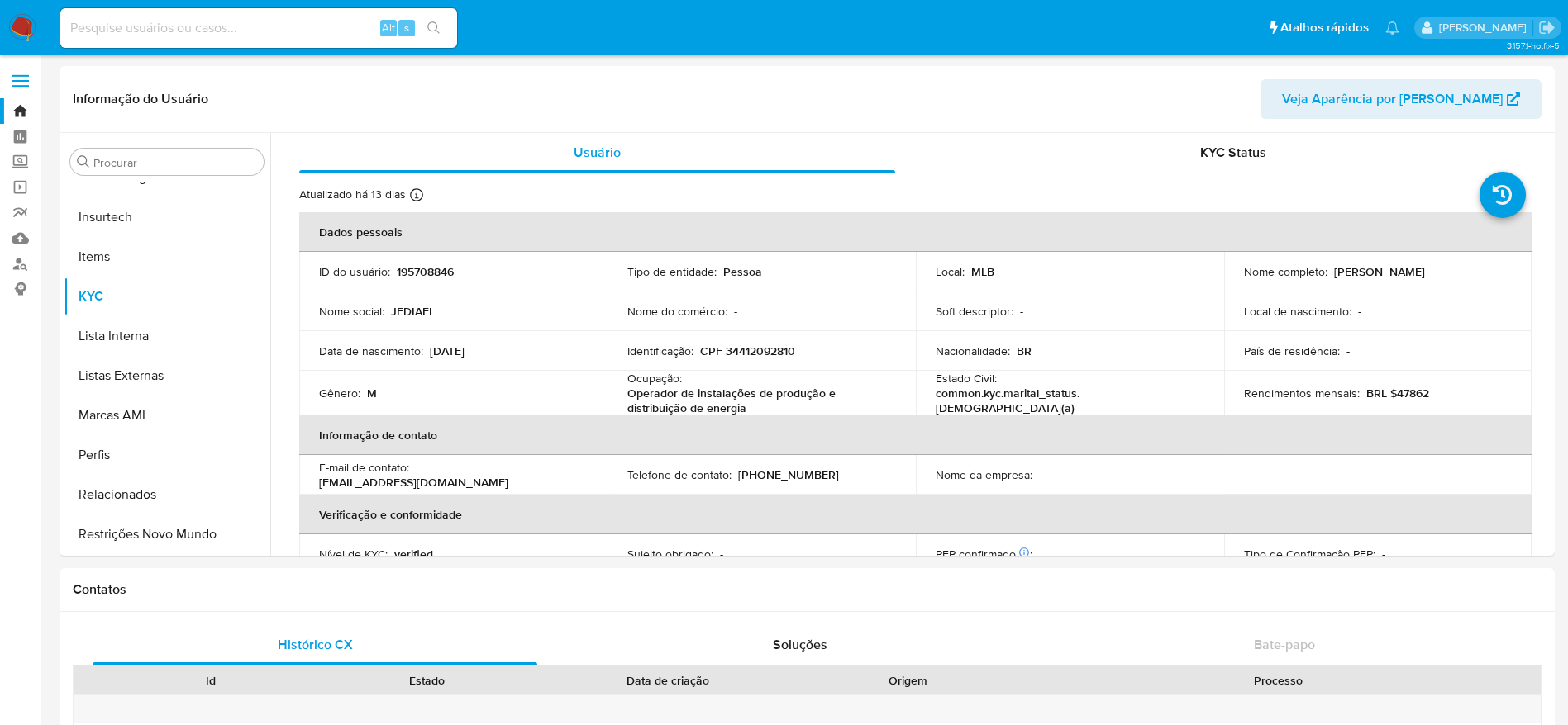
select select "10"
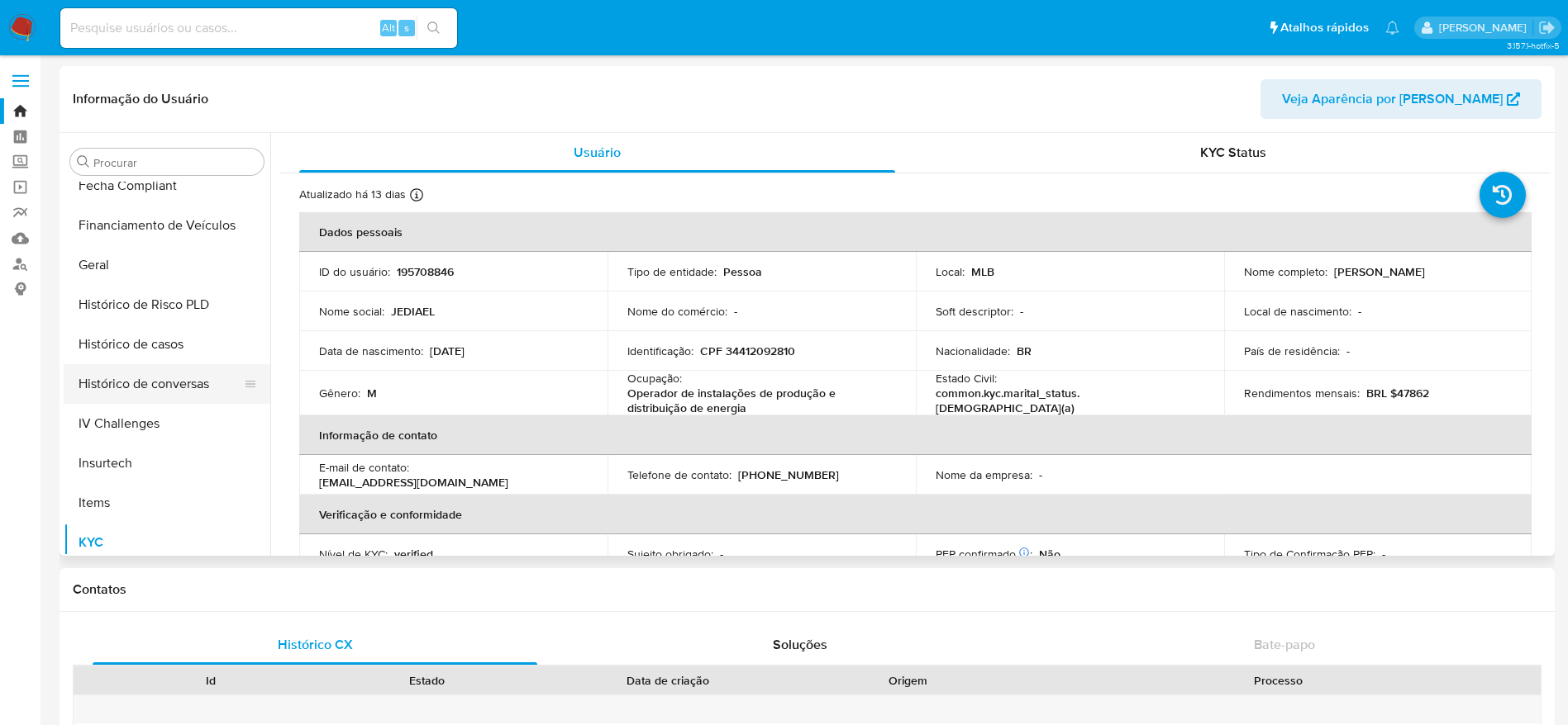
scroll to position [490, 0]
click at [138, 340] on button "Histórico de casos" at bounding box center [160, 346] width 193 height 40
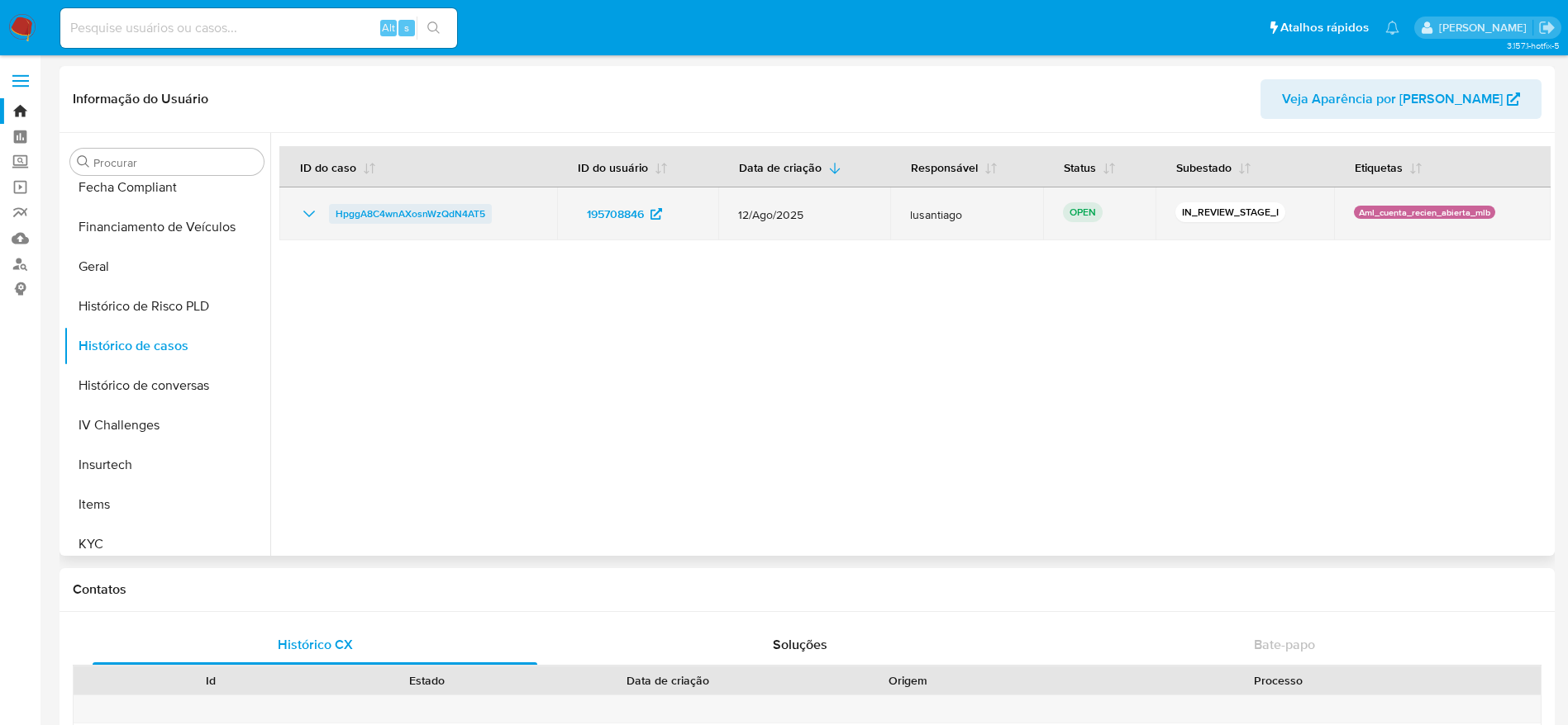
click at [446, 209] on span "HpggA8C4wnAXosnWzQdN4AT5" at bounding box center [410, 214] width 150 height 20
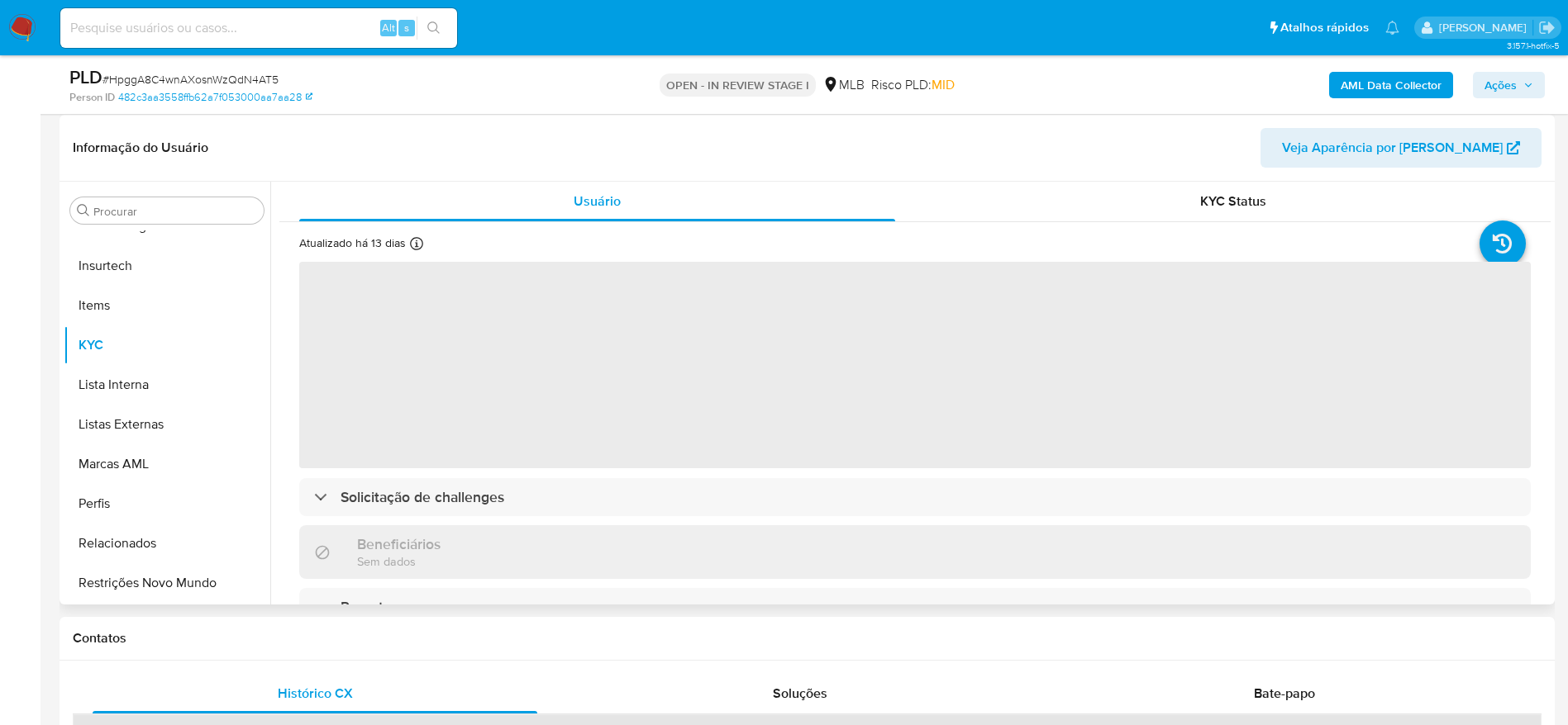
scroll to position [247, 0]
select select "10"
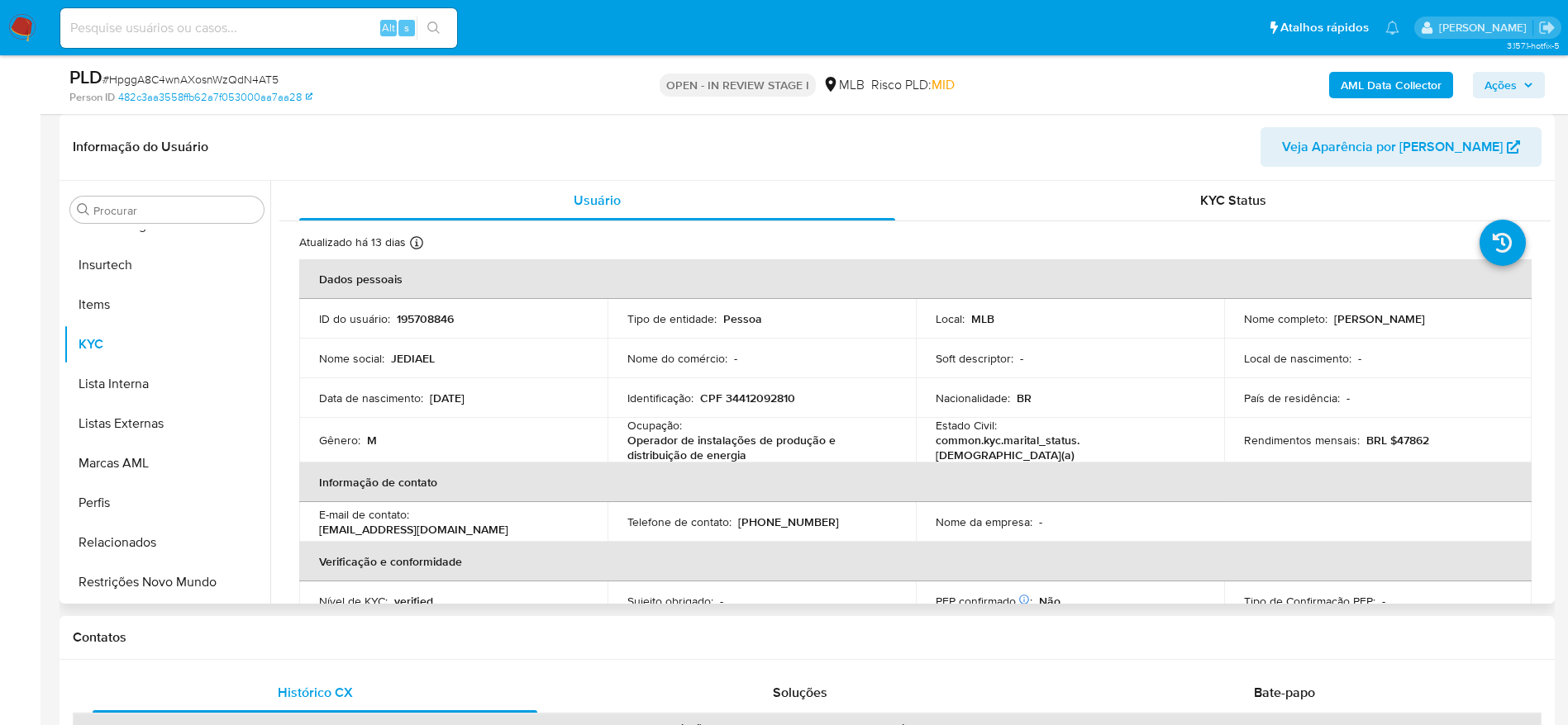
click at [762, 403] on p "CPF 34412092810" at bounding box center [748, 398] width 95 height 15
copy p "34412092810"
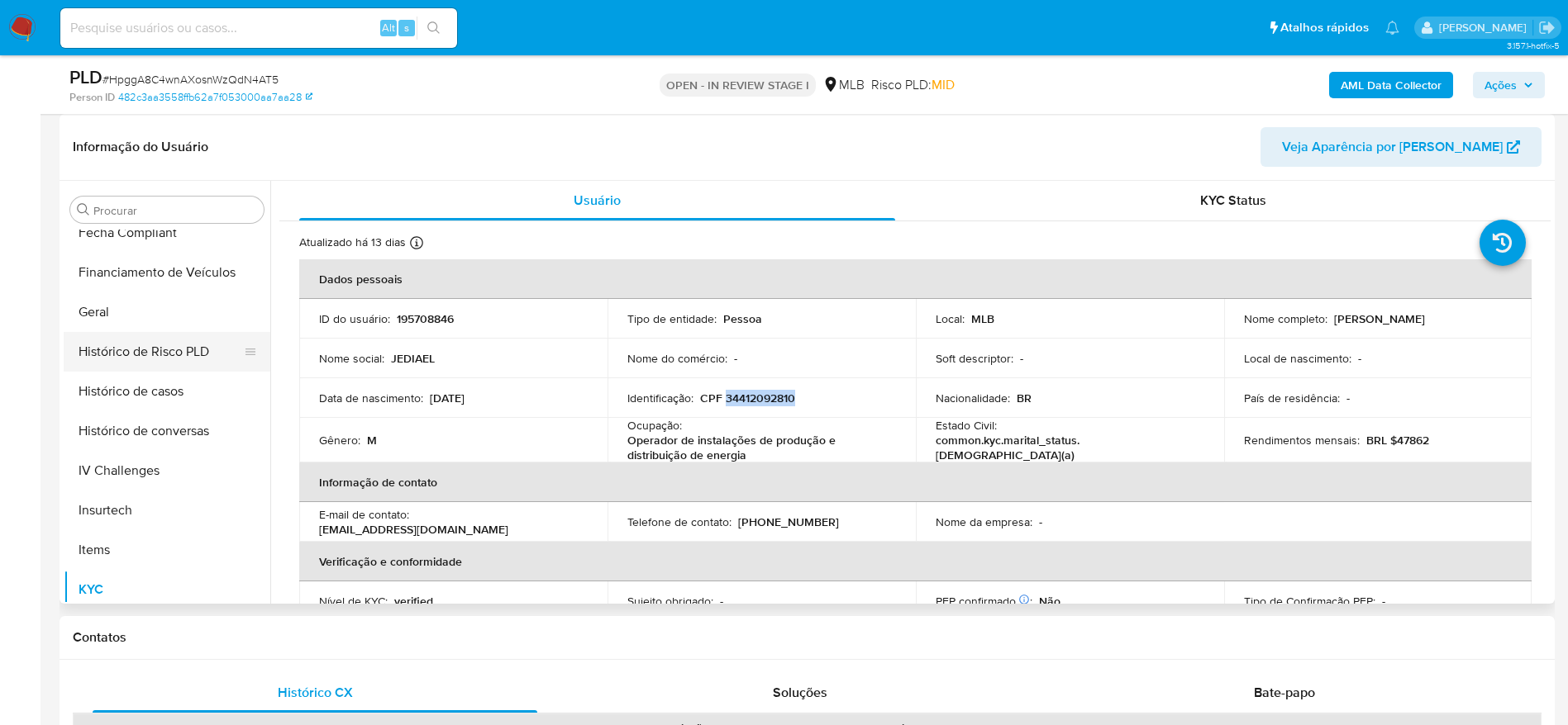
scroll to position [490, 0]
click at [127, 318] on button "Geral" at bounding box center [160, 315] width 193 height 40
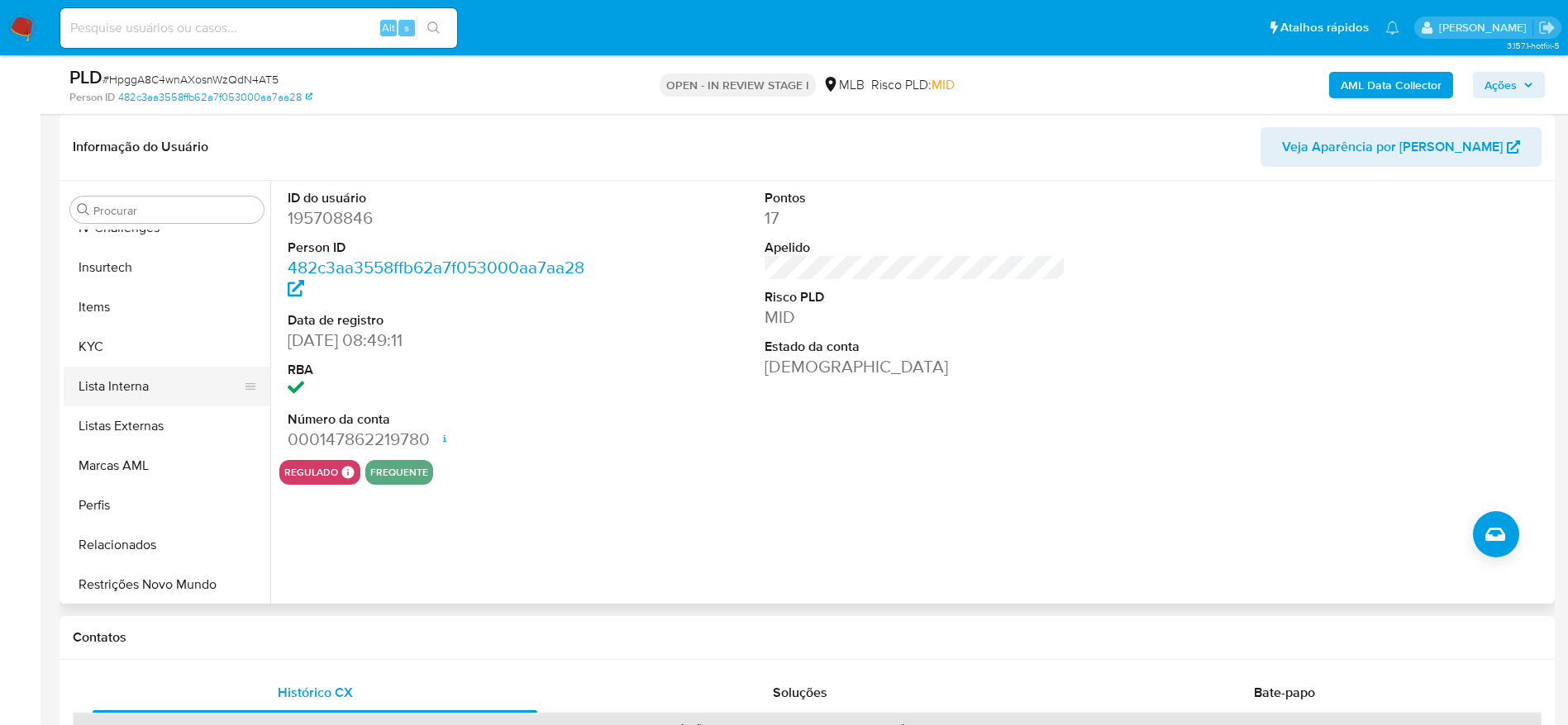
scroll to position [738, 0]
click at [105, 346] on button "KYC" at bounding box center [160, 344] width 193 height 40
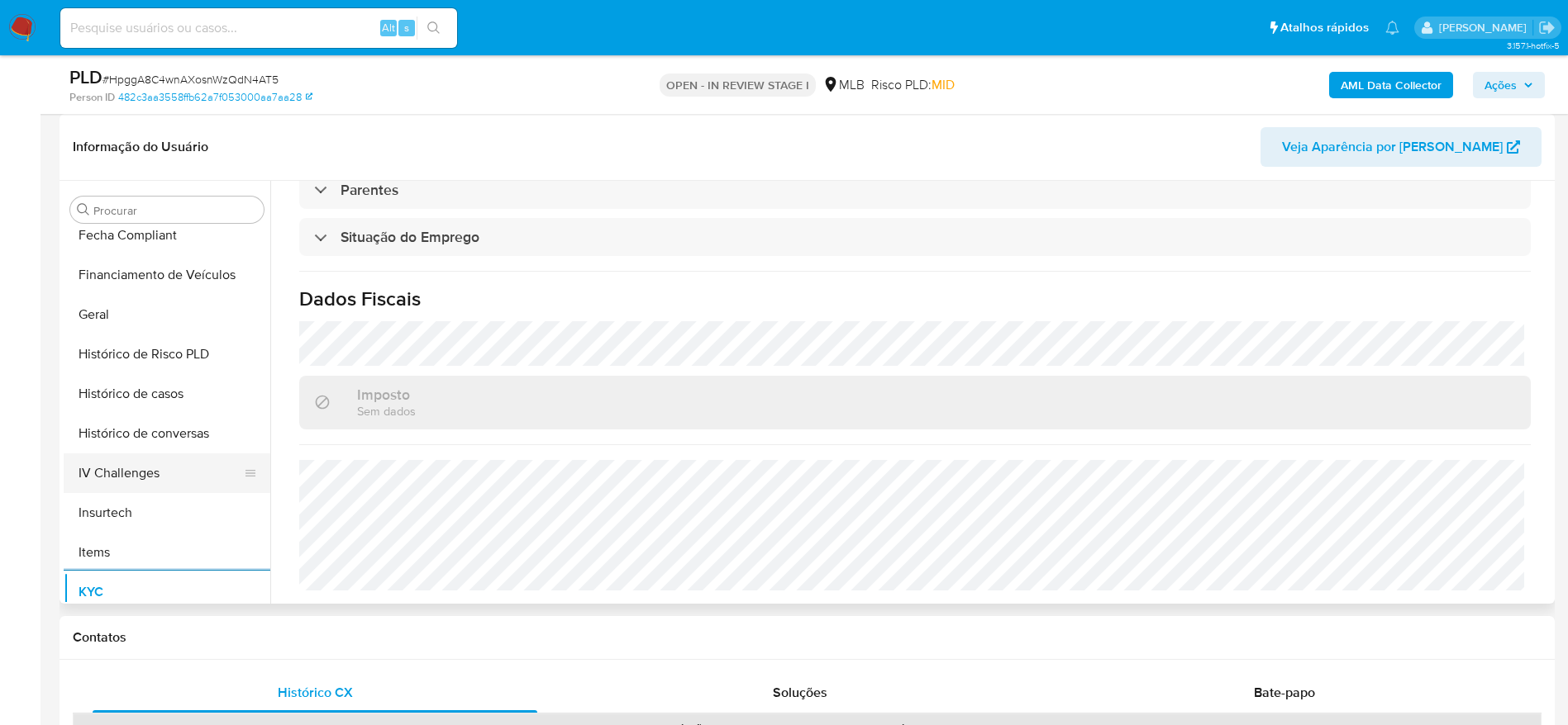
scroll to position [366, 0]
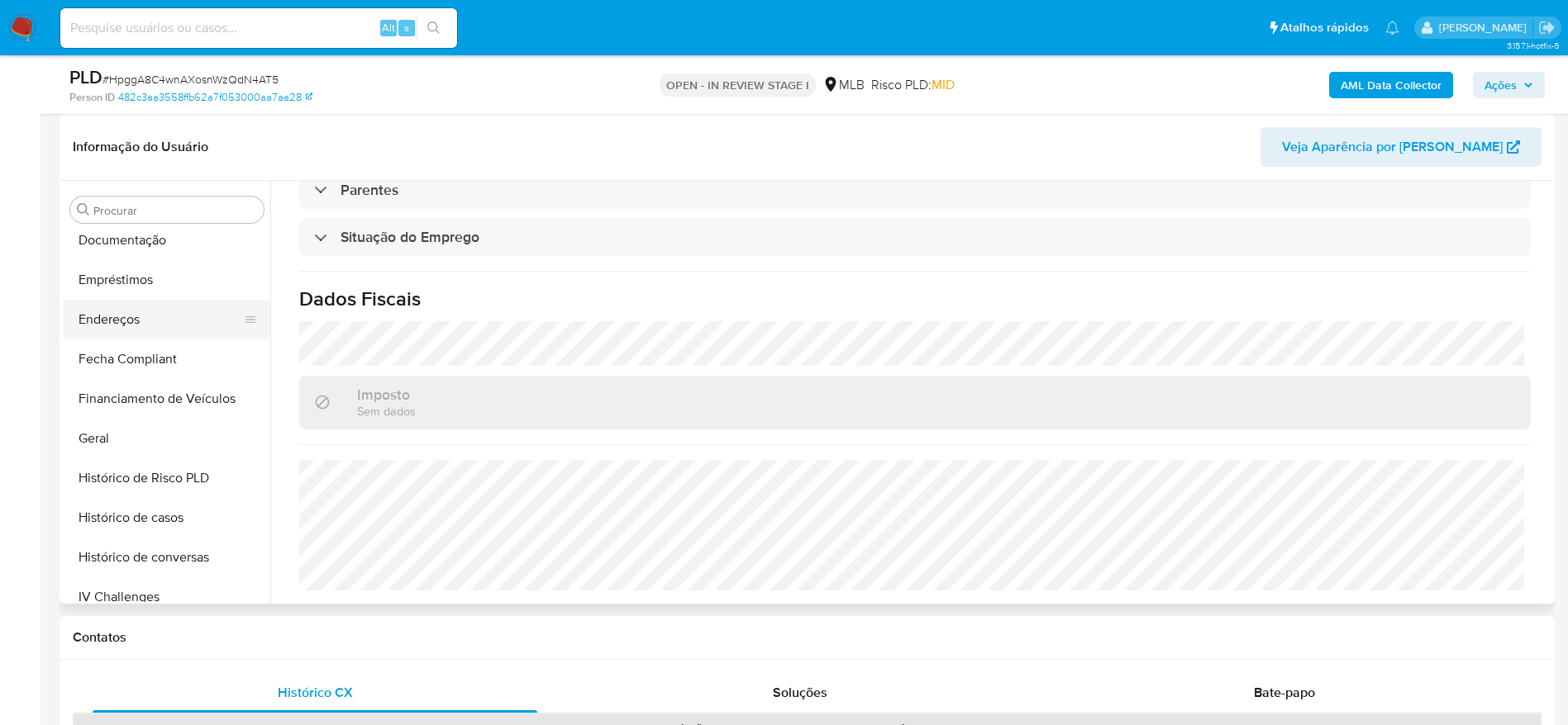
click at [159, 321] on button "Endereços" at bounding box center [160, 320] width 193 height 40
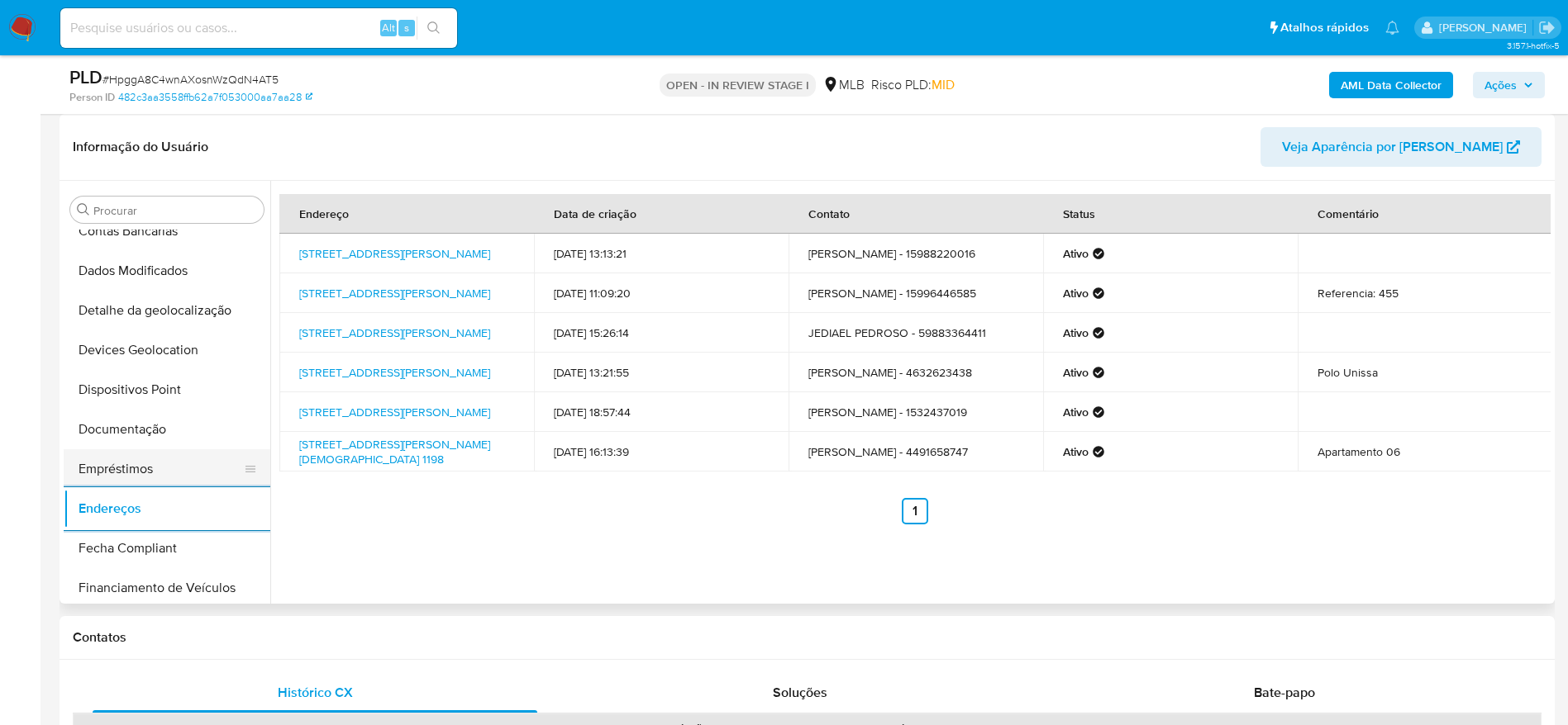
scroll to position [119, 0]
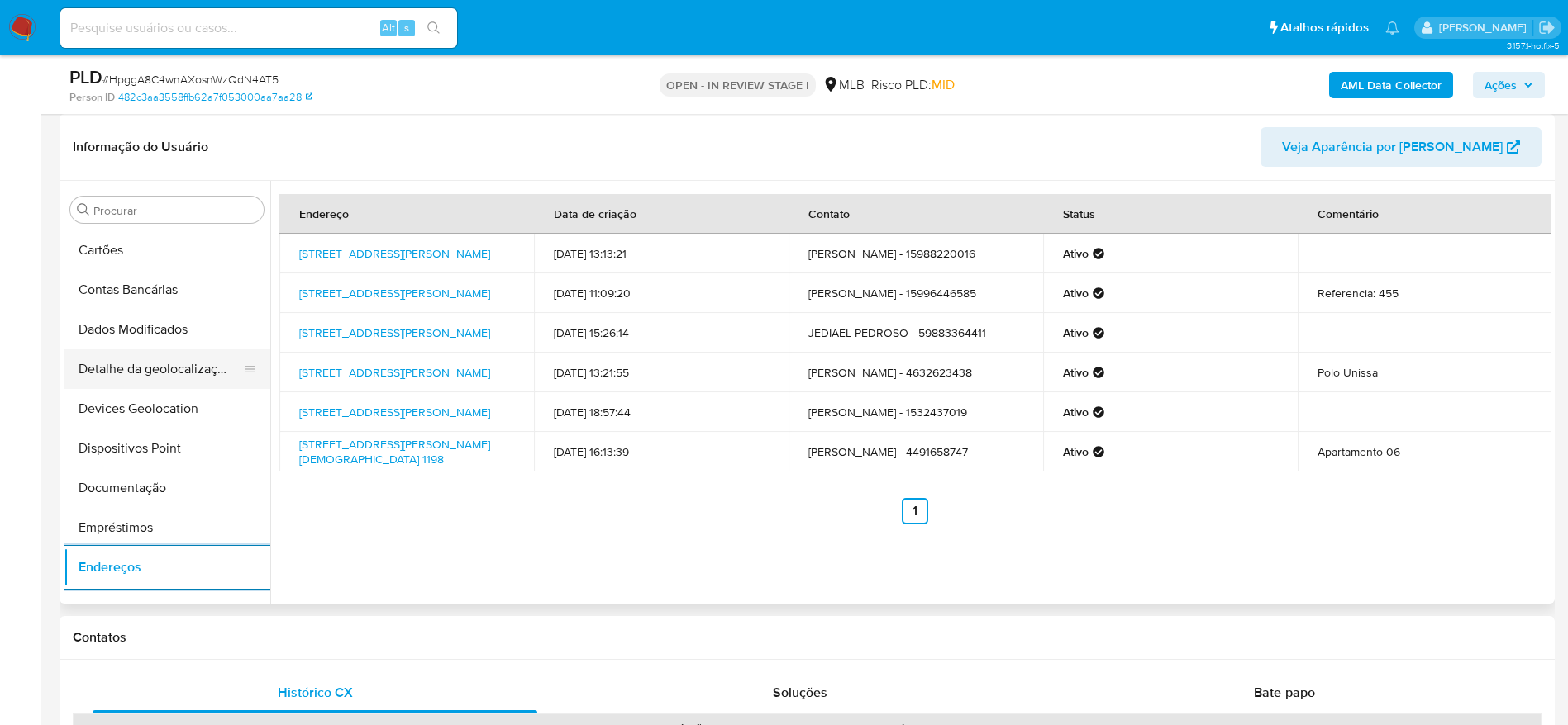
click at [170, 374] on button "Detalhe da geolocalização" at bounding box center [160, 369] width 193 height 40
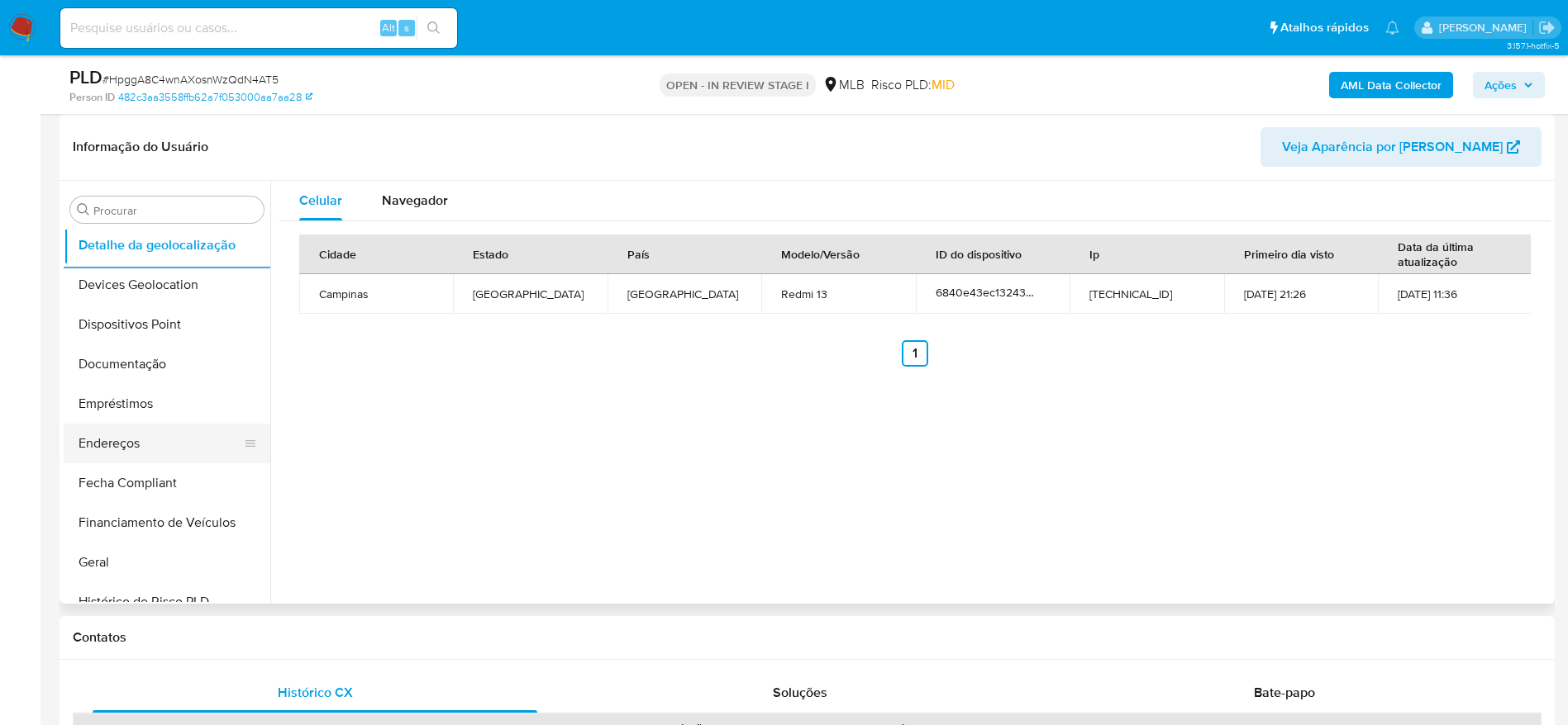
scroll to position [738, 0]
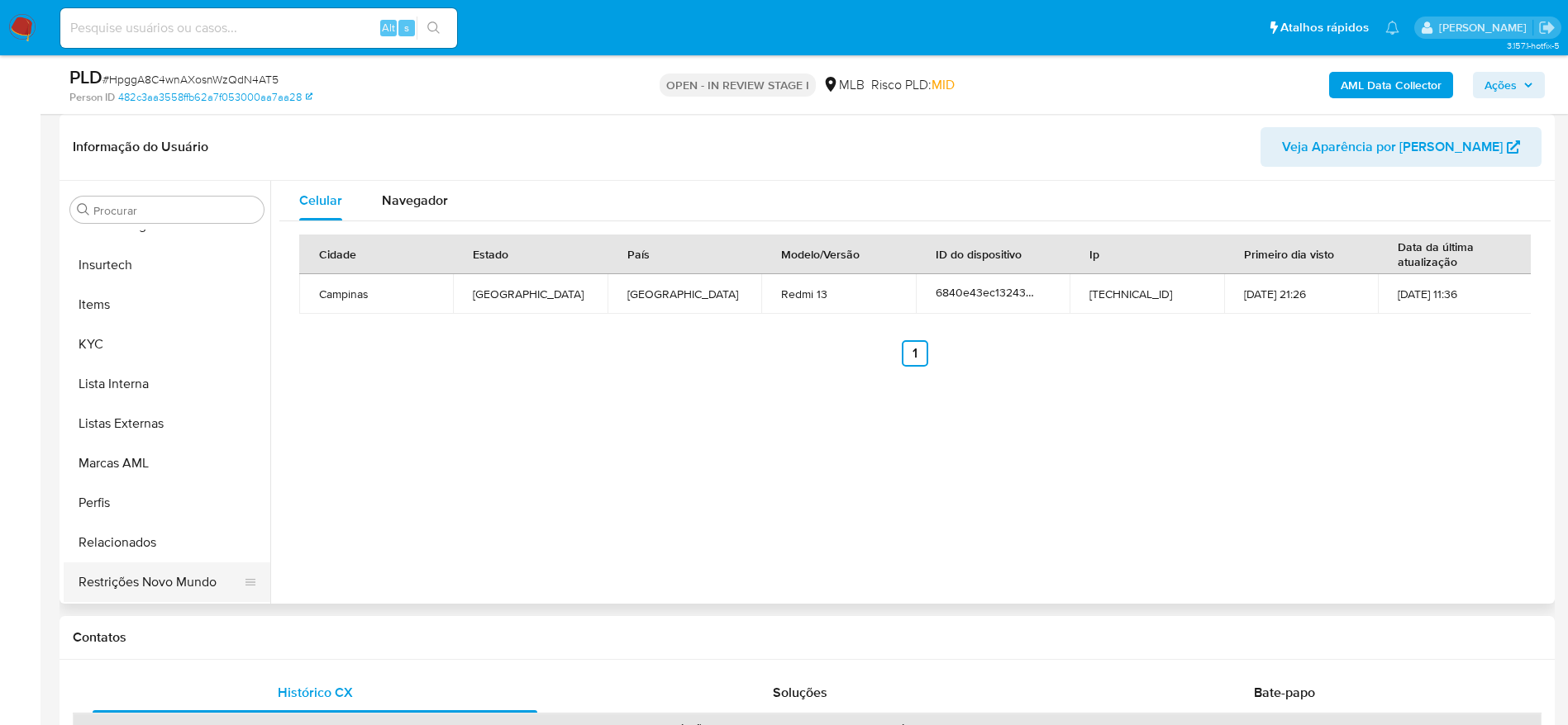
click at [155, 571] on button "Restrições Novo Mundo" at bounding box center [160, 582] width 193 height 40
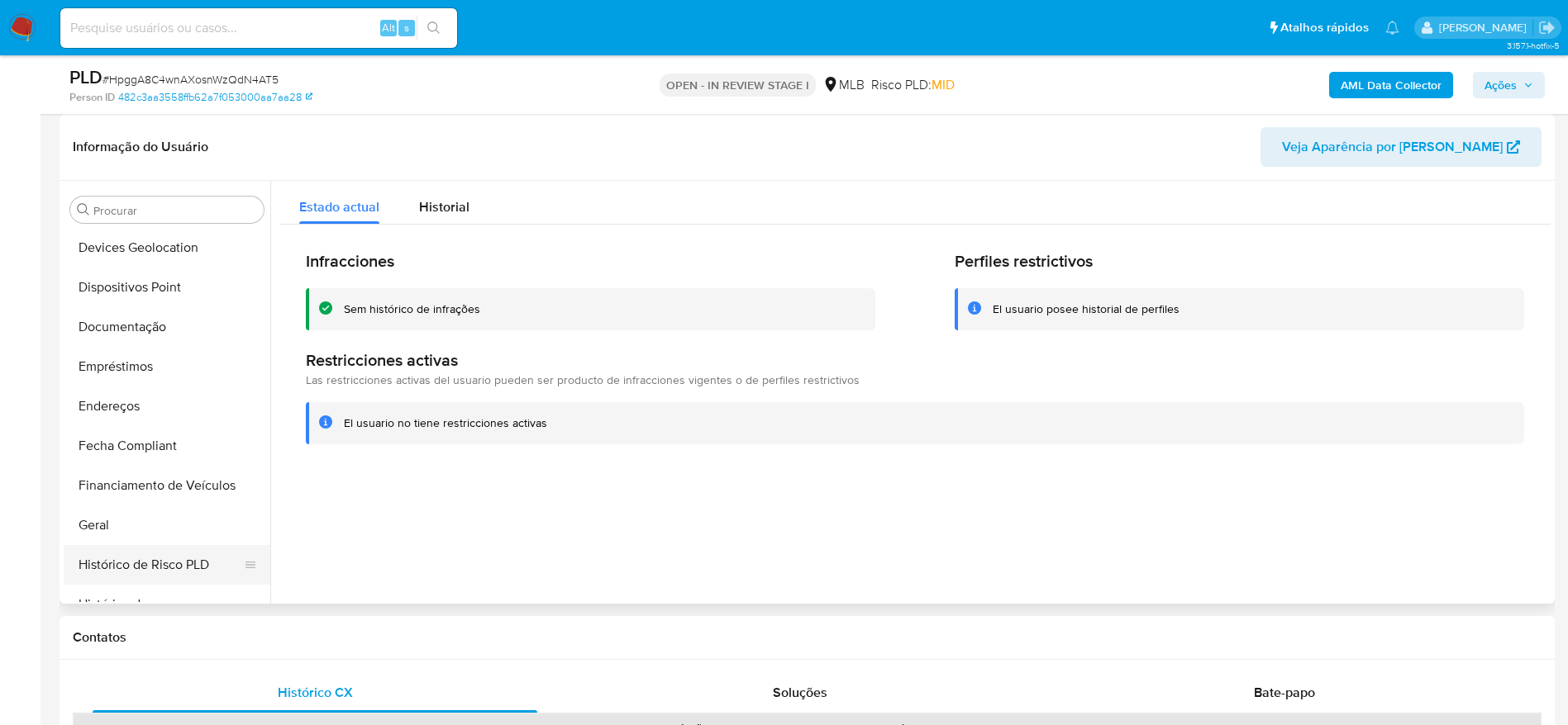
scroll to position [242, 0]
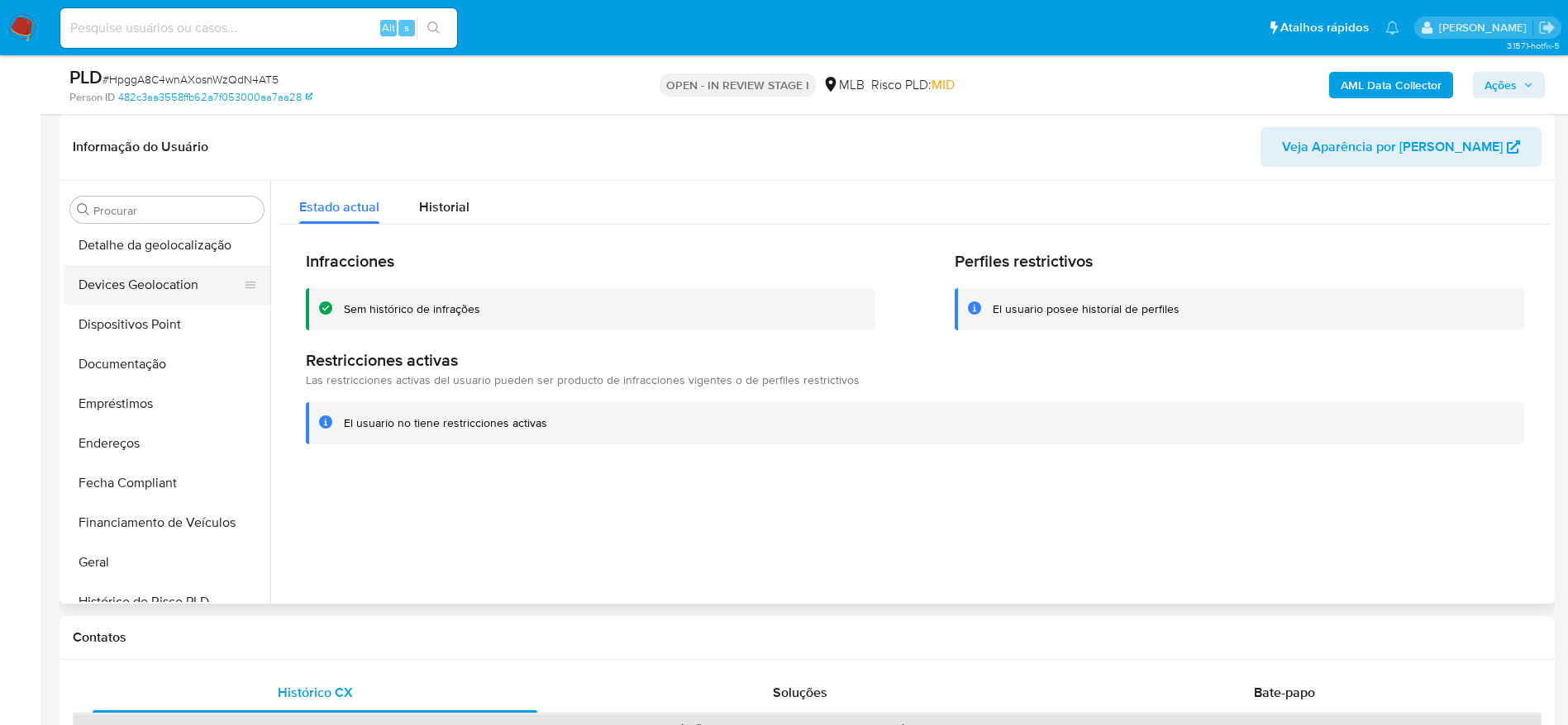
click at [138, 297] on button "Devices Geolocation" at bounding box center [160, 286] width 193 height 40
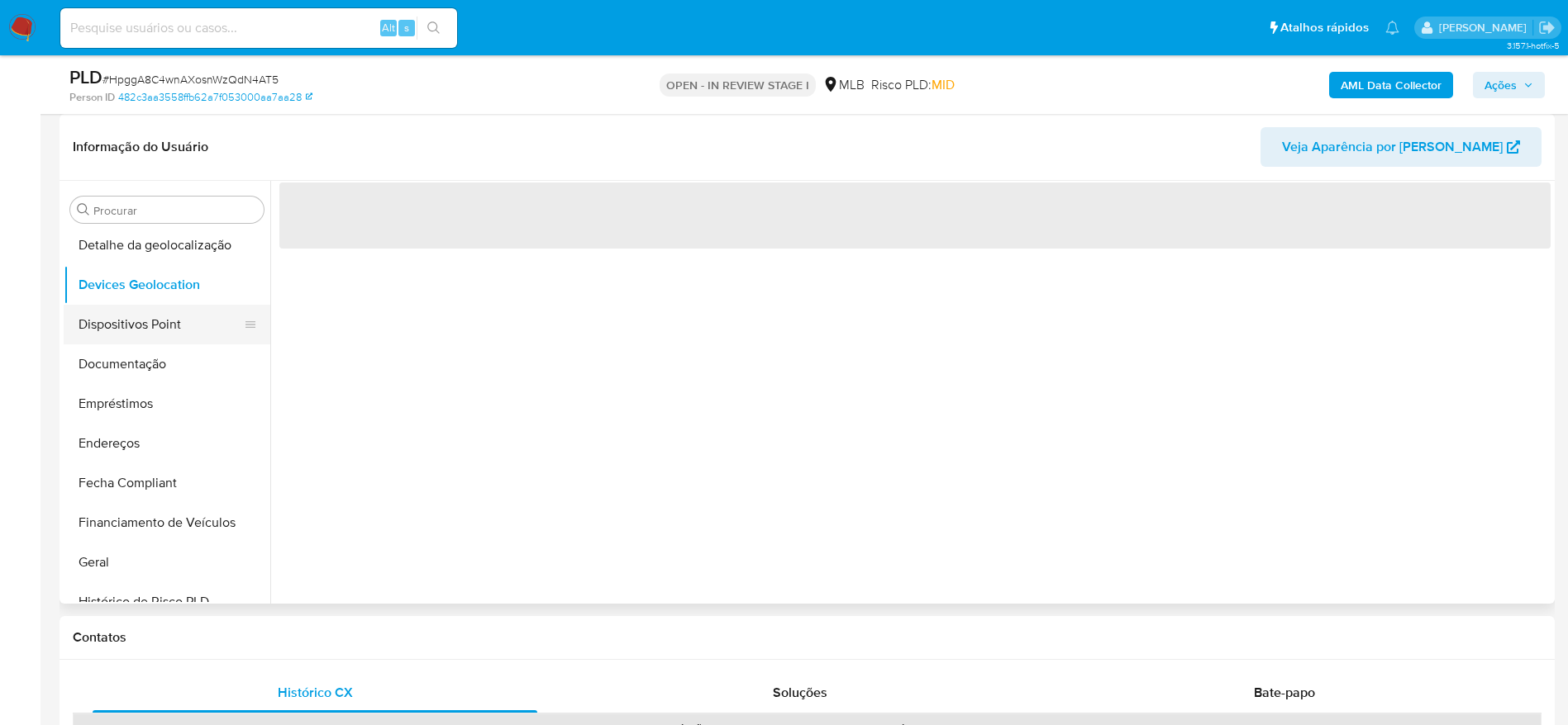
click at [133, 323] on button "Dispositivos Point" at bounding box center [160, 324] width 193 height 40
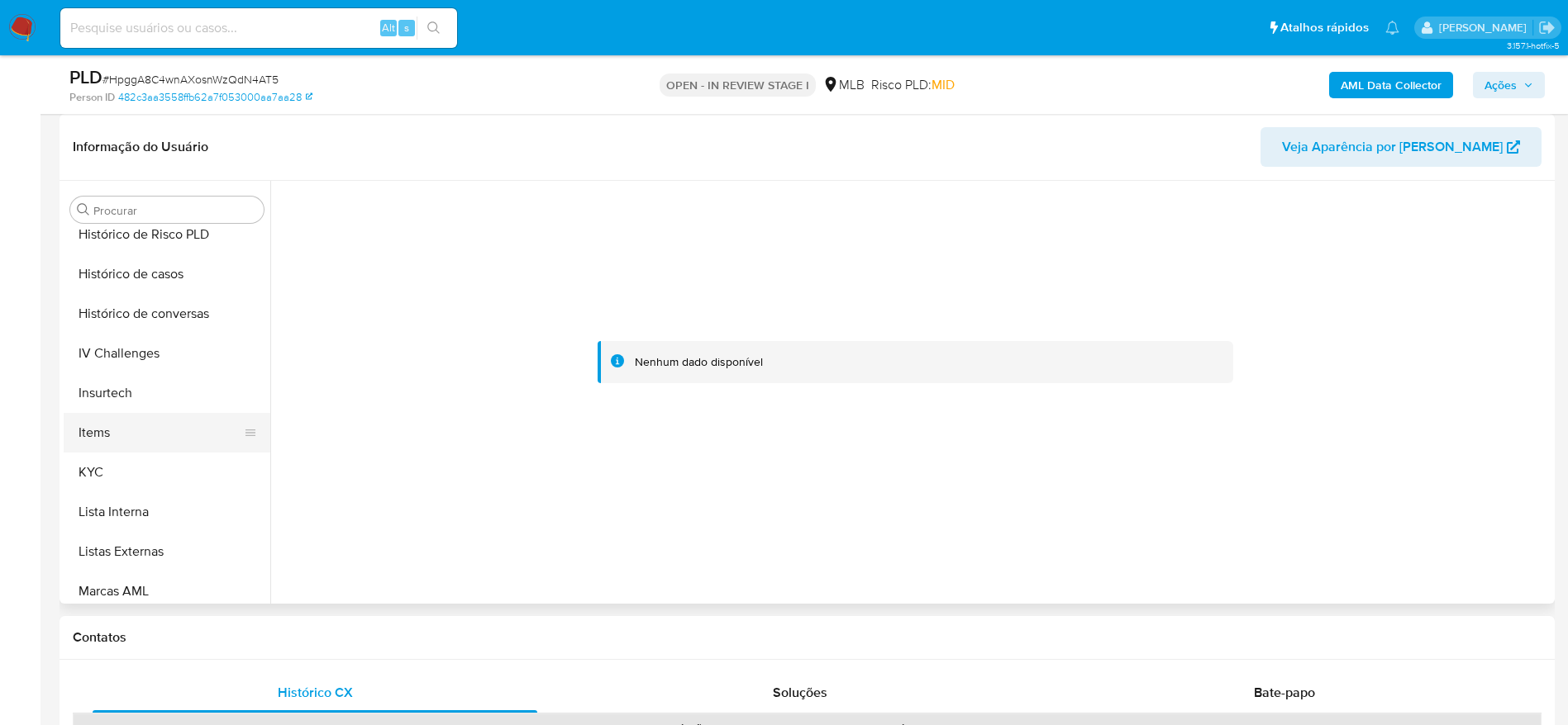
scroll to position [614, 0]
click at [91, 474] on button "KYC" at bounding box center [160, 469] width 193 height 40
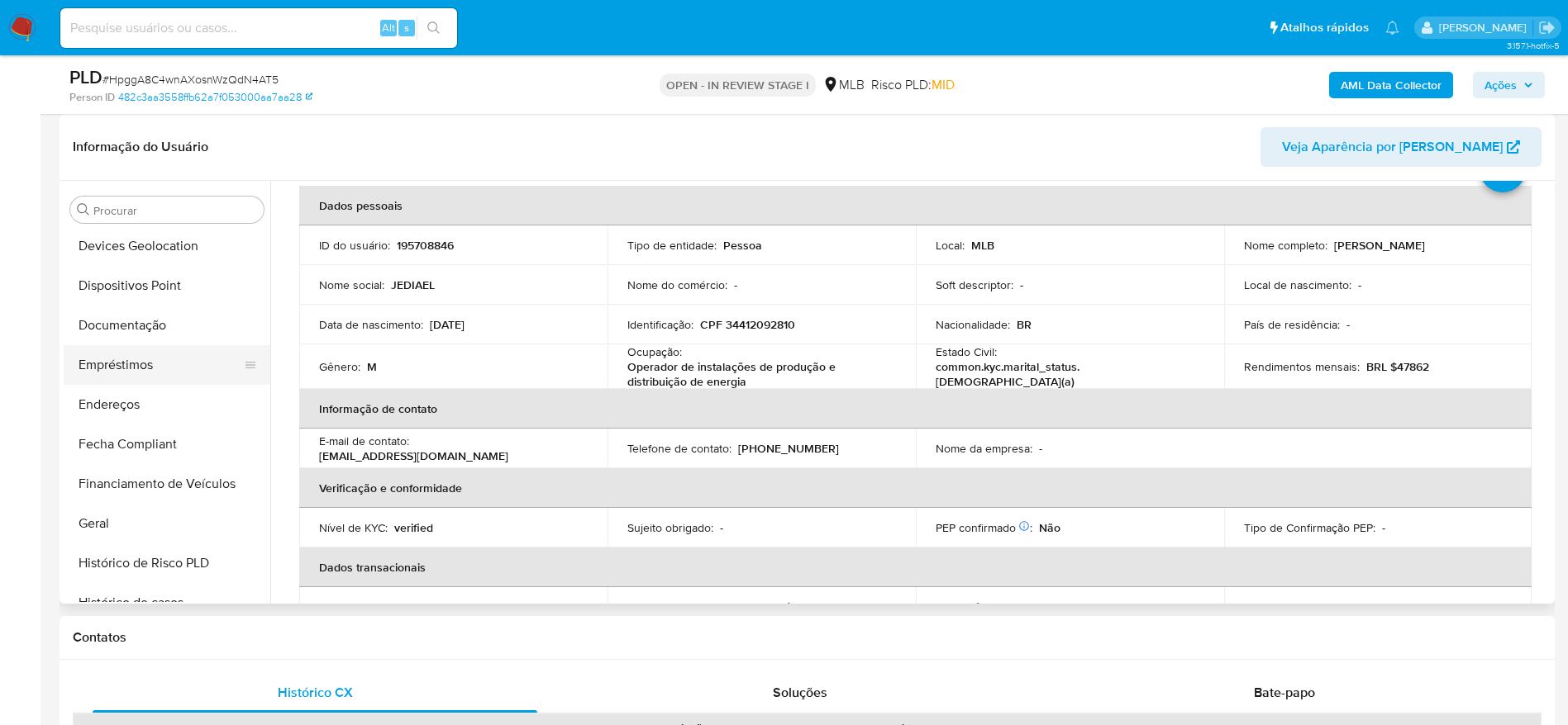
scroll to position [242, 0]
click at [147, 358] on button "Documentação" at bounding box center [160, 364] width 193 height 40
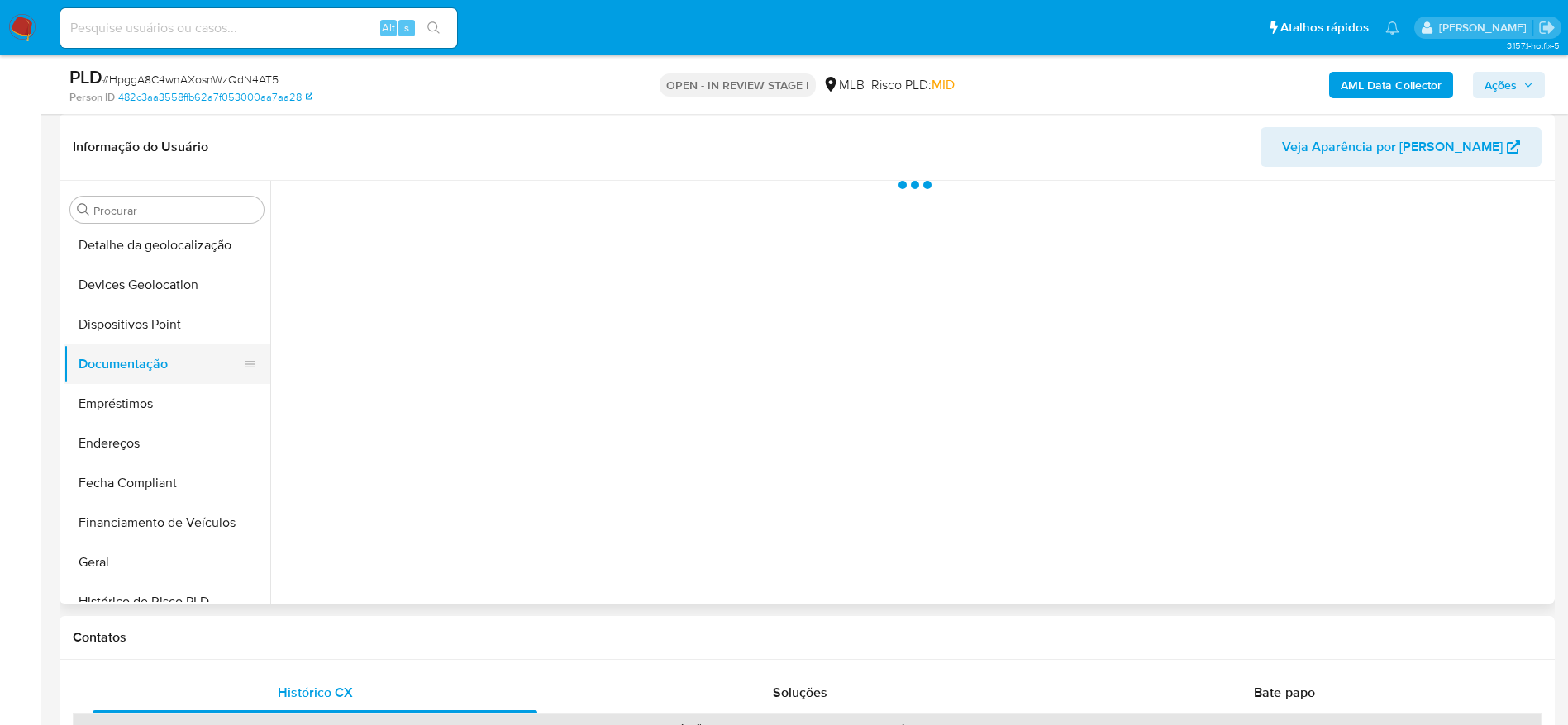
scroll to position [0, 0]
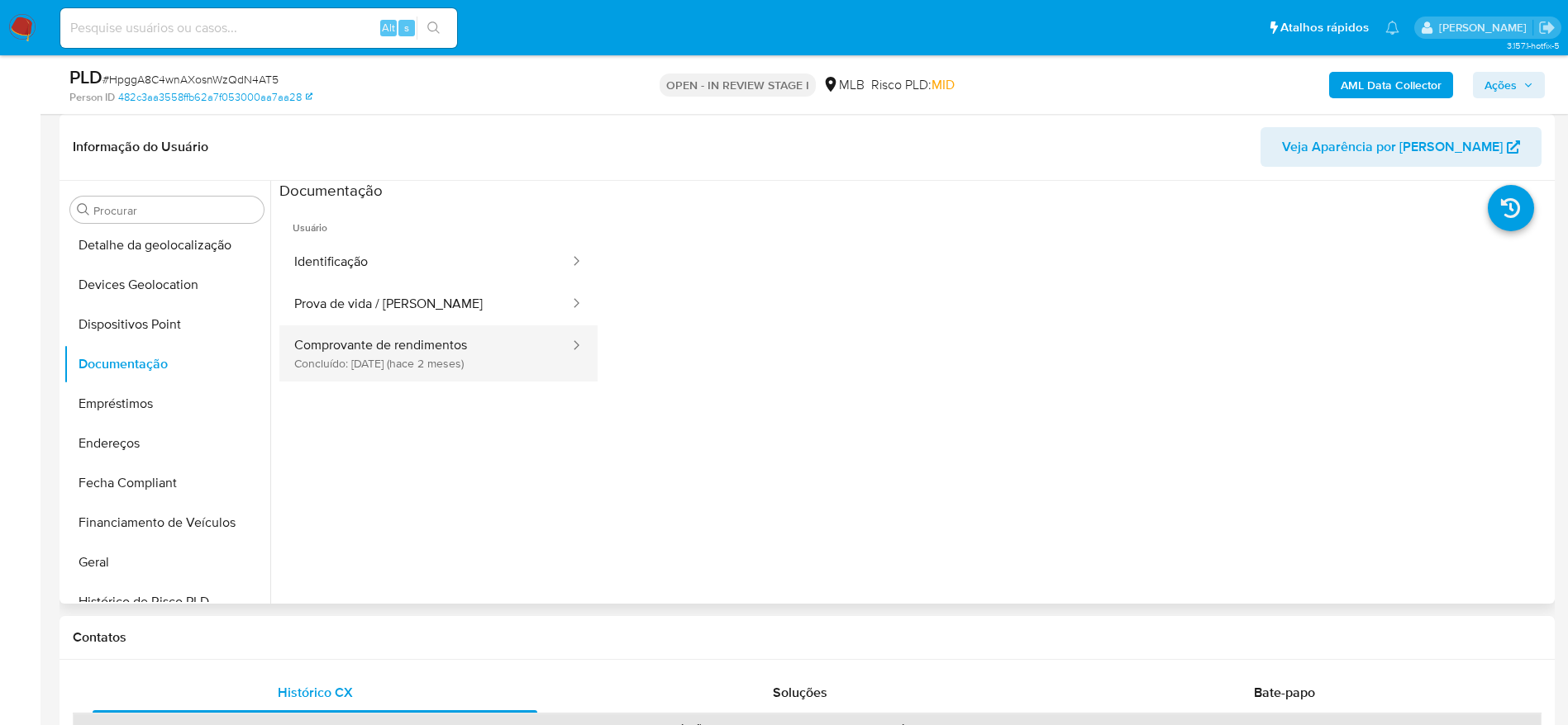
click at [372, 338] on button "Comprovante de rendimentos Concluído: 13/07/2025 (hace 2 meses)" at bounding box center [425, 353] width 292 height 56
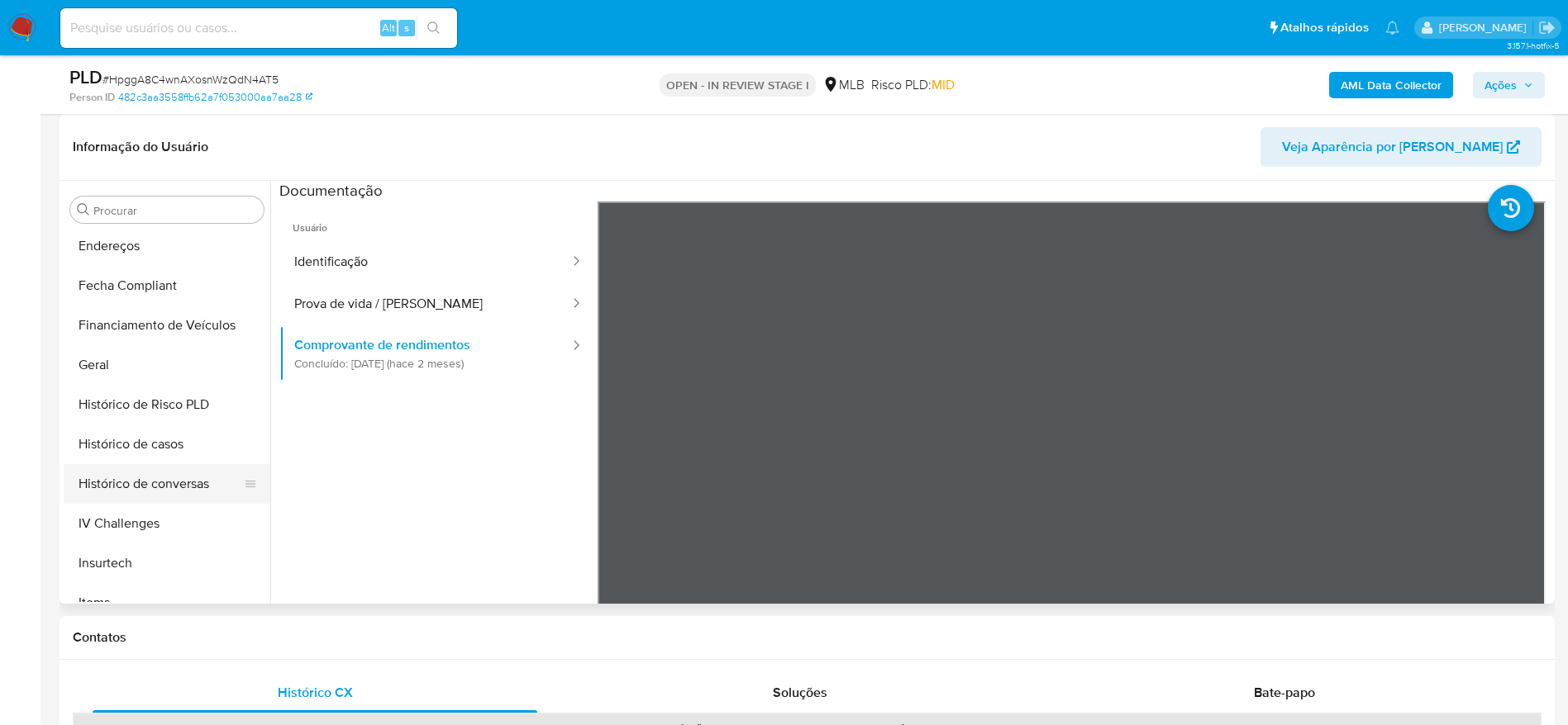
scroll to position [738, 0]
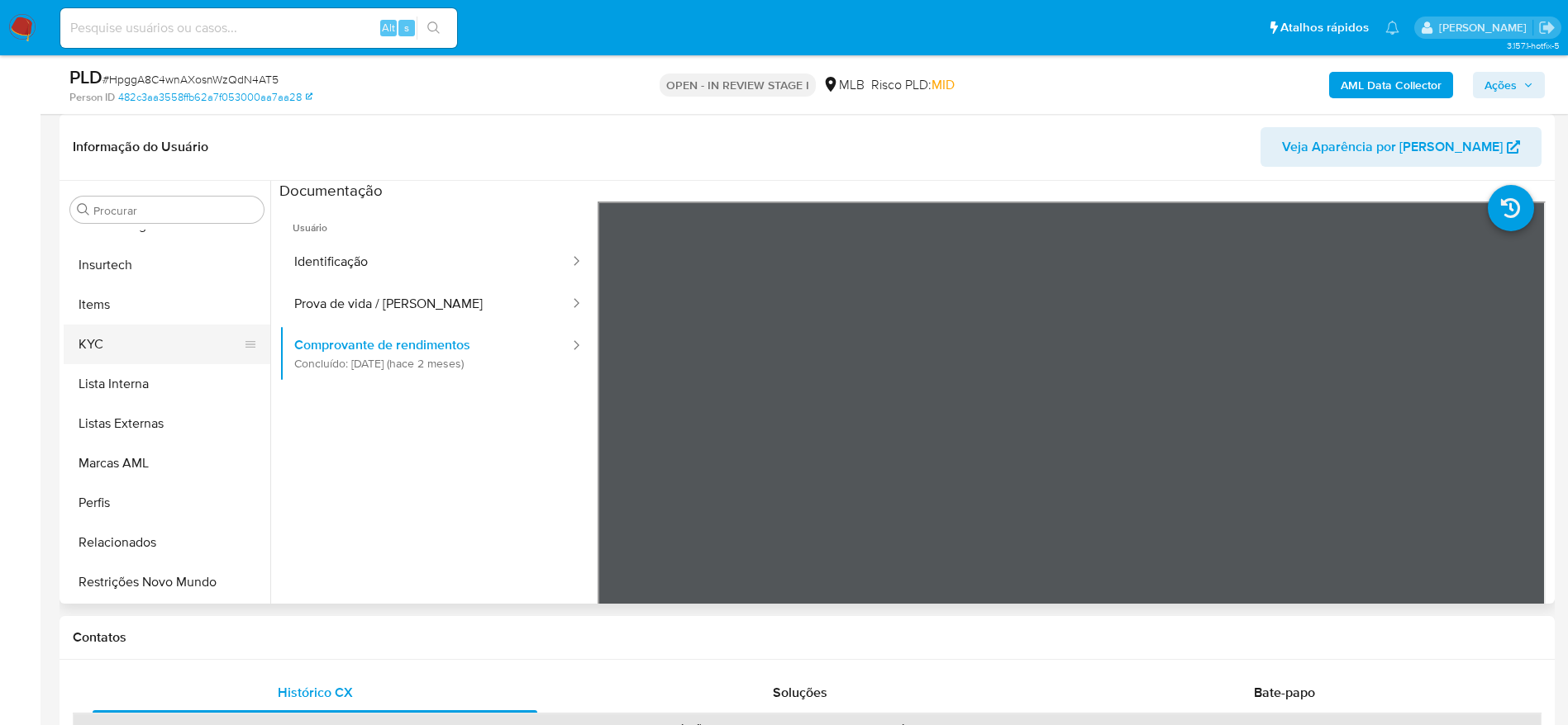
click at [98, 355] on button "KYC" at bounding box center [160, 344] width 193 height 40
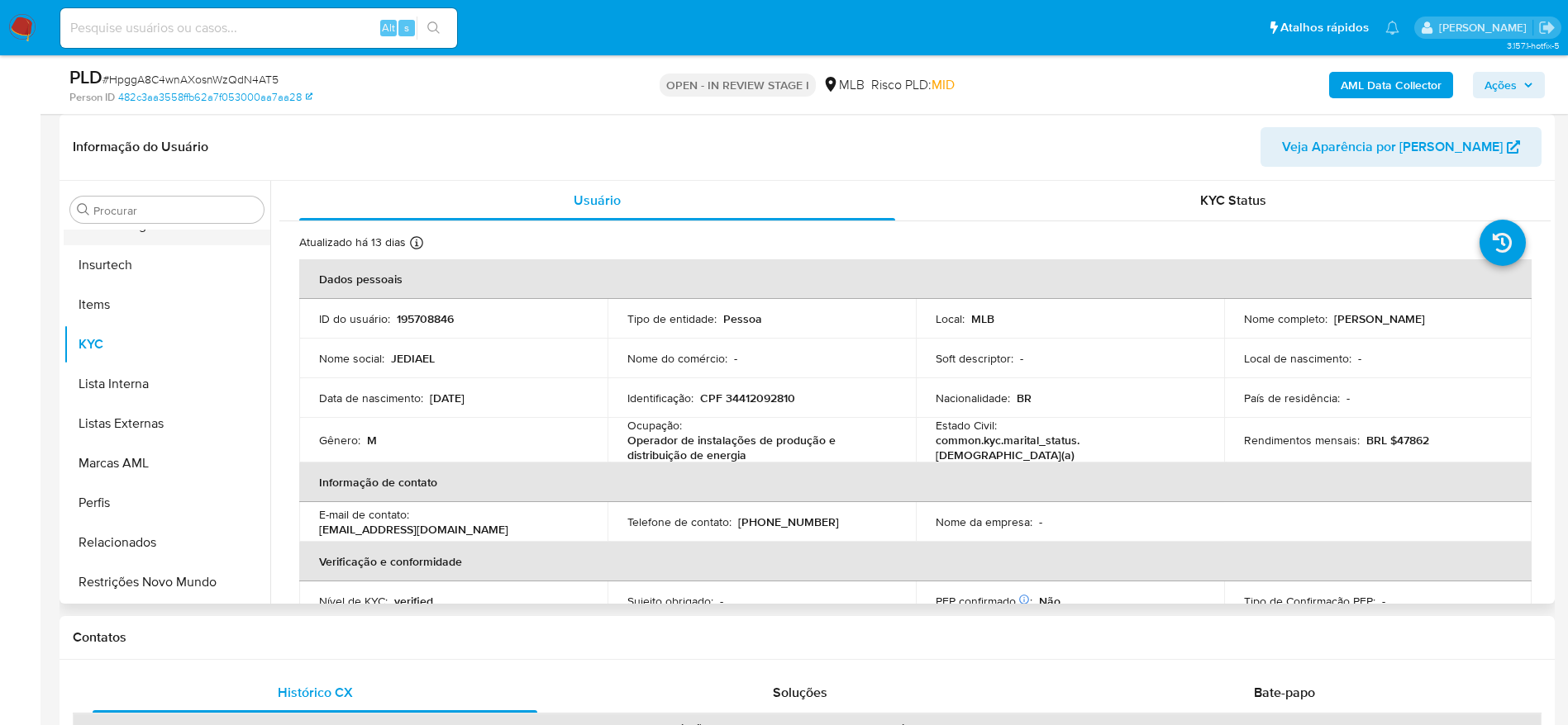
scroll to position [490, 0]
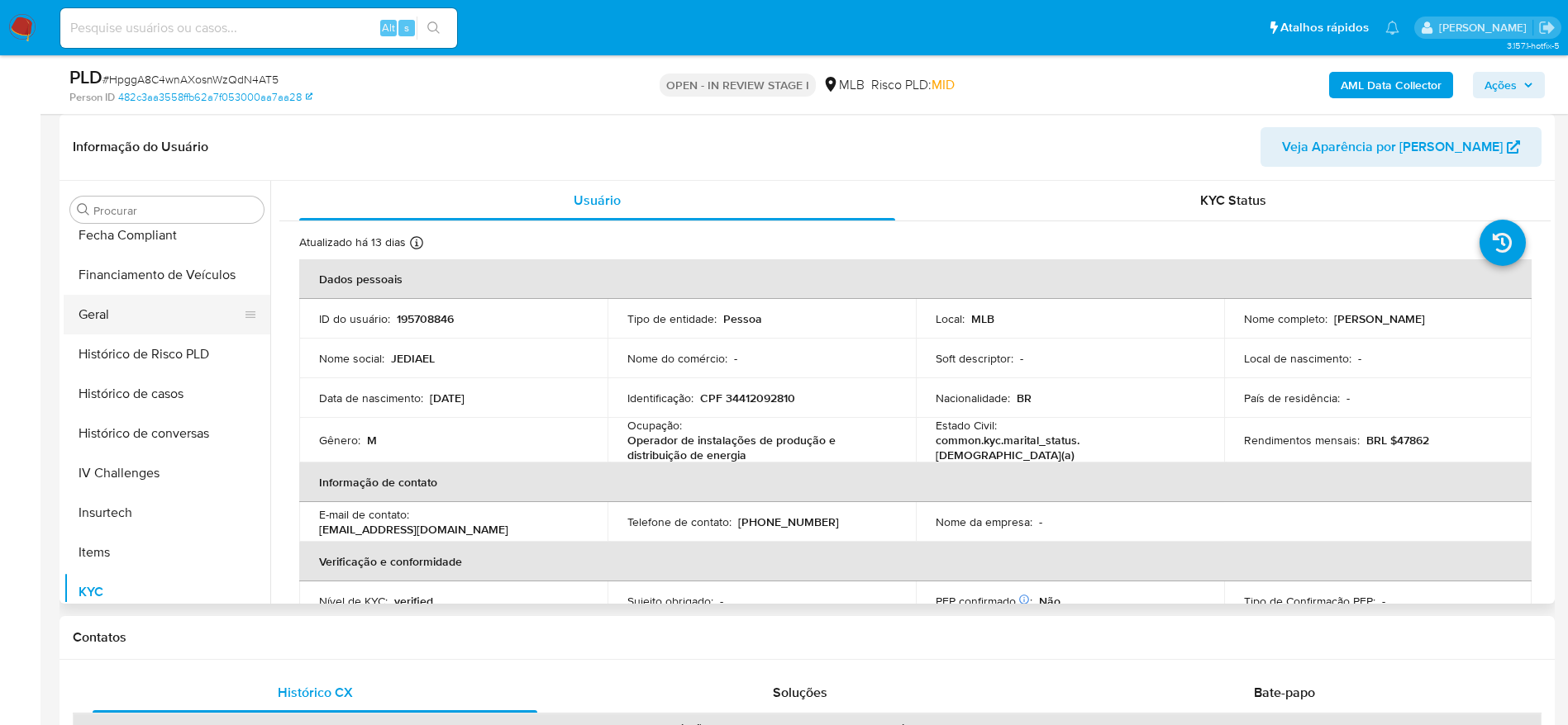
click at [134, 311] on button "Geral" at bounding box center [160, 315] width 193 height 40
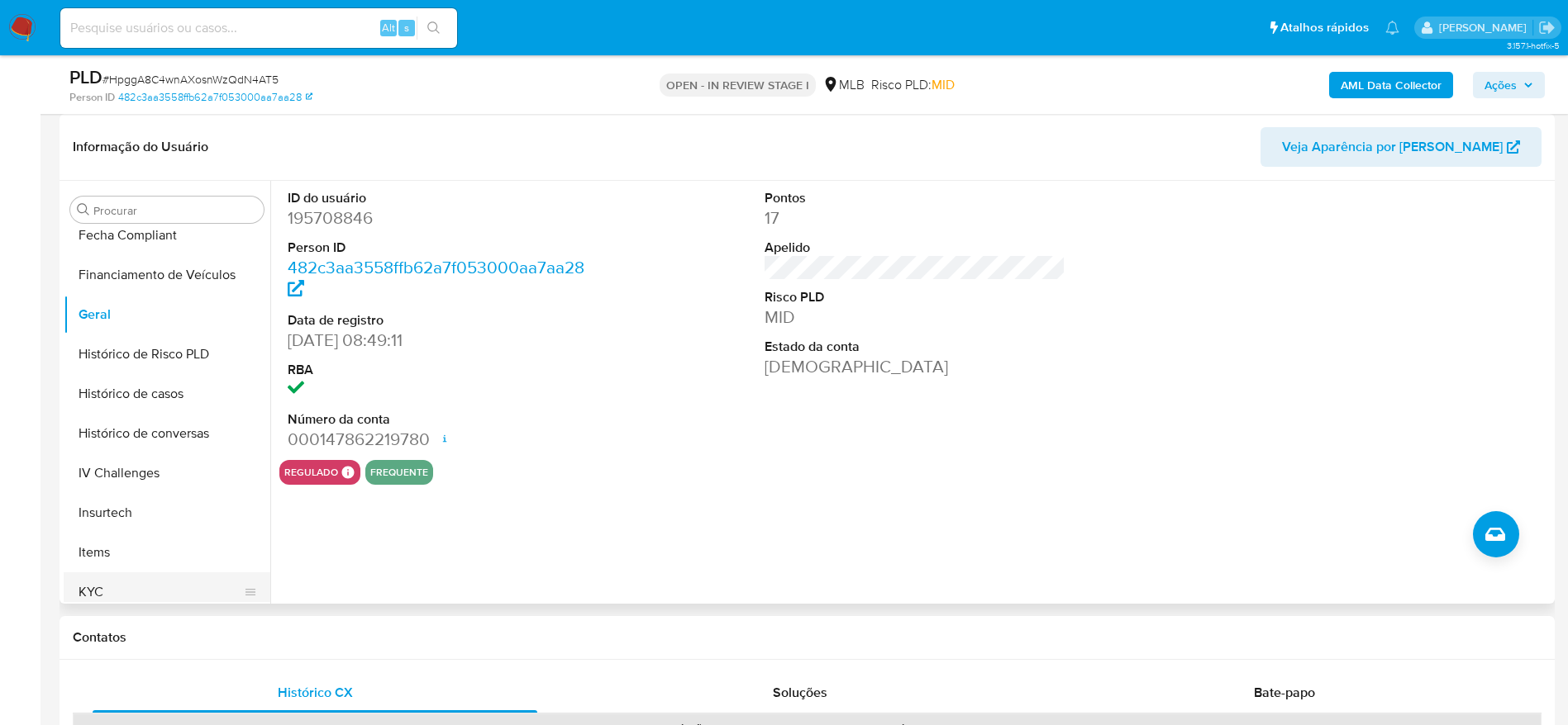
click at [100, 586] on button "KYC" at bounding box center [160, 593] width 193 height 40
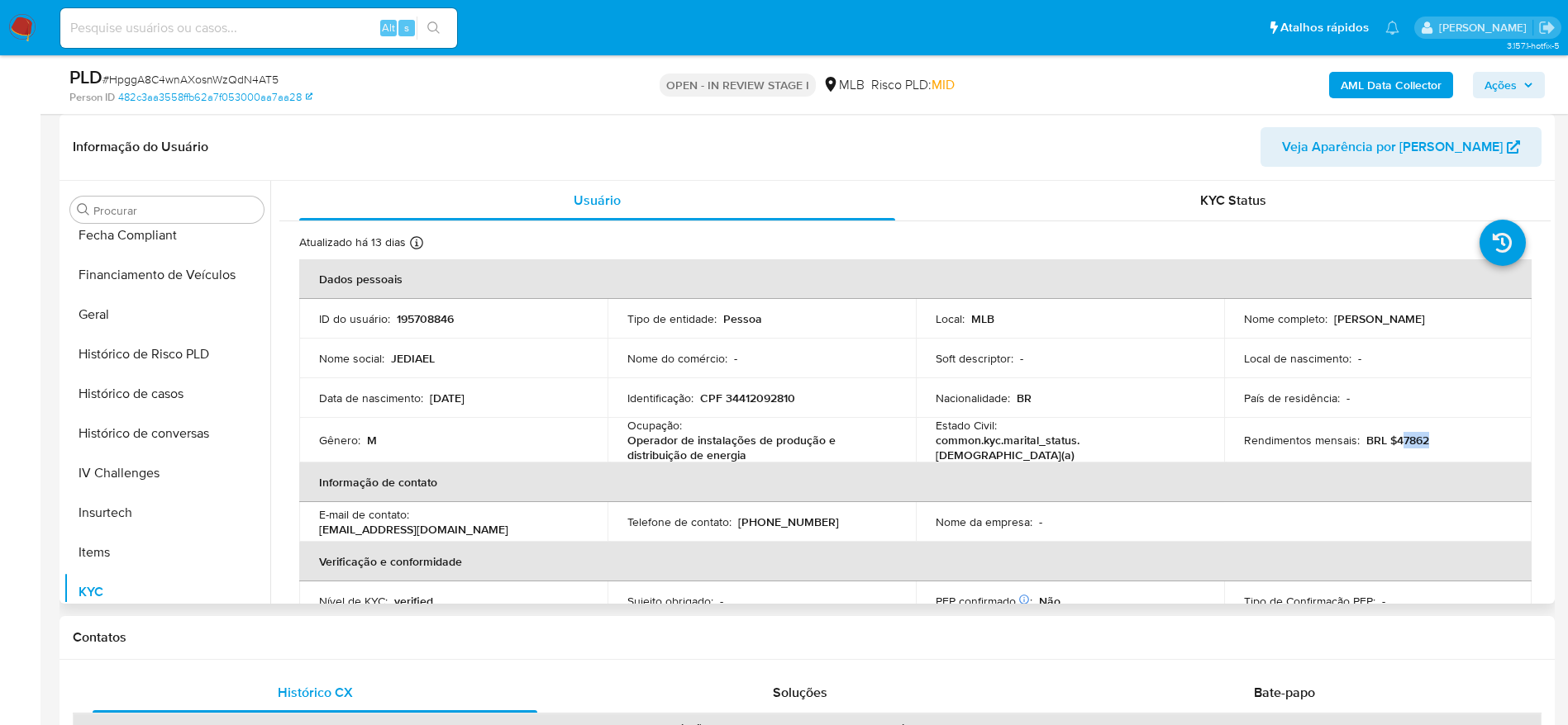
drag, startPoint x: 1428, startPoint y: 444, endPoint x: 1392, endPoint y: 438, distance: 36.5
click at [1392, 438] on div "Rendimentos mensais : BRL $47862" at bounding box center [1378, 439] width 268 height 15
copy p "7862"
click at [1411, 448] on td "Rendimentos mensais : BRL $47862" at bounding box center [1378, 440] width 308 height 45
drag, startPoint x: 1387, startPoint y: 440, endPoint x: 1433, endPoint y: 452, distance: 47.5
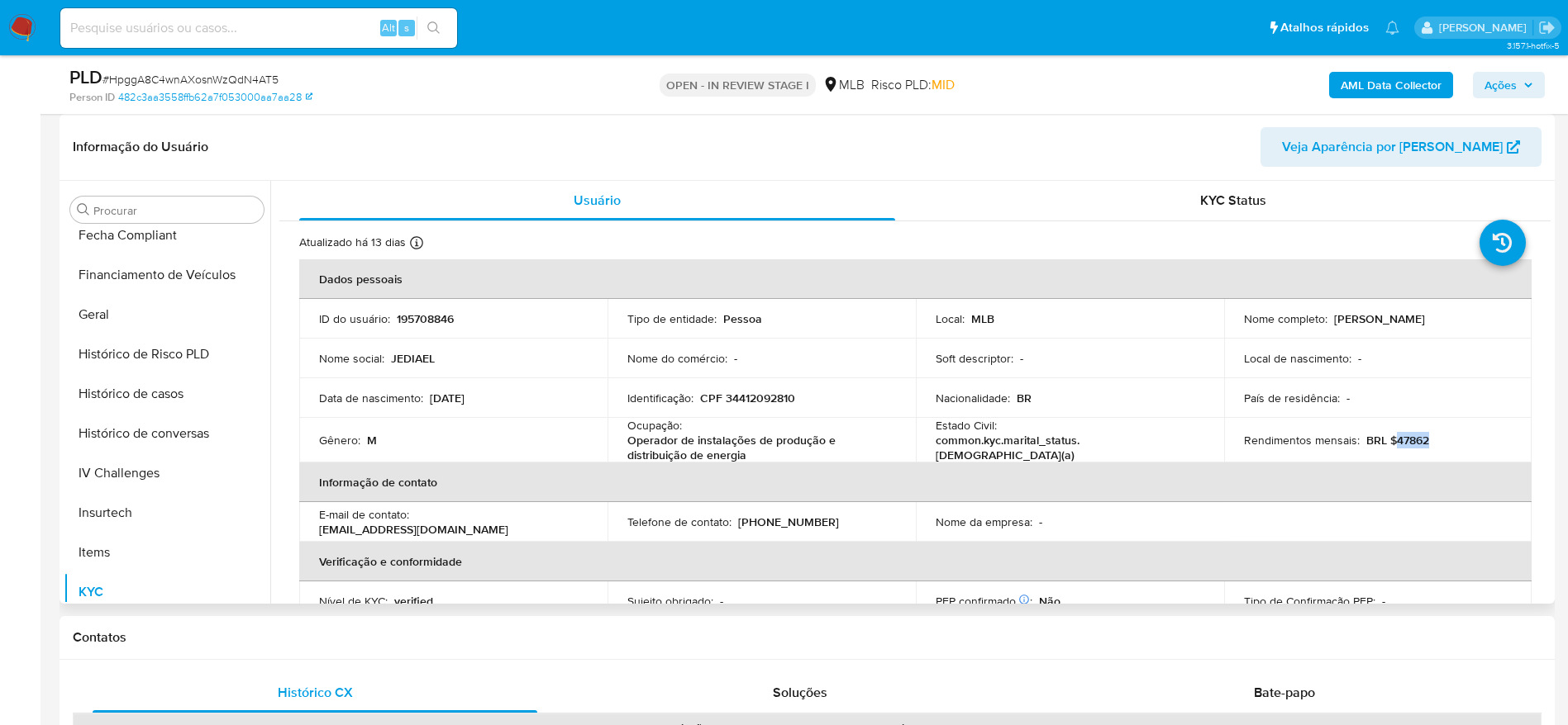
click at [1433, 452] on td "Rendimentos mensais : BRL $47862" at bounding box center [1378, 440] width 308 height 45
copy p "47862"
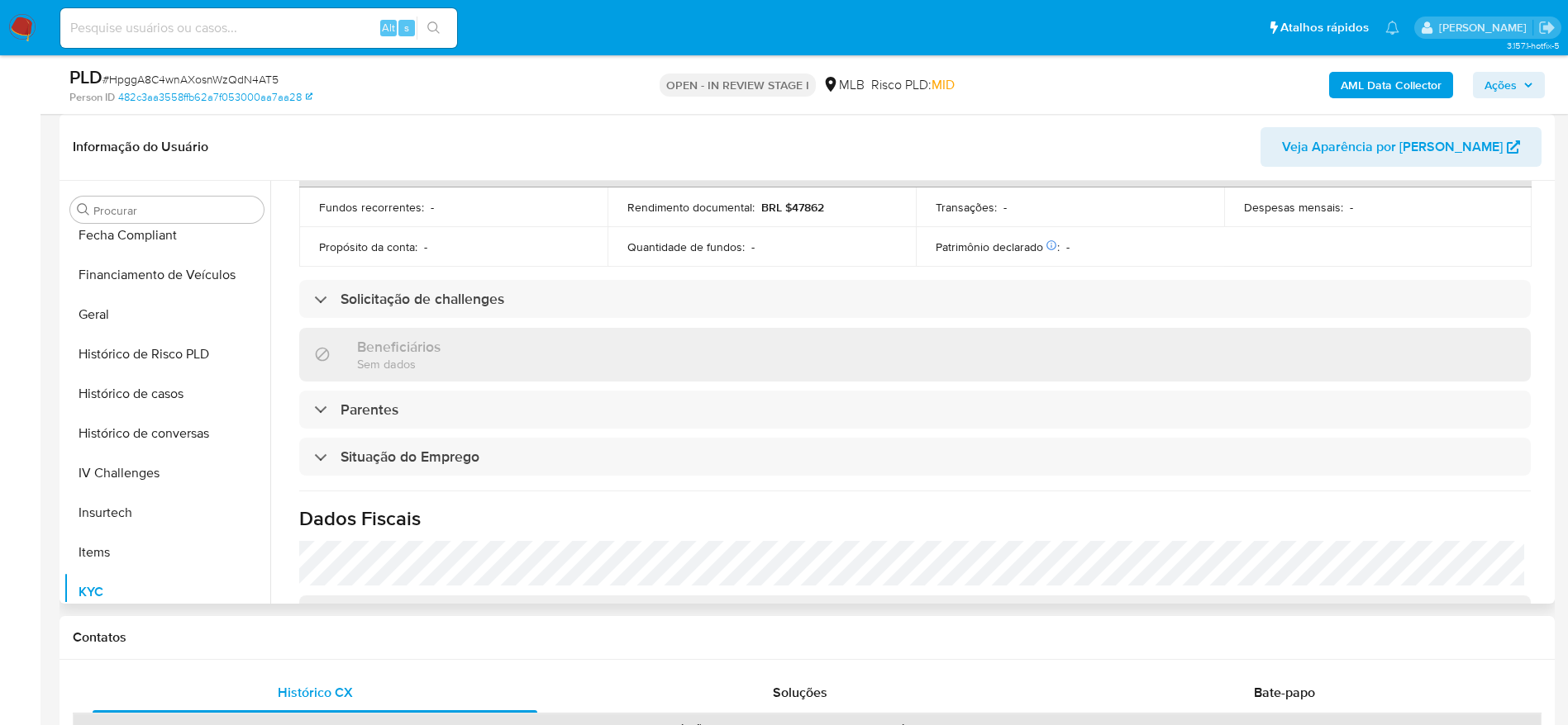
scroll to position [619, 0]
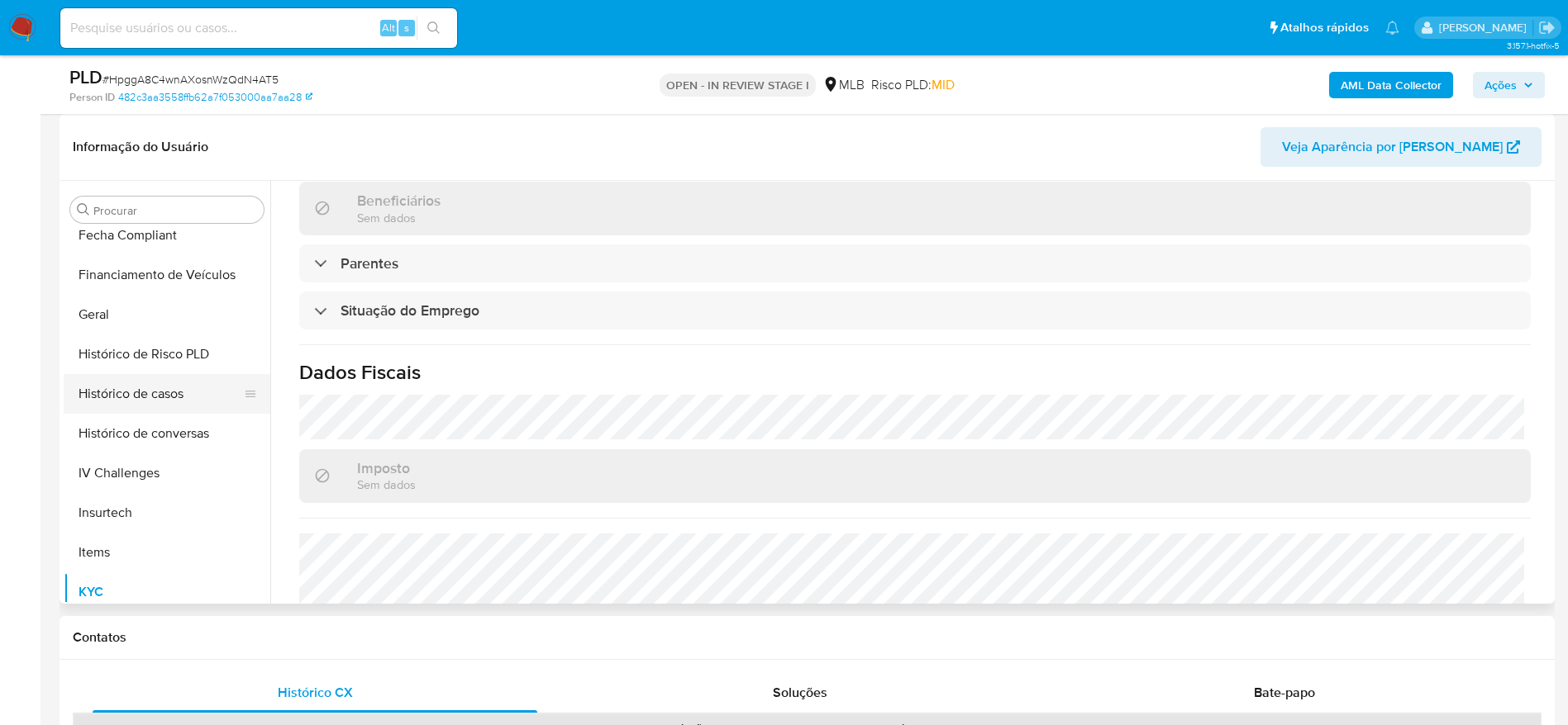
click at [127, 397] on button "Histórico de casos" at bounding box center [160, 395] width 193 height 40
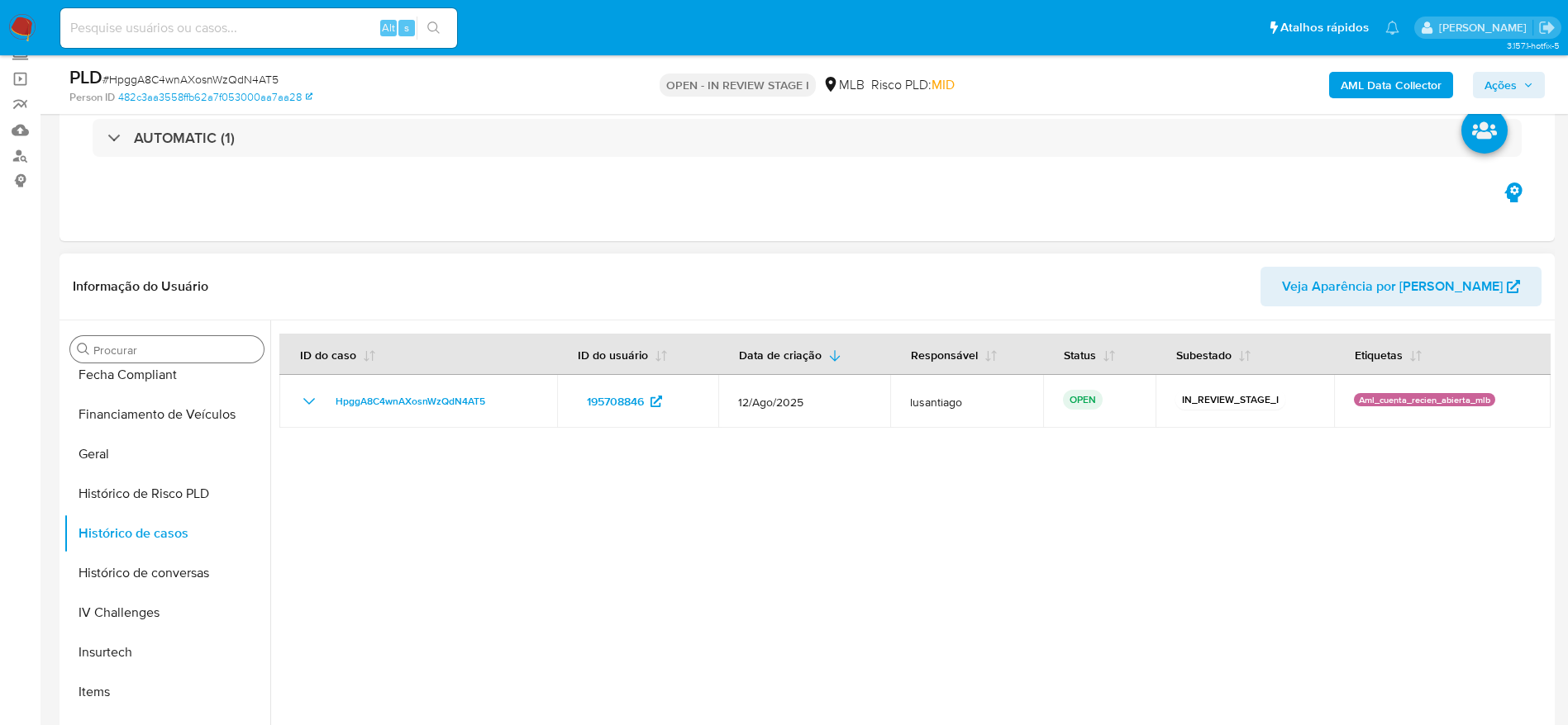
scroll to position [247, 0]
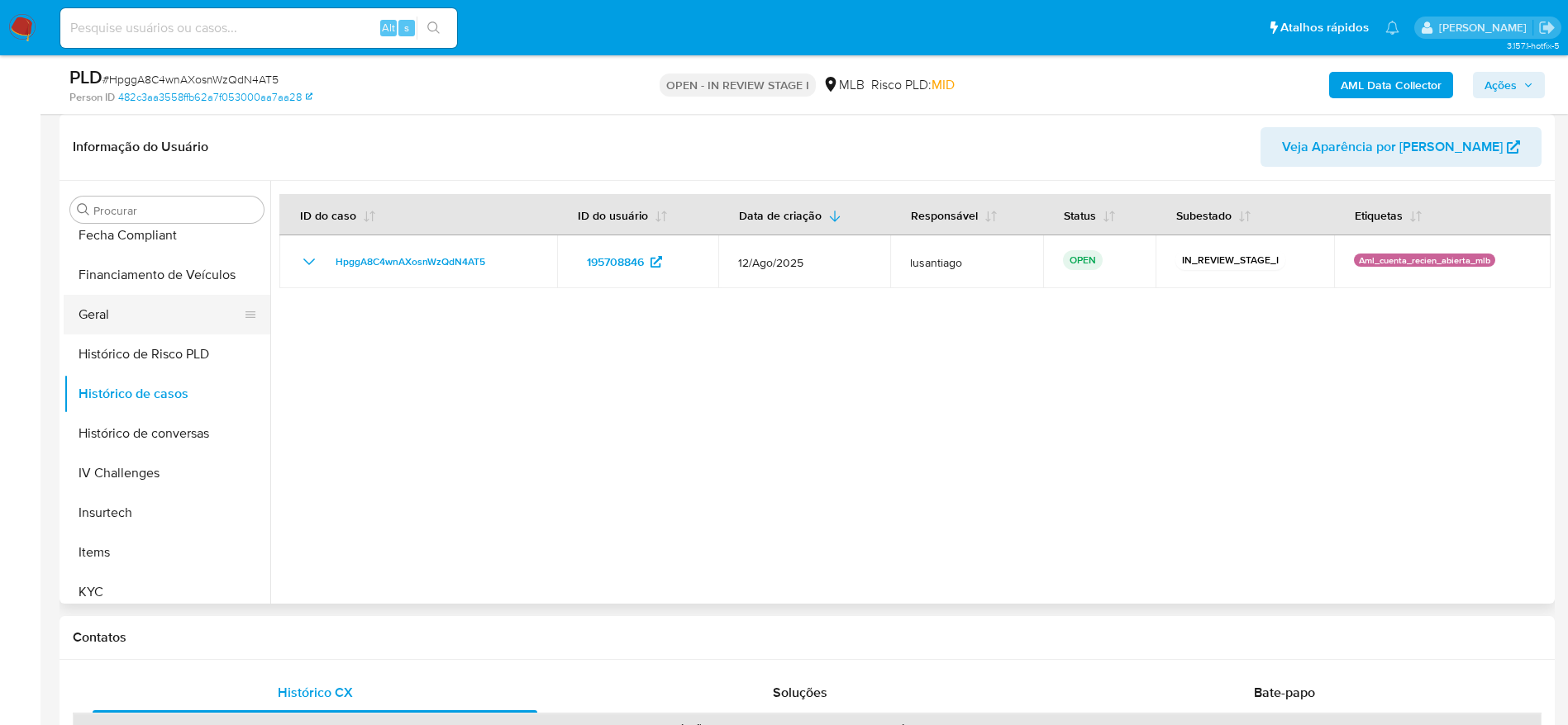
click at [147, 321] on button "Geral" at bounding box center [160, 315] width 193 height 40
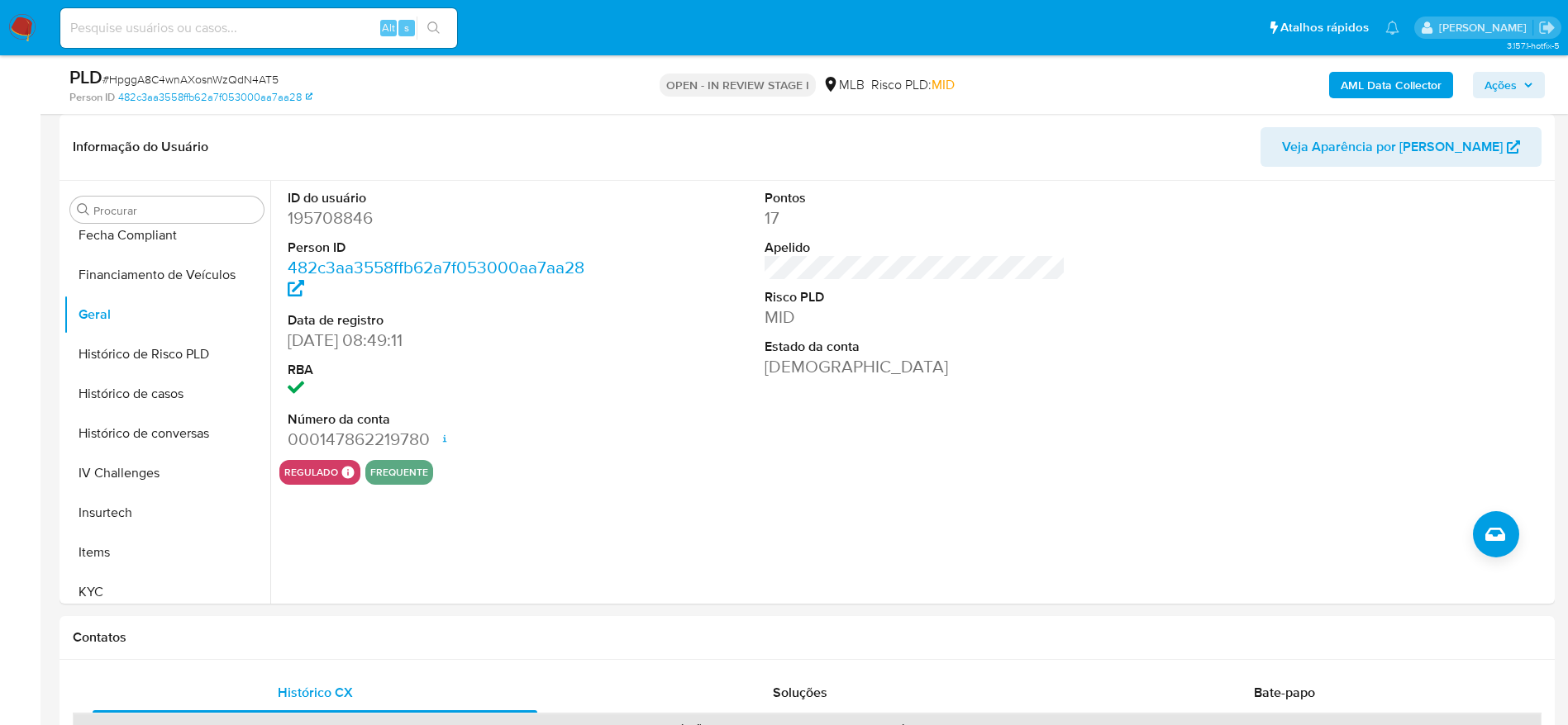
click at [1512, 82] on span "Ações" at bounding box center [1500, 85] width 32 height 27
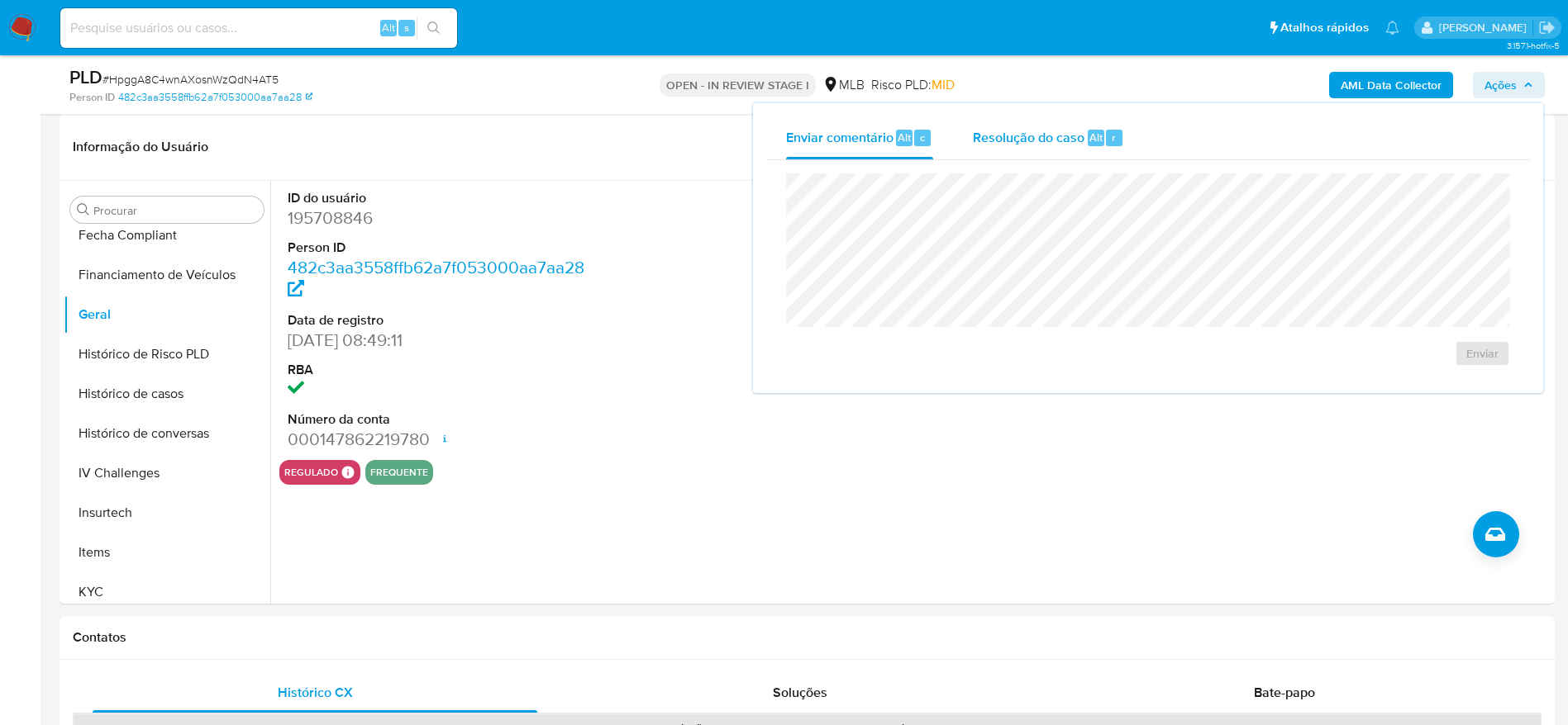
click at [1012, 152] on div "Resolução do caso Alt r" at bounding box center [1048, 138] width 151 height 43
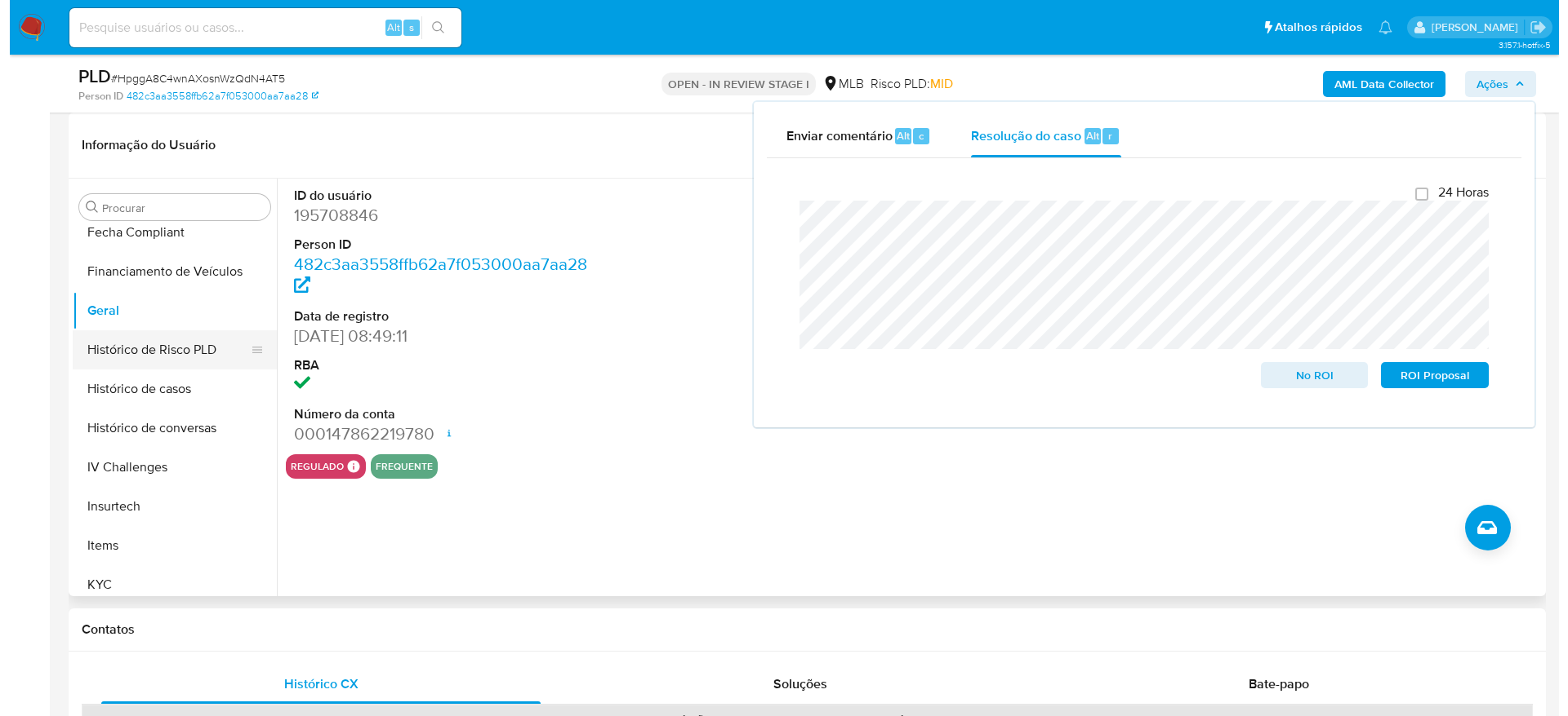
scroll to position [0, 0]
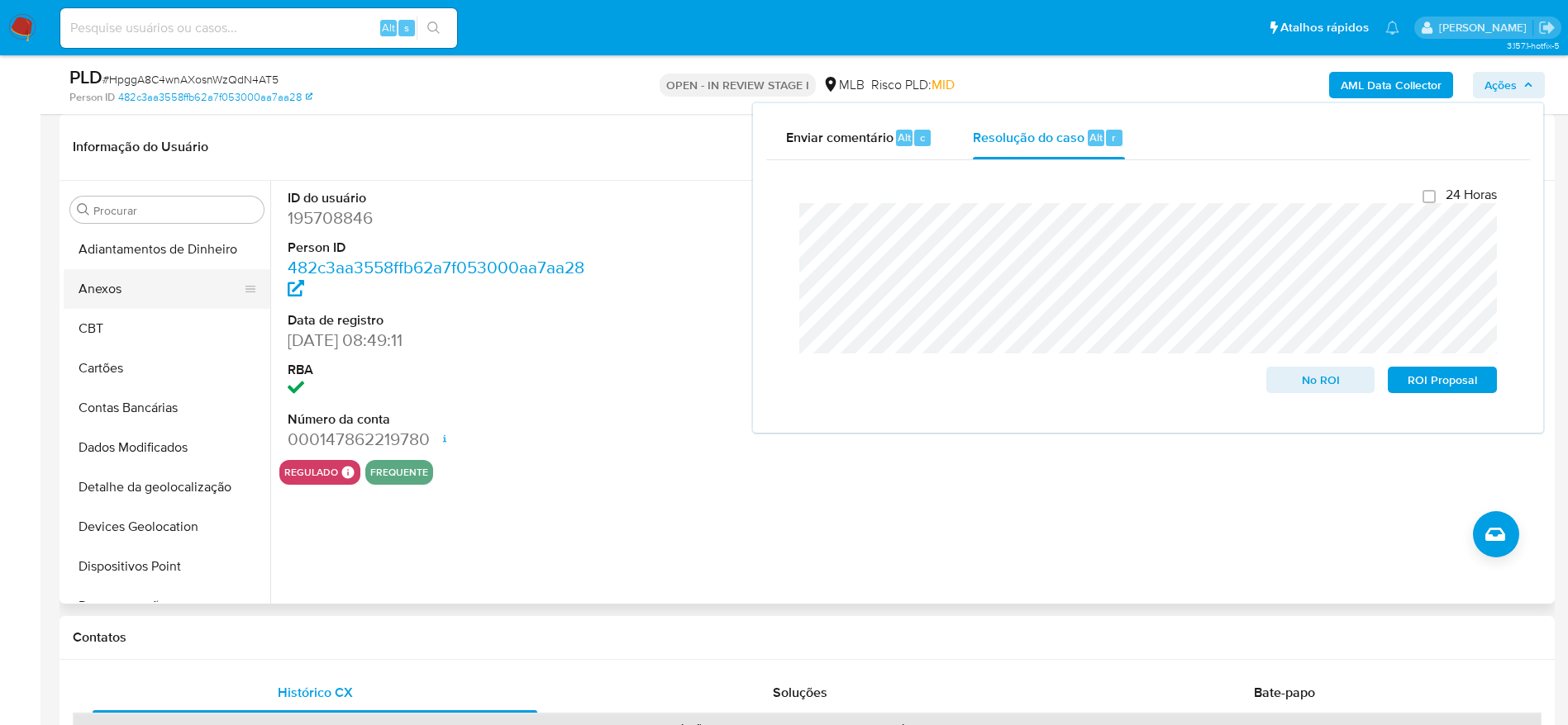
click at [155, 286] on button "Anexos" at bounding box center [160, 289] width 193 height 40
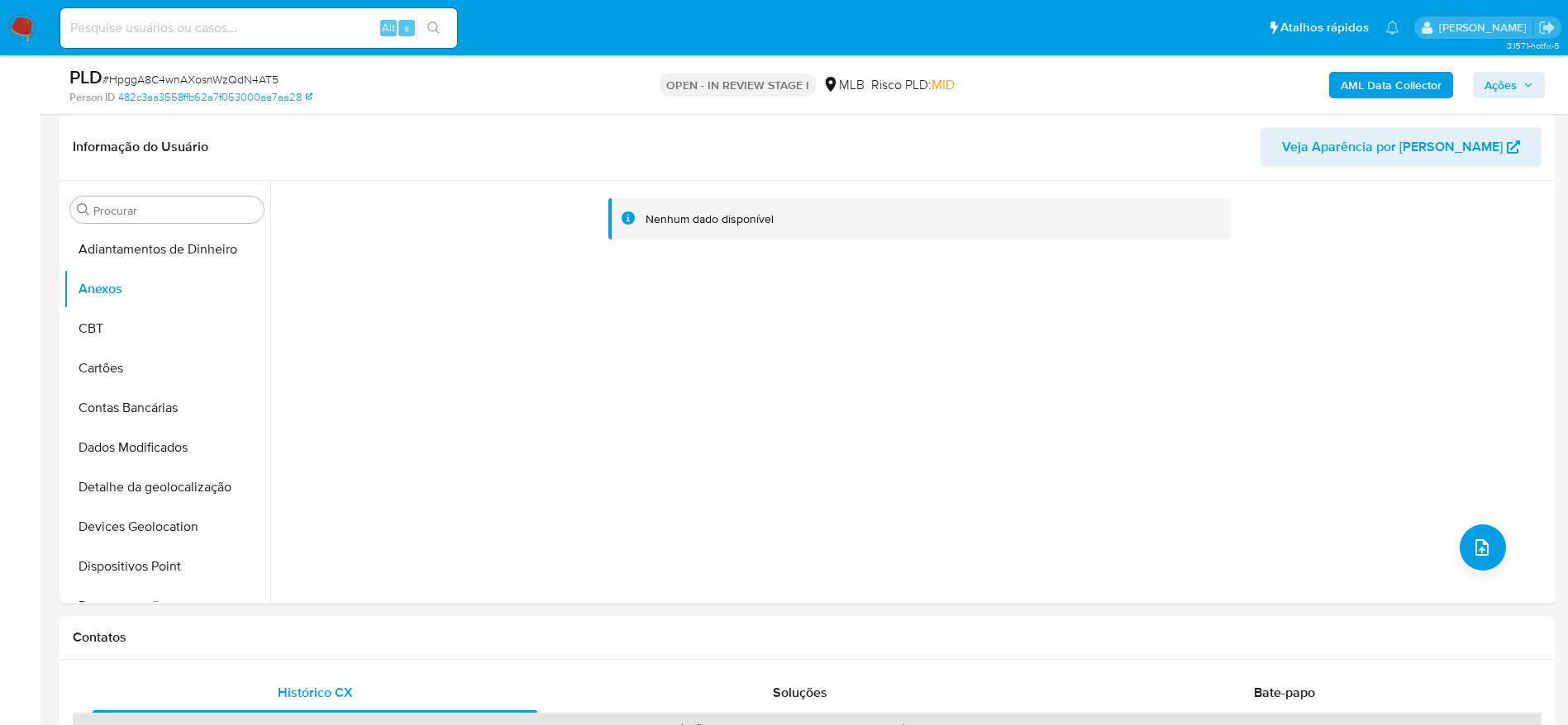
drag, startPoint x: 1501, startPoint y: 78, endPoint x: 1472, endPoint y: 97, distance: 34.7
click at [1500, 80] on span "Ações" at bounding box center [1500, 85] width 32 height 27
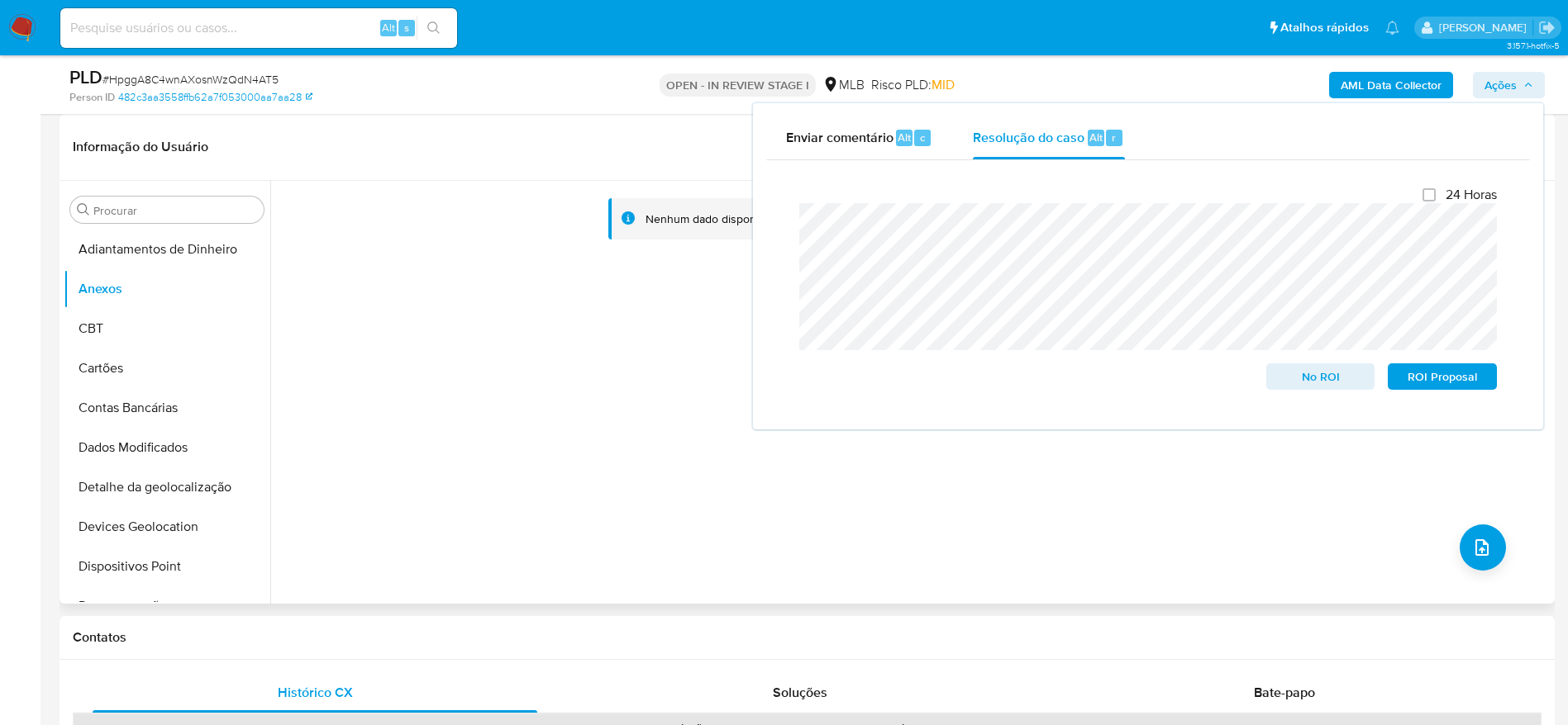
click at [599, 402] on div "Nenhum dado disponível" at bounding box center [909, 392] width 1280 height 423
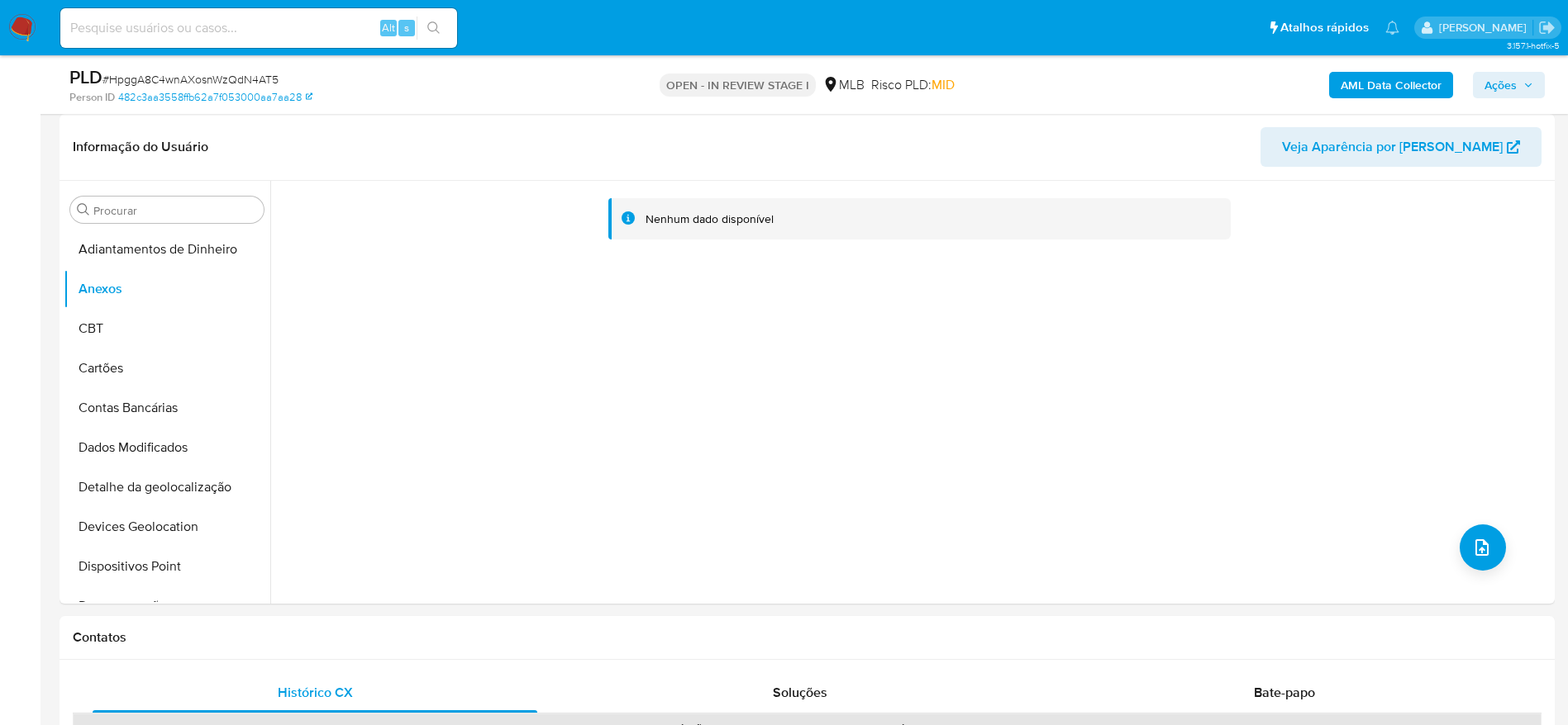
click at [1397, 80] on b "AML Data Collector" at bounding box center [1391, 85] width 101 height 27
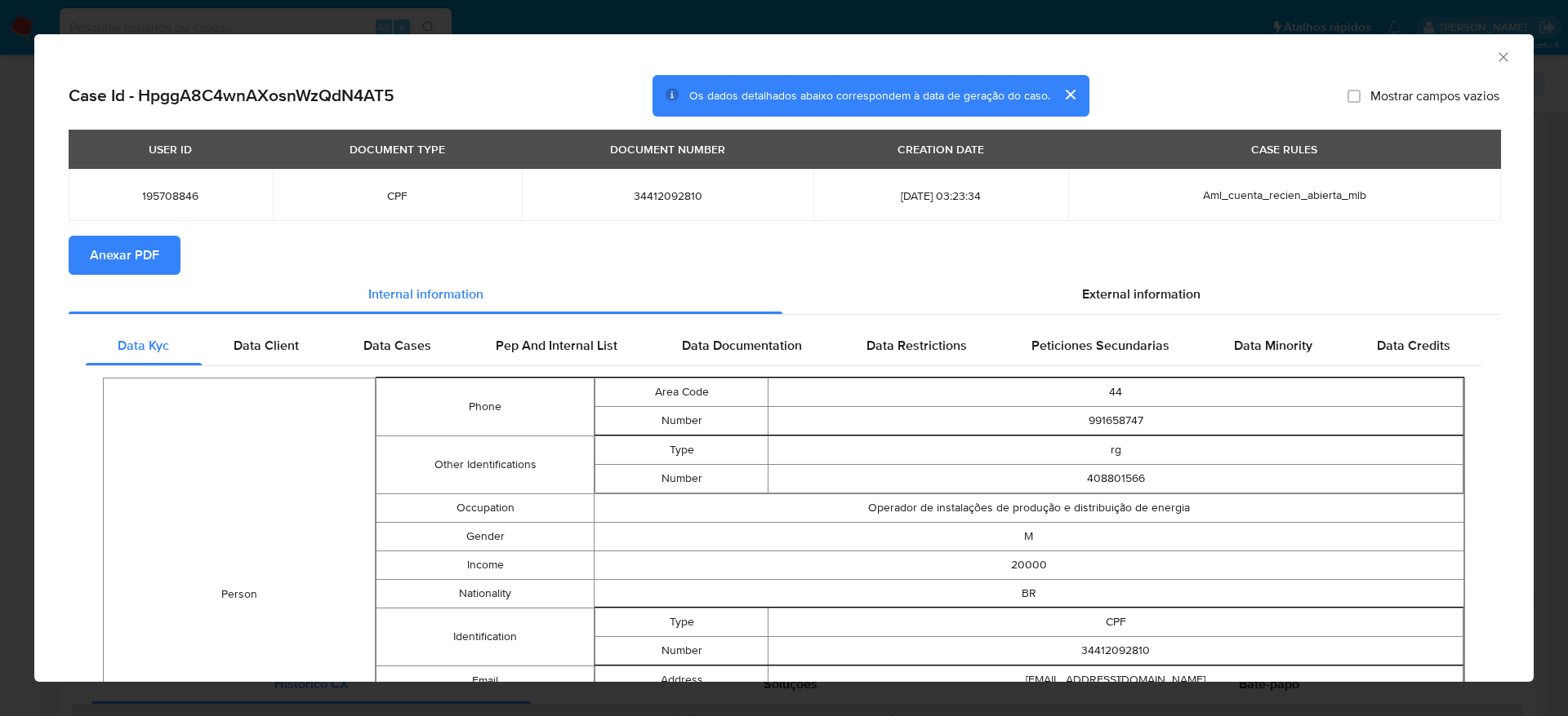
click at [141, 263] on span "Anexar PDF" at bounding box center [124, 255] width 69 height 36
click at [1495, 55] on icon "Fechar a janela" at bounding box center [1503, 56] width 16 height 16
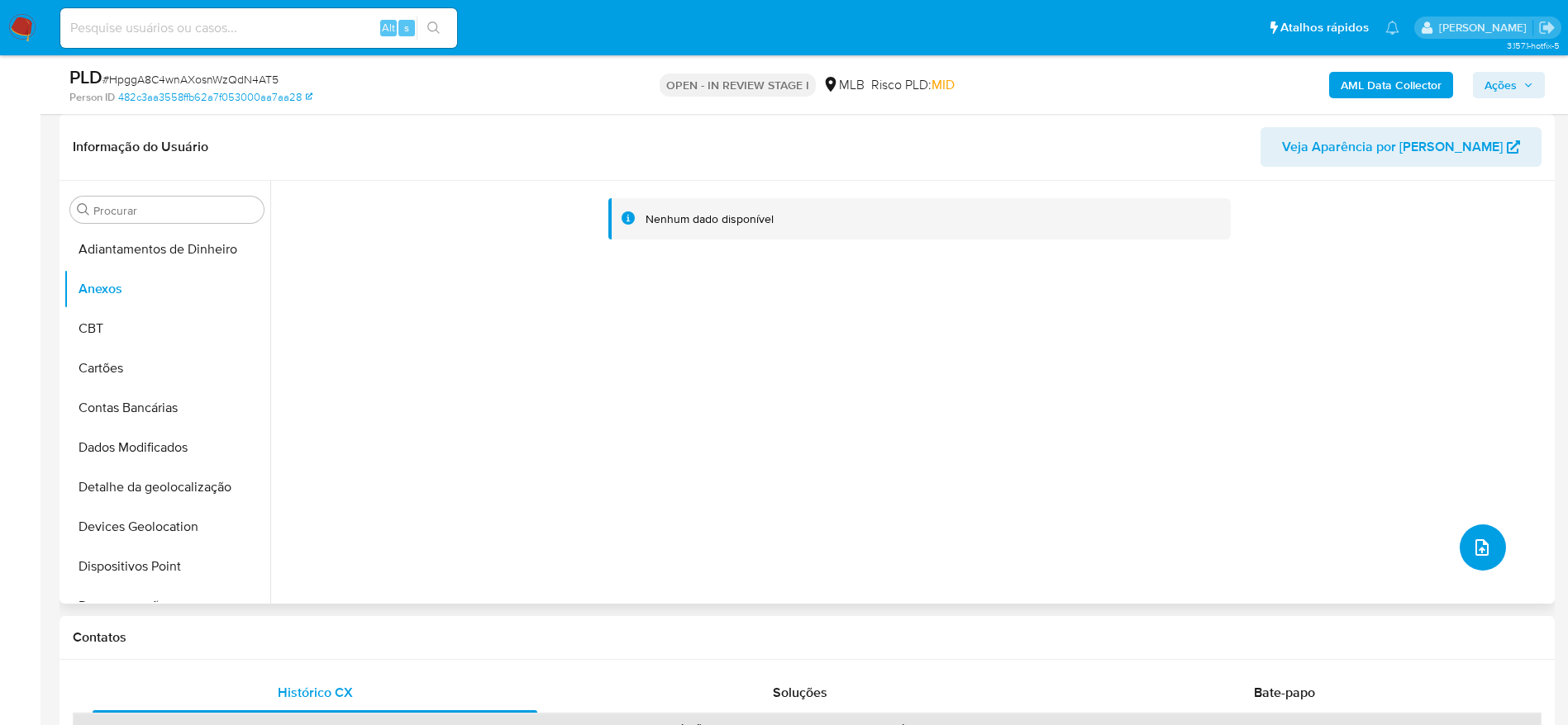
click at [1492, 542] on button "upload-file" at bounding box center [1481, 547] width 46 height 46
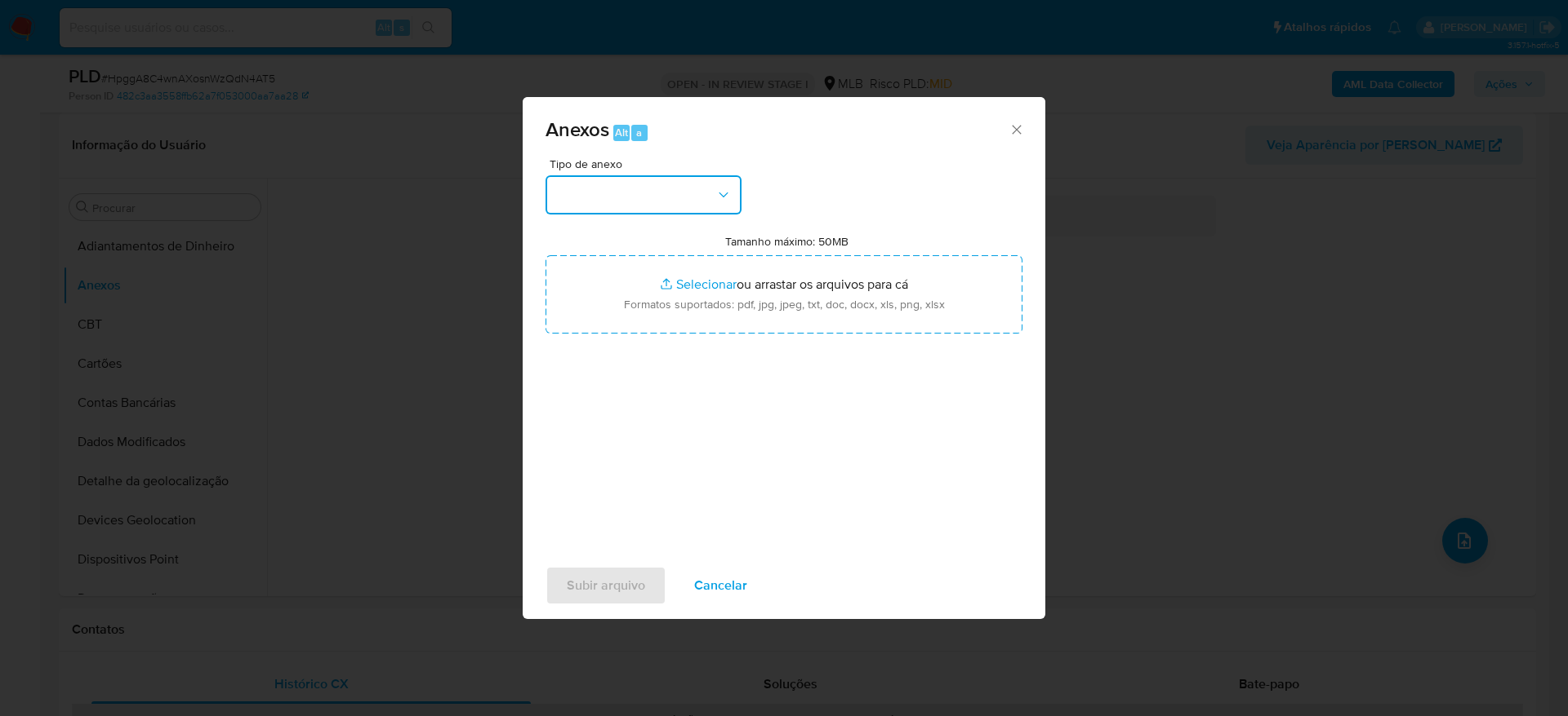
drag, startPoint x: 660, startPoint y: 185, endPoint x: 651, endPoint y: 202, distance: 19.2
click at [657, 185] on button "button" at bounding box center [643, 195] width 196 height 39
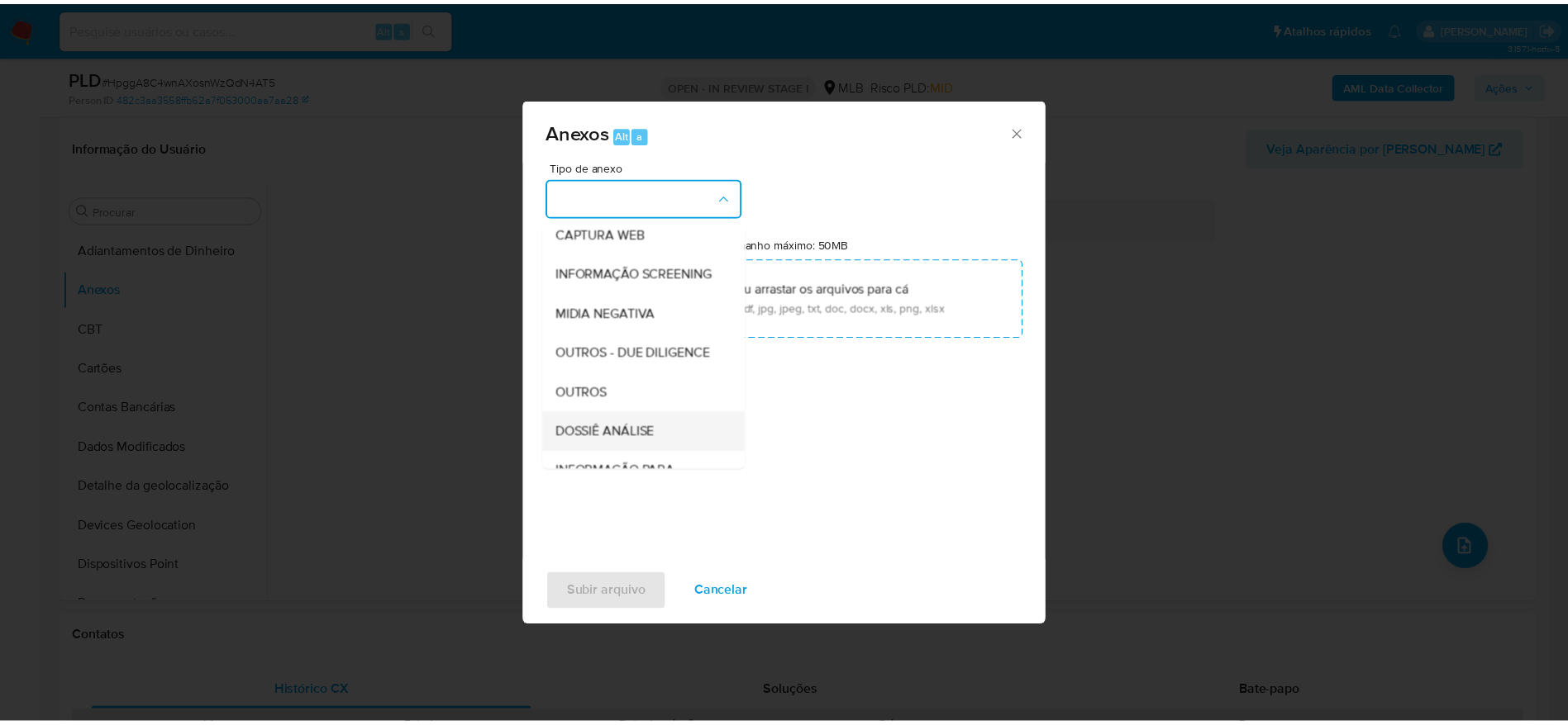
scroll to position [254, 0]
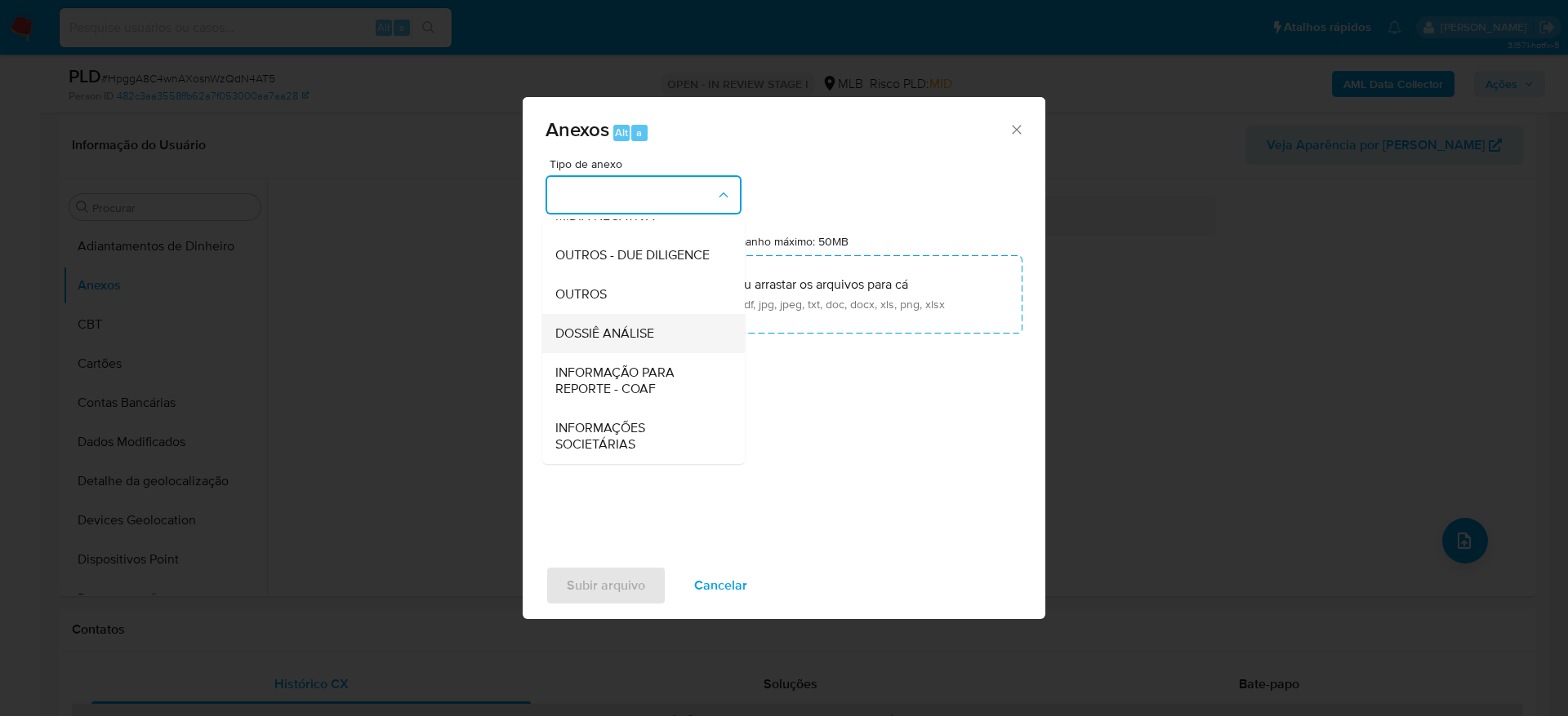
click at [590, 337] on span "DOSSIÊ ANÁLISE" at bounding box center [604, 333] width 99 height 16
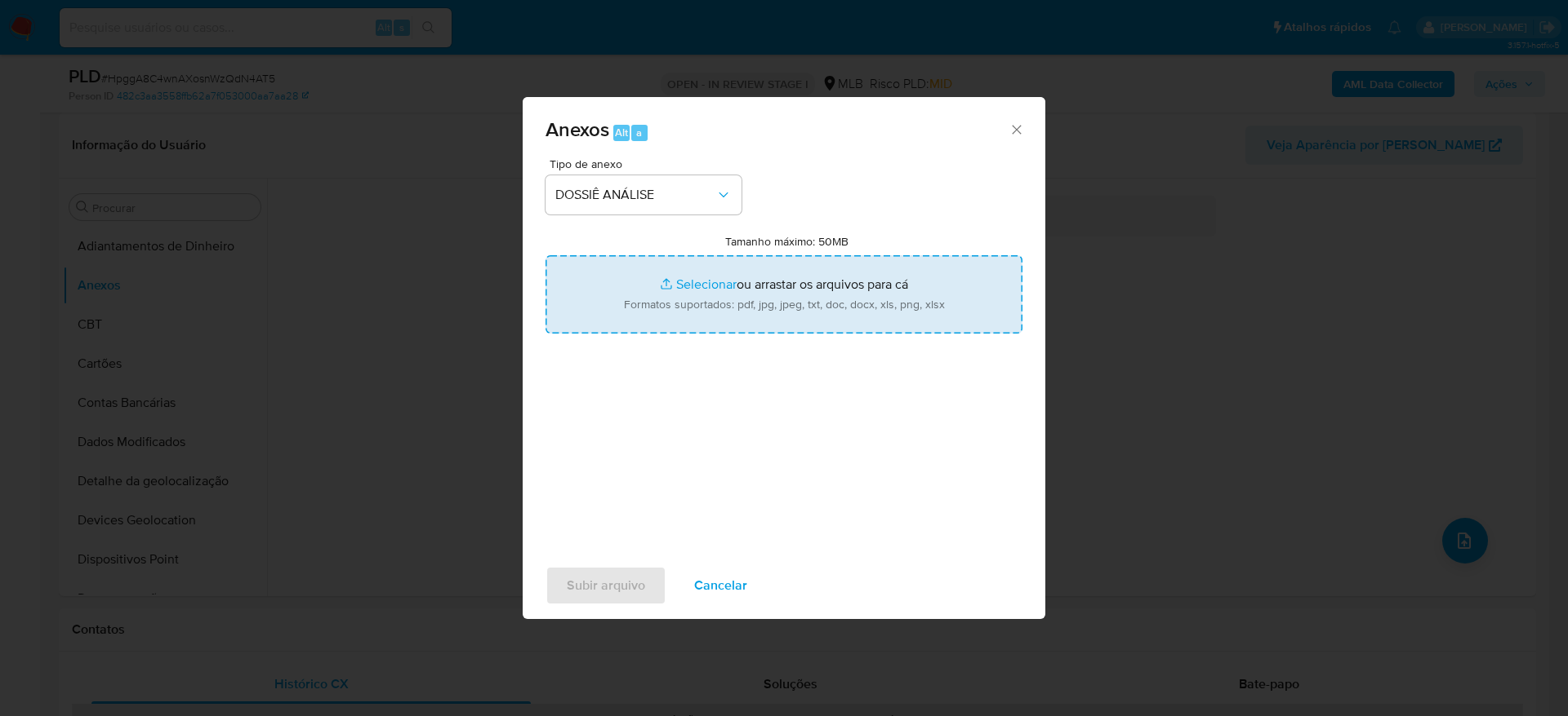
type input "C:\fakepath\Caselog HpggA8C4wnAXosnWzQdN4AT5_2025_09_01_06_01_24 - CPF 34412092…"
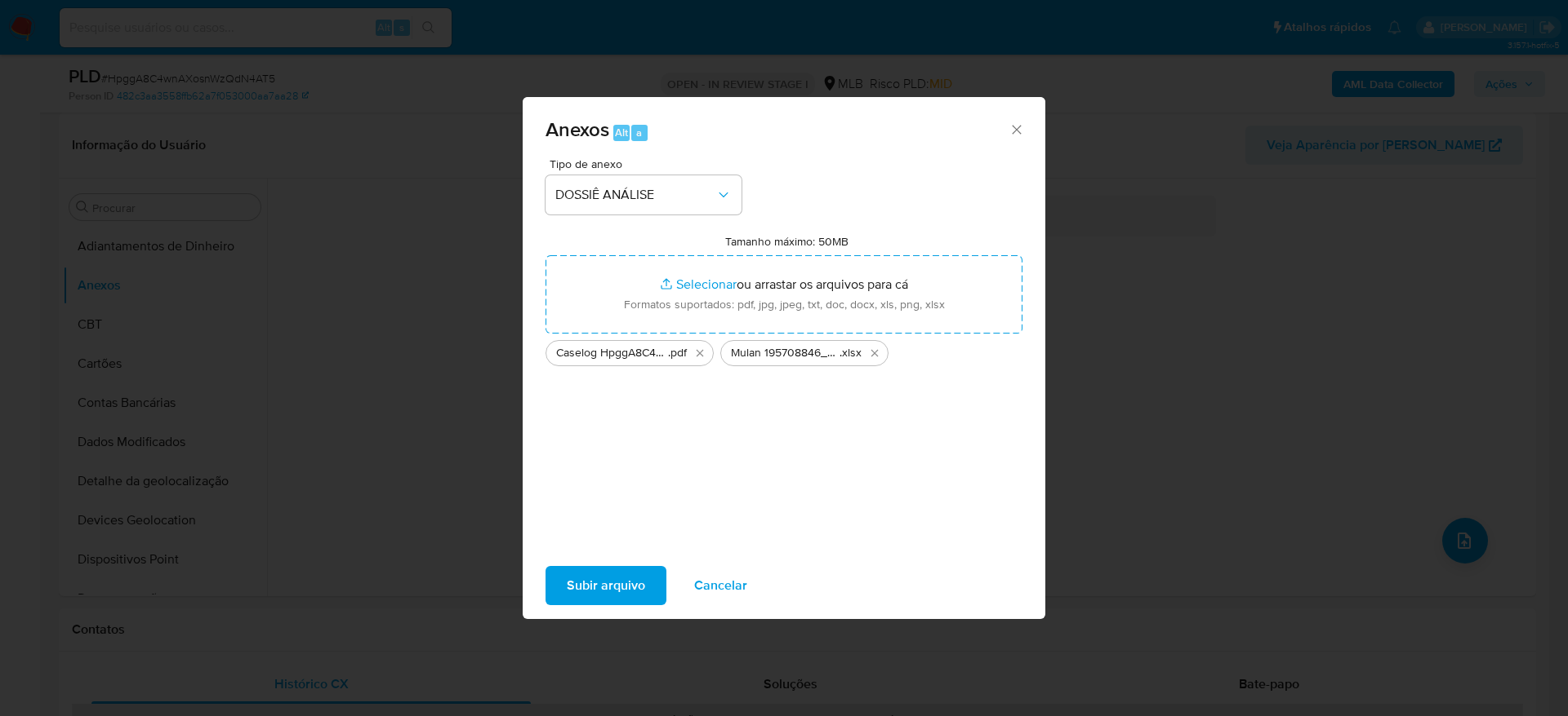
click at [611, 590] on span "Subir arquivo" at bounding box center [606, 586] width 79 height 36
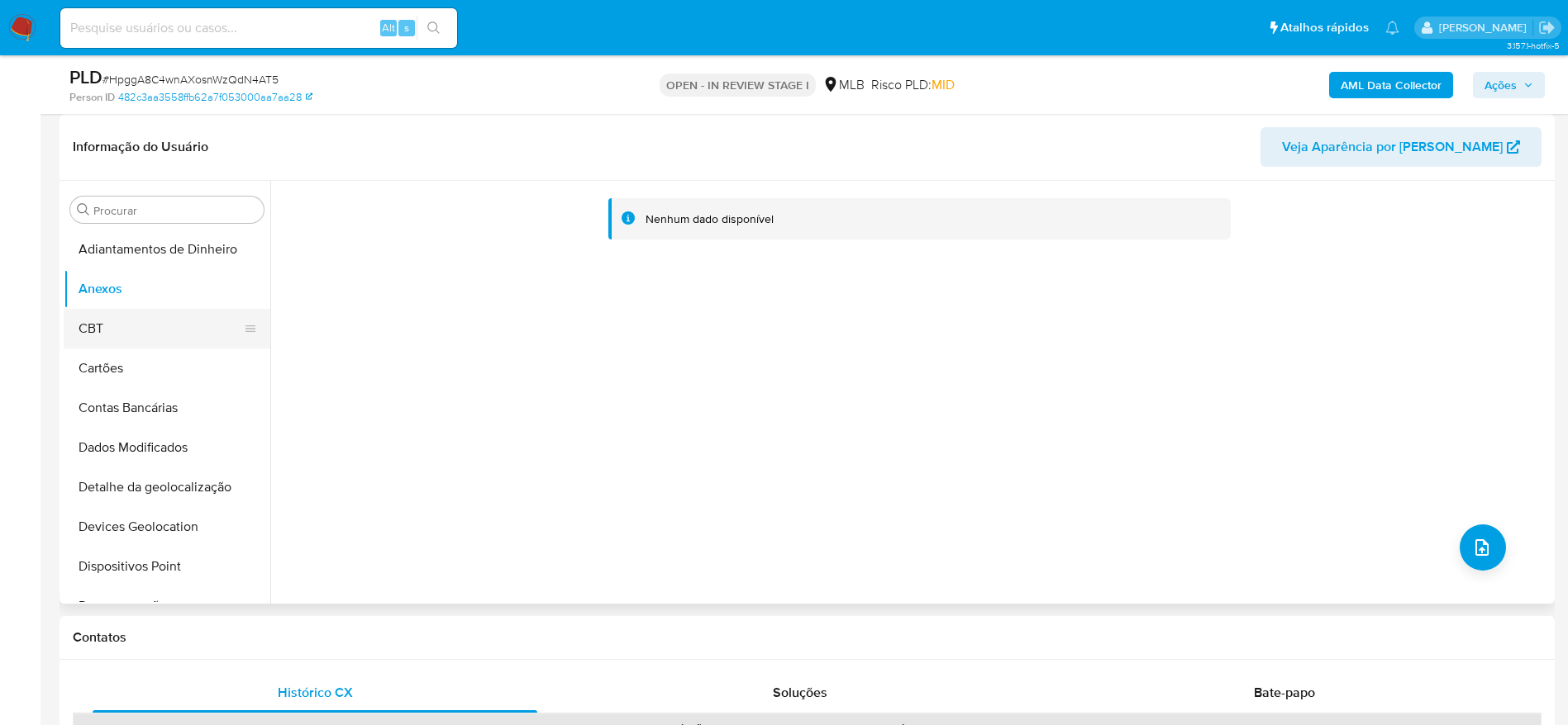
click at [125, 320] on button "CBT" at bounding box center [160, 329] width 193 height 40
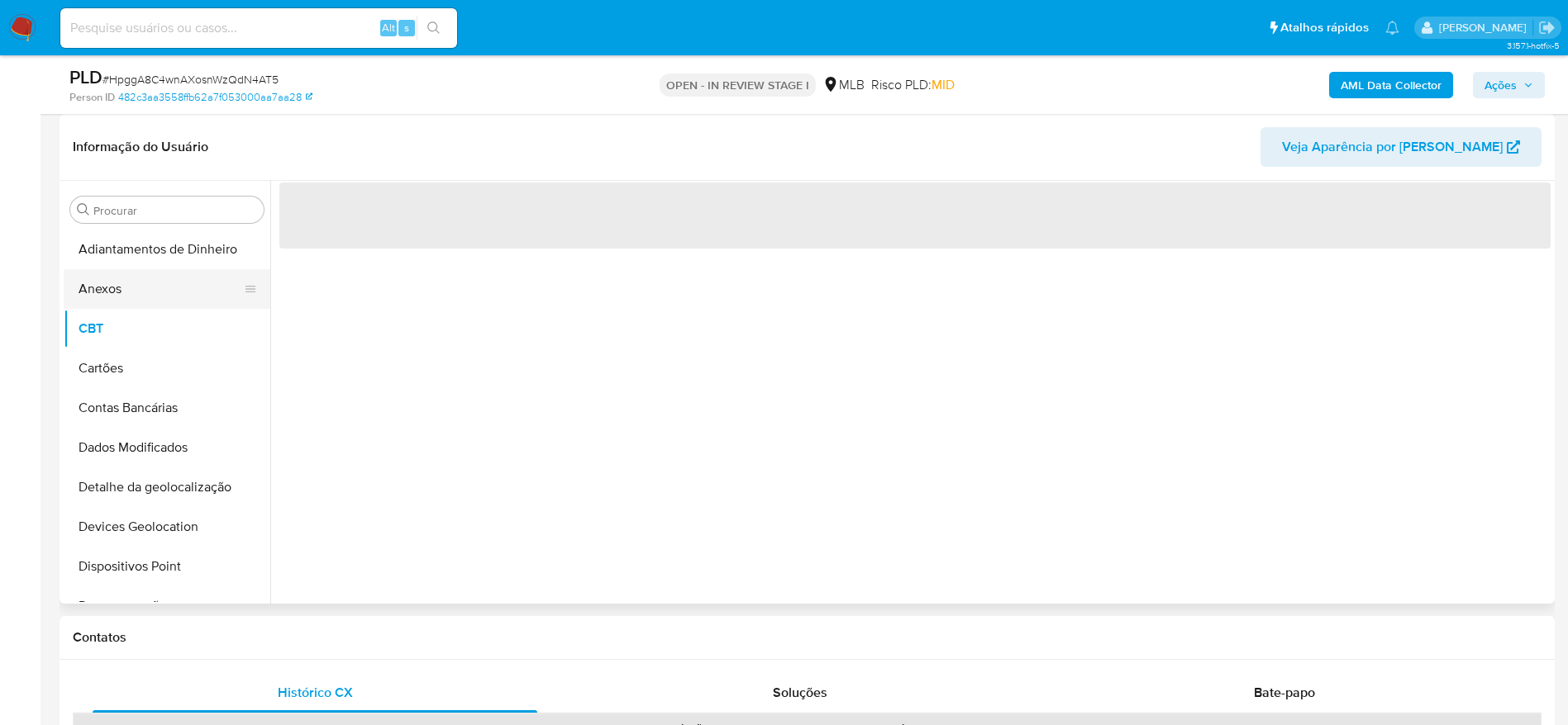
click at [129, 299] on button "Anexos" at bounding box center [160, 289] width 193 height 40
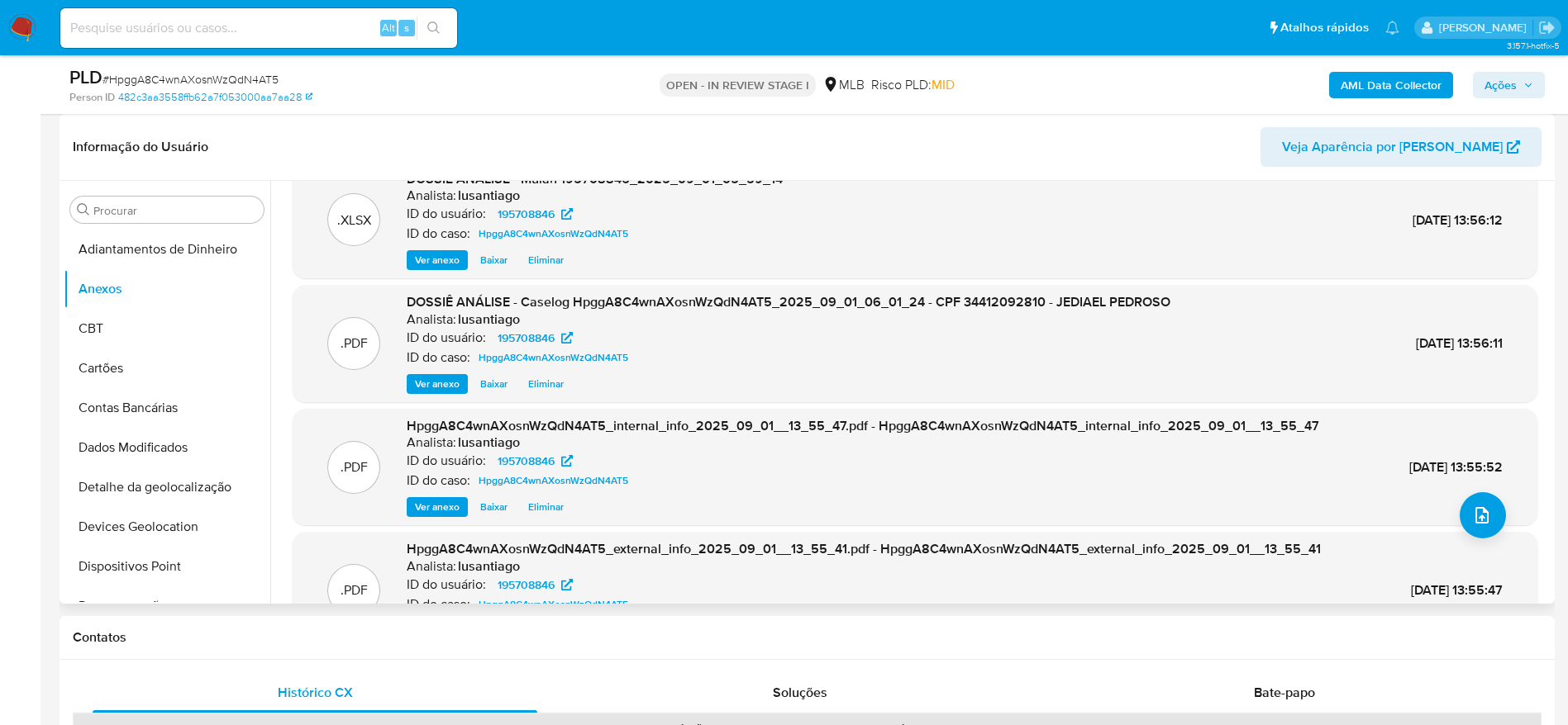
scroll to position [0, 0]
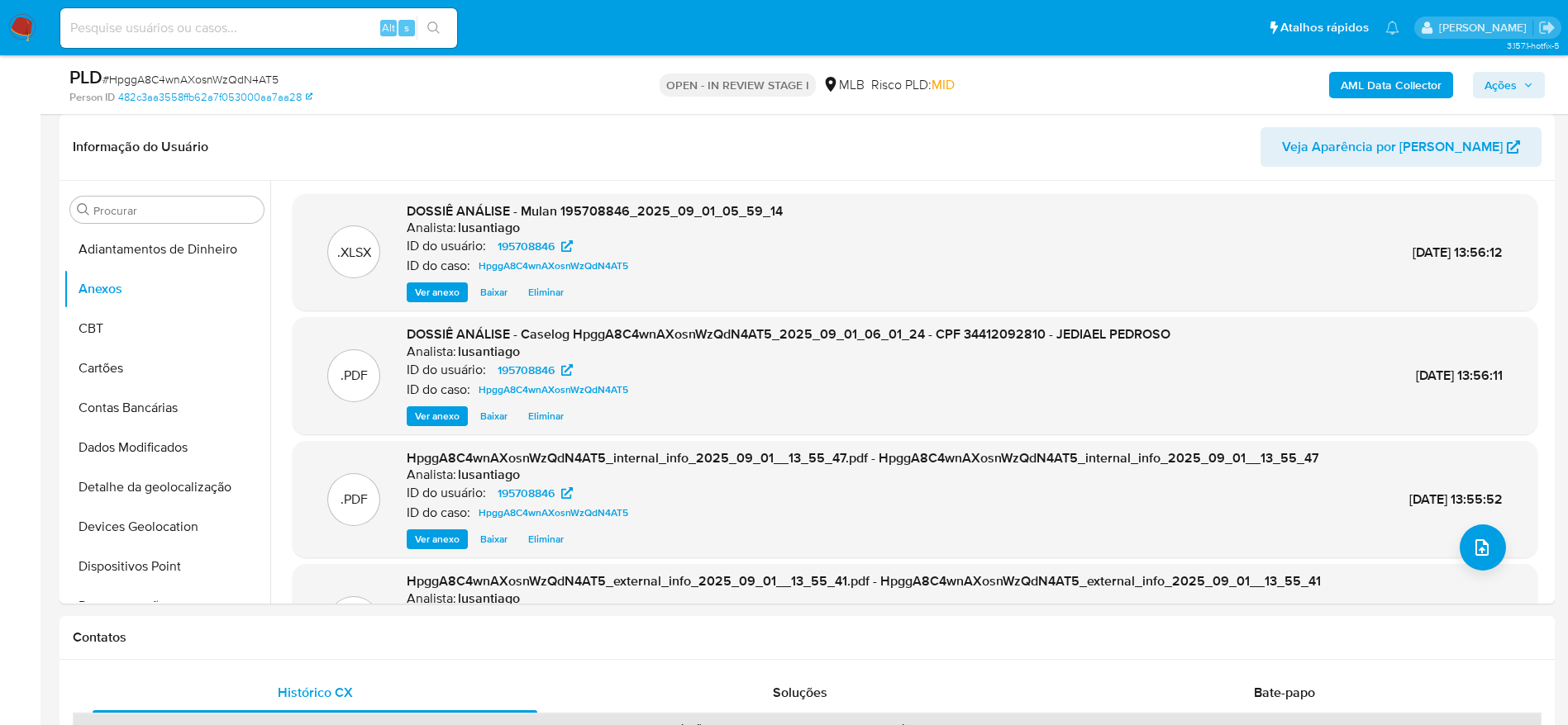
click at [1523, 85] on icon "button" at bounding box center [1527, 85] width 10 height 10
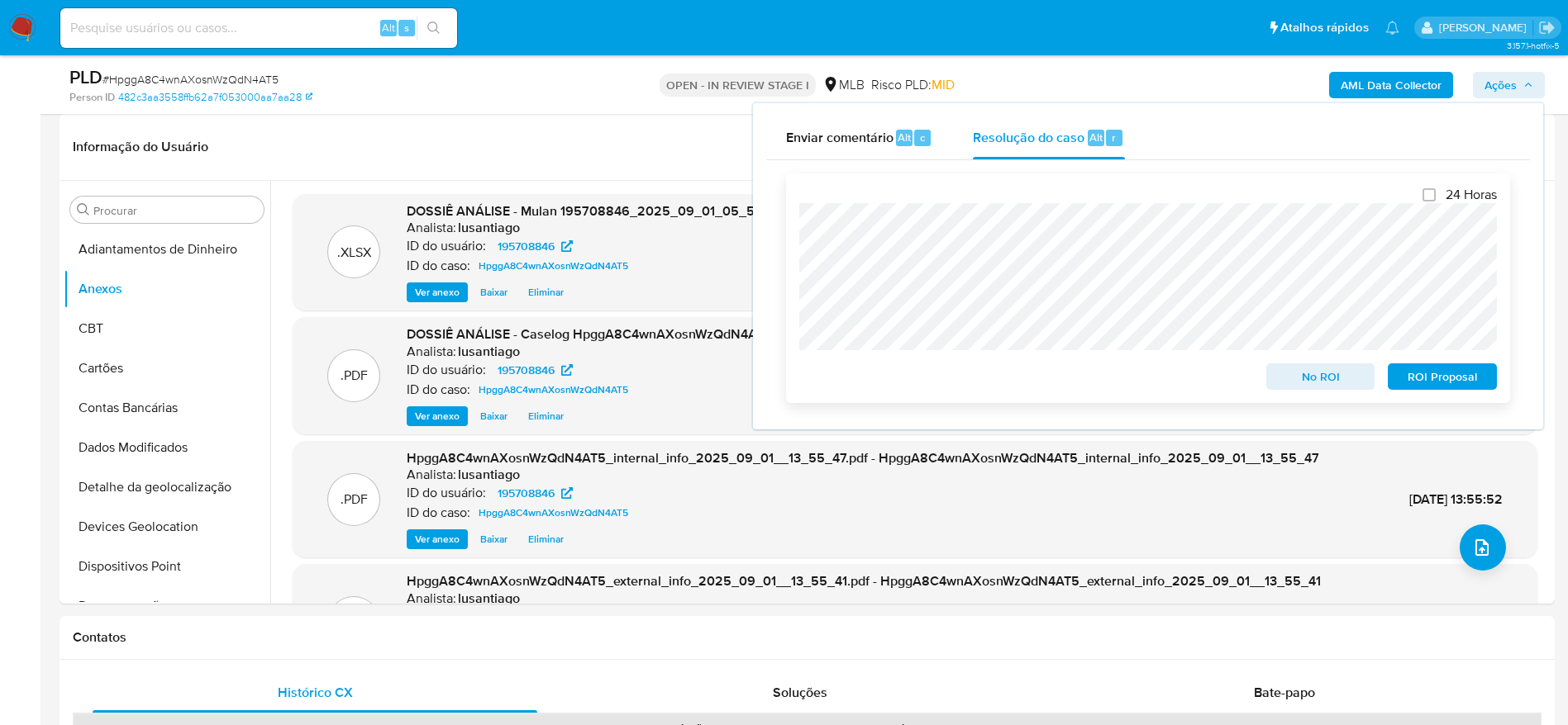
click at [1322, 382] on span "No ROI" at bounding box center [1320, 376] width 86 height 23
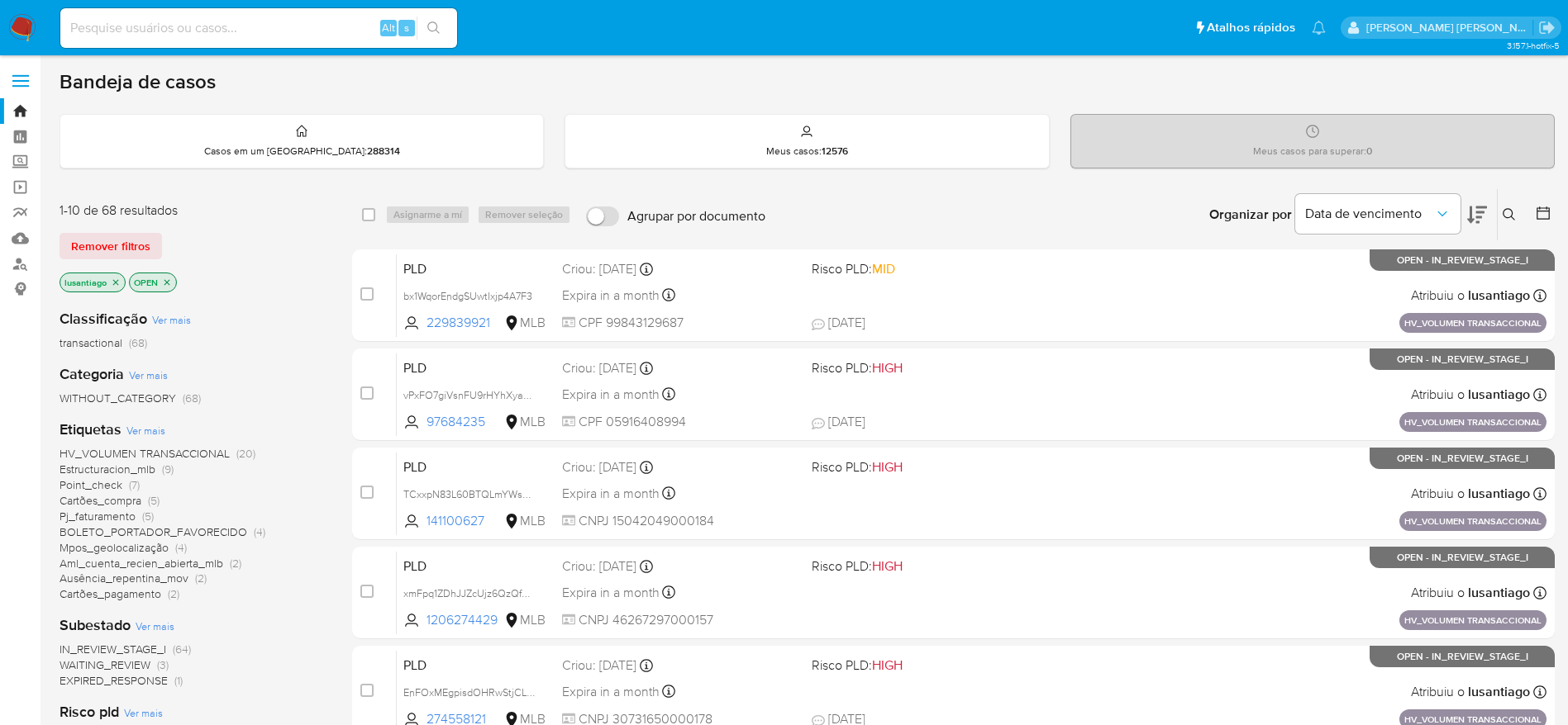
click at [190, 23] on input at bounding box center [259, 28] width 396 height 22
paste input "206261724"
type input "206261724"
click at [442, 26] on button "search-icon" at bounding box center [433, 28] width 34 height 23
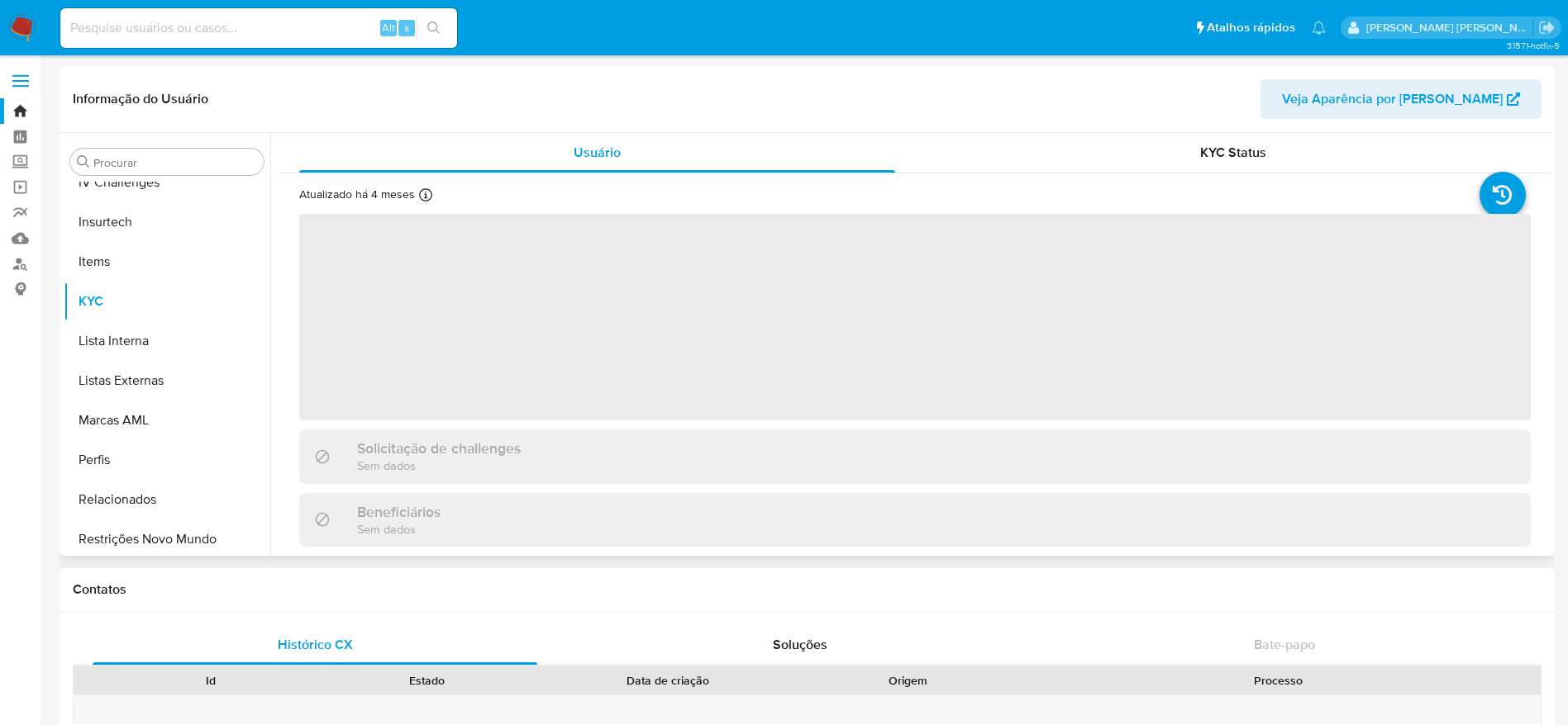
scroll to position [738, 0]
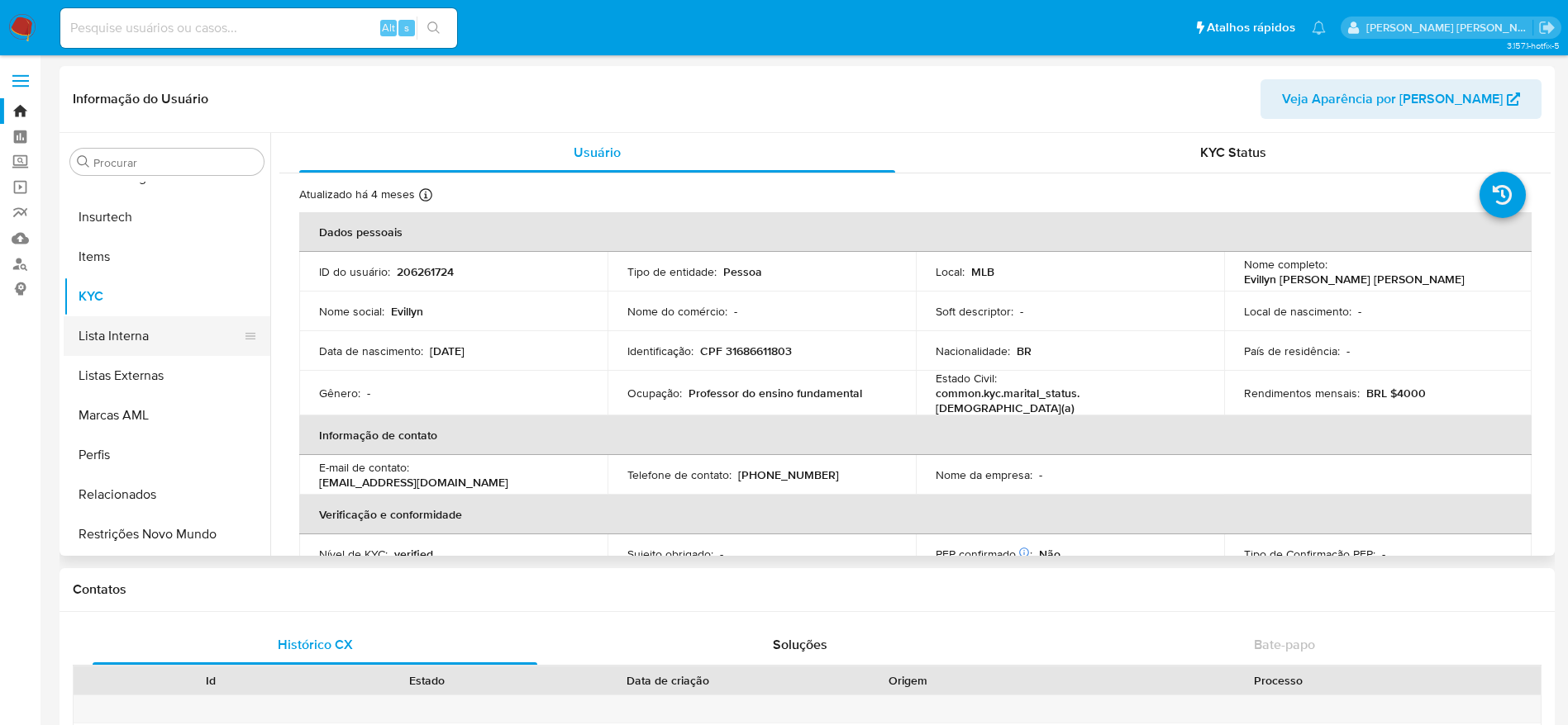
select select "10"
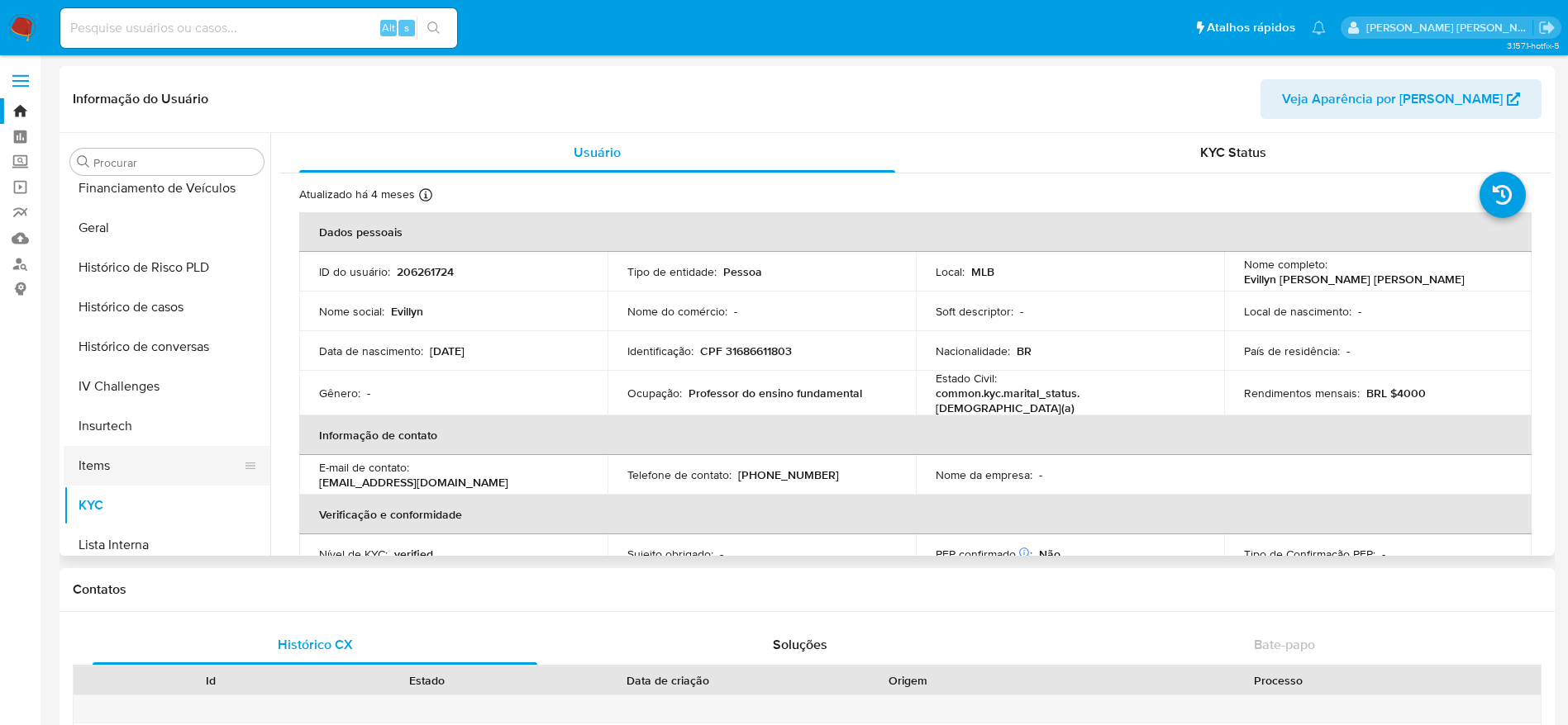
scroll to position [490, 0]
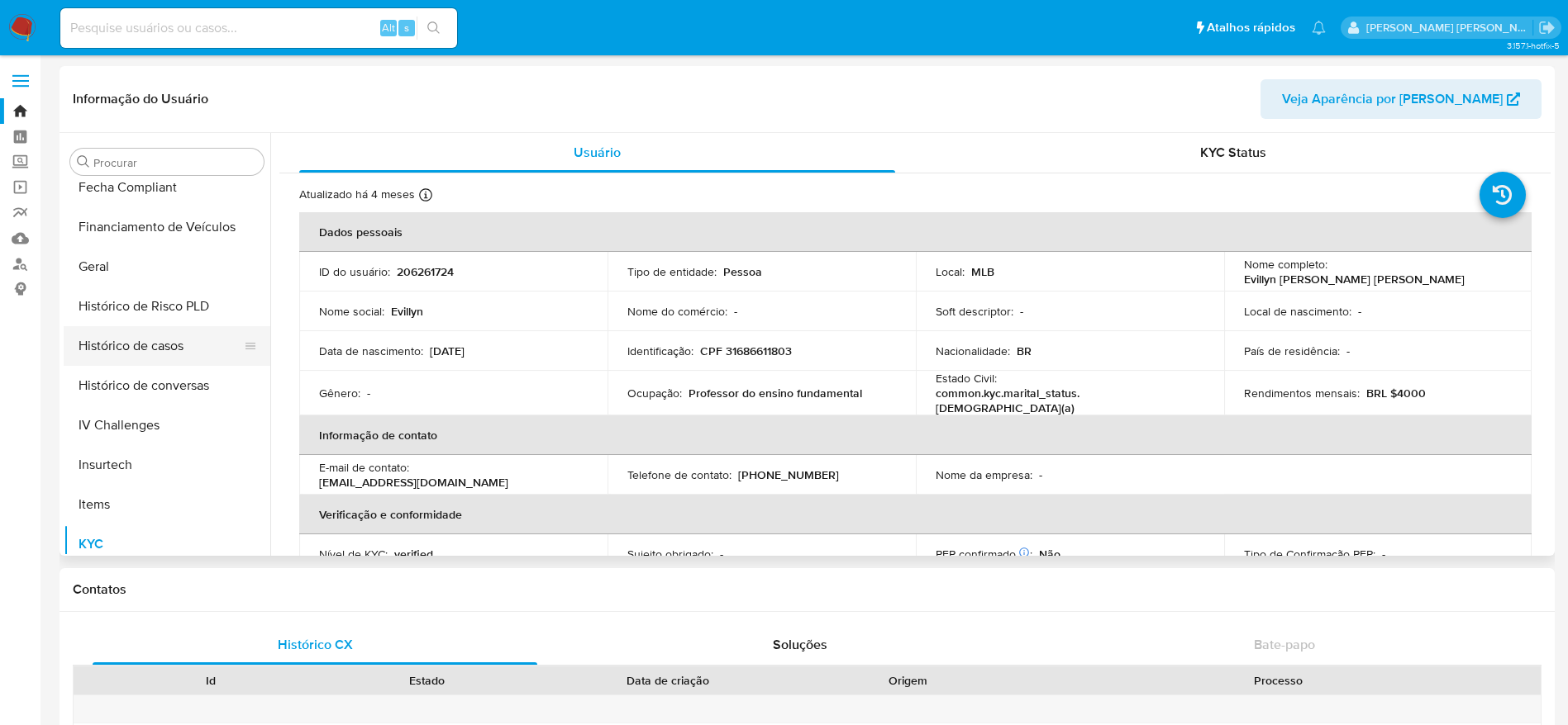
click at [136, 359] on button "Histórico de casos" at bounding box center [160, 346] width 193 height 40
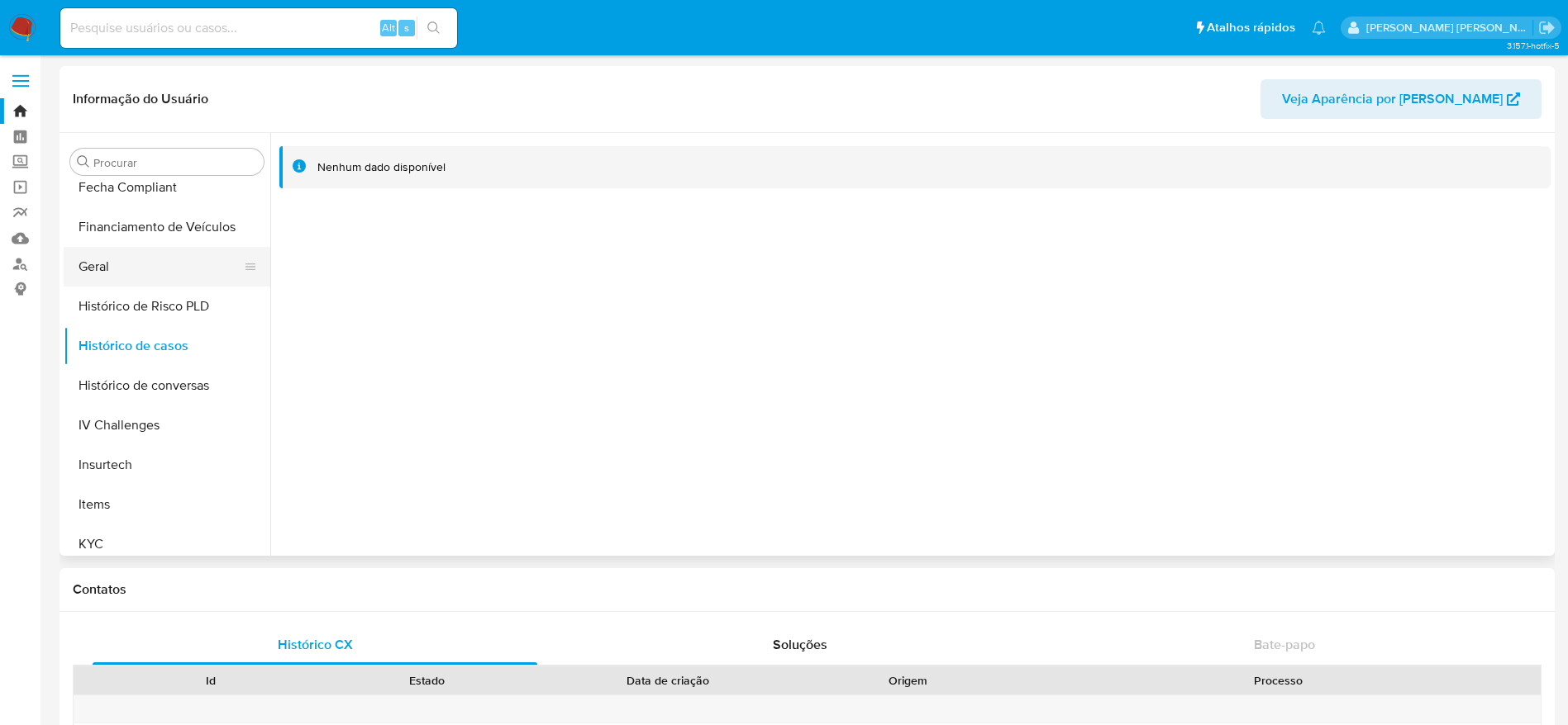
click at [125, 266] on button "Geral" at bounding box center [160, 267] width 193 height 40
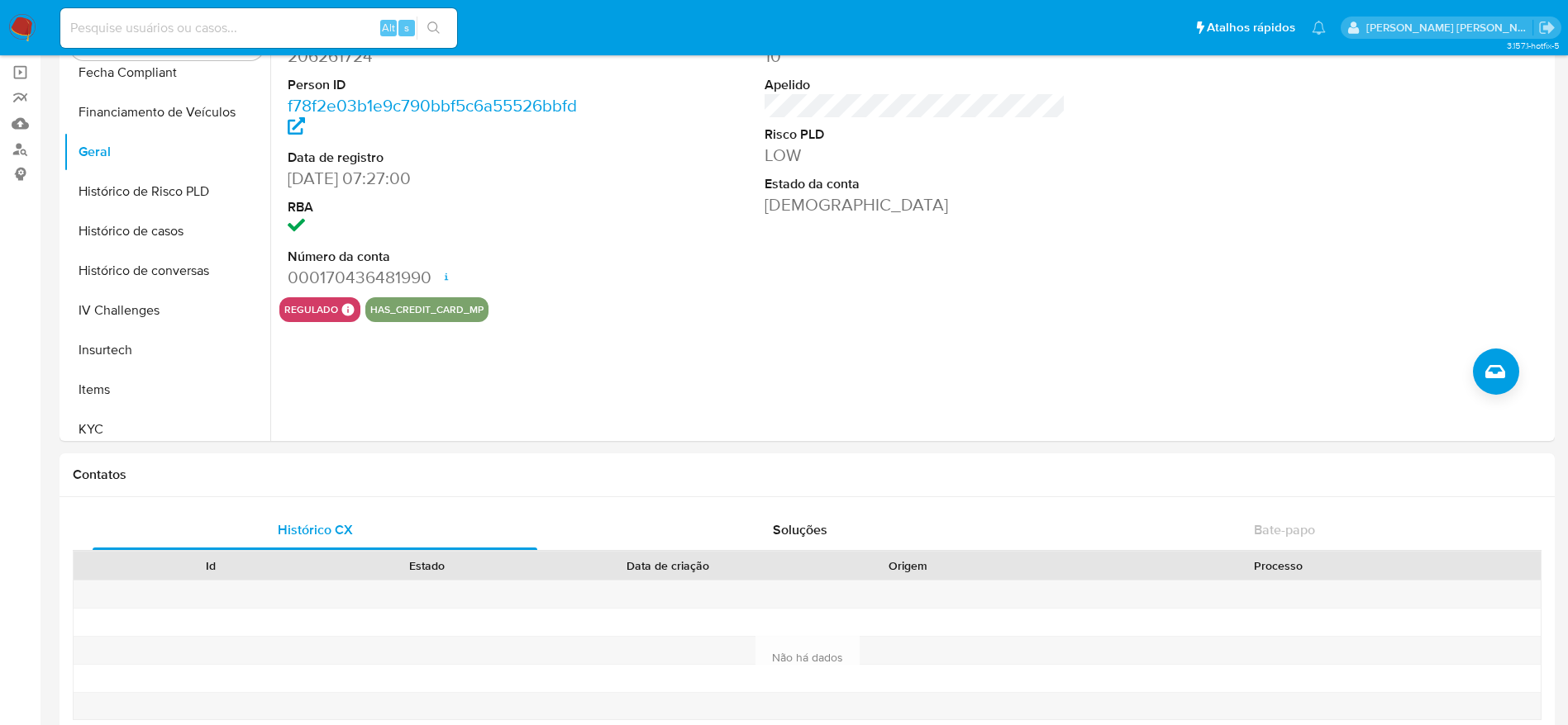
scroll to position [124, 0]
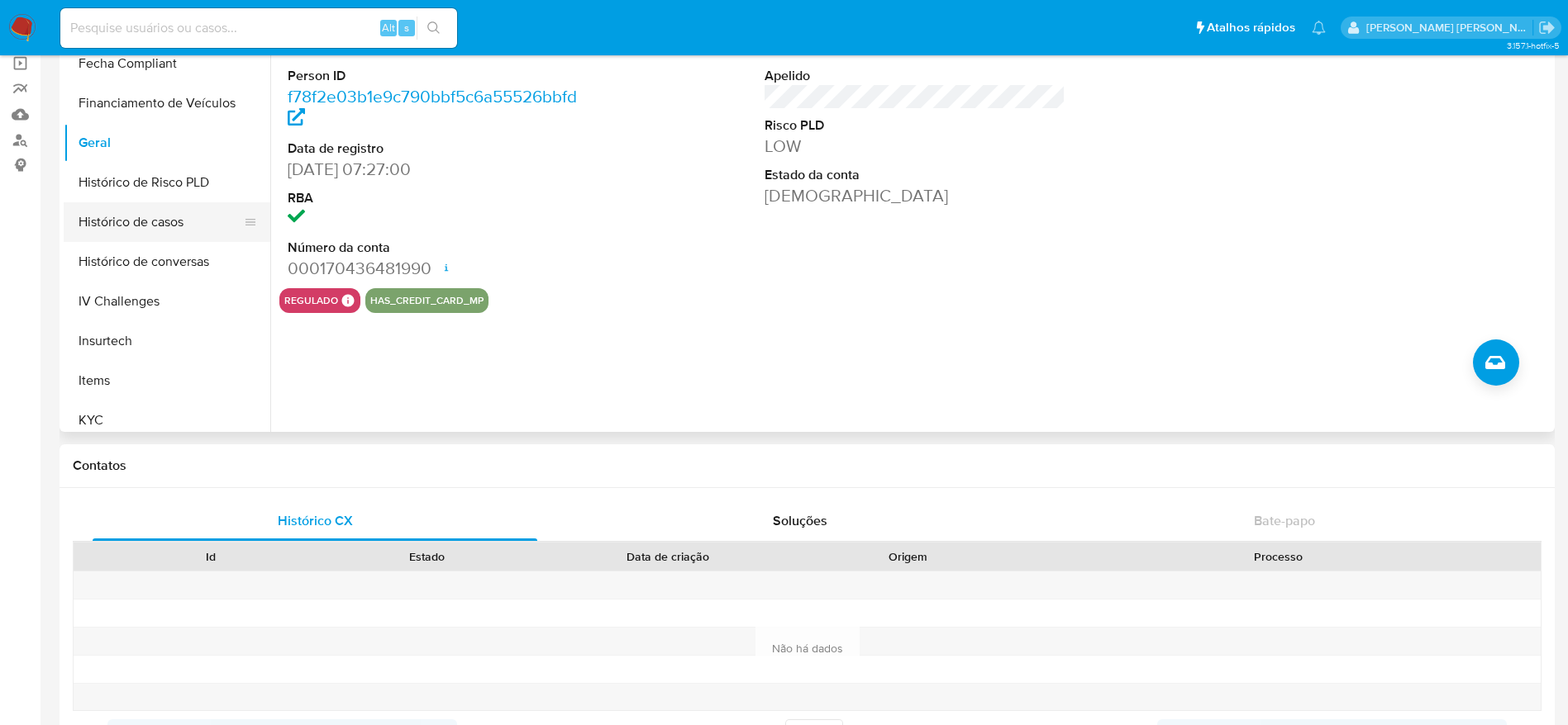
click at [123, 219] on button "Histórico de casos" at bounding box center [160, 222] width 193 height 40
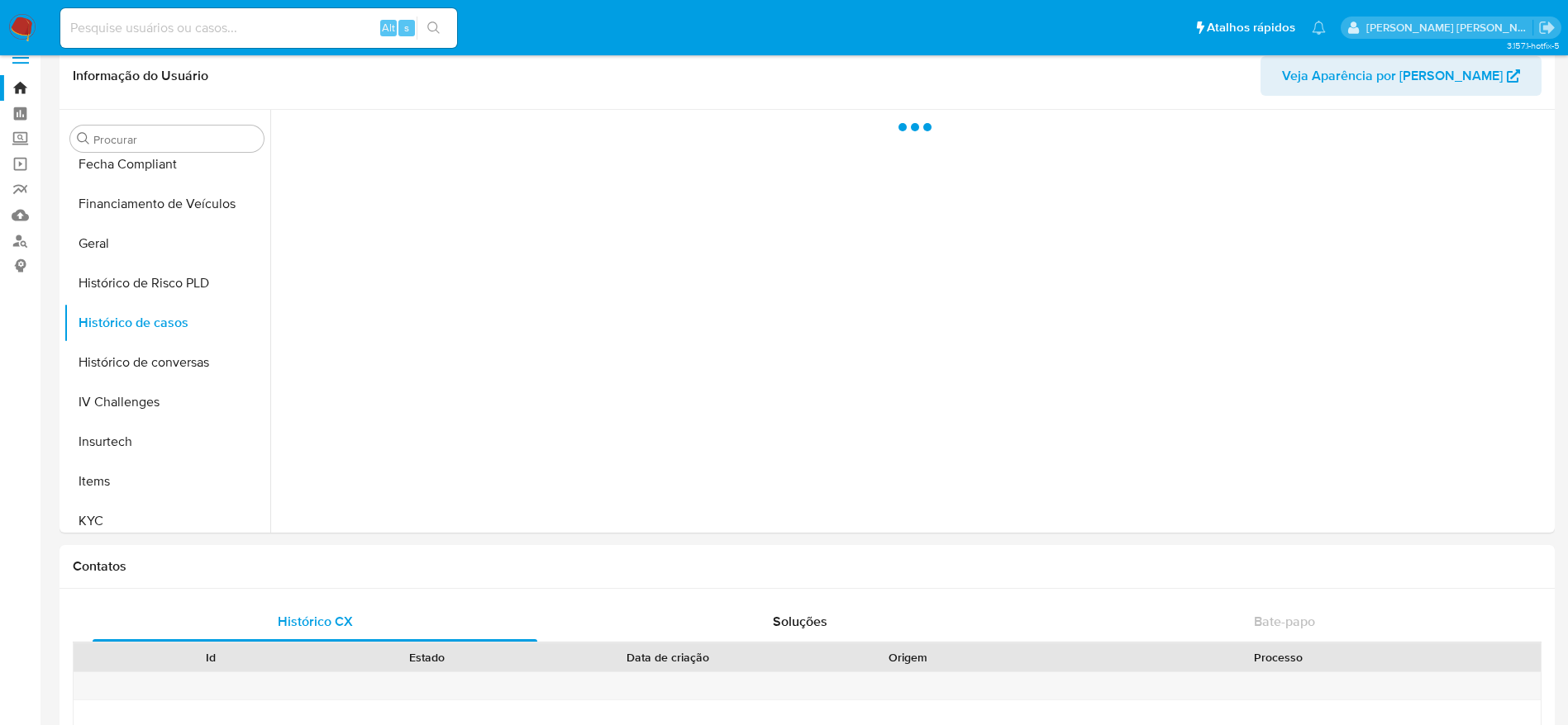
scroll to position [0, 0]
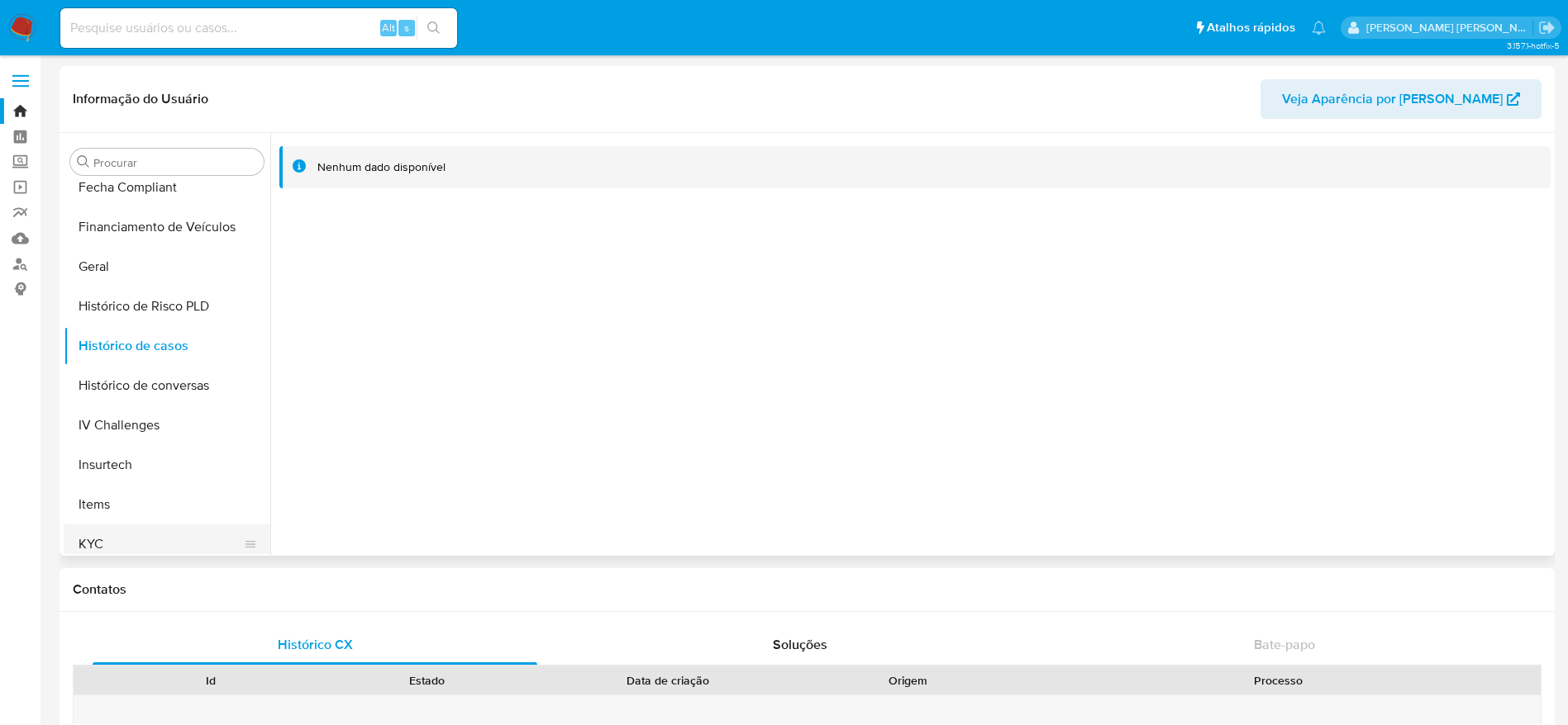
click at [130, 534] on button "KYC" at bounding box center [160, 544] width 193 height 40
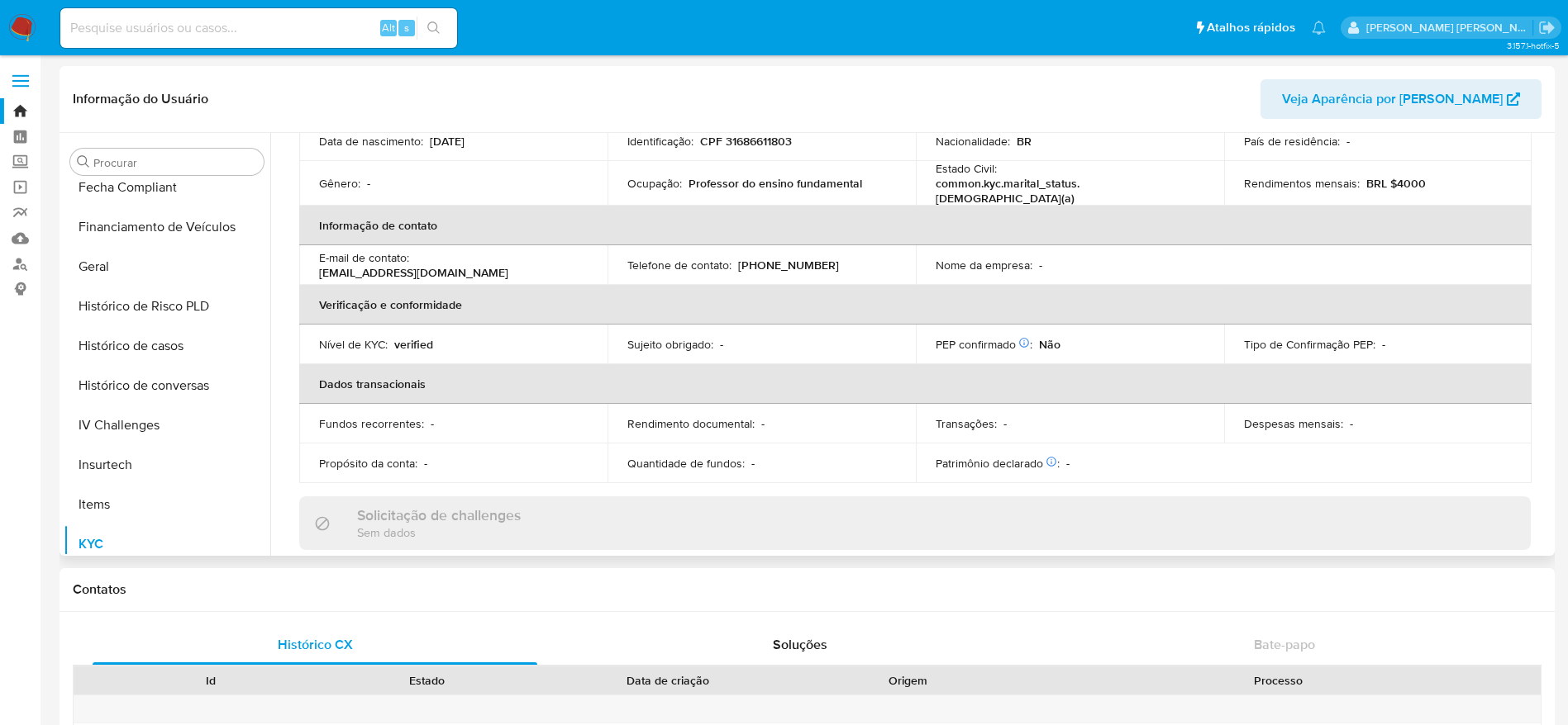
scroll to position [247, 0]
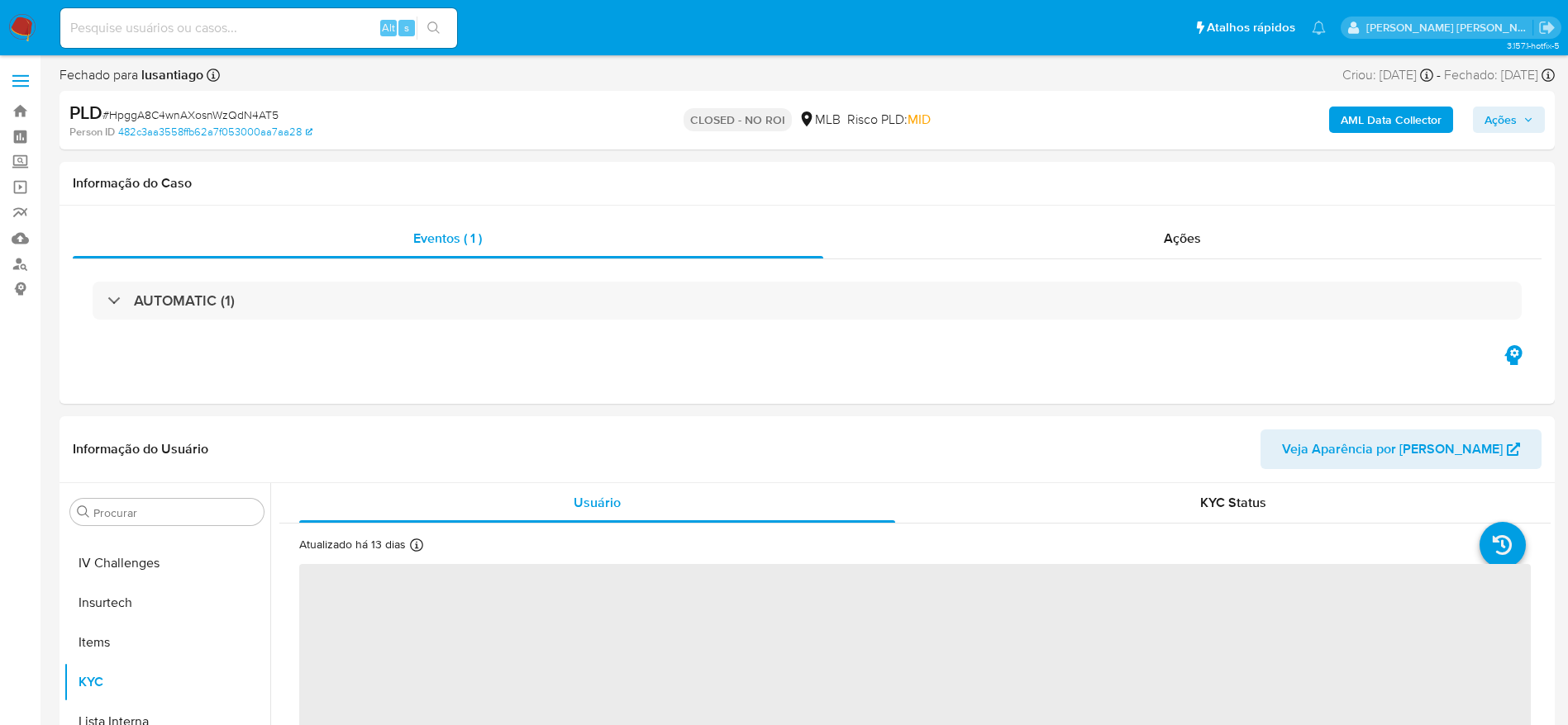
scroll to position [738, 0]
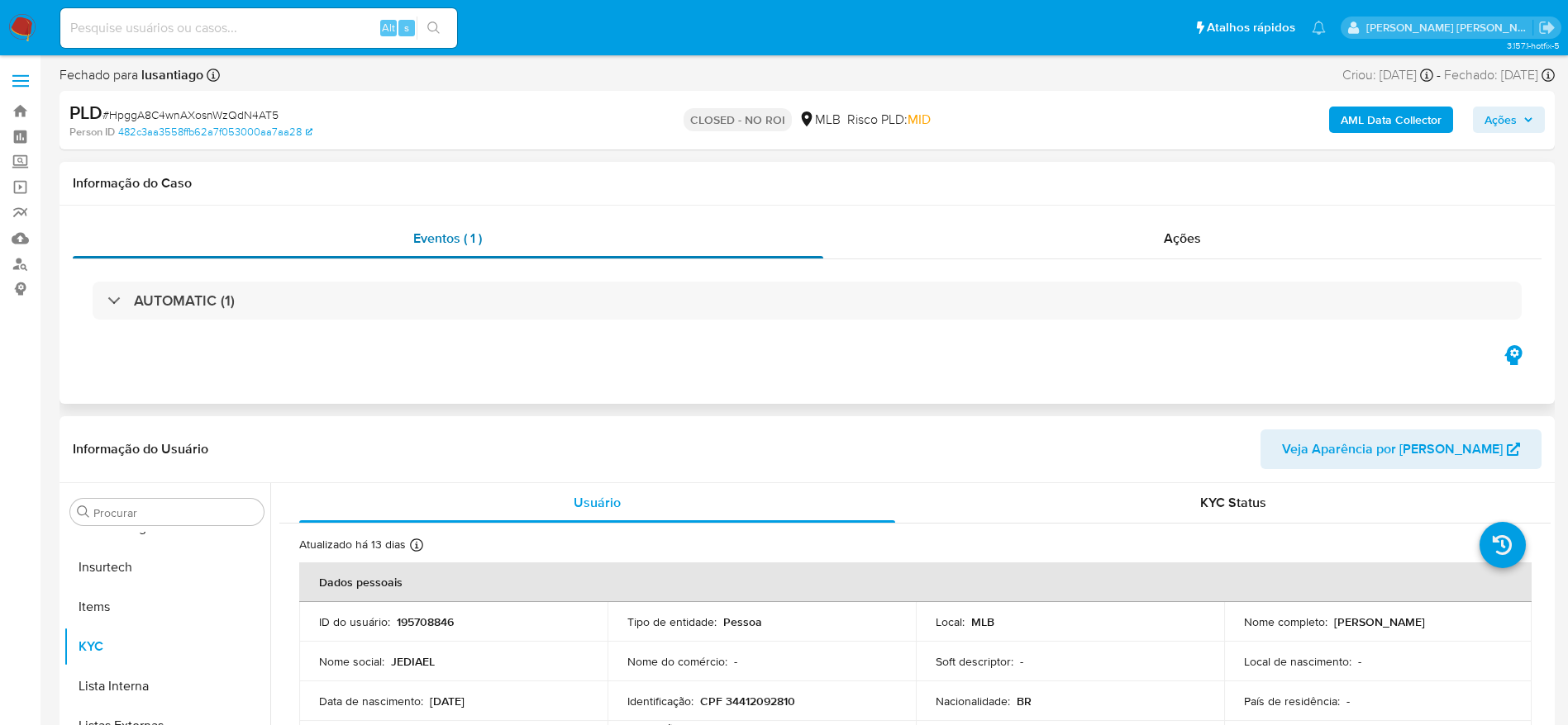
select select "10"
click at [20, 112] on link "Bandeja" at bounding box center [98, 112] width 196 height 26
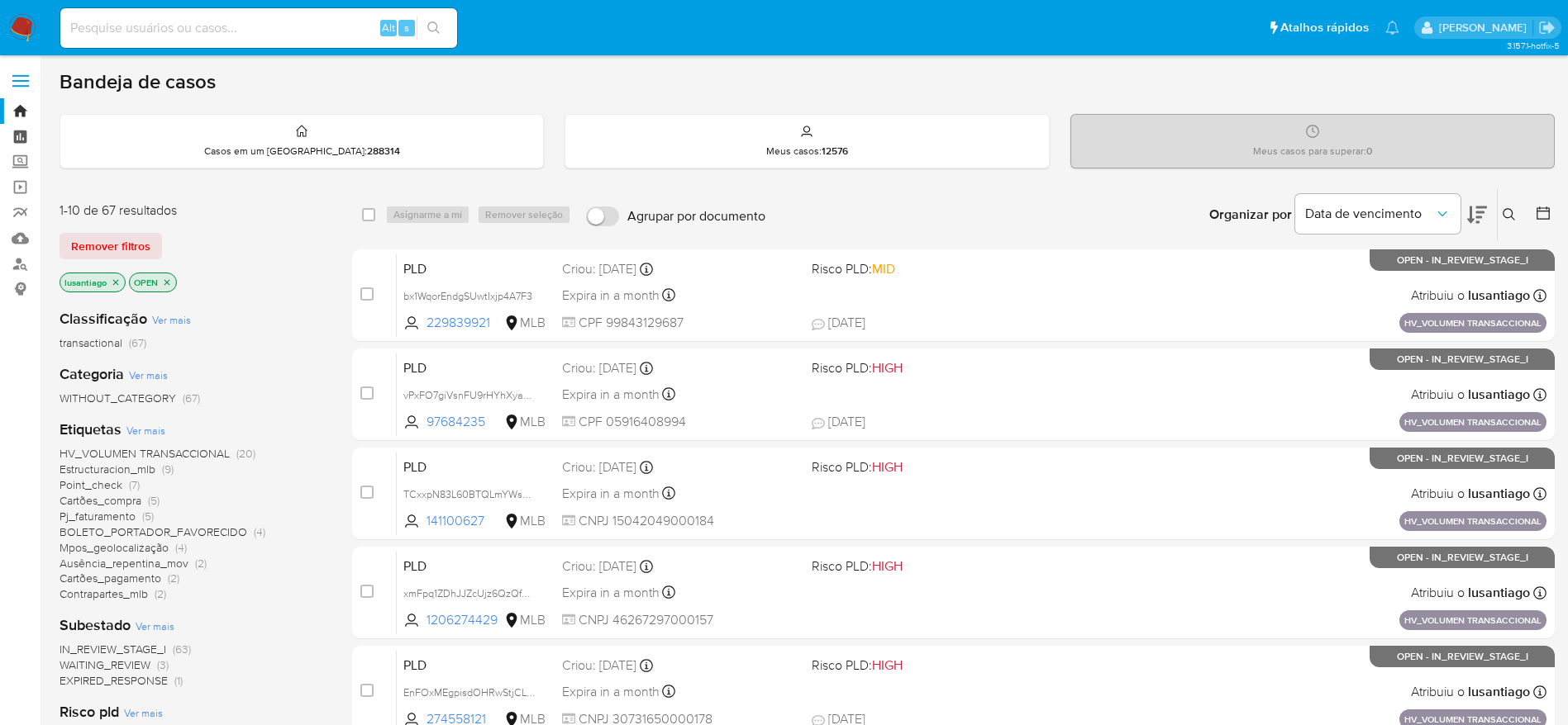
click at [22, 135] on link "Painel" at bounding box center [98, 137] width 196 height 26
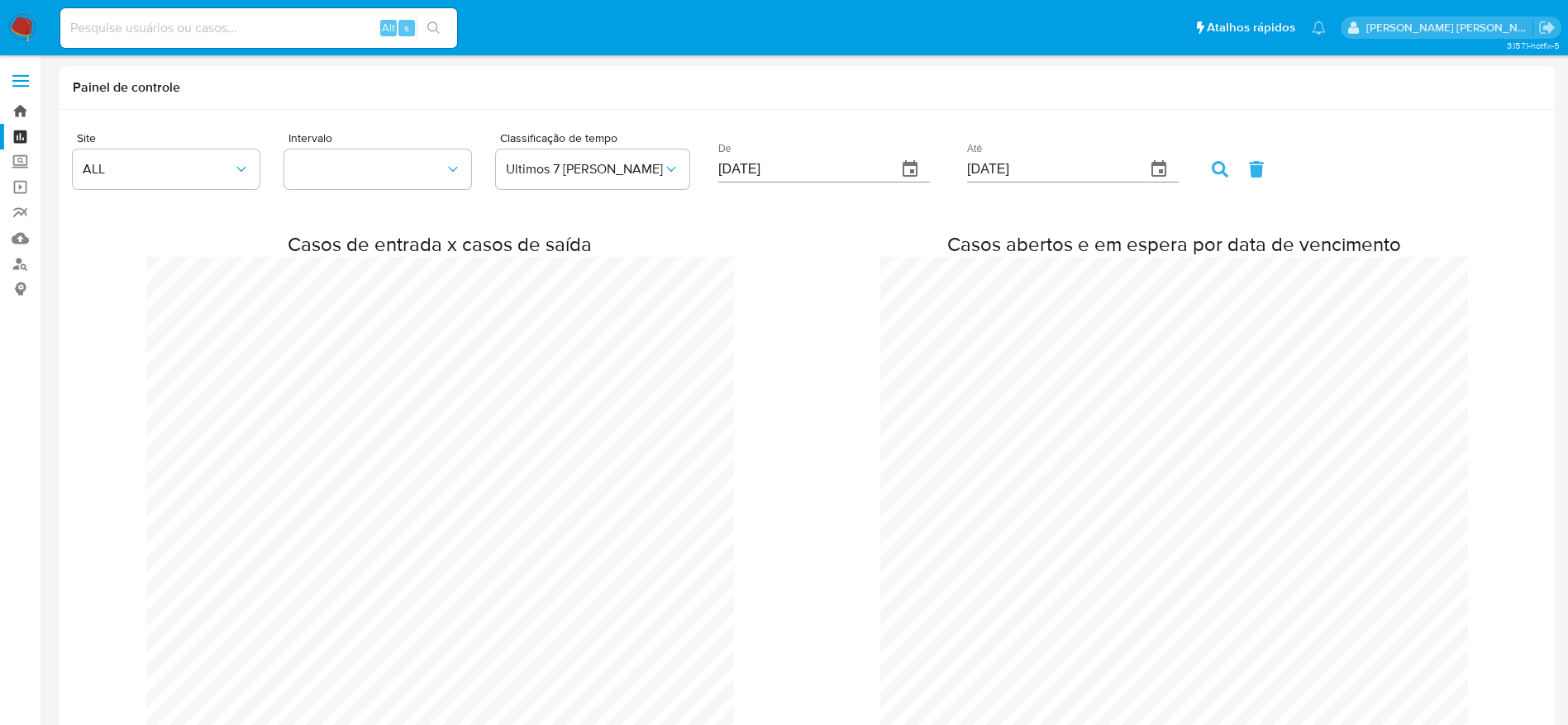
click at [26, 106] on link "Bandeja" at bounding box center [98, 112] width 196 height 26
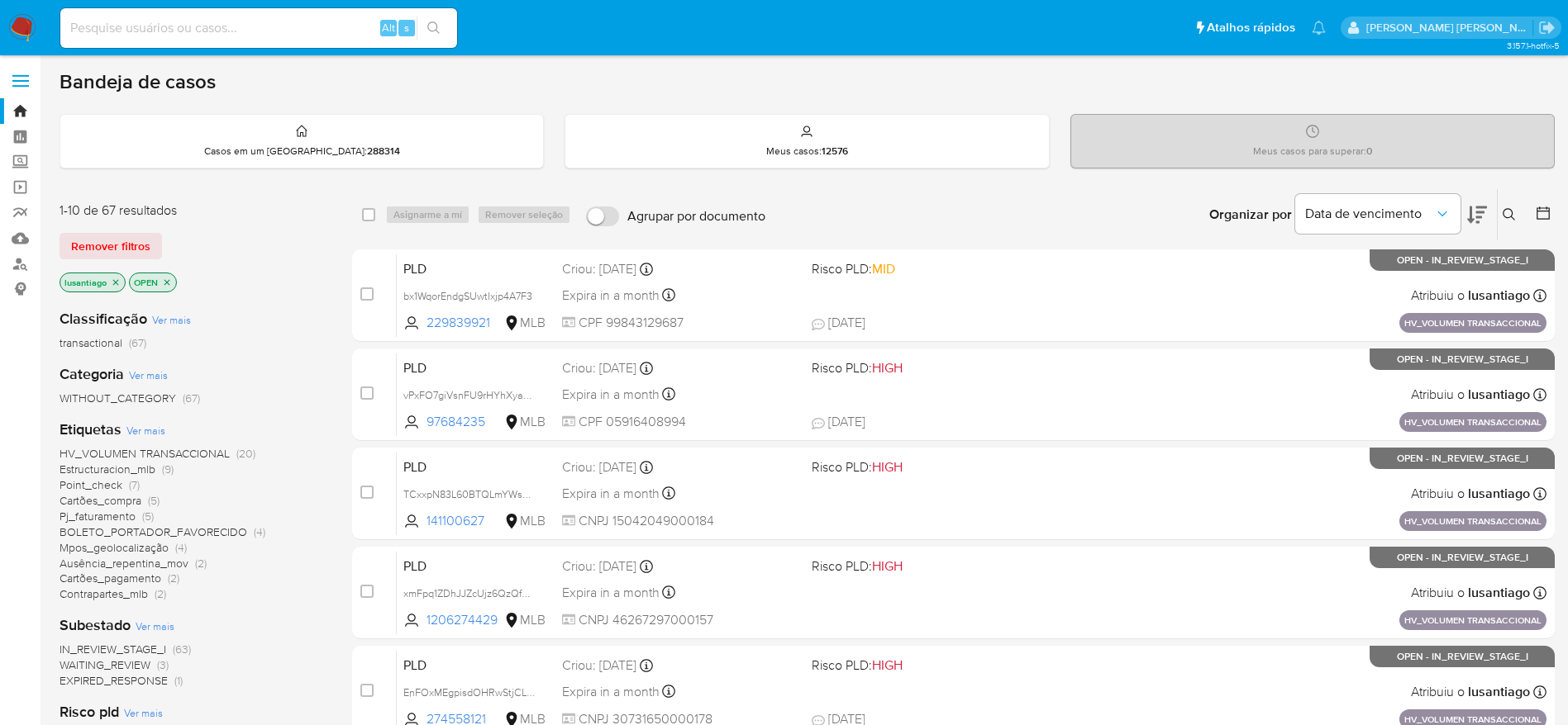
click at [199, 32] on input at bounding box center [259, 28] width 396 height 22
paste input "1006307202"
type input "1006307202"
click at [435, 30] on icon "search-icon" at bounding box center [434, 28] width 13 height 13
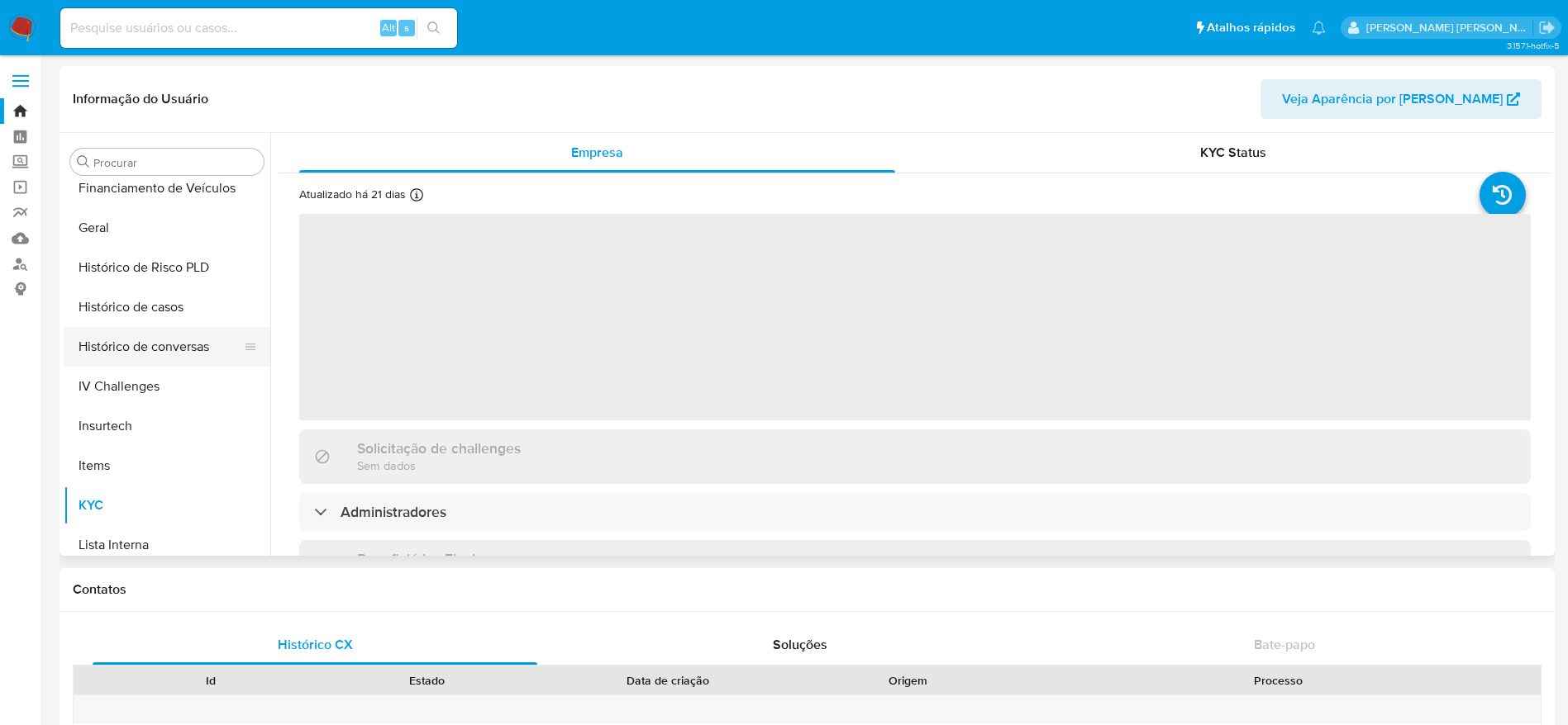
scroll to position [490, 0]
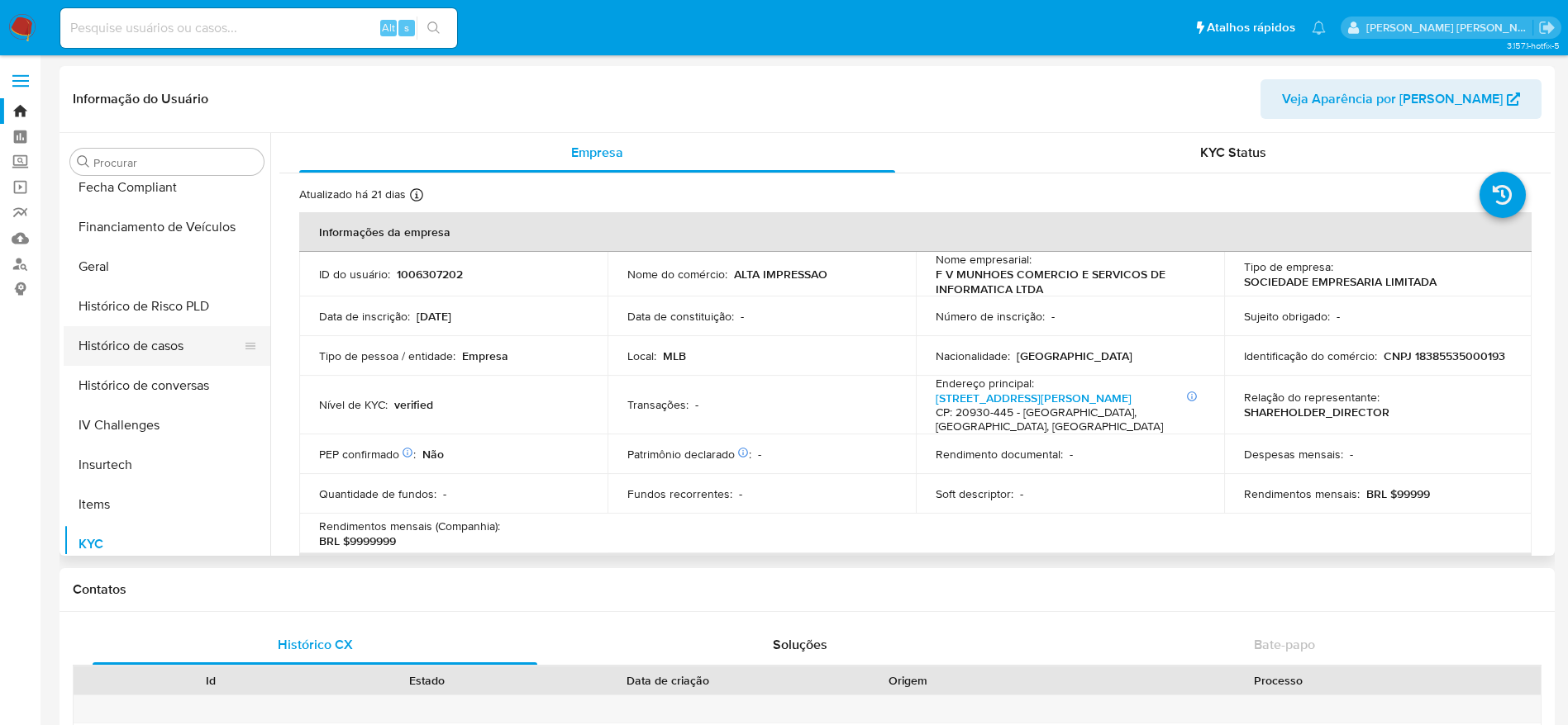
click at [169, 343] on button "Histórico de casos" at bounding box center [160, 346] width 193 height 40
select select "10"
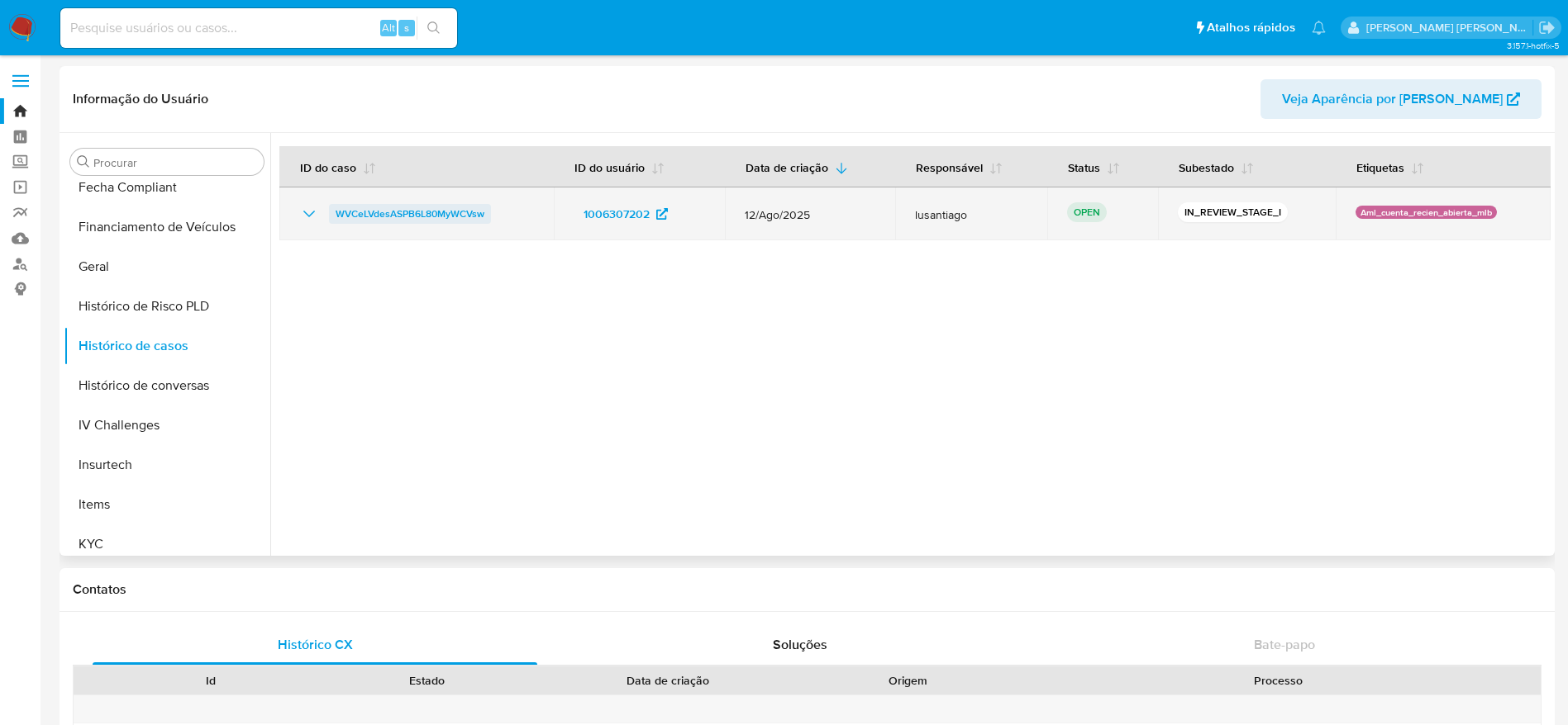
click at [415, 211] on span "WVCeLVdesASPB6L80MyWCVsw" at bounding box center [410, 214] width 149 height 20
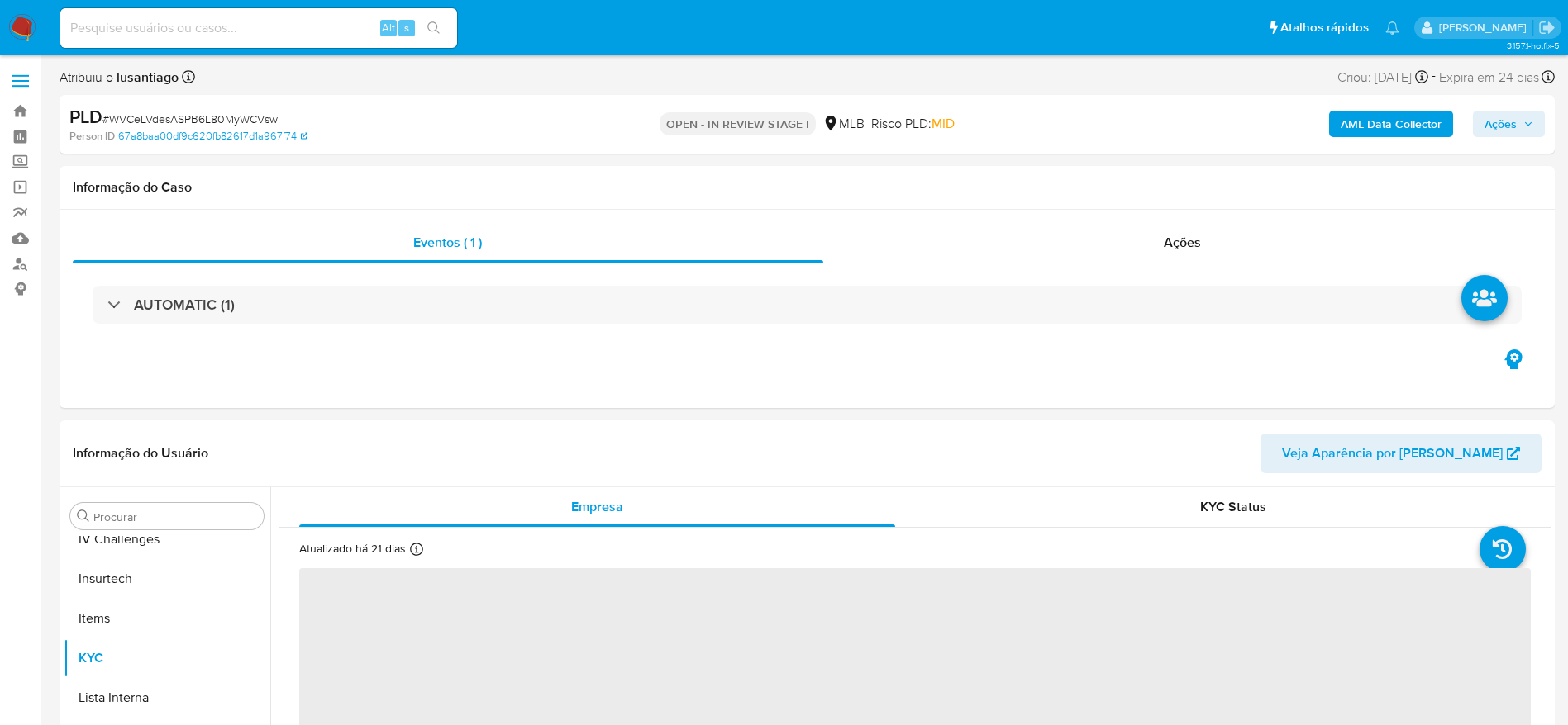
scroll to position [738, 0]
select select "10"
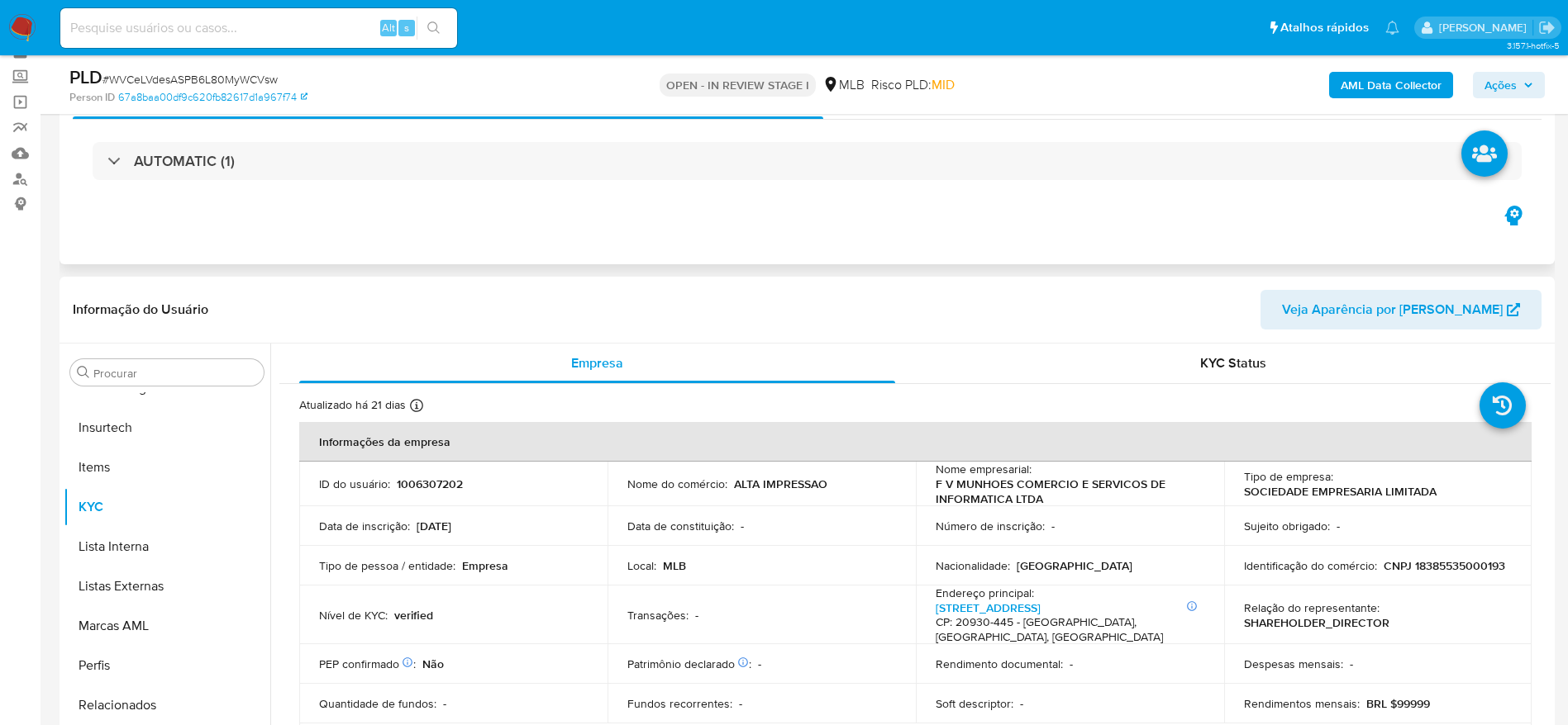
scroll to position [247, 0]
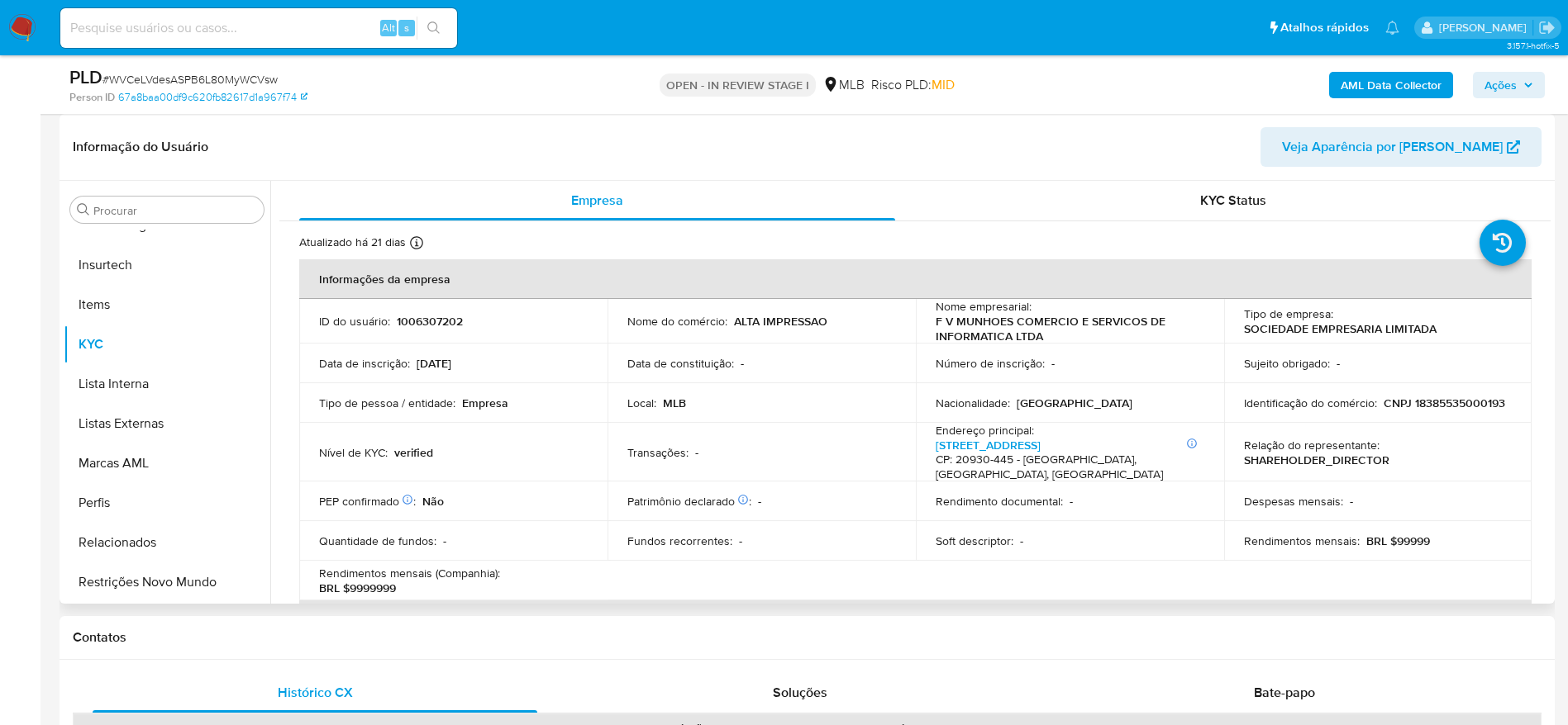
click at [1384, 410] on p "CNPJ 18385535000193" at bounding box center [1444, 402] width 121 height 15
copy p "18385535000193"
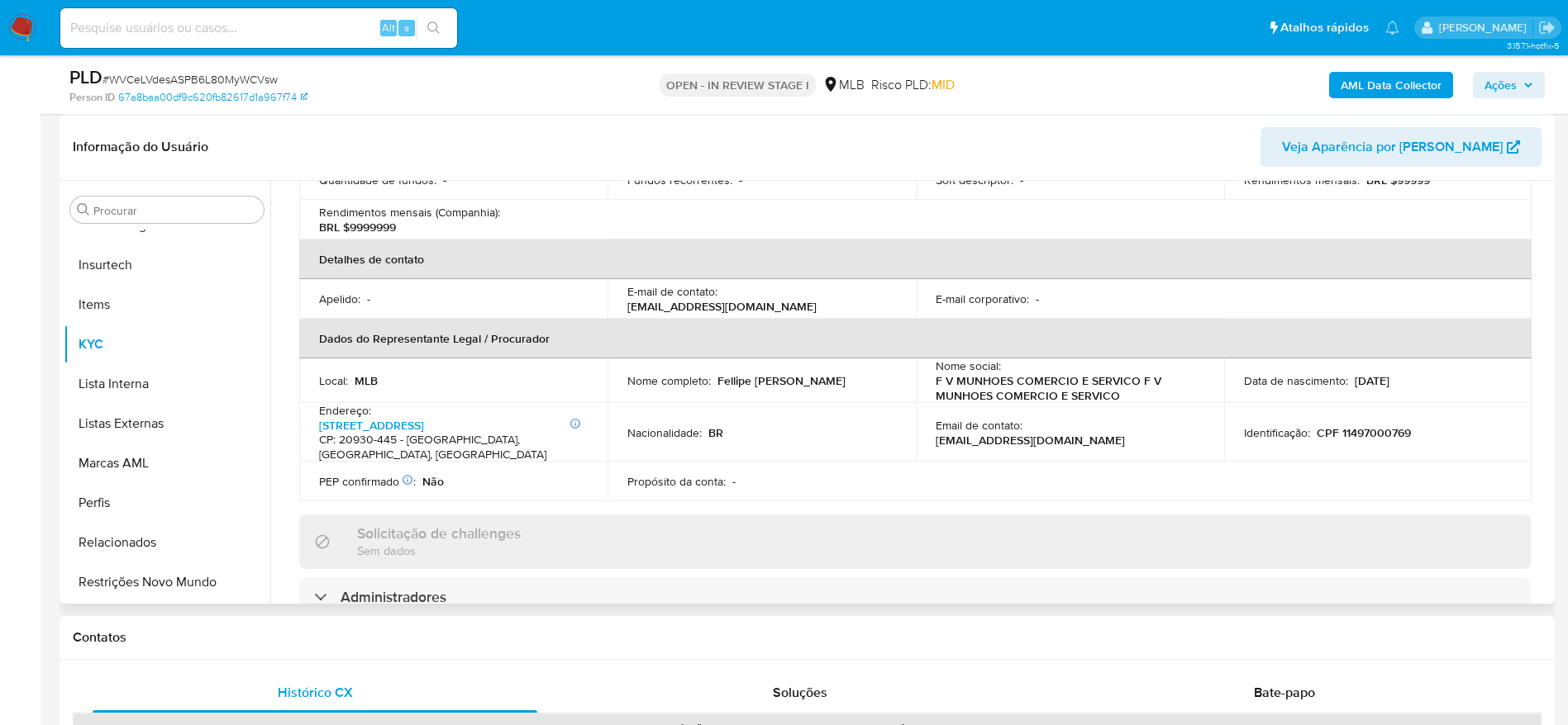
scroll to position [372, 0]
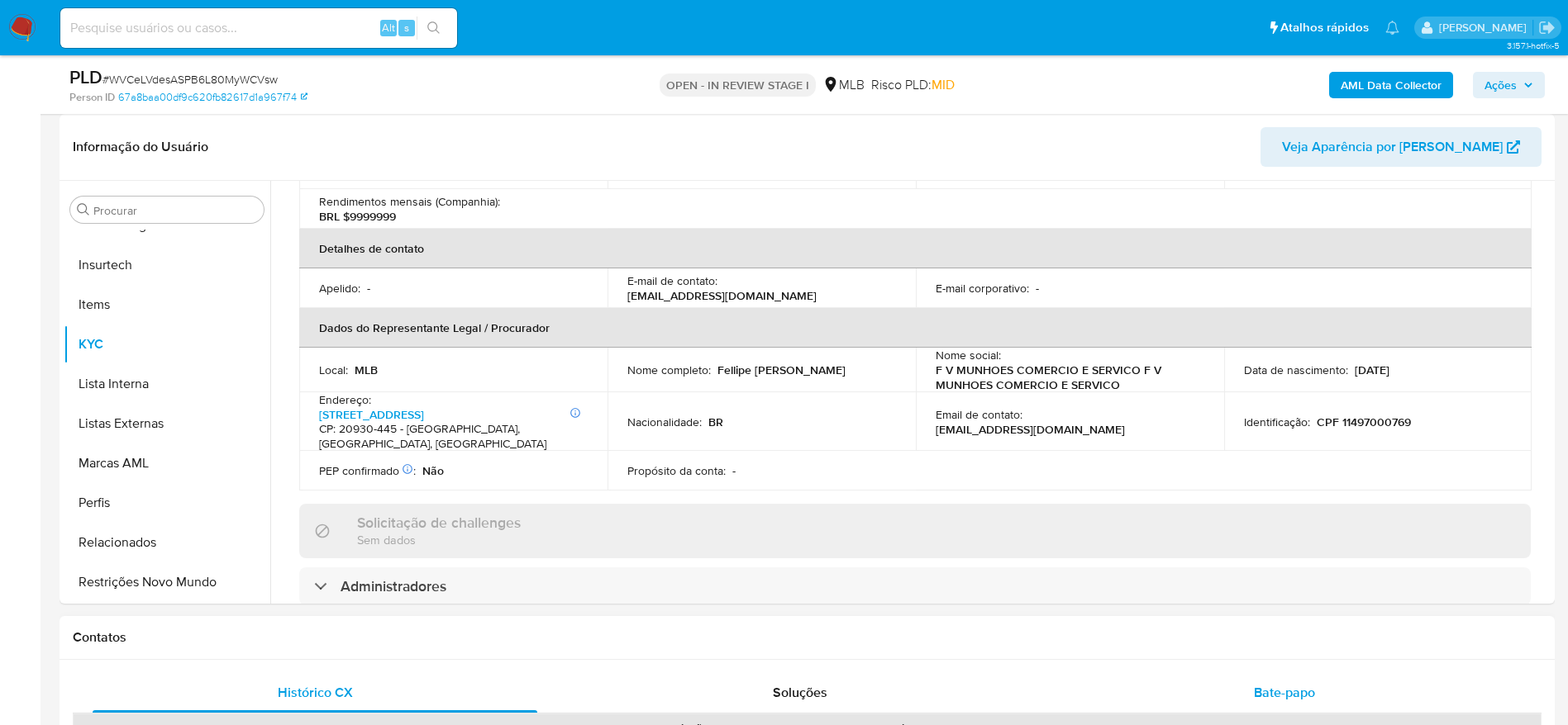
click at [1249, 676] on div "Bate-papo" at bounding box center [1284, 693] width 445 height 40
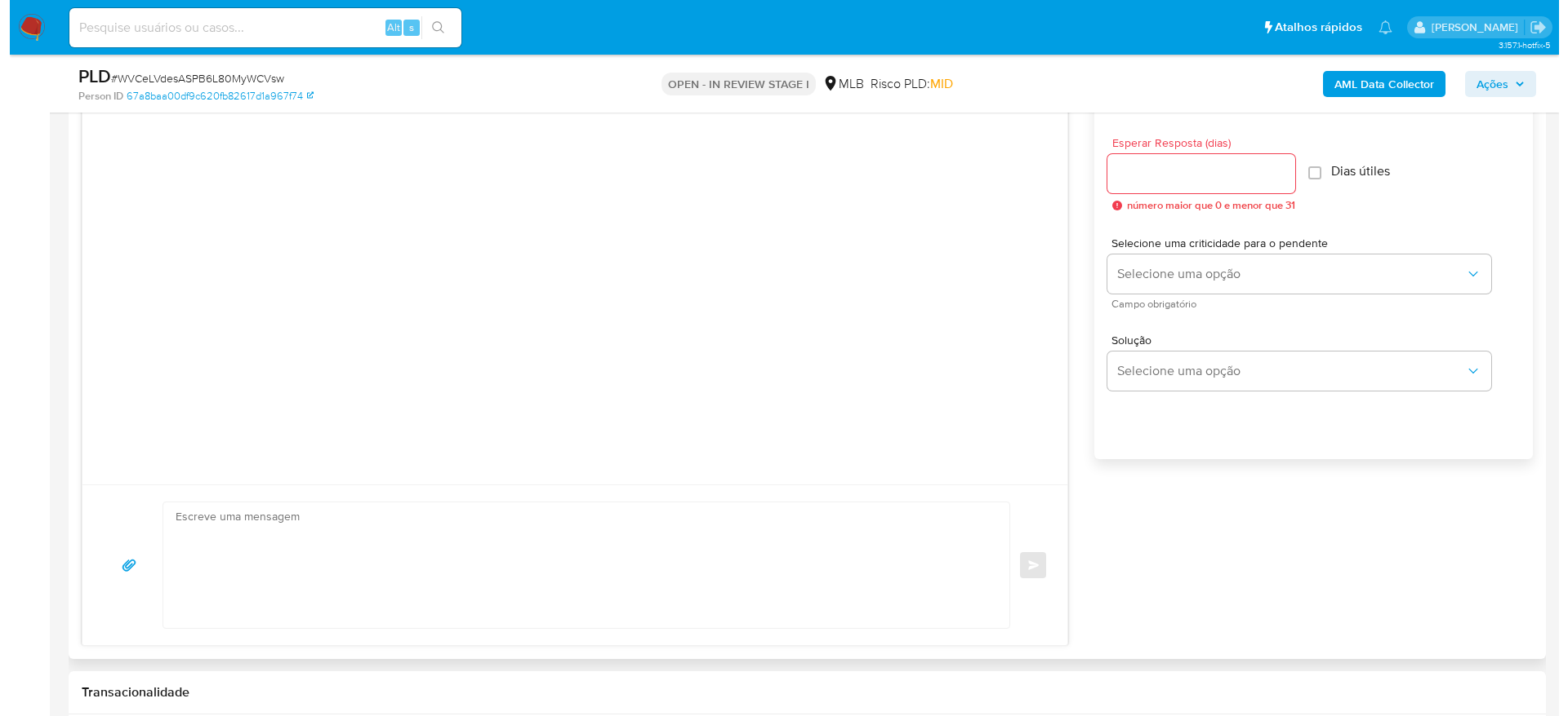
scroll to position [857, 0]
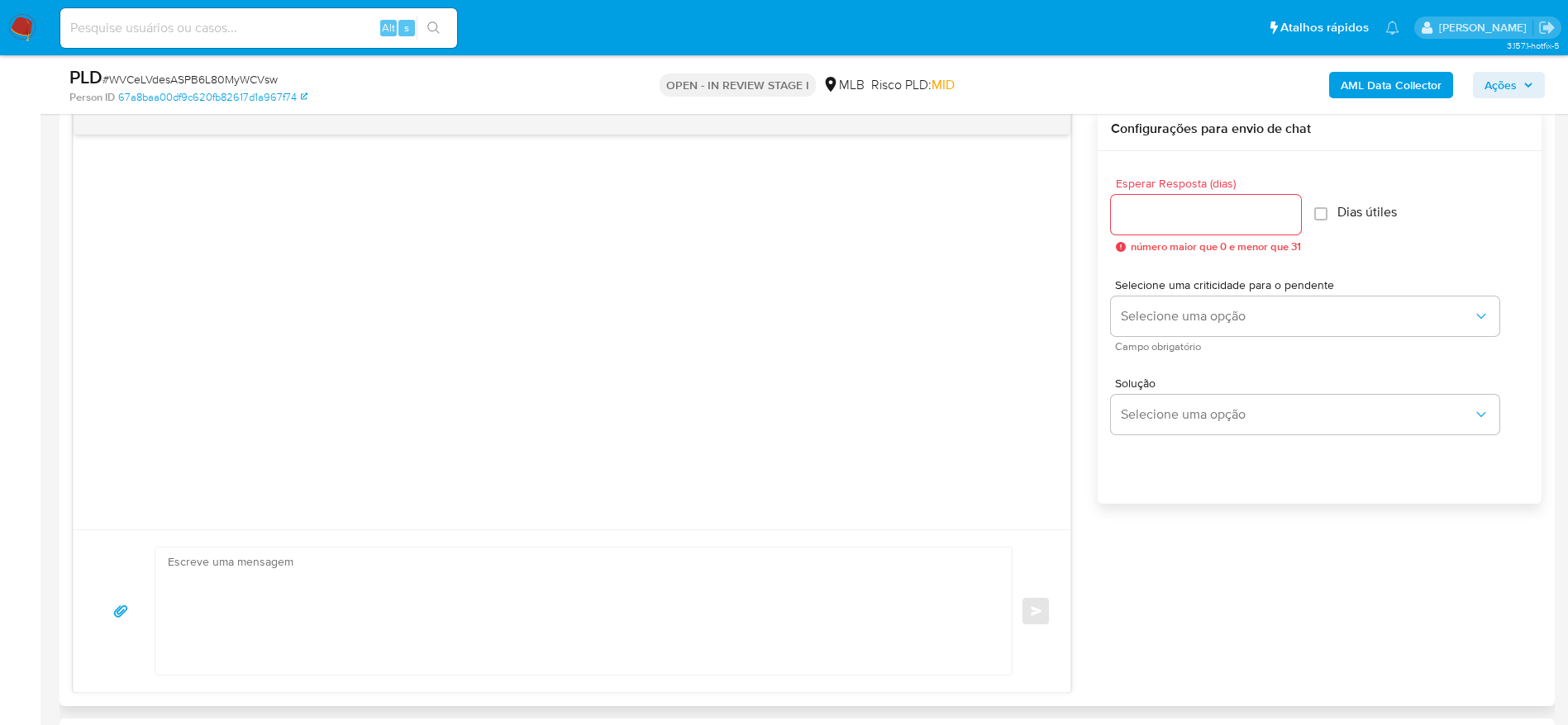
click at [1235, 209] on input "Esperar Resposta (dias)" at bounding box center [1205, 215] width 190 height 22
type input "3"
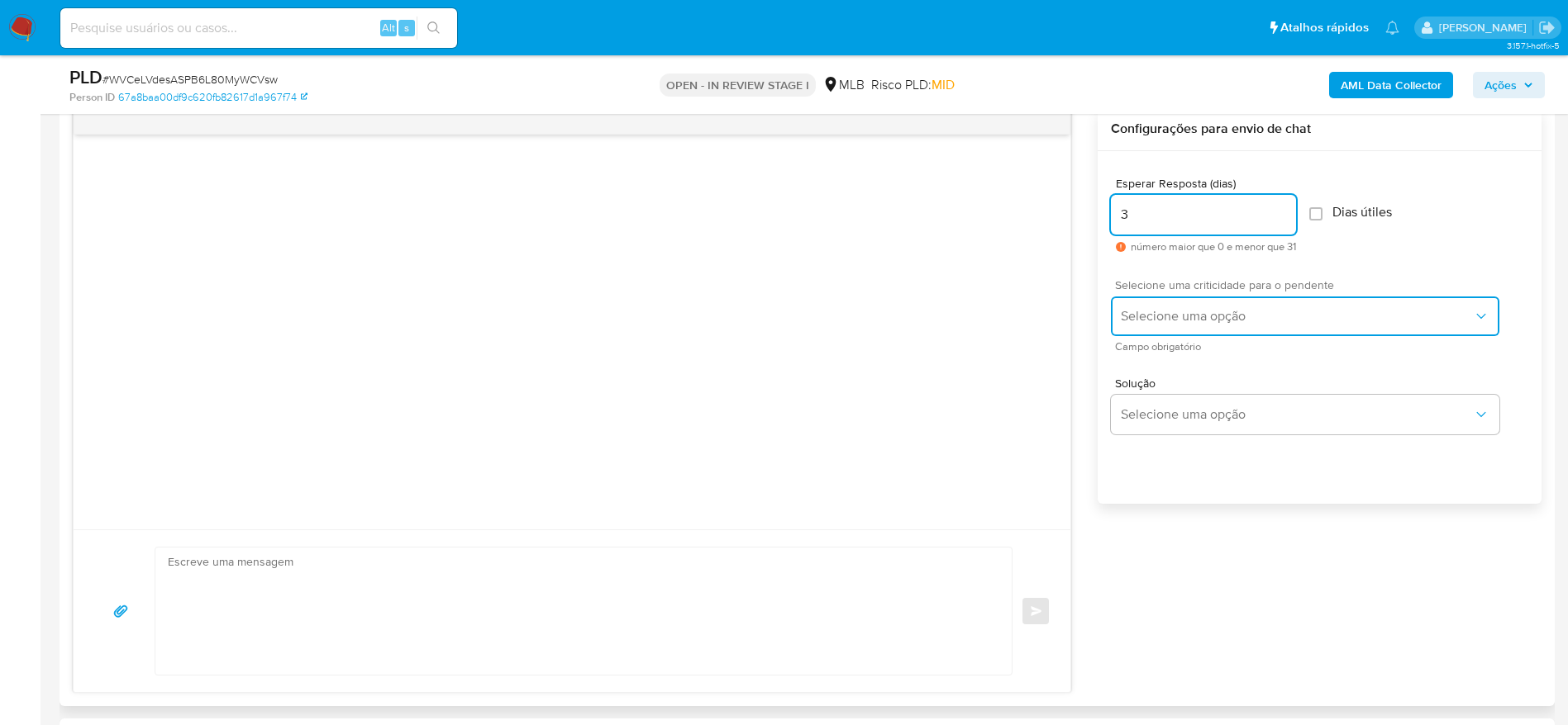
click at [1214, 315] on span "Selecione uma opção" at bounding box center [1296, 316] width 352 height 16
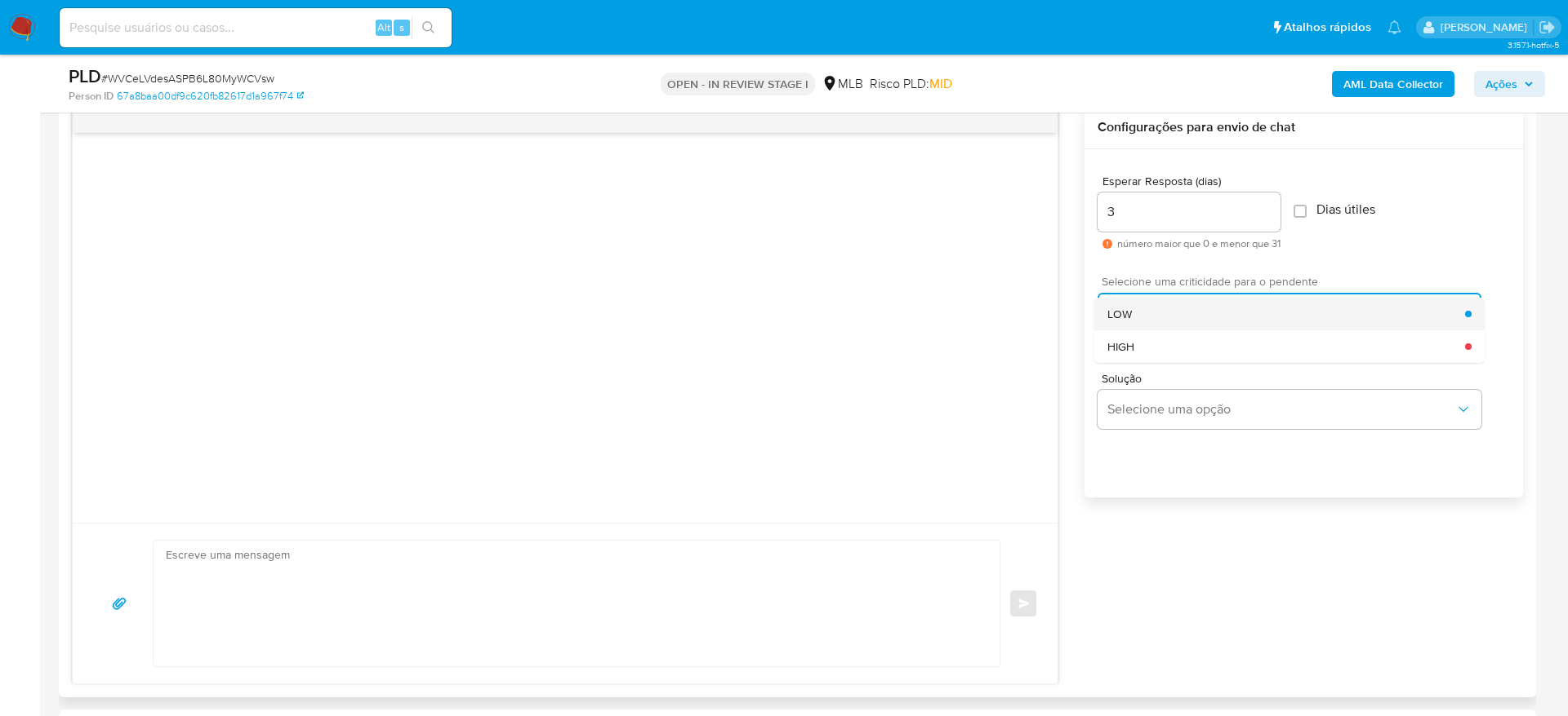
click at [1147, 317] on div "LOW" at bounding box center [1286, 314] width 357 height 32
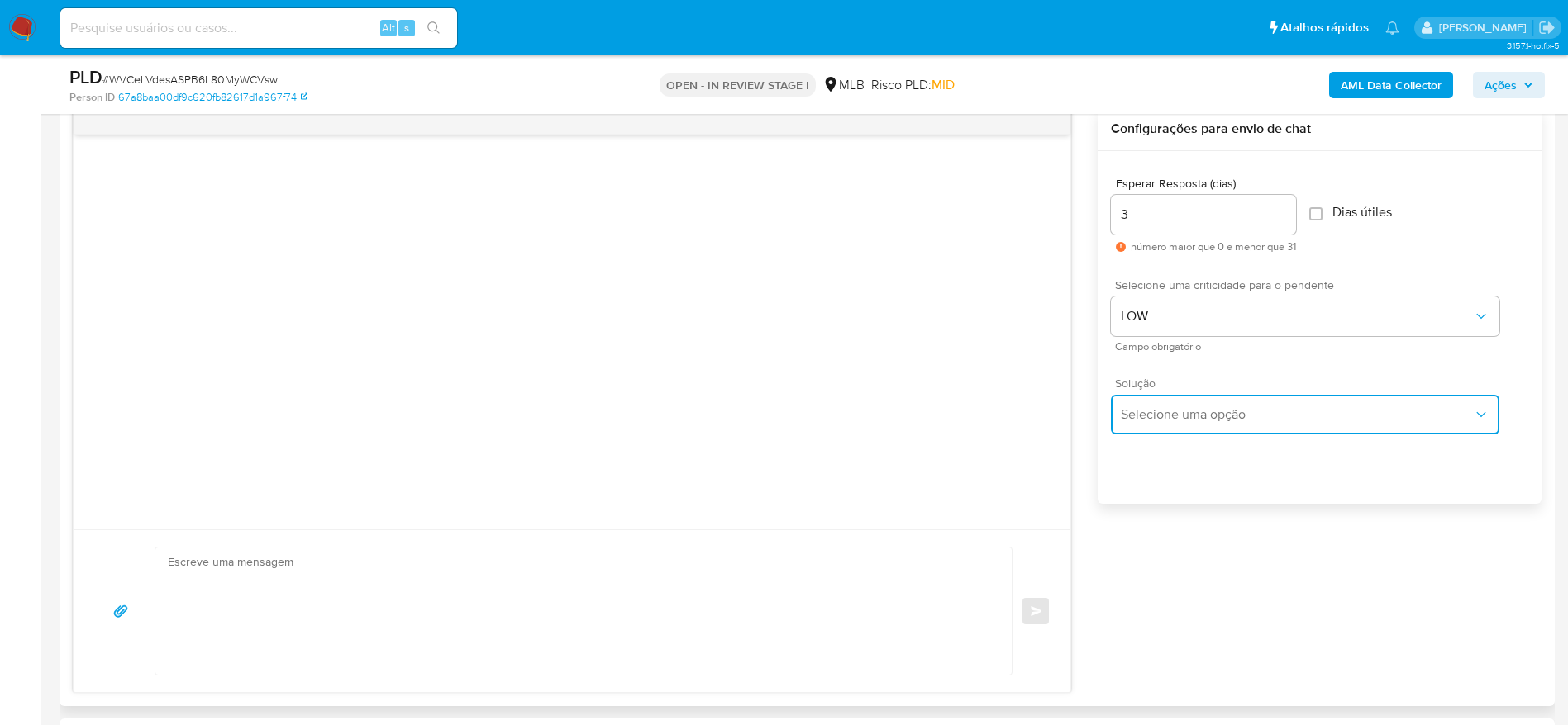
click at [1202, 420] on span "Selecione uma opção" at bounding box center [1296, 414] width 352 height 16
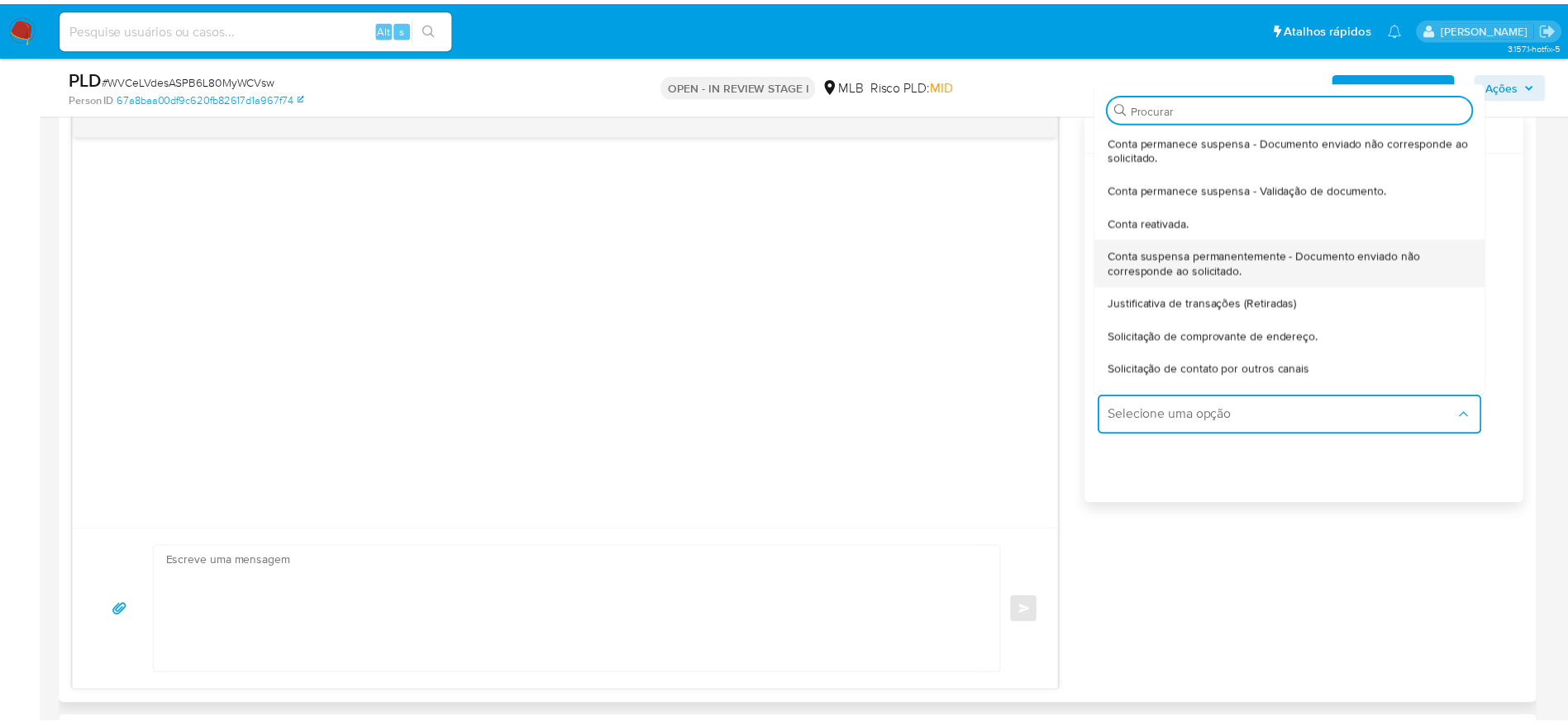
scroll to position [124, 0]
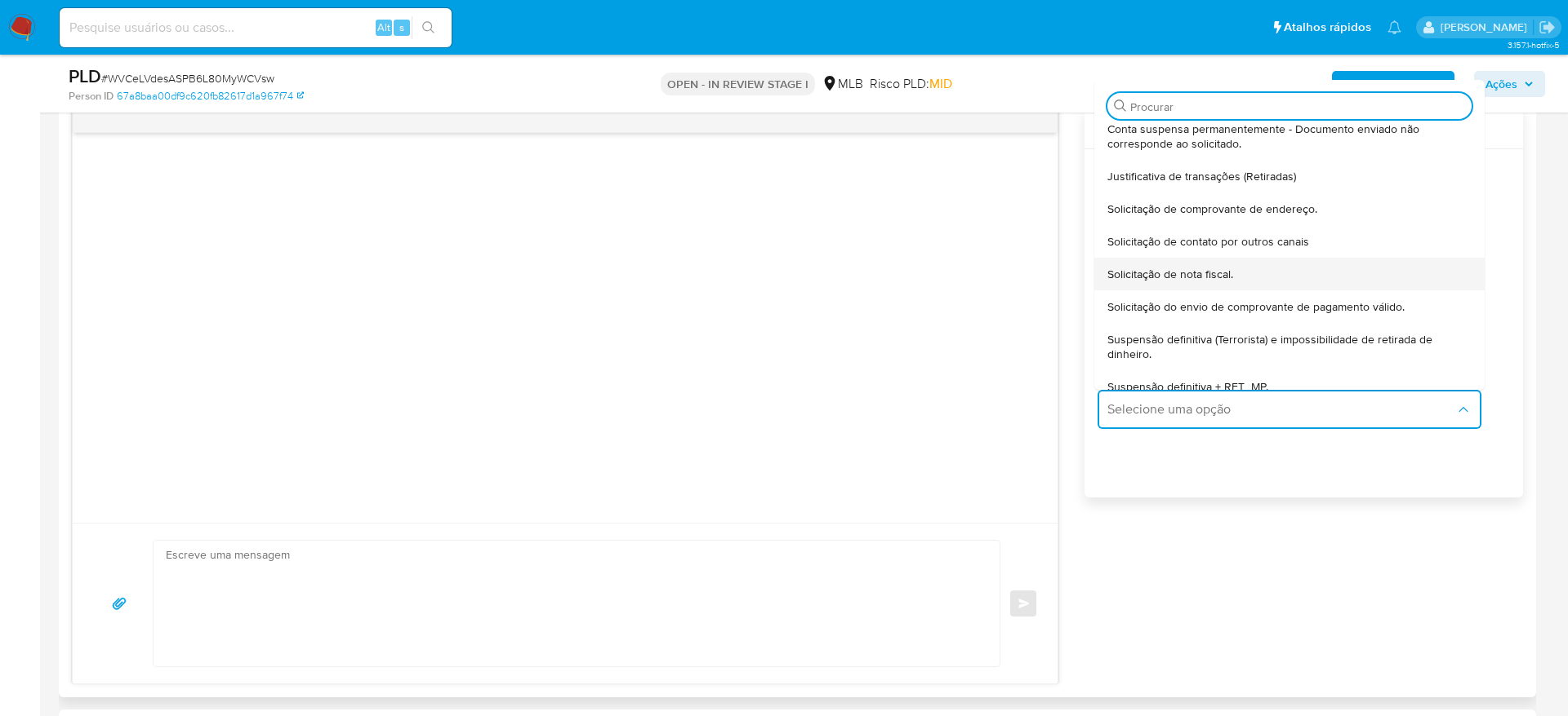
click at [1298, 273] on div "Solicitação de nota fiscal." at bounding box center [1289, 274] width 364 height 32
type textarea "Olá,Suspendemos a sua conta para uma verificação adicional de segurança.Por fav…"
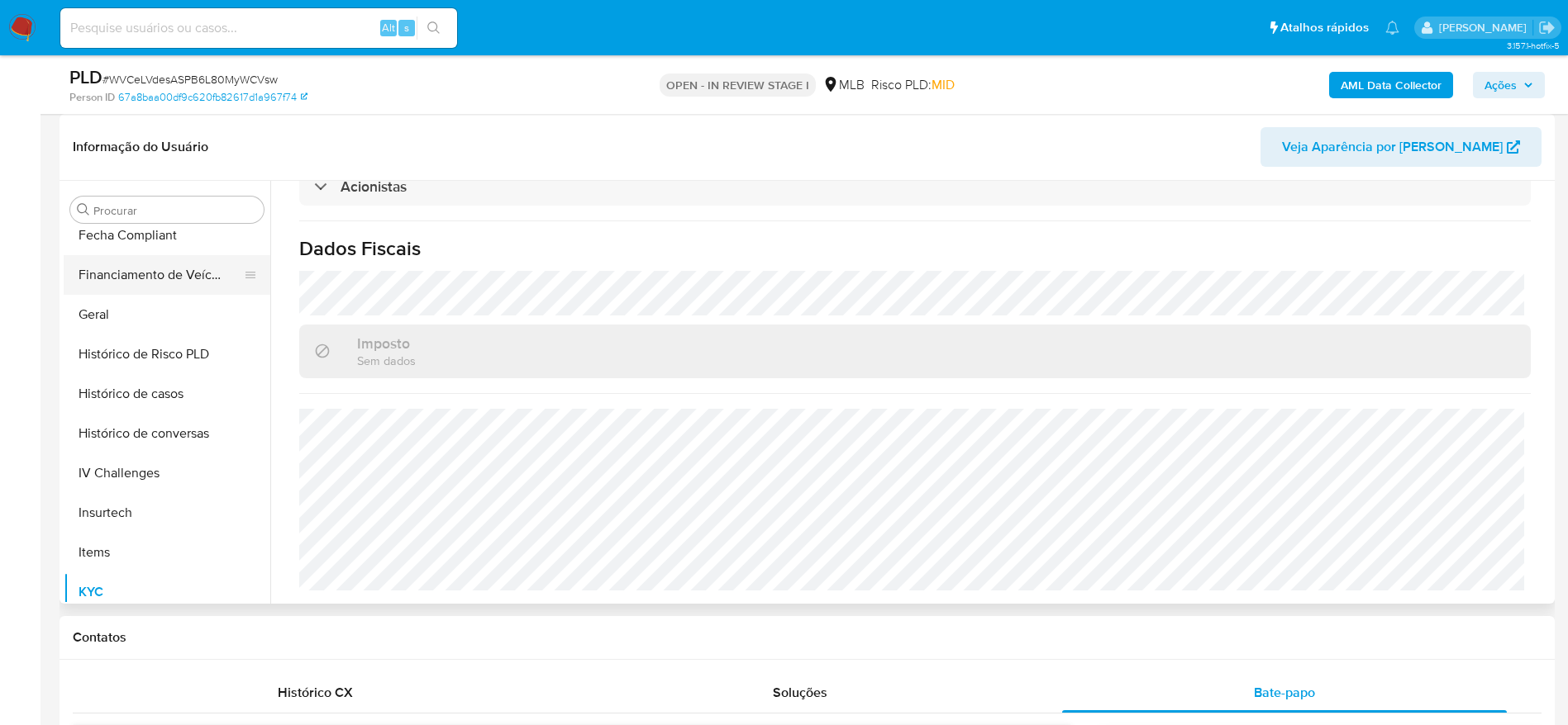
scroll to position [366, 0]
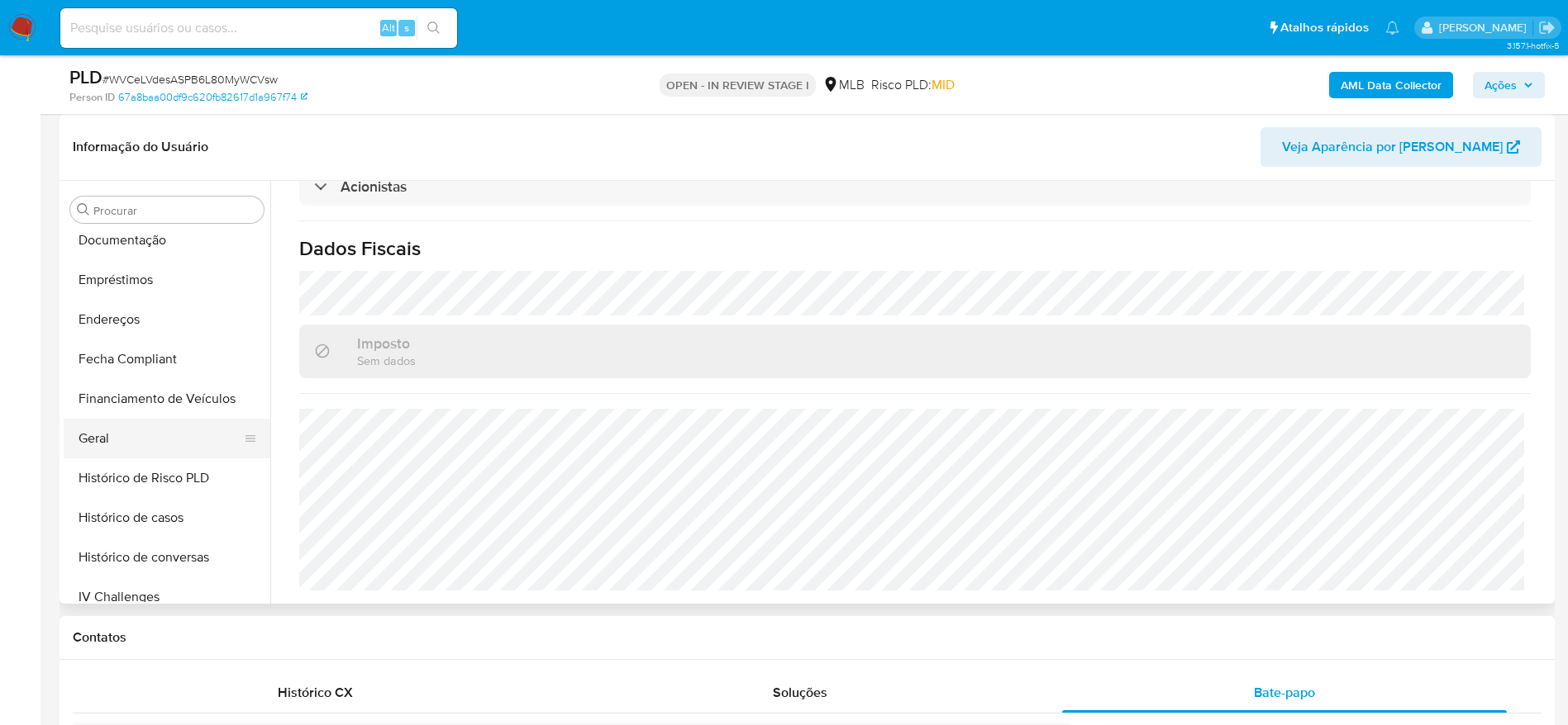
click at [112, 429] on button "Geral" at bounding box center [160, 439] width 193 height 40
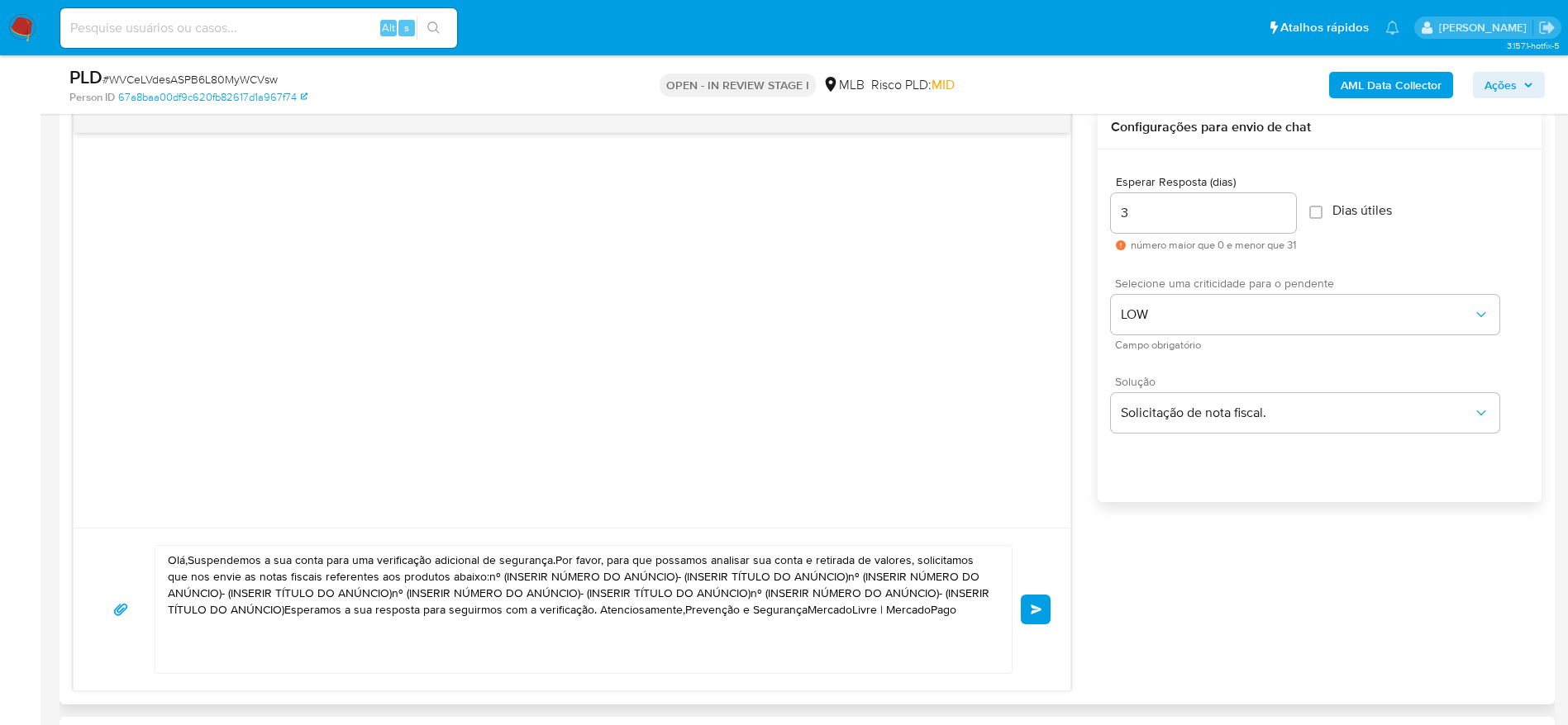
scroll to position [991, 0]
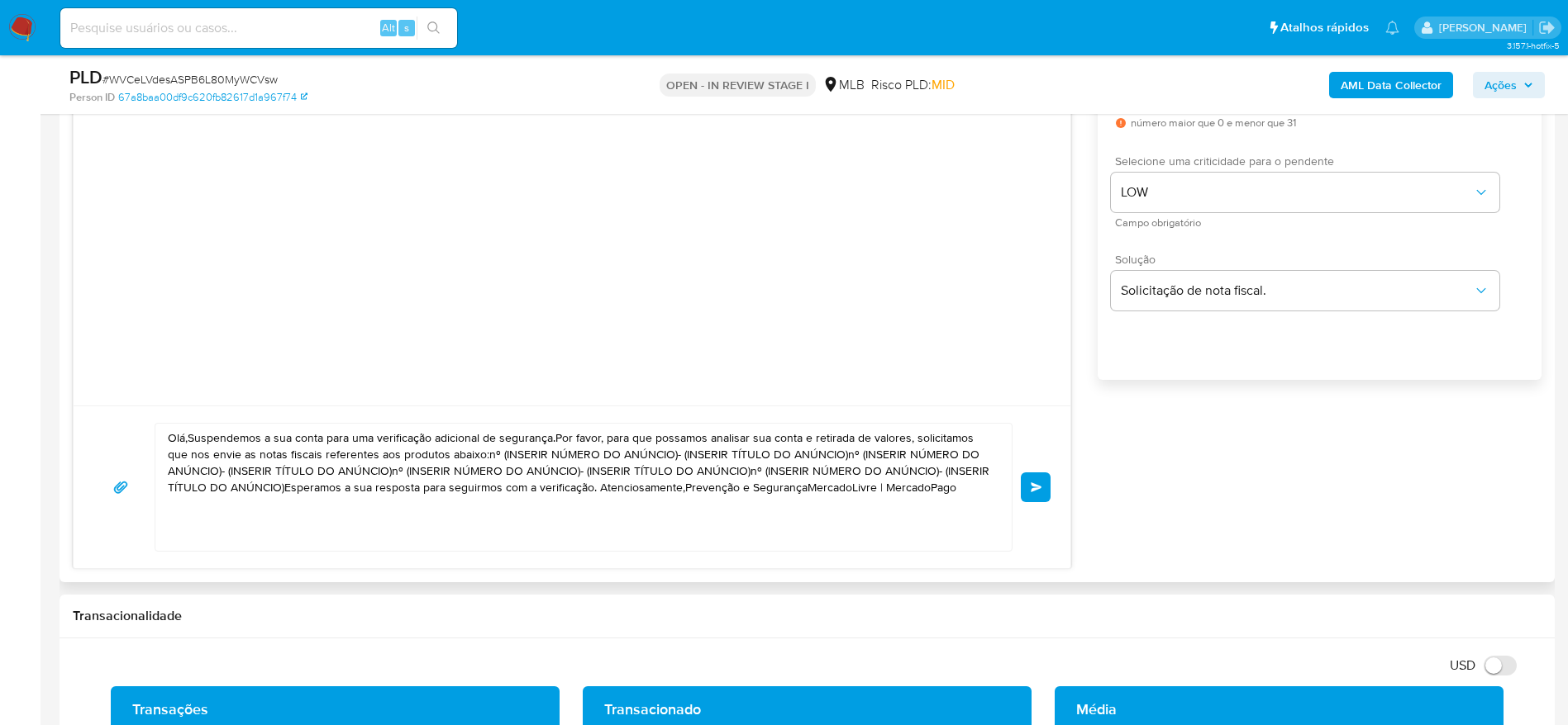
click at [473, 456] on textarea "Olá,Suspendemos a sua conta para uma verificação adicional de segurança.Por fav…" at bounding box center [579, 487] width 823 height 127
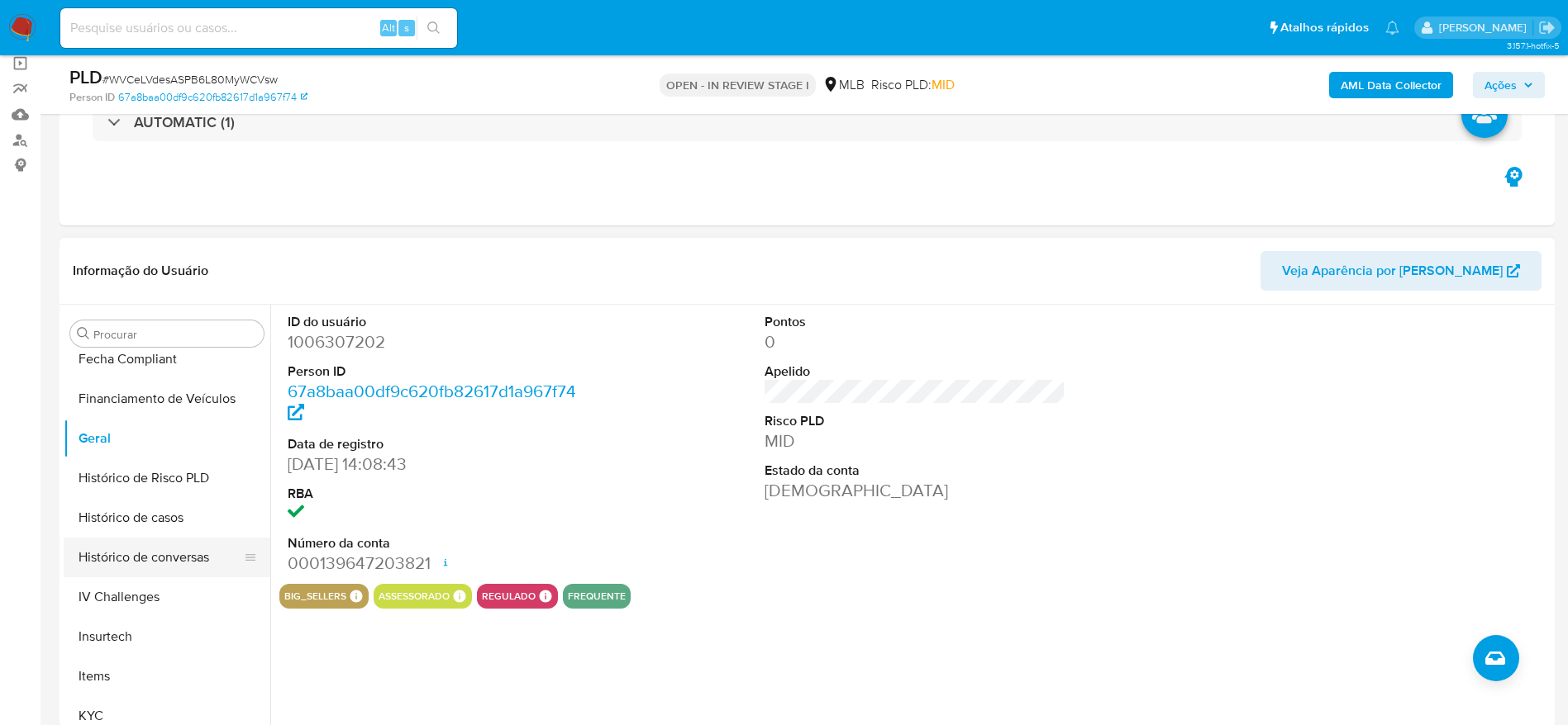
scroll to position [738, 0]
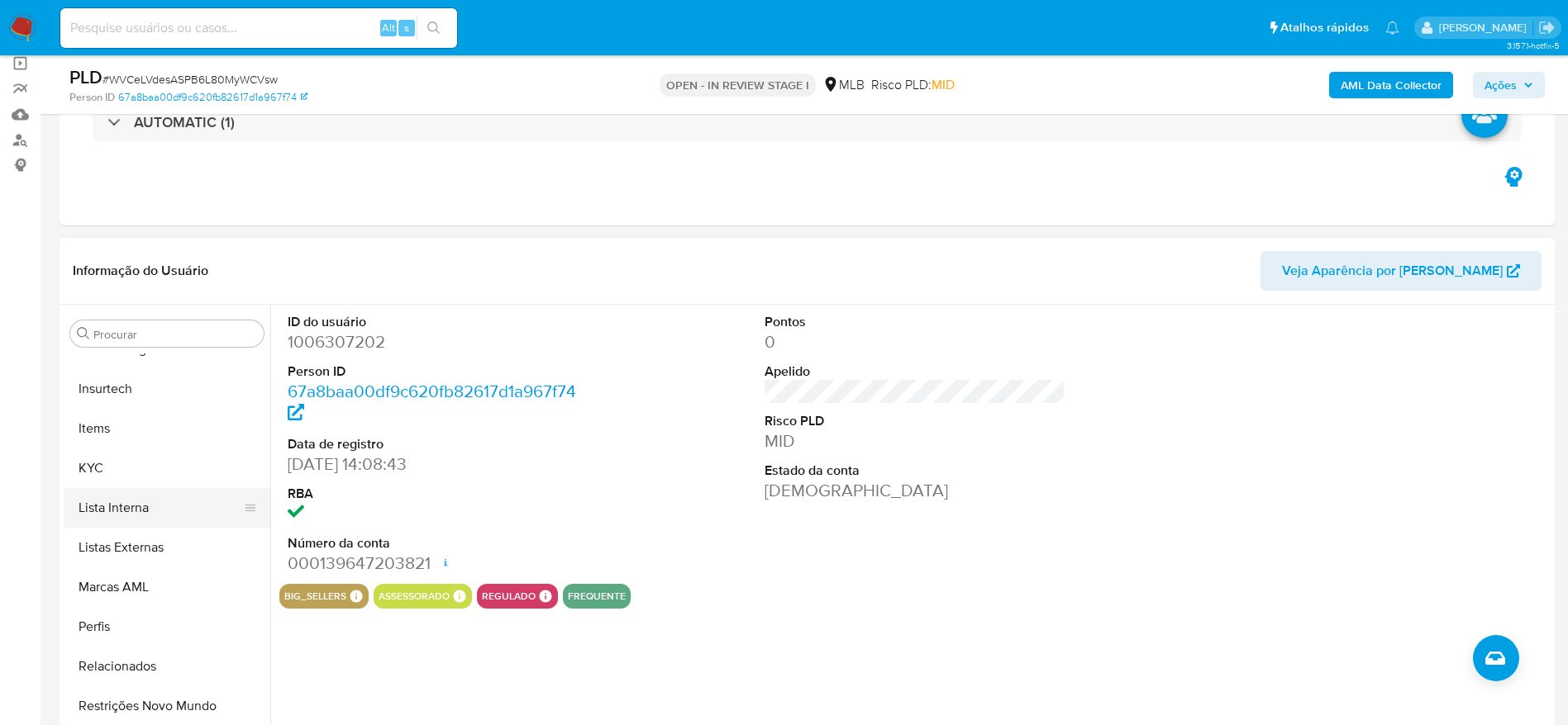
click at [143, 490] on button "Lista Interna" at bounding box center [160, 508] width 193 height 40
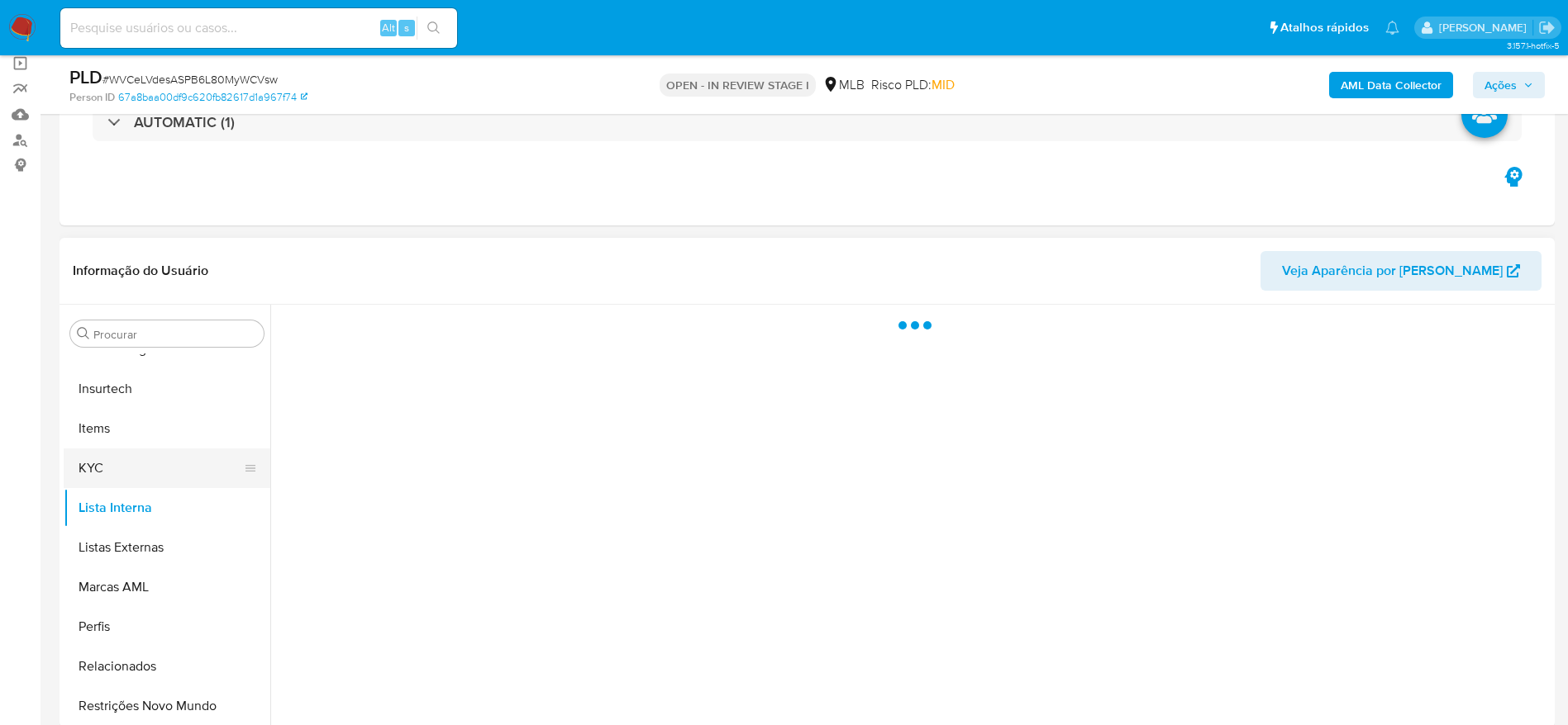
click at [147, 457] on button "KYC" at bounding box center [160, 469] width 193 height 40
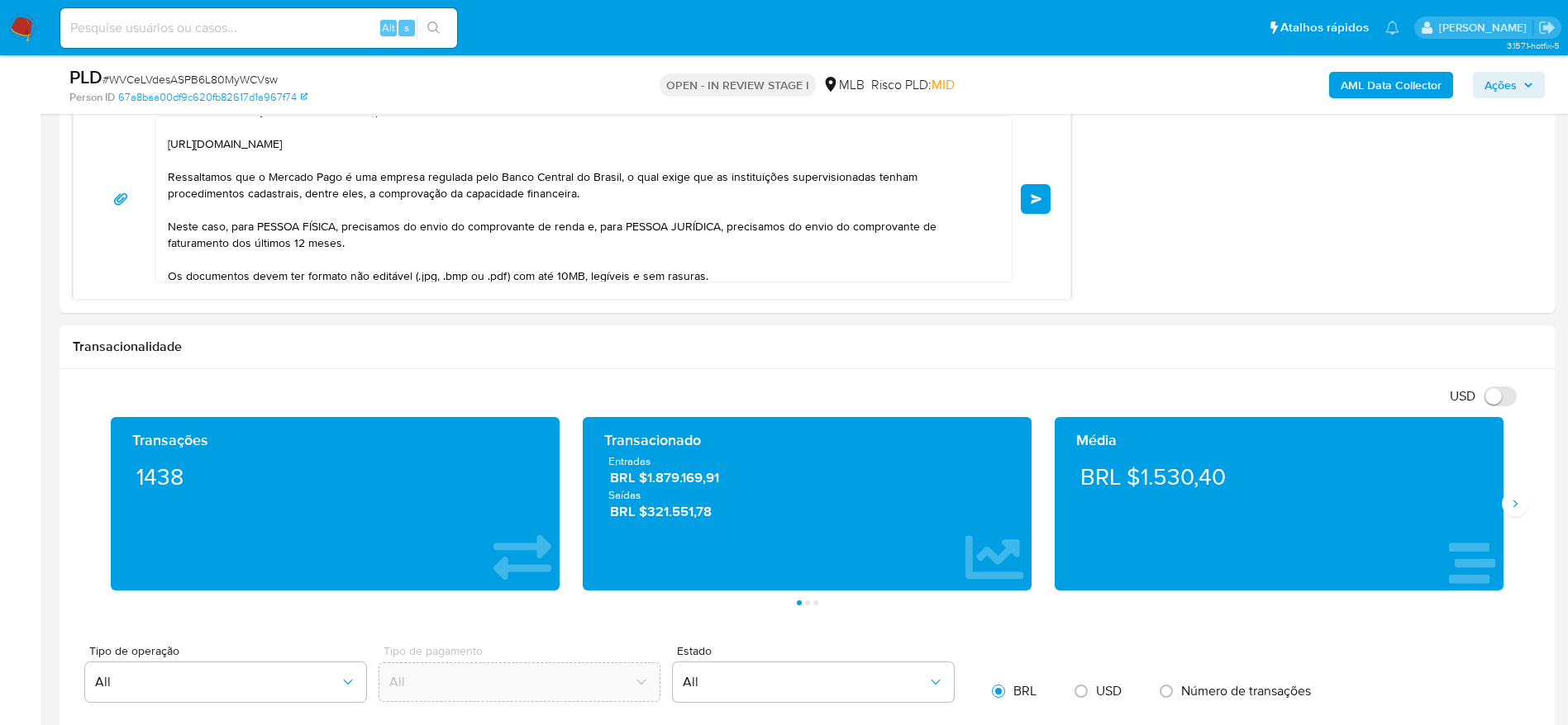
scroll to position [1115, 0]
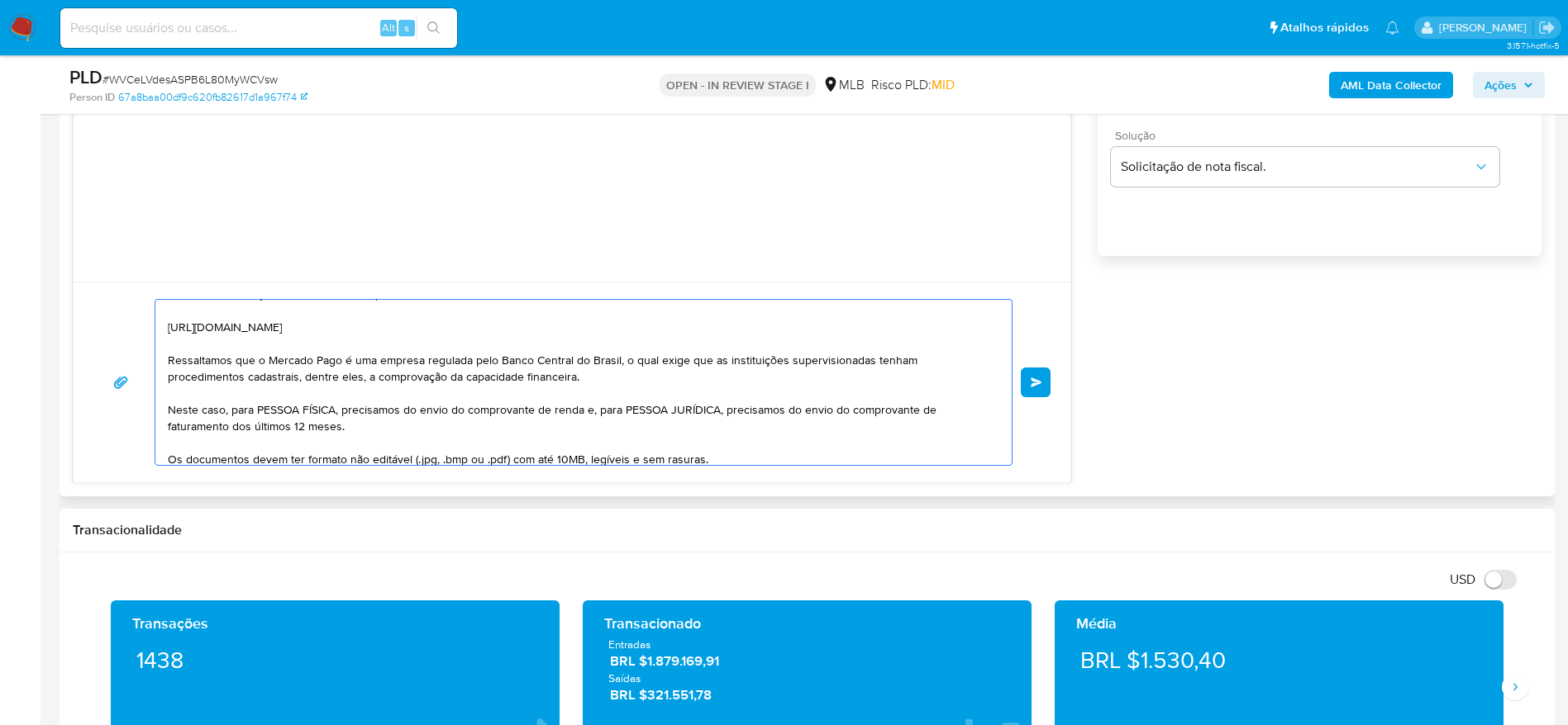
drag, startPoint x: 253, startPoint y: 408, endPoint x: 617, endPoint y: 407, distance: 364.0
click at [617, 407] on textarea "Olá! Estamos realizando uma verificação adicional de segurança em contas de usu…" at bounding box center [579, 382] width 823 height 165
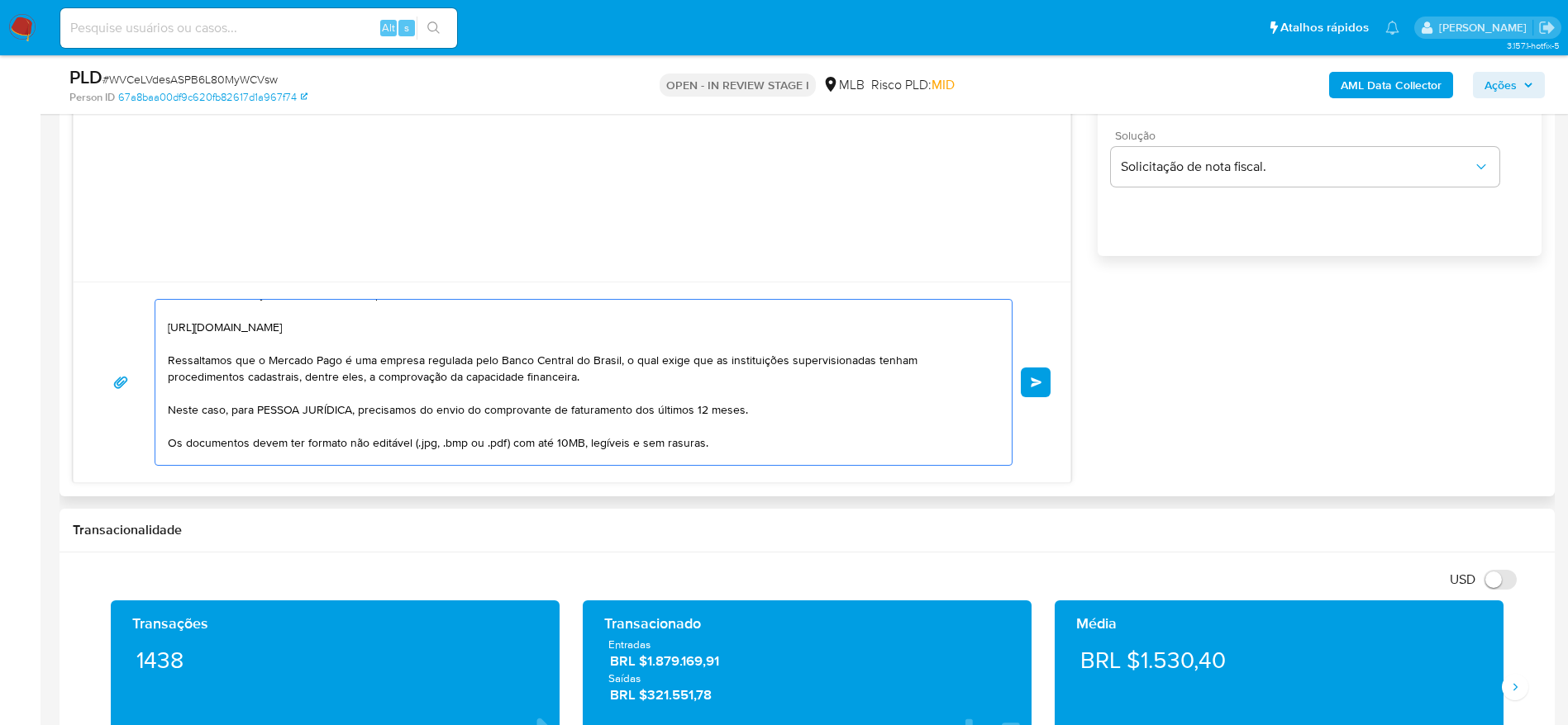
drag, startPoint x: 257, startPoint y: 410, endPoint x: 349, endPoint y: 414, distance: 92.1
click at [349, 414] on textarea "Olá! Estamos realizando uma verificação adicional de segurança em contas de usu…" at bounding box center [579, 382] width 823 height 165
click at [734, 436] on textarea "Olá! Estamos realizando uma verificação adicional de segurança em contas de usu…" at bounding box center [579, 382] width 823 height 165
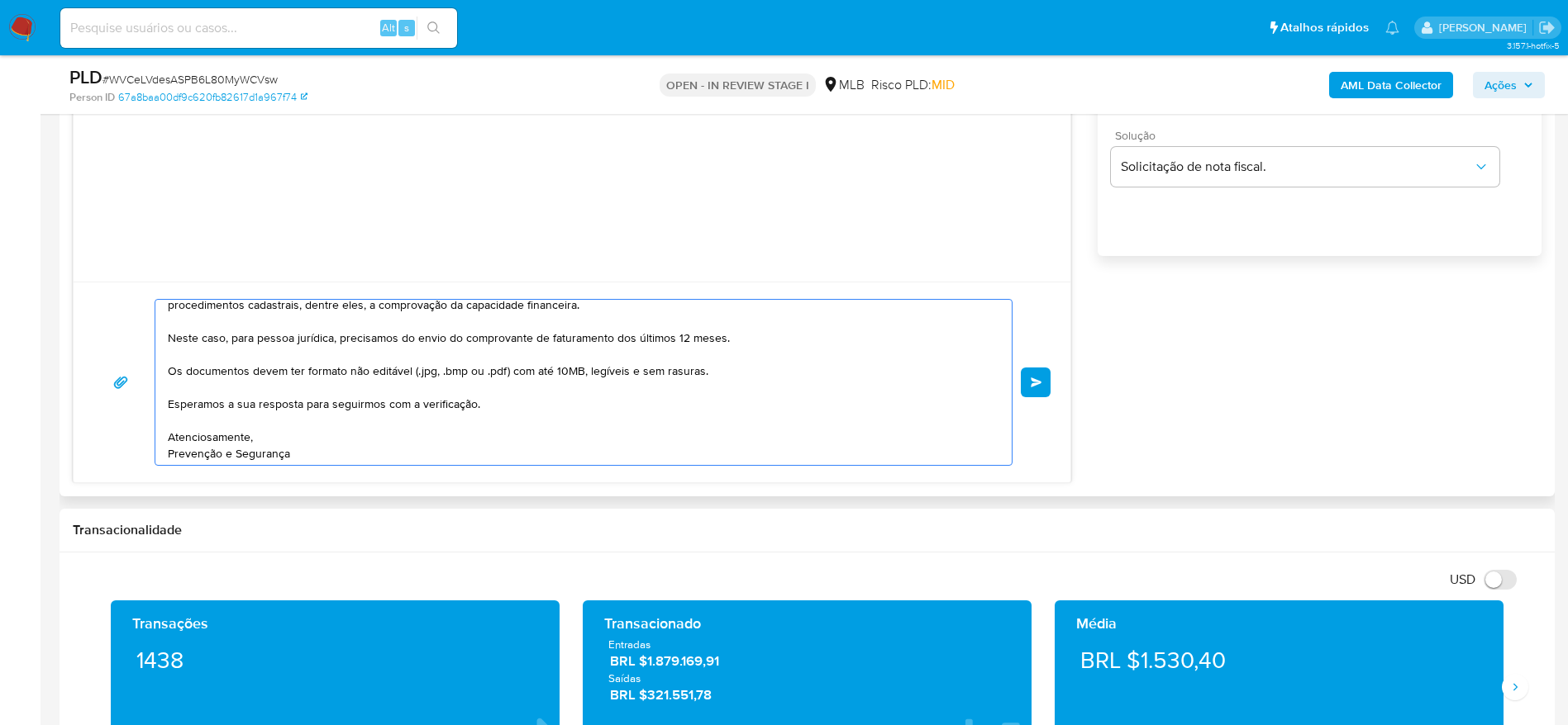
scroll to position [227, 0]
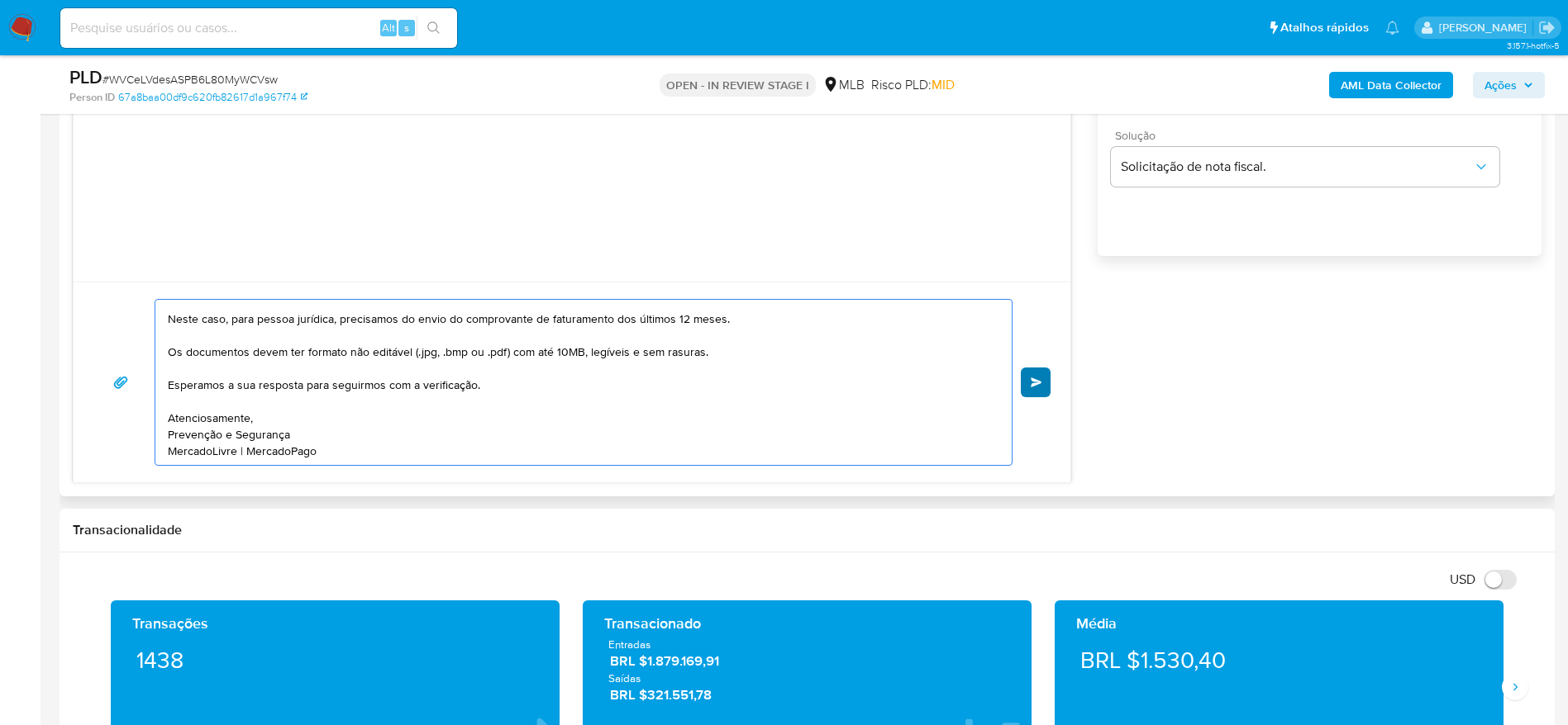
type textarea "Olá! Estamos realizando uma verificação adicional de segurança em contas de usu…"
click at [1039, 378] on span "common.send" at bounding box center [1036, 382] width 11 height 10
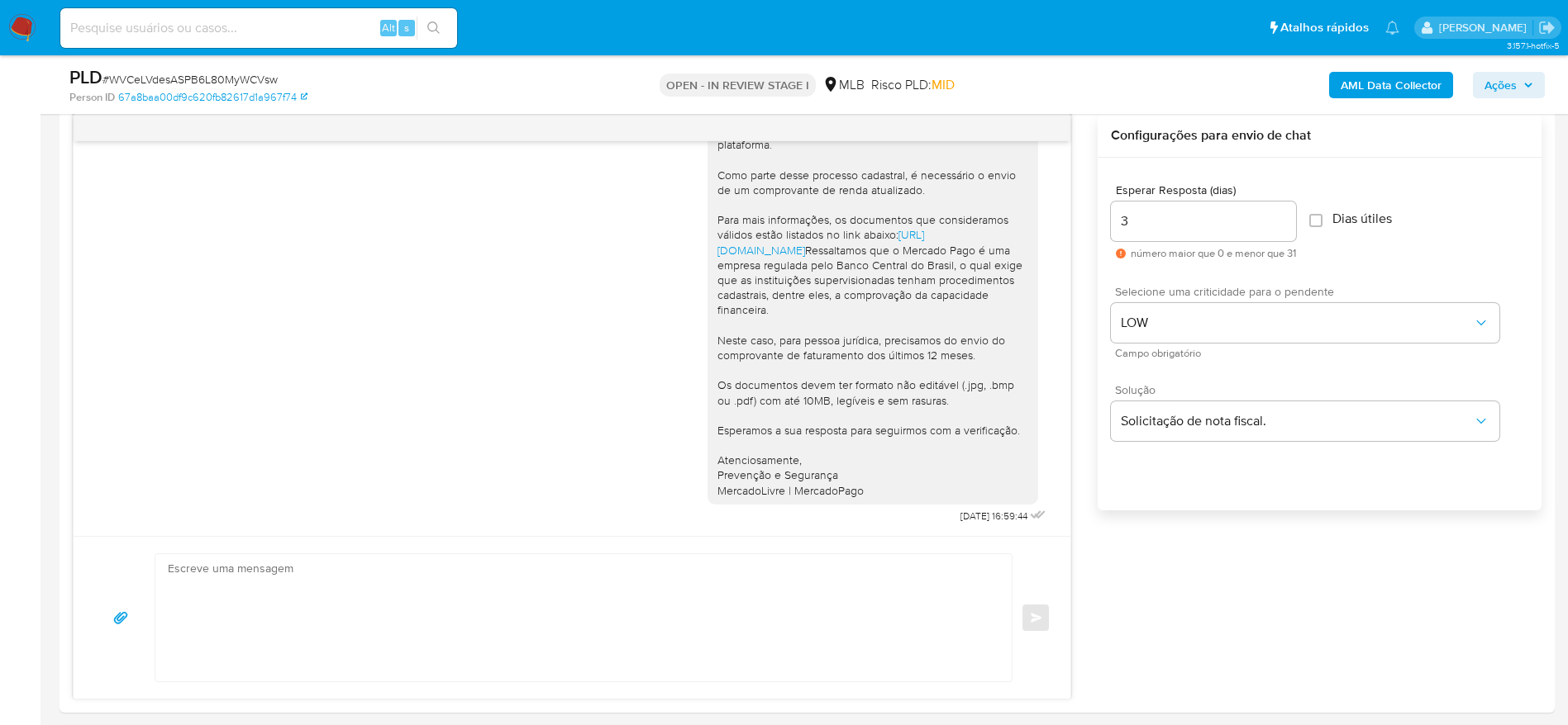
scroll to position [991, 0]
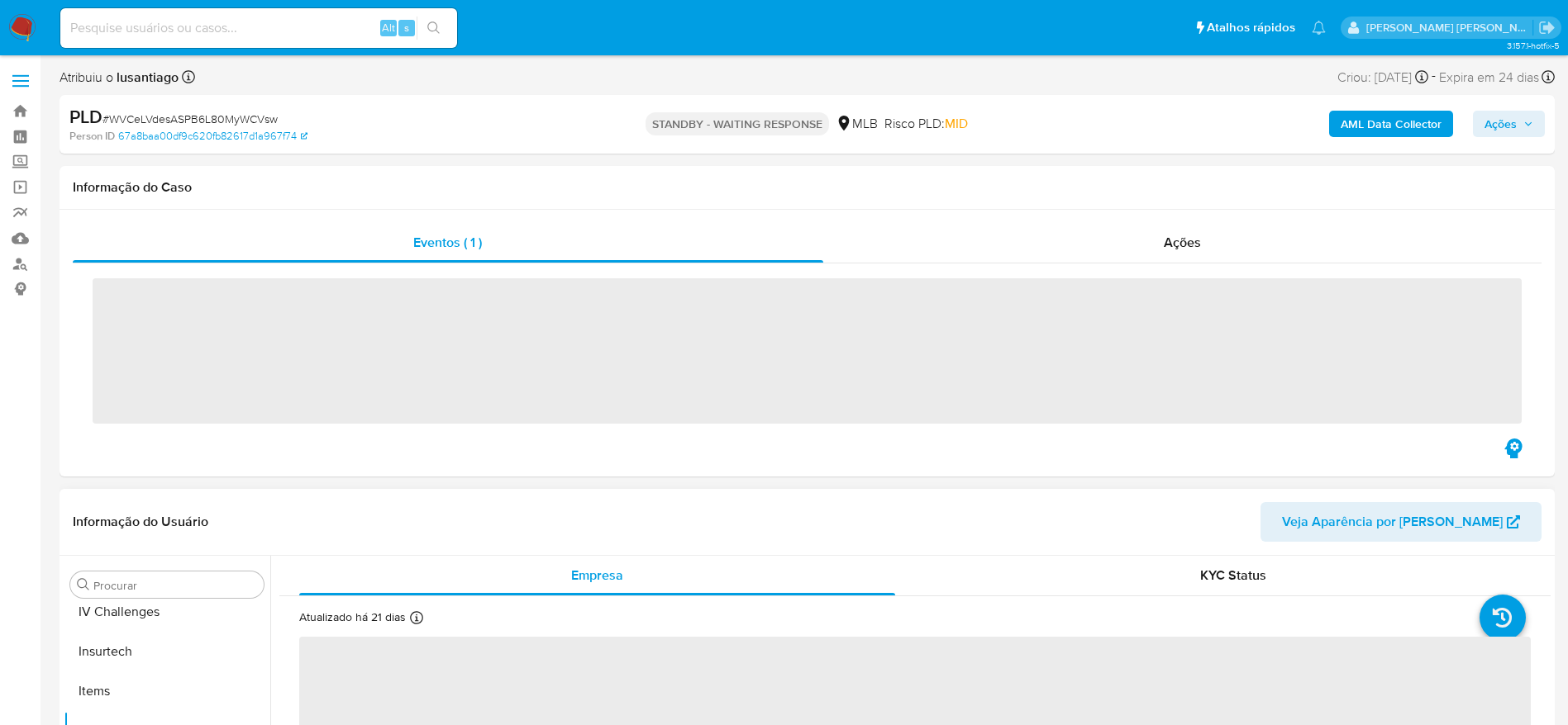
scroll to position [738, 0]
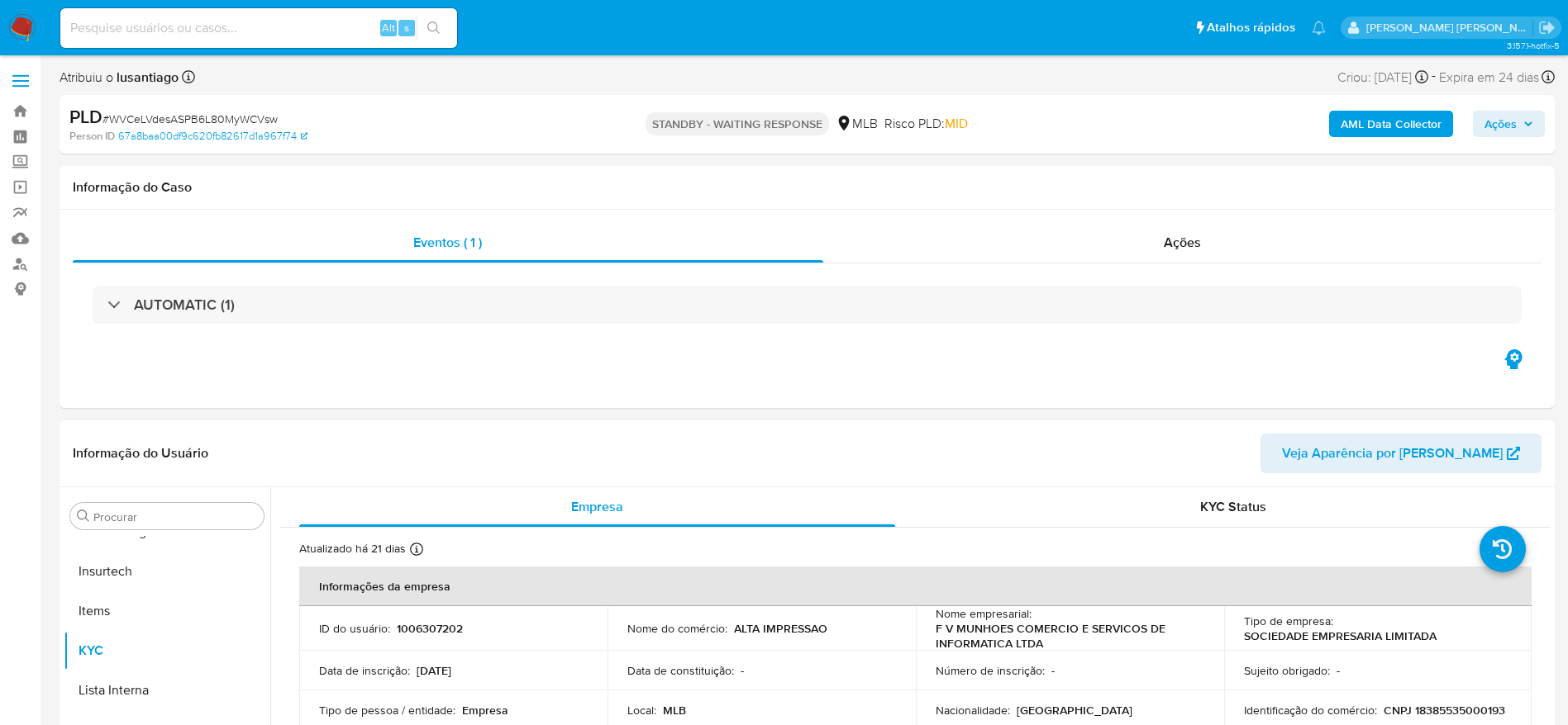
select select "10"
click at [24, 106] on link "Bandeja" at bounding box center [98, 112] width 196 height 26
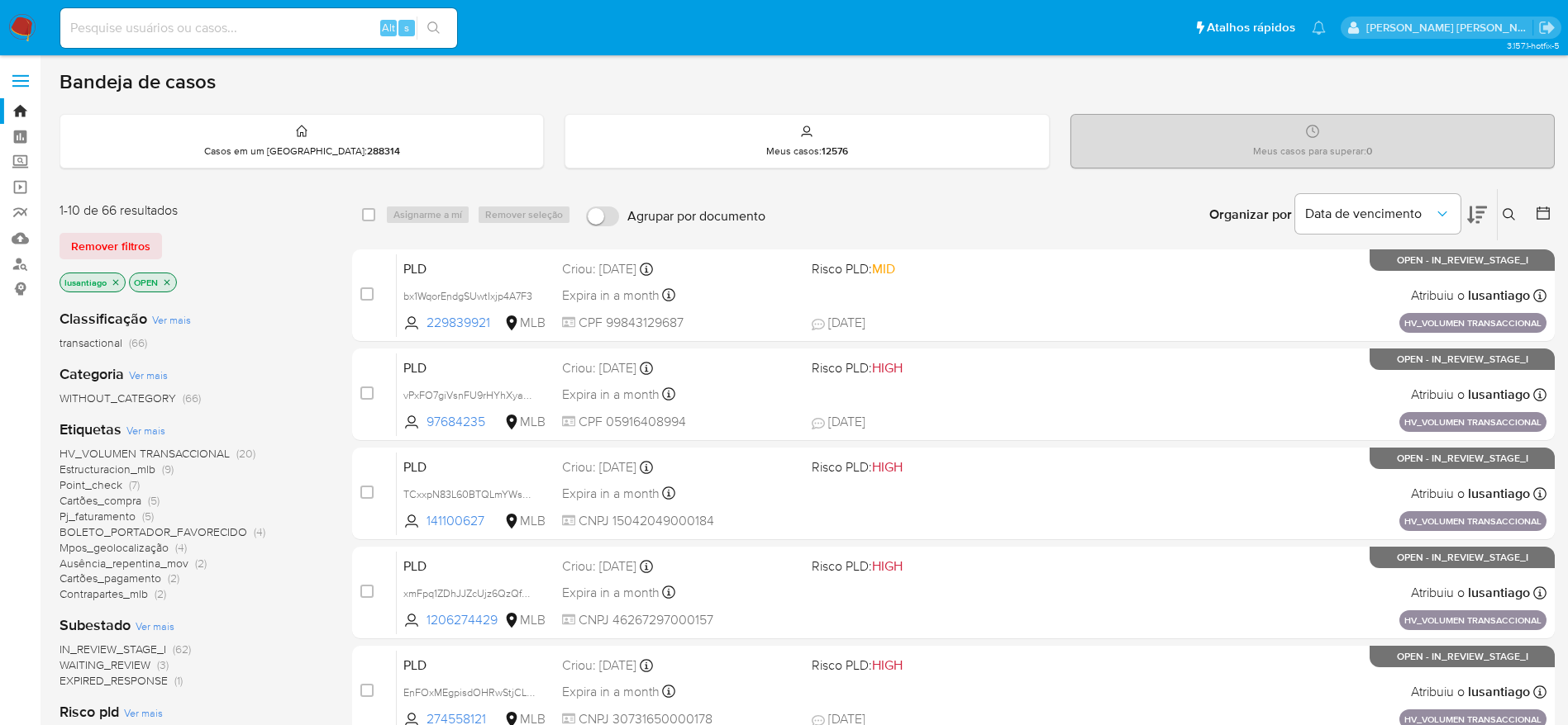
click at [253, 34] on input at bounding box center [259, 28] width 396 height 22
paste input "1809111713"
type input "1809111713"
click at [441, 38] on button "search-icon" at bounding box center [433, 28] width 34 height 23
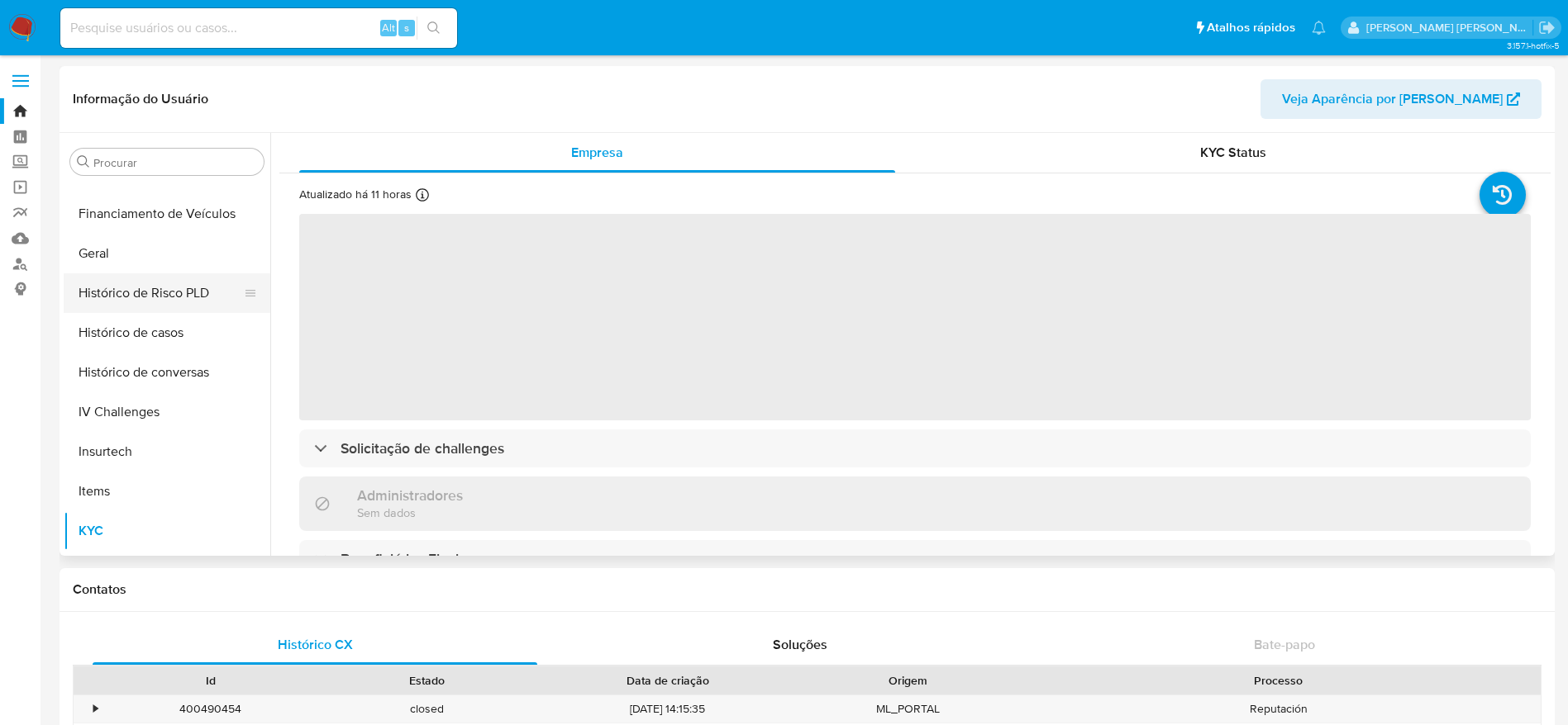
scroll to position [366, 0]
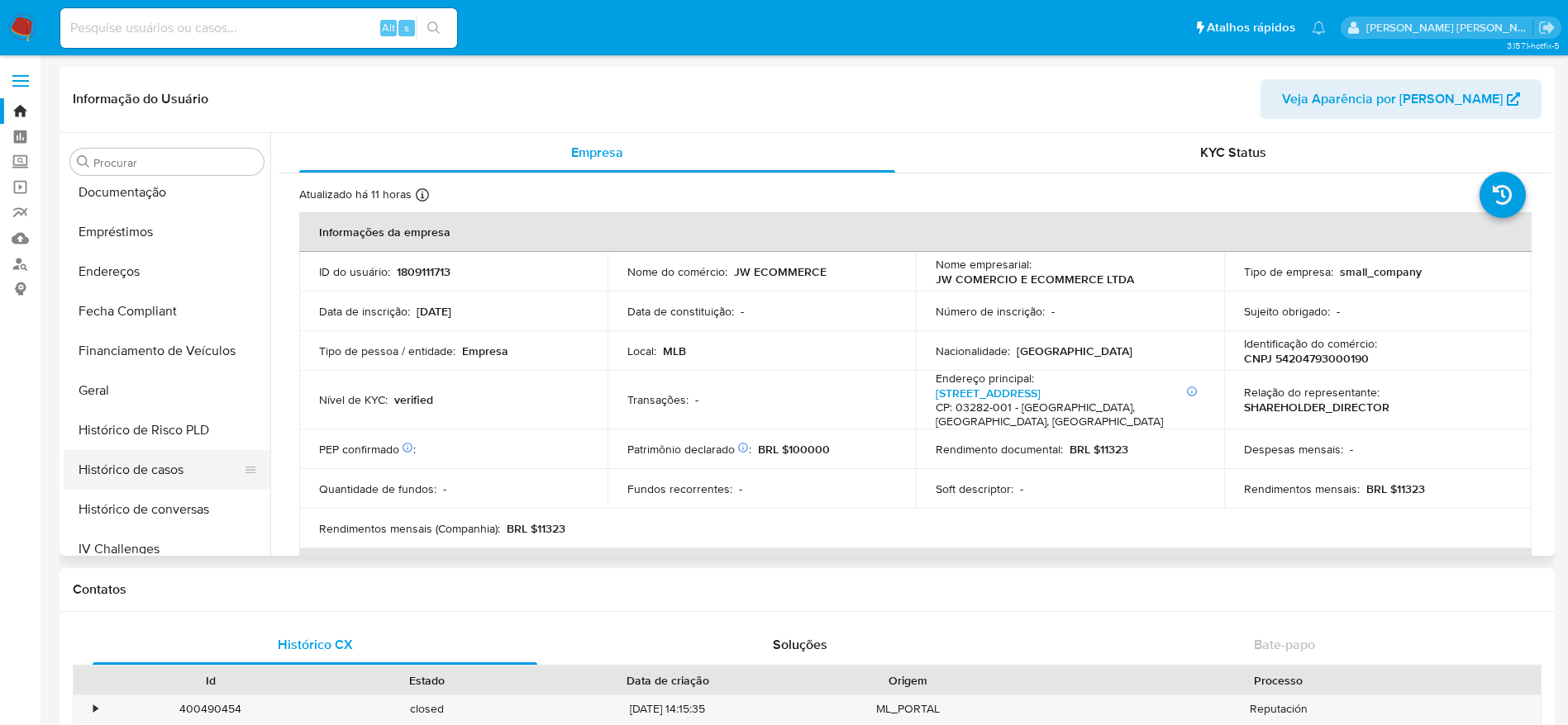
click at [106, 485] on button "Histórico de casos" at bounding box center [160, 470] width 193 height 40
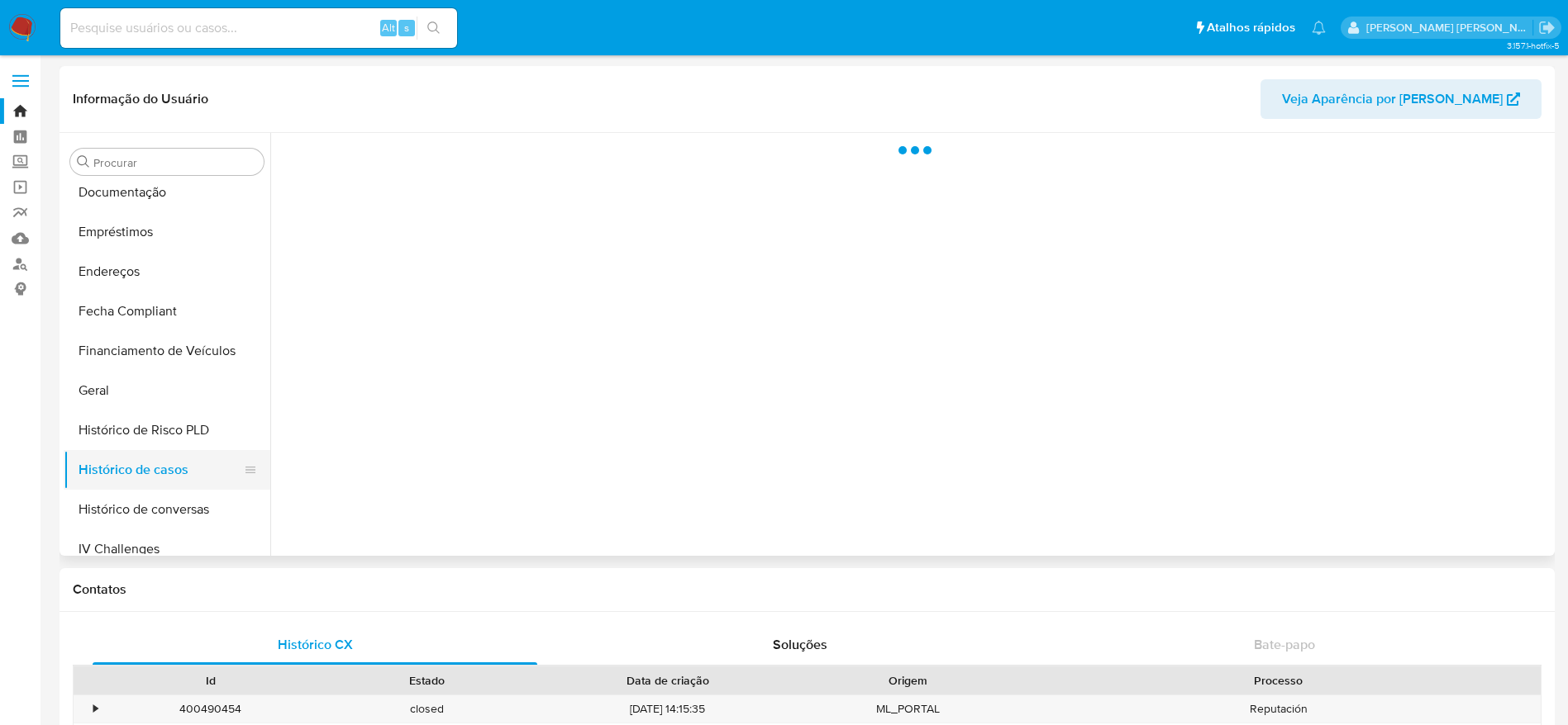
select select "10"
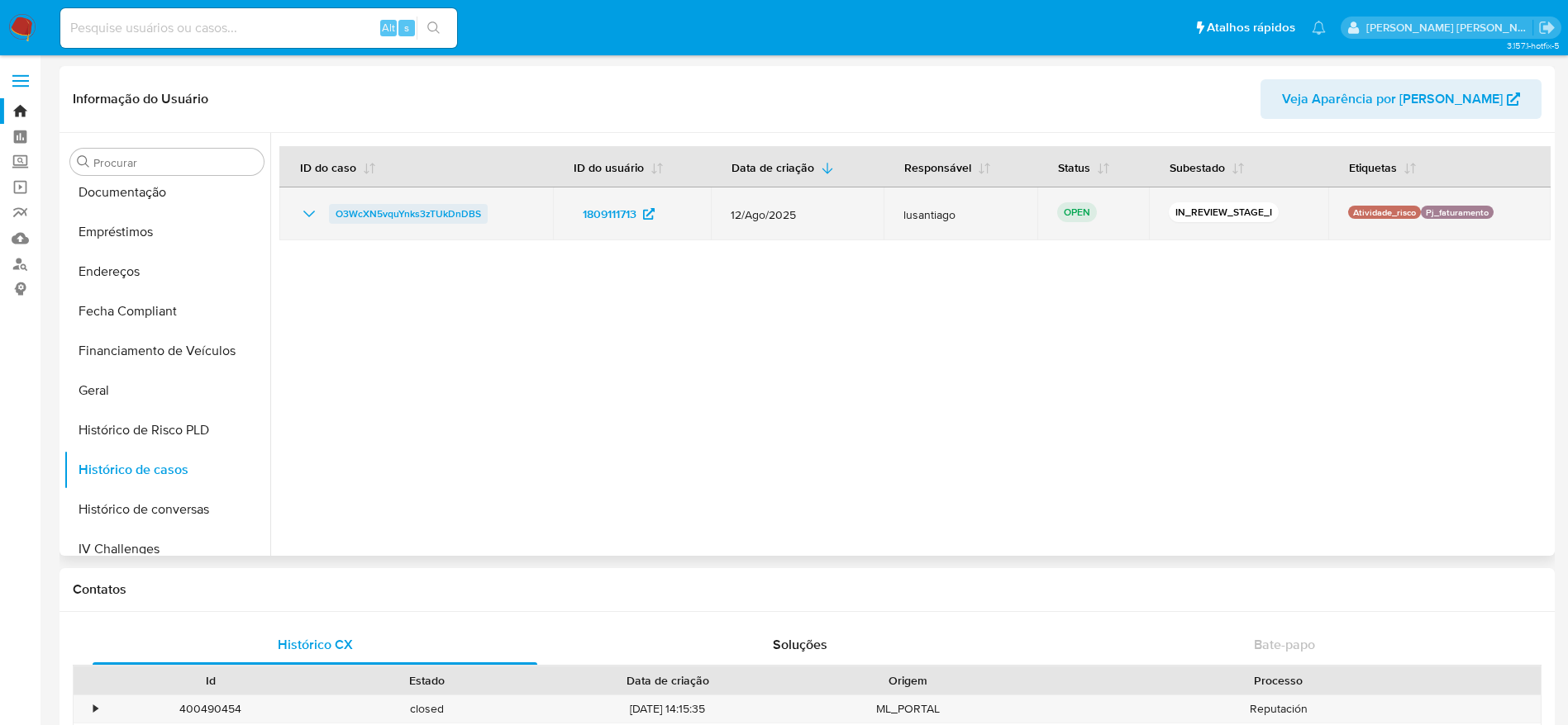
click at [402, 205] on span "O3WcXN5vquYnks3zTUkDnDBS" at bounding box center [408, 214] width 145 height 20
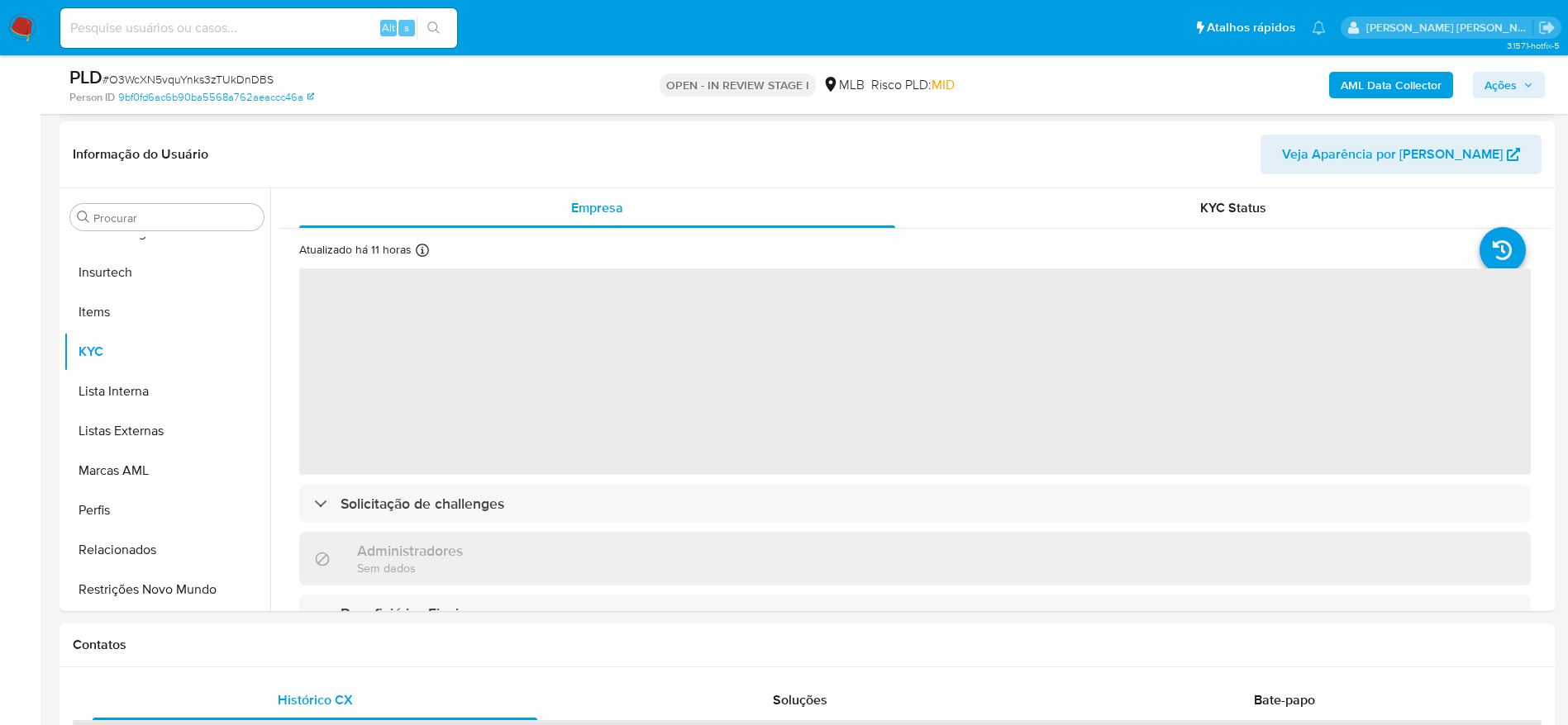
scroll to position [247, 0]
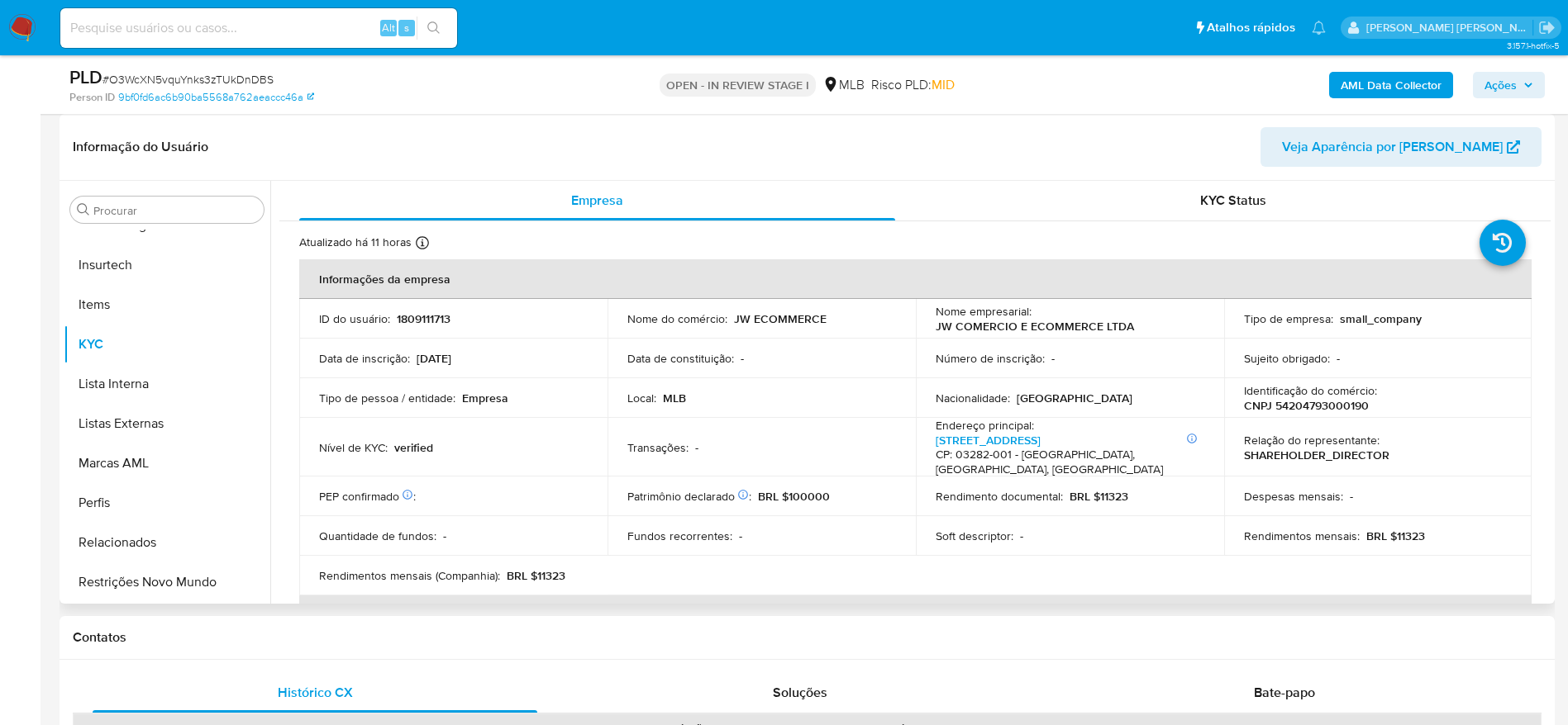
select select "10"
click at [1286, 408] on p "CNPJ 54204793000190" at bounding box center [1306, 405] width 125 height 15
copy p "54204793000190"
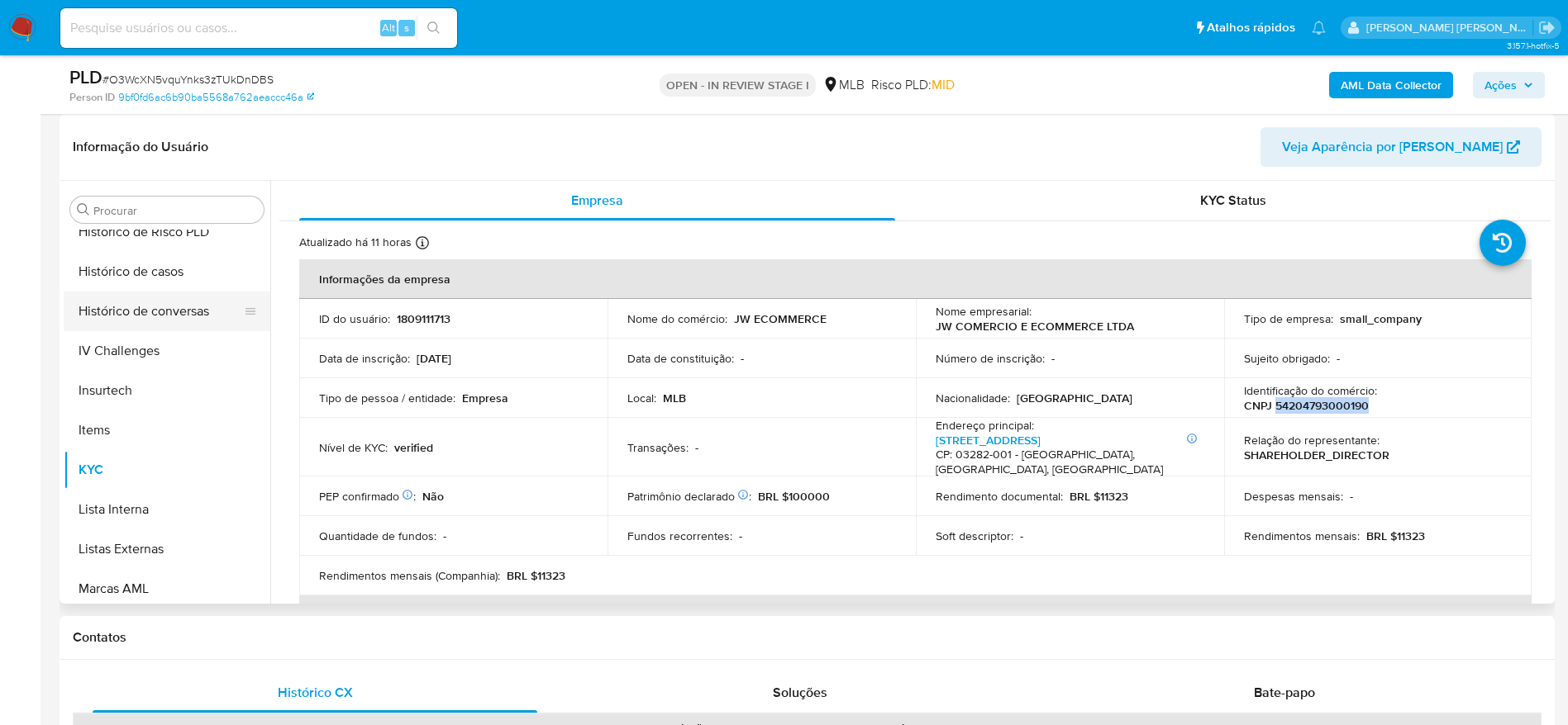
scroll to position [490, 0]
click at [84, 298] on button "Geral" at bounding box center [160, 315] width 193 height 40
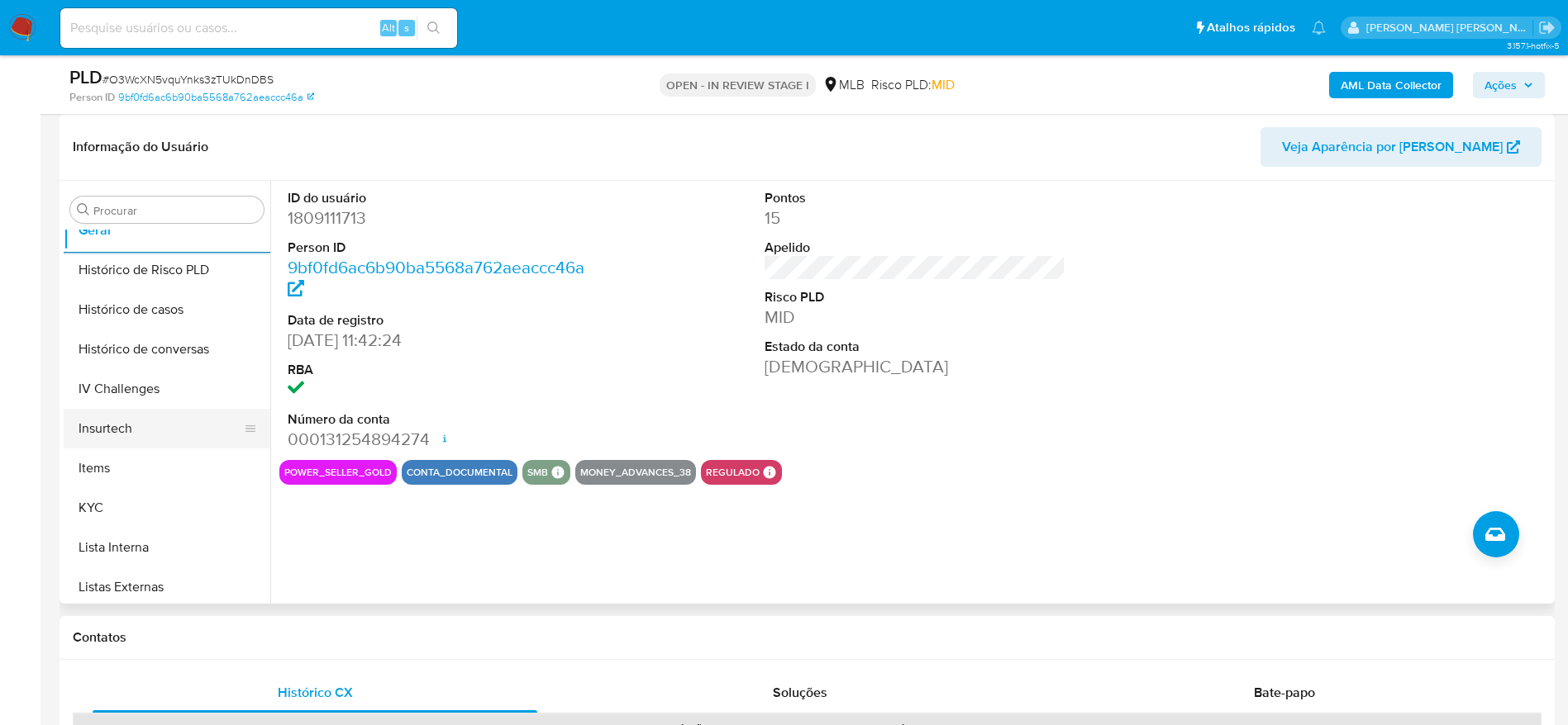
scroll to position [614, 0]
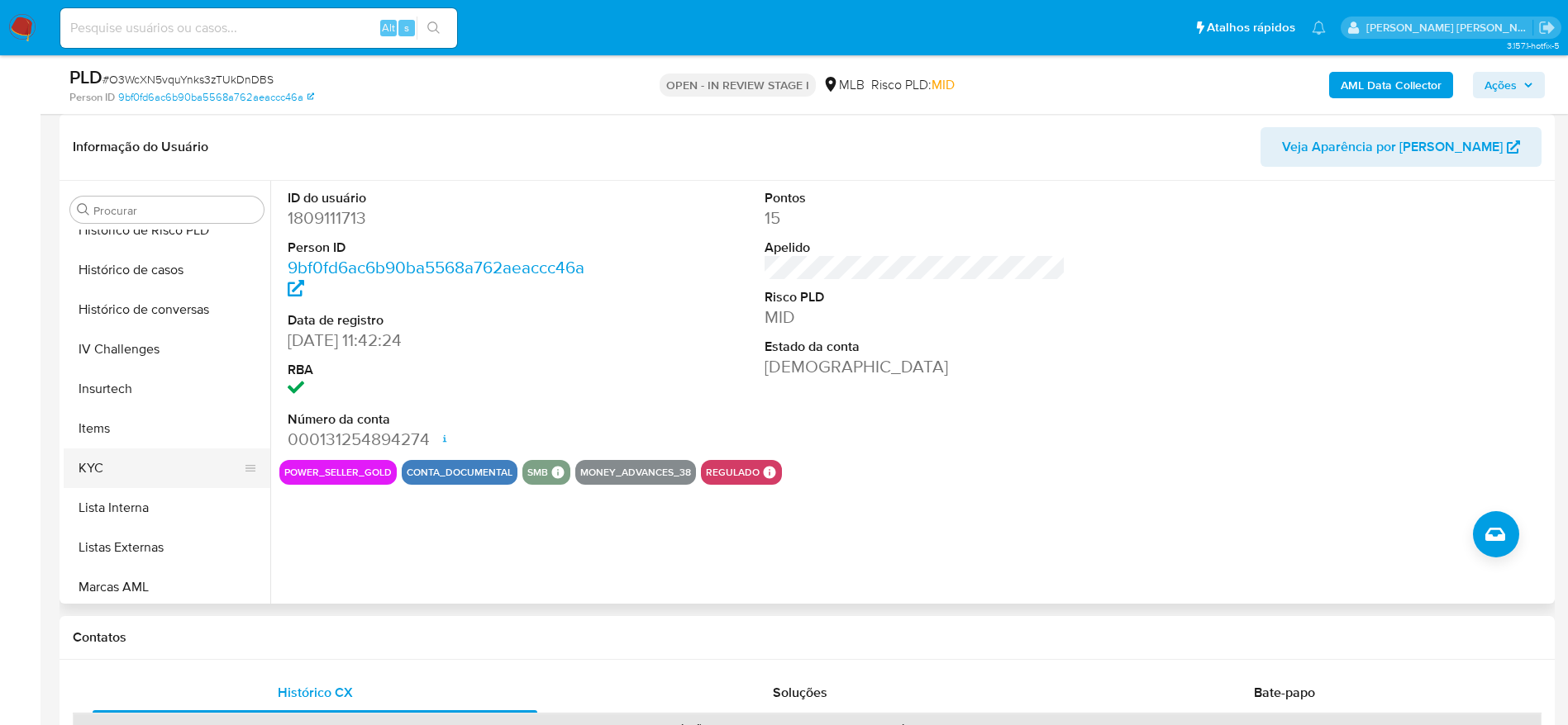
click at [138, 467] on button "KYC" at bounding box center [160, 469] width 193 height 40
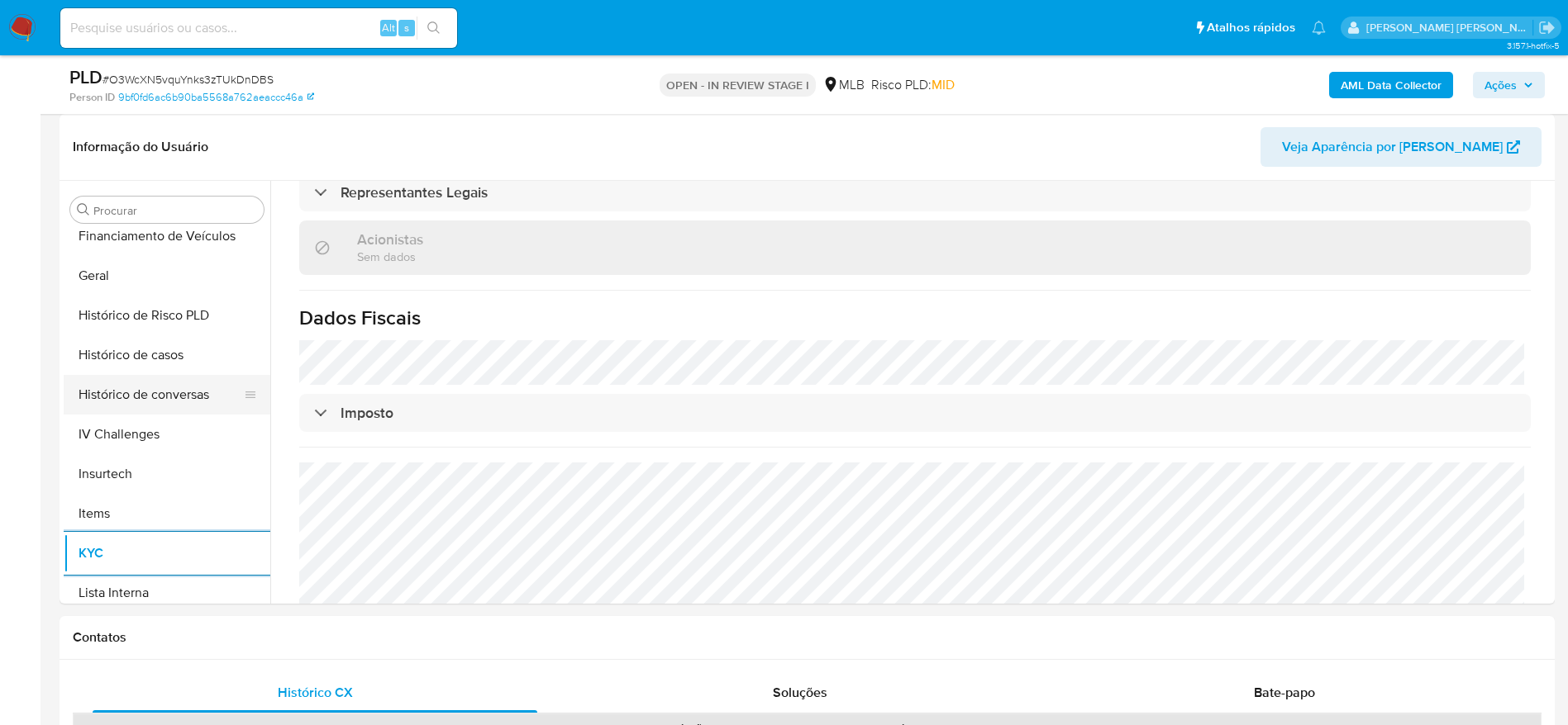
scroll to position [366, 0]
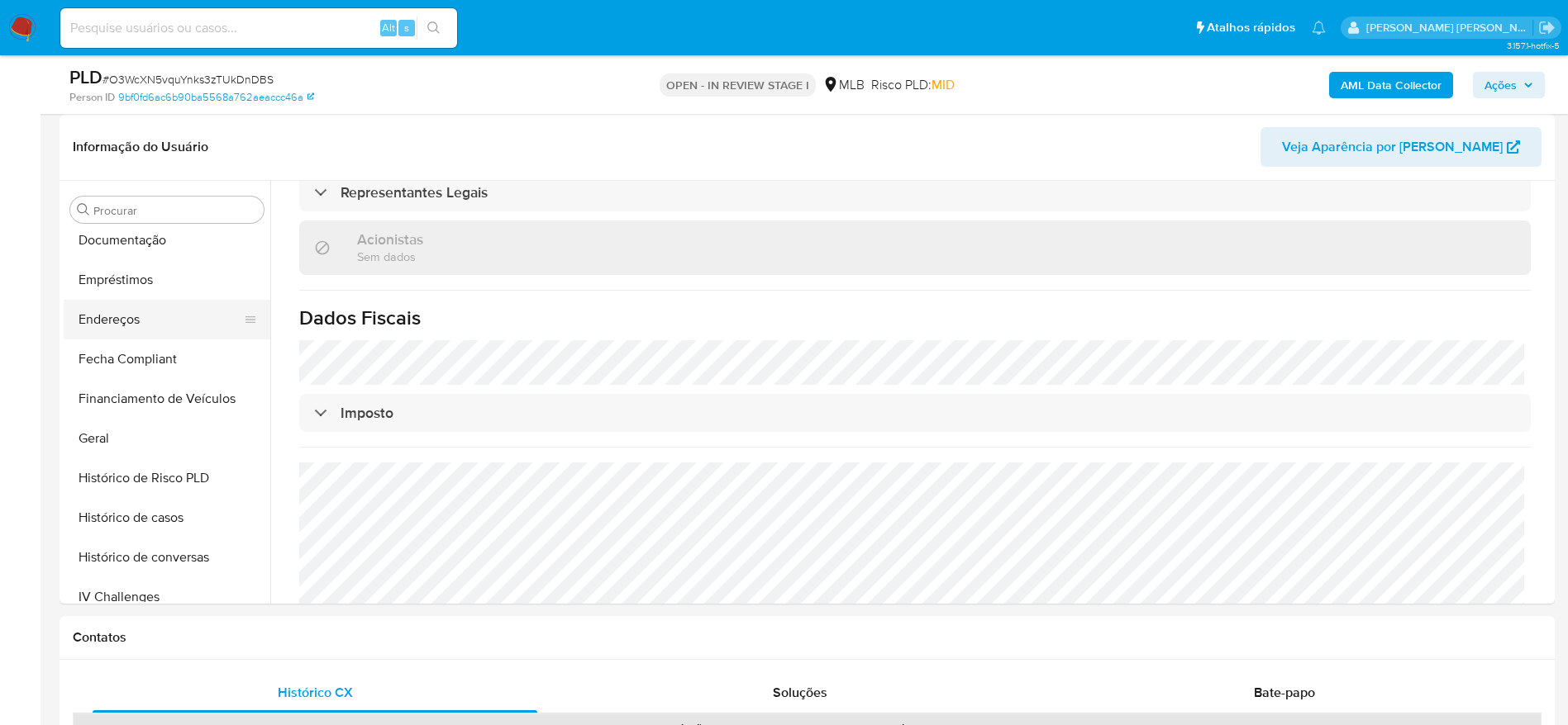
click at [132, 320] on button "Endereços" at bounding box center [160, 320] width 193 height 40
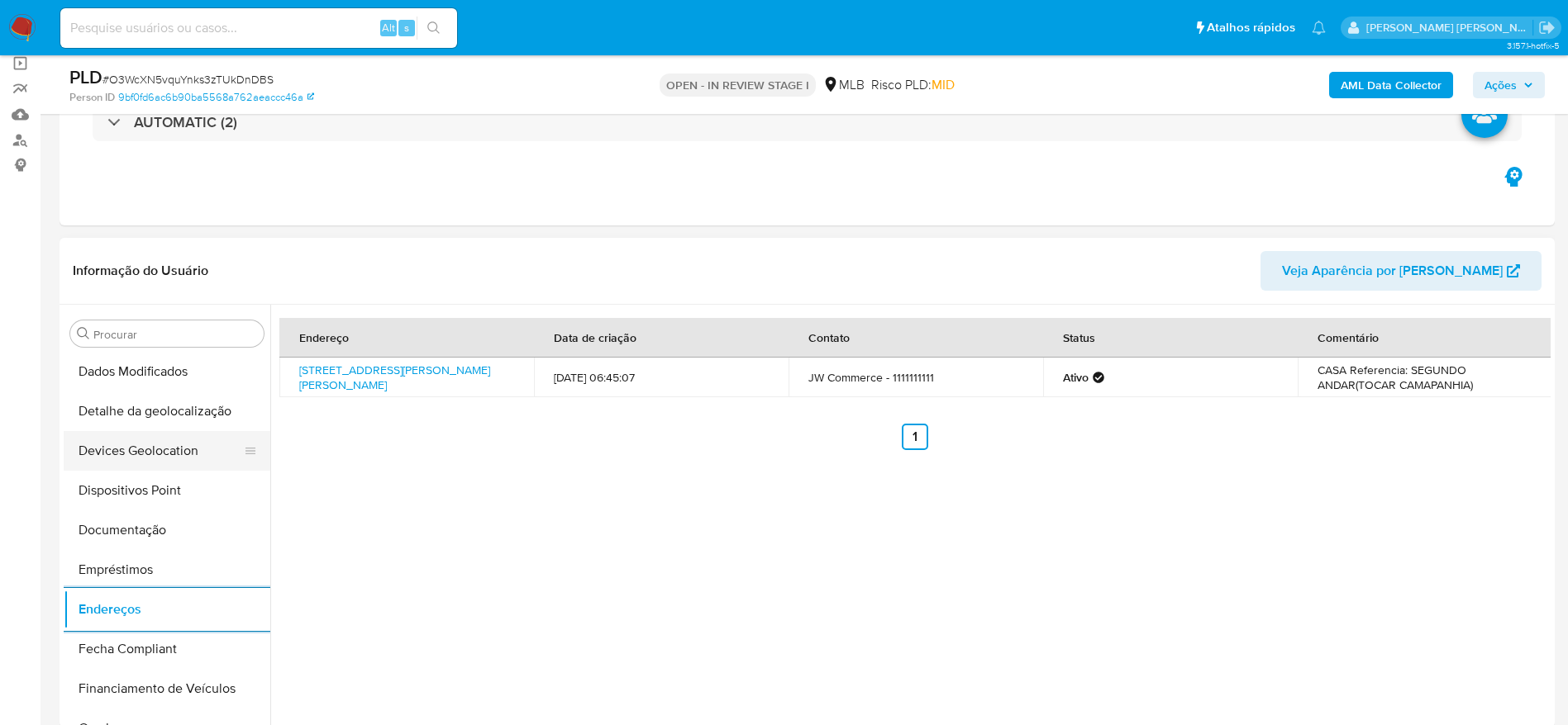
scroll to position [119, 0]
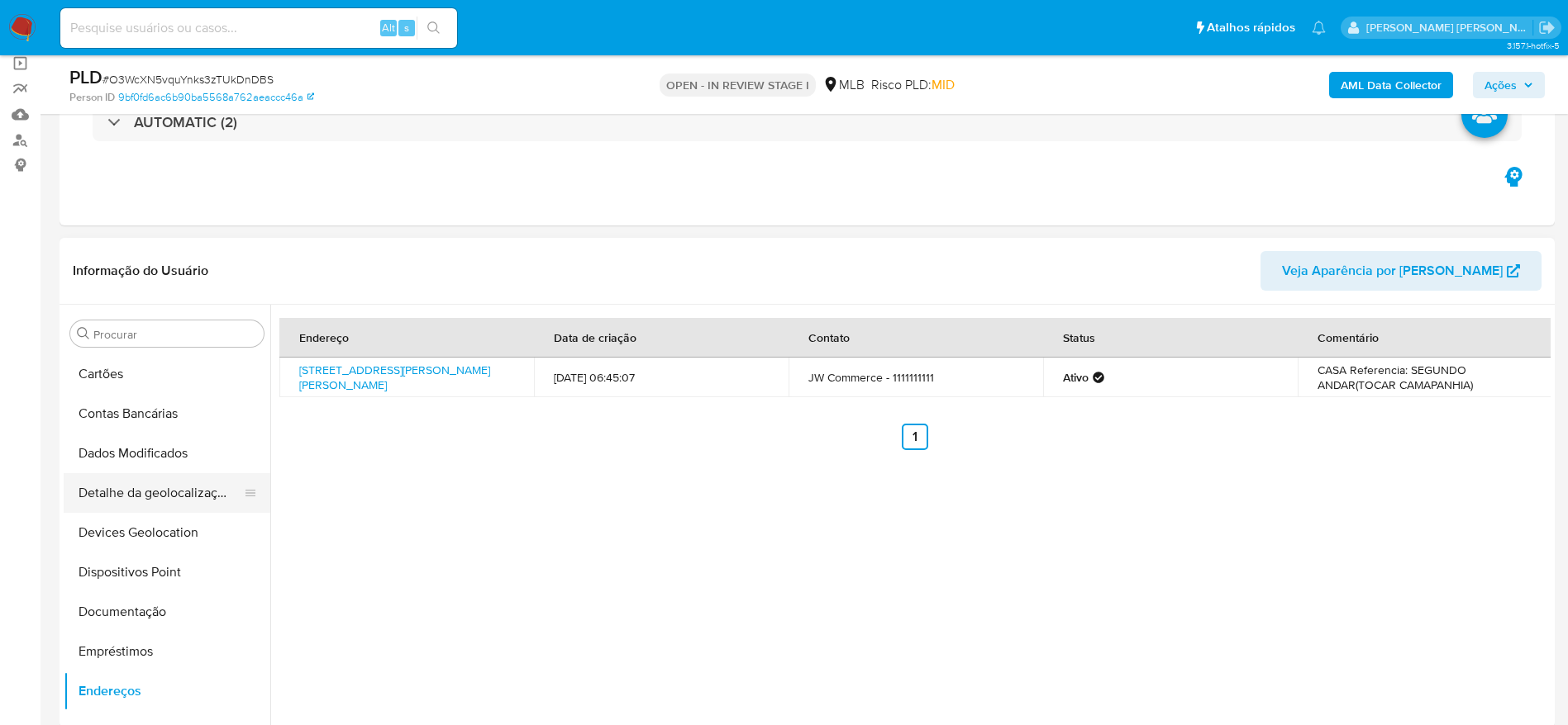
click at [156, 490] on button "Detalhe da geolocalização" at bounding box center [160, 493] width 193 height 40
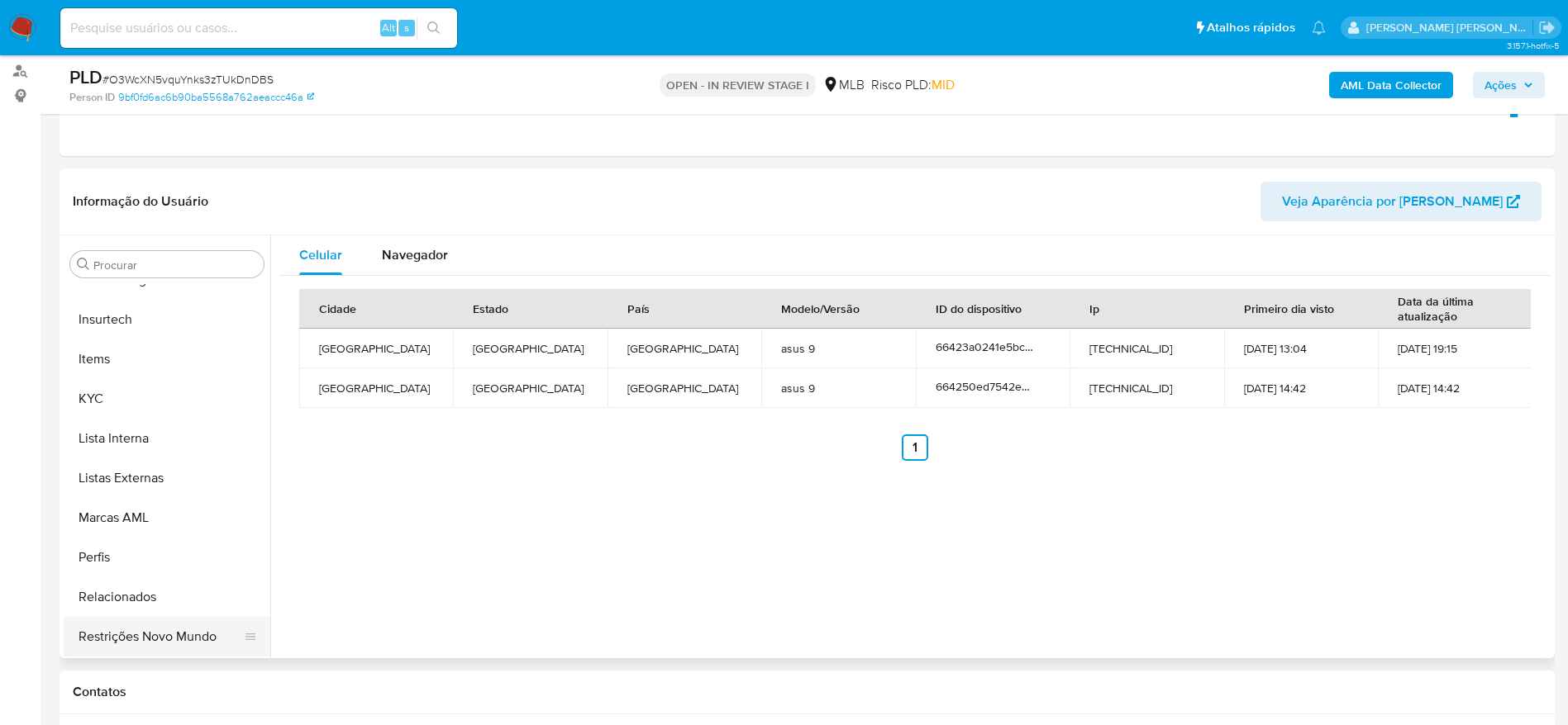
scroll to position [247, 0]
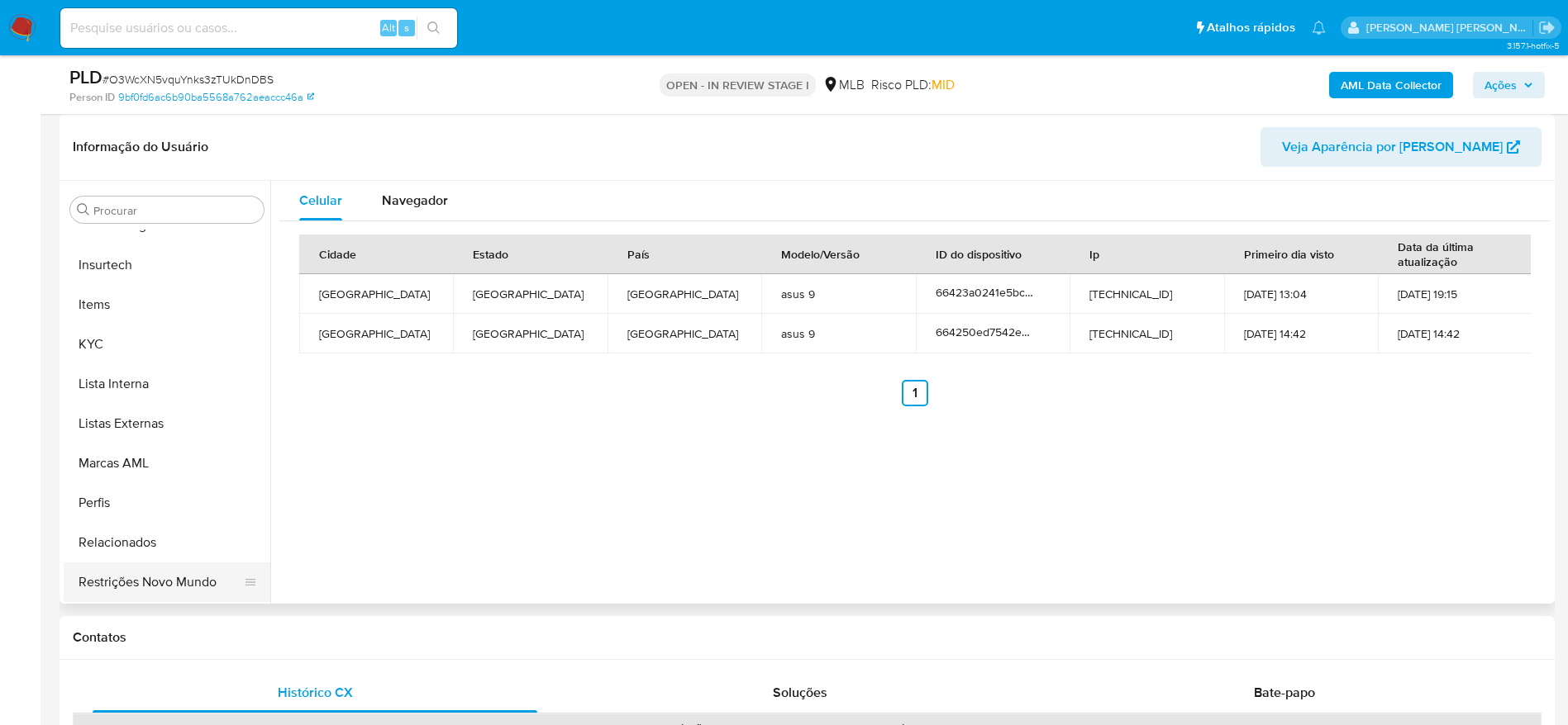
click at [162, 588] on button "Restrições Novo Mundo" at bounding box center [160, 582] width 193 height 40
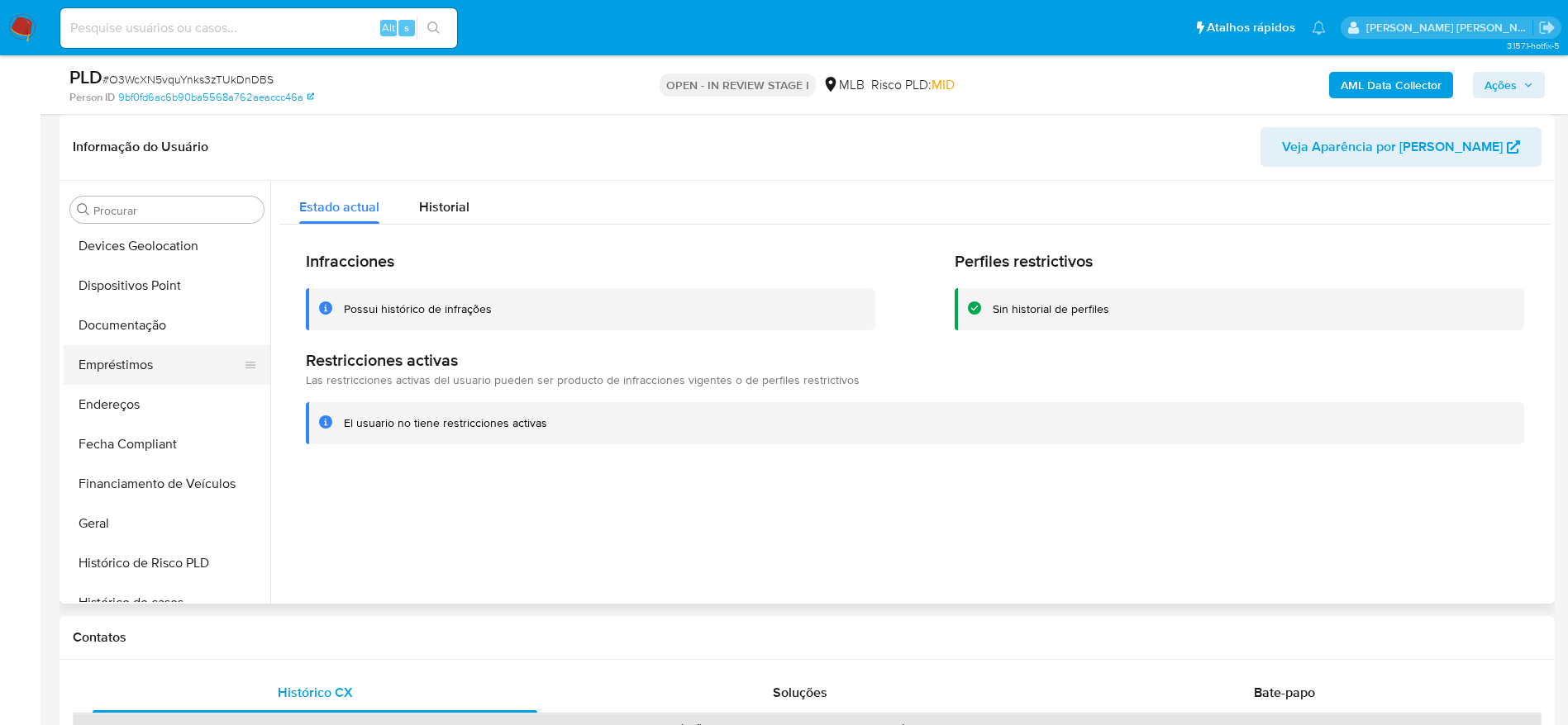
scroll to position [242, 0]
click at [139, 338] on button "Dispositivos Point" at bounding box center [160, 324] width 193 height 40
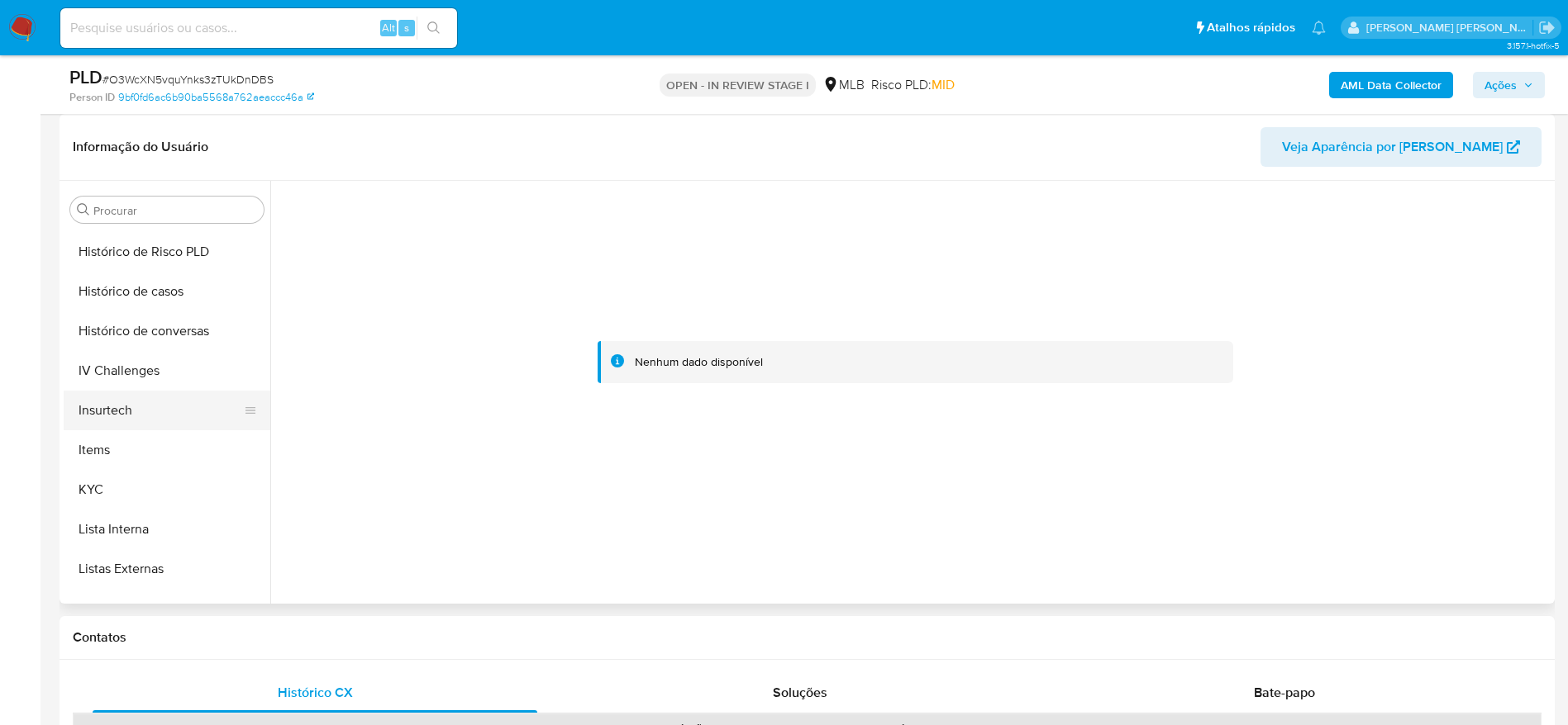
scroll to position [614, 0]
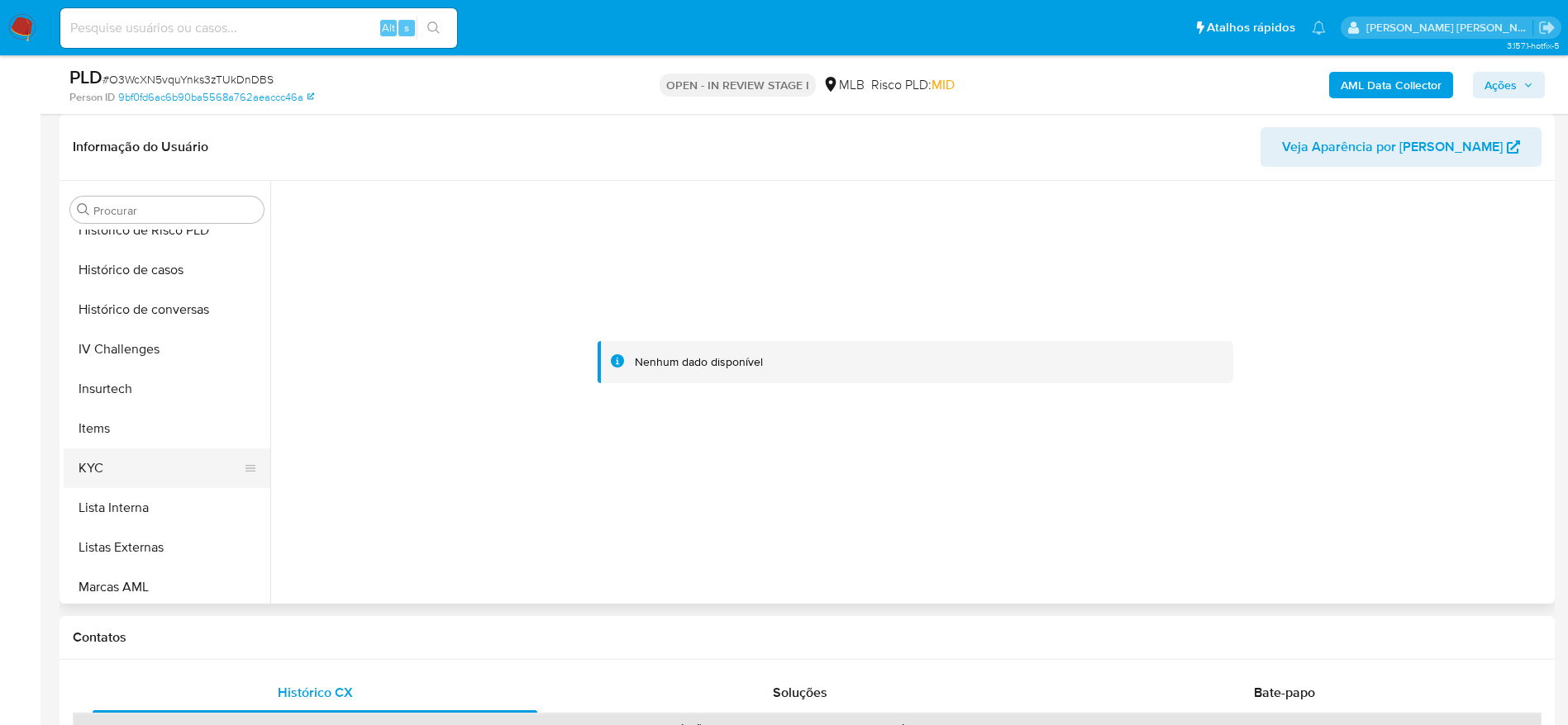
drag, startPoint x: 116, startPoint y: 459, endPoint x: 123, endPoint y: 465, distance: 9.2
click at [116, 459] on button "KYC" at bounding box center [160, 469] width 193 height 40
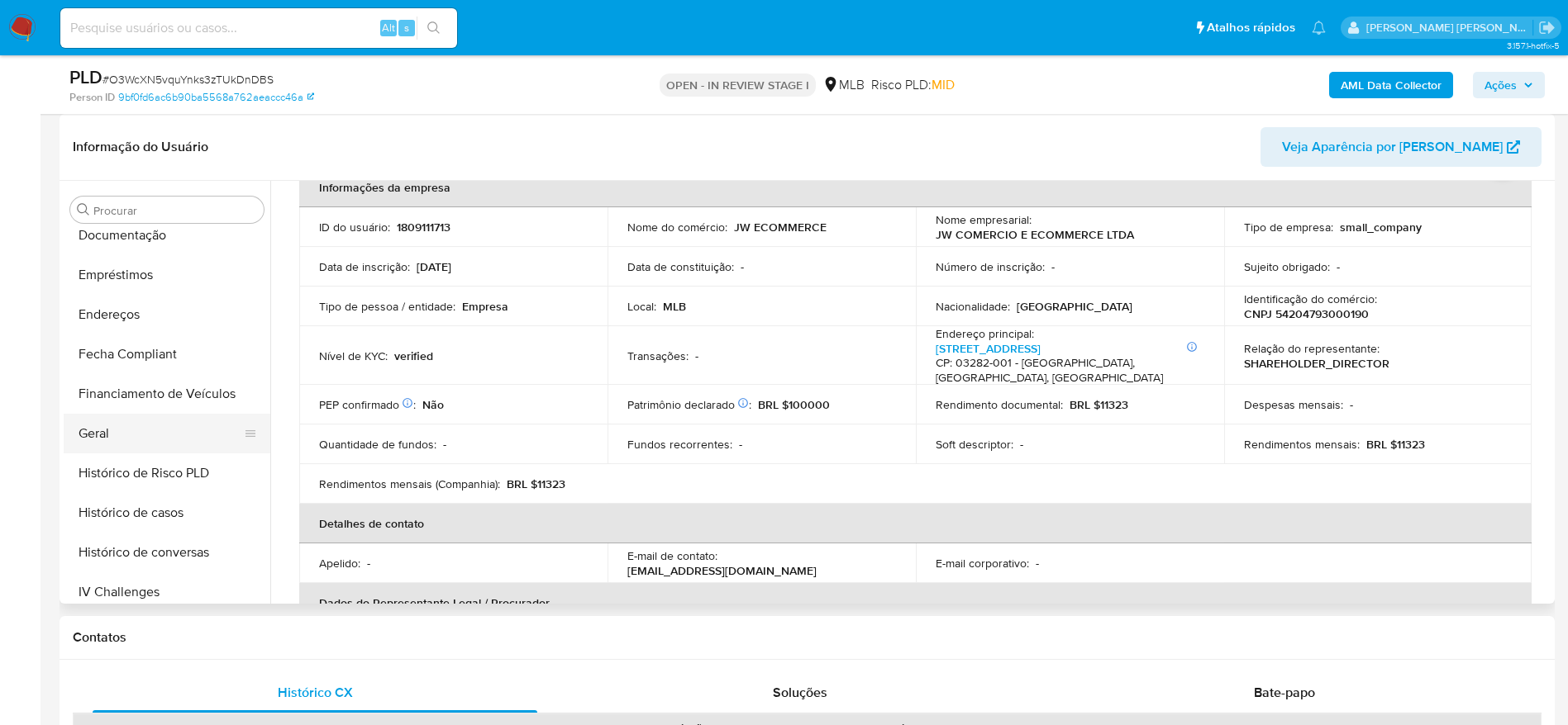
scroll to position [366, 0]
click at [121, 250] on button "Documentação" at bounding box center [160, 241] width 193 height 40
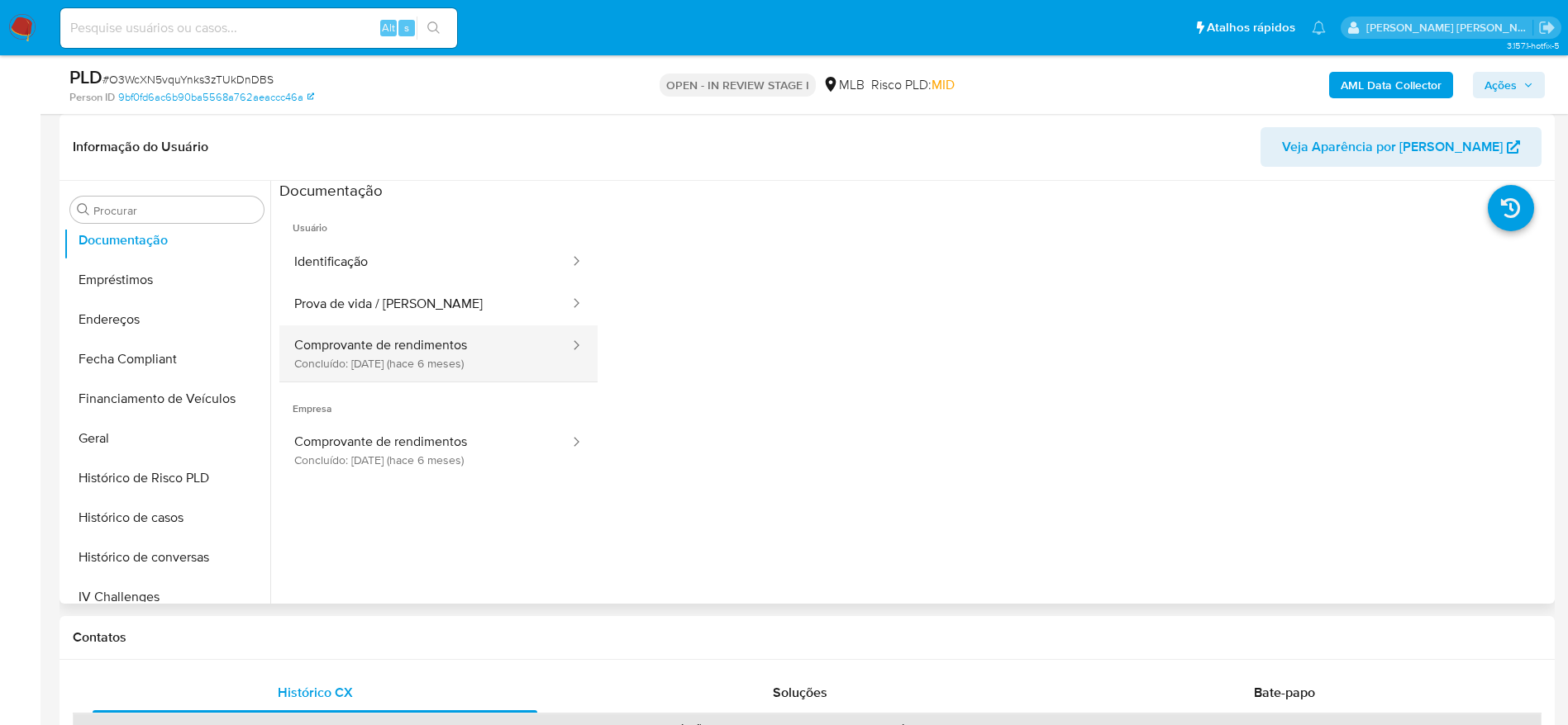
click at [500, 359] on button "Comprovante de rendimentos Concluído: 25/02/2025 (hace 6 meses)" at bounding box center [425, 353] width 292 height 56
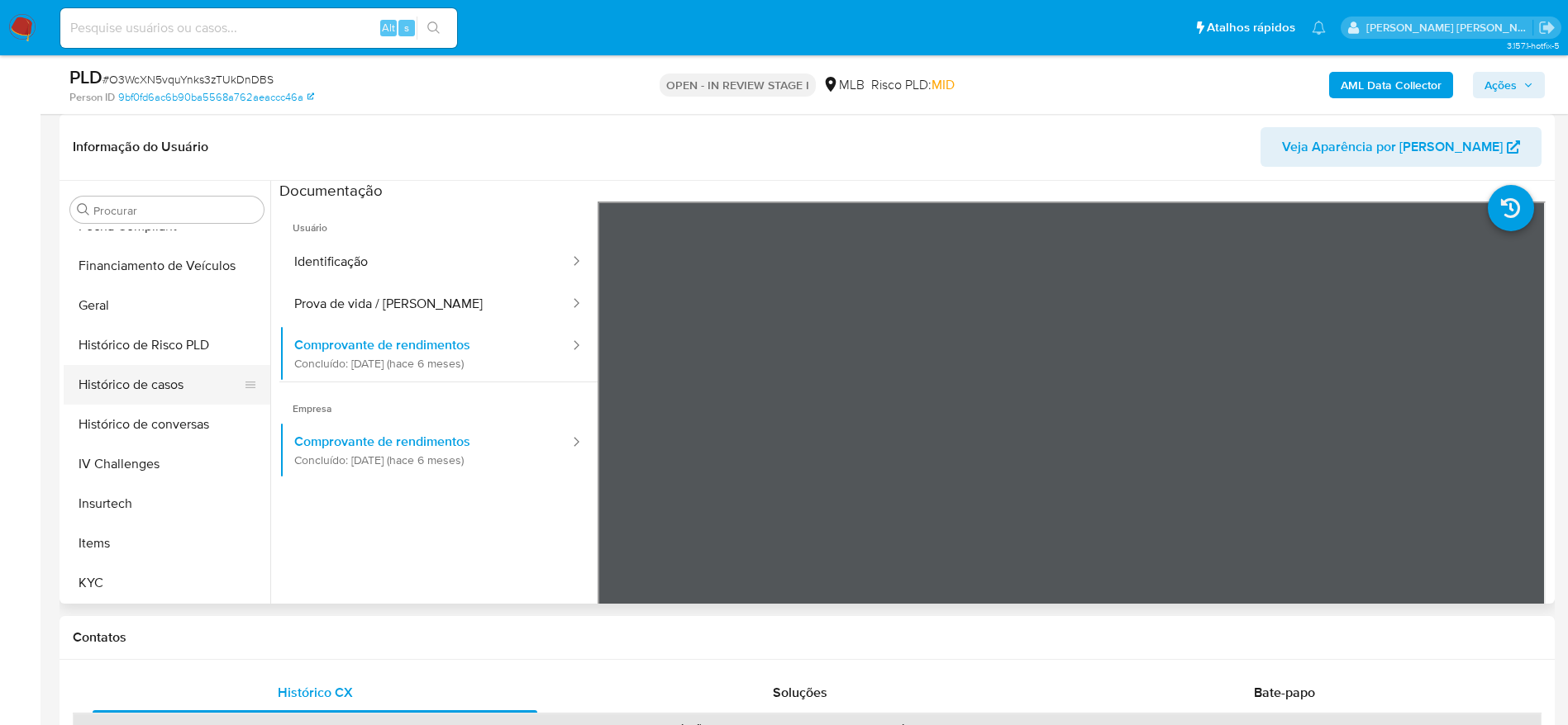
scroll to position [738, 0]
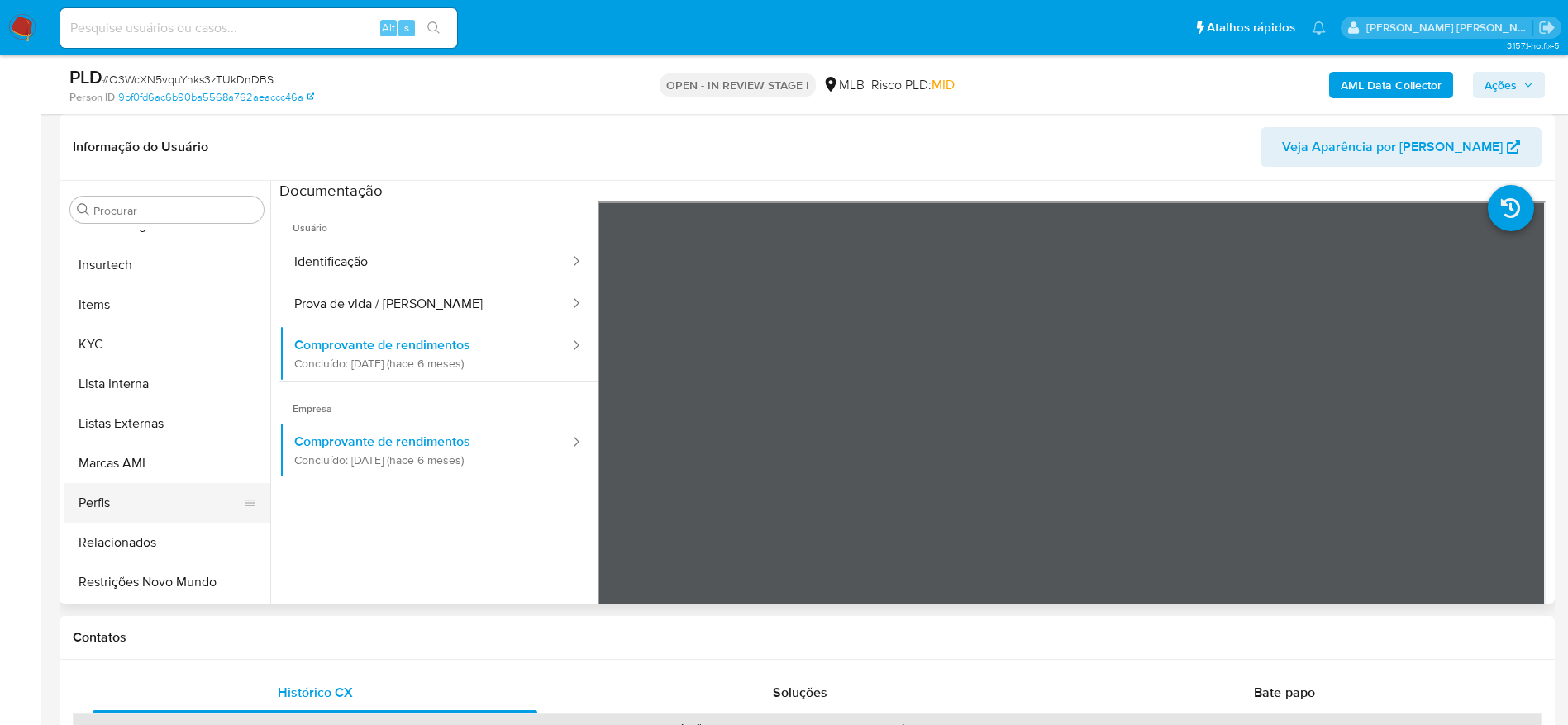
click at [136, 499] on button "Perfis" at bounding box center [160, 504] width 193 height 40
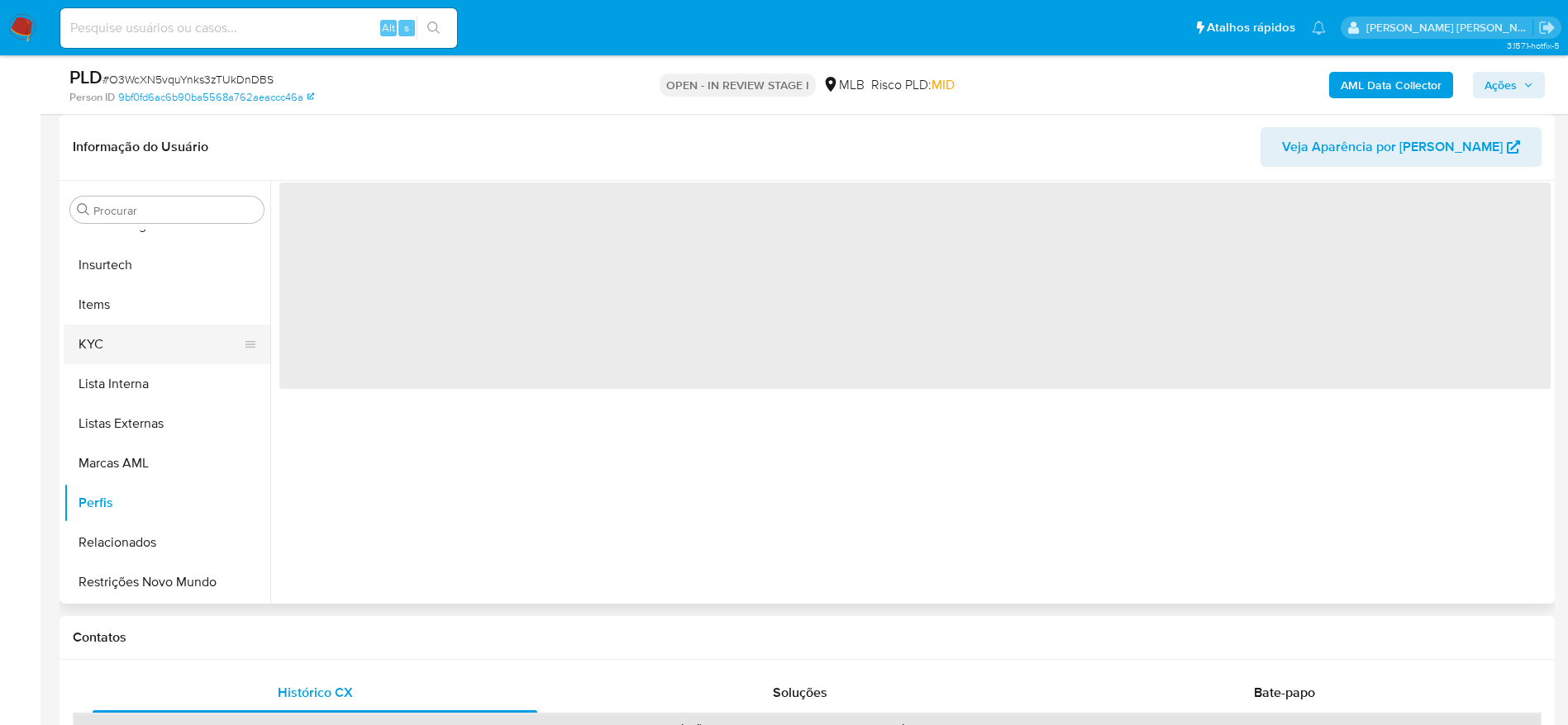
click at [138, 336] on button "KYC" at bounding box center [160, 344] width 193 height 40
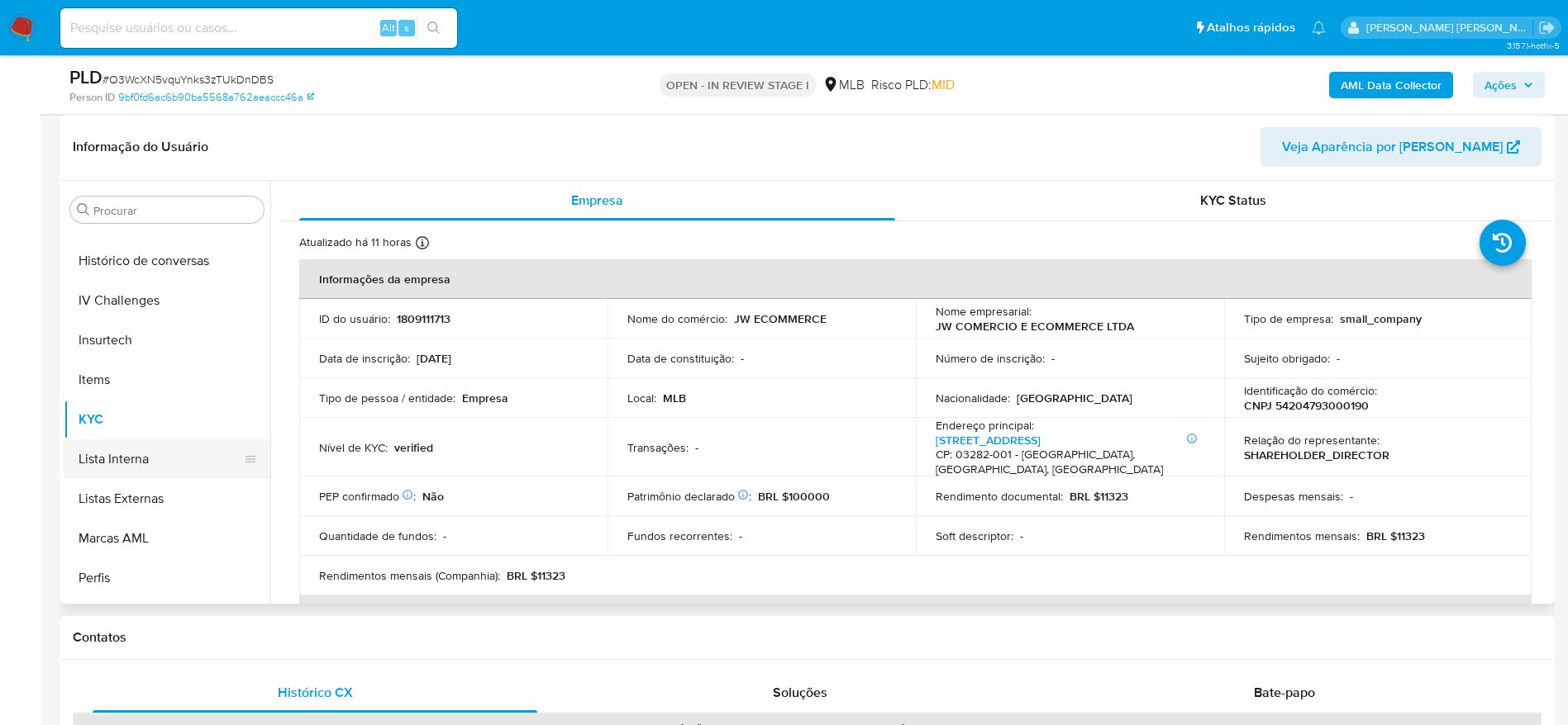
scroll to position [490, 0]
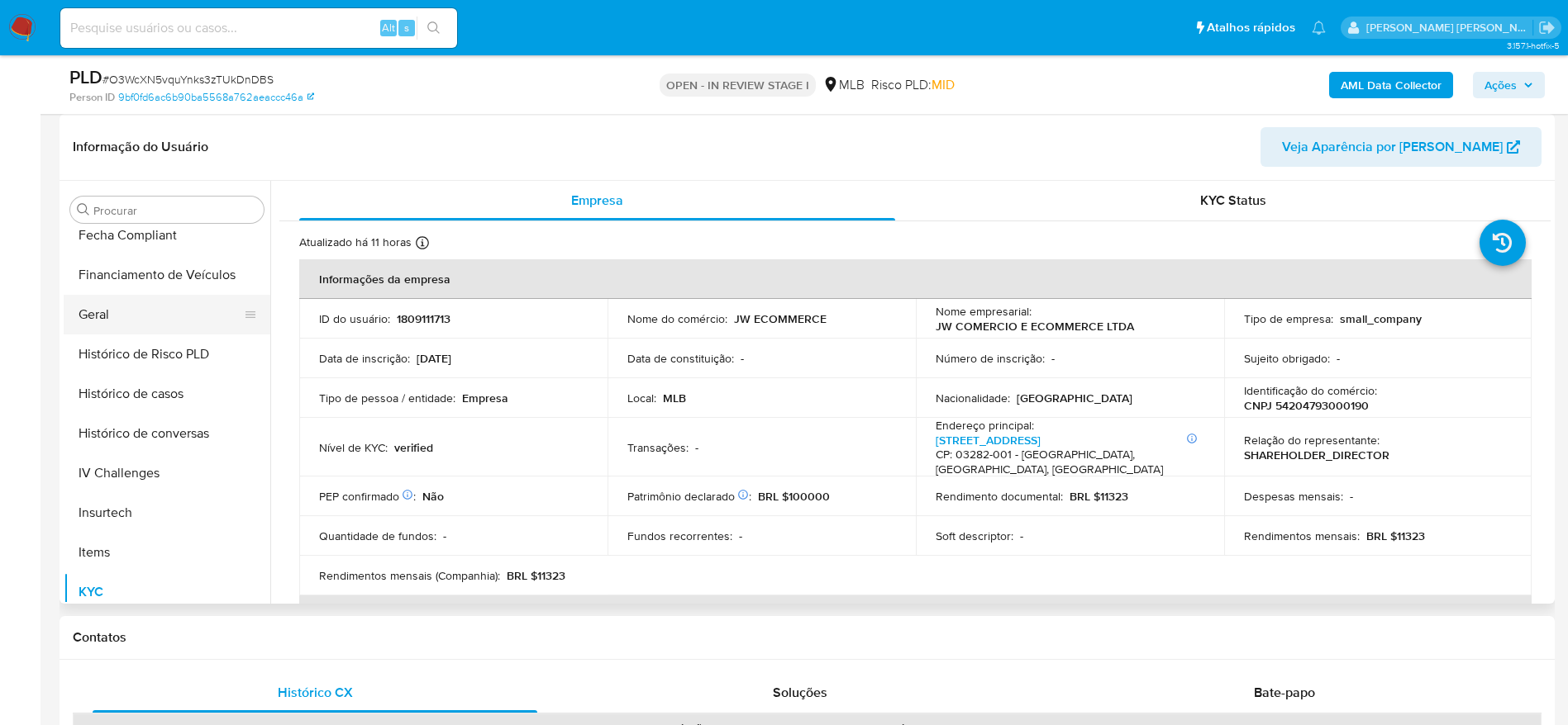
click at [128, 329] on button "Geral" at bounding box center [160, 315] width 193 height 40
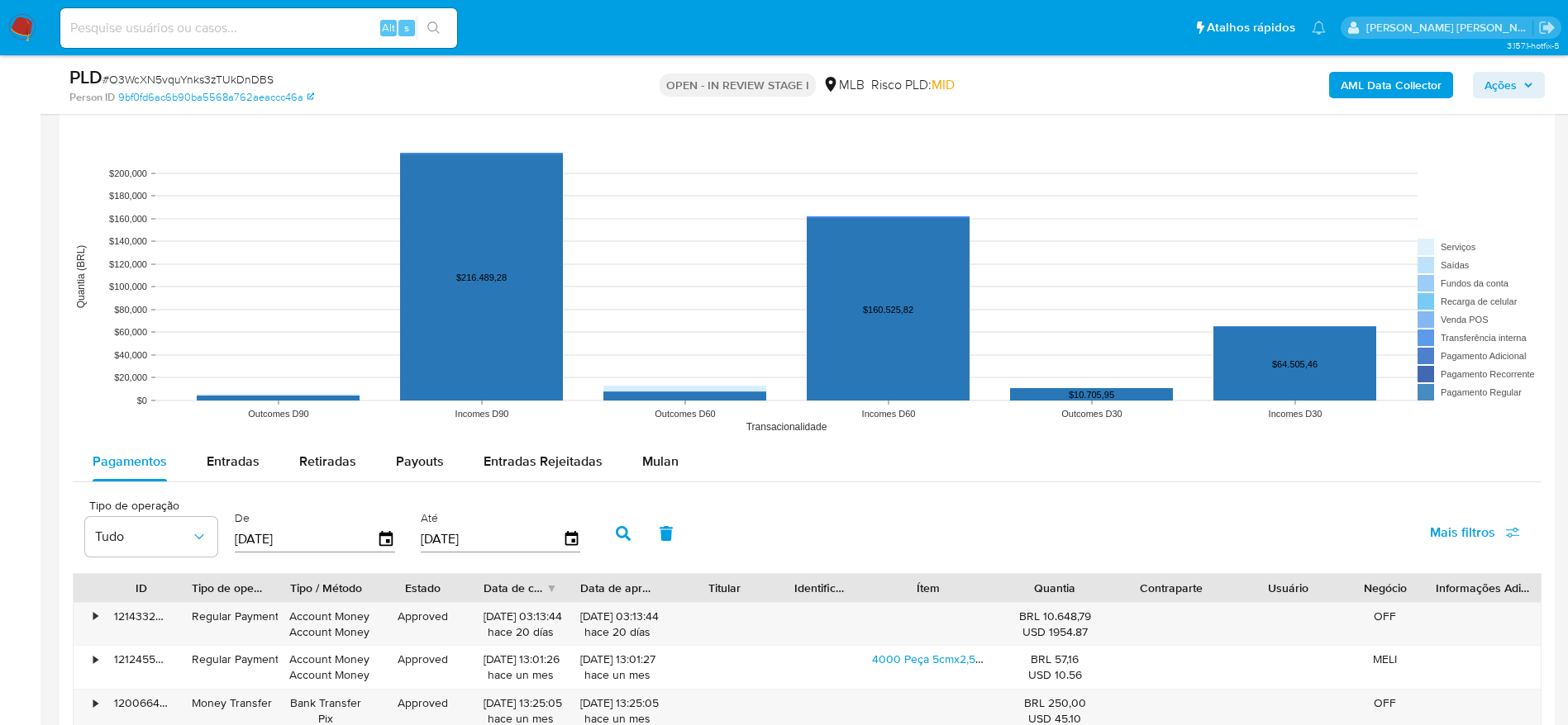
scroll to position [1611, 0]
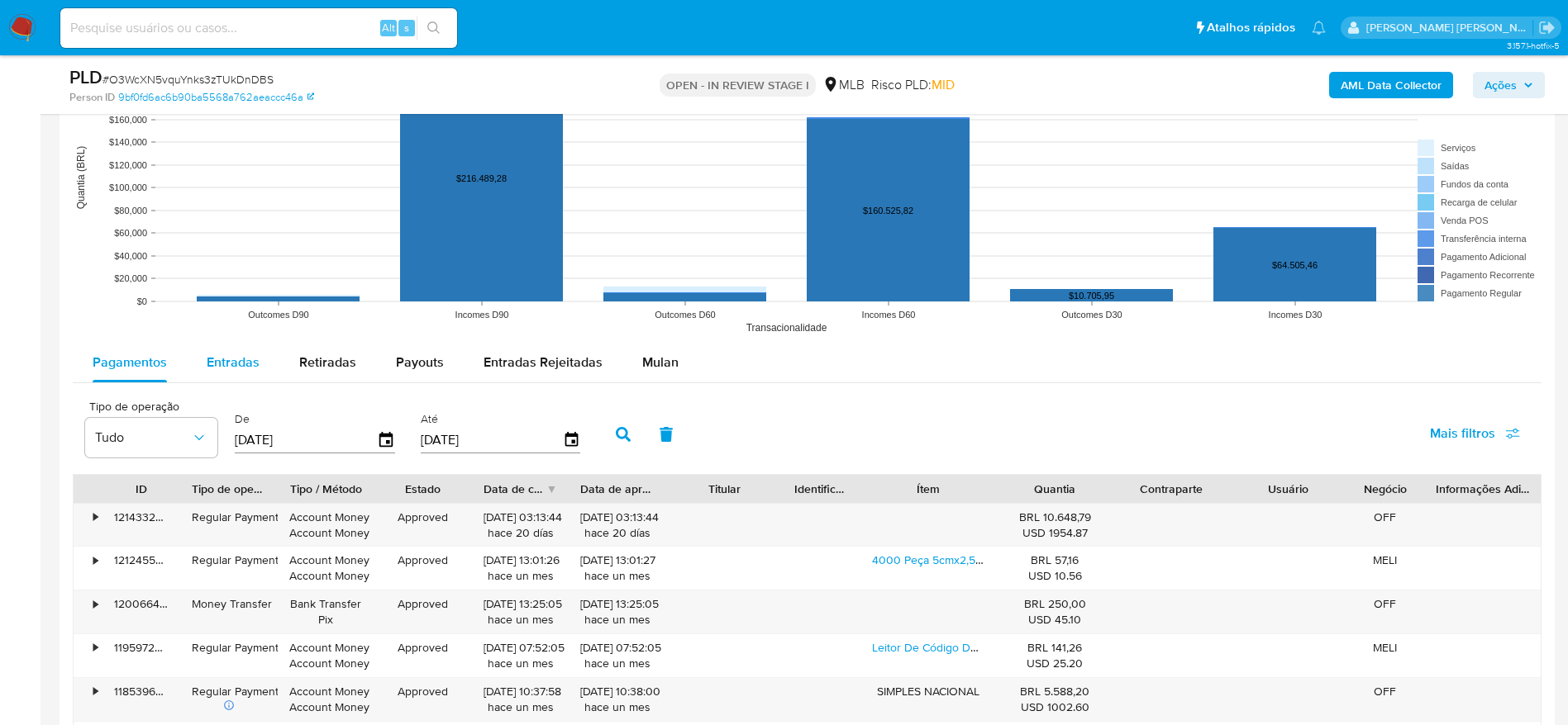
click at [238, 356] on span "Entradas" at bounding box center [233, 362] width 53 height 19
select select "10"
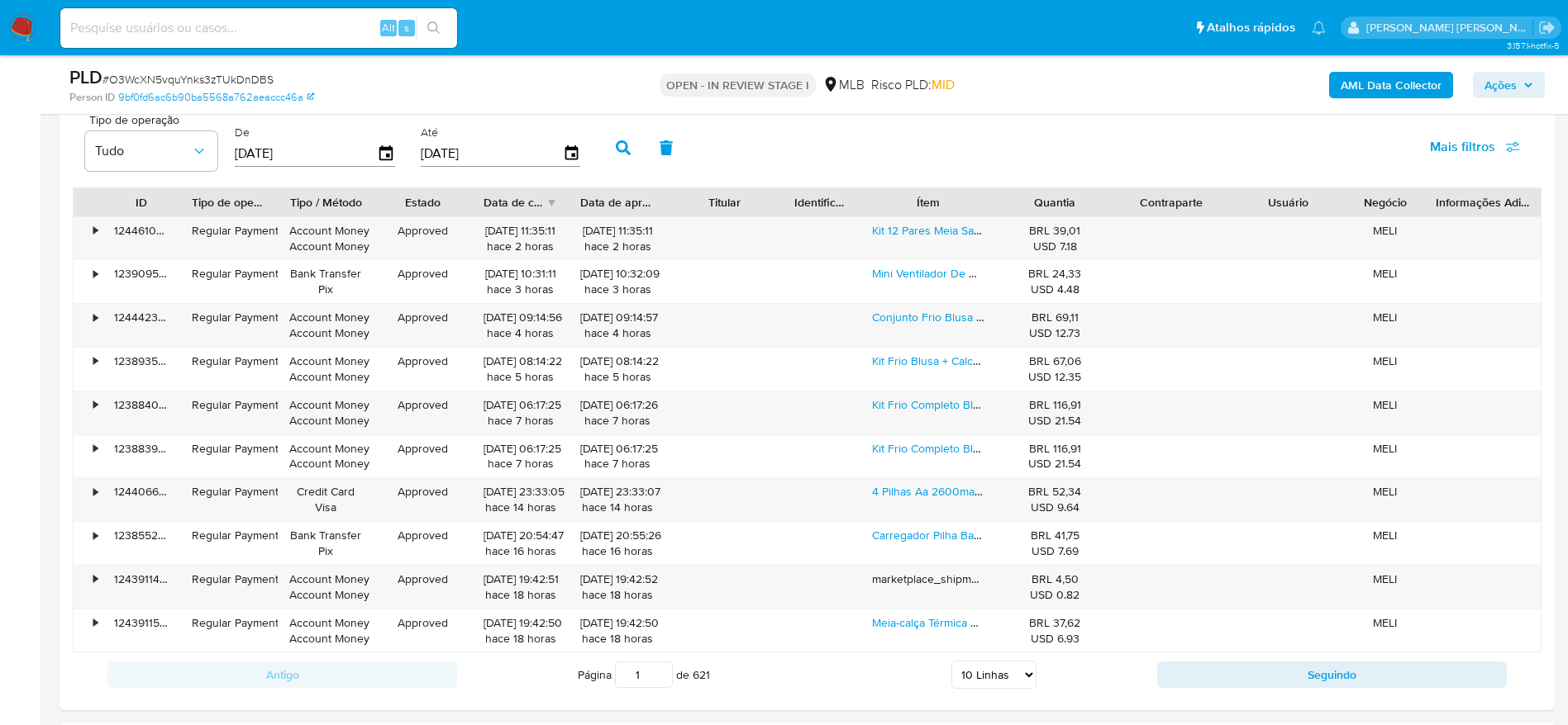
scroll to position [1859, 0]
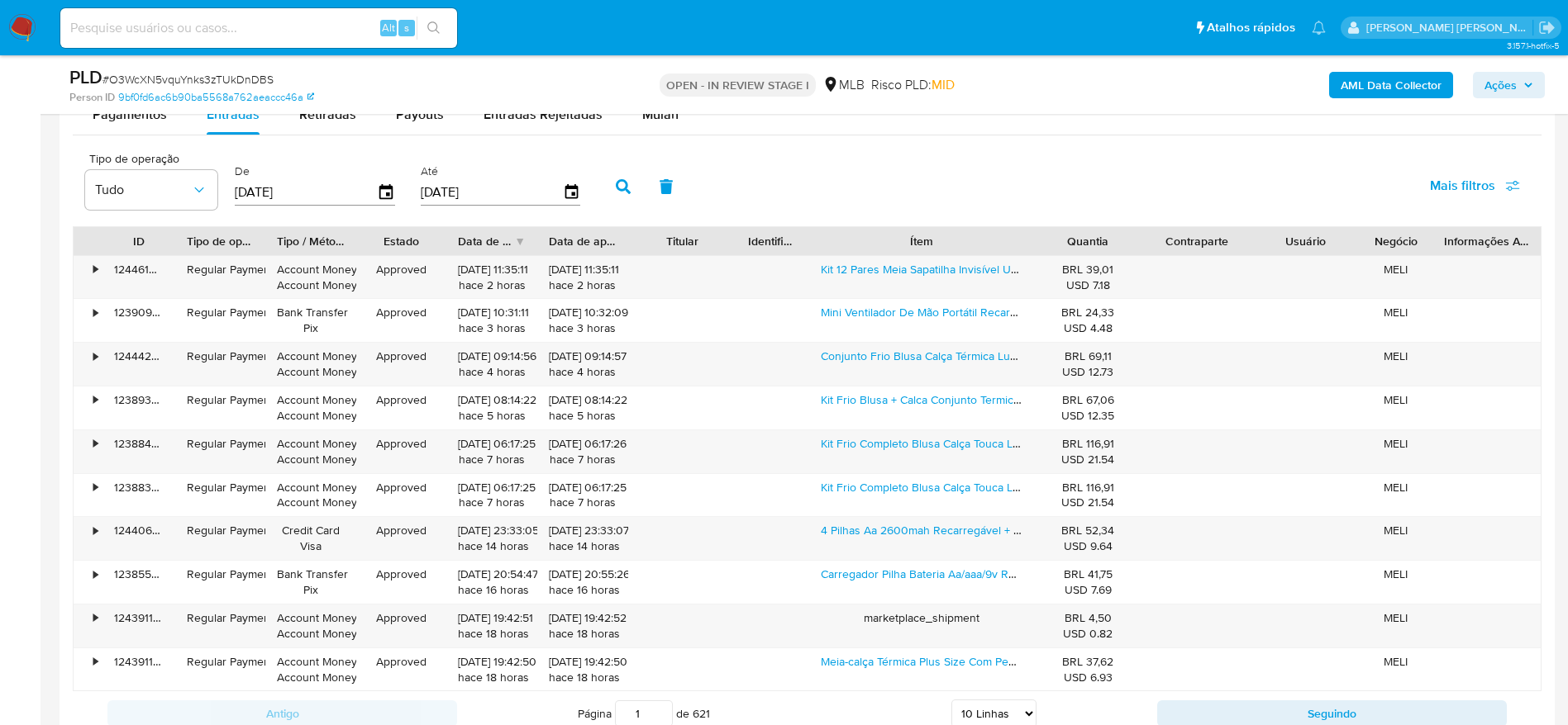
drag, startPoint x: 998, startPoint y: 230, endPoint x: 1086, endPoint y: 244, distance: 89.1
click at [1086, 244] on div "ID Tipo de operação Tipo / Método Estado Data de criação Data de aprovação Titu…" at bounding box center [806, 241] width 1467 height 28
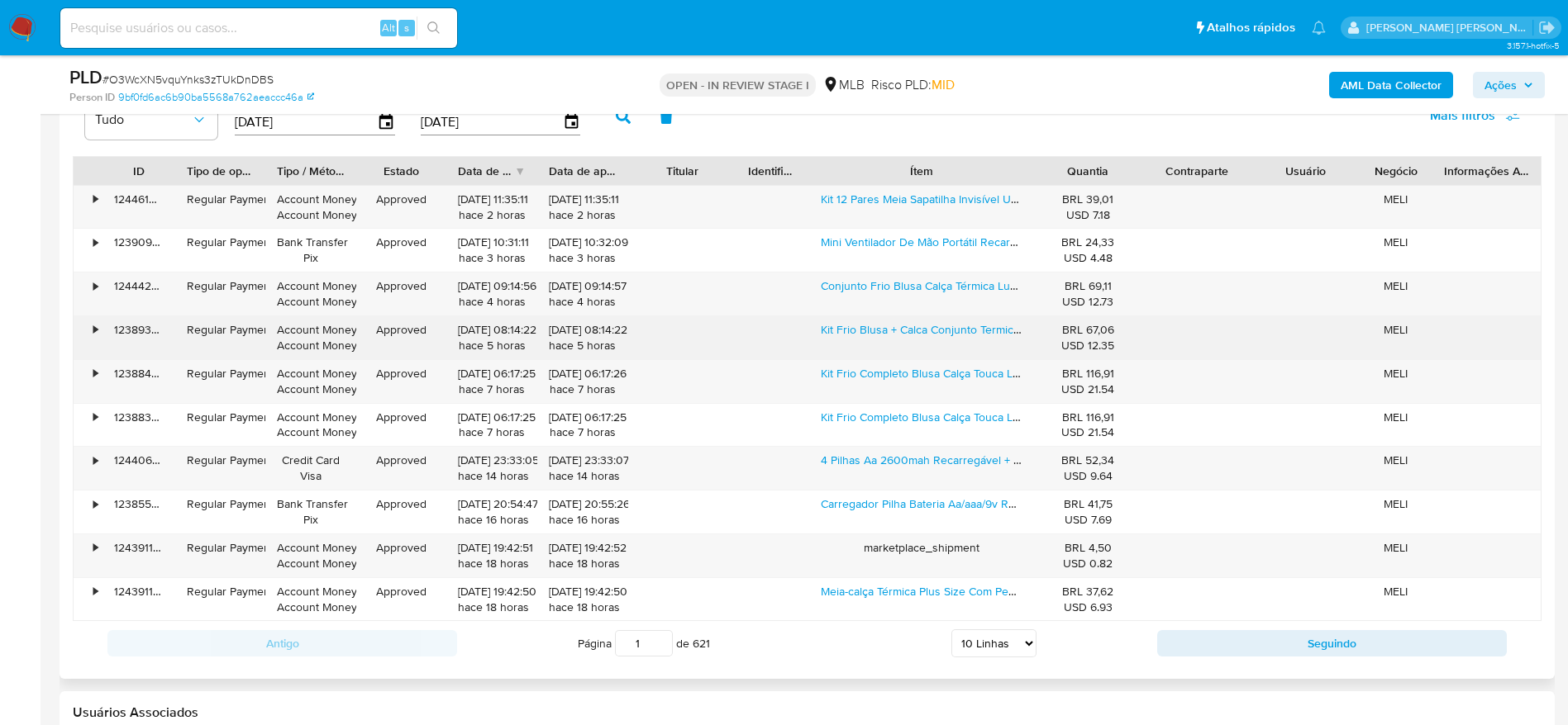
scroll to position [1983, 0]
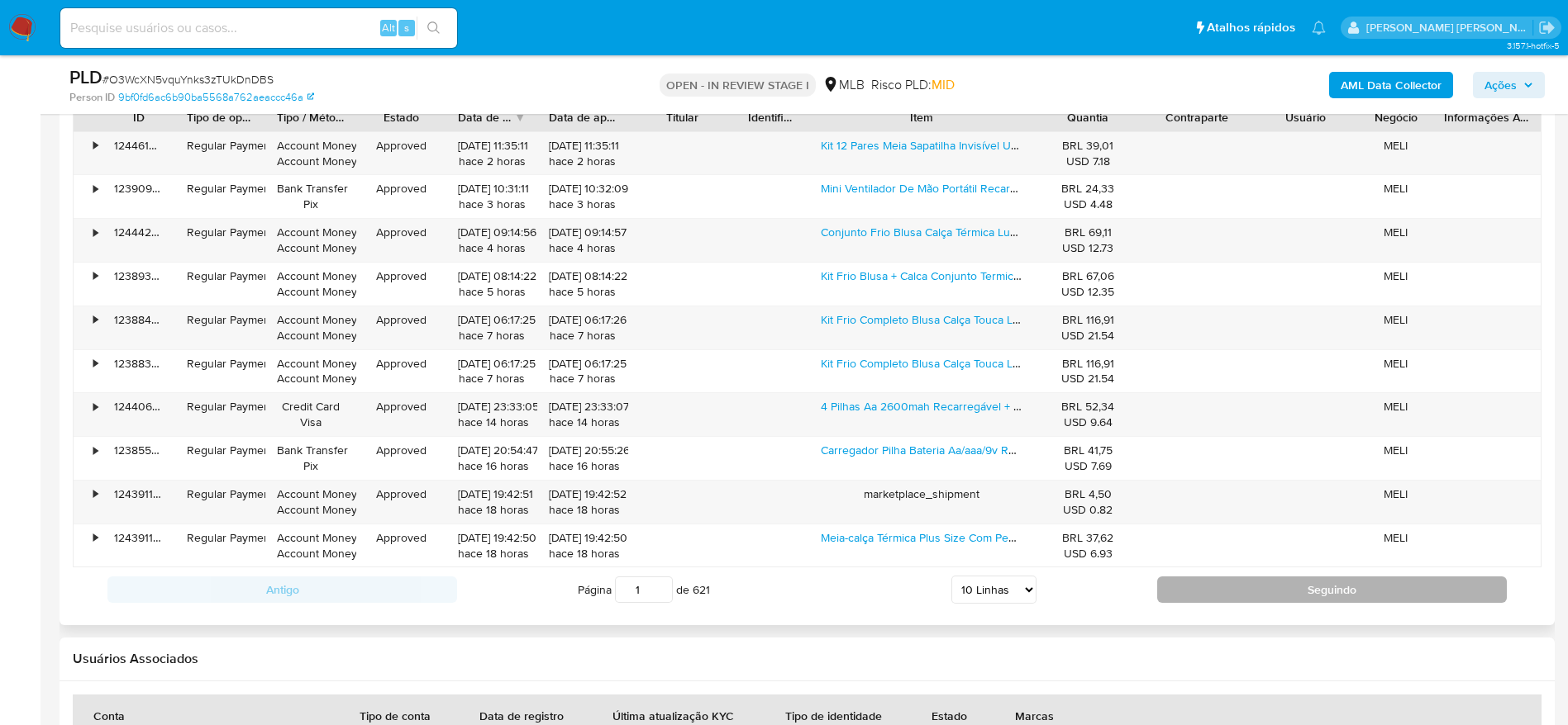
click at [1229, 596] on button "Seguindo" at bounding box center [1332, 590] width 350 height 27
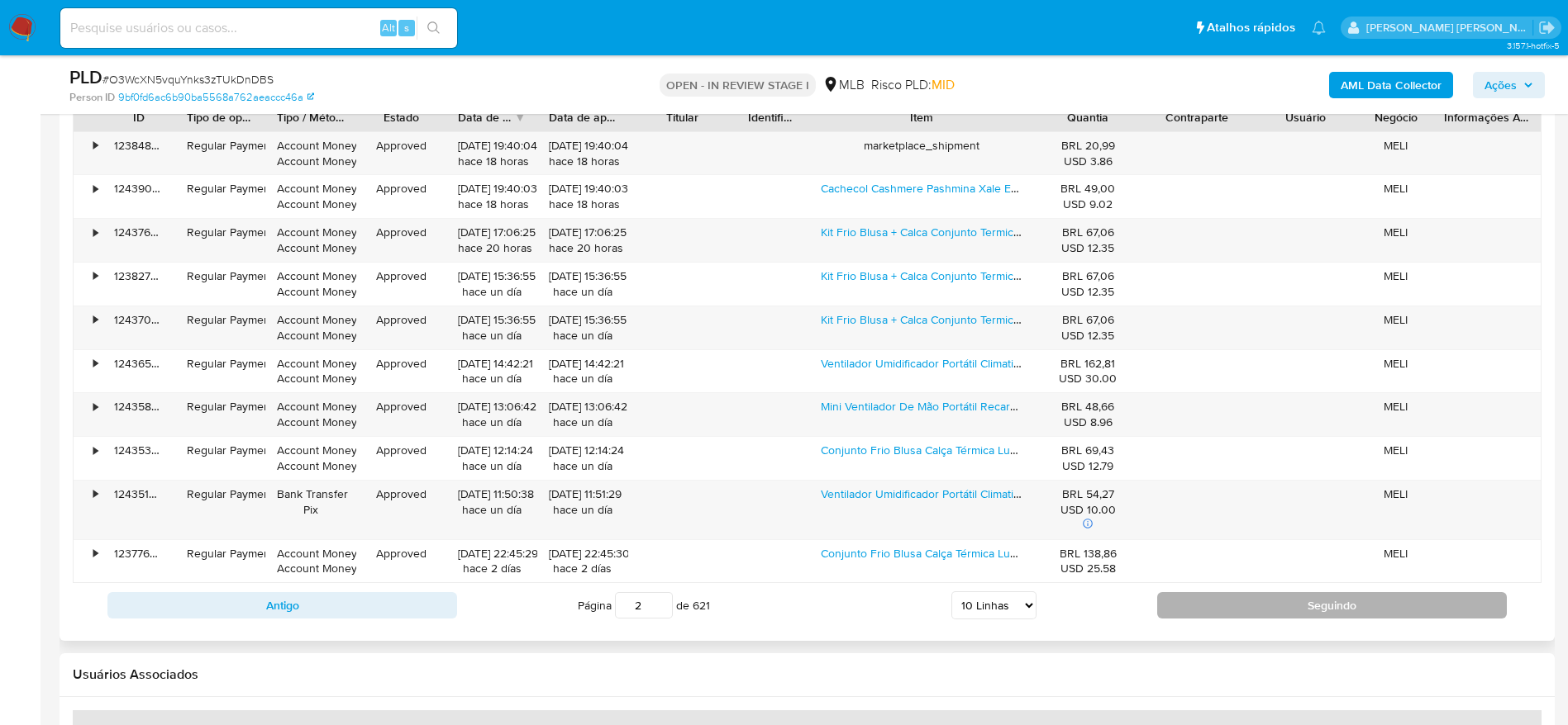
click at [1209, 593] on button "Seguindo" at bounding box center [1332, 606] width 350 height 27
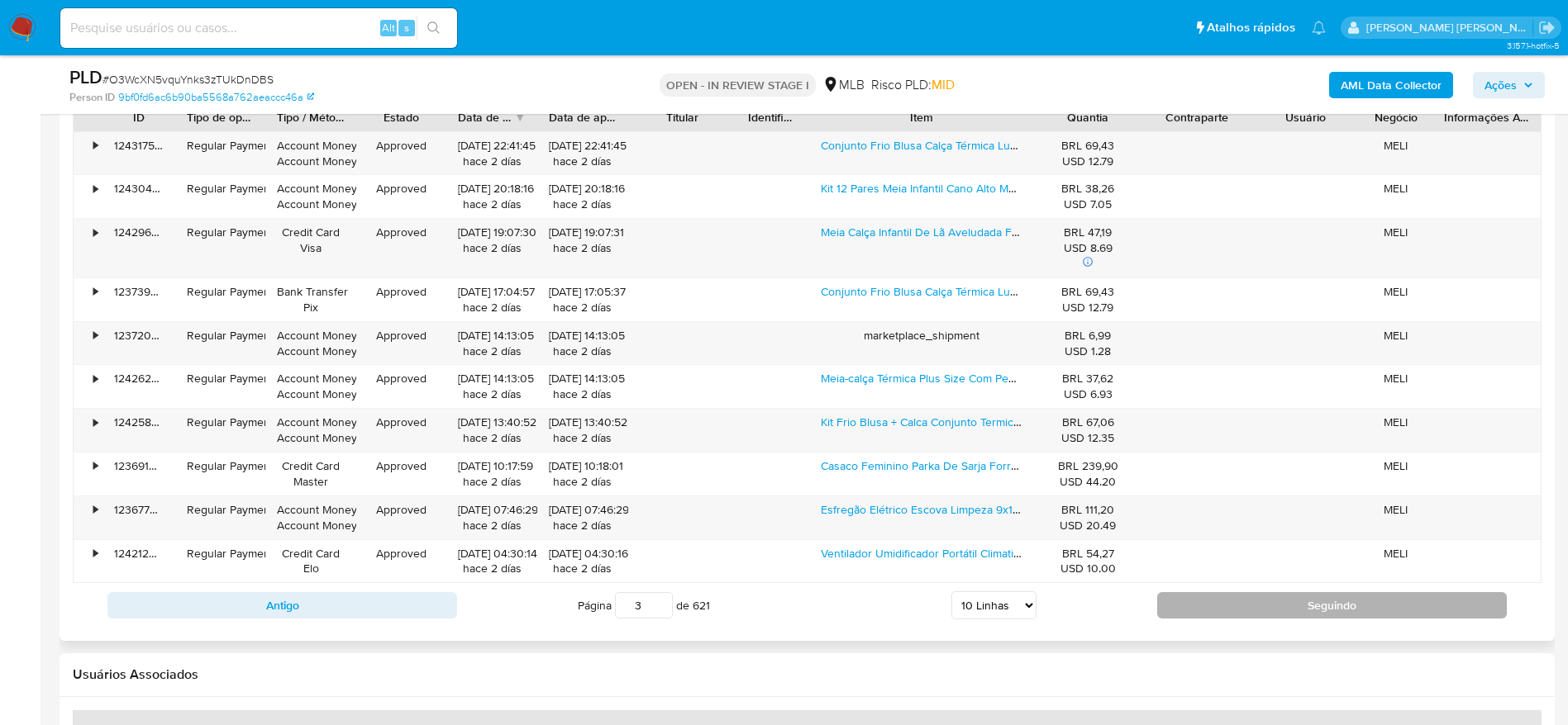
click at [1239, 611] on button "Seguindo" at bounding box center [1332, 606] width 350 height 27
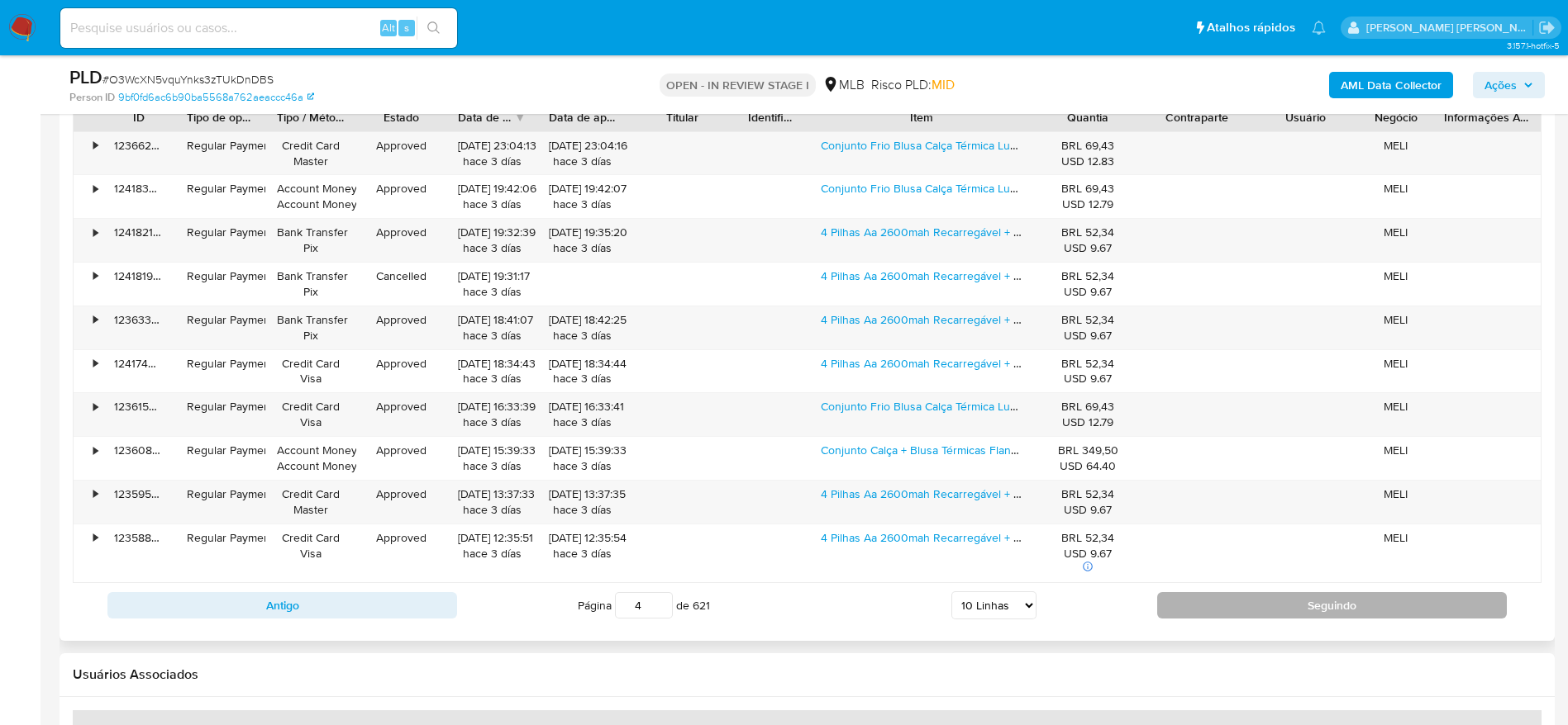
click at [1218, 610] on button "Seguindo" at bounding box center [1332, 606] width 350 height 27
type input "5"
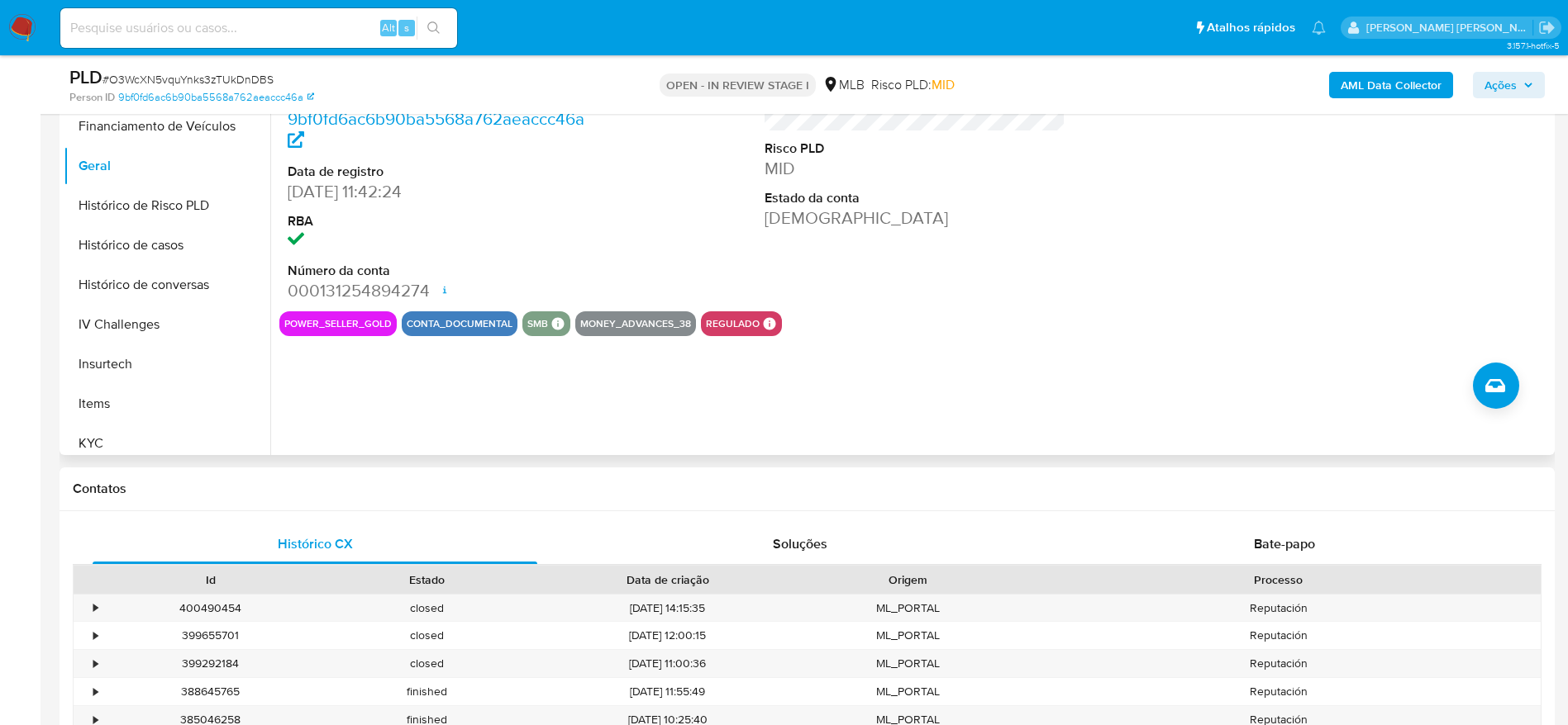
scroll to position [247, 0]
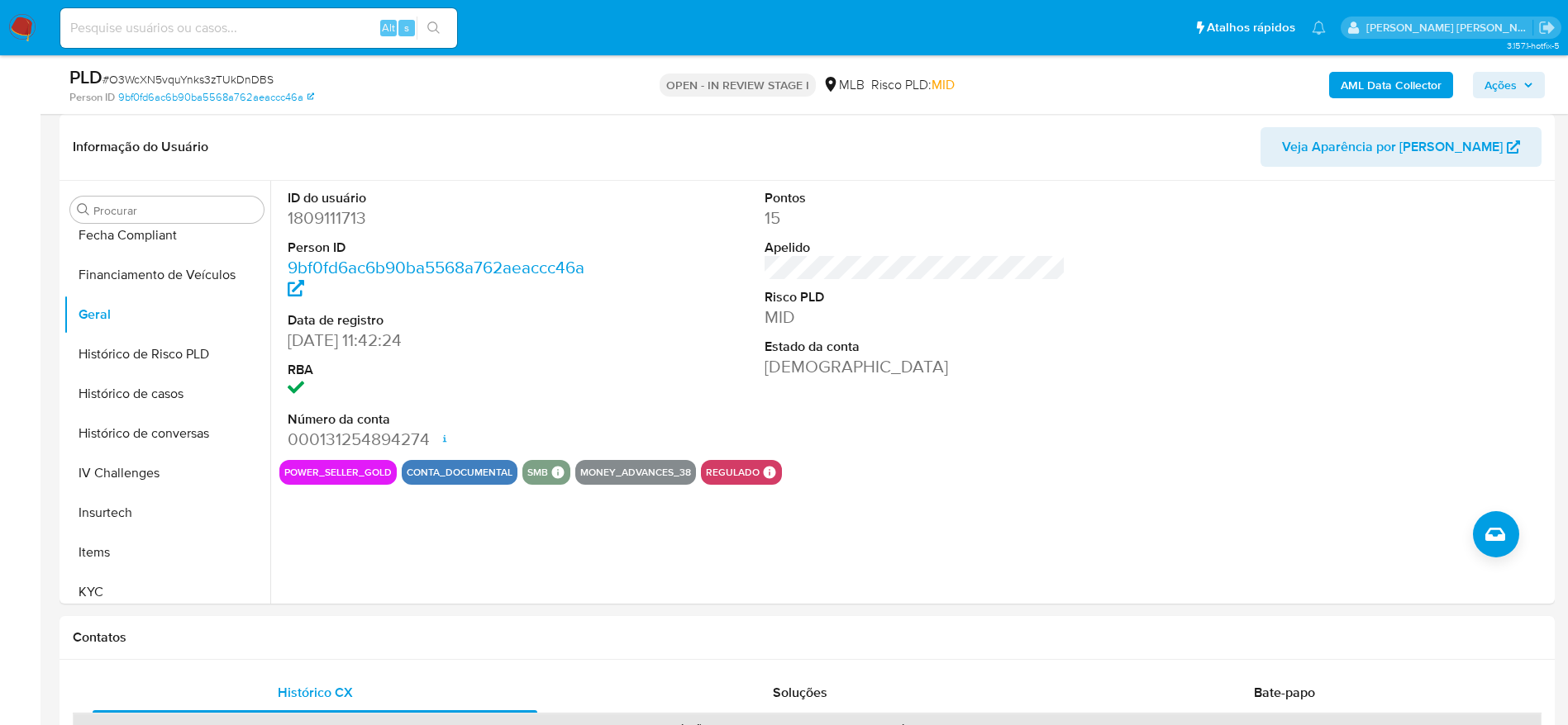
click at [1502, 81] on span "Ações" at bounding box center [1500, 85] width 32 height 27
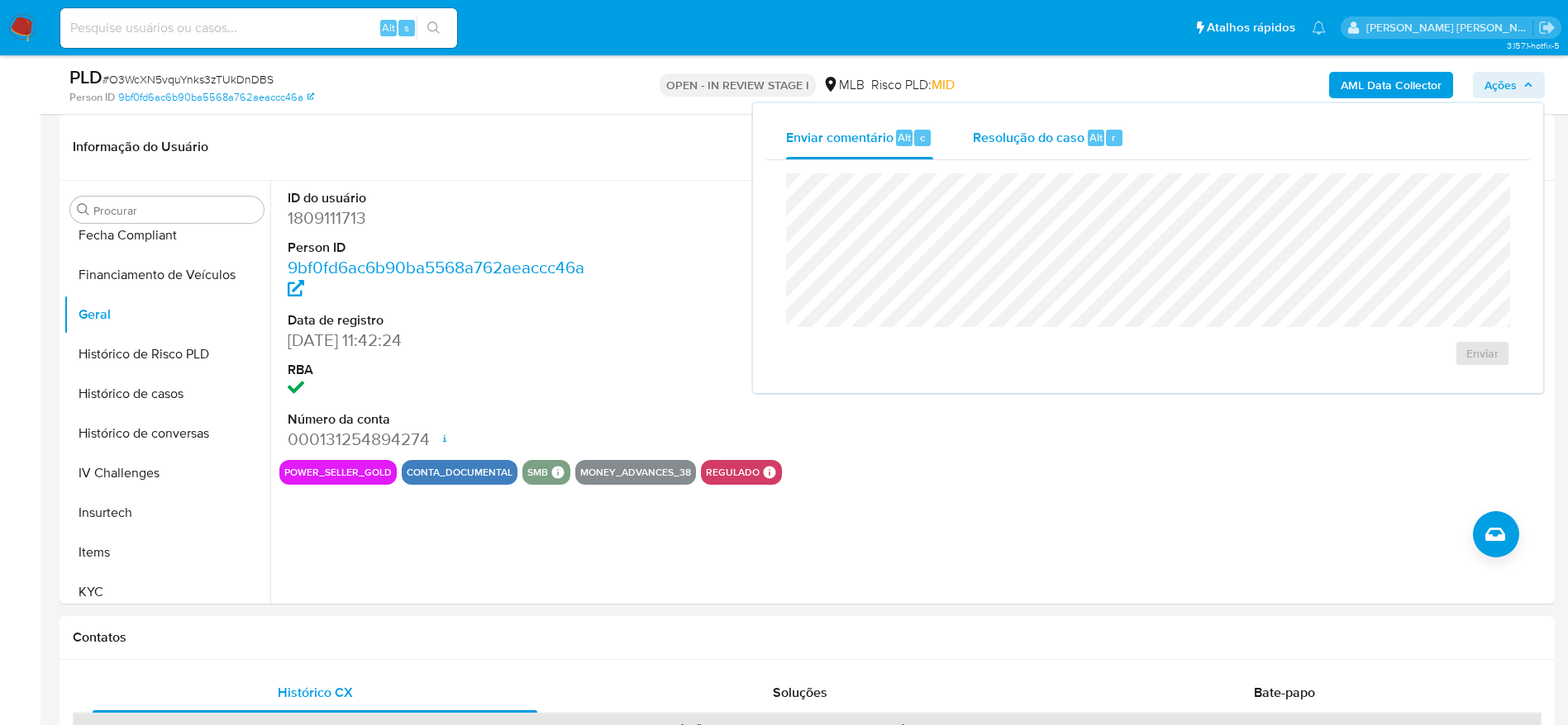
click at [1016, 141] on span "Resolução do caso" at bounding box center [1028, 137] width 112 height 19
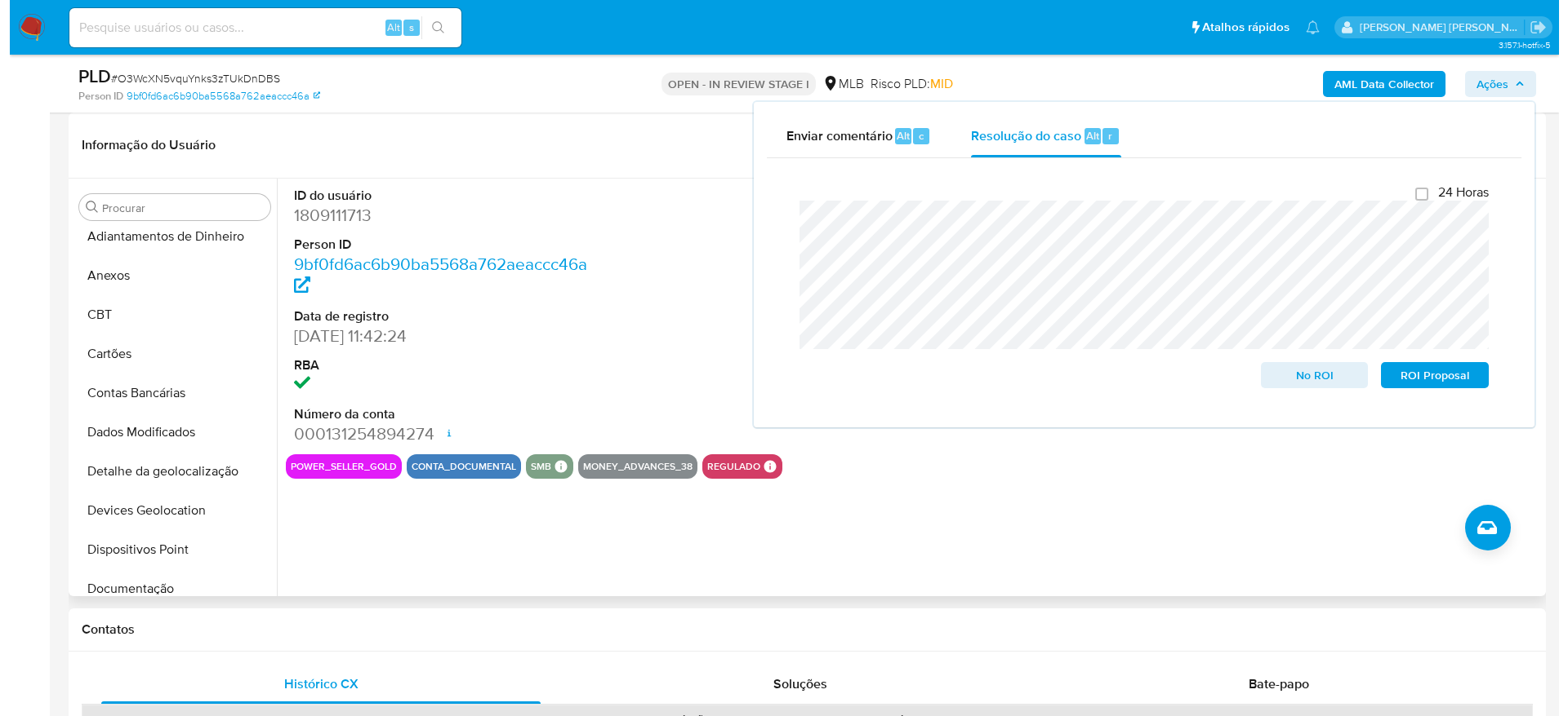
scroll to position [0, 0]
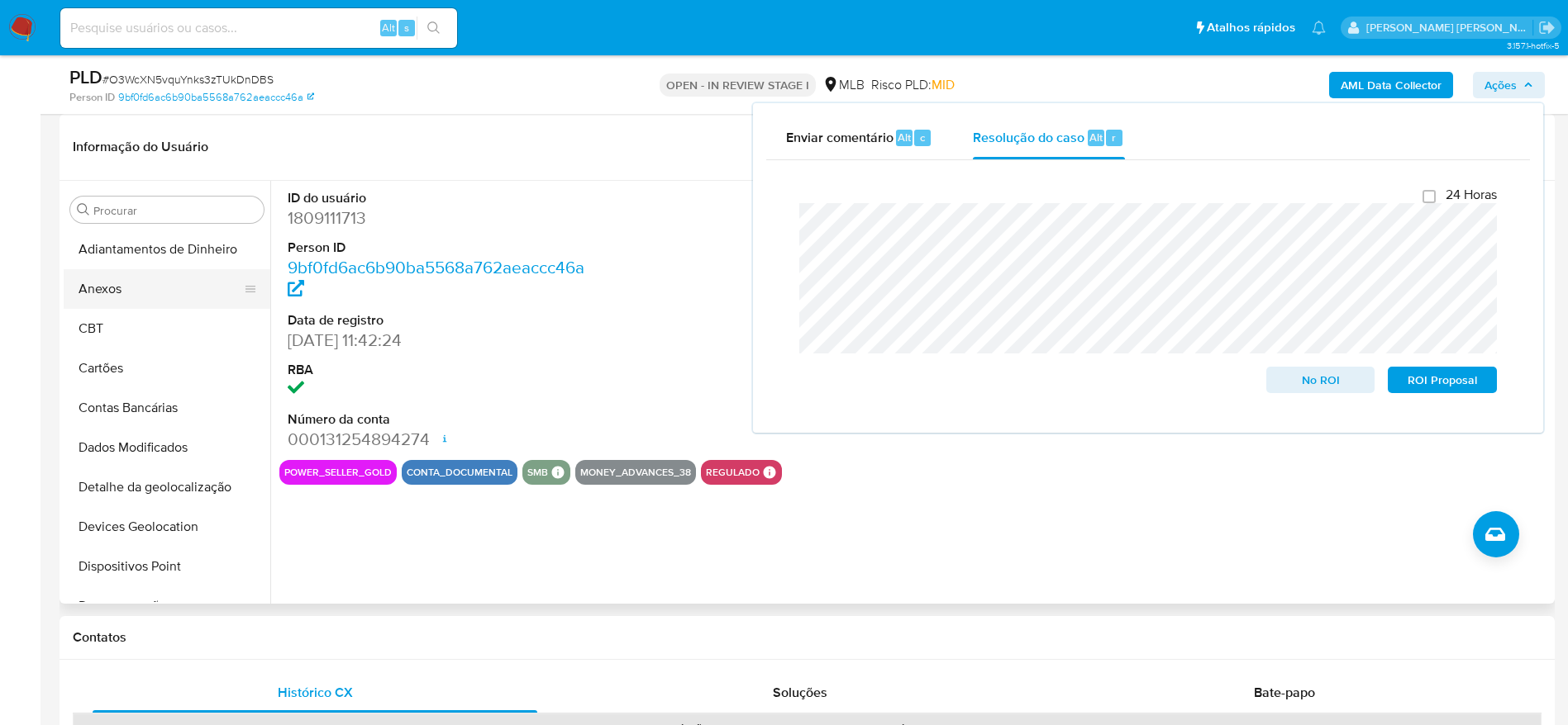
click at [136, 288] on button "Anexos" at bounding box center [160, 289] width 193 height 40
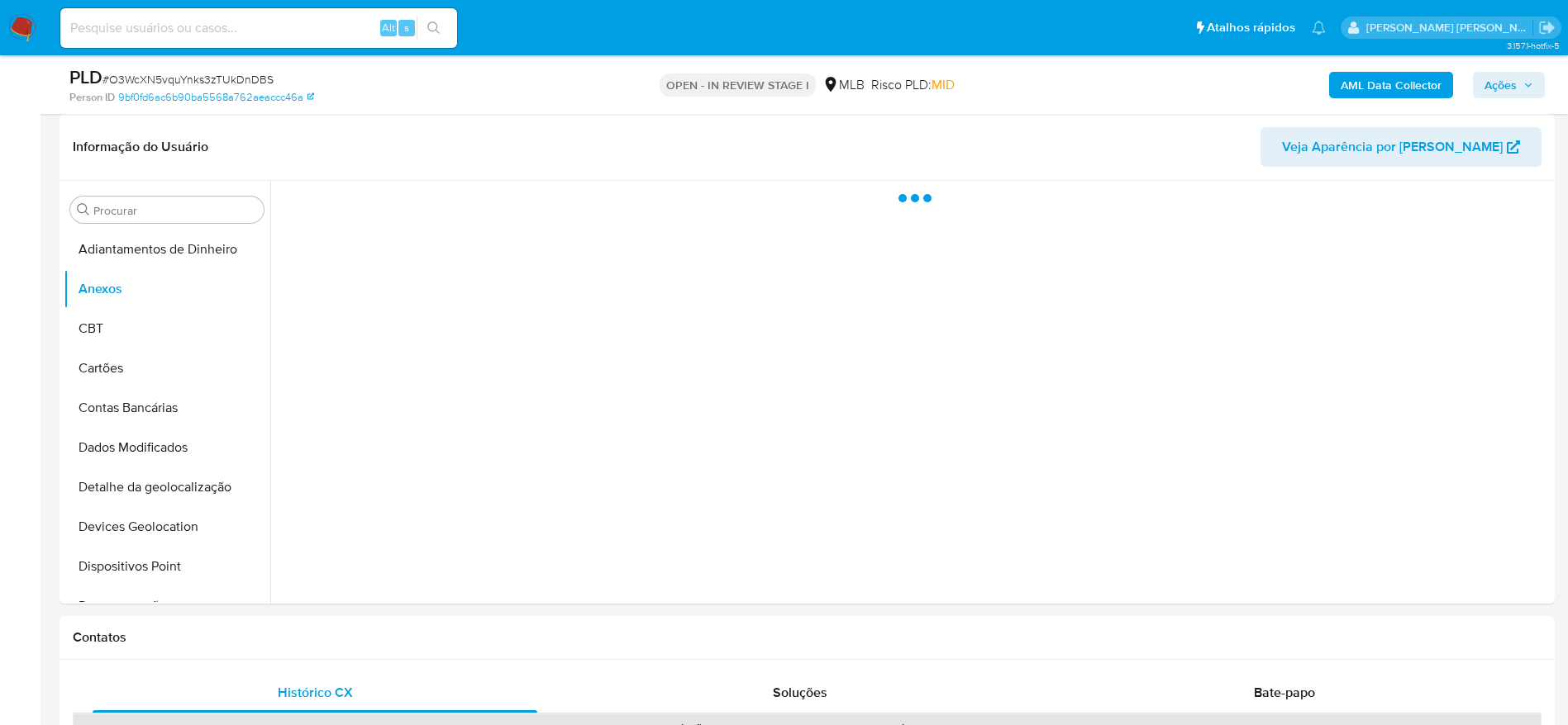
click at [1369, 80] on b "AML Data Collector" at bounding box center [1391, 85] width 101 height 27
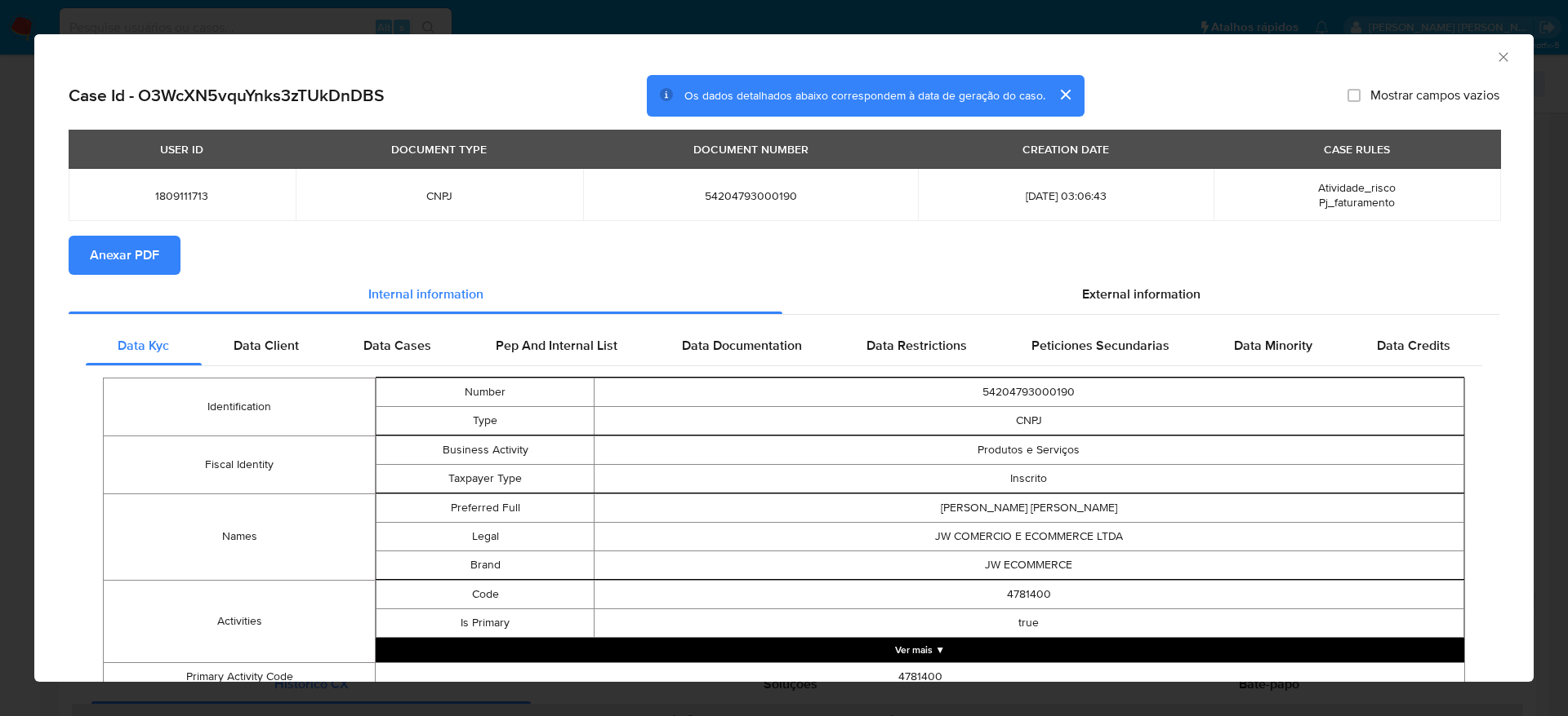
click at [101, 256] on span "Anexar PDF" at bounding box center [124, 255] width 69 height 36
click at [1495, 54] on icon "Fechar a janela" at bounding box center [1503, 56] width 16 height 16
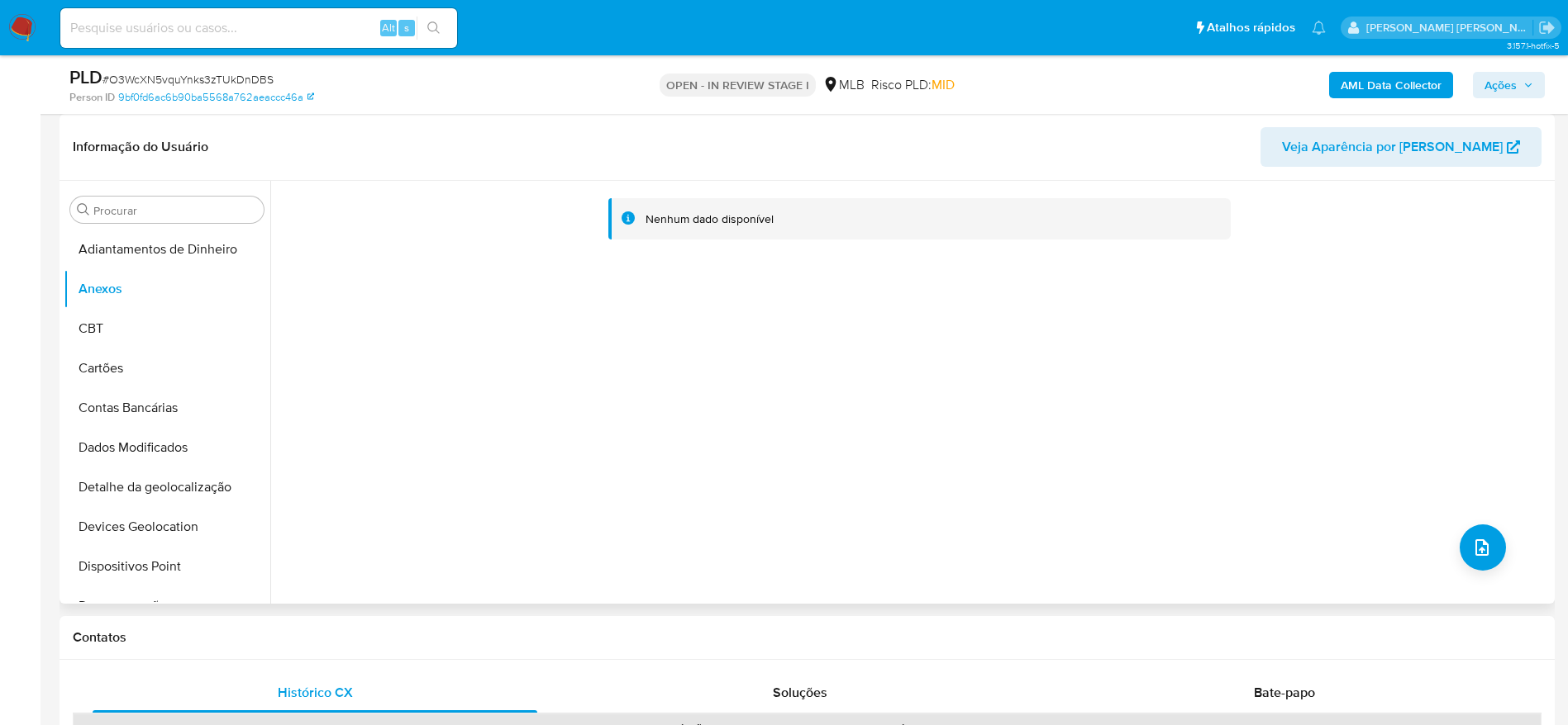
click at [837, 395] on div "Nenhum dado disponível" at bounding box center [909, 392] width 1280 height 423
click at [104, 325] on button "CBT" at bounding box center [160, 329] width 193 height 40
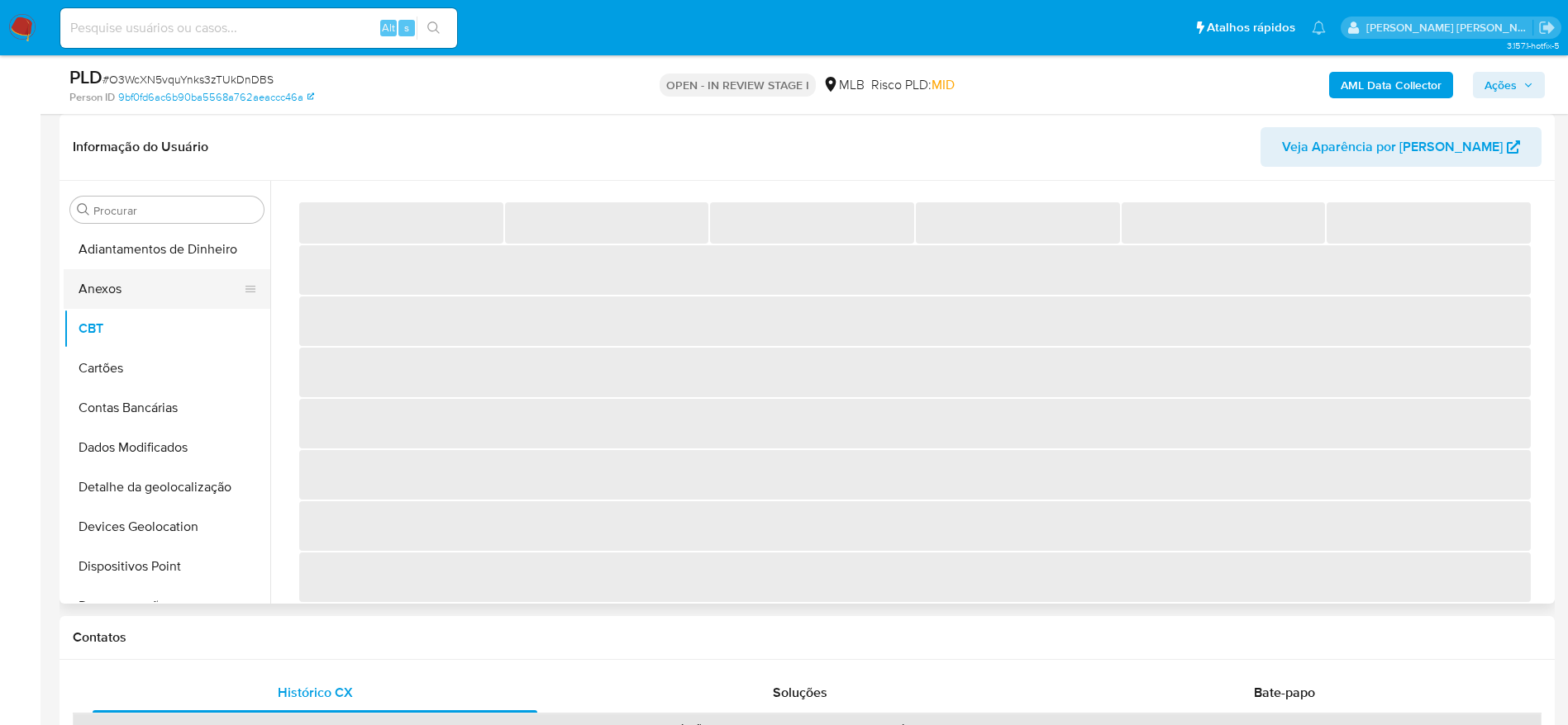
click at [114, 293] on button "Anexos" at bounding box center [160, 289] width 193 height 40
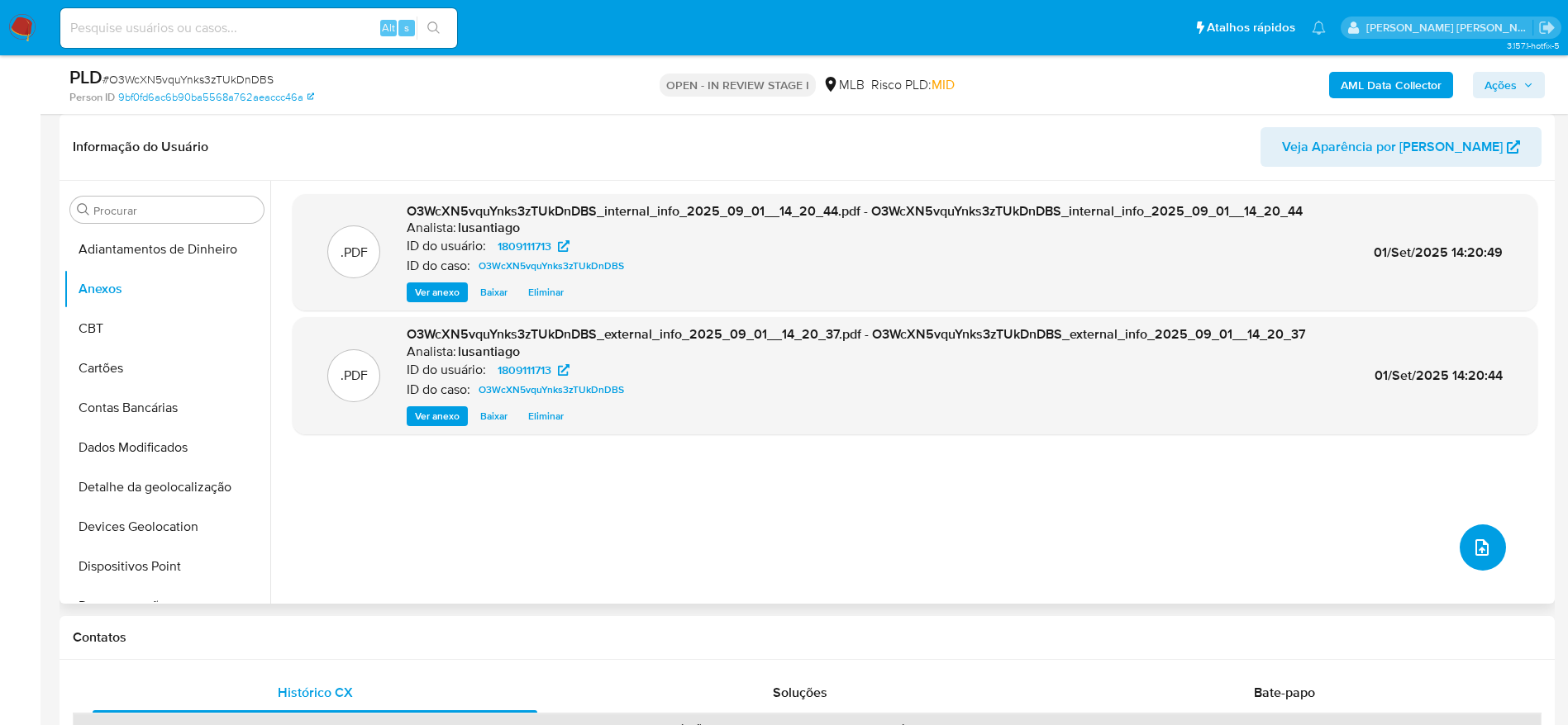
click at [1482, 549] on icon "upload-file" at bounding box center [1481, 548] width 20 height 20
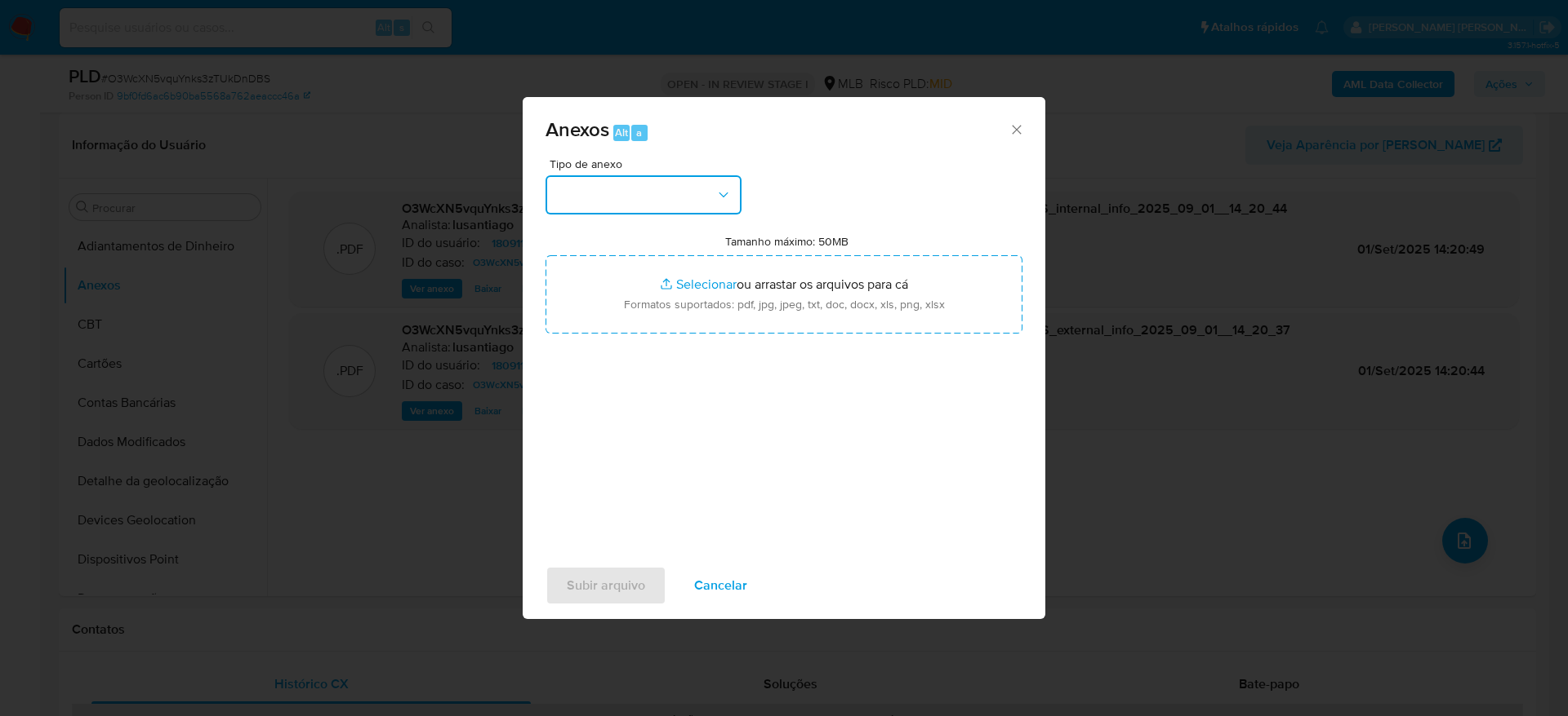
click at [669, 187] on button "button" at bounding box center [643, 195] width 196 height 39
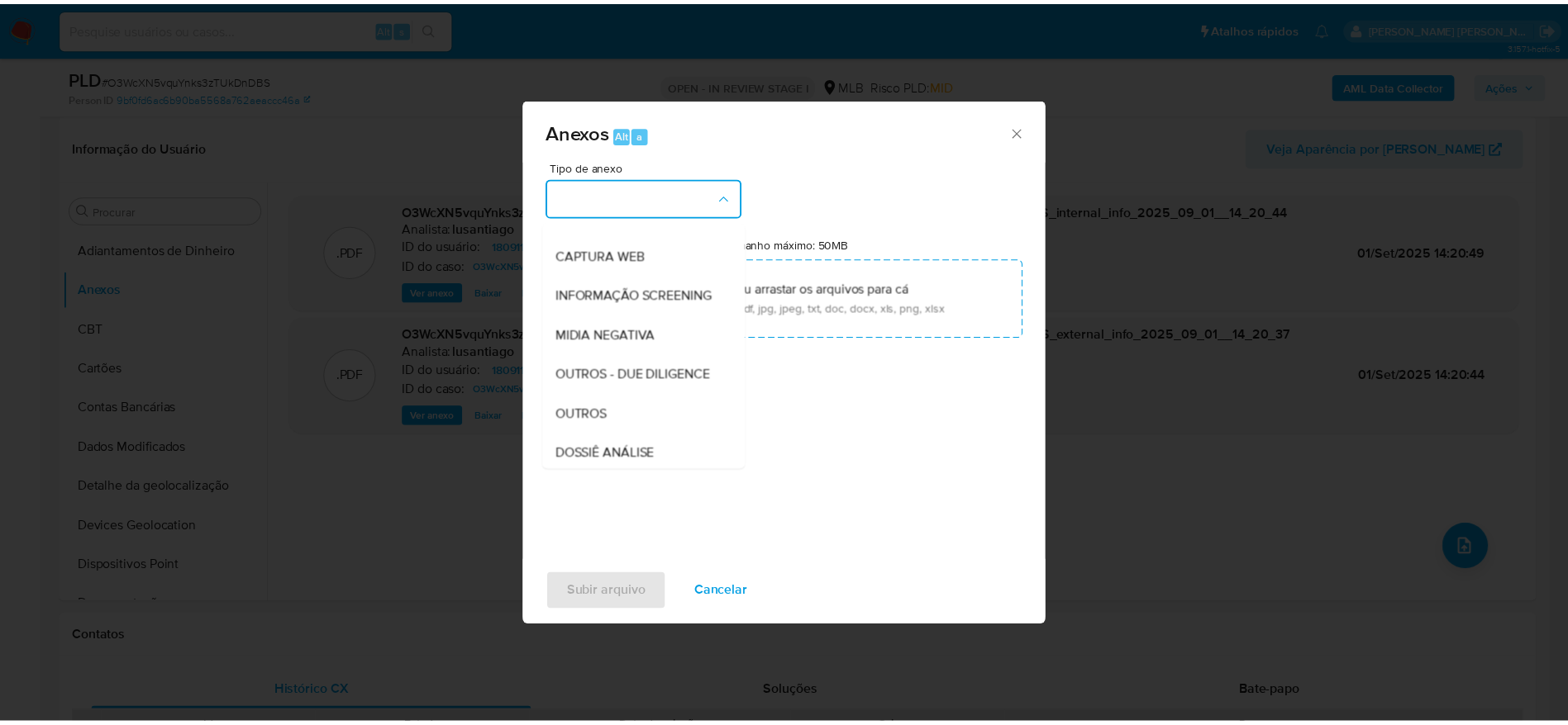
scroll to position [254, 0]
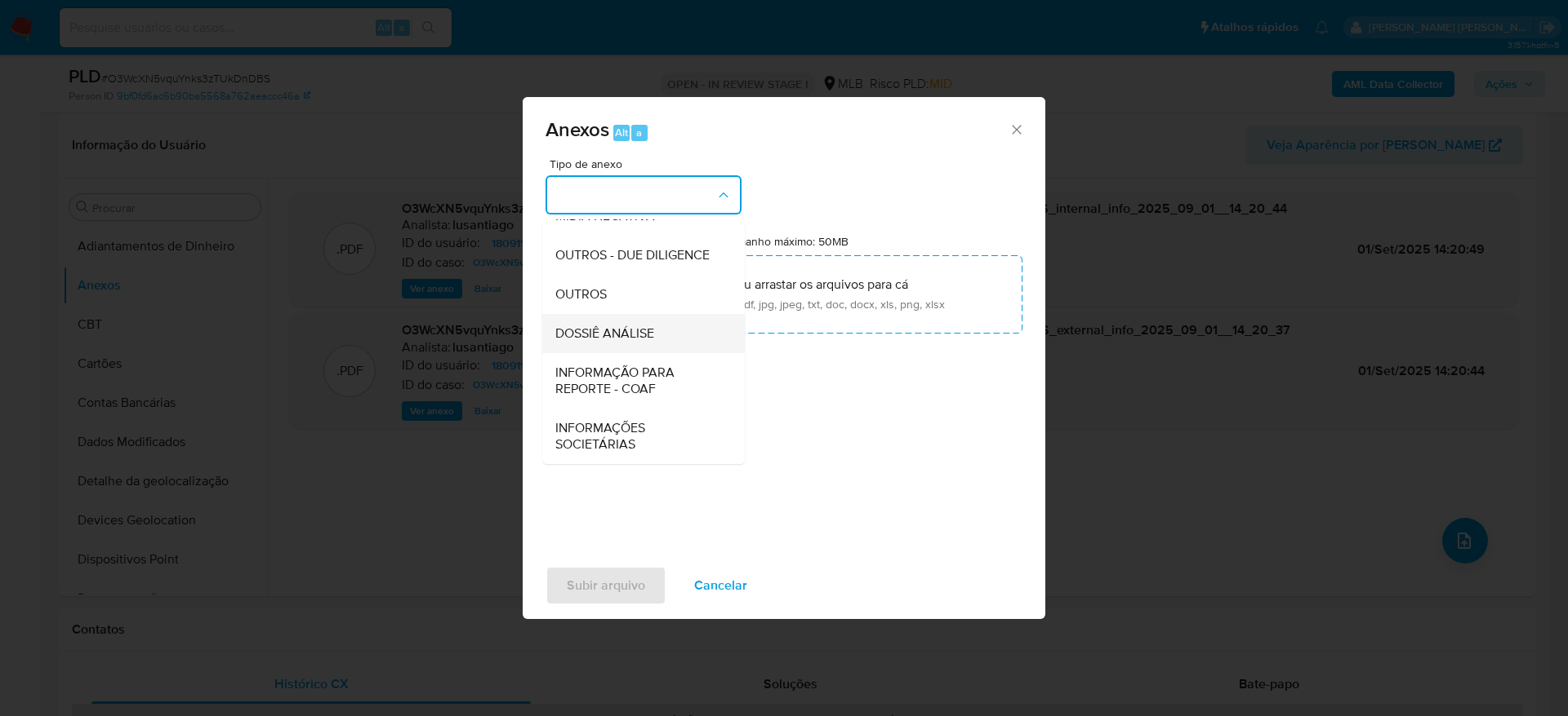
click at [618, 336] on span "DOSSIÊ ANÁLISE" at bounding box center [604, 333] width 99 height 16
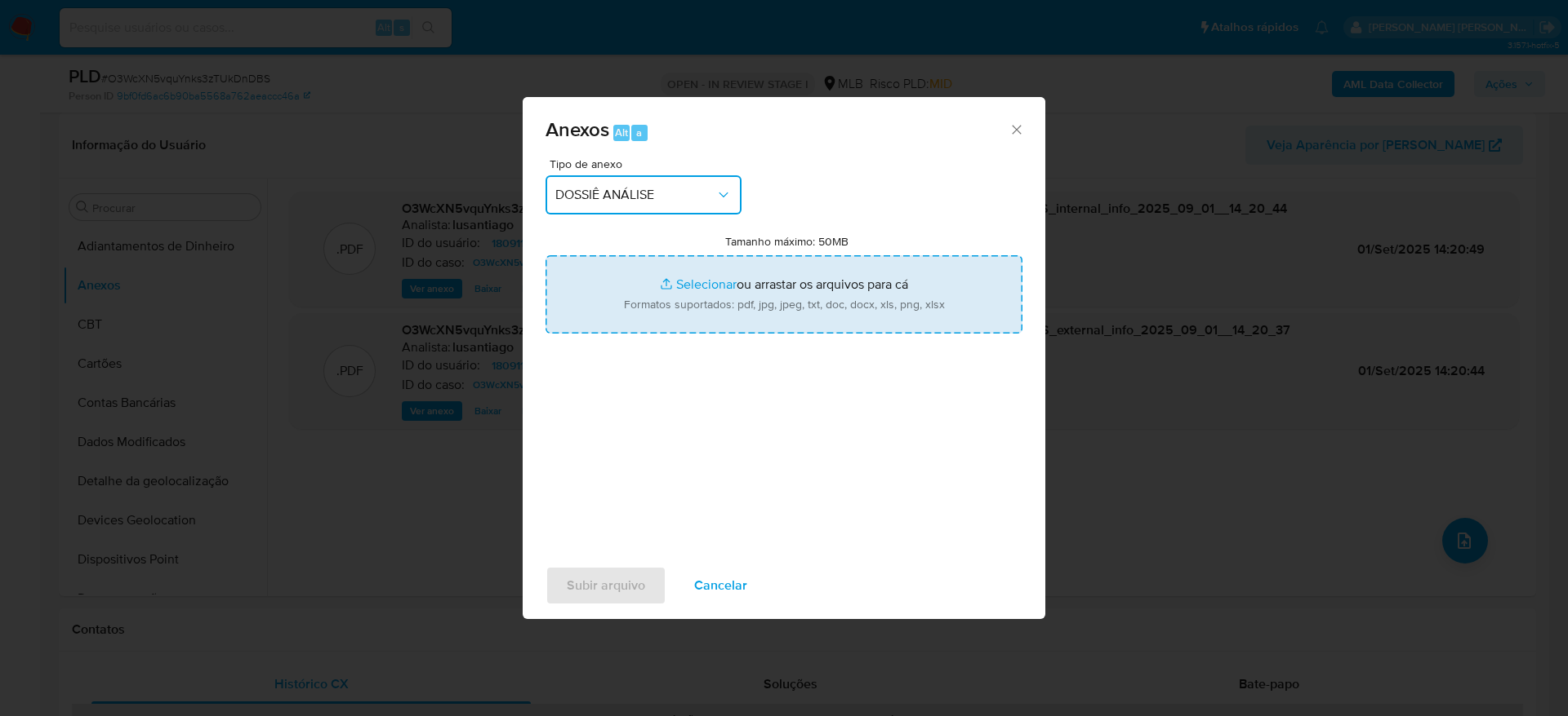
type input "C:\fakepath\Mulan 1809111713_2025_09_01_05_59_27.xlsx"
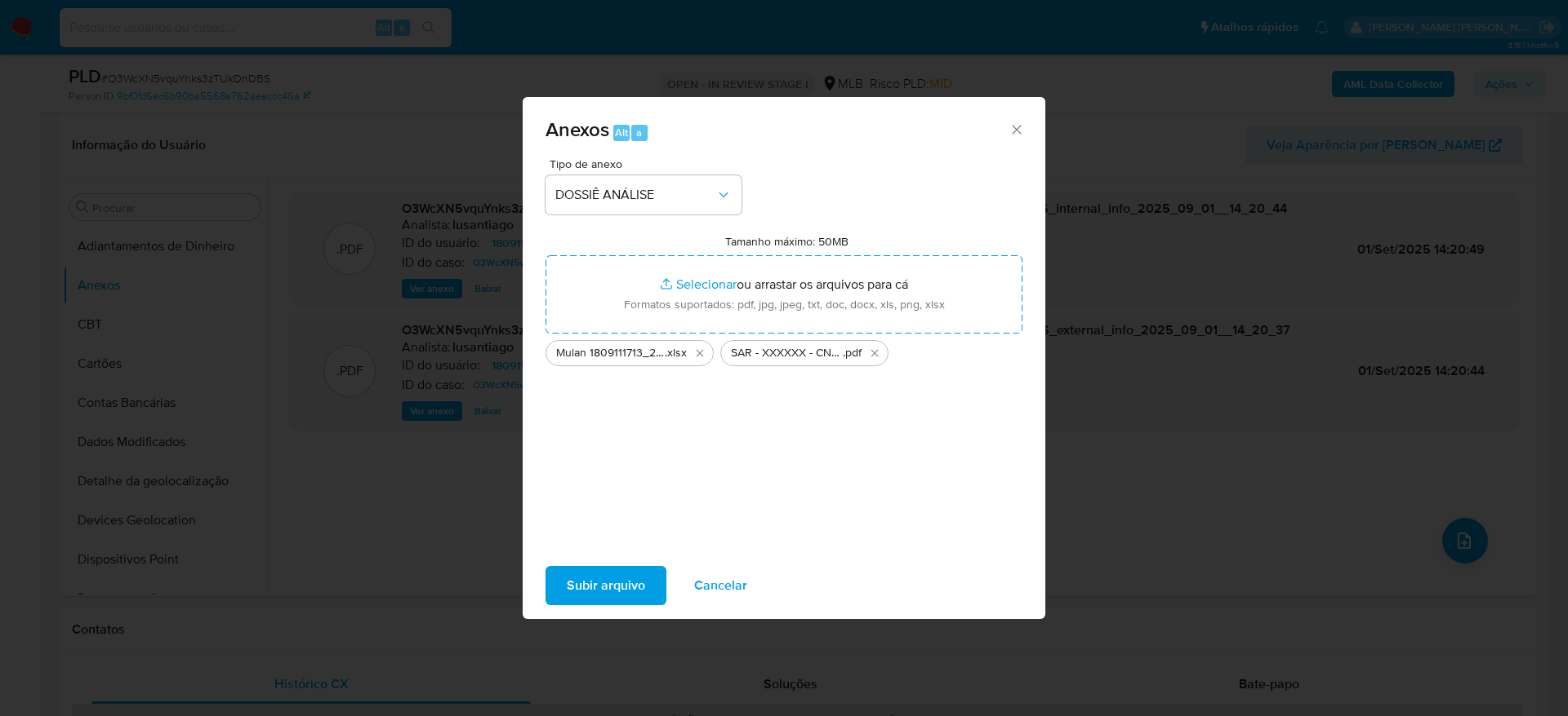
drag, startPoint x: 602, startPoint y: 424, endPoint x: 610, endPoint y: 514, distance: 90.4
click at [606, 439] on div "Tipo de anexo DOSSIÊ ANÁLISE Tamanho máximo: 50MB Selecionar arquivos Seleciona…" at bounding box center [784, 350] width 477 height 385
click at [612, 579] on span "Subir arquivo" at bounding box center [606, 586] width 79 height 36
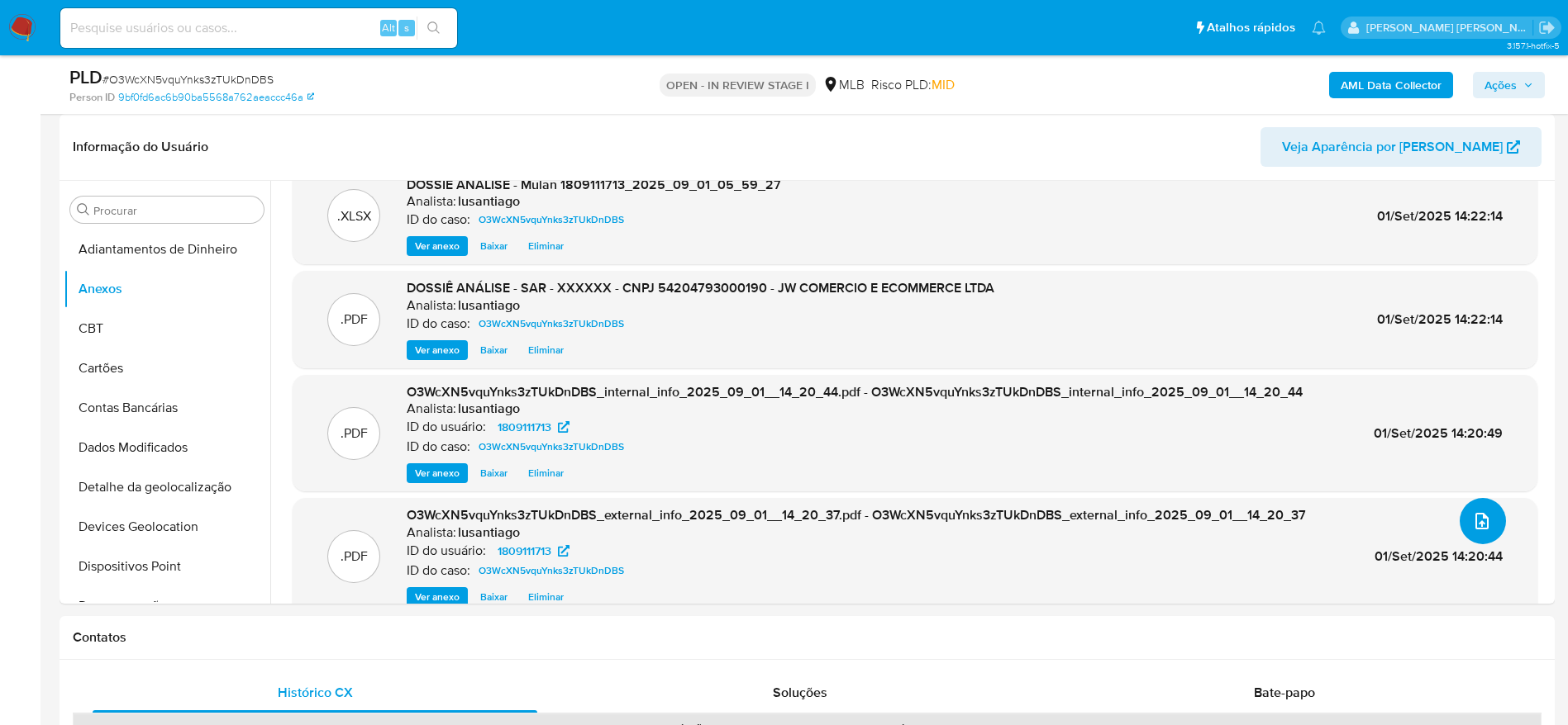
scroll to position [0, 0]
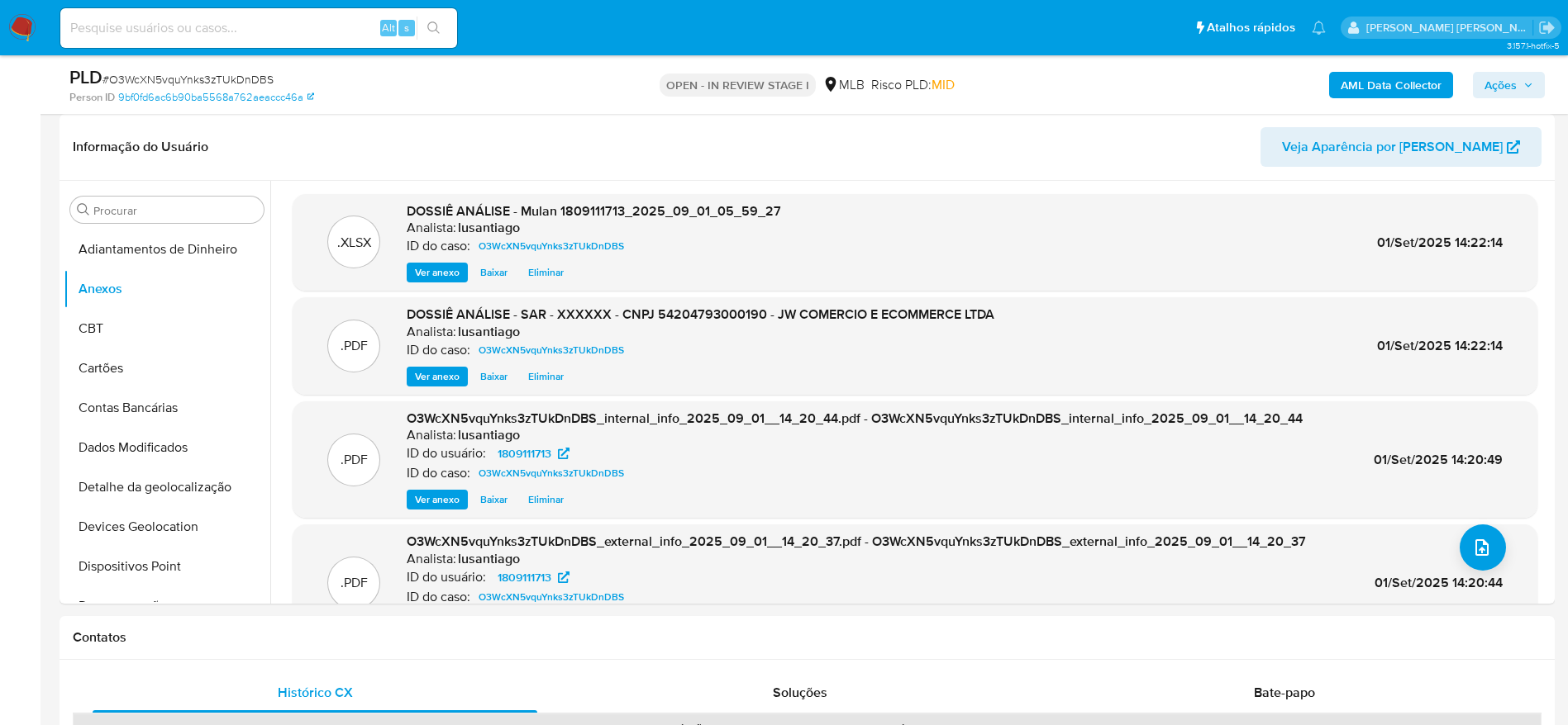
click at [1526, 87] on icon "button" at bounding box center [1527, 85] width 10 height 10
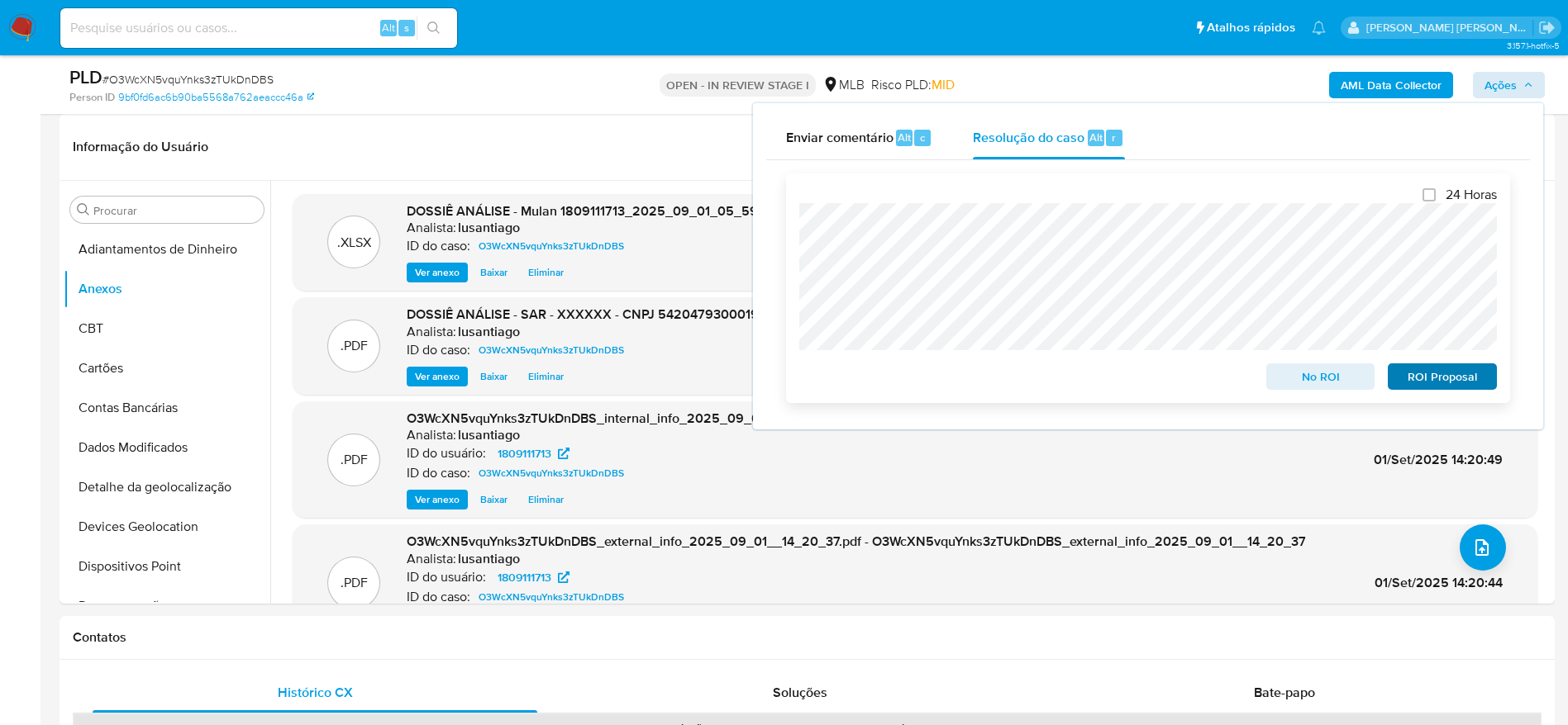
scroll to position [124, 0]
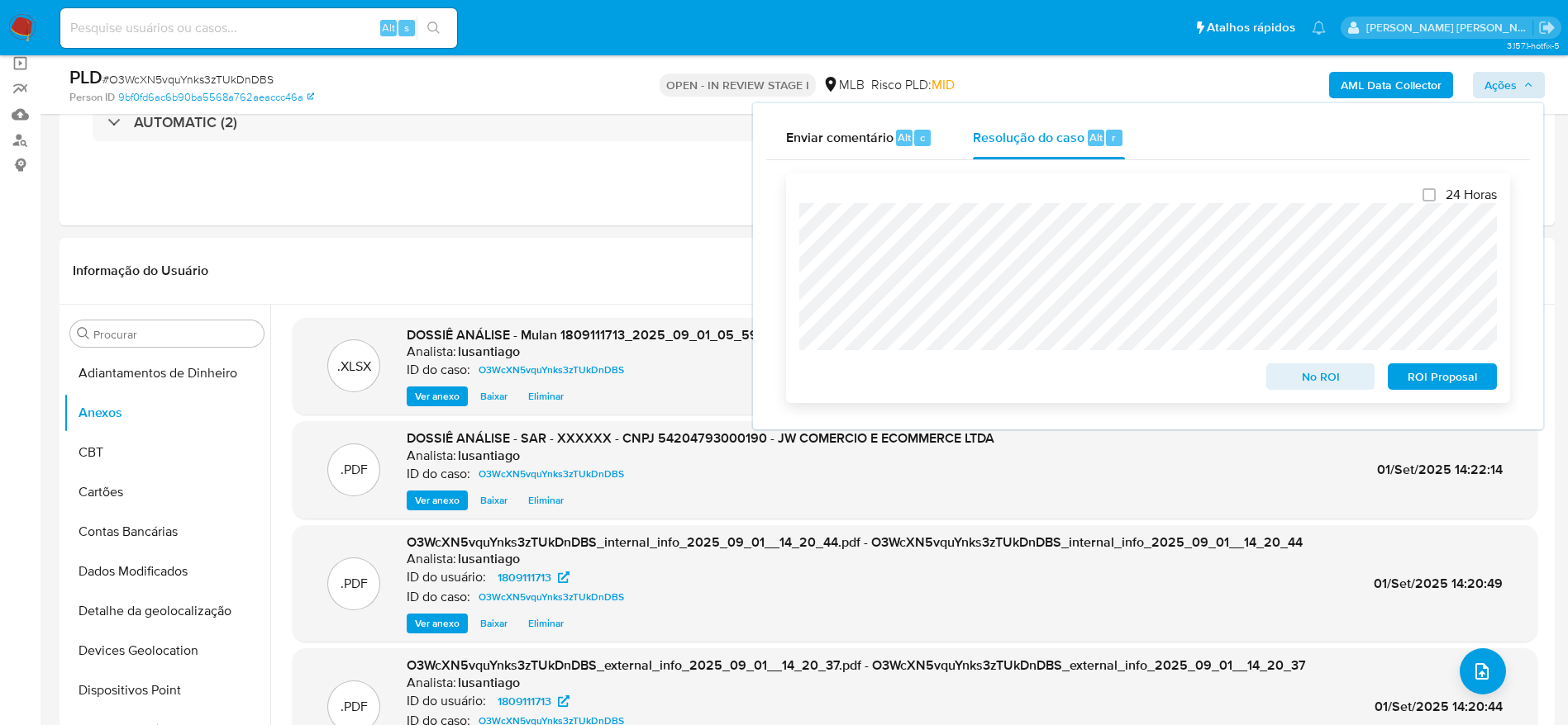
click at [1415, 376] on span "ROI Proposal" at bounding box center [1442, 376] width 86 height 23
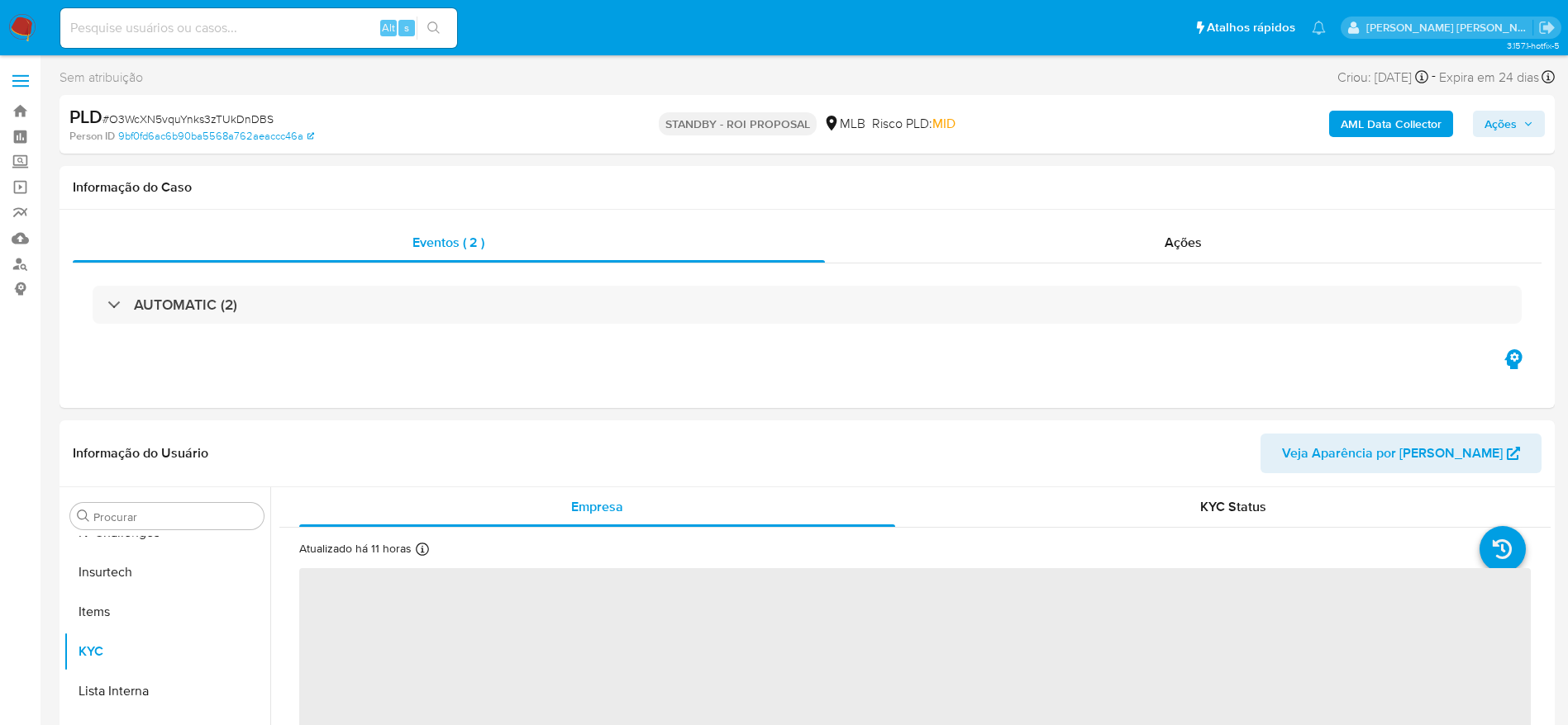
scroll to position [738, 0]
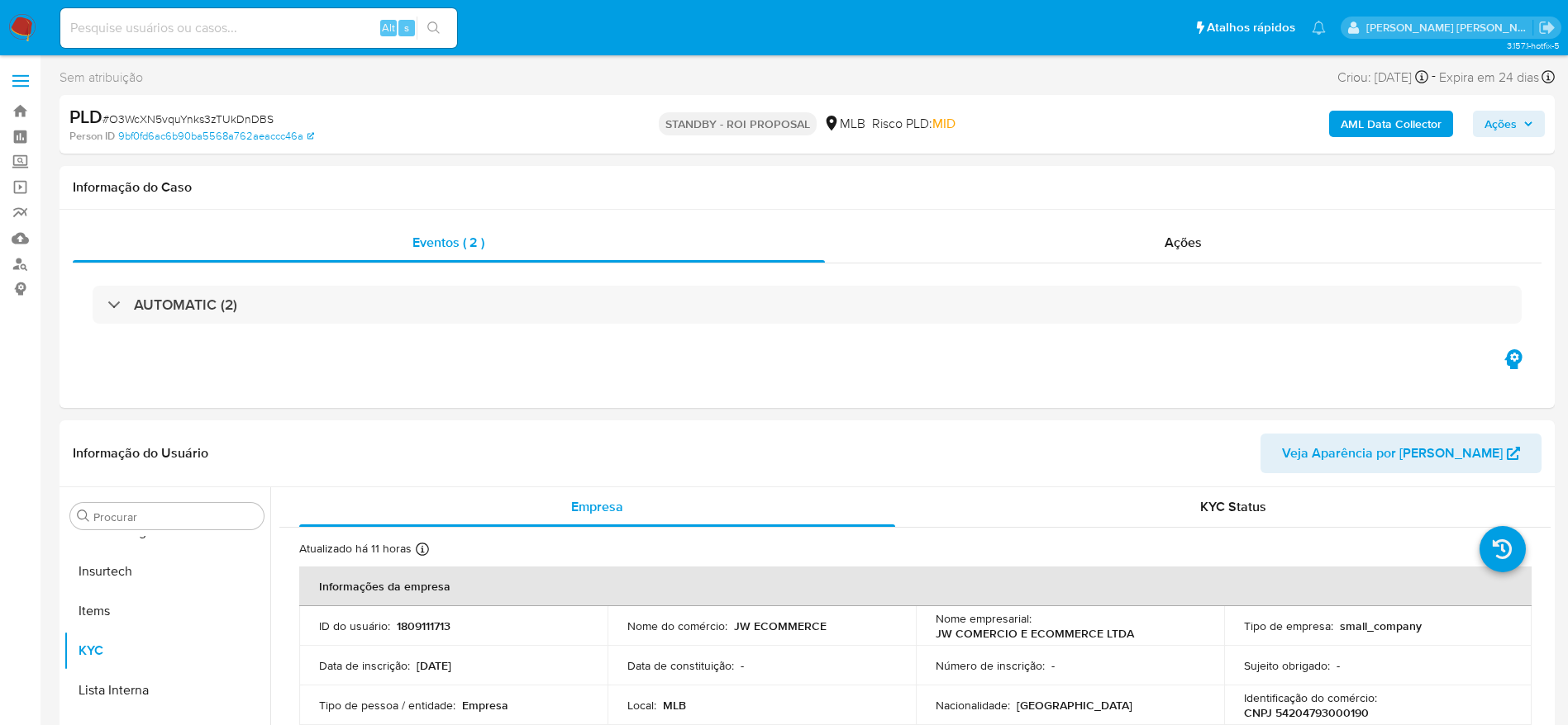
select select "10"
click at [17, 132] on link "Painel" at bounding box center [98, 137] width 196 height 26
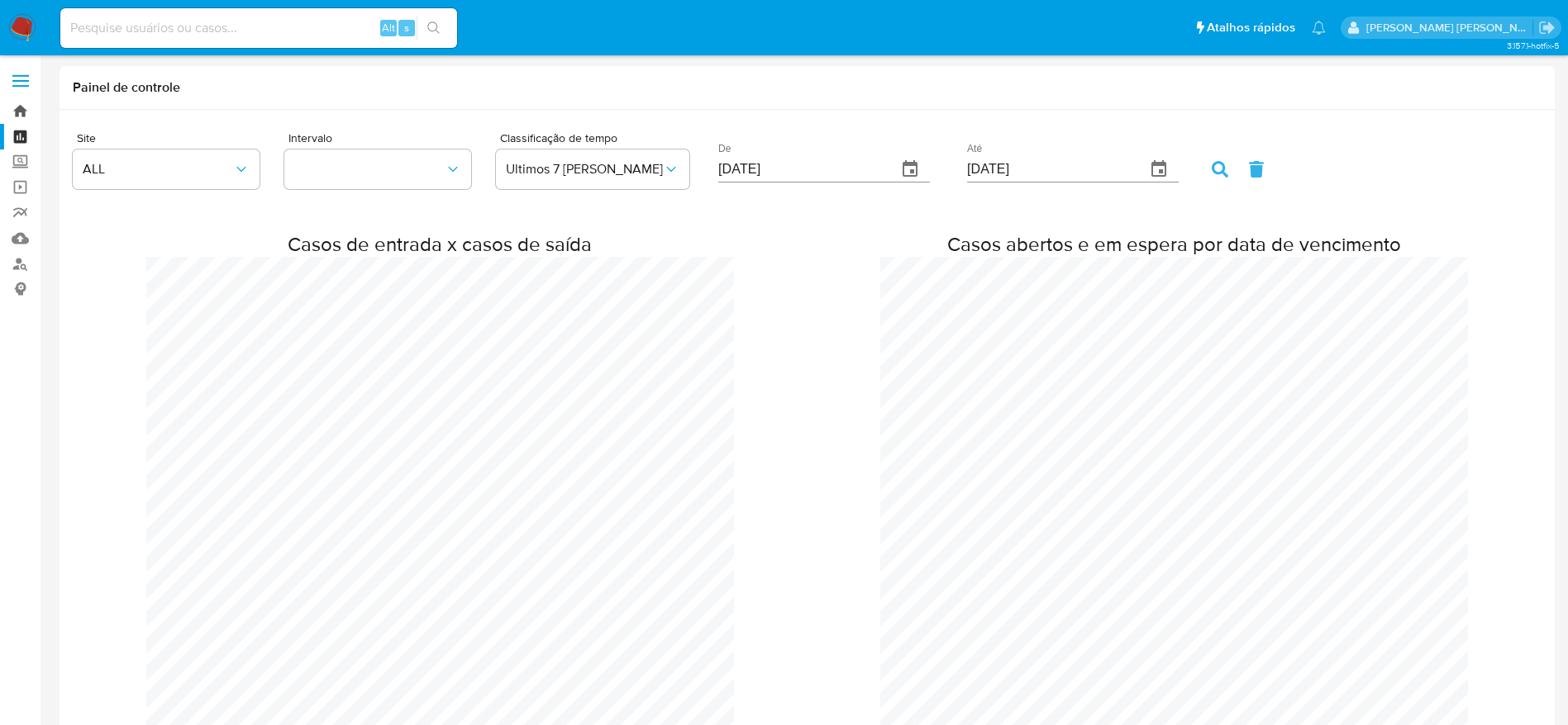
click at [12, 114] on link "Bandeja" at bounding box center [98, 112] width 196 height 26
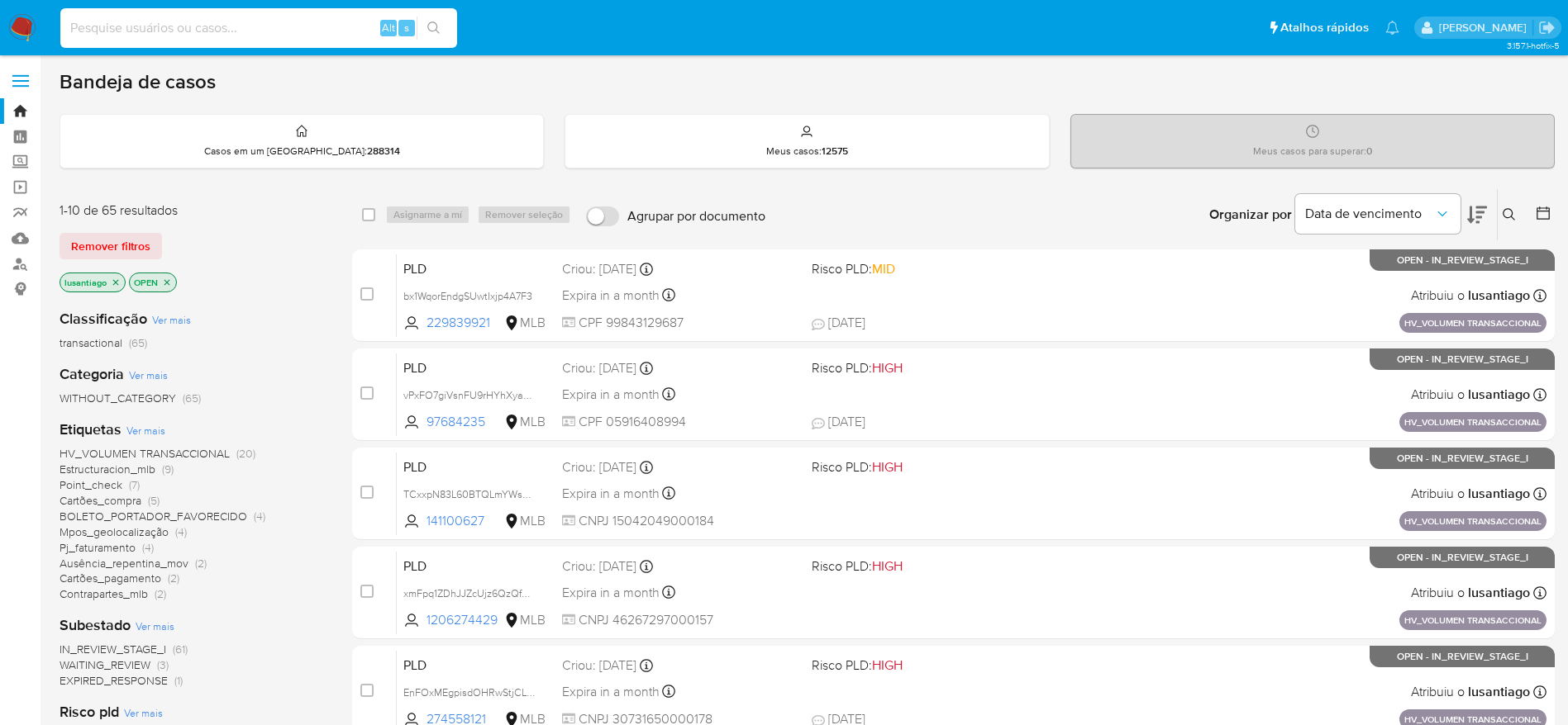
click at [264, 22] on input at bounding box center [259, 28] width 396 height 22
paste input "452141434"
type input "452141434"
click at [436, 26] on icon "search-icon" at bounding box center [434, 28] width 13 height 13
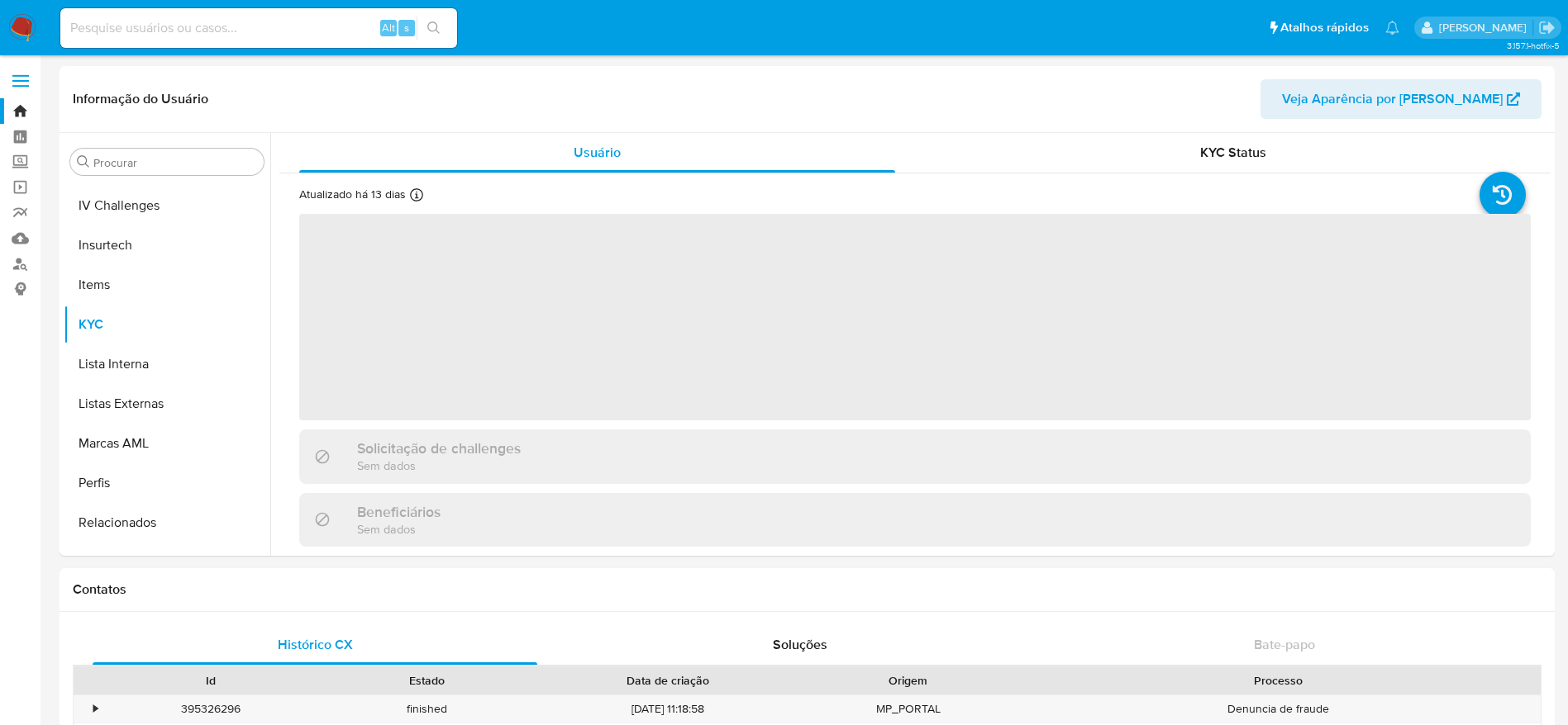
scroll to position [738, 0]
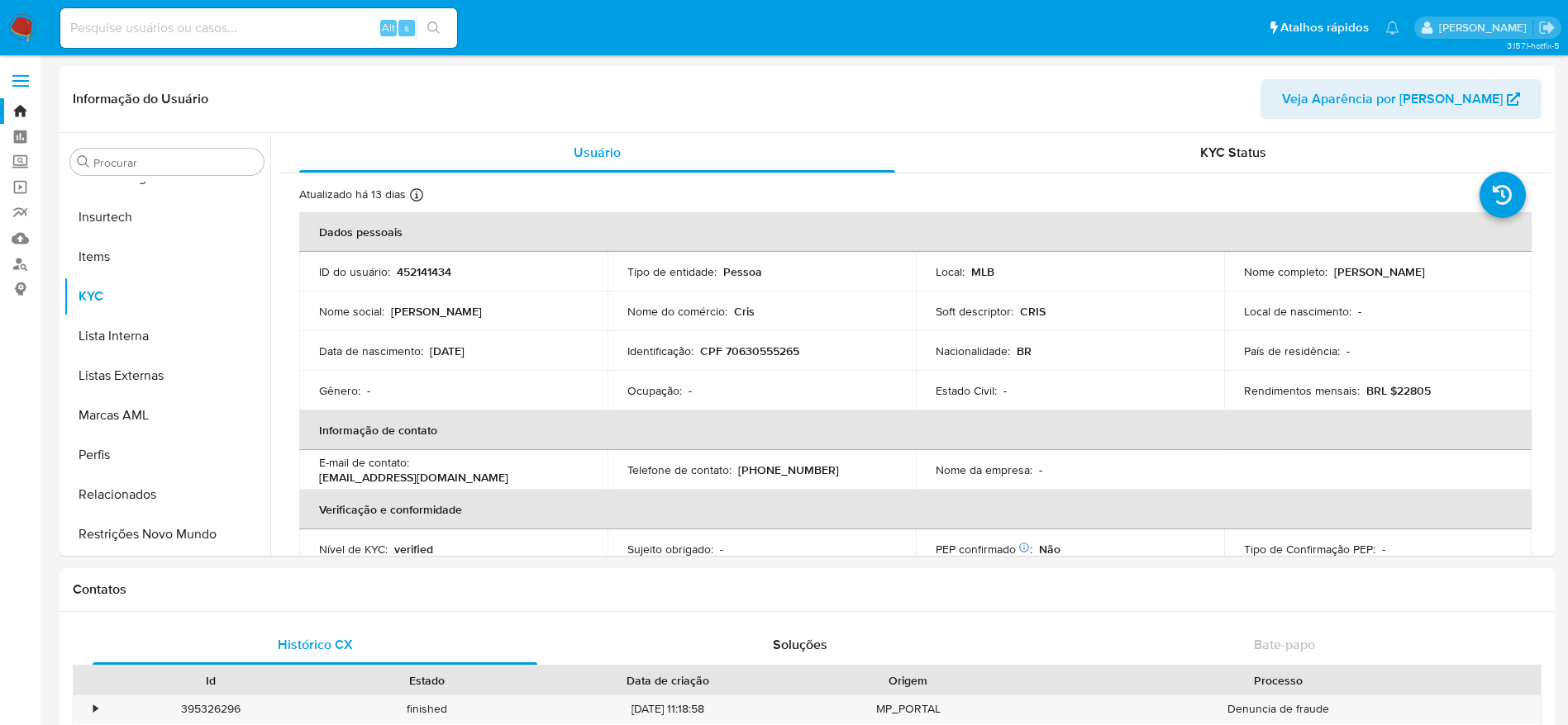
select select "10"
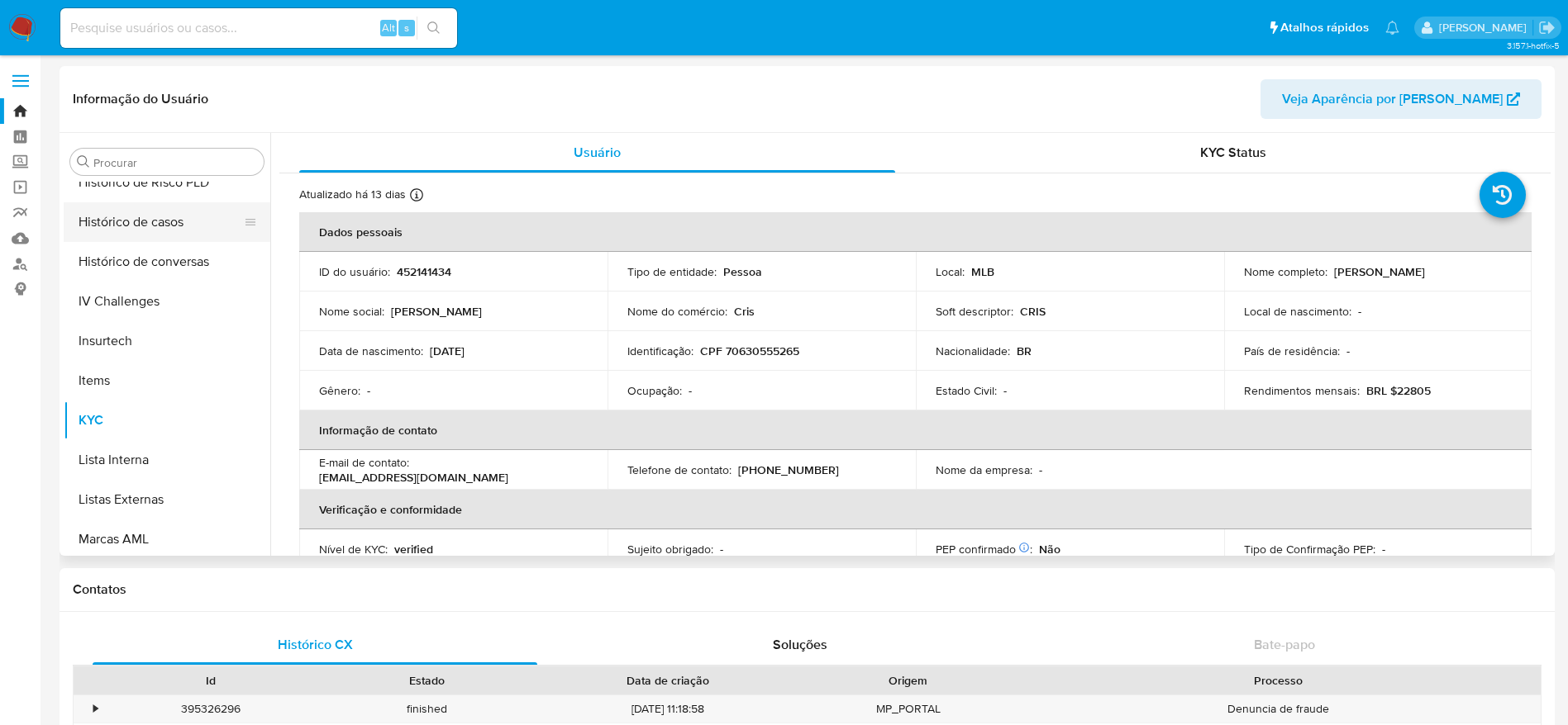
click at [157, 233] on button "Histórico de casos" at bounding box center [160, 222] width 193 height 40
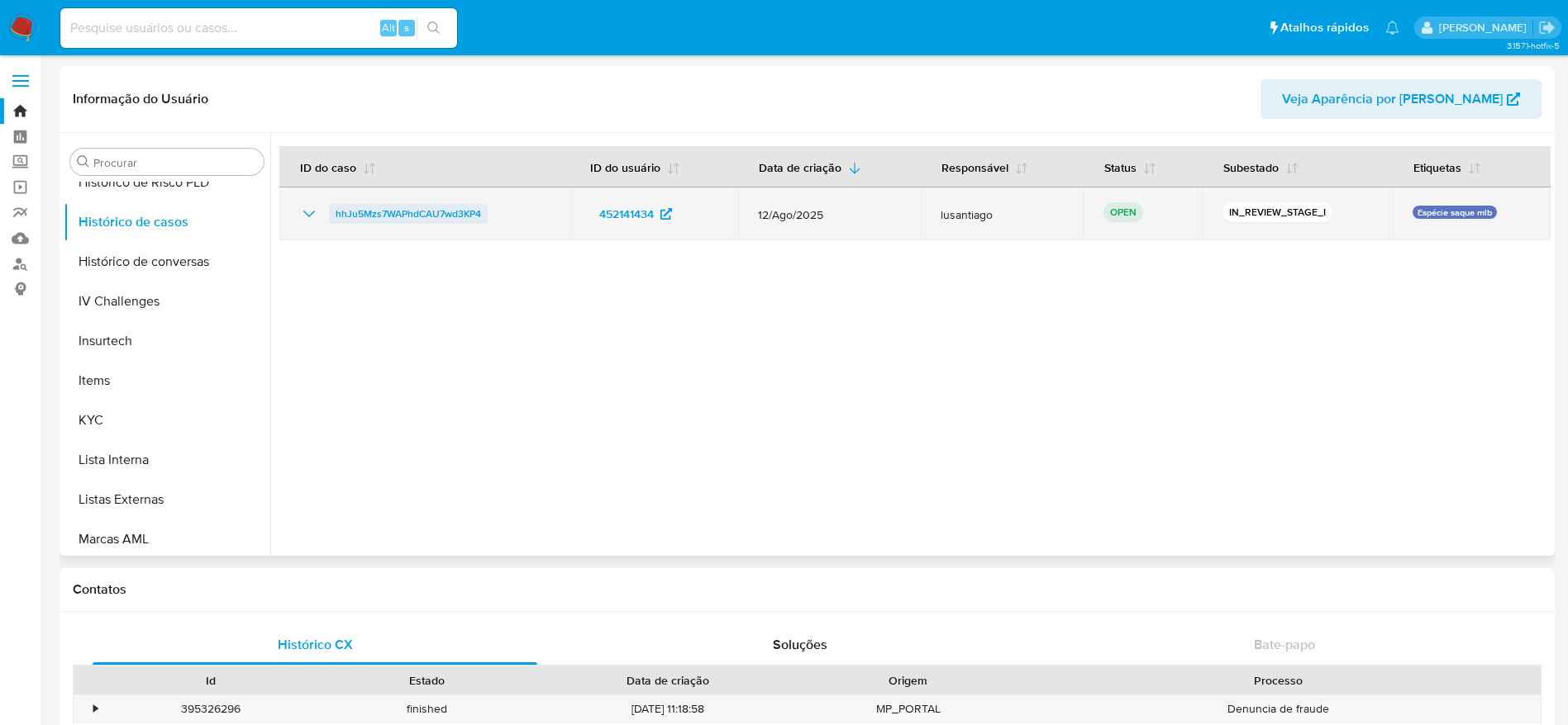
click at [402, 209] on span "hhJu5Mzs7WAPhdCAU7wd3KP4" at bounding box center [408, 214] width 145 height 20
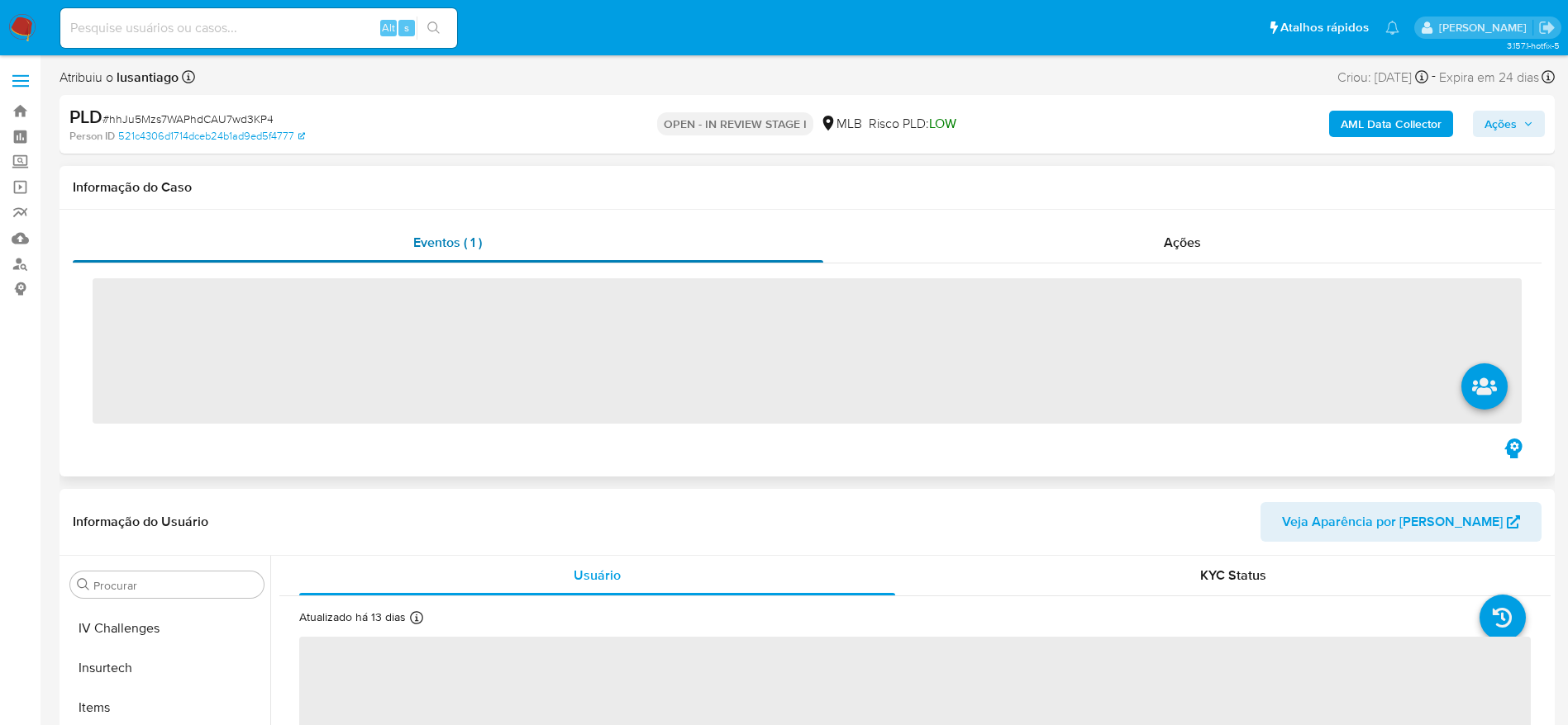
scroll to position [738, 0]
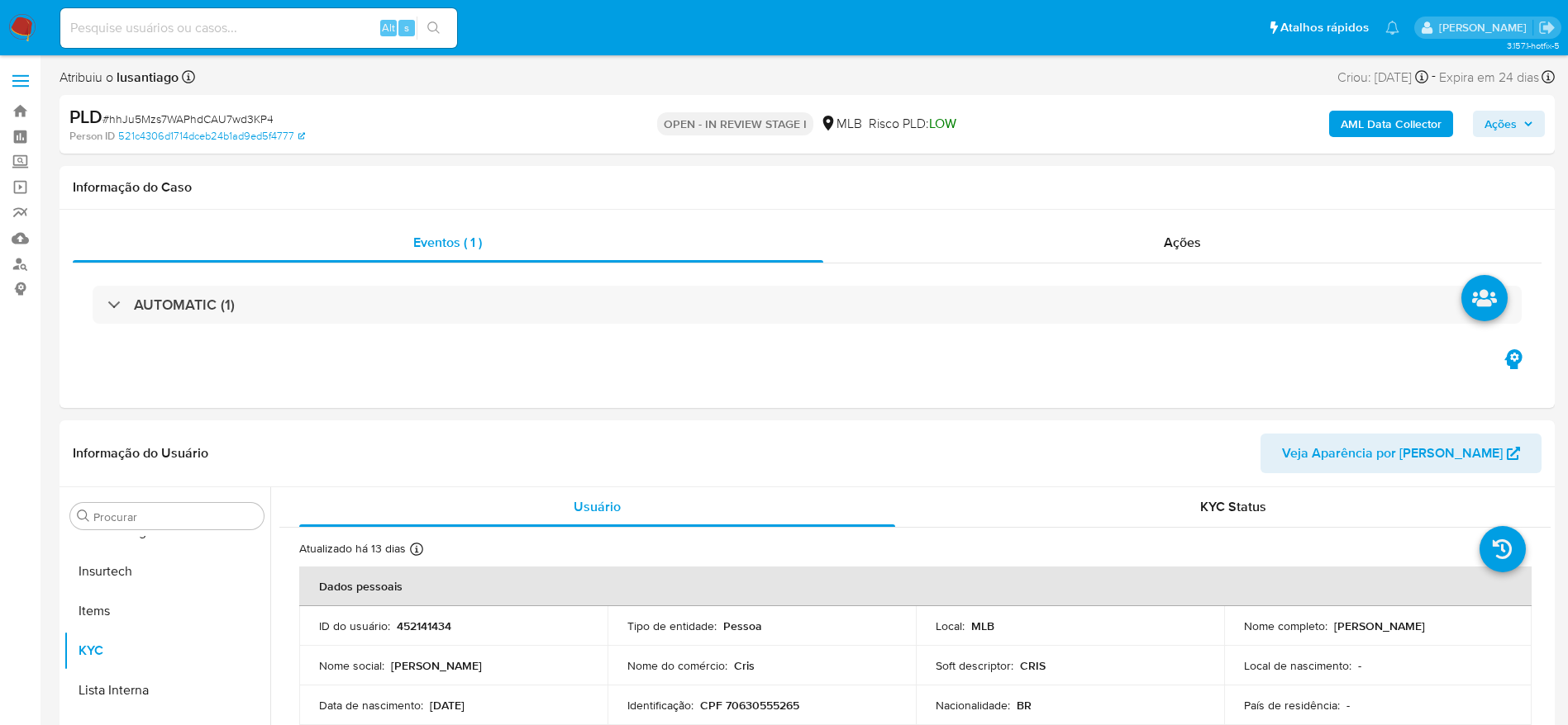
select select "10"
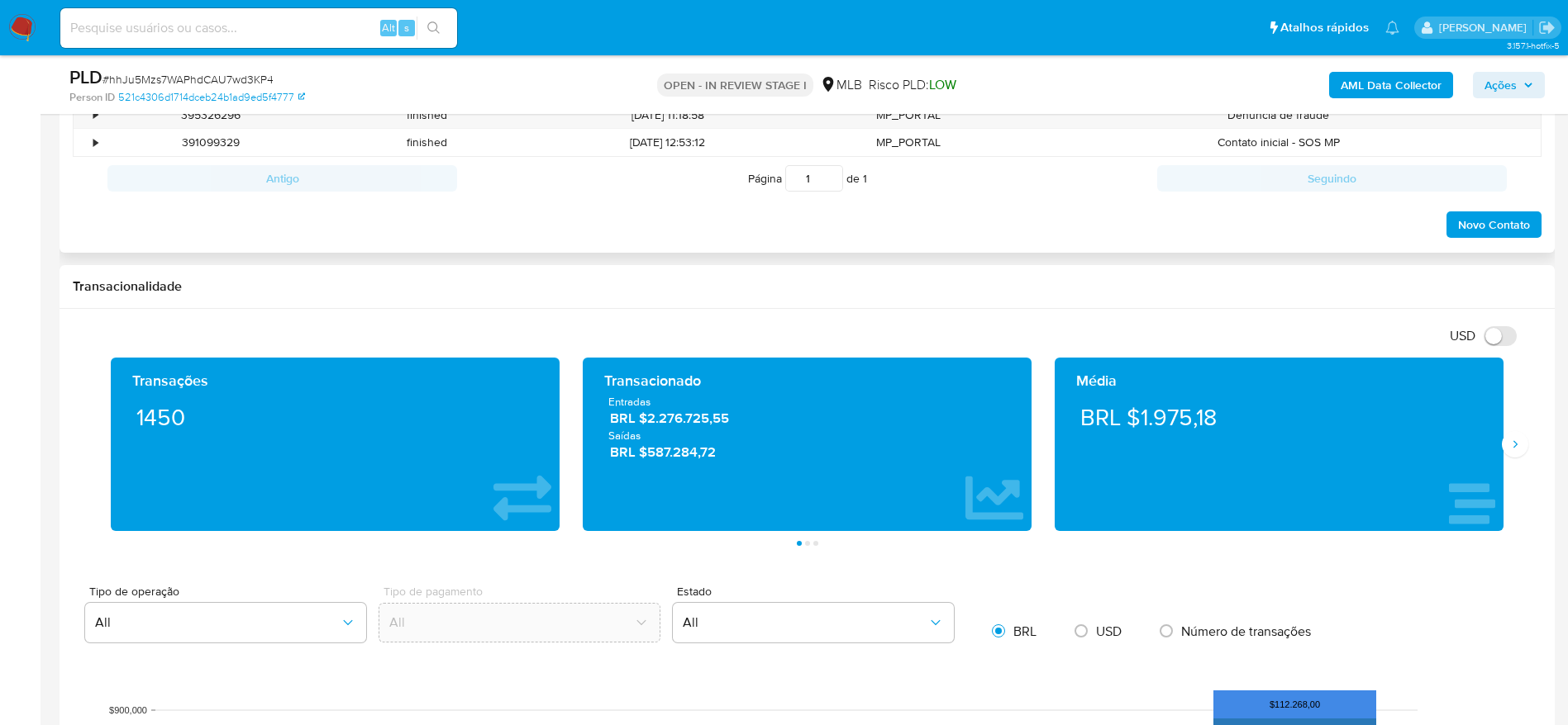
scroll to position [619, 0]
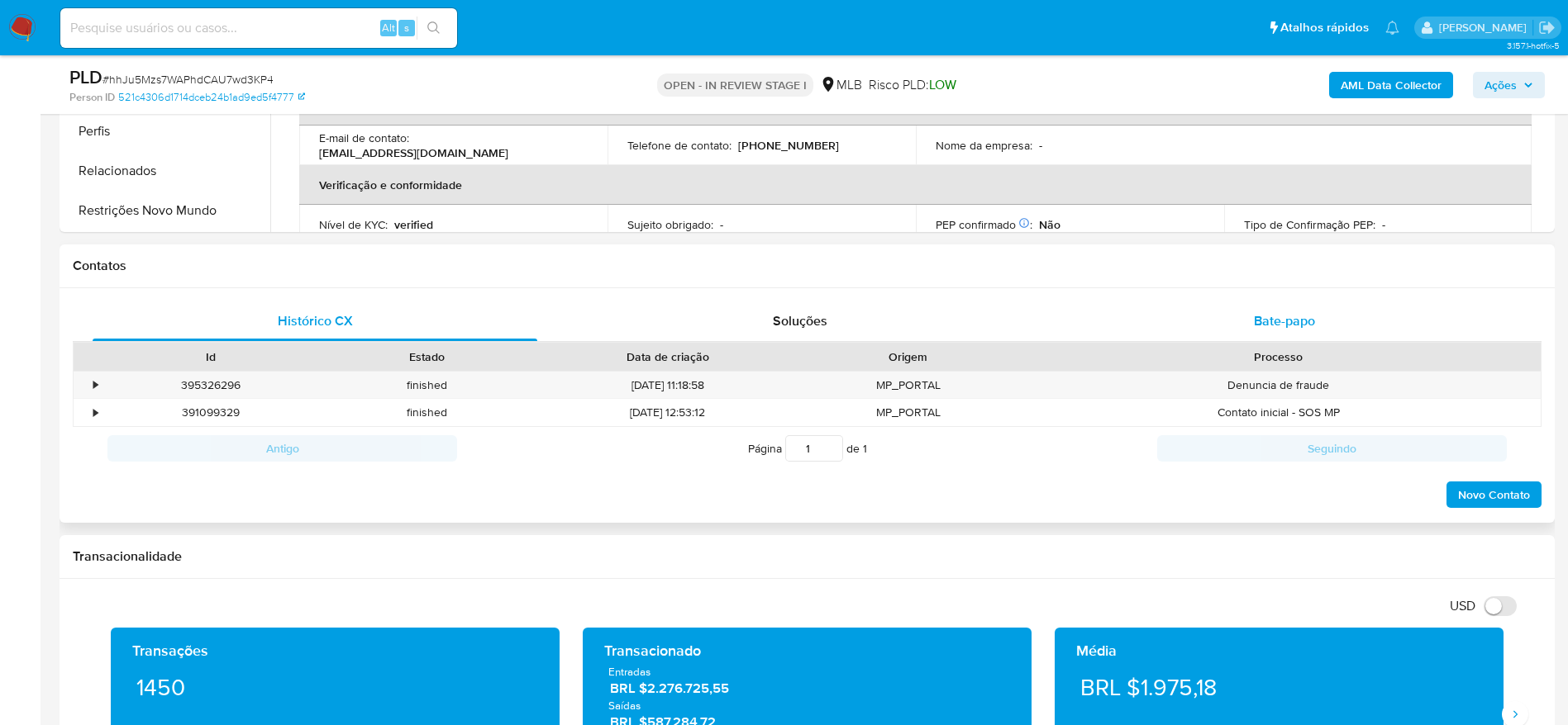
click at [1279, 324] on span "Bate-papo" at bounding box center [1284, 321] width 61 height 19
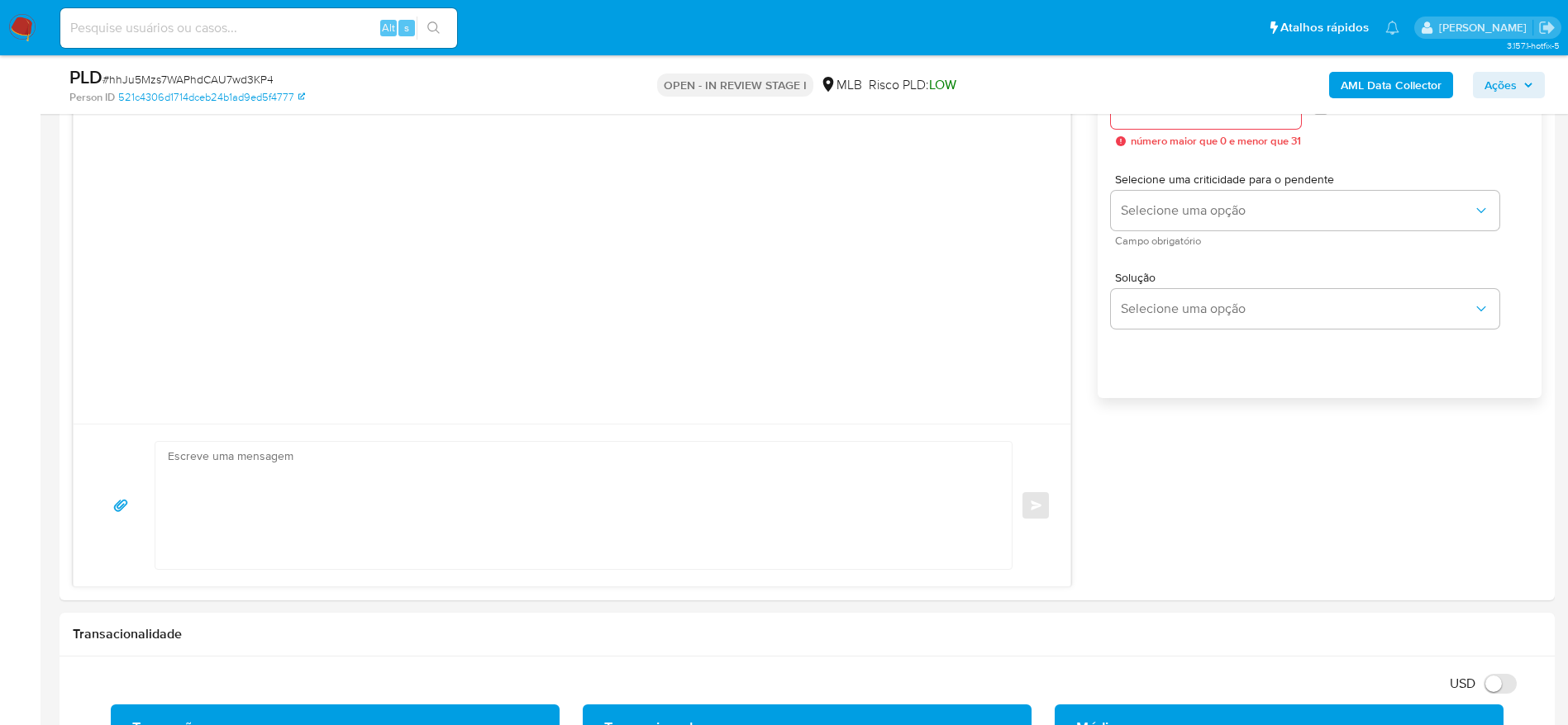
scroll to position [991, 0]
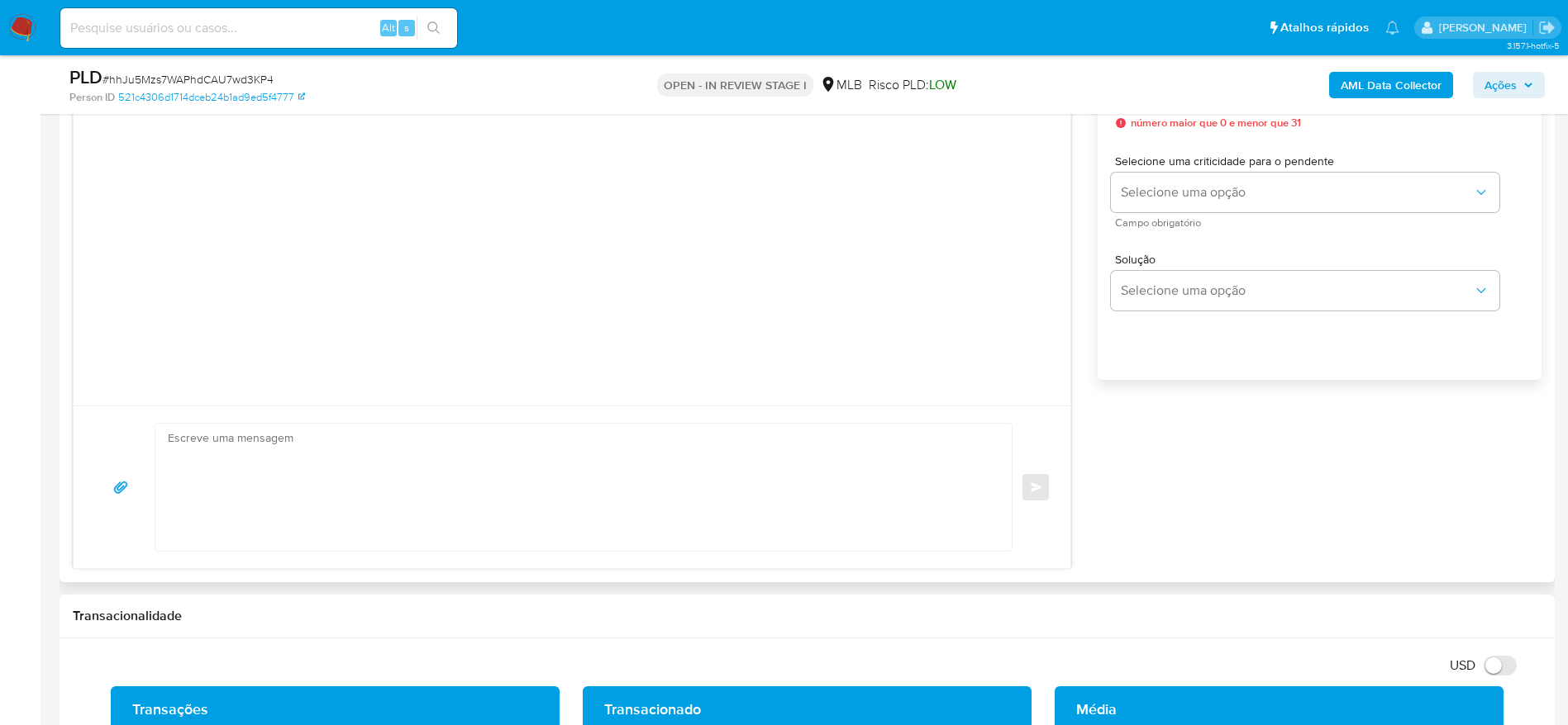
click at [394, 480] on textarea at bounding box center [579, 487] width 823 height 127
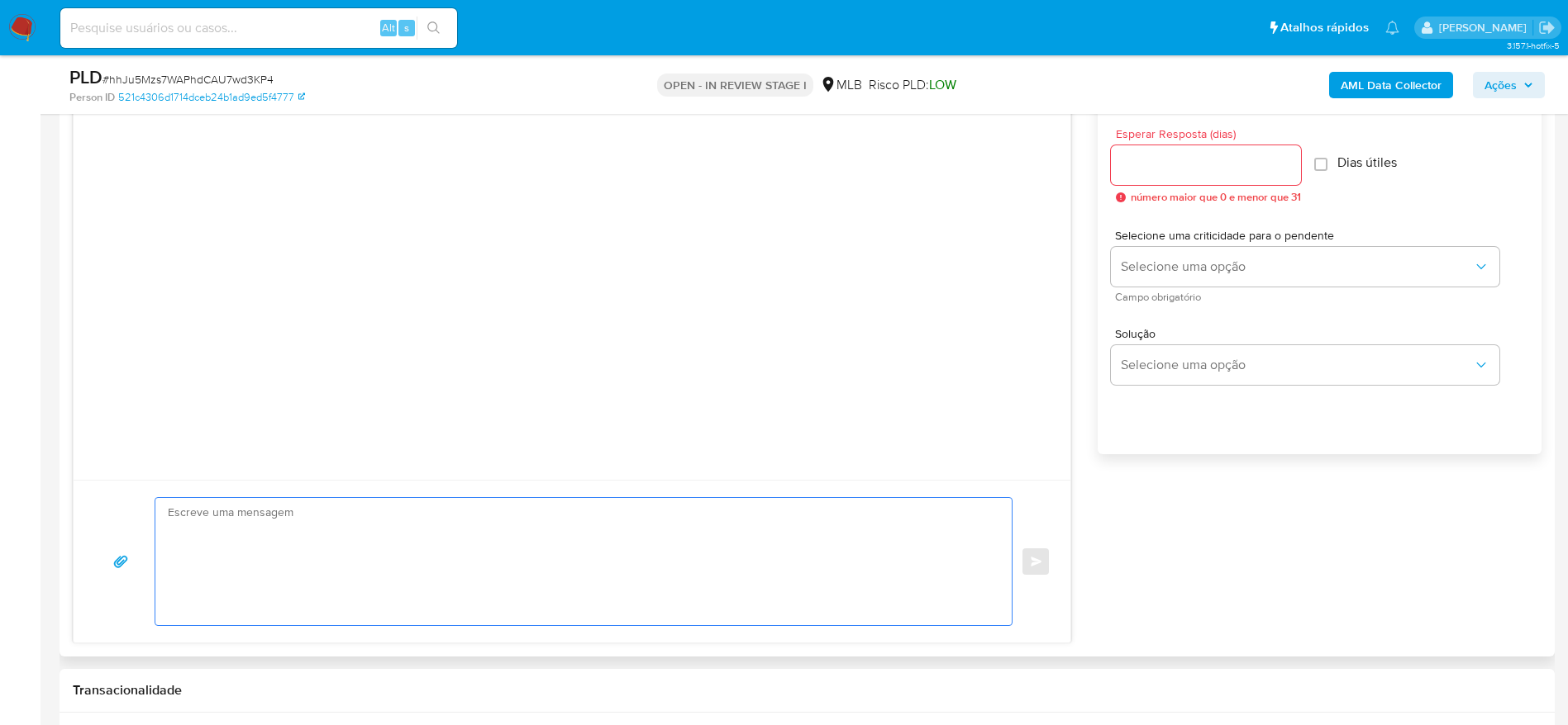
scroll to position [868, 0]
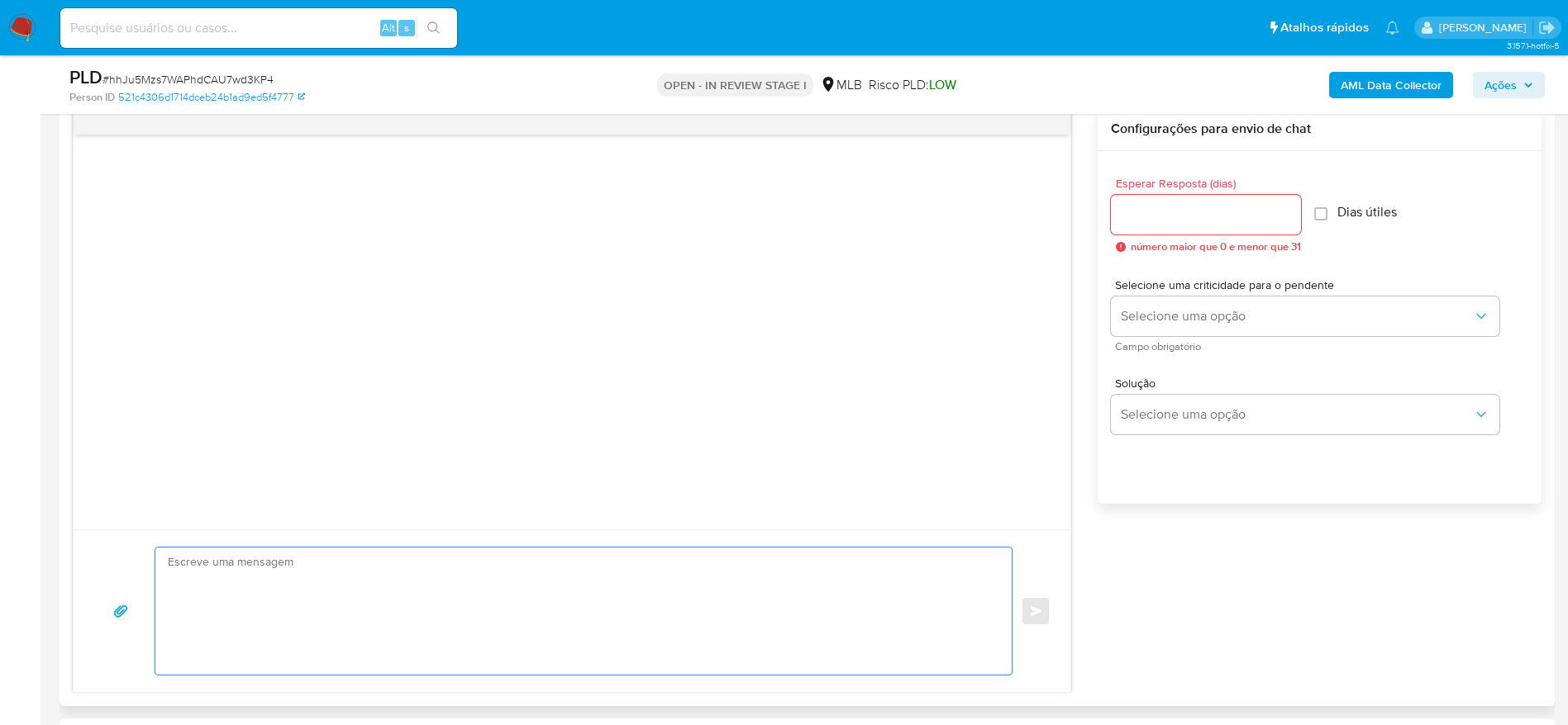
click at [1190, 216] on input "Esperar Resposta (dias)" at bounding box center [1205, 215] width 190 height 22
type input "3"
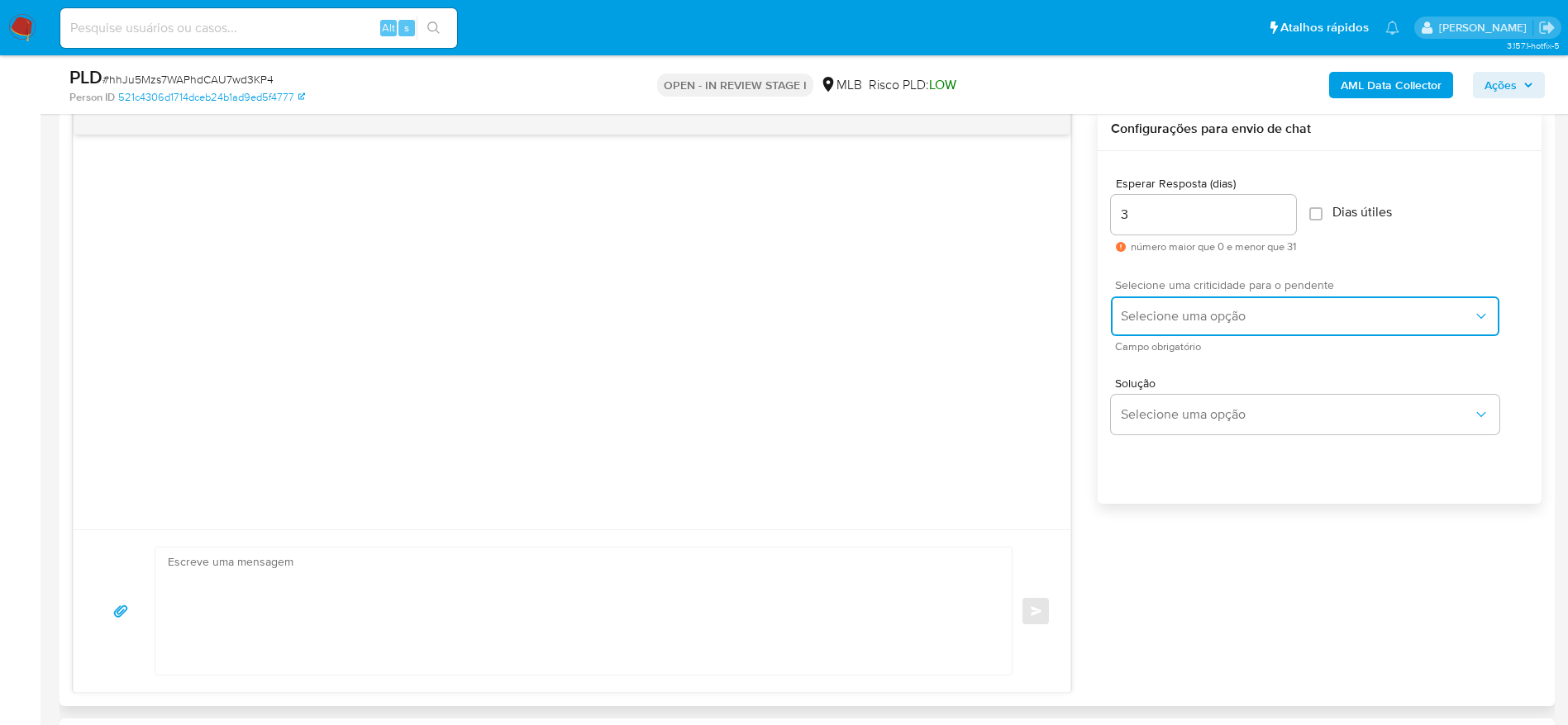
click at [1168, 324] on button "Selecione uma opção" at bounding box center [1304, 317] width 389 height 40
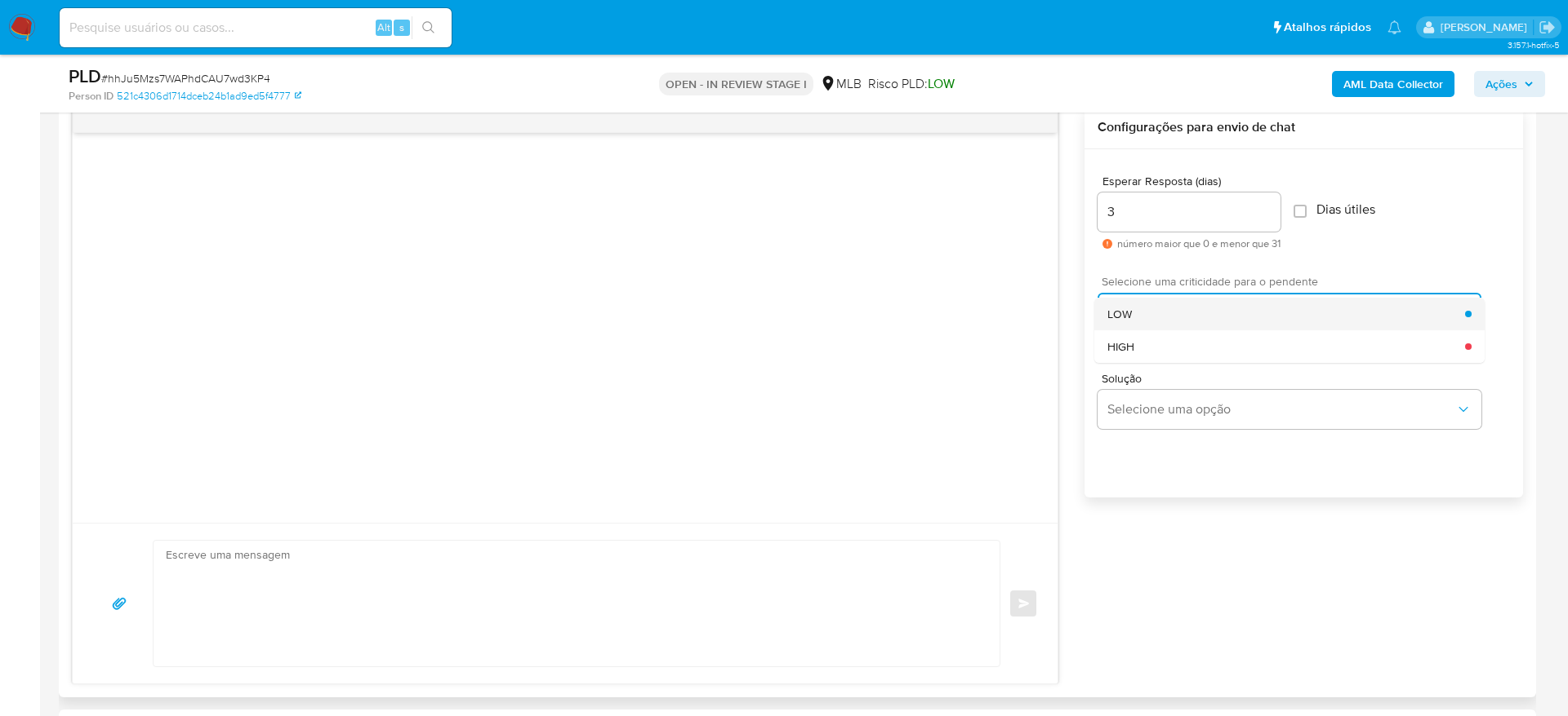
click at [1155, 316] on div "LOW" at bounding box center [1286, 314] width 357 height 32
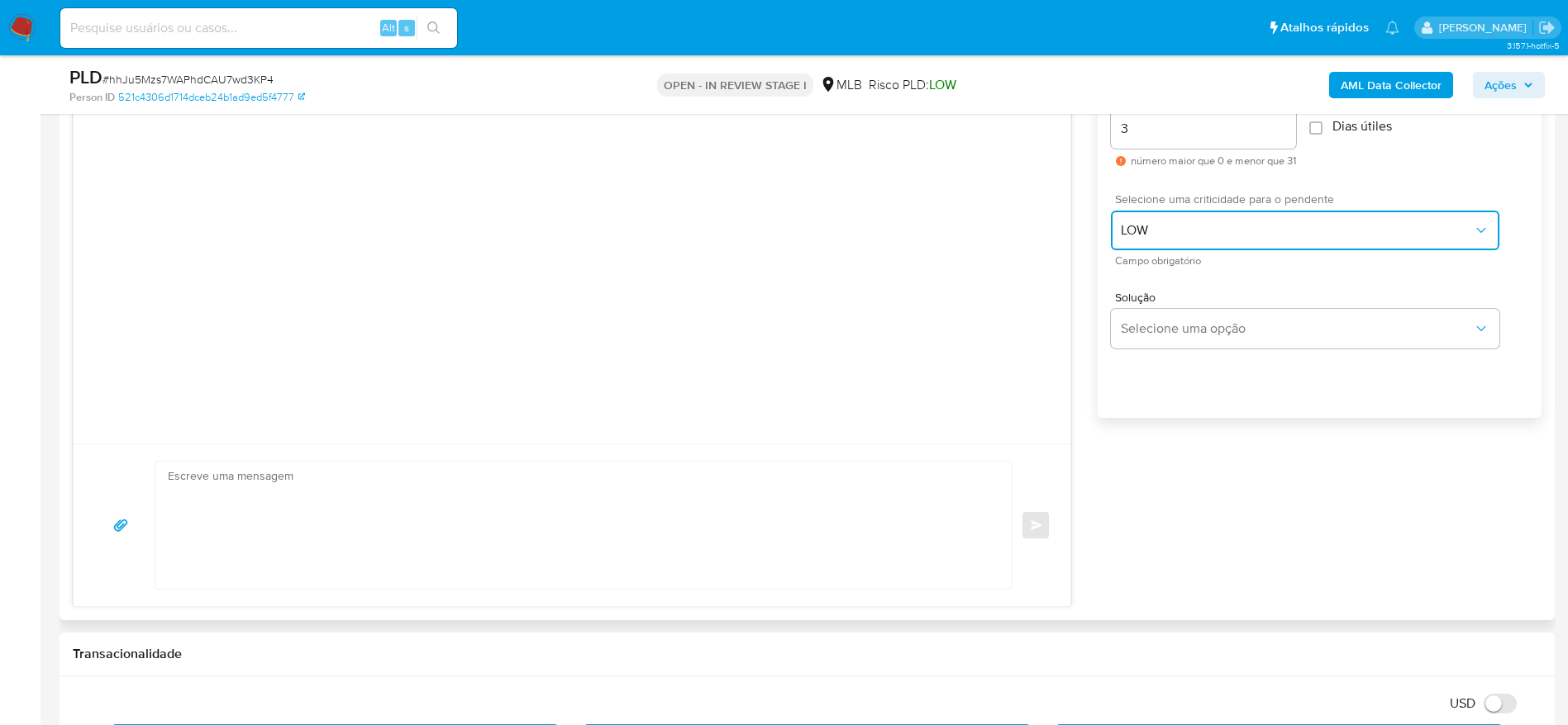
scroll to position [991, 0]
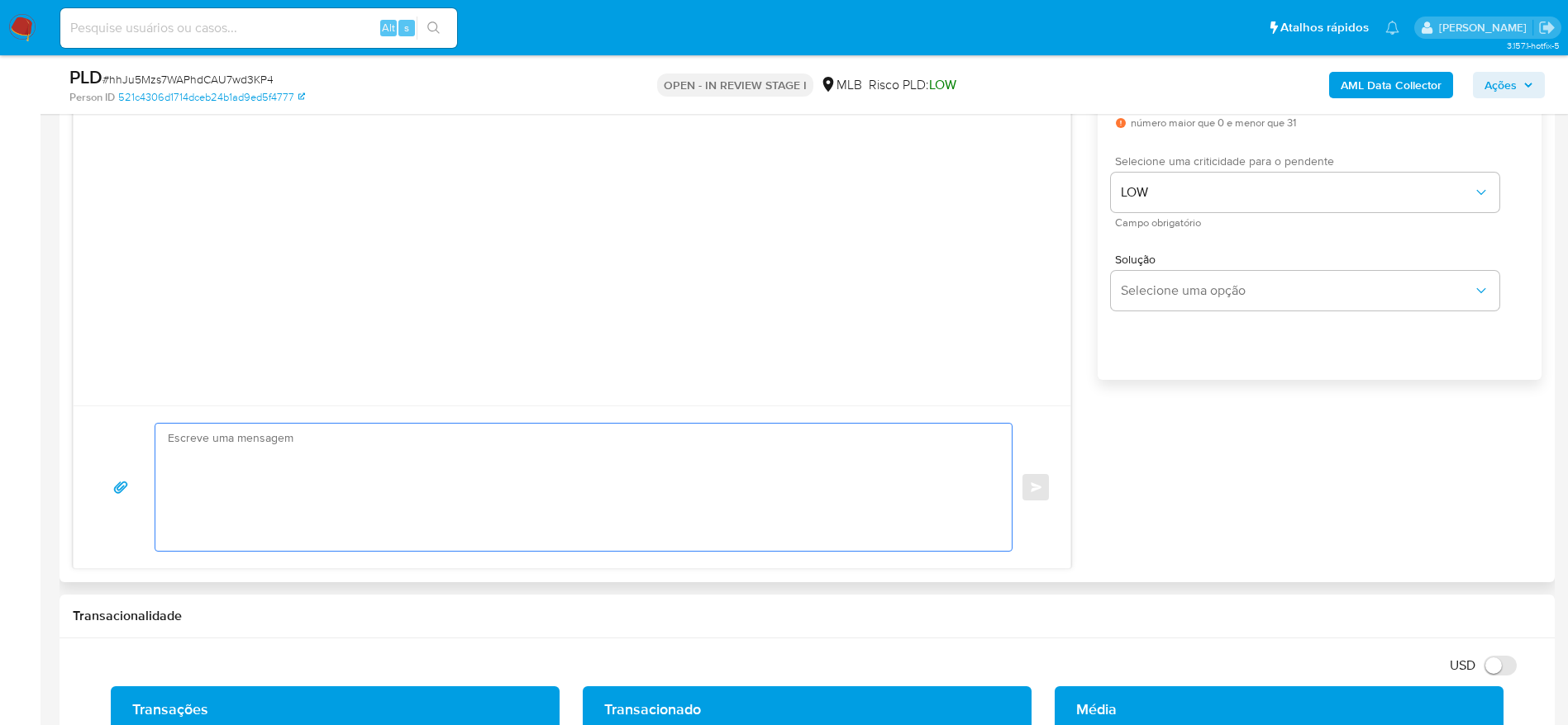
click at [558, 484] on textarea at bounding box center [579, 487] width 823 height 127
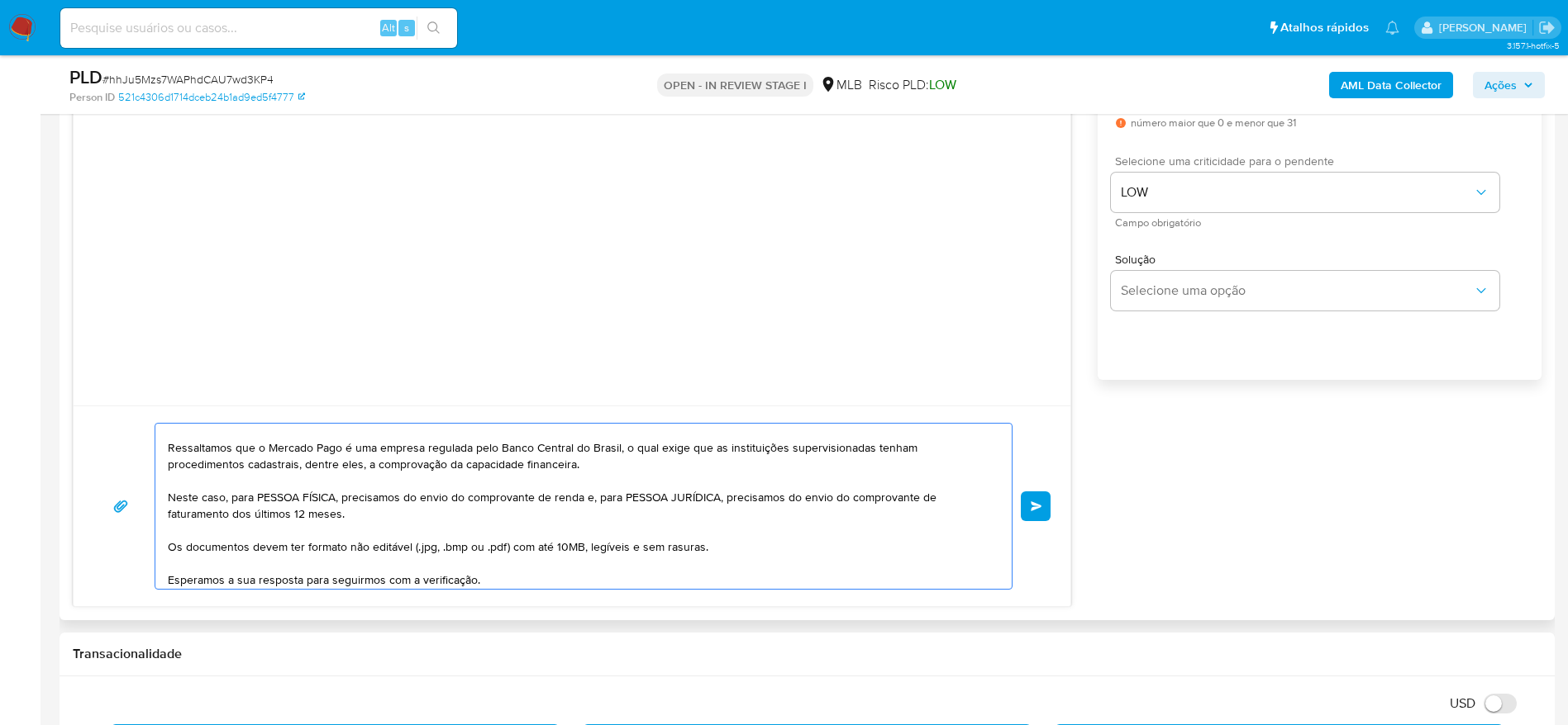
scroll to position [119, 0]
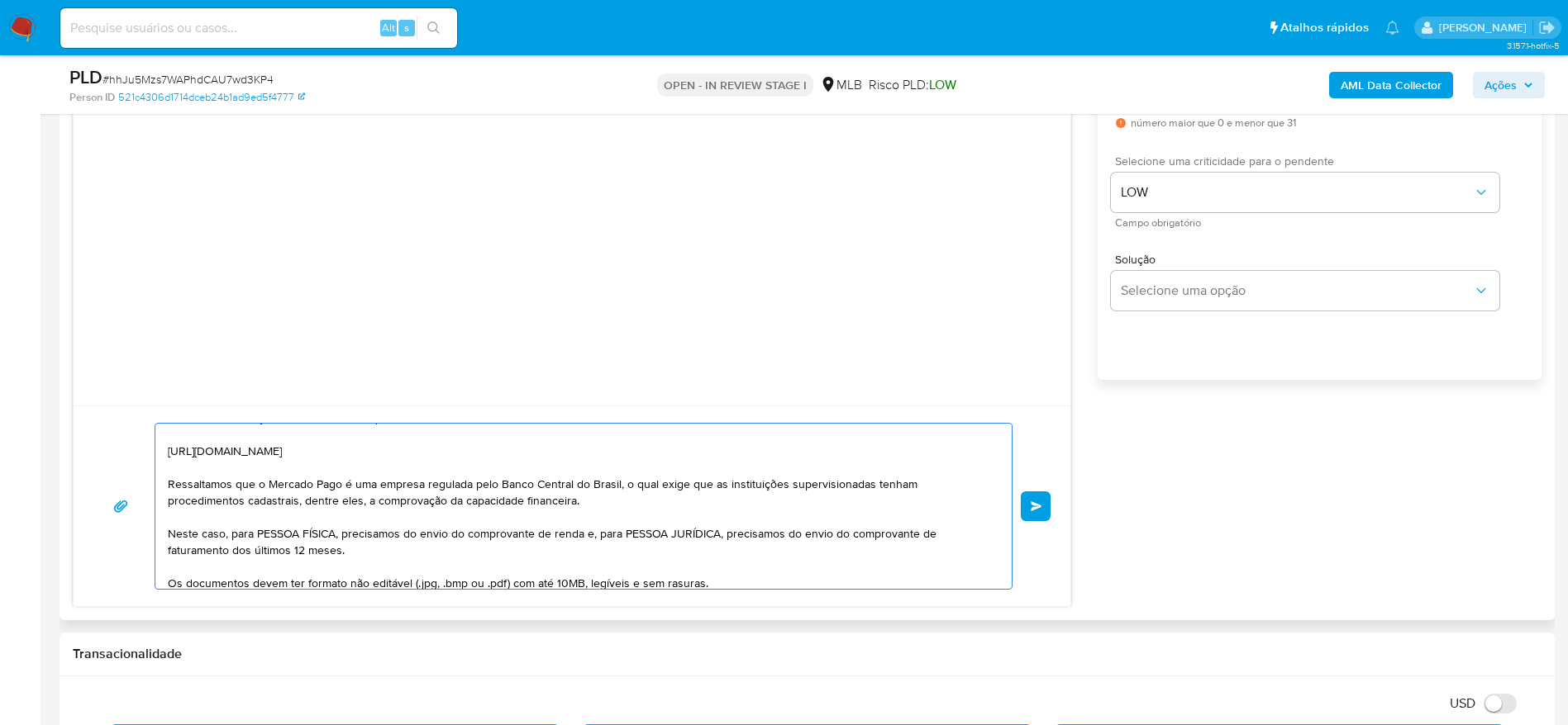
drag, startPoint x: 256, startPoint y: 531, endPoint x: 332, endPoint y: 538, distance: 76.3
click at [332, 538] on textarea "Olá! Estamos realizando uma verificação adicional de segurança em contas de usu…" at bounding box center [579, 506] width 823 height 165
drag, startPoint x: 567, startPoint y: 536, endPoint x: 338, endPoint y: 555, distance: 229.8
click at [338, 555] on textarea "Olá! Estamos realizando uma verificação adicional de segurança em contas de usu…" at bounding box center [579, 506] width 823 height 165
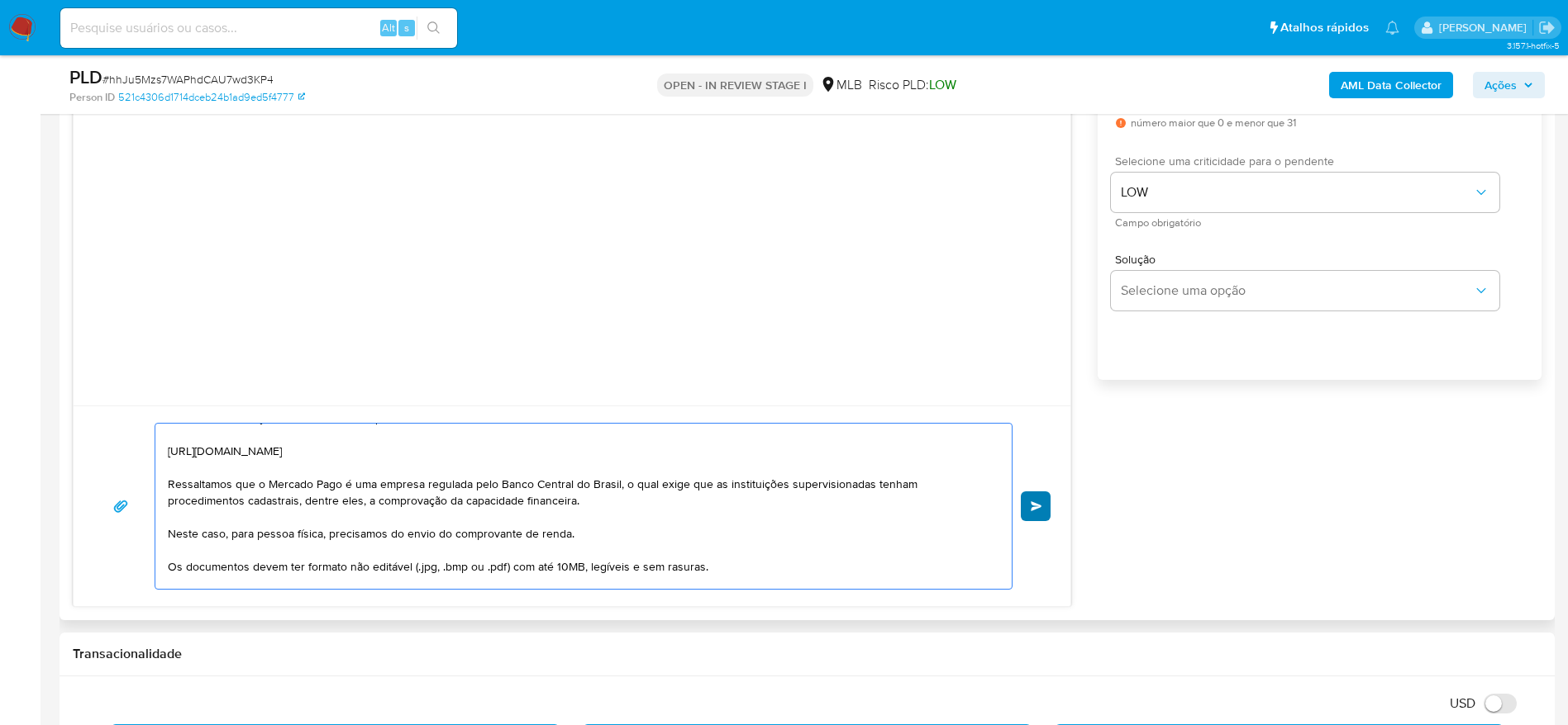
type textarea "Olá! Estamos realizando uma verificação adicional de segurança em contas de usu…"
click at [1031, 504] on span "common.send" at bounding box center [1036, 506] width 11 height 10
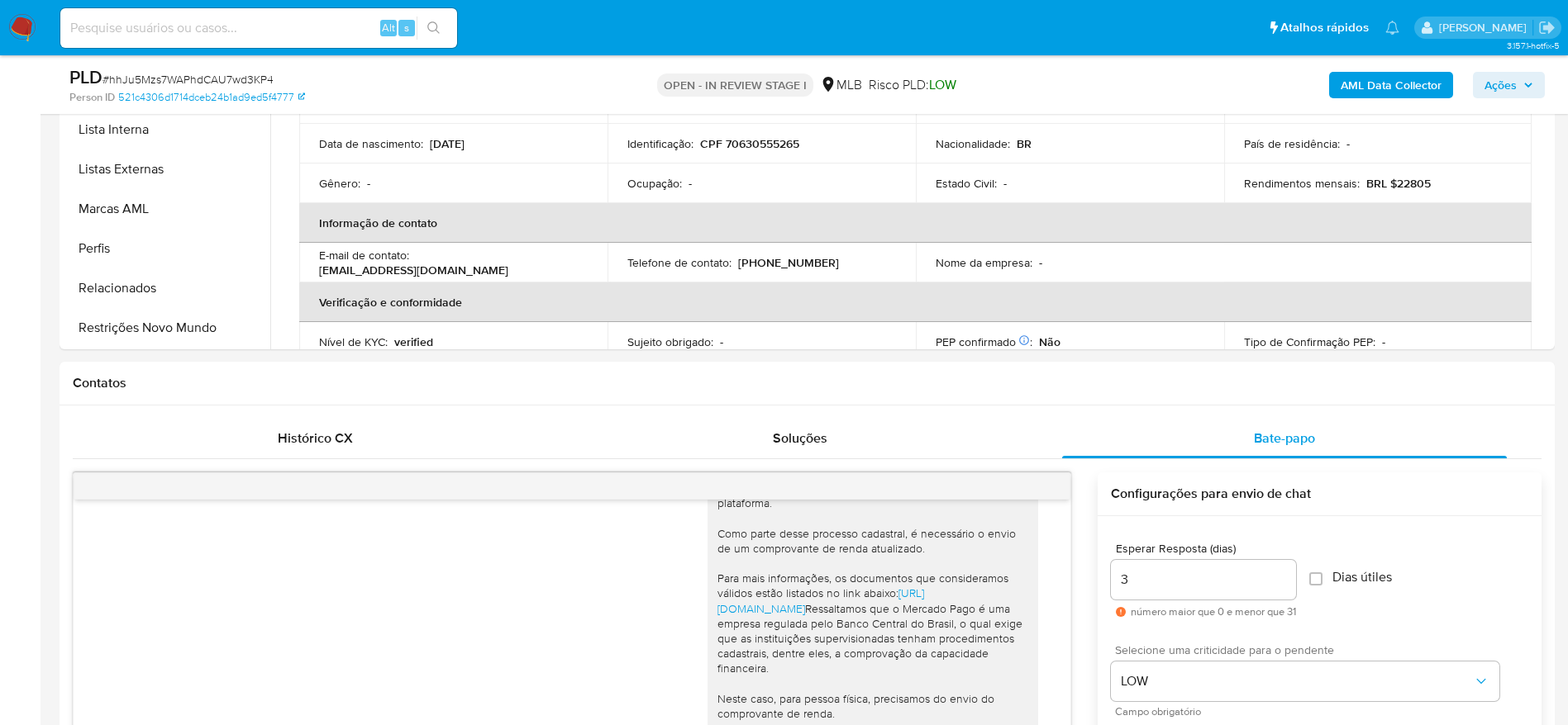
scroll to position [496, 0]
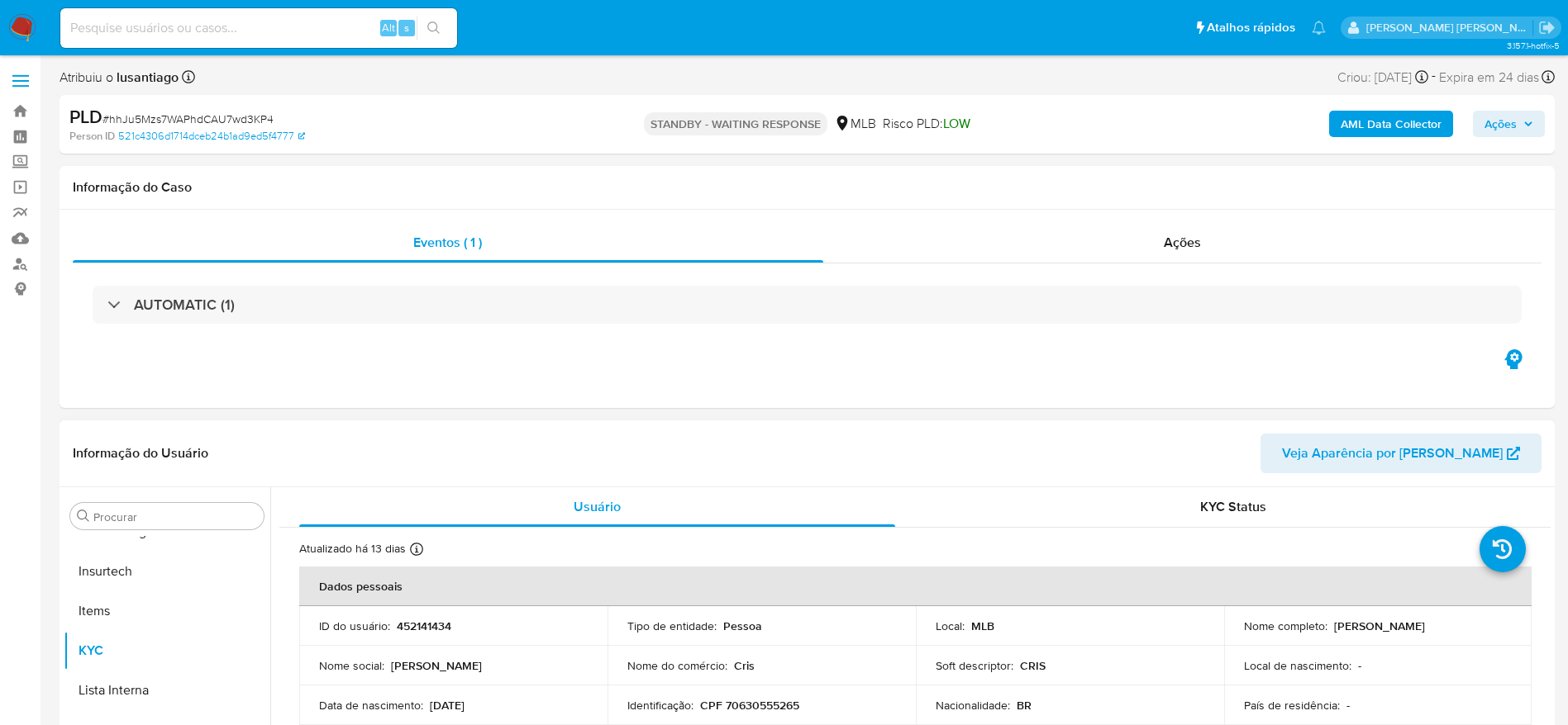
select select "10"
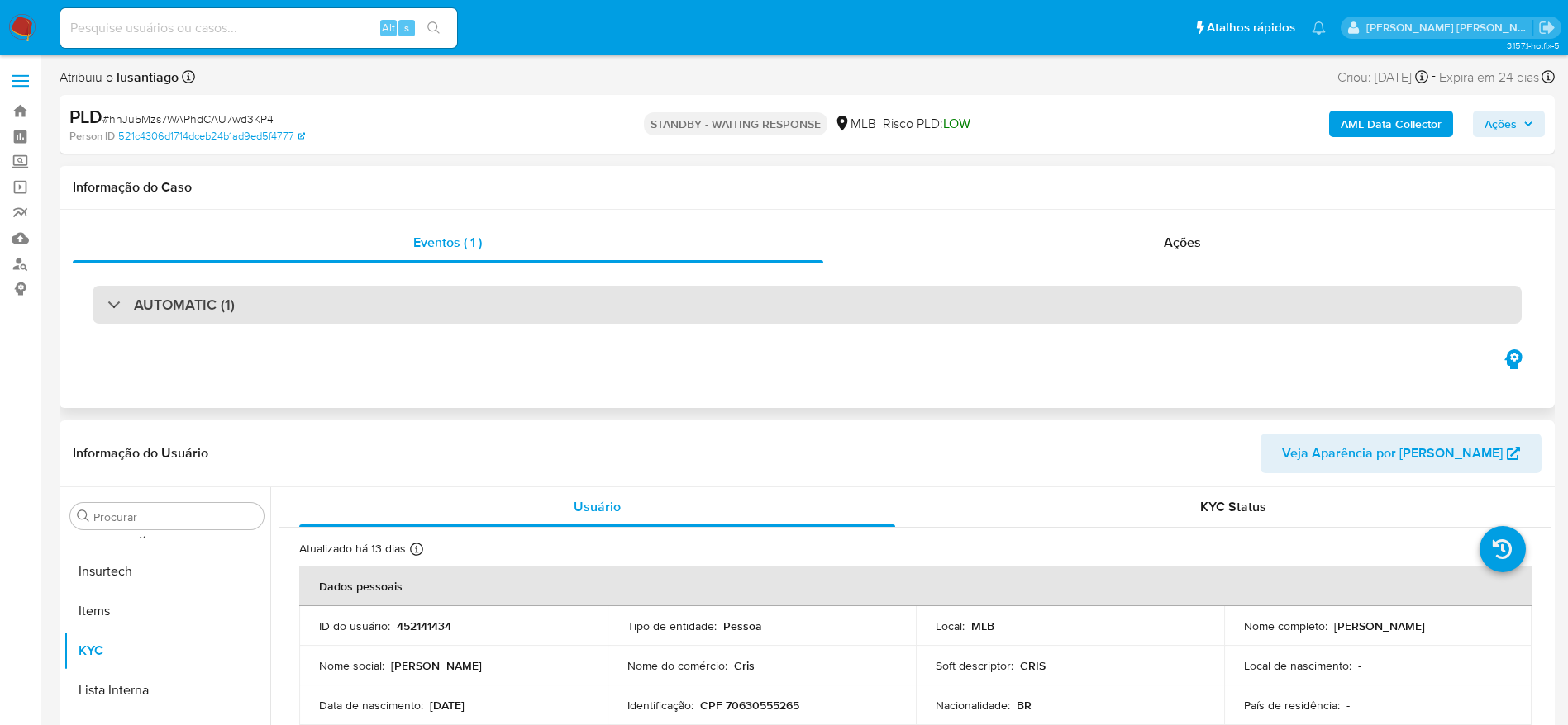
click at [226, 308] on h3 "AUTOMATIC (1)" at bounding box center [184, 305] width 101 height 18
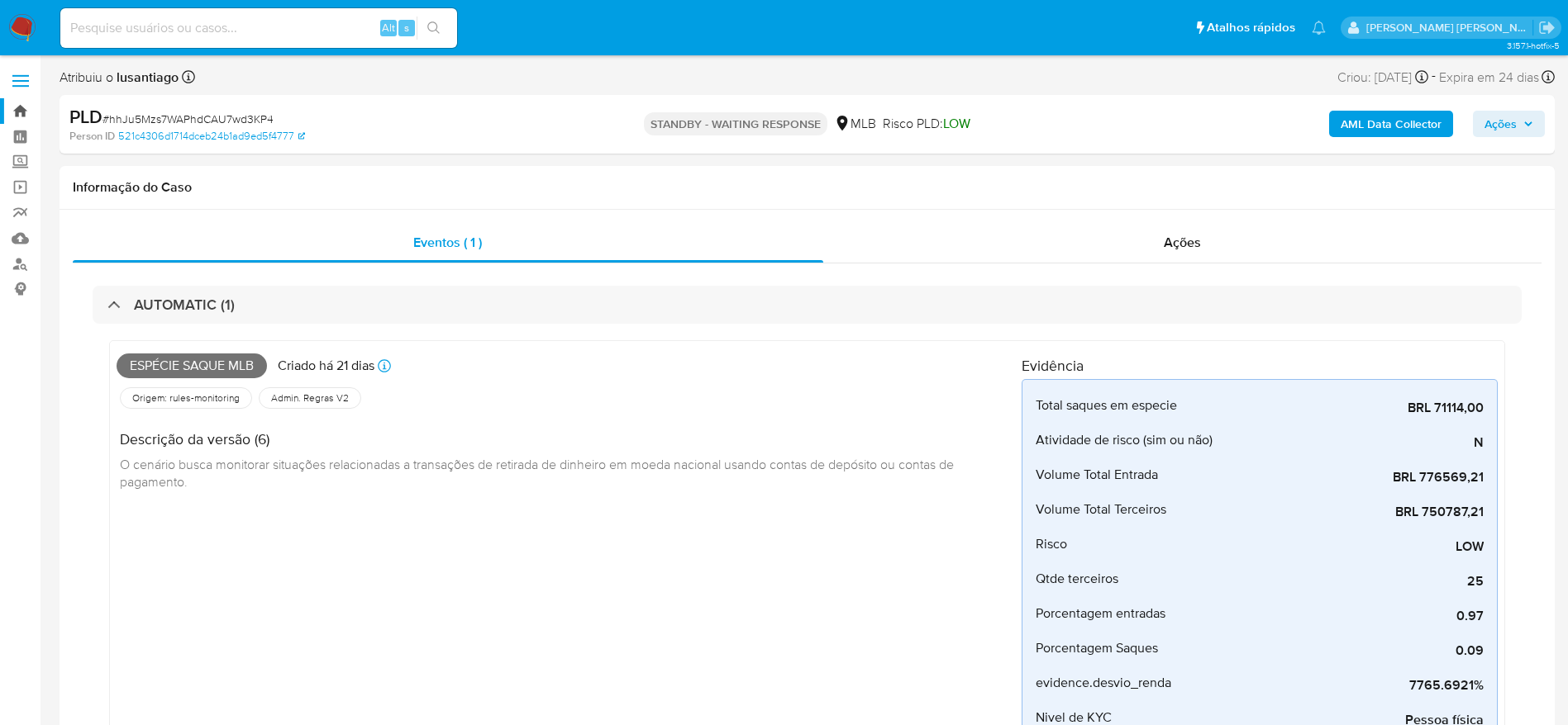
click at [18, 116] on link "Bandeja" at bounding box center [98, 112] width 196 height 26
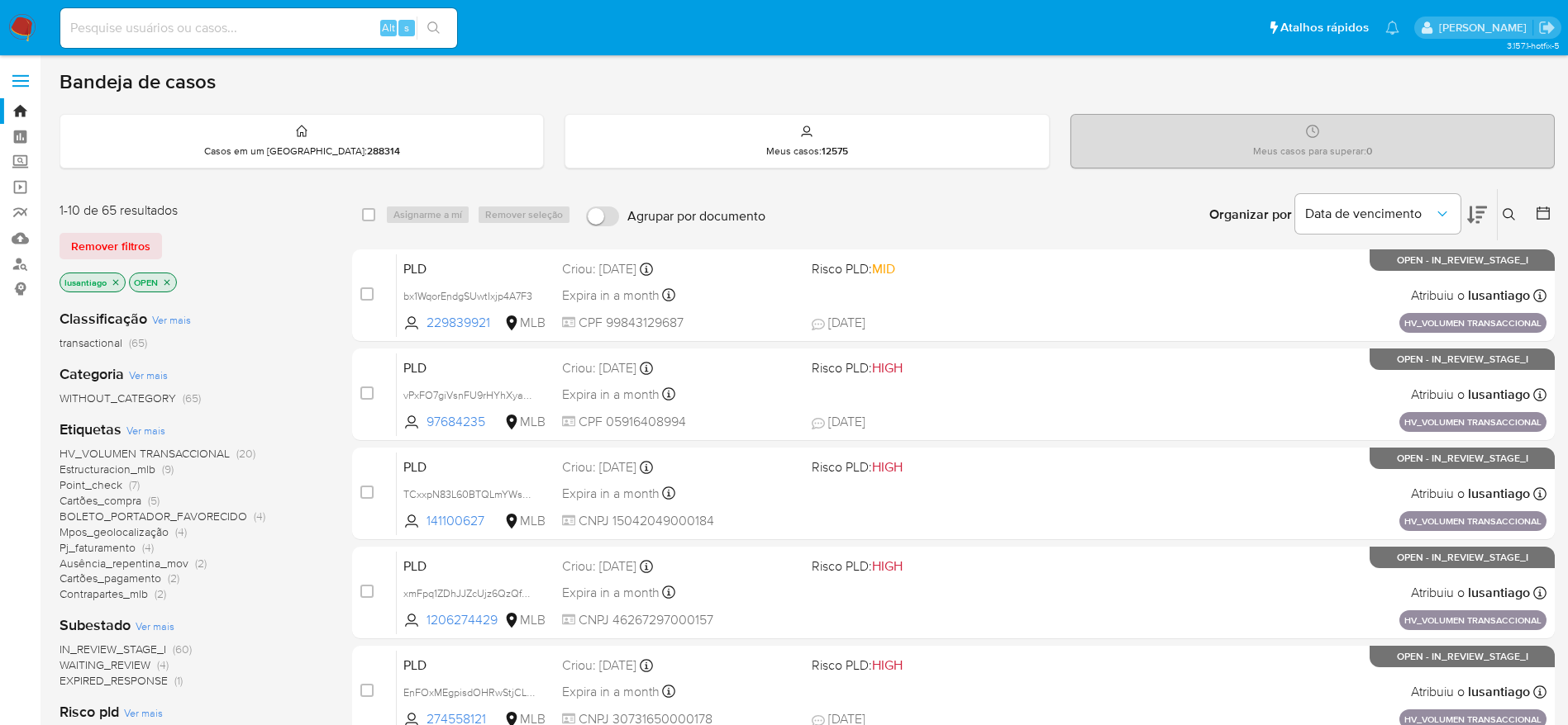
scroll to position [124, 0]
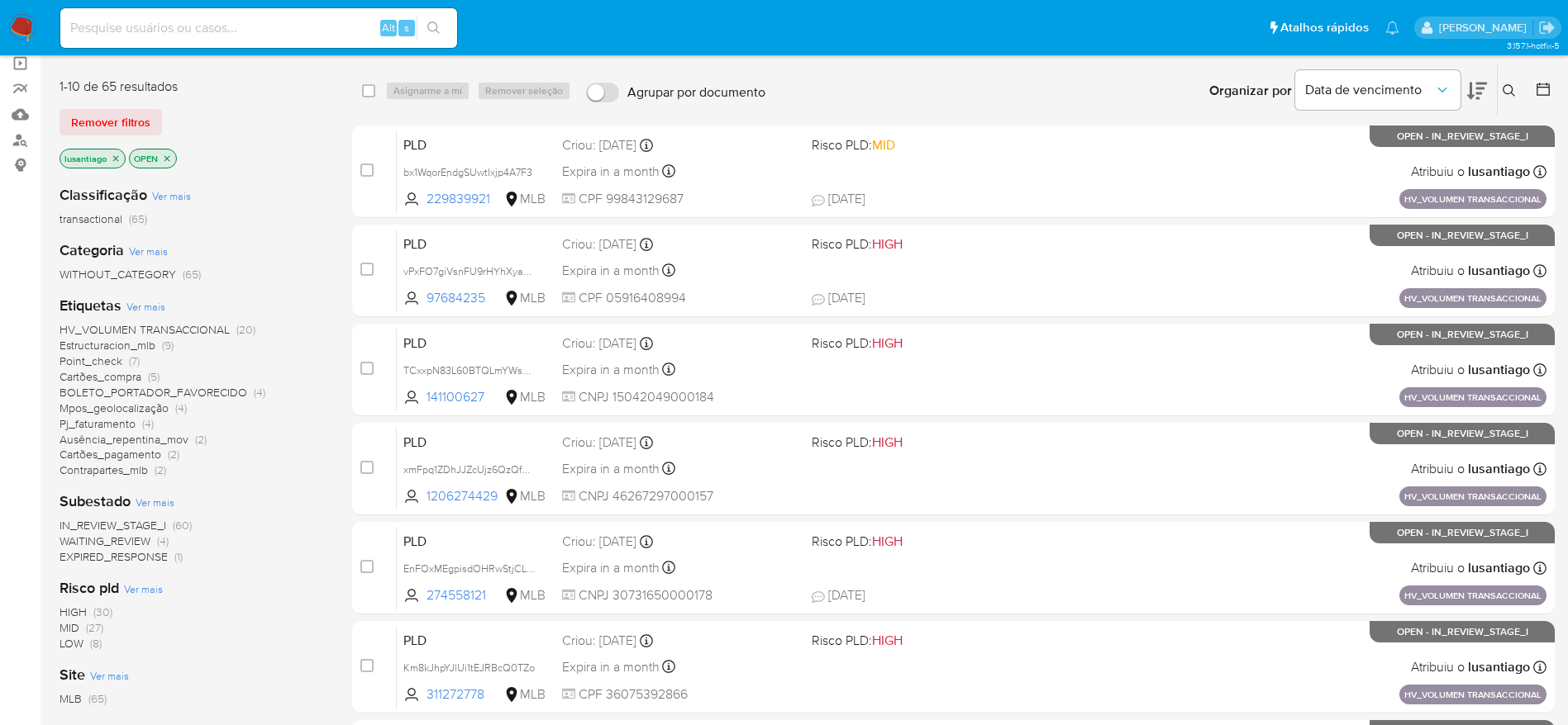
click at [107, 374] on span "Cartões_compra" at bounding box center [100, 376] width 82 height 16
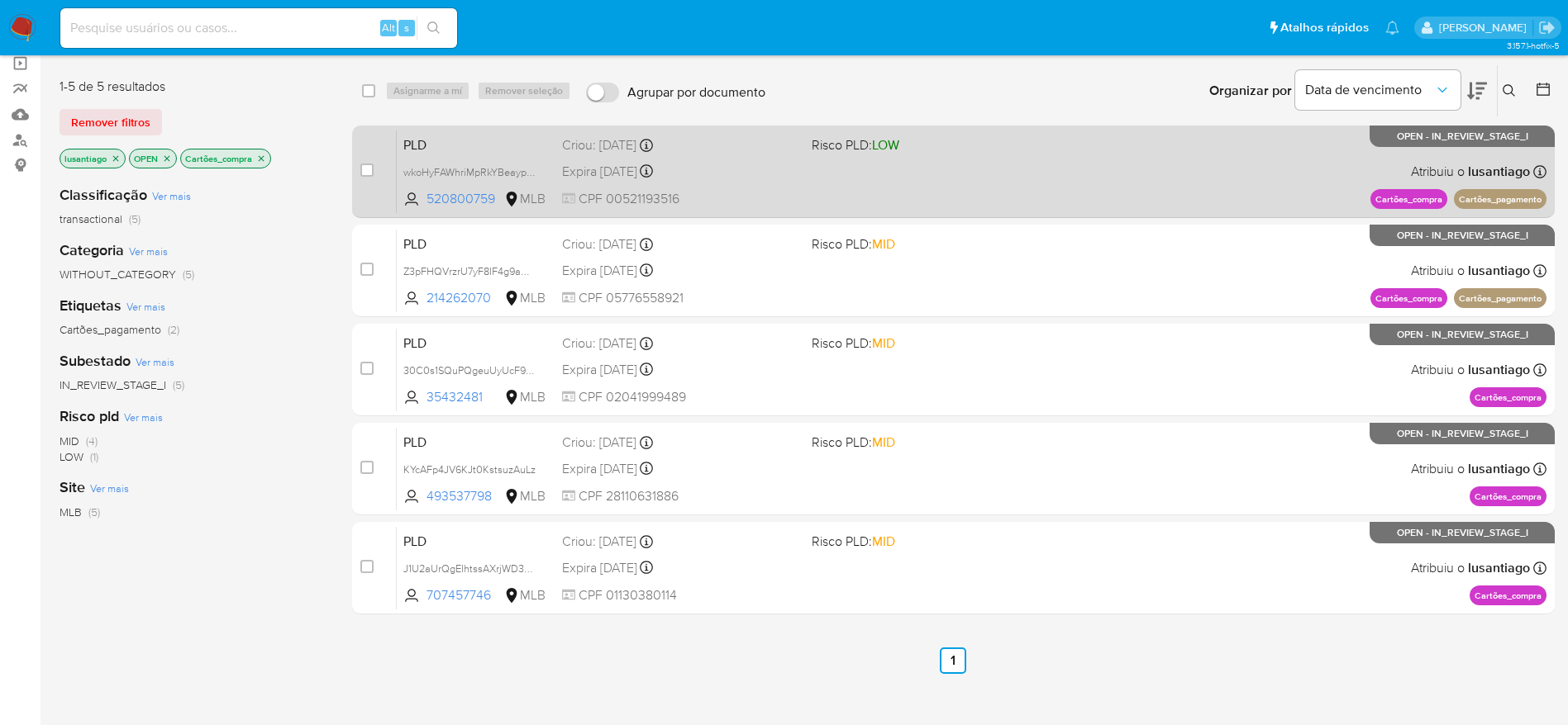
click at [714, 168] on div "Expira in 24 days Expira em 26/09/2025 00:21:40" at bounding box center [679, 171] width 236 height 22
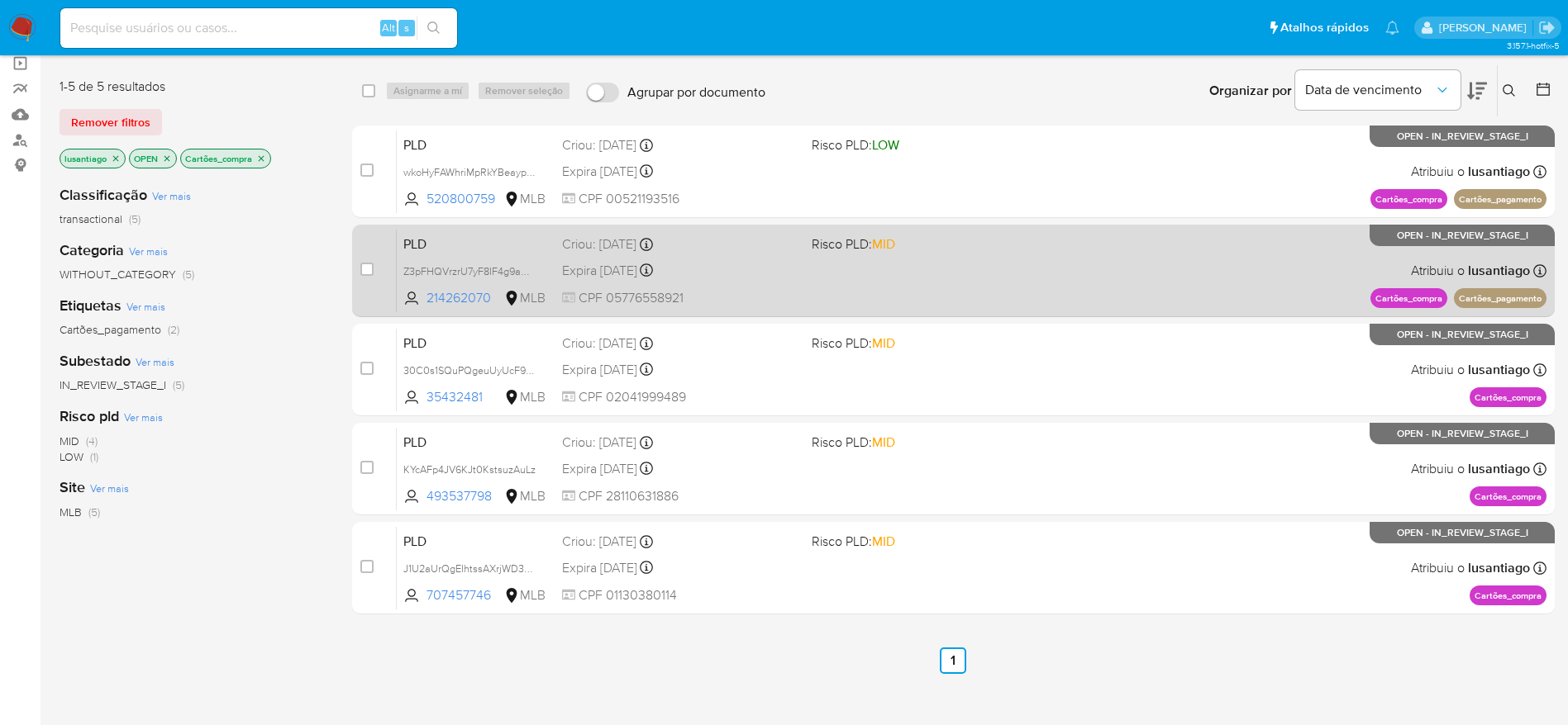
click at [765, 285] on div "PLD Z3pFHQVrzrU7yF8IF4g9aO6n 214262070 MLB Risco PLD: MID Criou: 12/08/2025 Cri…" at bounding box center [971, 271] width 1149 height 83
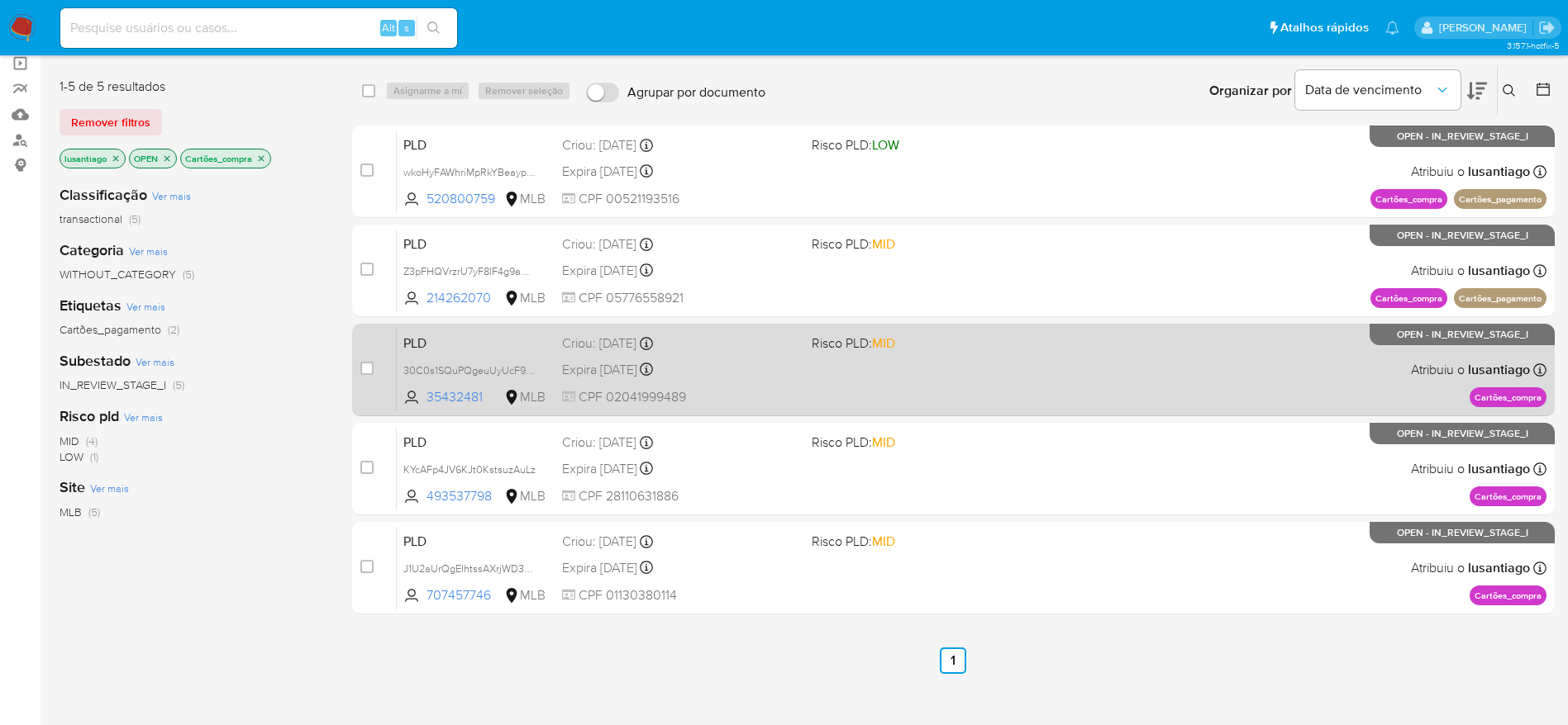
click at [765, 352] on div "Criou: 12/08/2025 Criou: 12/08/2025 00:19:53" at bounding box center [679, 343] width 236 height 18
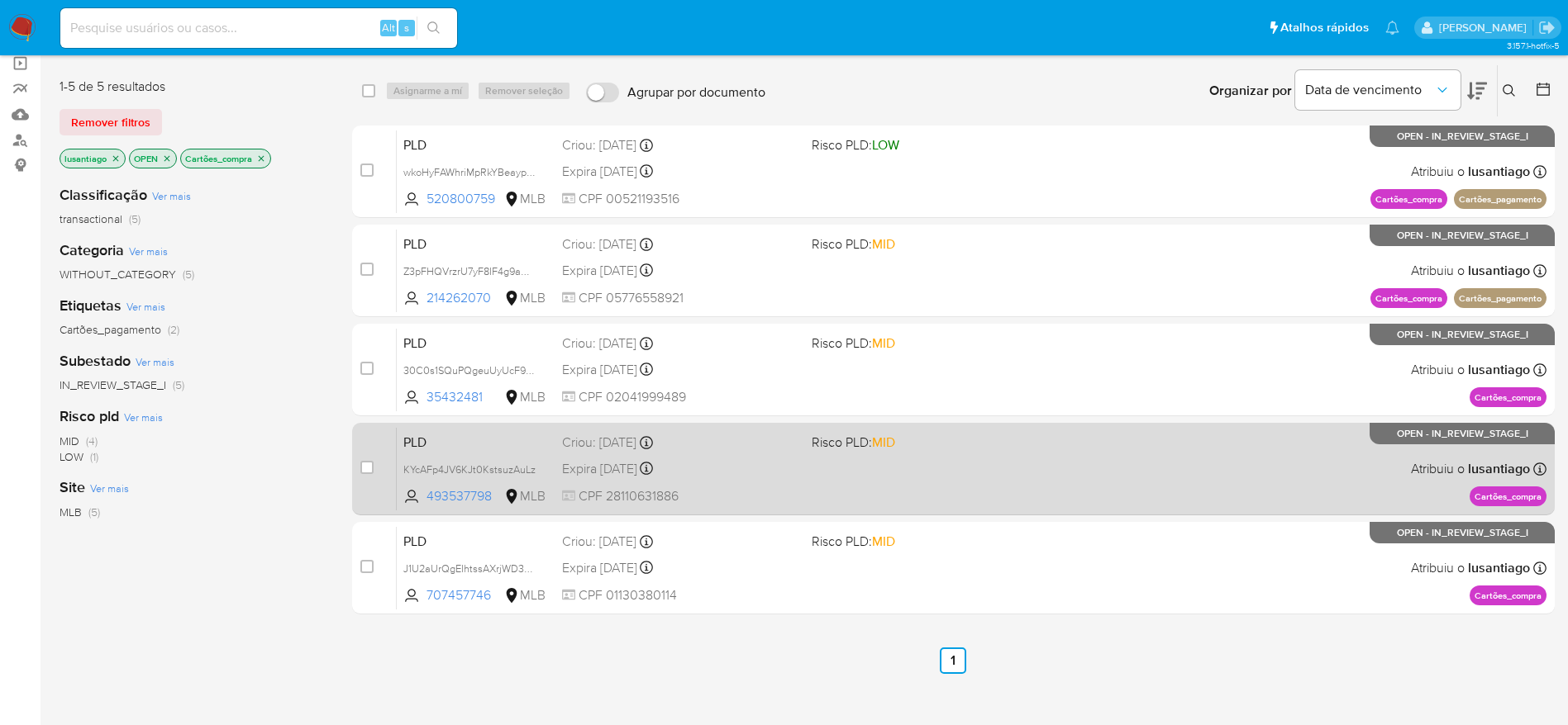
click at [736, 475] on div "Expira in 24 days Expira em 26/09/2025 00:15:21" at bounding box center [679, 469] width 236 height 22
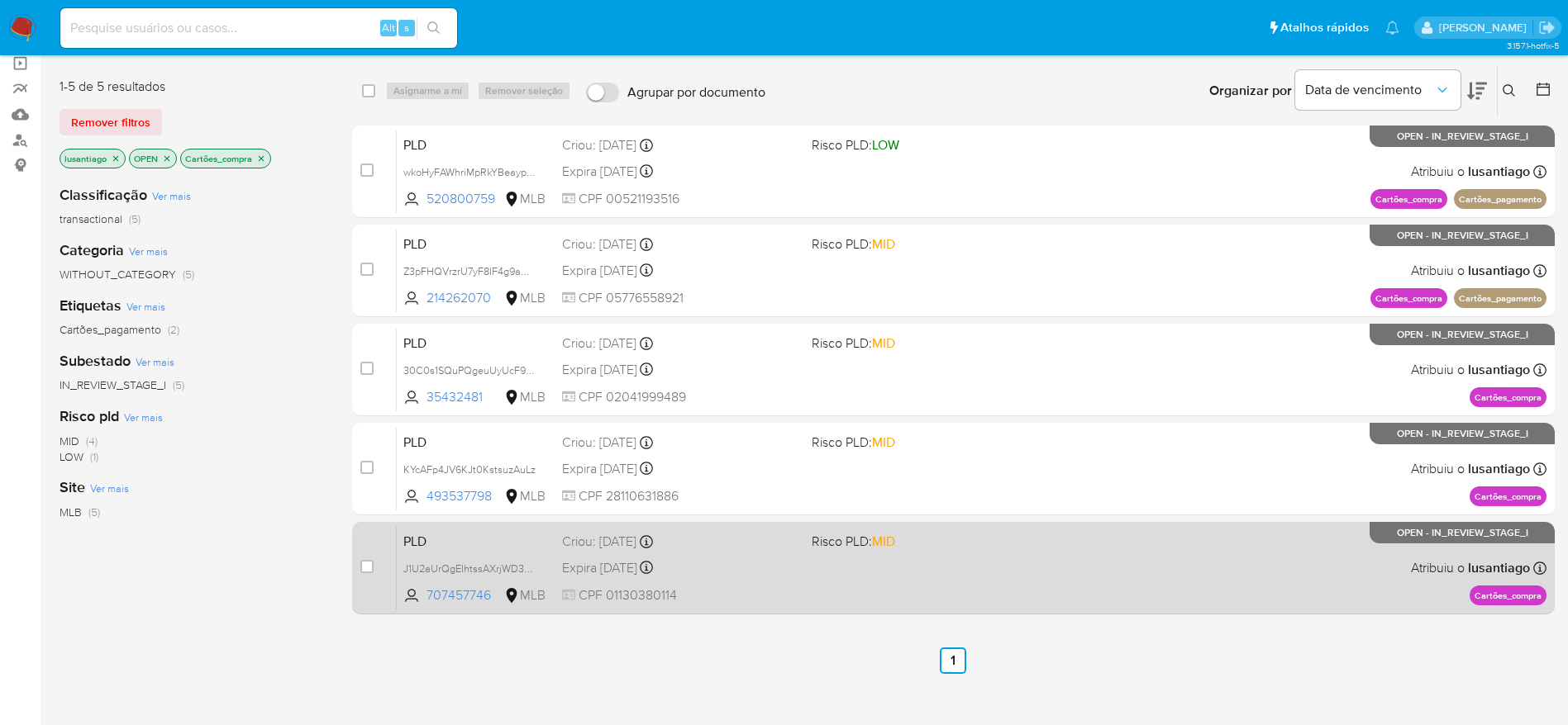
click at [765, 581] on div "PLD J1U2aUrQgEIhtssAXrjWD3wv 707457746 MLB Risco PLD: MID Criou: 12/08/2025 Cri…" at bounding box center [971, 568] width 1149 height 83
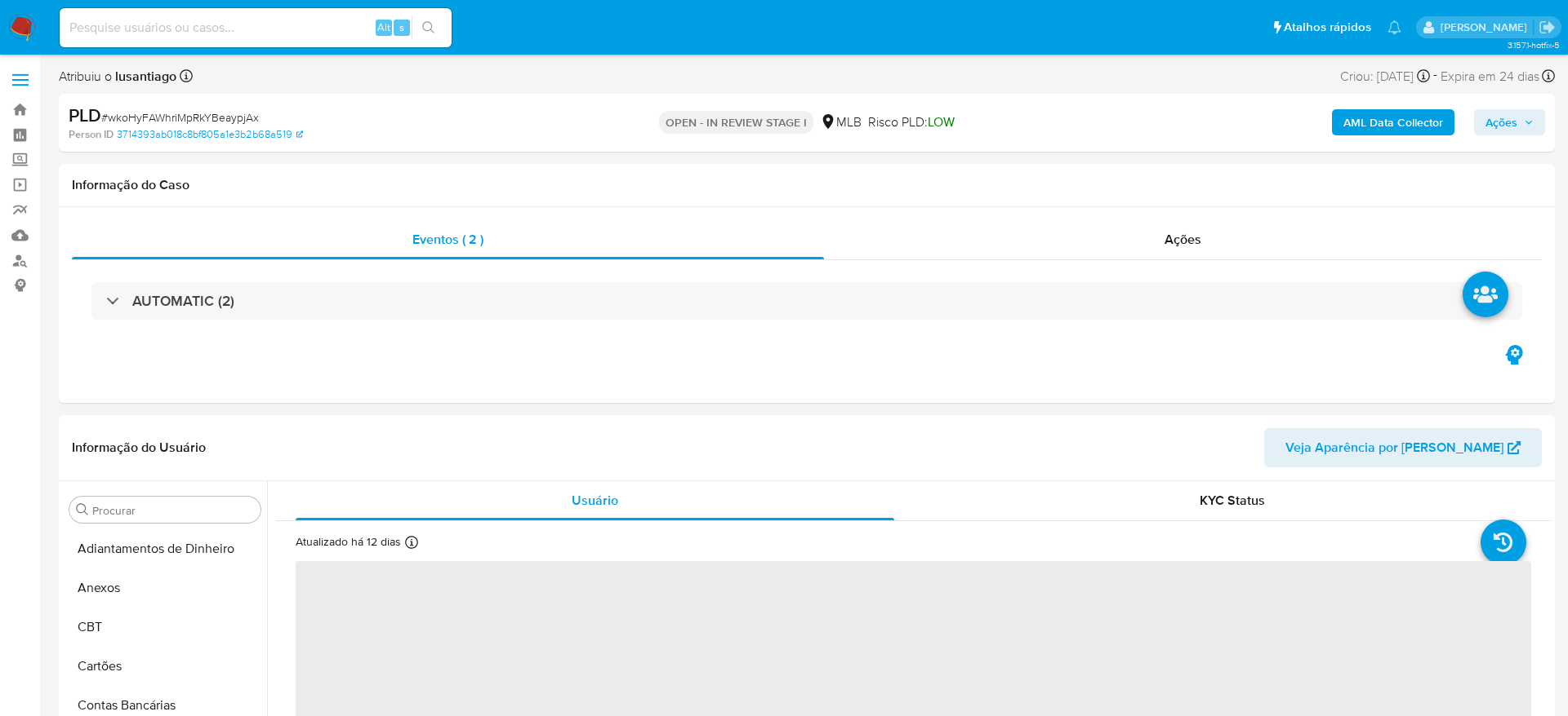
select select "10"
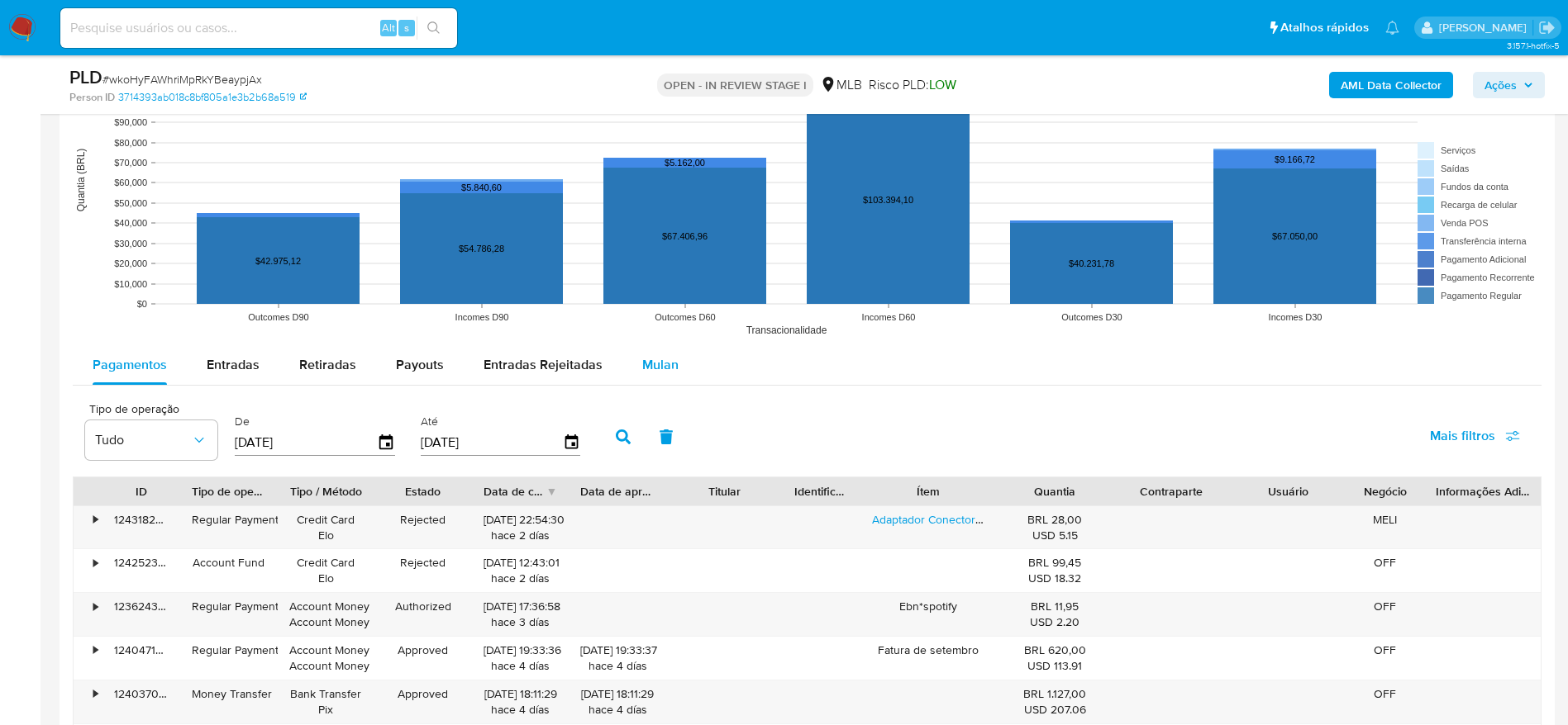
scroll to position [1611, 0]
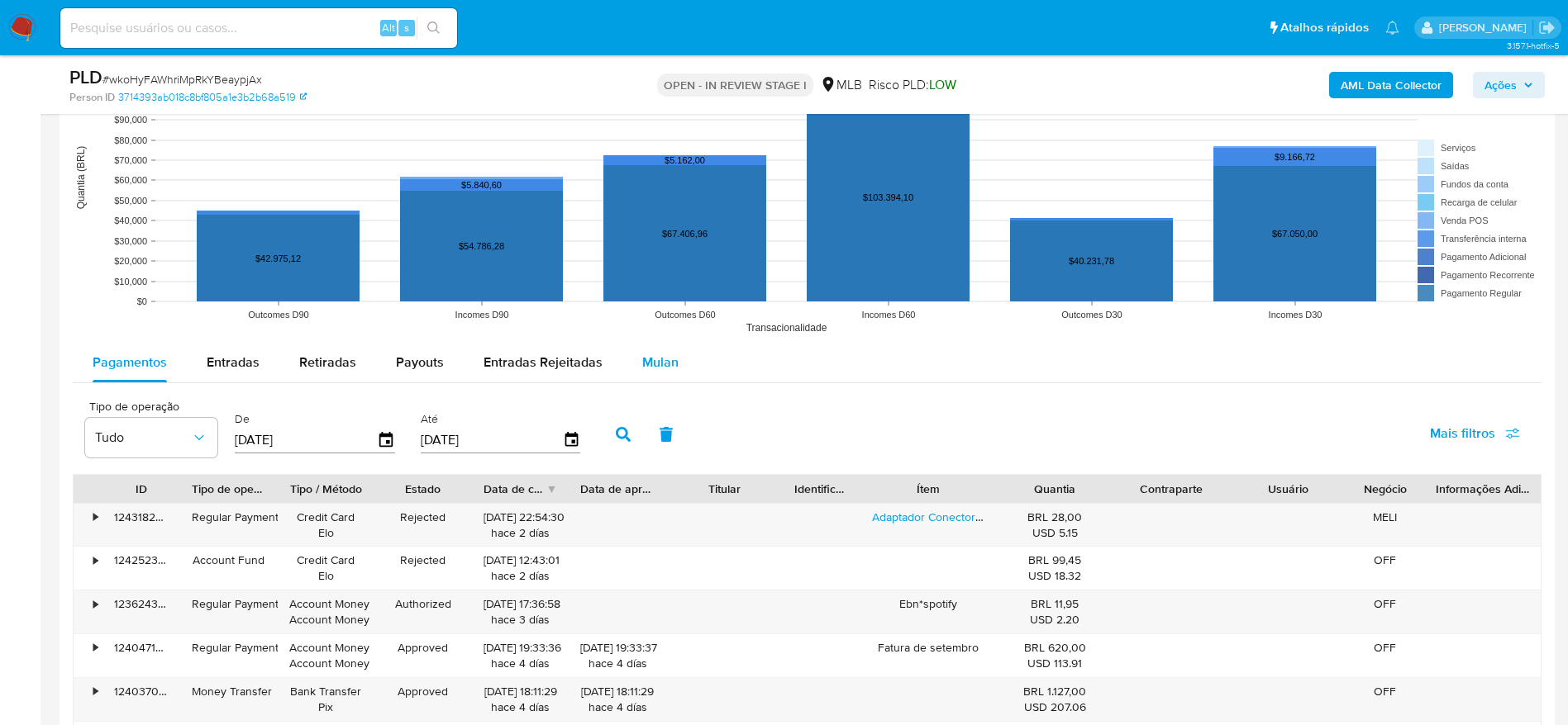
click at [658, 356] on span "Mulan" at bounding box center [660, 362] width 36 height 19
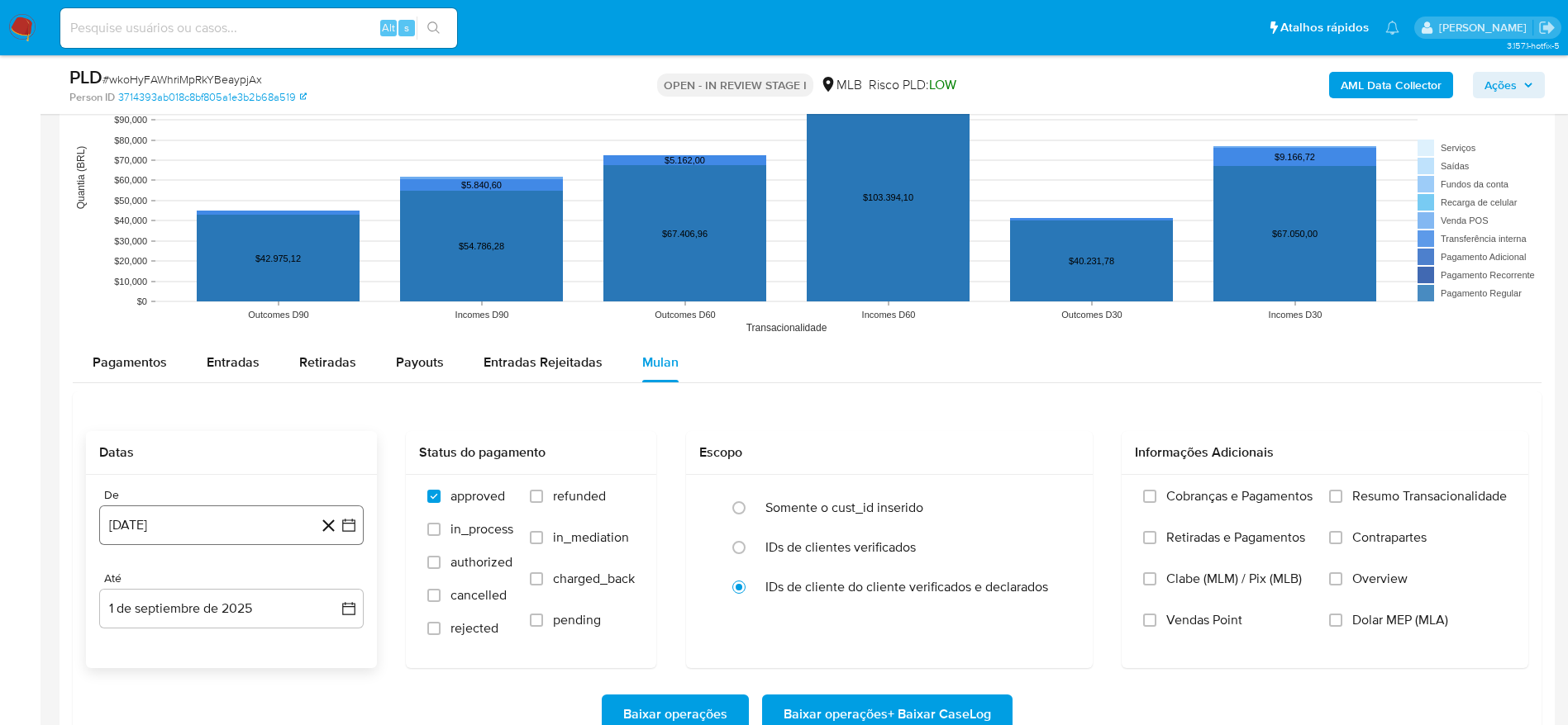
drag, startPoint x: 165, startPoint y: 520, endPoint x: 174, endPoint y: 507, distance: 15.8
click at [165, 521] on button "1 [PERSON_NAME] de 2024" at bounding box center [232, 525] width 265 height 40
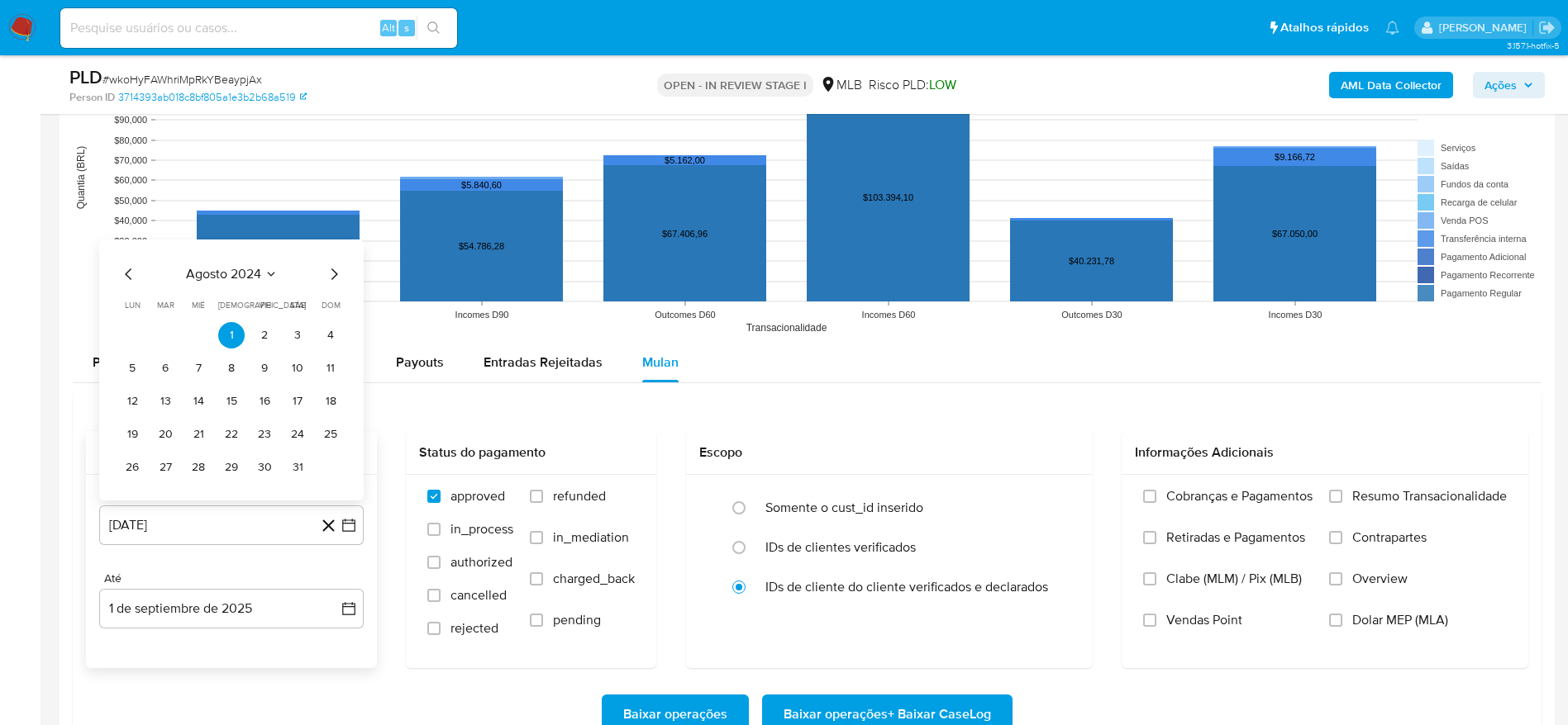
click at [228, 291] on div "agosto 2024 agosto 2024 lun lunes mar martes mié miércoles jue jueves vie viern…" at bounding box center [232, 373] width 225 height 216
click at [228, 270] on span "agosto 2024" at bounding box center [223, 274] width 75 height 16
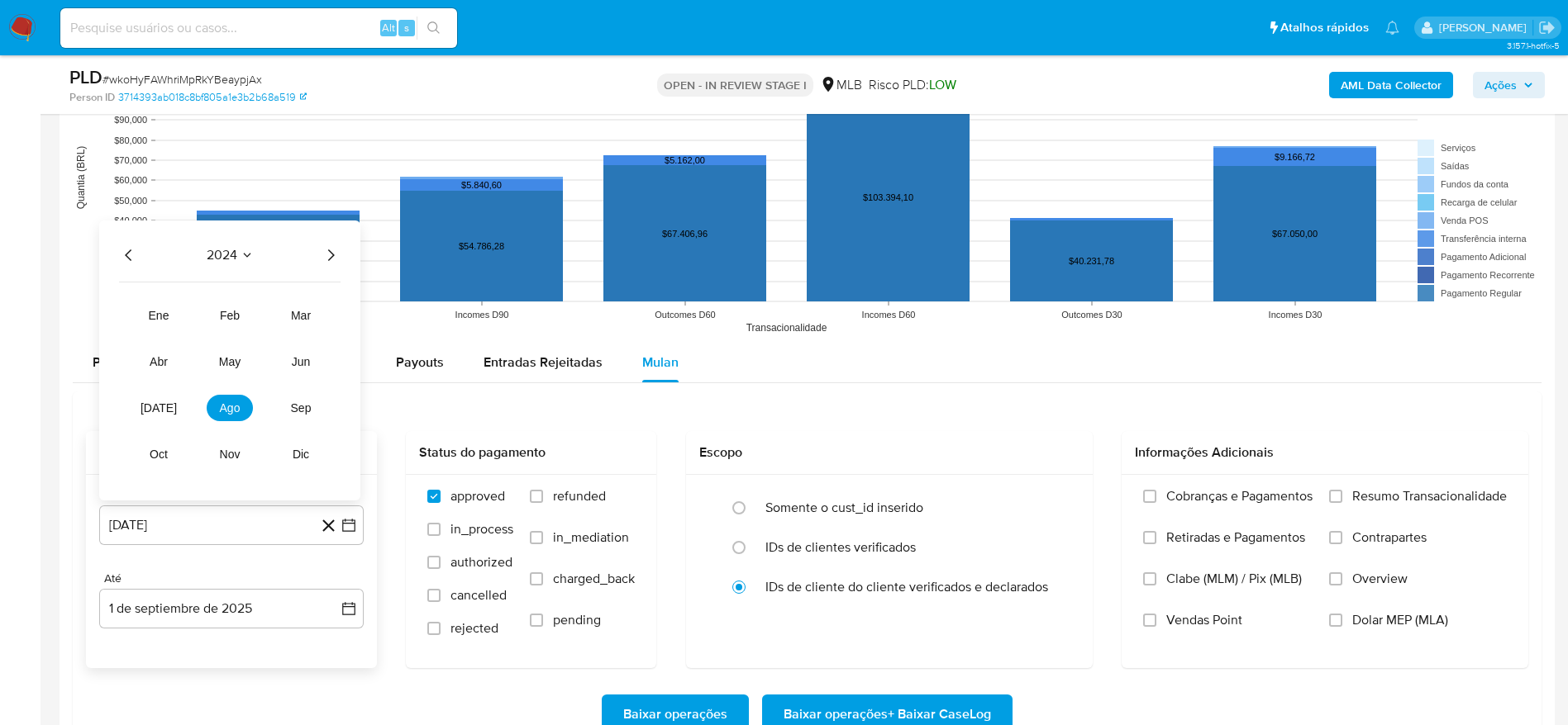
click at [327, 247] on div "2024 2024 ene feb mar abr may jun jul ago sep oct nov dic" at bounding box center [230, 361] width 261 height 280
click at [339, 260] on icon "Año siguiente" at bounding box center [331, 255] width 20 height 20
click at [154, 411] on span "[DATE]" at bounding box center [158, 407] width 36 height 13
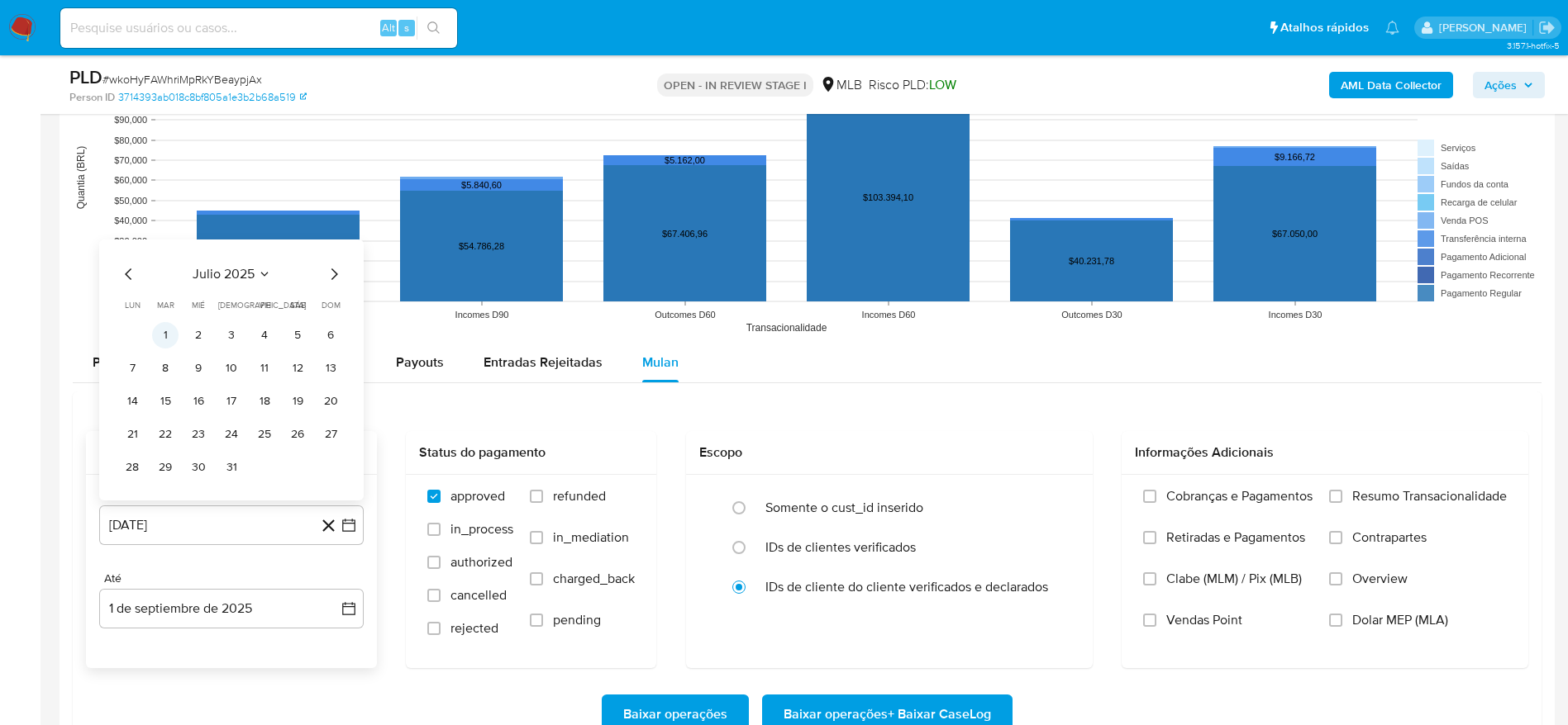
click at [157, 334] on button "1" at bounding box center [165, 335] width 27 height 27
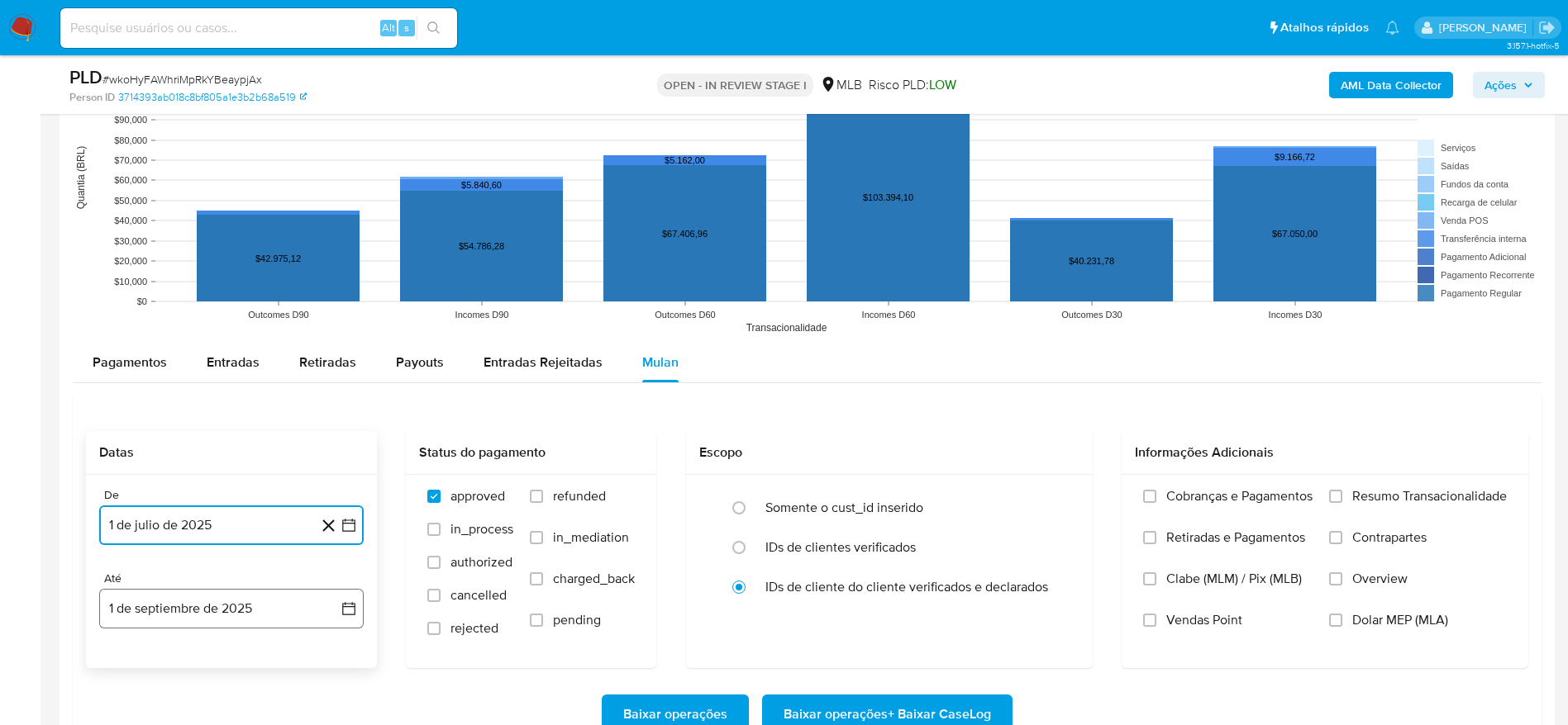
click at [136, 614] on button "1 de septiembre de 2025" at bounding box center [232, 609] width 265 height 40
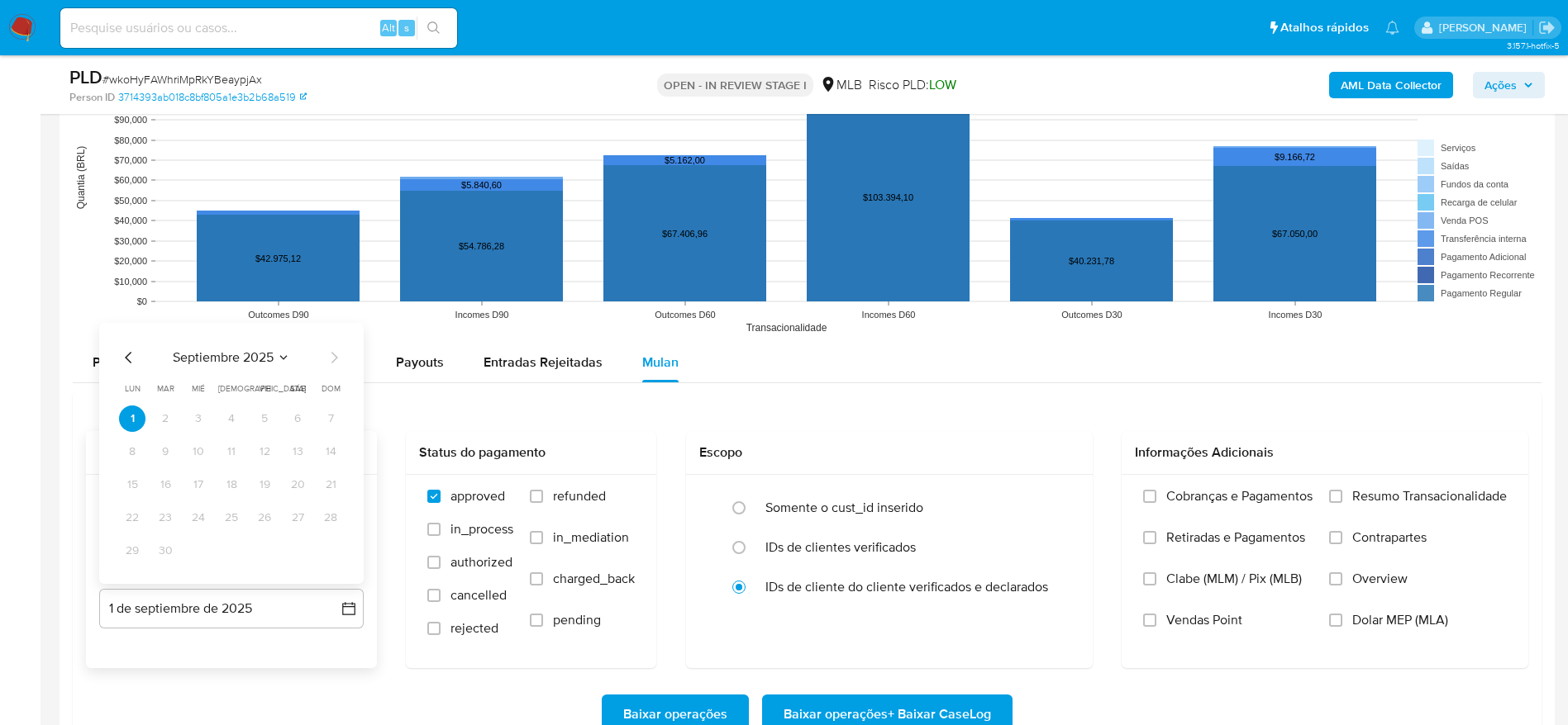
click at [129, 358] on icon "Mes anterior" at bounding box center [129, 357] width 20 height 20
click at [337, 551] on button "31" at bounding box center [331, 551] width 27 height 27
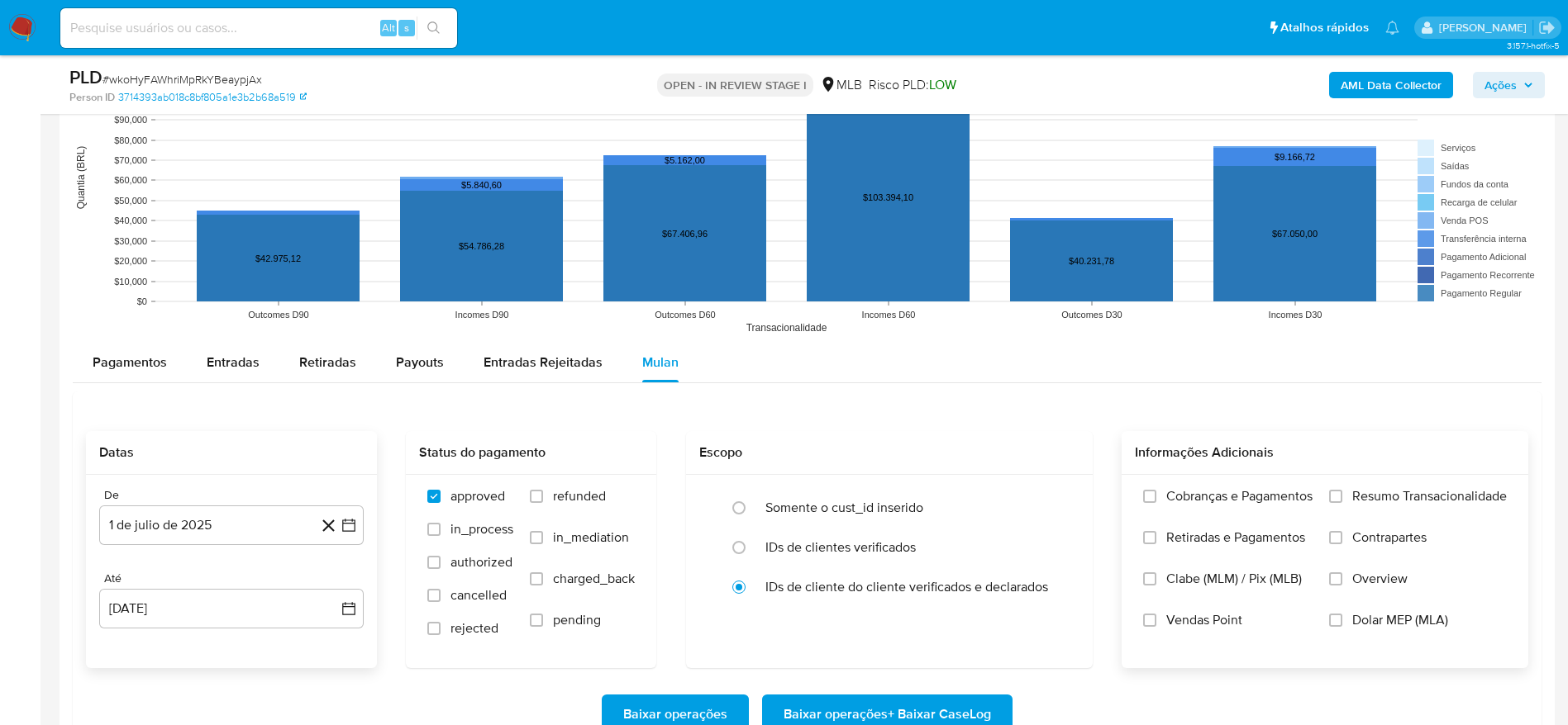
click at [1371, 496] on span "Resumo Transacionalidade" at bounding box center [1429, 496] width 155 height 16
click at [1342, 496] on input "Resumo Transacionalidade" at bounding box center [1335, 496] width 13 height 13
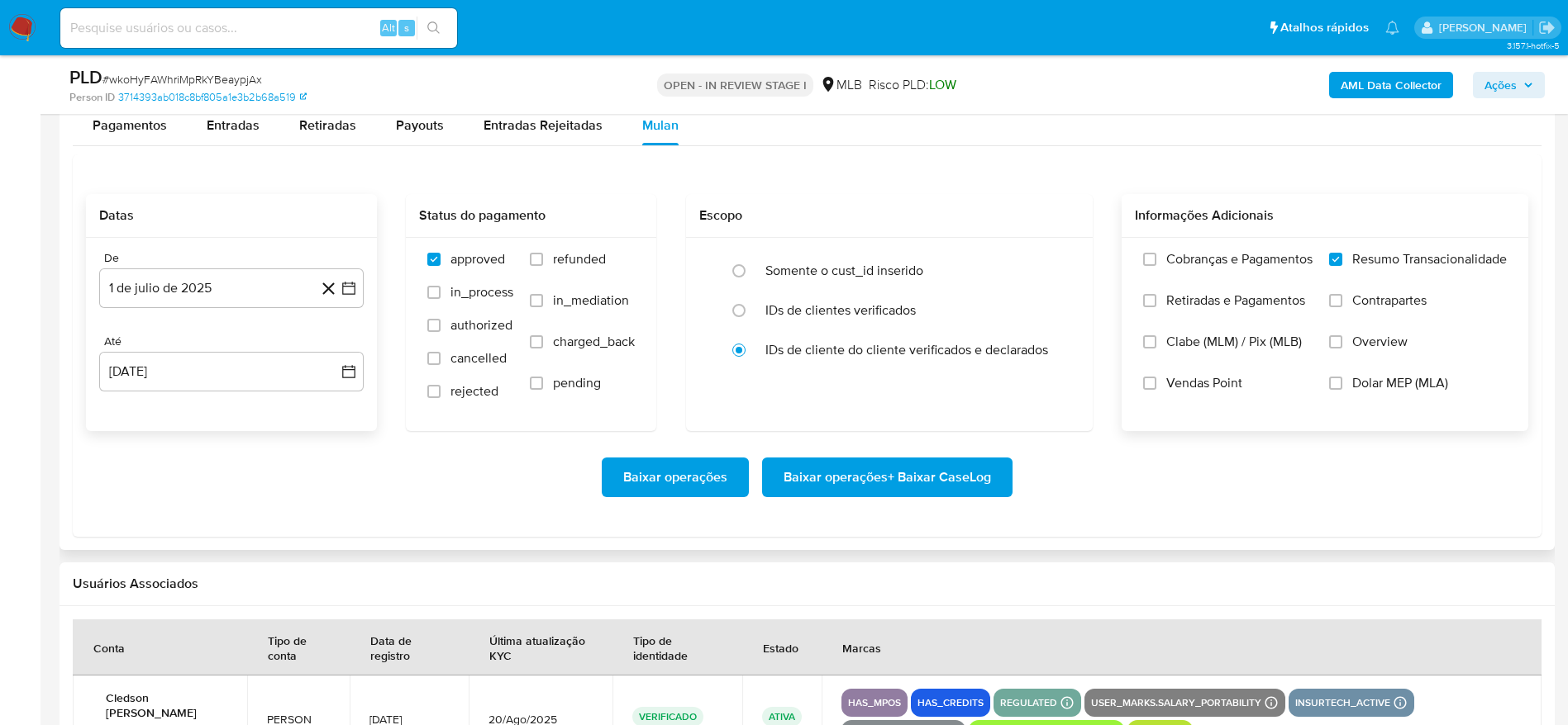
scroll to position [1859, 0]
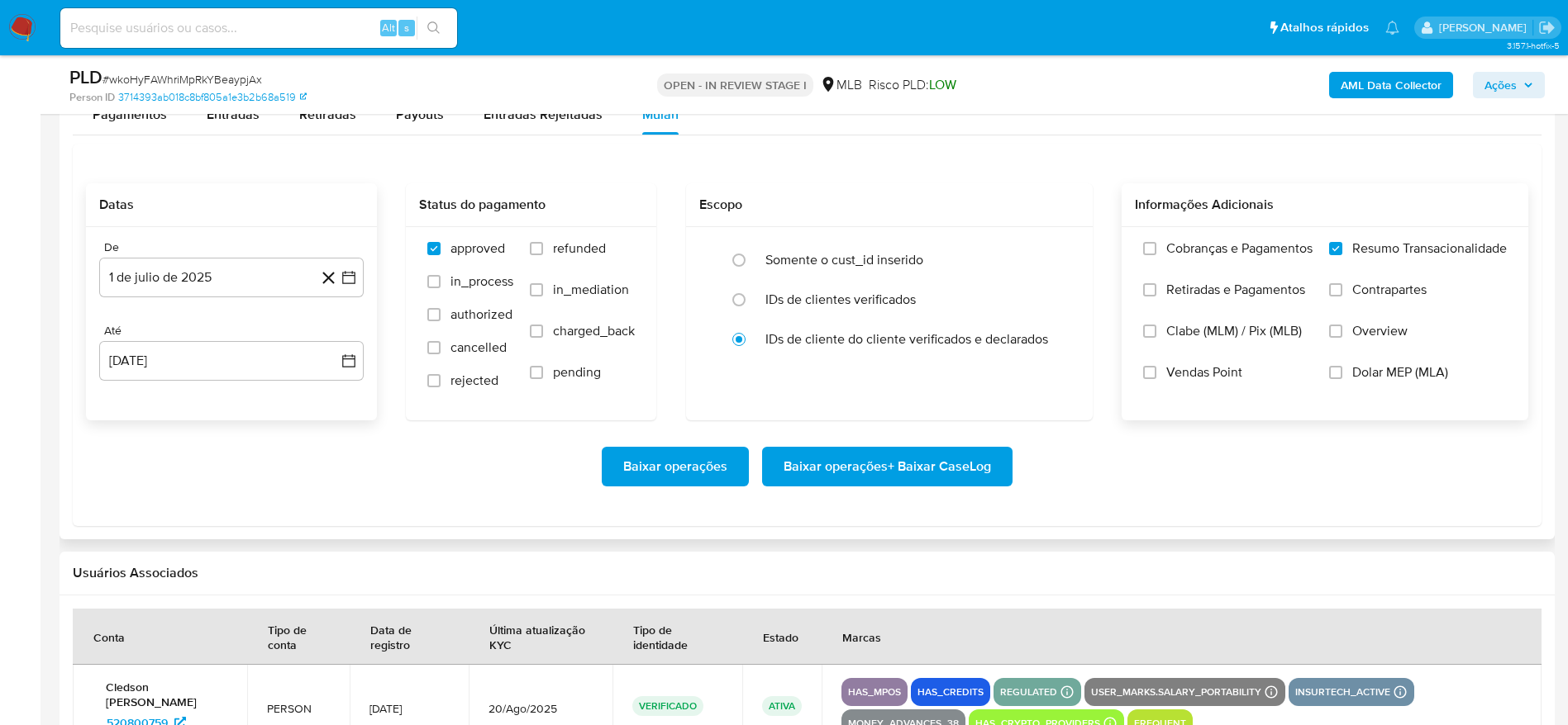
click at [845, 465] on span "Baixar operações + Baixar CaseLog" at bounding box center [887, 467] width 208 height 36
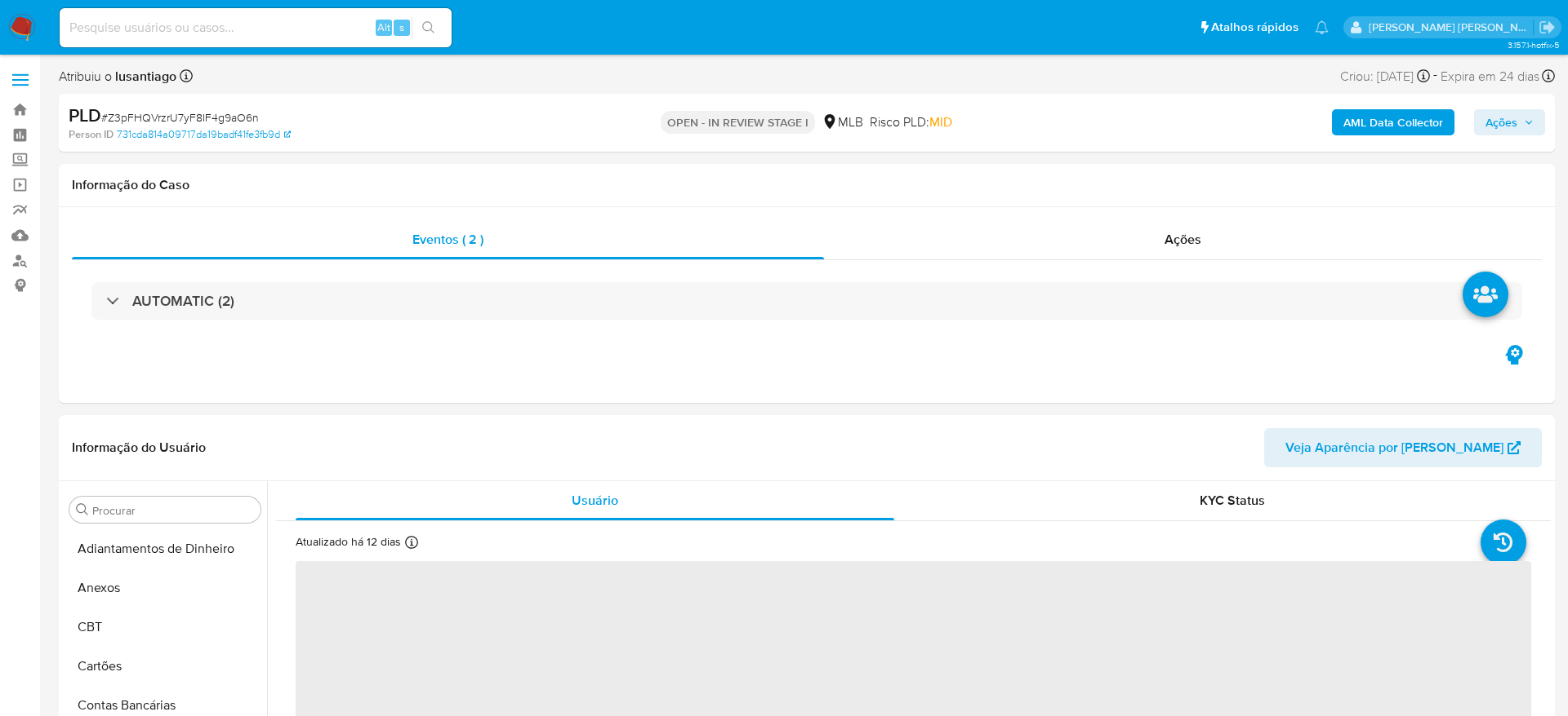
select select "10"
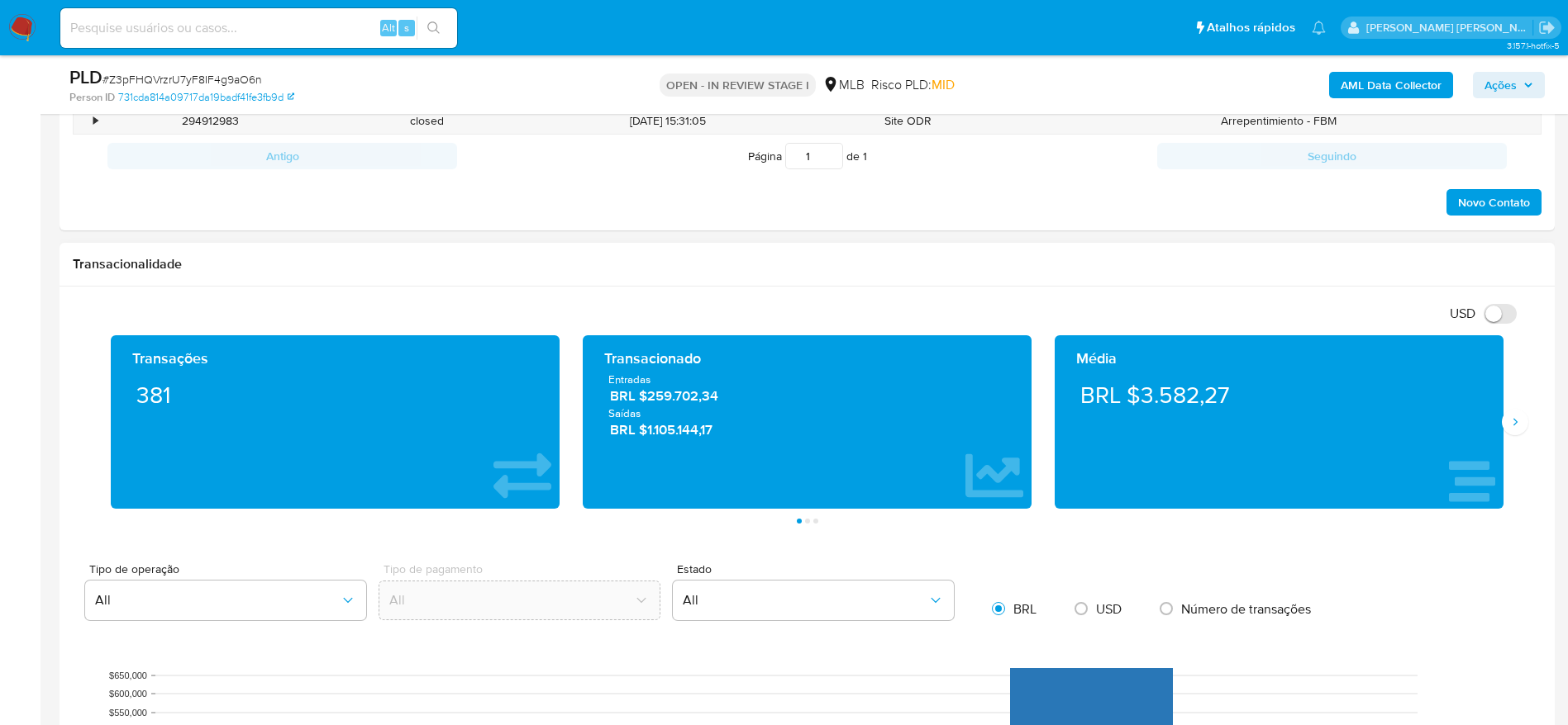
scroll to position [1363, 0]
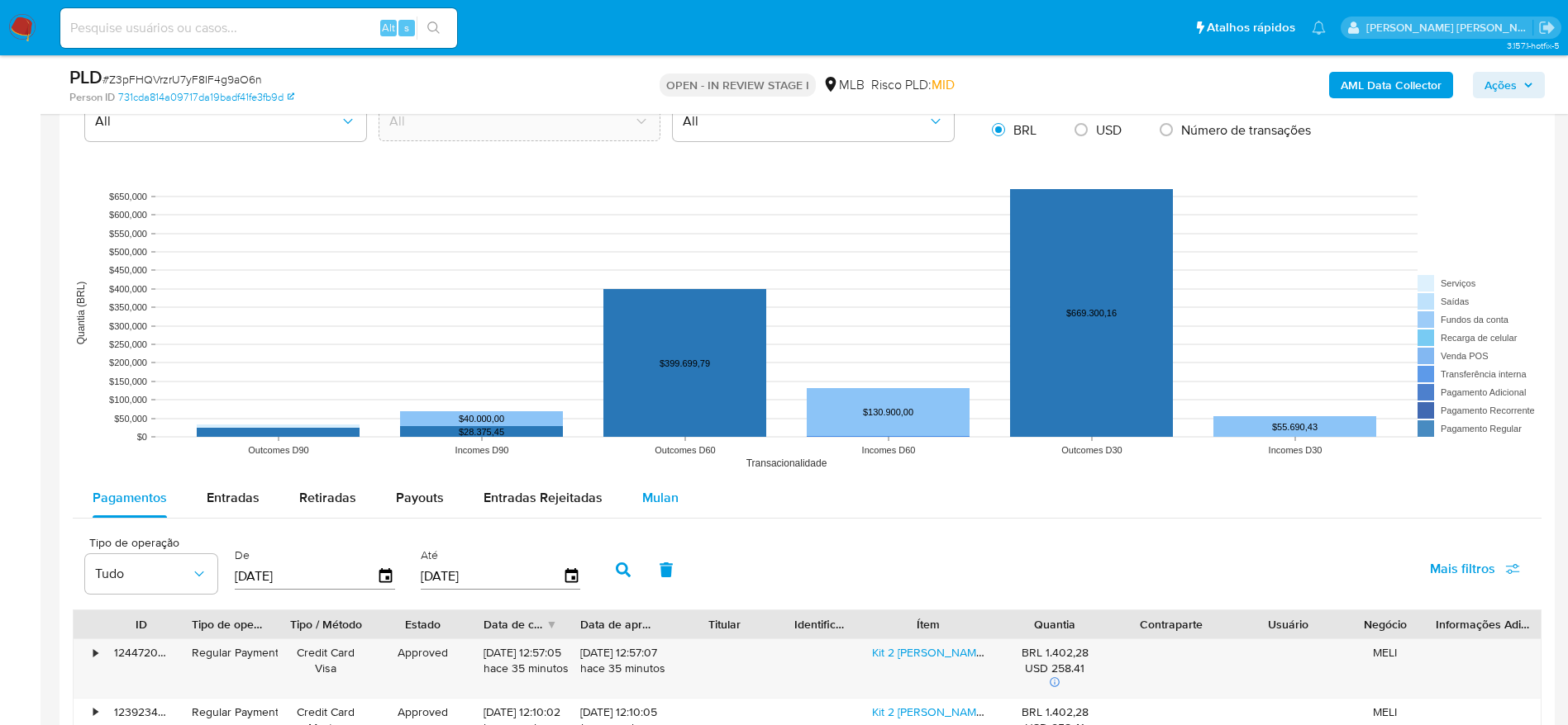
click at [670, 490] on span "Mulan" at bounding box center [660, 497] width 36 height 19
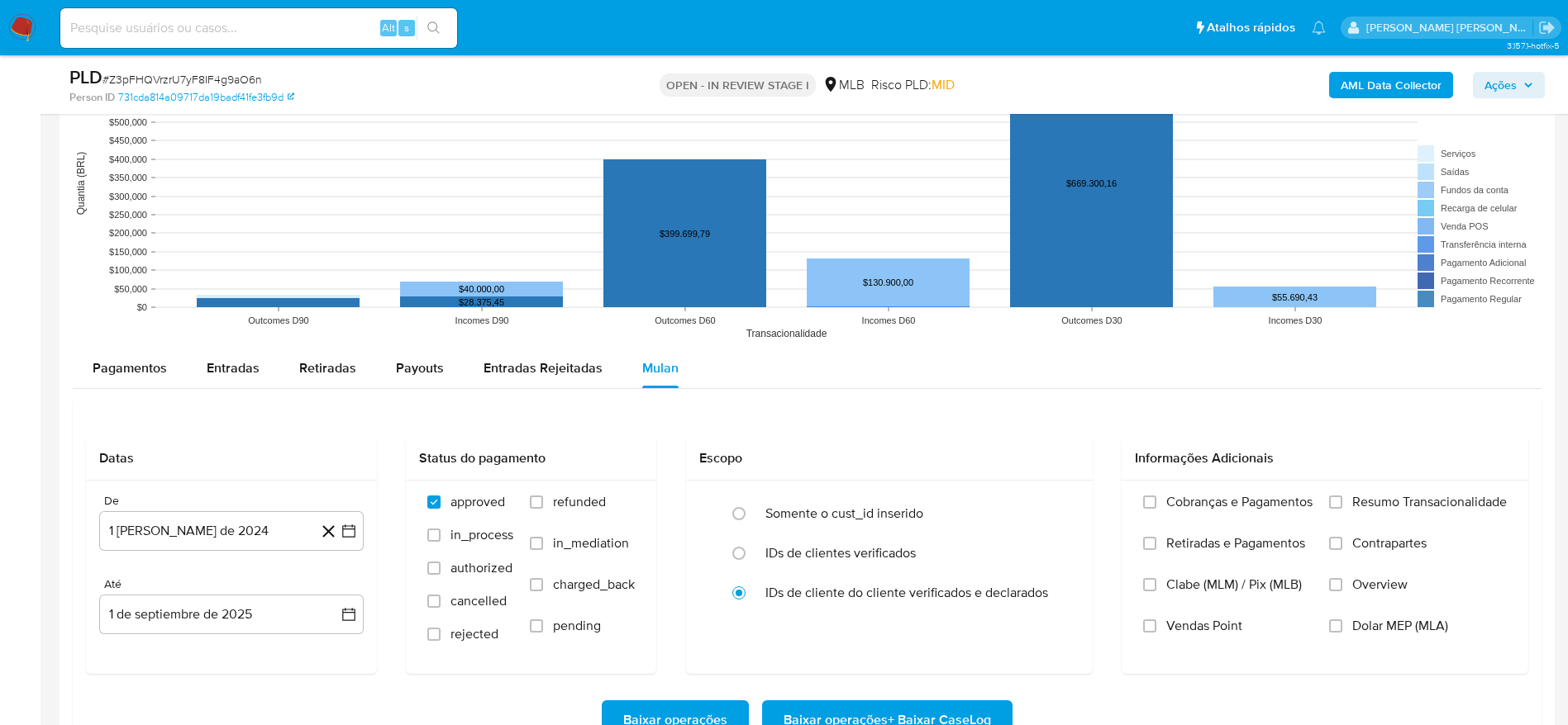
scroll to position [1735, 0]
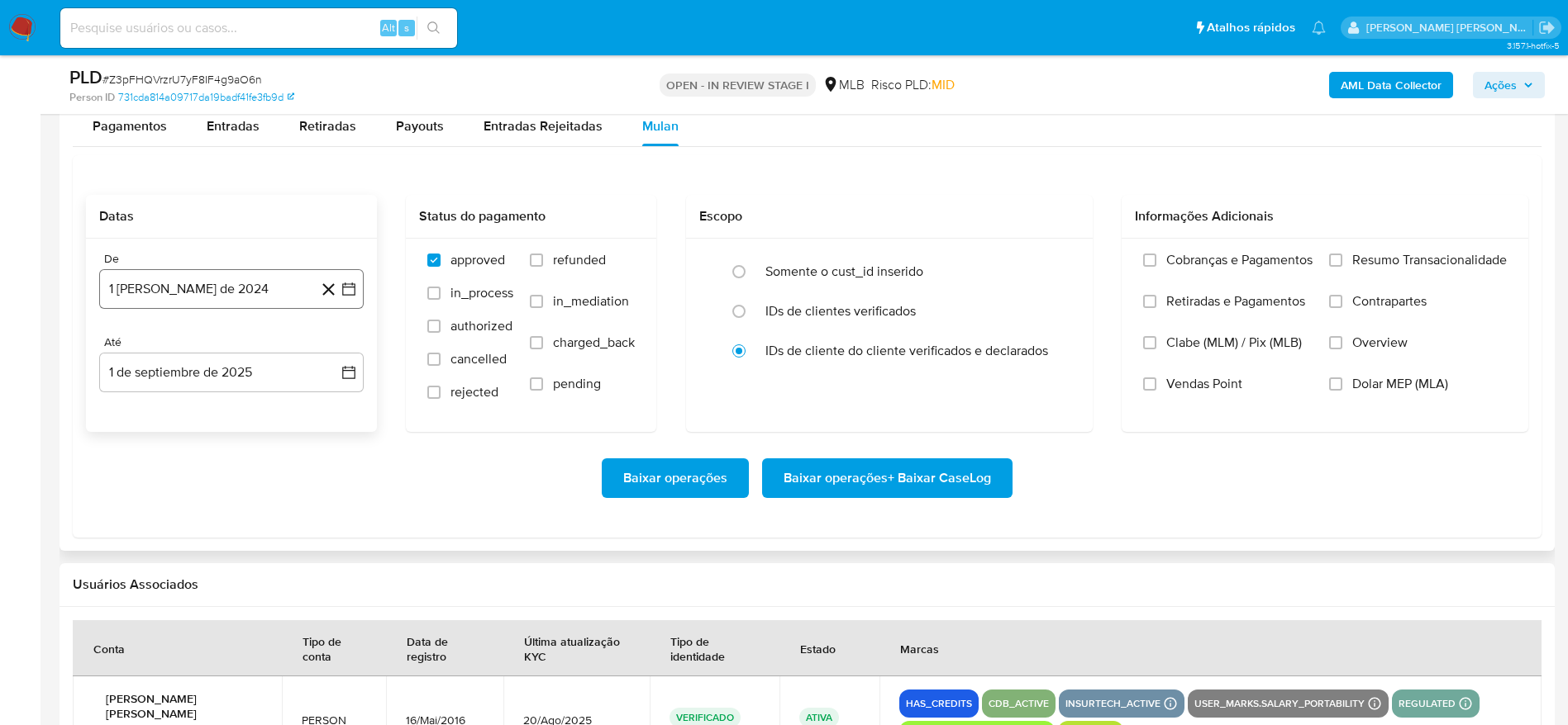
click at [195, 270] on button "1 [PERSON_NAME] de 2024" at bounding box center [232, 289] width 265 height 40
click at [206, 343] on span "agosto 2024" at bounding box center [223, 348] width 75 height 16
click at [325, 344] on icon "Año siguiente" at bounding box center [331, 349] width 20 height 20
click at [151, 504] on button "[DATE]" at bounding box center [158, 501] width 46 height 27
drag, startPoint x: 170, startPoint y: 408, endPoint x: 132, endPoint y: 380, distance: 47.2
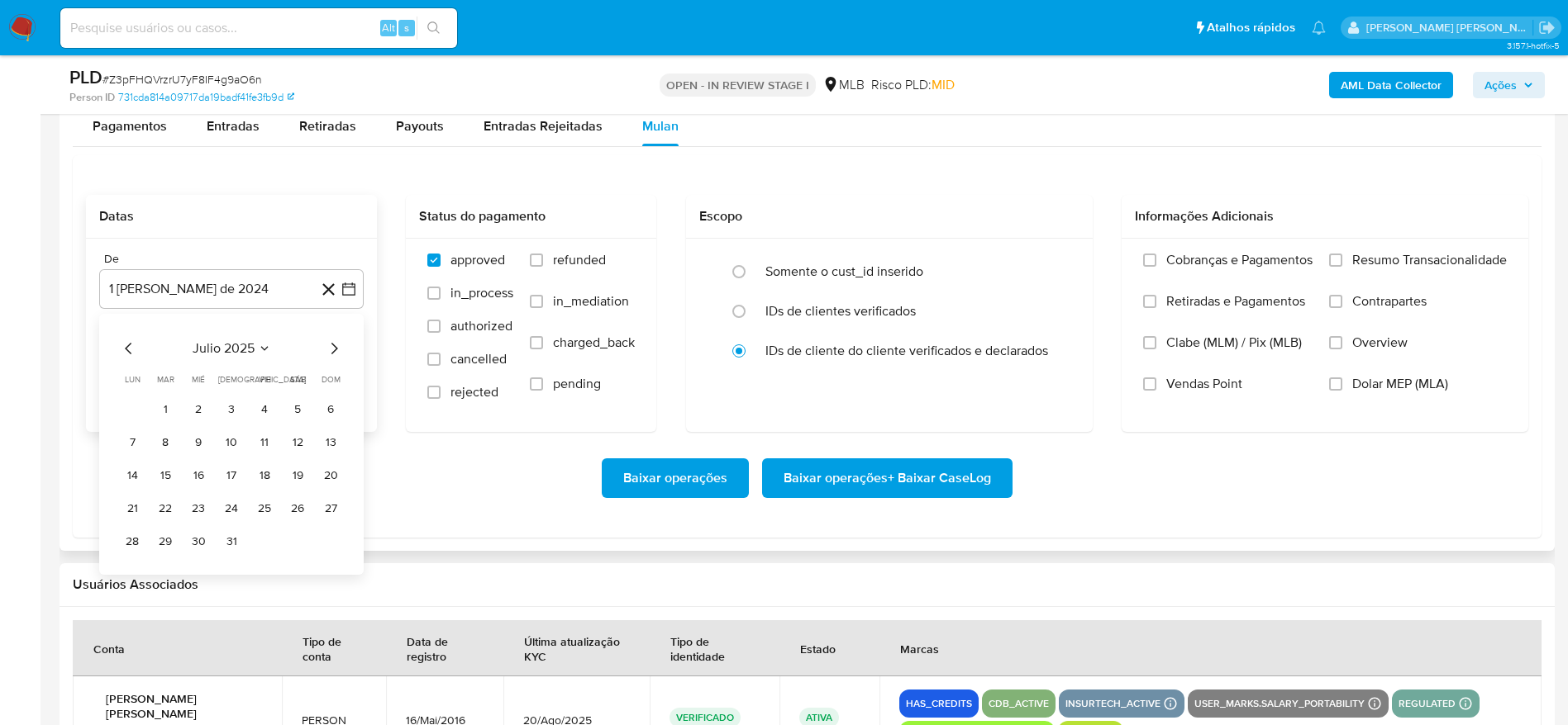
click at [170, 408] on button "1" at bounding box center [165, 409] width 27 height 27
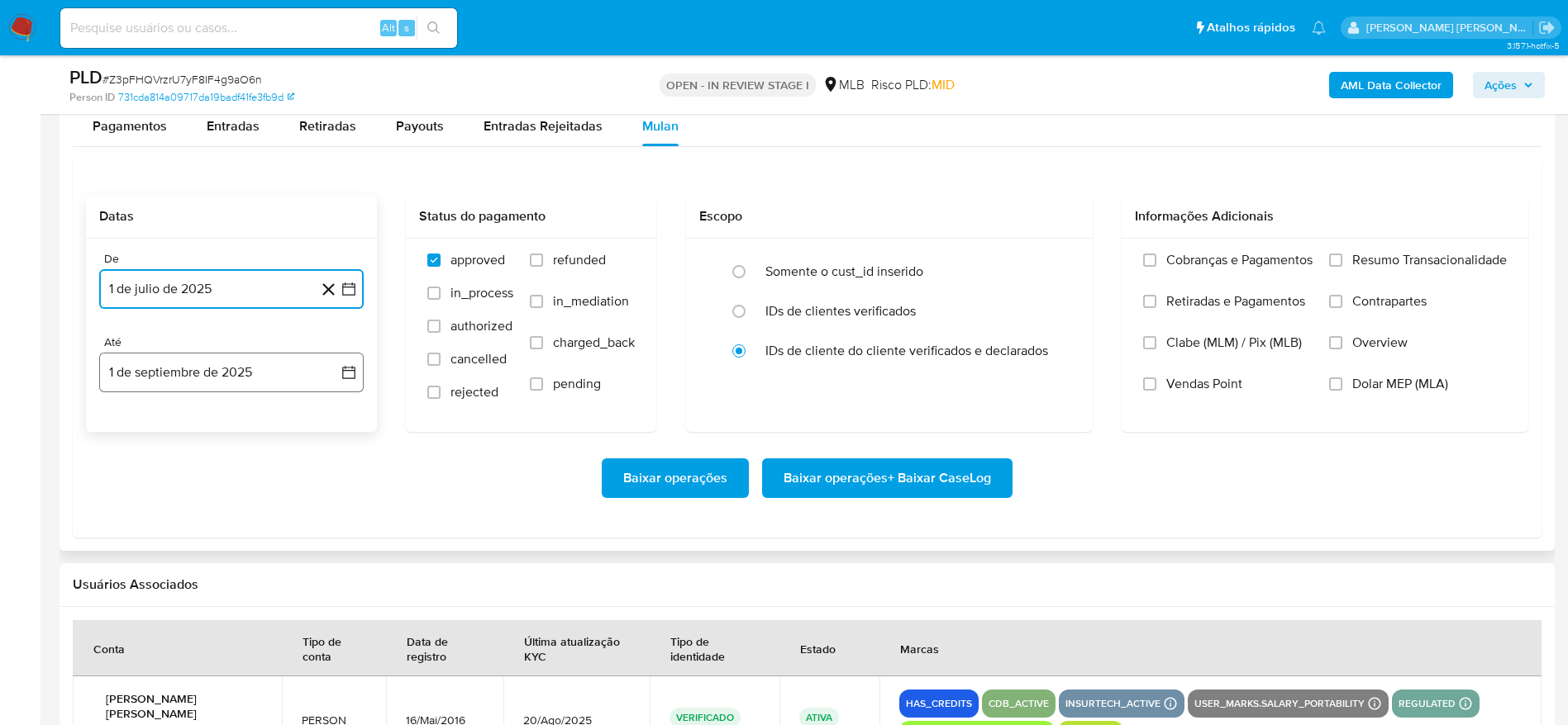
click at [133, 375] on button "1 de septiembre de 2025" at bounding box center [232, 373] width 265 height 40
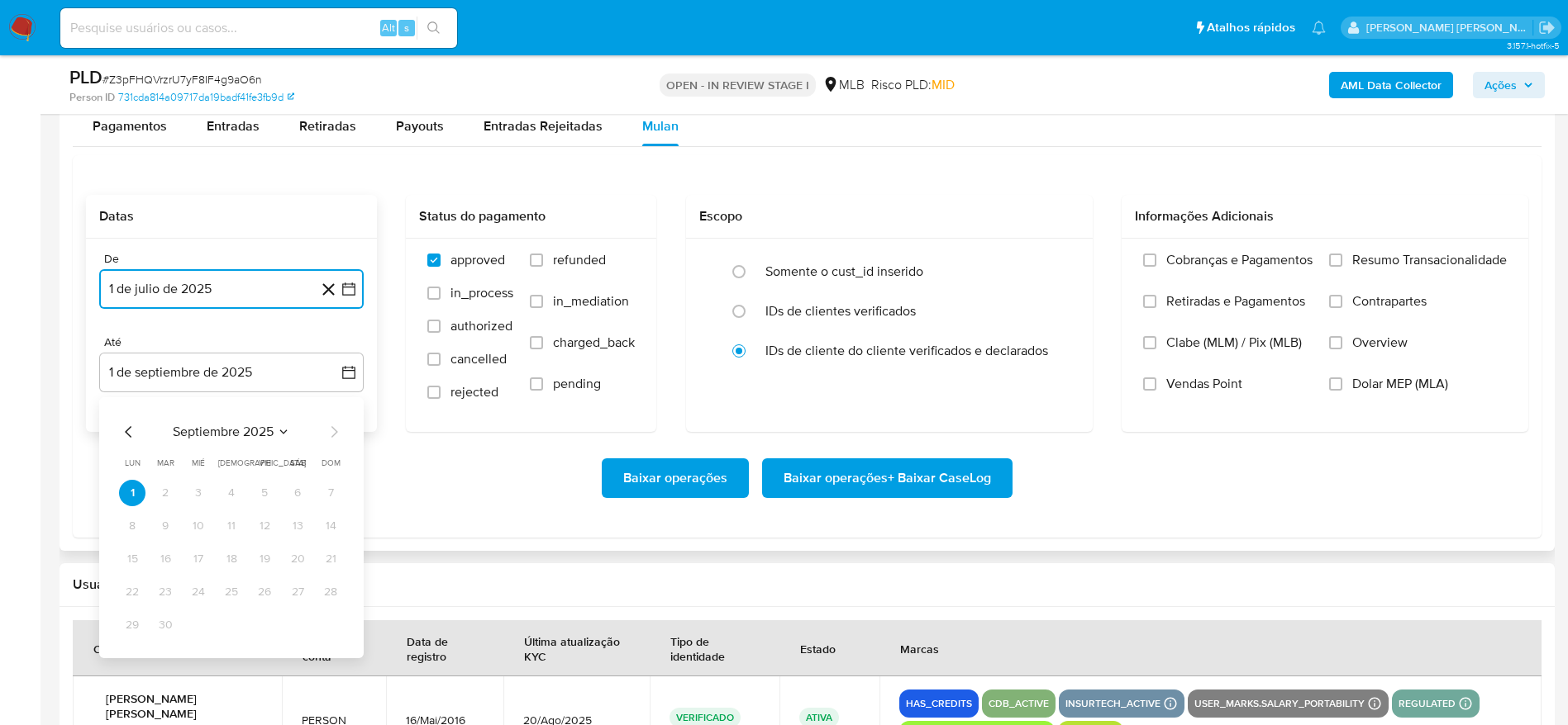
click at [125, 430] on icon "Mes anterior" at bounding box center [129, 432] width 20 height 20
click at [323, 619] on button "31" at bounding box center [331, 626] width 27 height 27
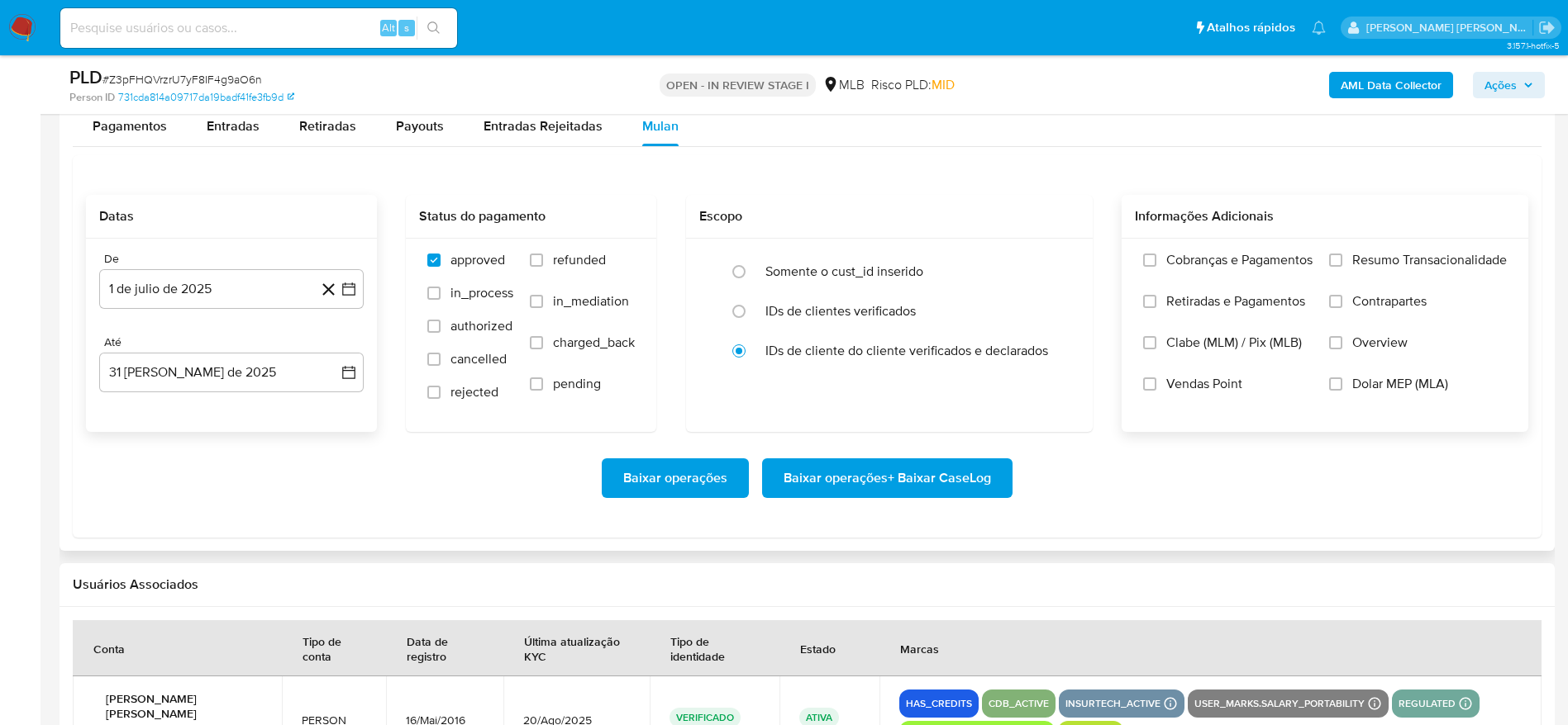
click at [1342, 253] on label "Resumo Transacionalidade" at bounding box center [1417, 273] width 177 height 42
click at [1342, 253] on input "Resumo Transacionalidade" at bounding box center [1335, 260] width 13 height 13
click at [909, 481] on span "Baixar operações + Baixar CaseLog" at bounding box center [887, 478] width 208 height 36
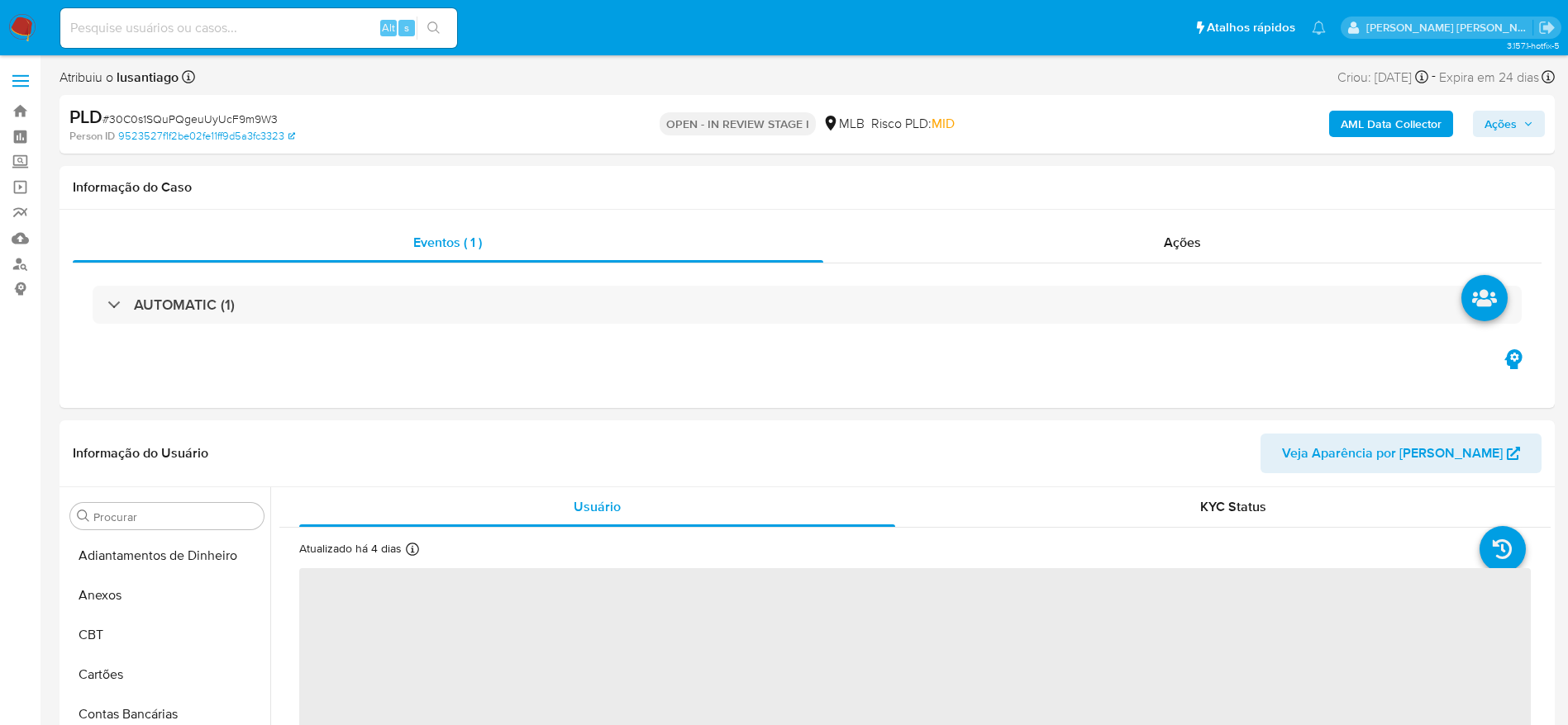
select select "10"
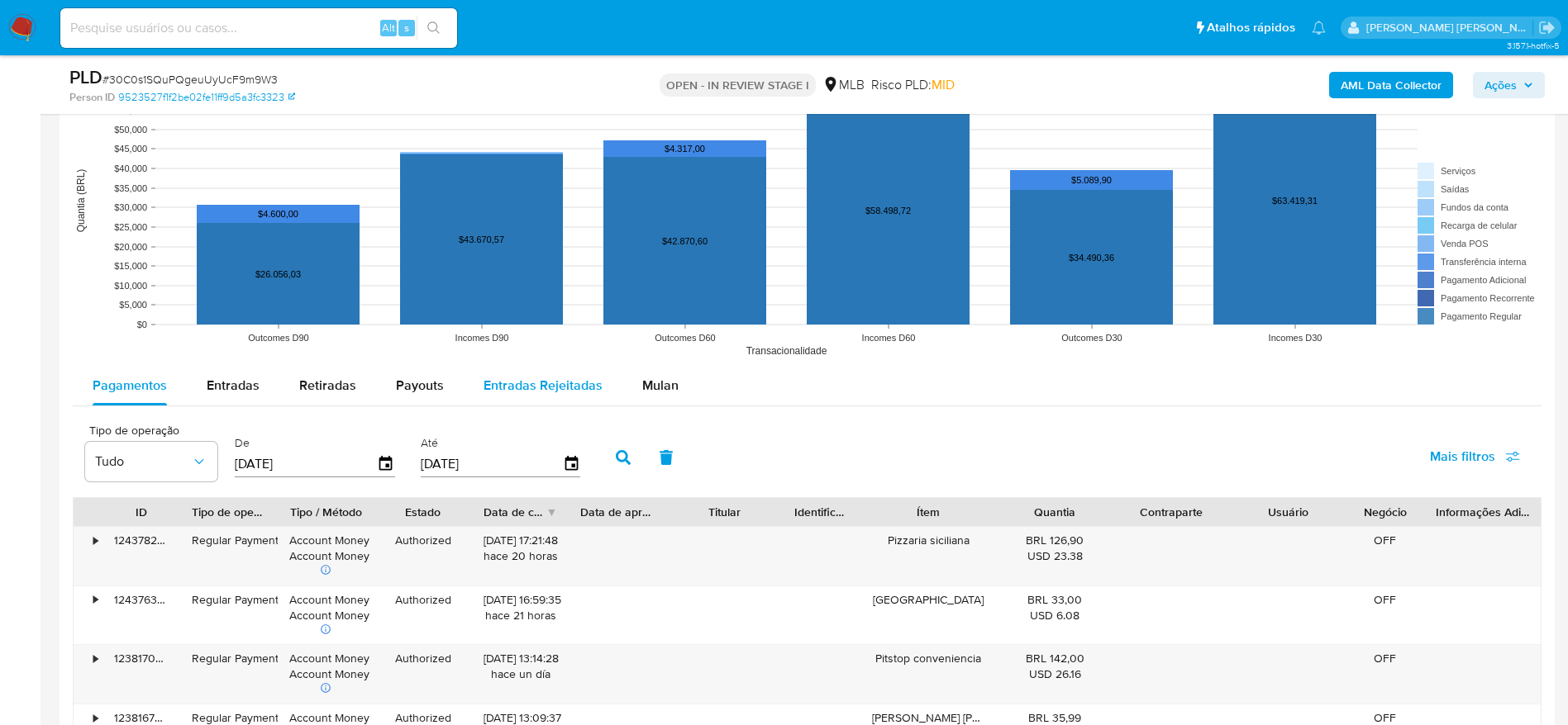
scroll to position [1487, 0]
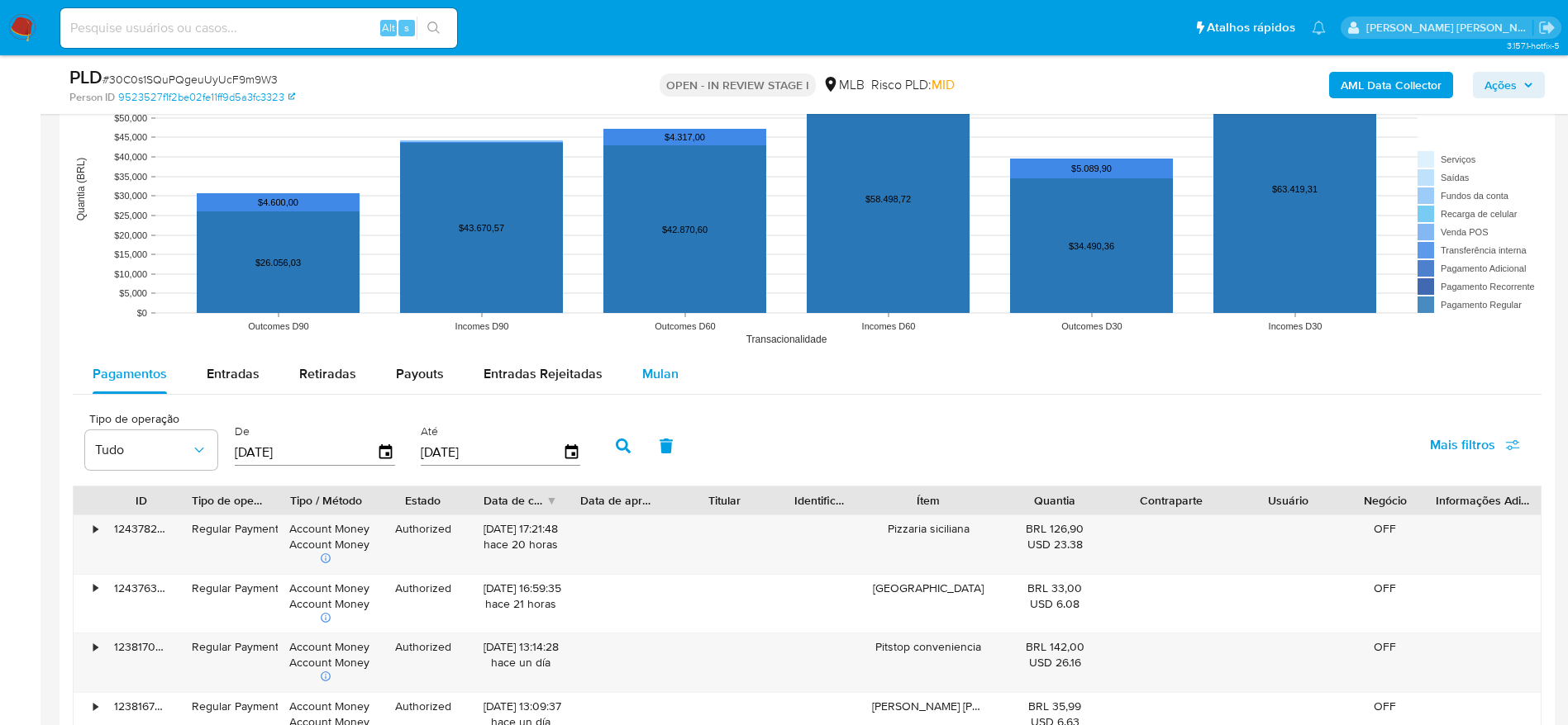
click at [652, 366] on span "Mulan" at bounding box center [660, 374] width 36 height 19
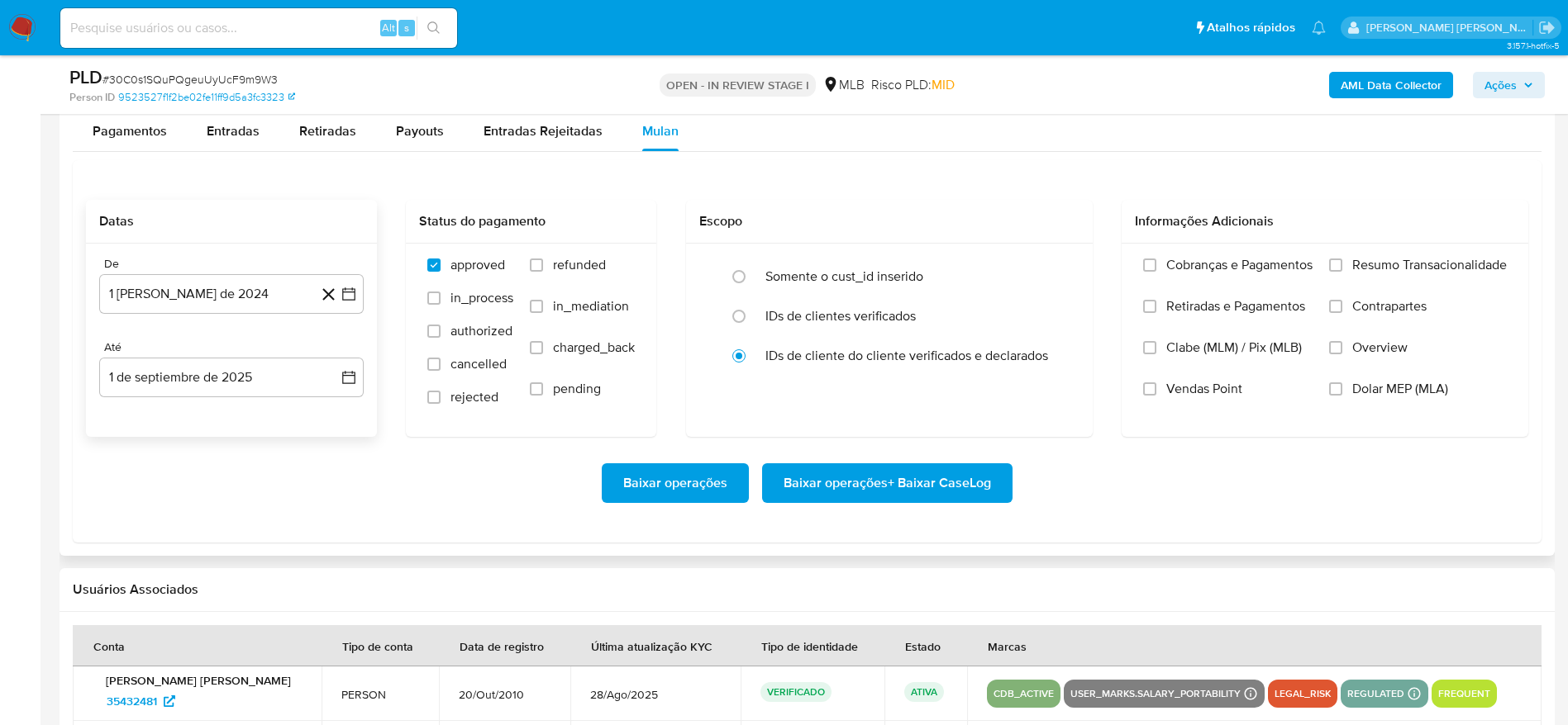
scroll to position [1735, 0]
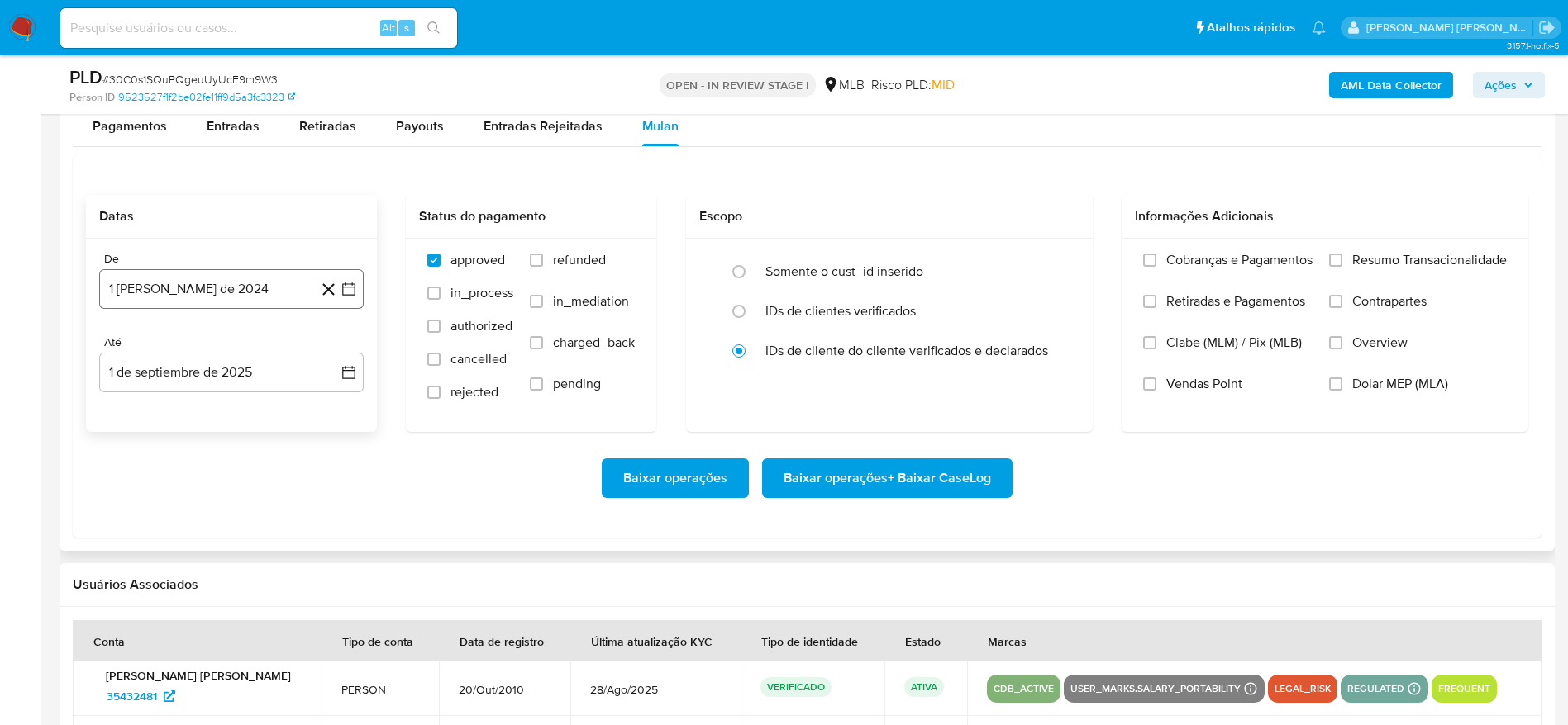
click at [193, 285] on button "1 [PERSON_NAME] de 2024" at bounding box center [232, 289] width 265 height 40
click at [209, 344] on span "agosto 2024" at bounding box center [223, 348] width 75 height 16
drag, startPoint x: 334, startPoint y: 347, endPoint x: 305, endPoint y: 365, distance: 34.1
click at [336, 347] on icon "Año siguiente" at bounding box center [331, 349] width 20 height 20
click at [156, 498] on span "[DATE]" at bounding box center [158, 501] width 36 height 13
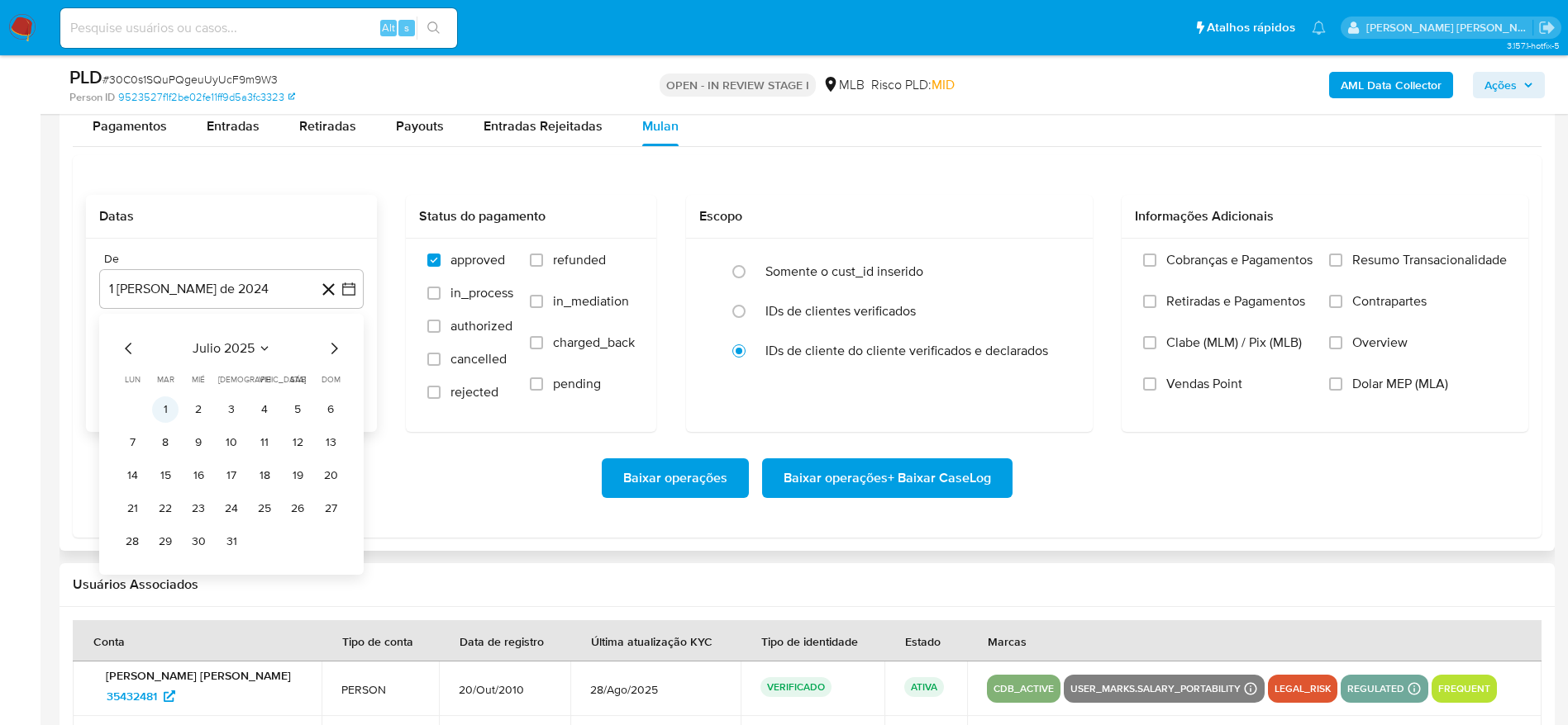
click at [162, 408] on button "1" at bounding box center [165, 409] width 27 height 27
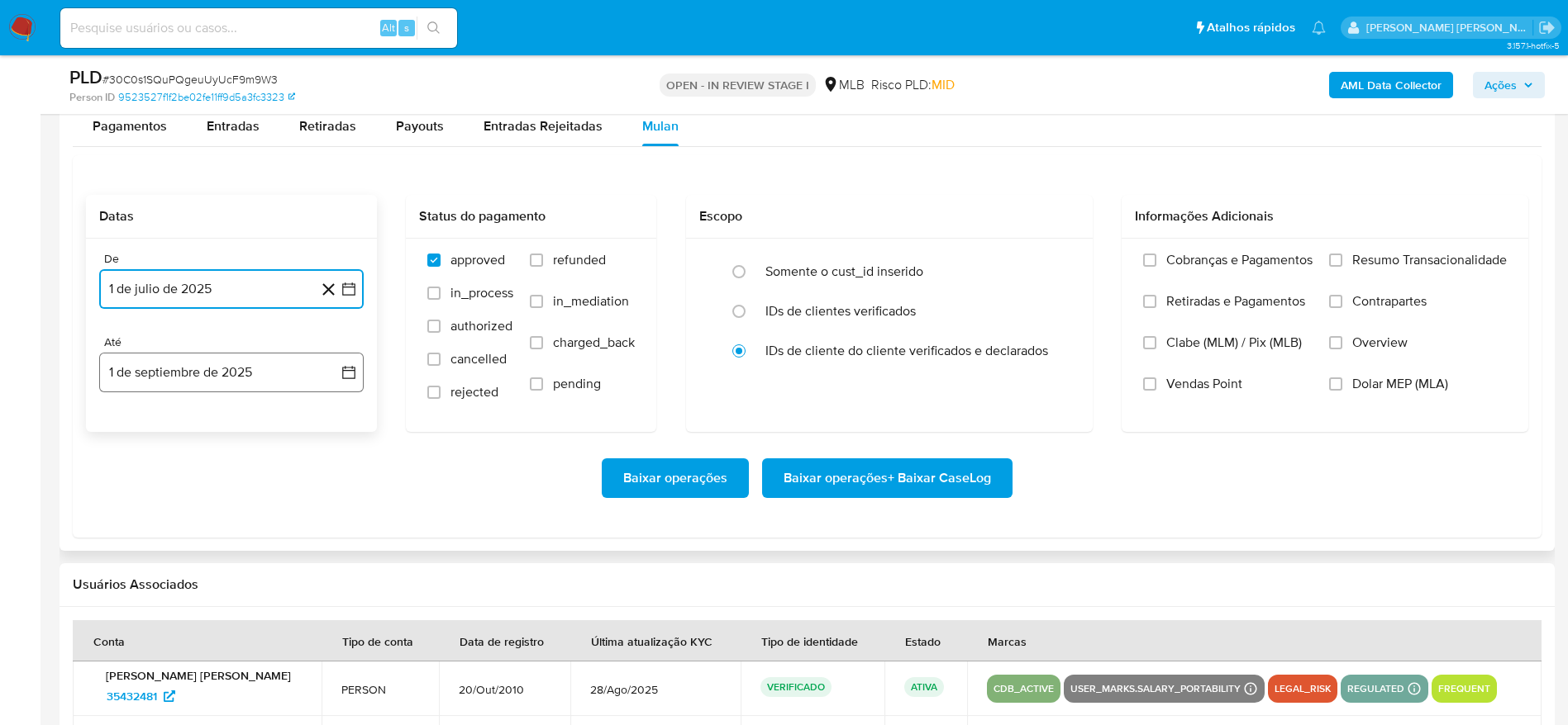
click at [162, 381] on button "1 de septiembre de 2025" at bounding box center [232, 373] width 265 height 40
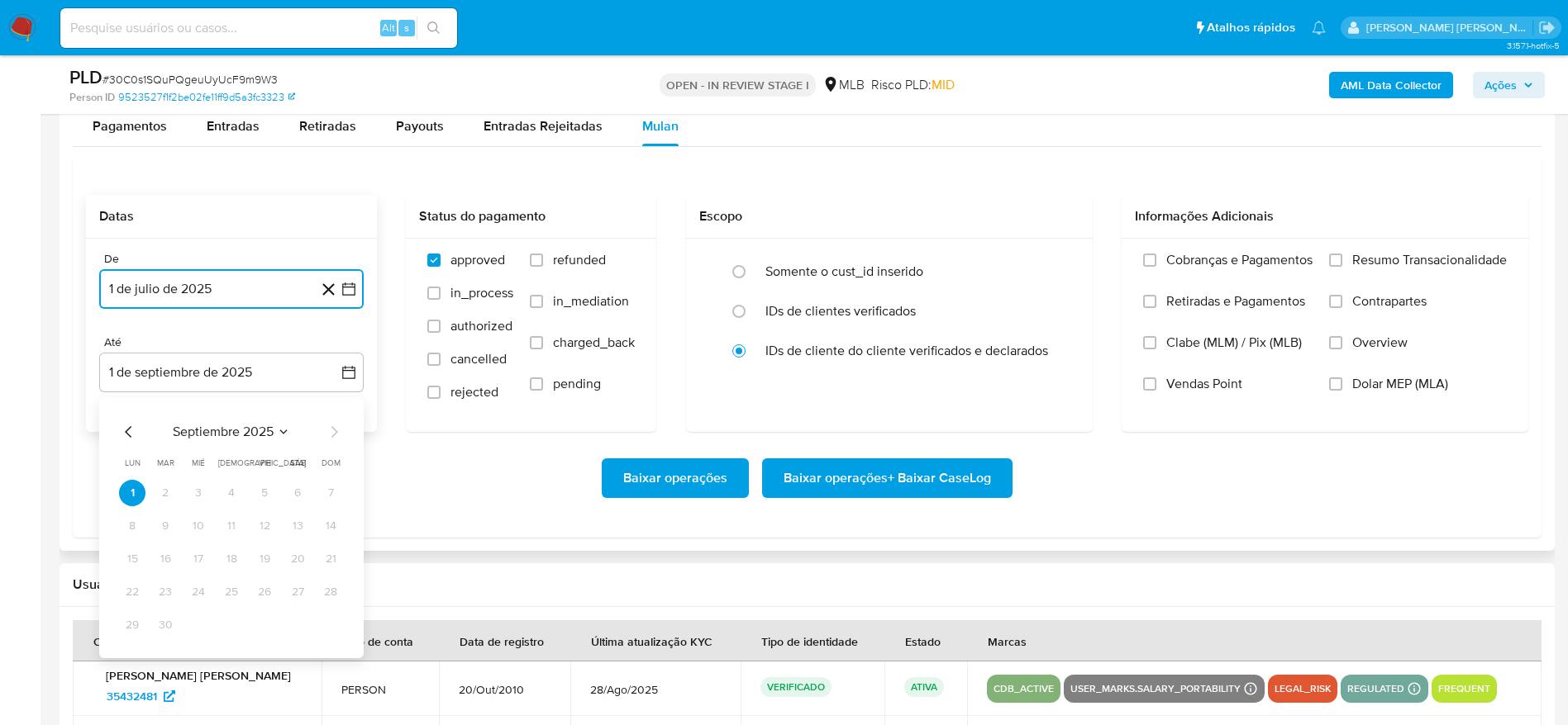
click at [127, 430] on icon "Mes anterior" at bounding box center [128, 432] width 7 height 11
drag, startPoint x: 327, startPoint y: 626, endPoint x: 376, endPoint y: 595, distance: 58.0
click at [329, 626] on button "31" at bounding box center [331, 626] width 27 height 27
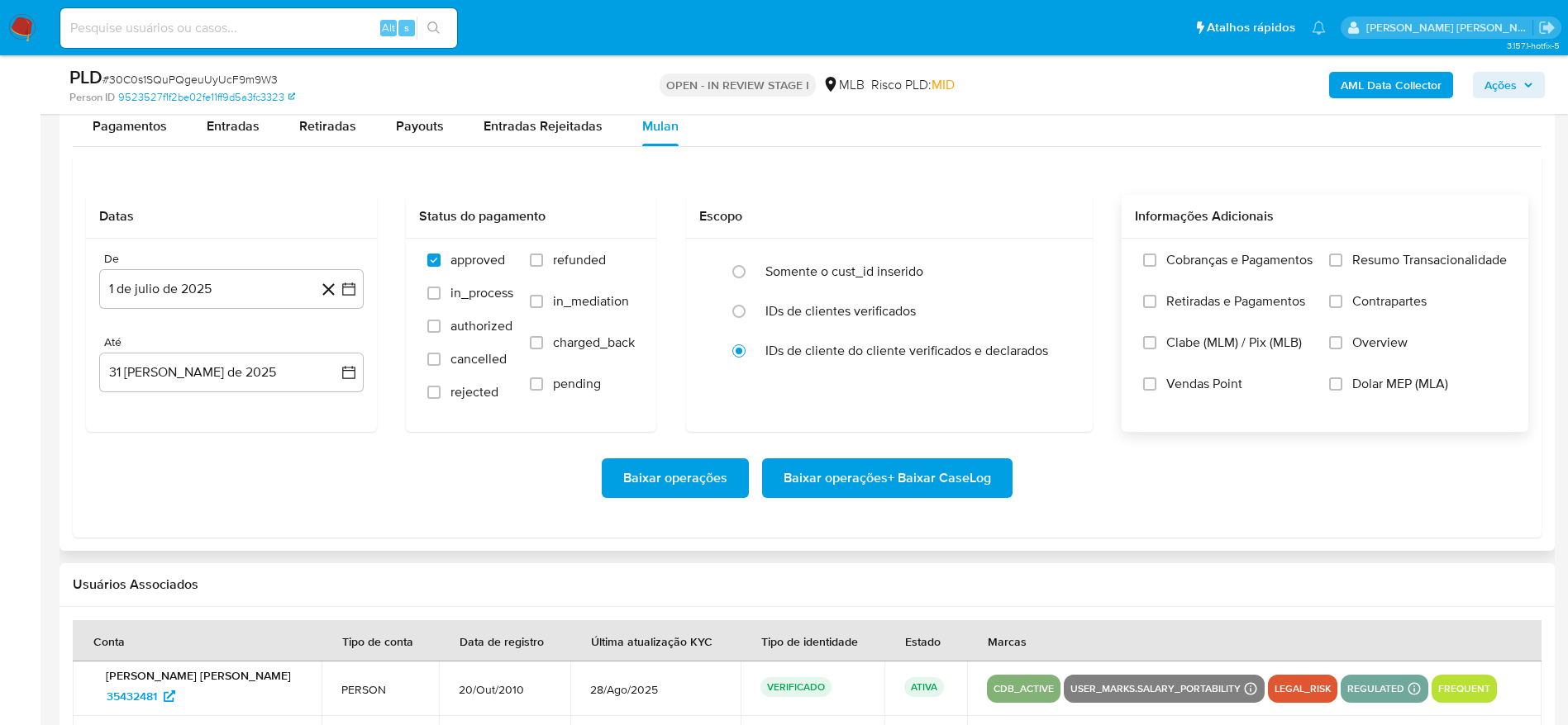
click at [1359, 259] on span "Resumo Transacionalidade" at bounding box center [1429, 260] width 155 height 16
click at [1342, 259] on input "Resumo Transacionalidade" at bounding box center [1335, 260] width 13 height 13
click at [927, 484] on span "Baixar operações + Baixar CaseLog" at bounding box center [887, 478] width 208 height 36
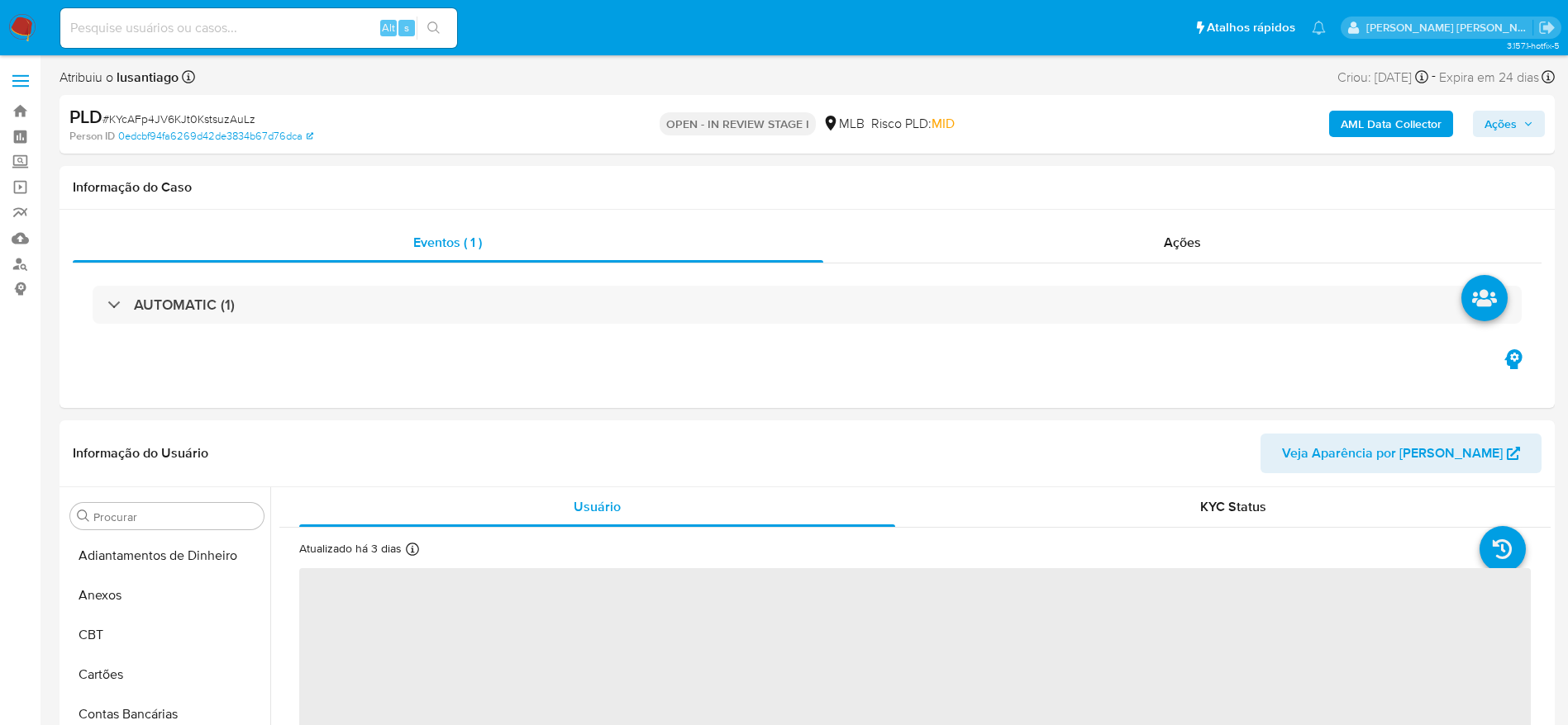
select select "10"
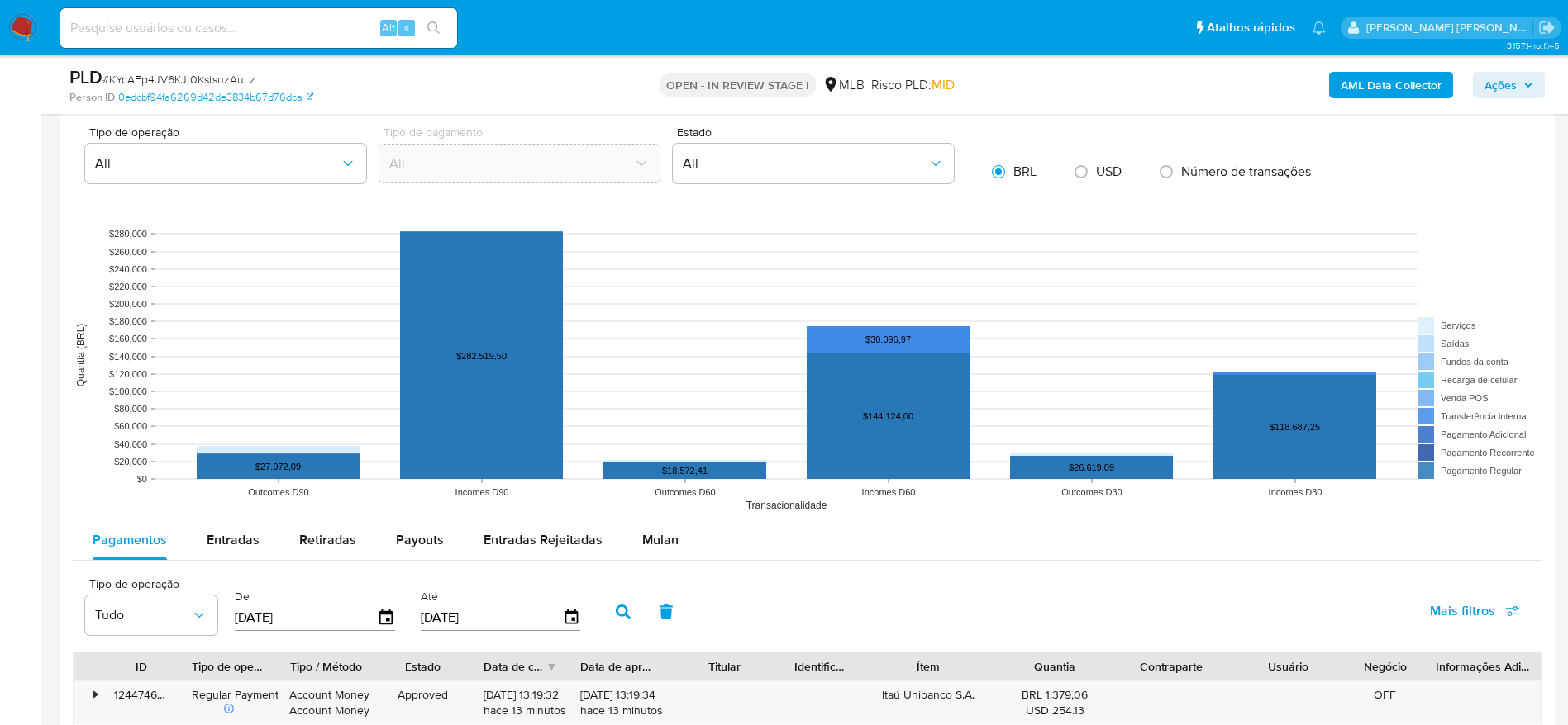
scroll to position [1487, 0]
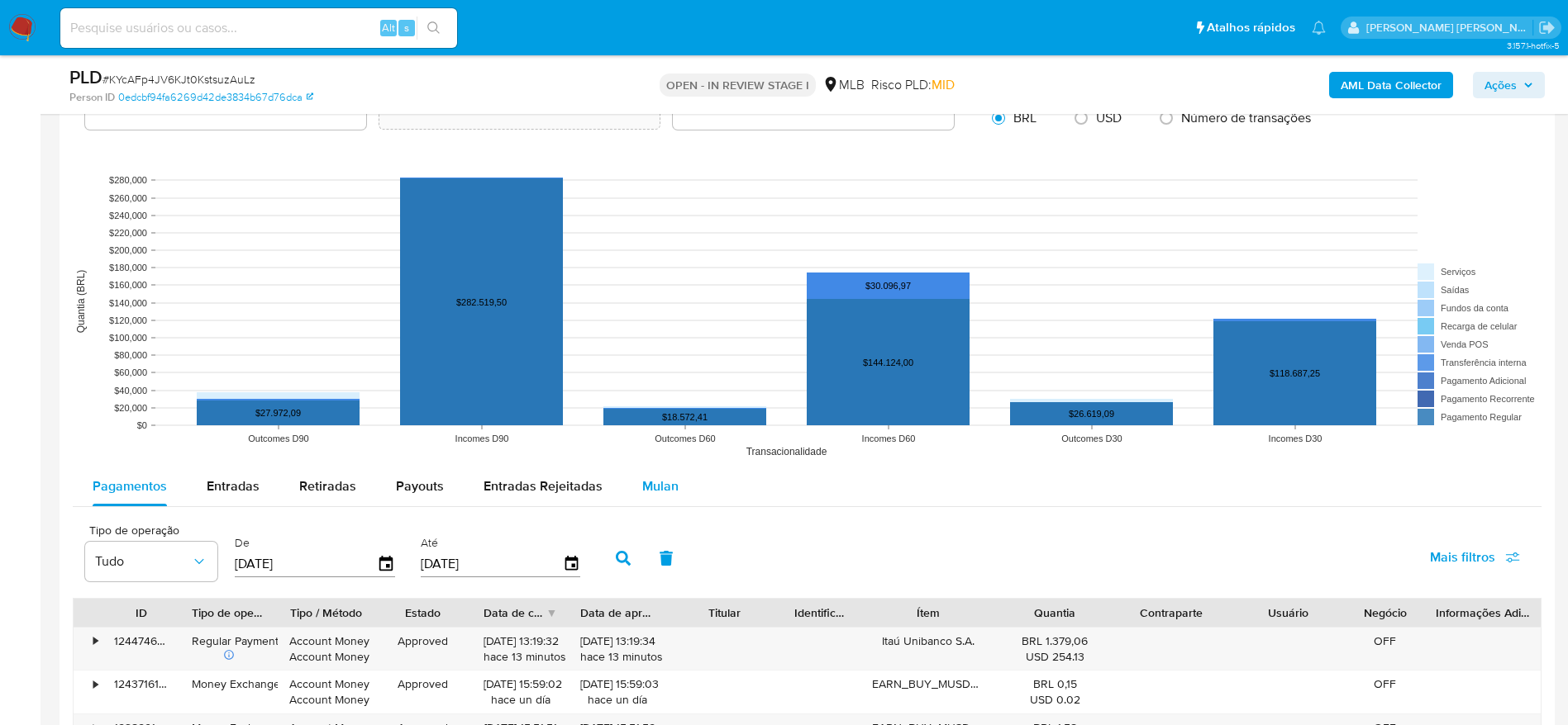
drag, startPoint x: 643, startPoint y: 472, endPoint x: 646, endPoint y: 484, distance: 12.4
click at [646, 484] on div "Mulan" at bounding box center [660, 487] width 36 height 40
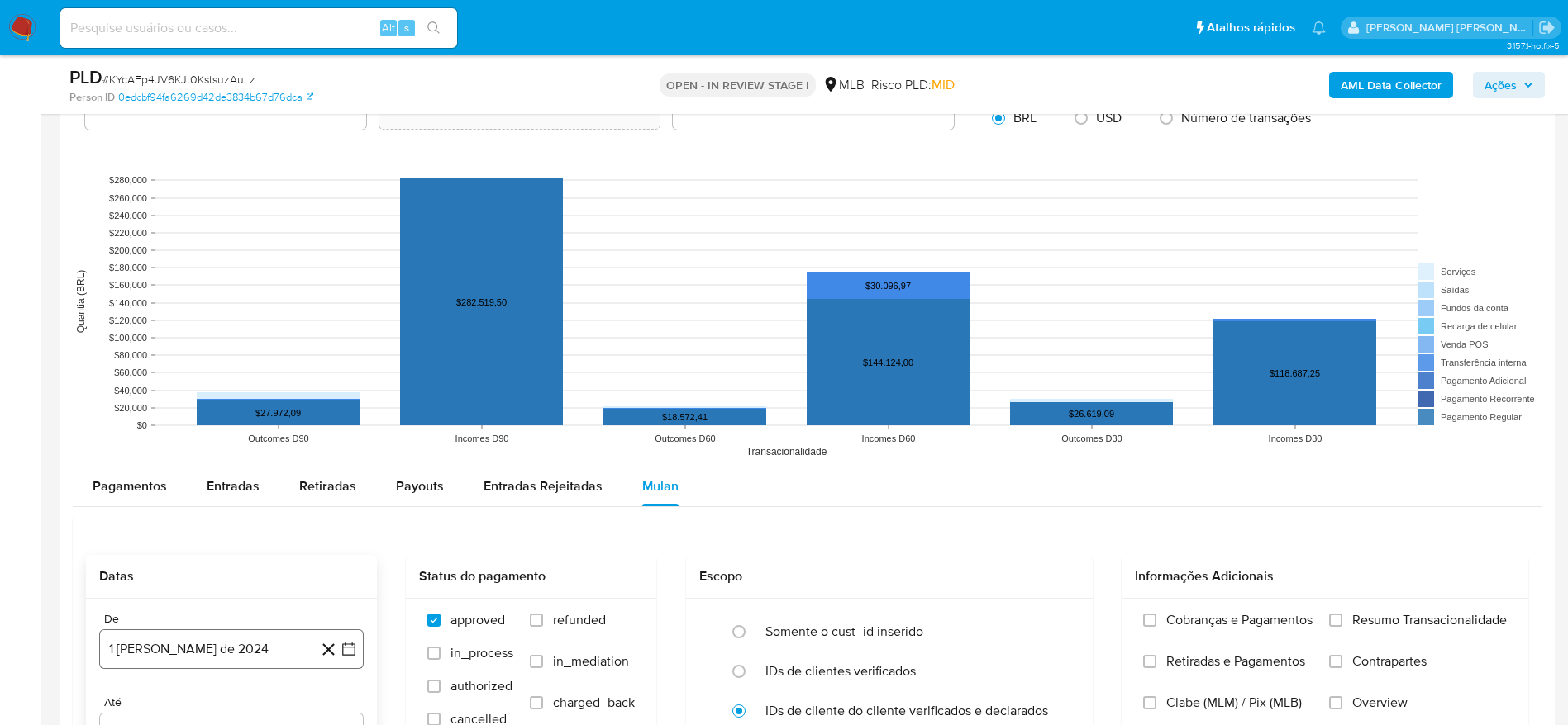
scroll to position [1735, 0]
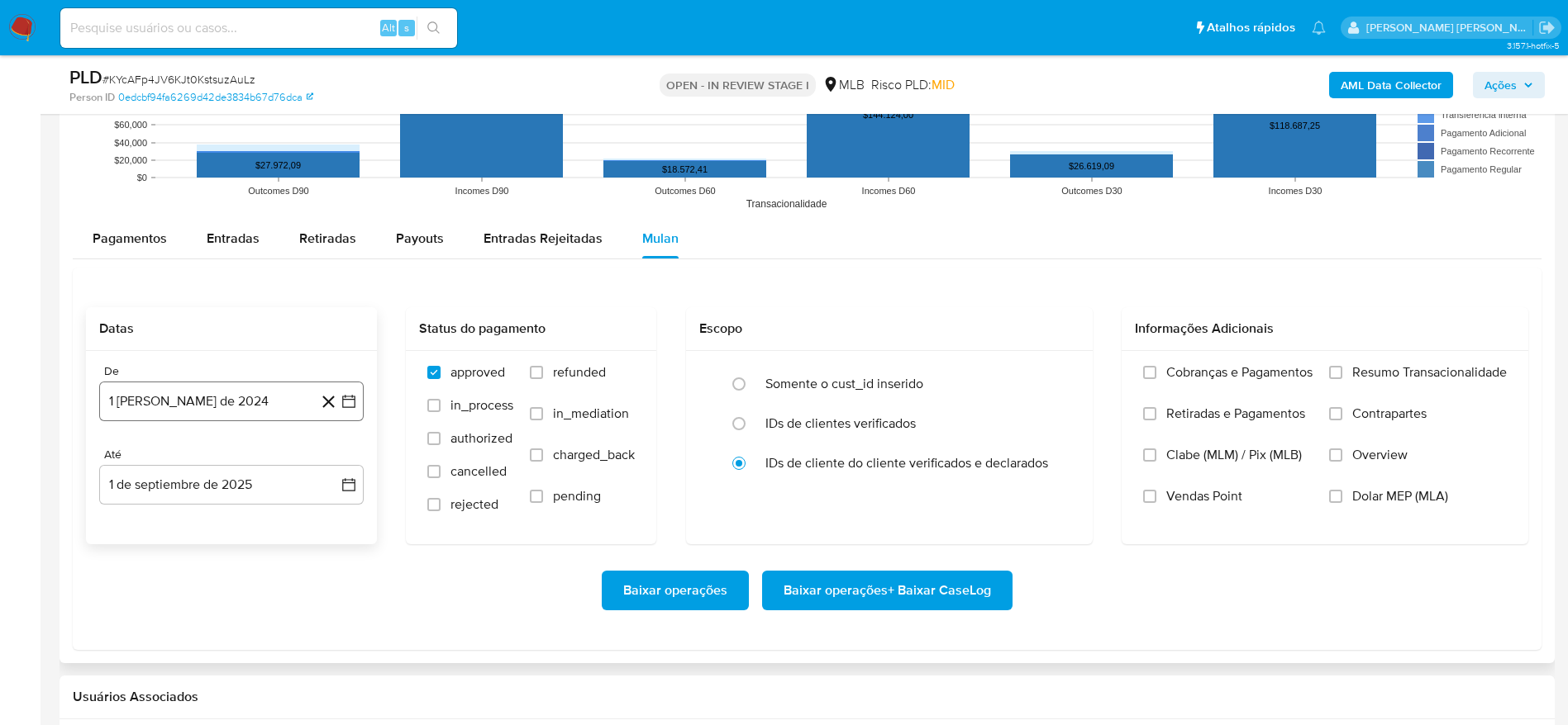
click at [217, 384] on button "1 [PERSON_NAME] de 2024" at bounding box center [232, 401] width 265 height 40
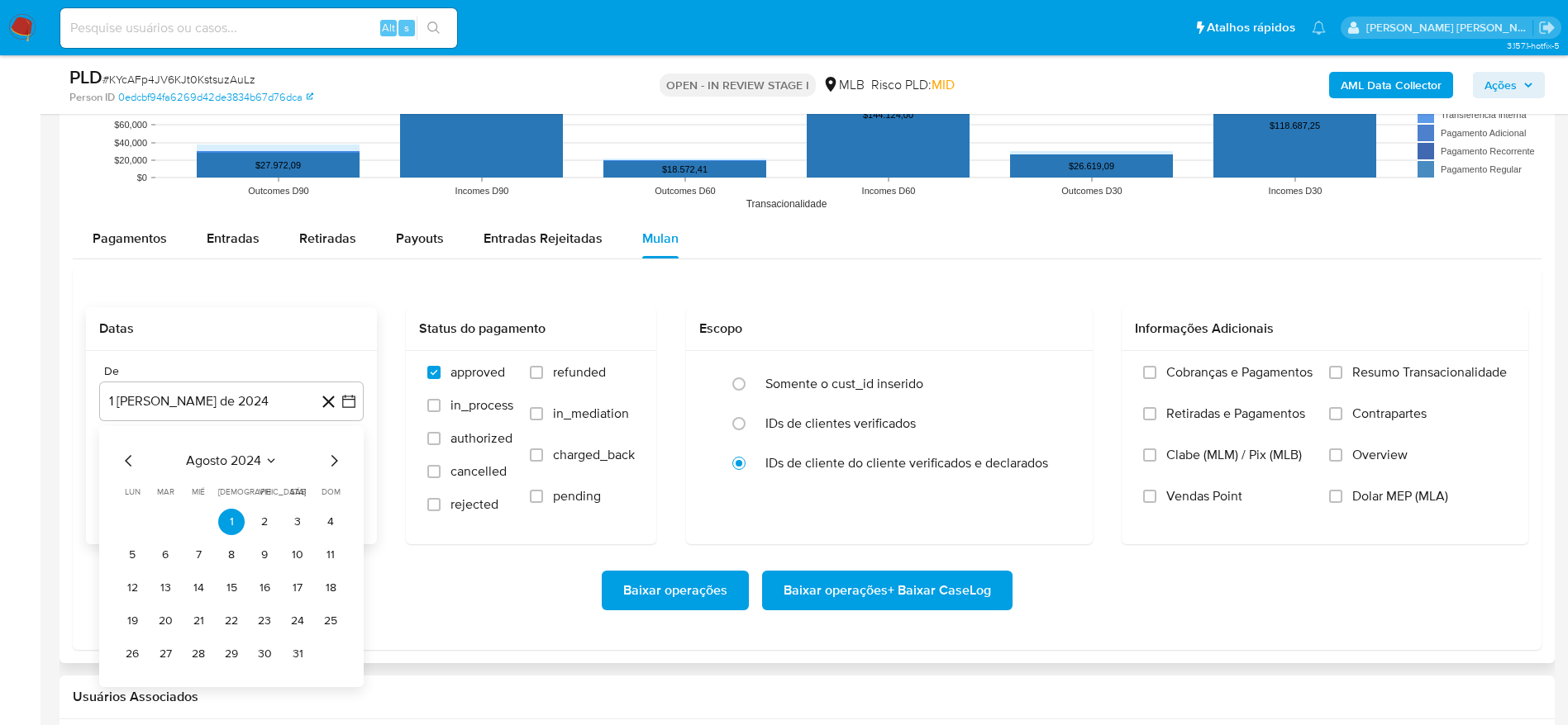
click at [238, 471] on div "agosto 2024 agosto 2024 lun lunes mar martes mié miércoles jue jueves vie viern…" at bounding box center [232, 559] width 225 height 216
click at [241, 462] on span "agosto 2024" at bounding box center [223, 460] width 75 height 16
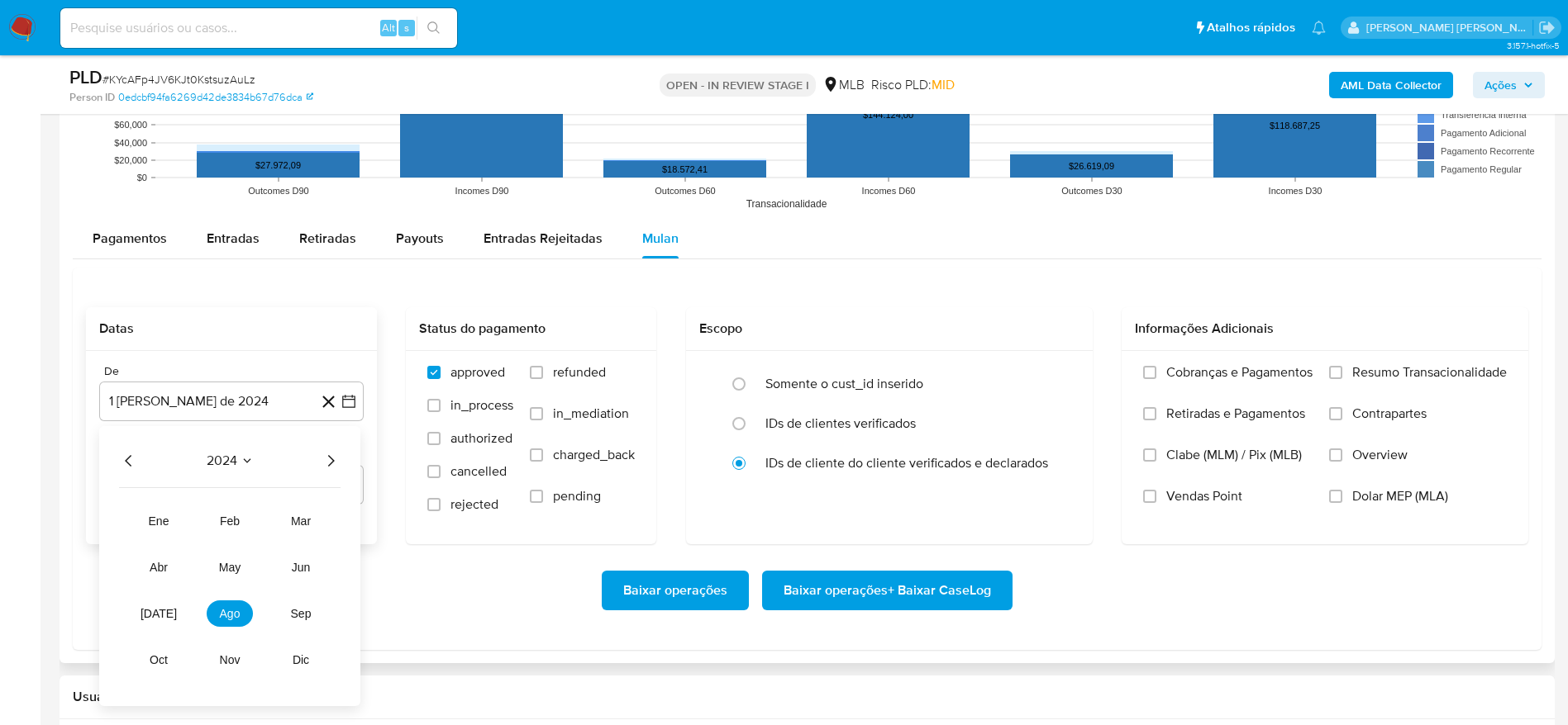
click at [318, 458] on div "2024" at bounding box center [230, 460] width 222 height 20
click at [337, 464] on icon "Año siguiente" at bounding box center [331, 460] width 20 height 20
click at [154, 614] on span "[DATE]" at bounding box center [158, 613] width 36 height 13
click at [160, 526] on button "1" at bounding box center [165, 522] width 27 height 27
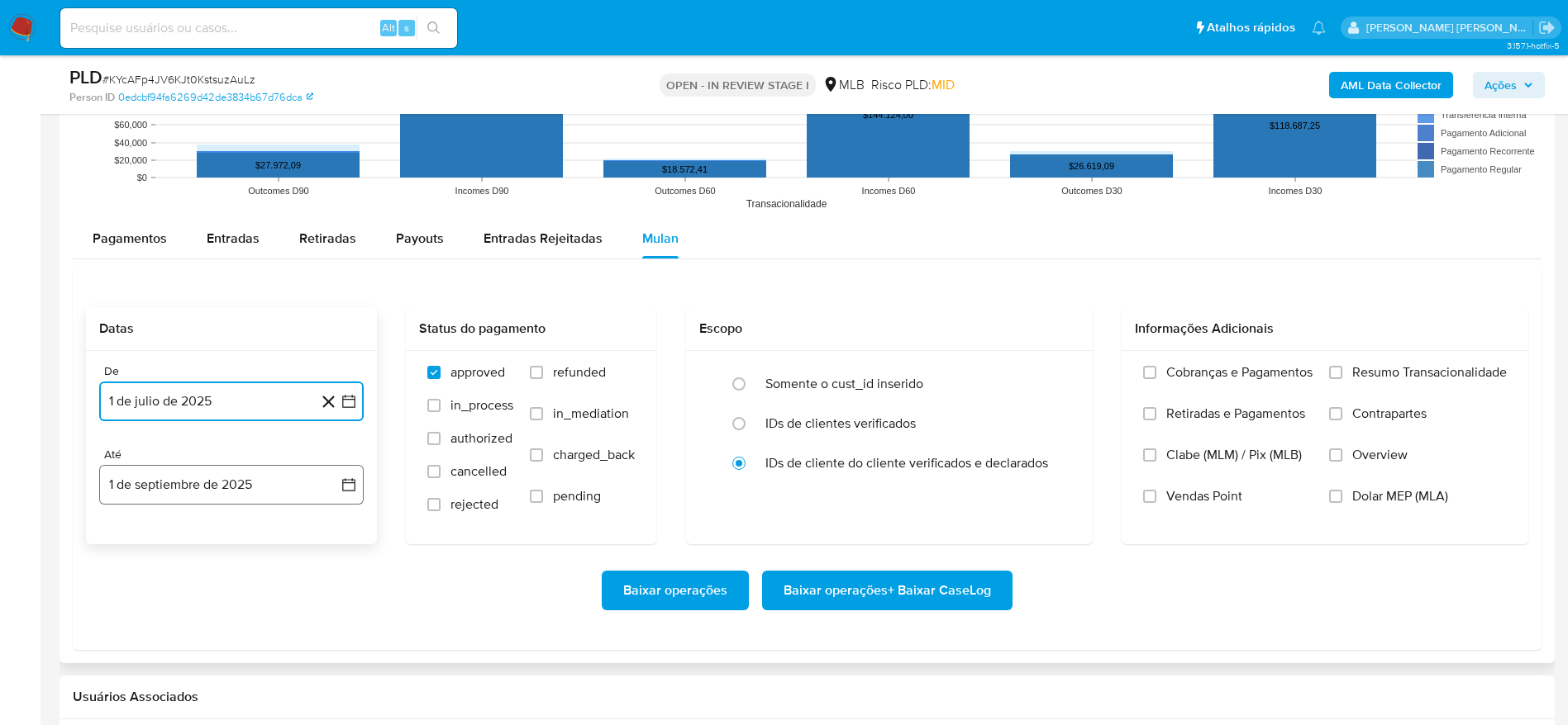
click at [164, 478] on button "1 de septiembre de 2025" at bounding box center [232, 485] width 265 height 40
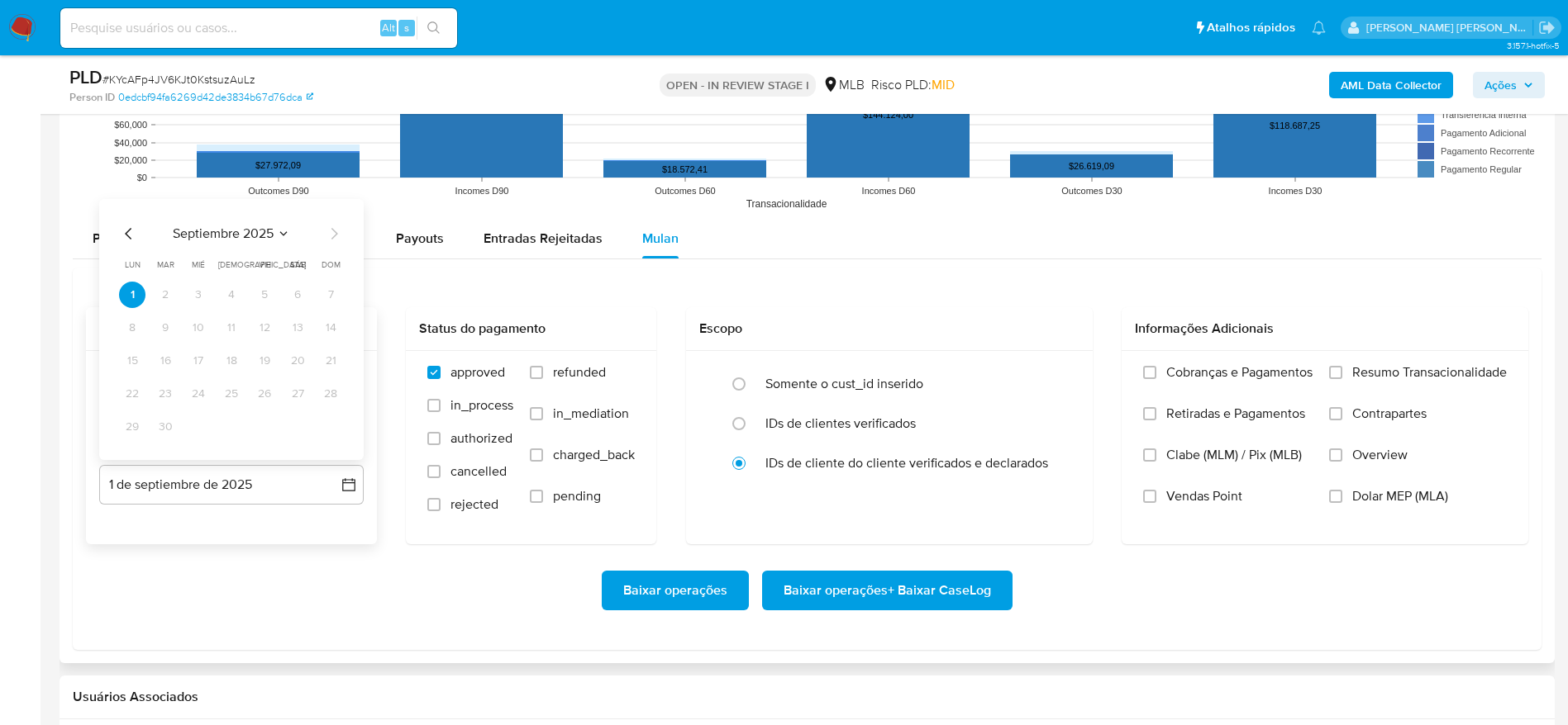
click at [125, 229] on icon "Mes anterior" at bounding box center [129, 234] width 20 height 20
click at [327, 428] on button "31" at bounding box center [331, 427] width 27 height 27
click at [1418, 375] on span "Resumo Transacionalidade" at bounding box center [1429, 372] width 155 height 16
click at [1342, 375] on input "Resumo Transacionalidade" at bounding box center [1335, 372] width 13 height 13
click at [917, 599] on span "Baixar operações + Baixar CaseLog" at bounding box center [887, 591] width 208 height 36
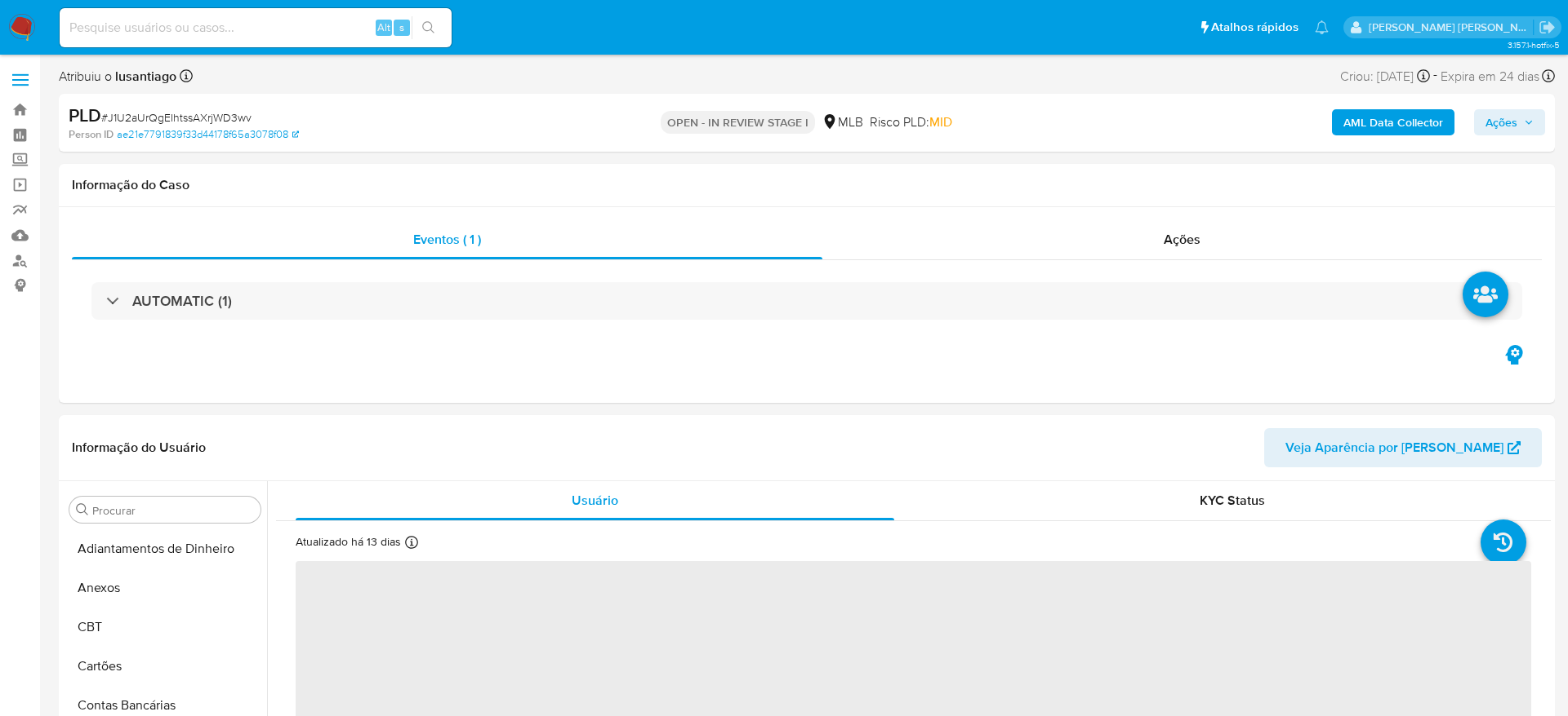
select select "10"
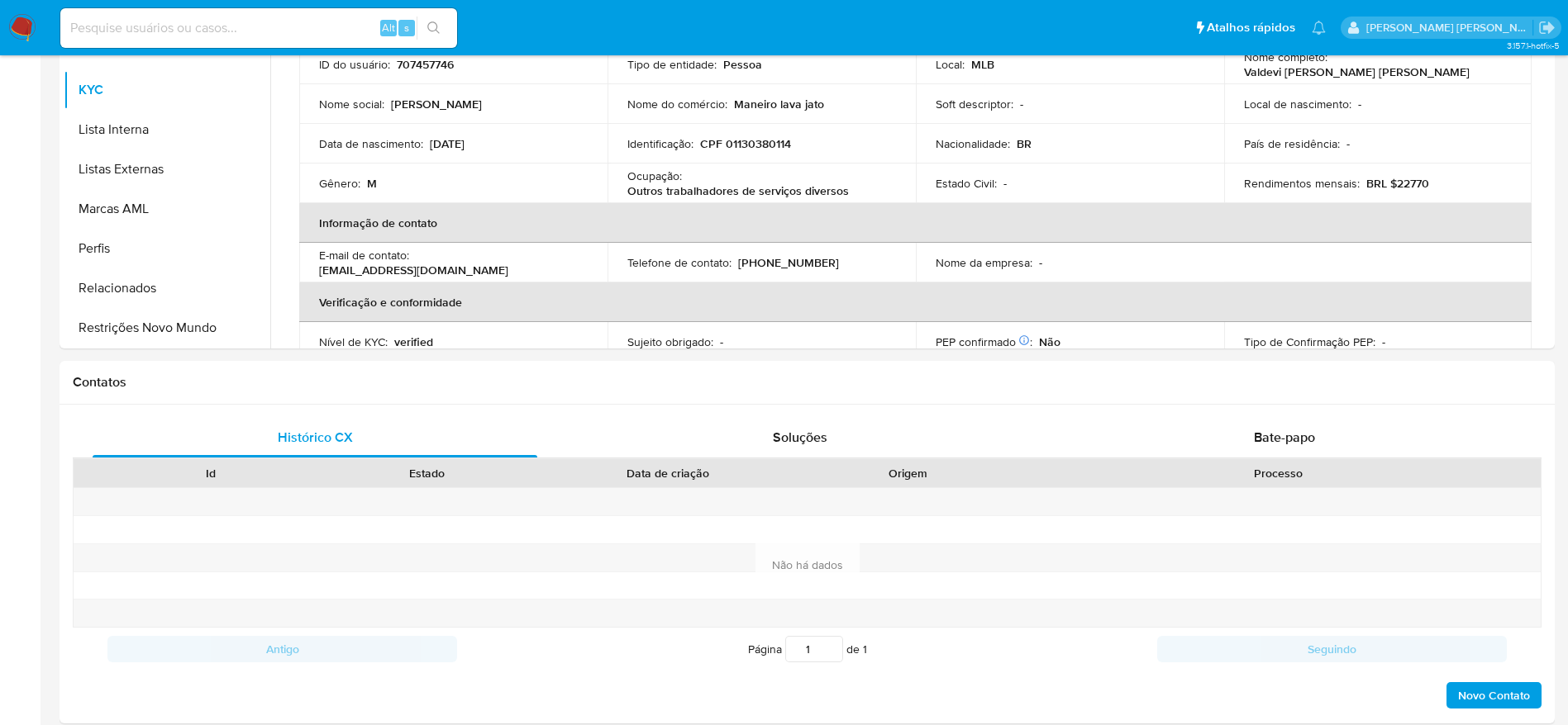
scroll to position [738, 0]
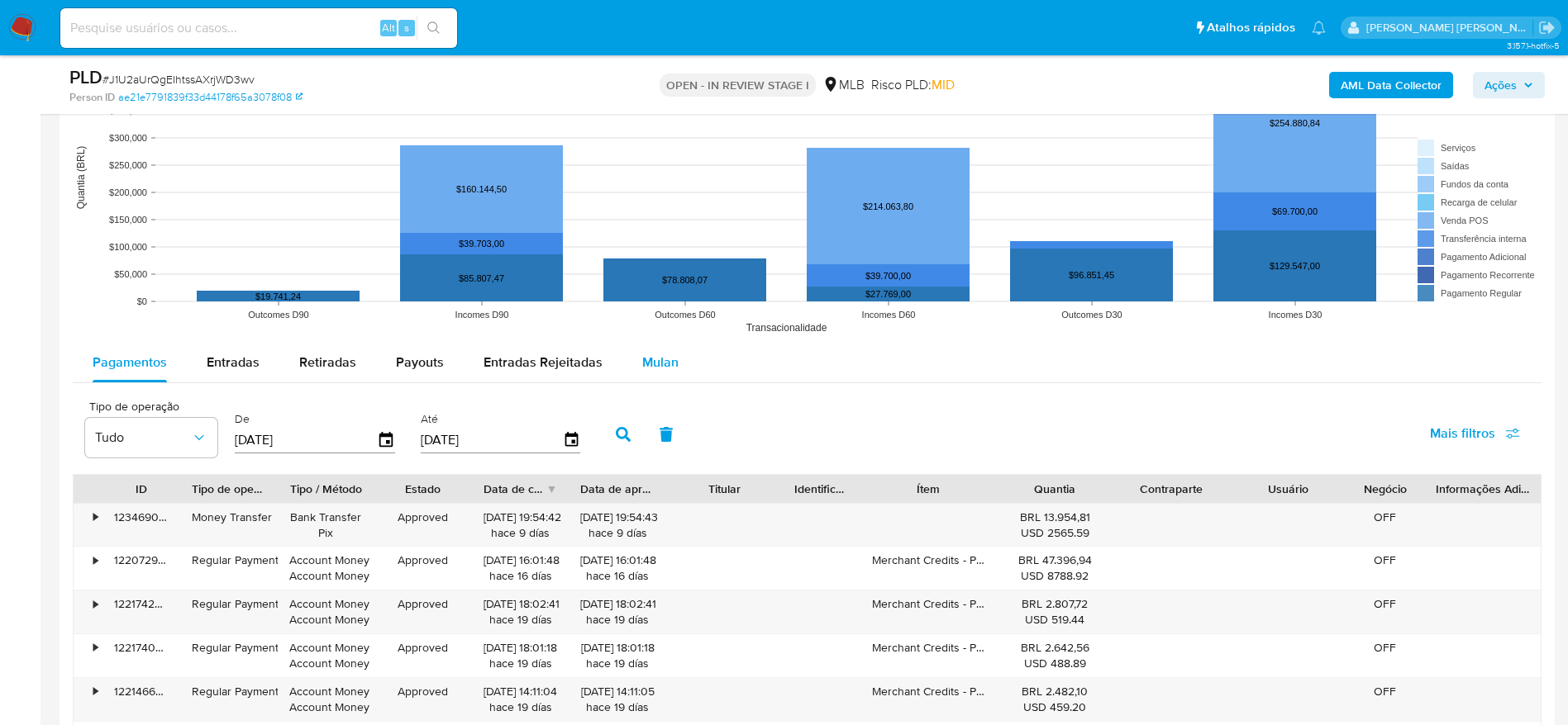
click at [652, 358] on span "Mulan" at bounding box center [660, 362] width 36 height 19
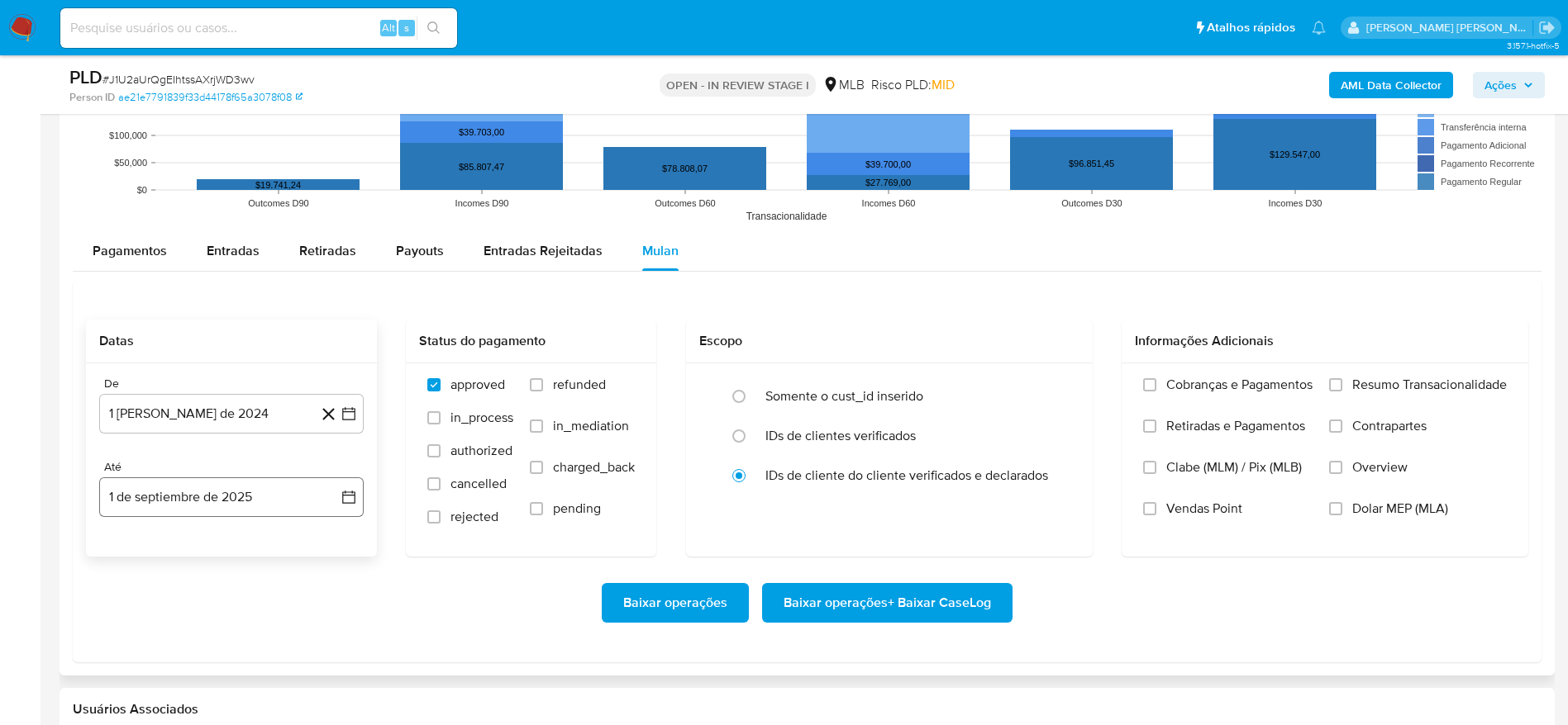
scroll to position [1859, 0]
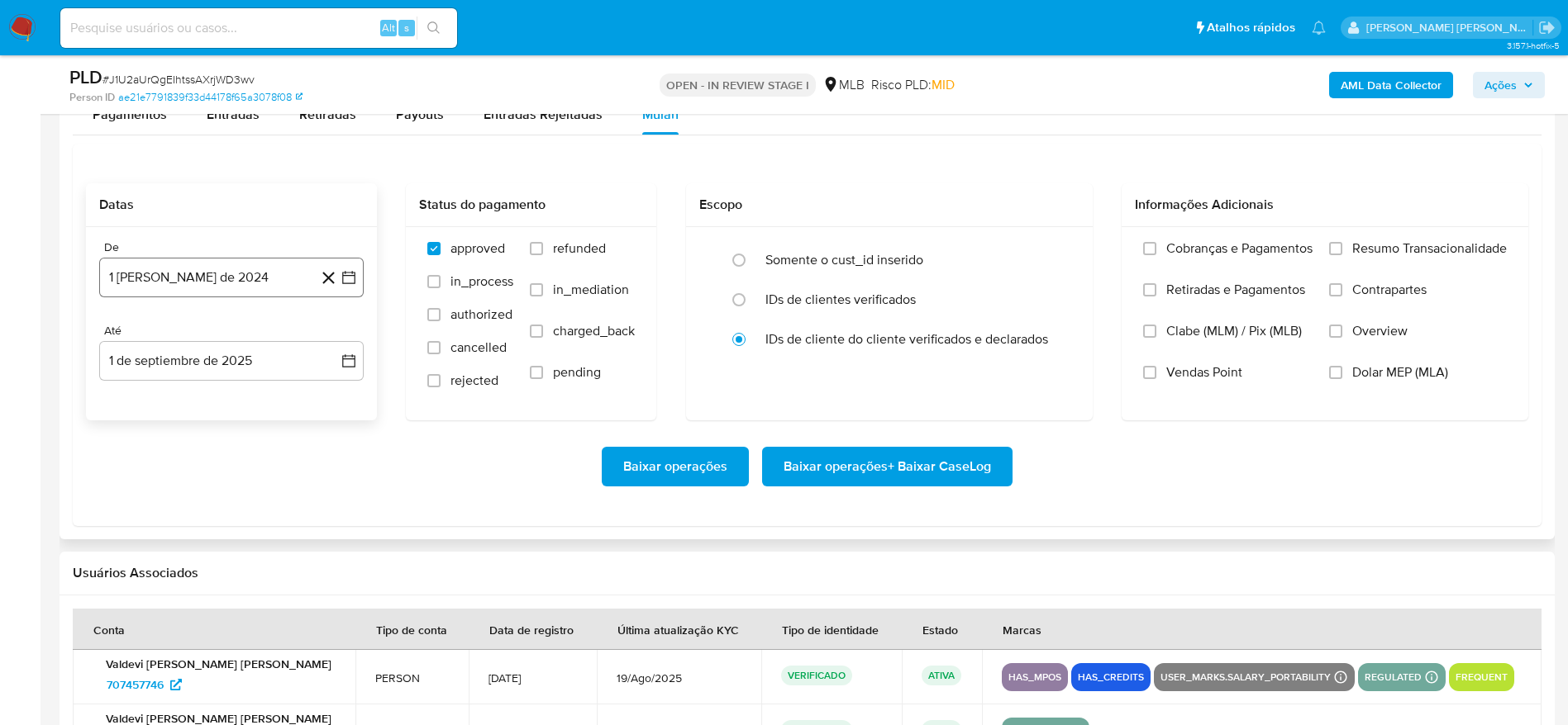
click at [188, 279] on button "1 [PERSON_NAME] de 2024" at bounding box center [232, 278] width 265 height 40
click at [217, 333] on span "agosto 2024" at bounding box center [223, 337] width 75 height 16
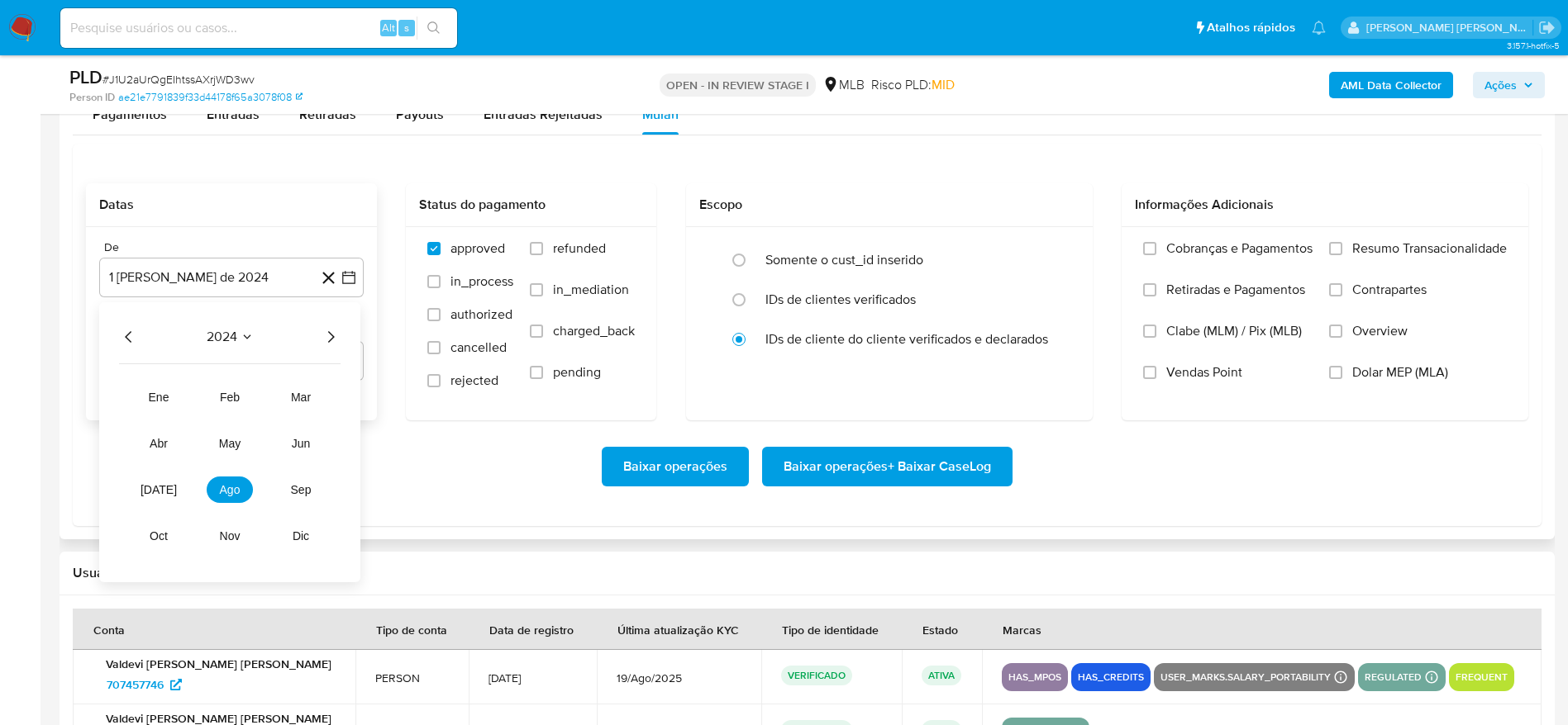
drag, startPoint x: 337, startPoint y: 334, endPoint x: 308, endPoint y: 343, distance: 30.4
click at [336, 334] on icon "Año siguiente" at bounding box center [331, 337] width 20 height 20
click at [152, 488] on span "[DATE]" at bounding box center [158, 490] width 36 height 13
click at [156, 401] on button "1" at bounding box center [165, 398] width 27 height 27
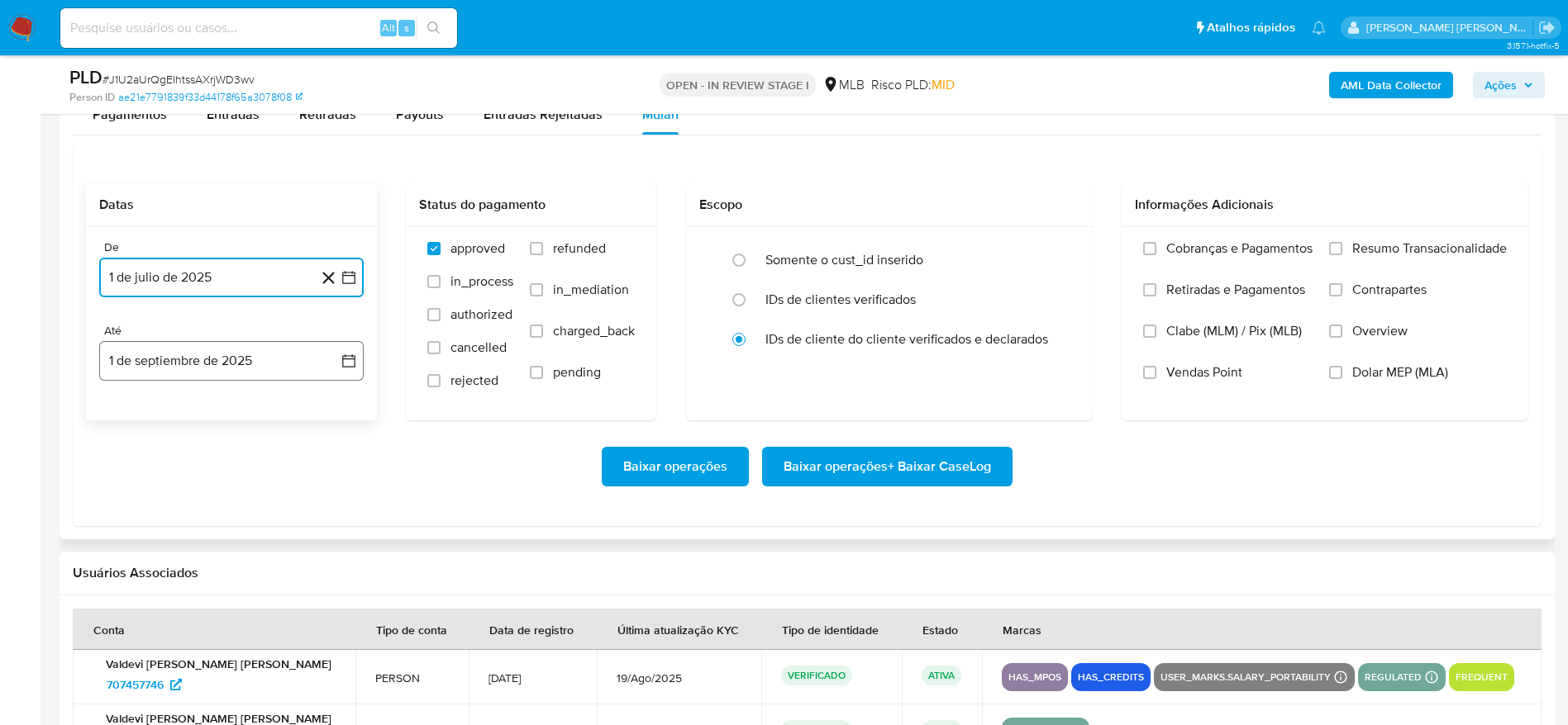
click at [187, 357] on button "1 de septiembre de 2025" at bounding box center [232, 361] width 265 height 40
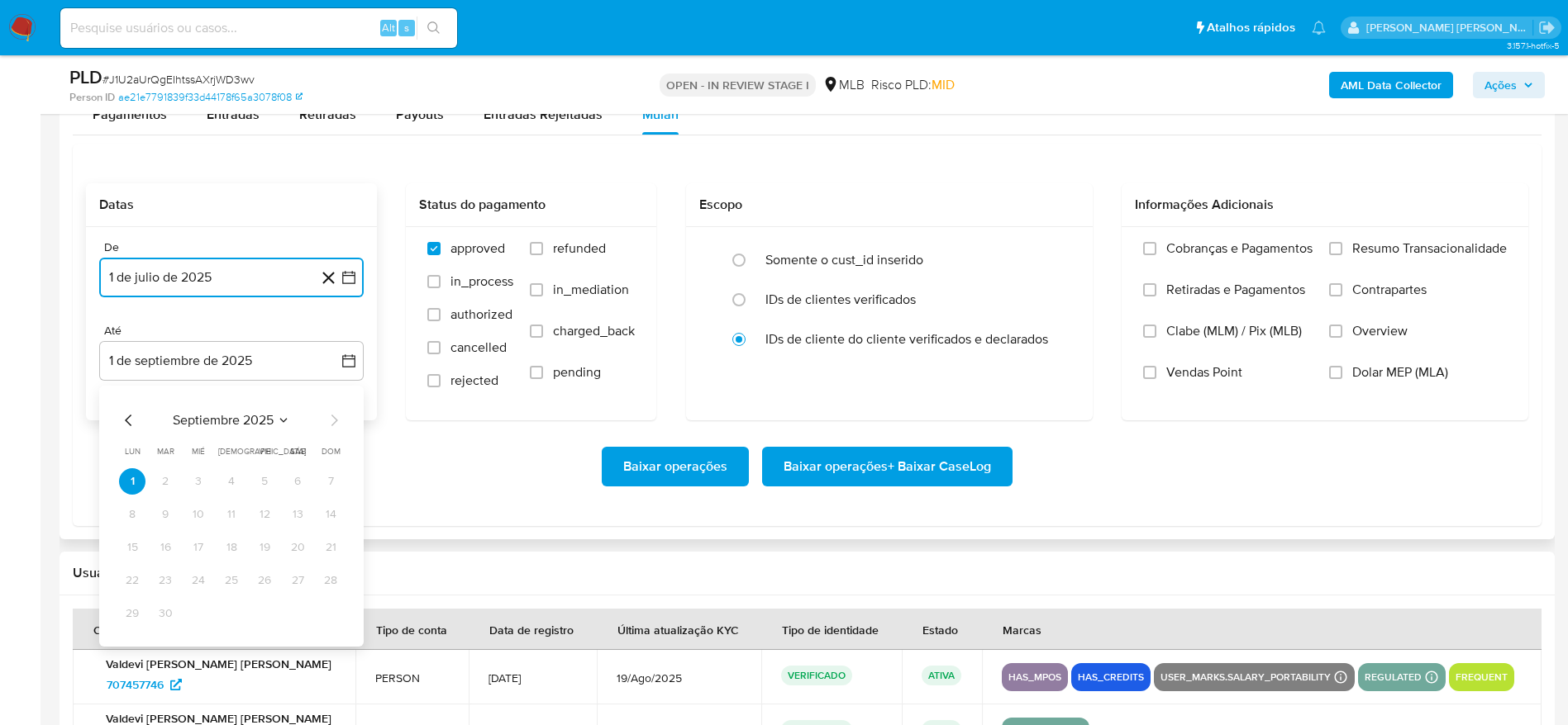
click at [119, 419] on icon "Mes anterior" at bounding box center [129, 420] width 20 height 20
click at [331, 615] on button "31" at bounding box center [331, 613] width 27 height 27
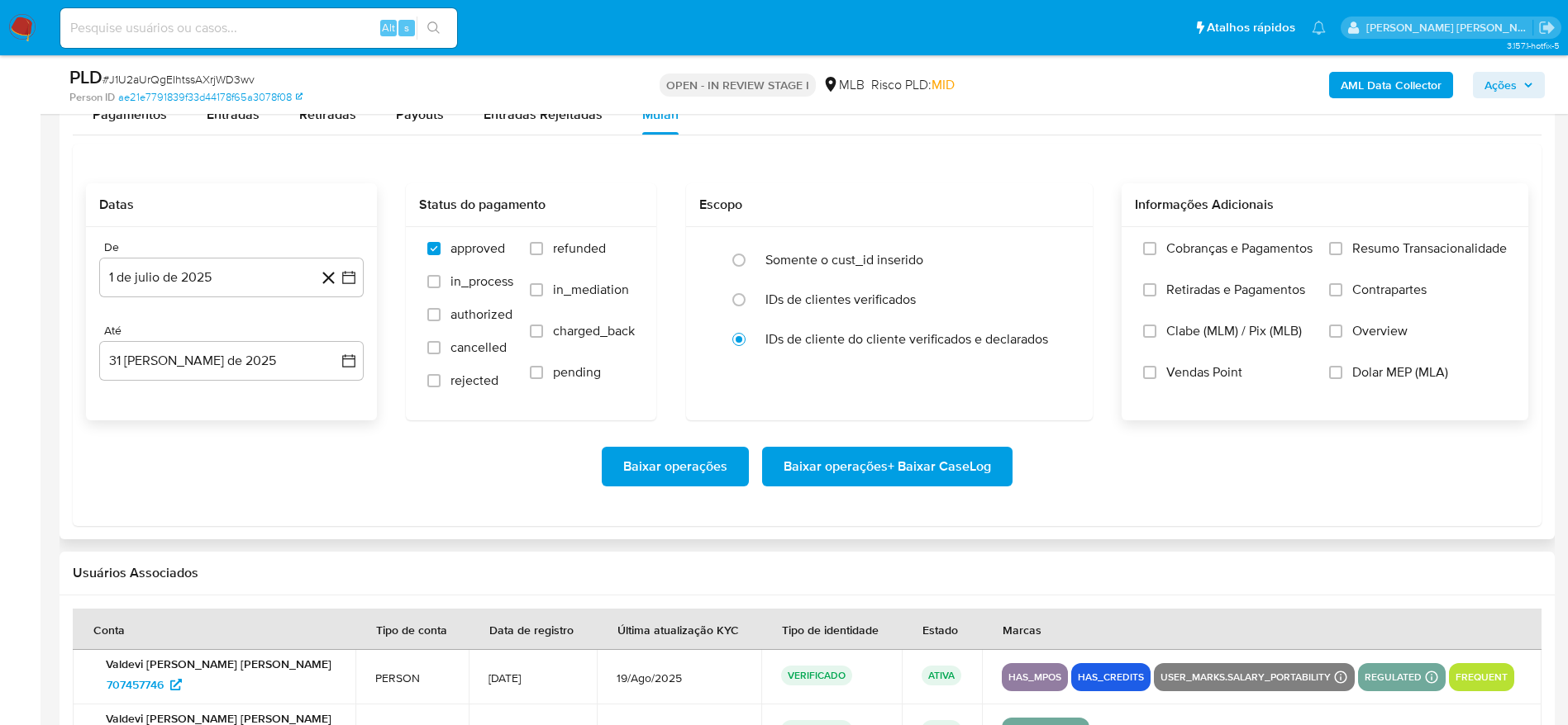
click at [1381, 246] on span "Resumo Transacionalidade" at bounding box center [1429, 248] width 155 height 16
click at [1342, 246] on input "Resumo Transacionalidade" at bounding box center [1335, 248] width 13 height 13
click at [875, 468] on span "Baixar operações + Baixar CaseLog" at bounding box center [887, 467] width 208 height 36
